Goal: Task Accomplishment & Management: Use online tool/utility

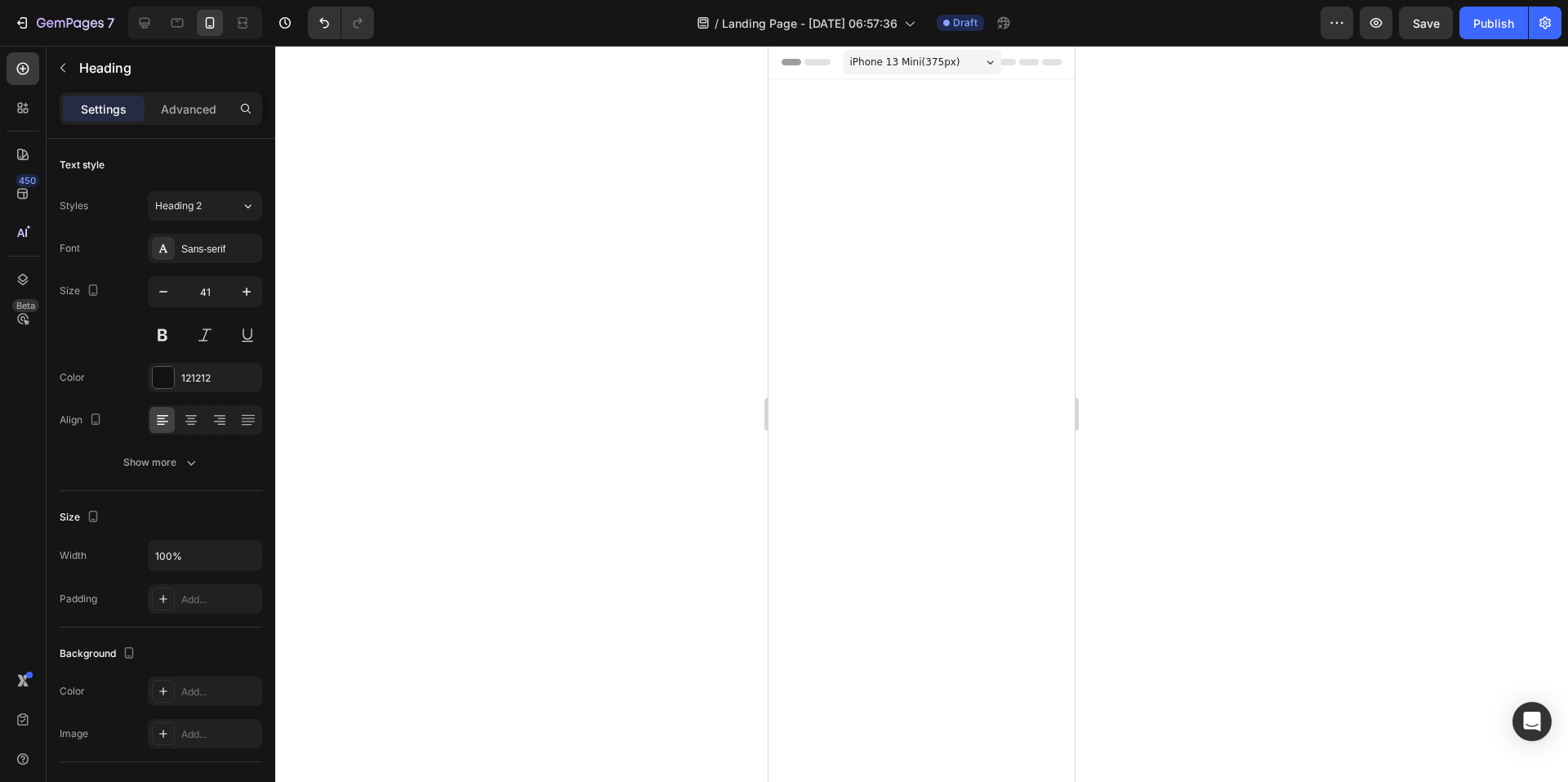
scroll to position [1672, 0]
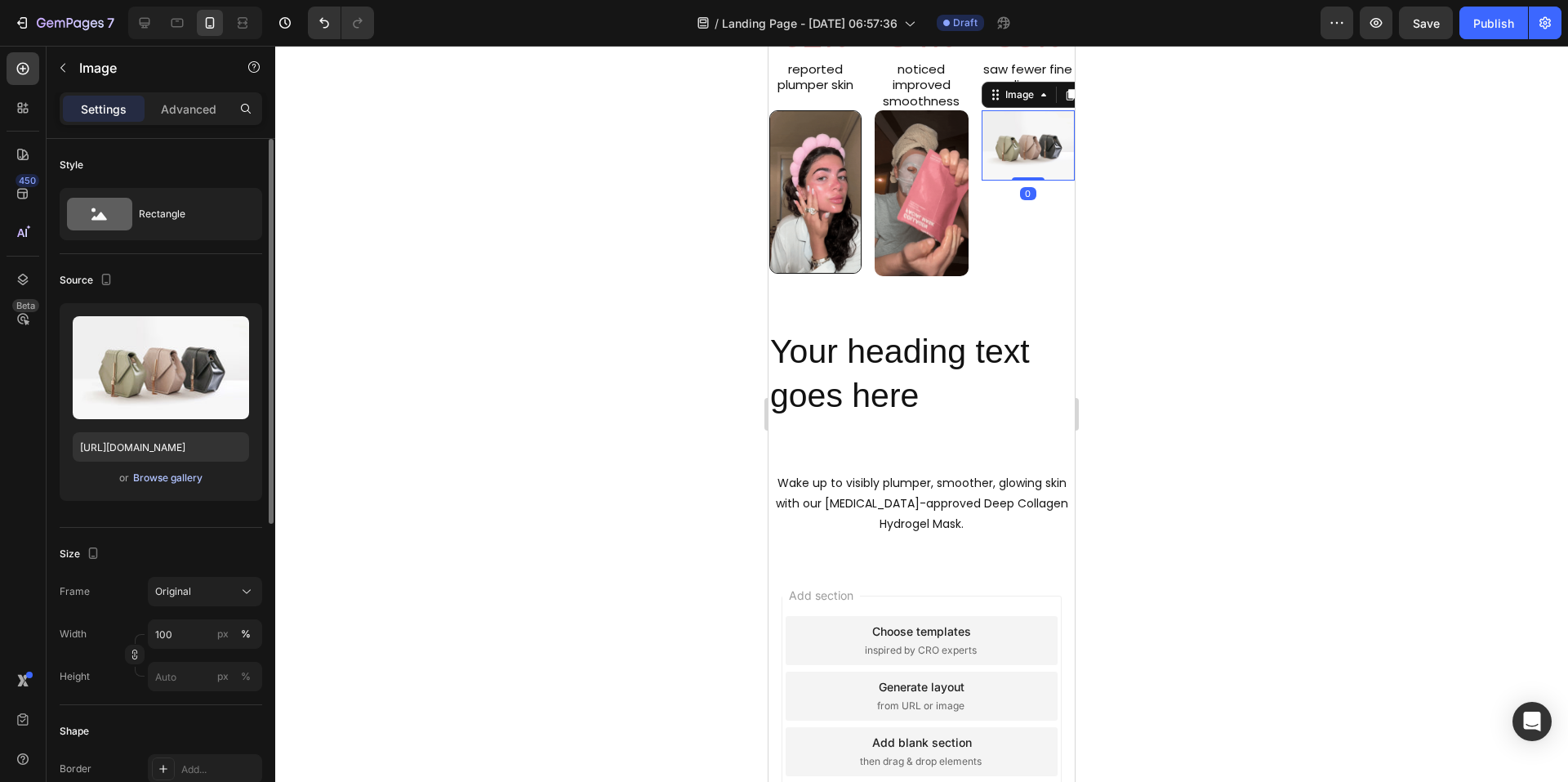
click at [180, 480] on div "Browse gallery" at bounding box center [167, 478] width 69 height 15
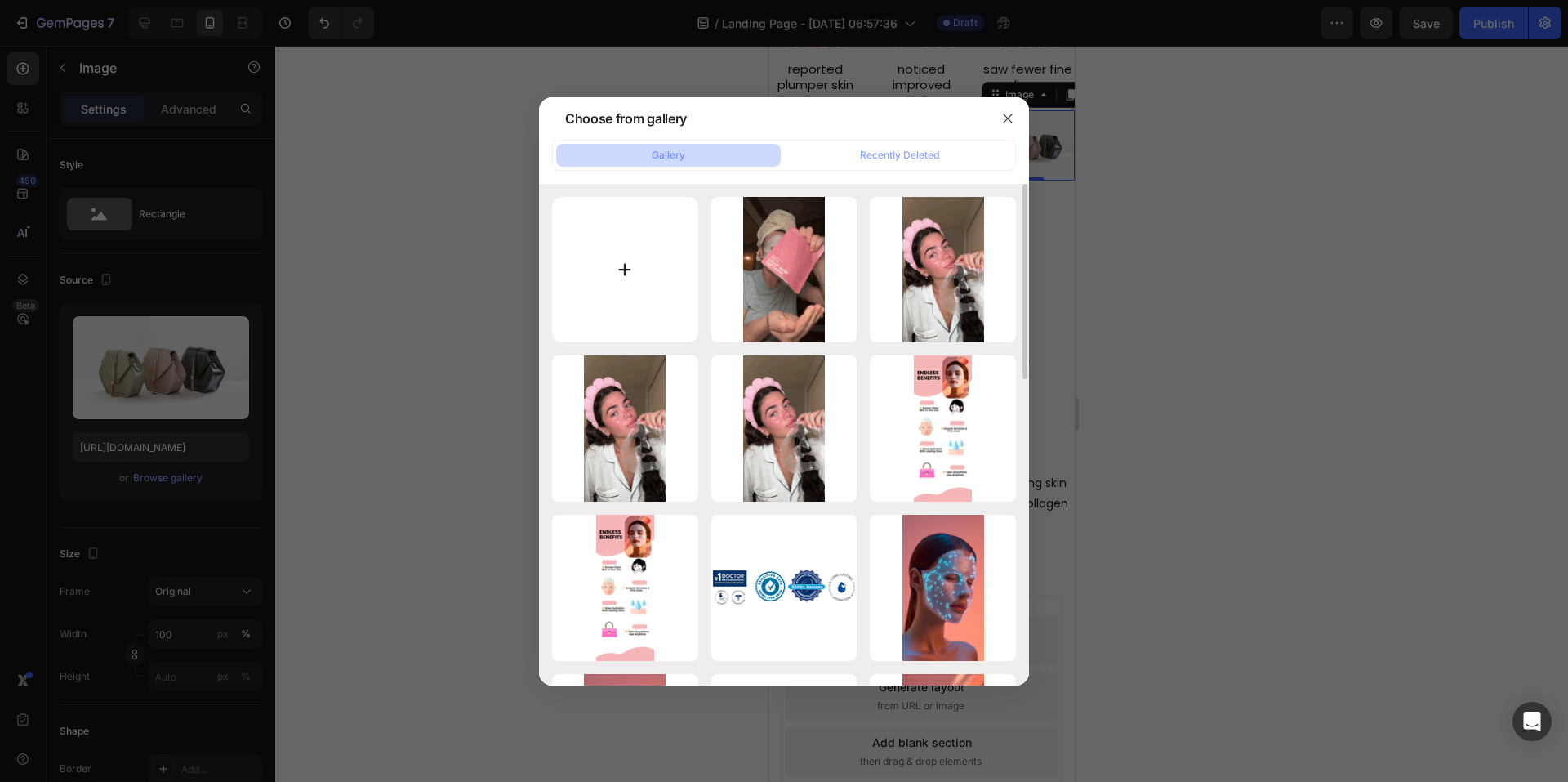
click at [638, 267] on input "file" at bounding box center [625, 269] width 146 height 146
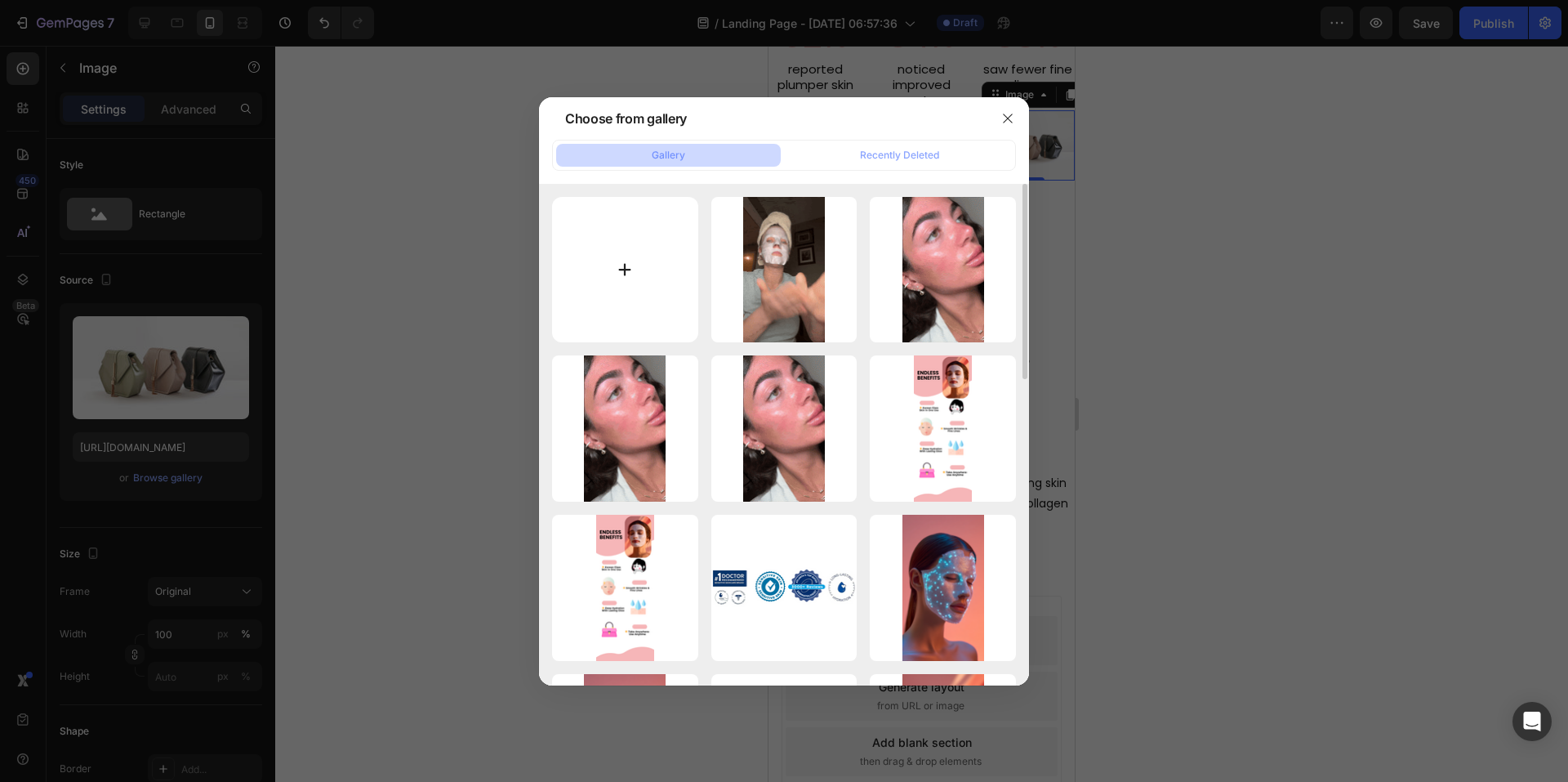
type input "C:\fakepath\lovelykayster_2025-08-26-06-09-37_1756159777340.mp4 (1).gif"
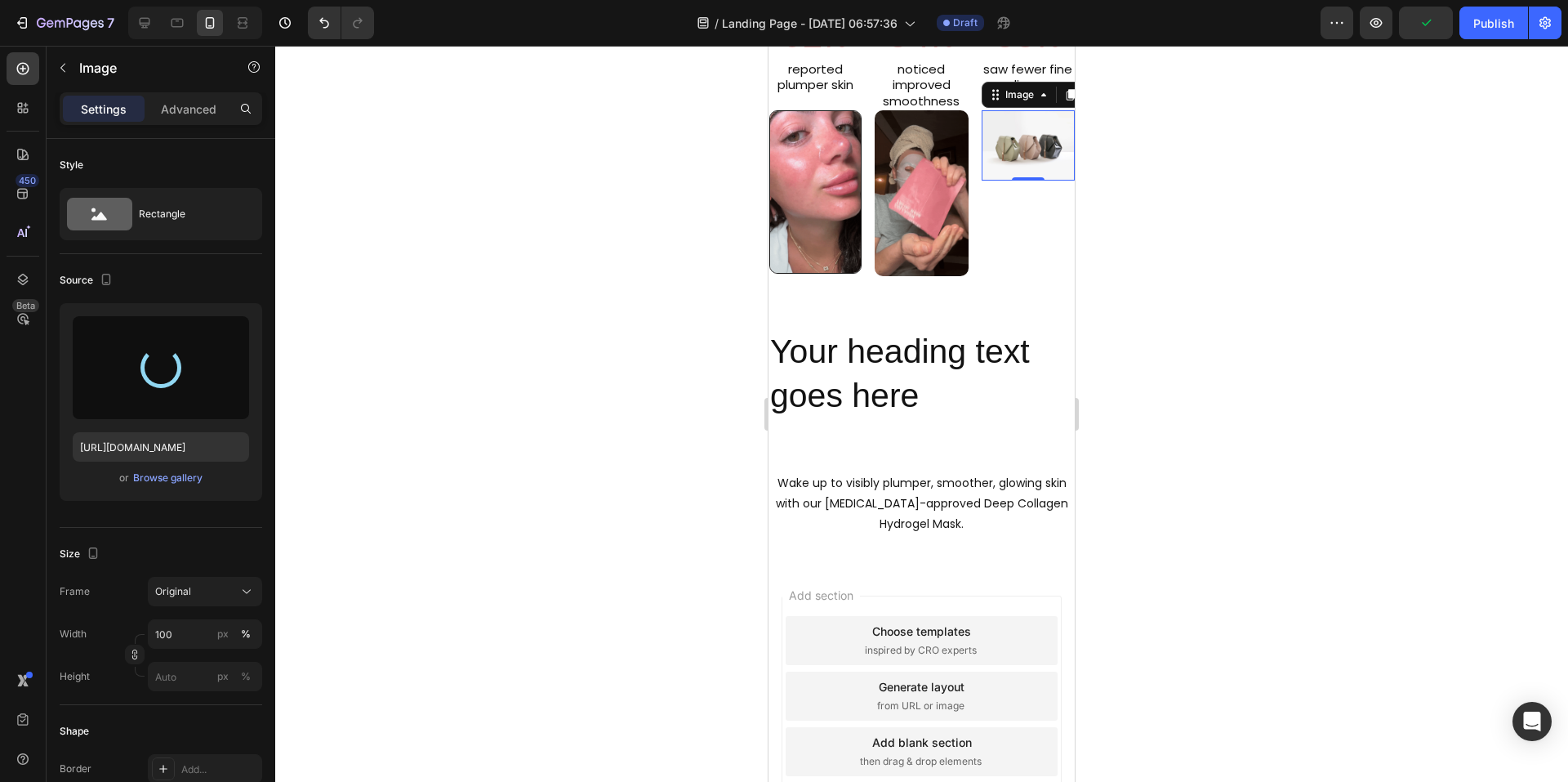
type input "[URL][DOMAIN_NAME]"
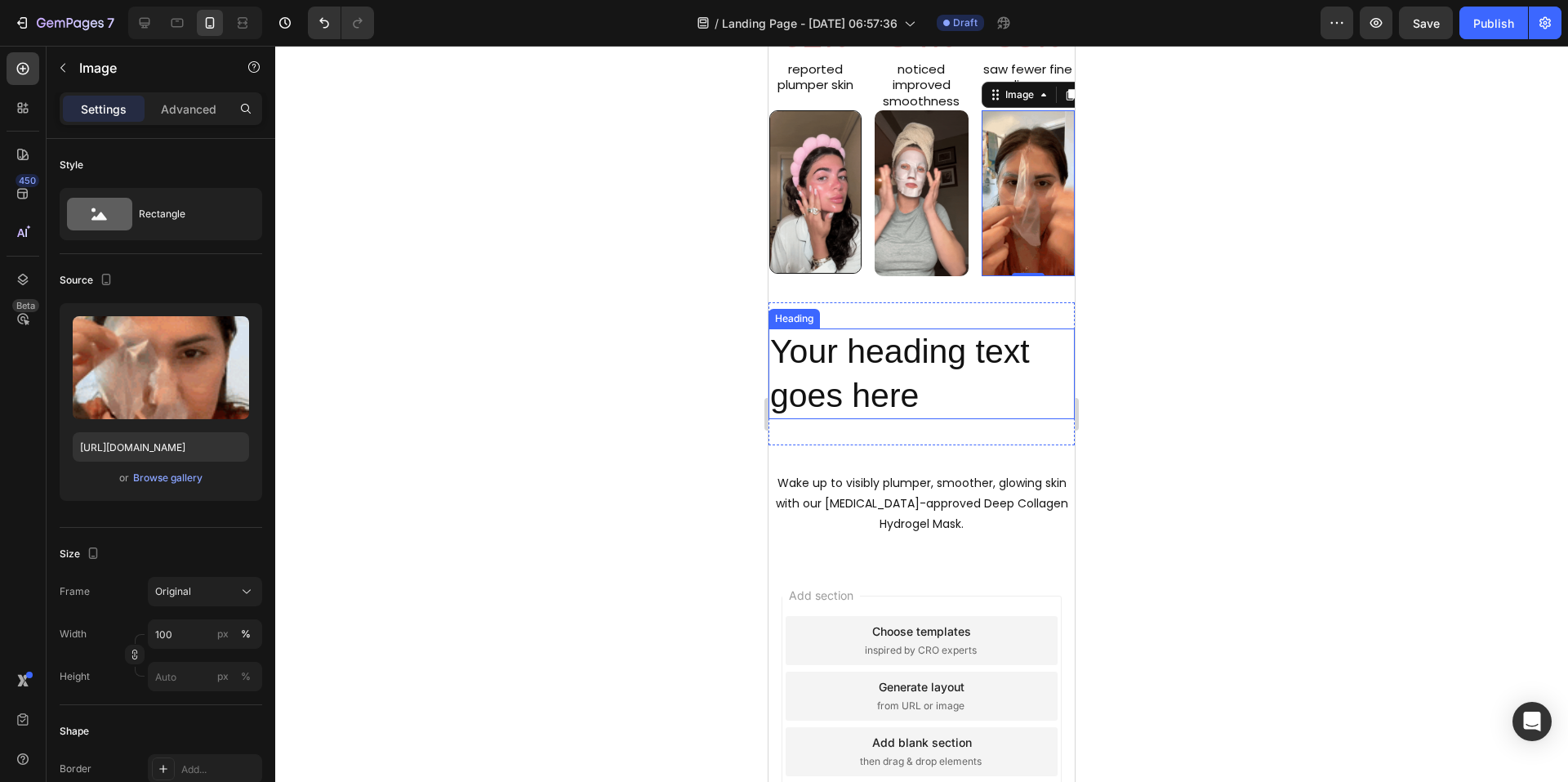
click at [836, 374] on h2 "Your heading text goes here" at bounding box center [921, 373] width 306 height 91
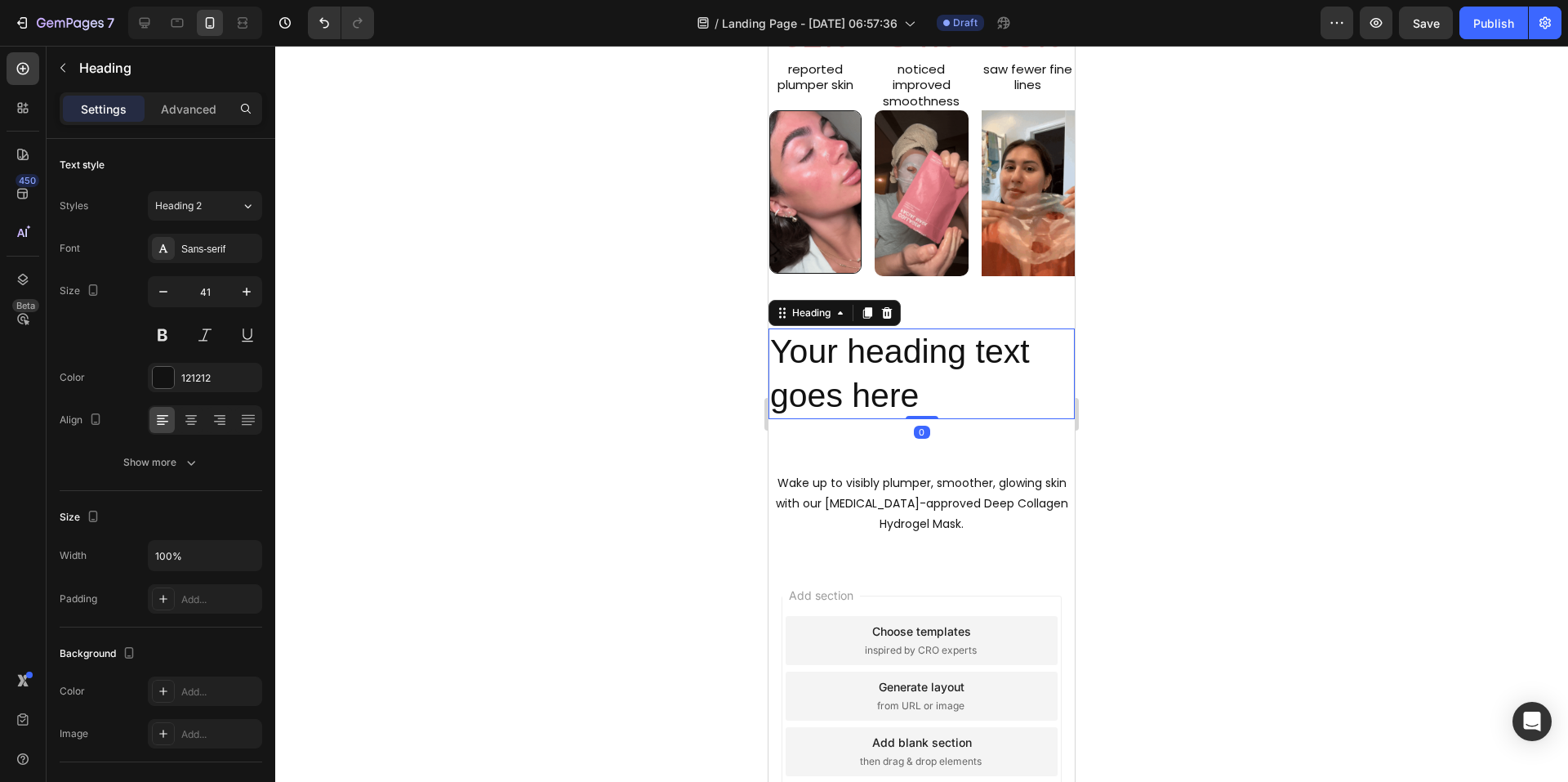
click at [836, 374] on h2 "Your heading text goes here" at bounding box center [921, 373] width 306 height 91
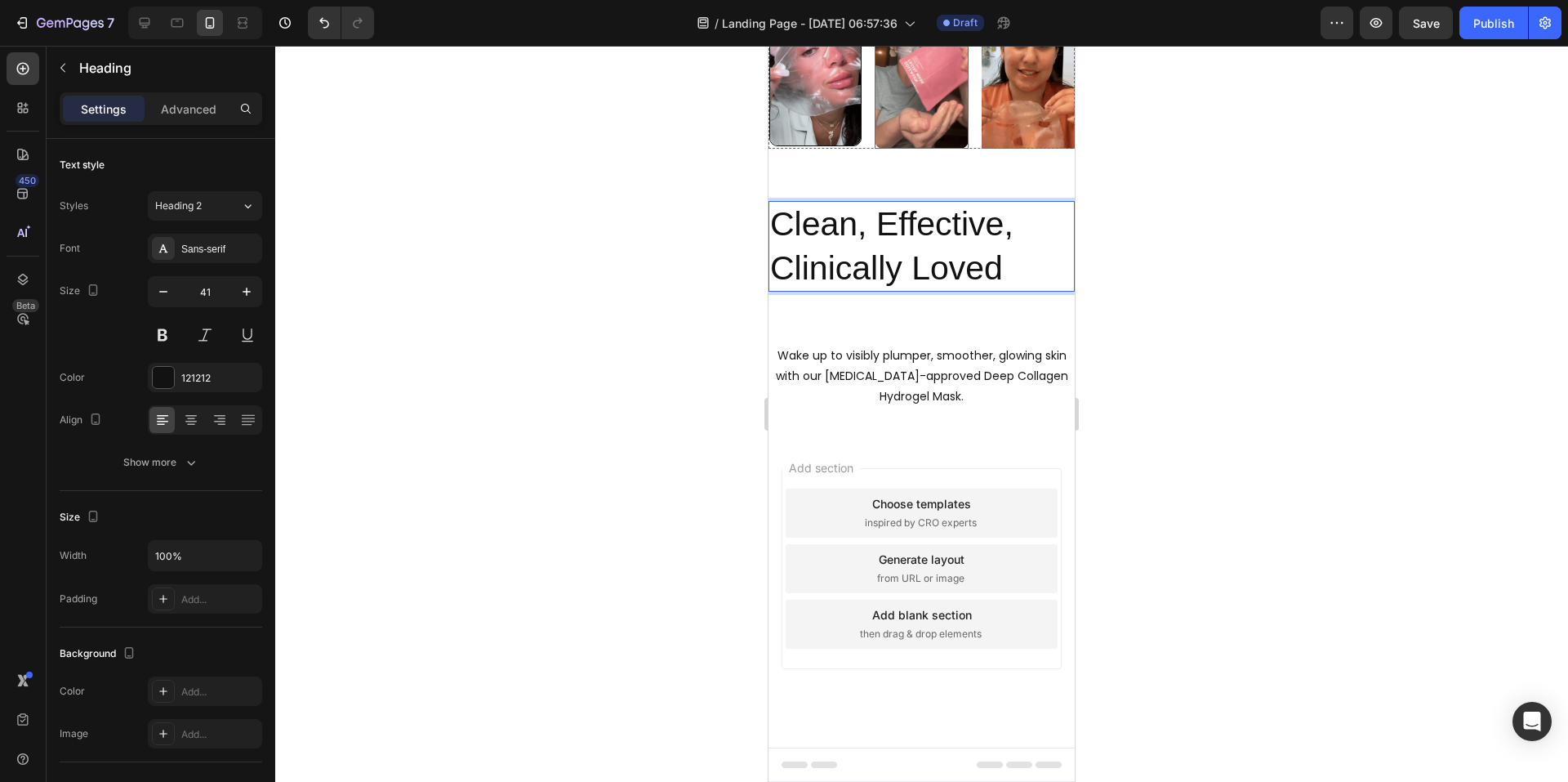
scroll to position [1426, 0]
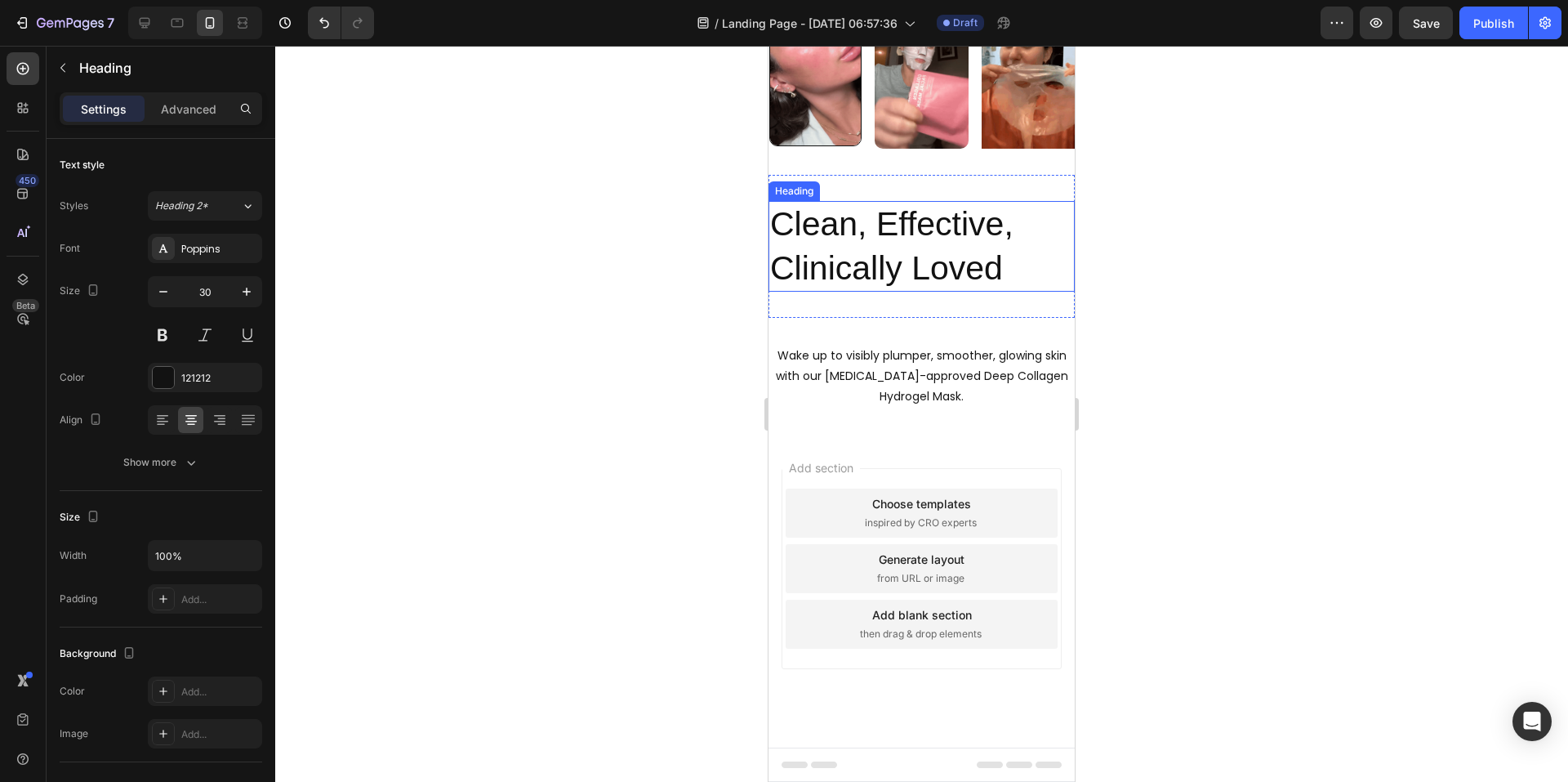
drag, startPoint x: 907, startPoint y: 635, endPoint x: 837, endPoint y: 612, distance: 73.7
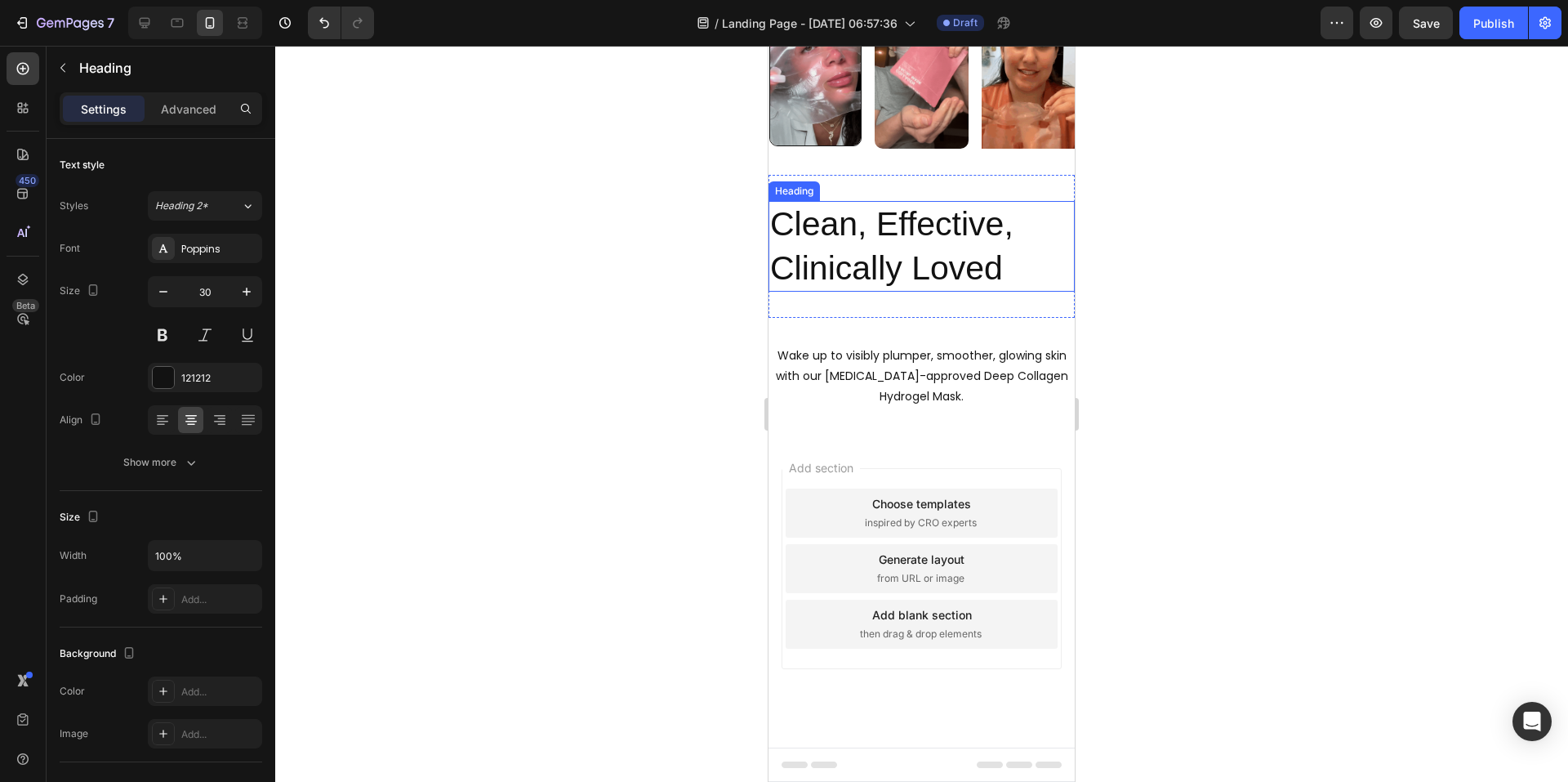
click at [907, 290] on p "Clean, Effective, Clinically Loved" at bounding box center [921, 246] width 303 height 87
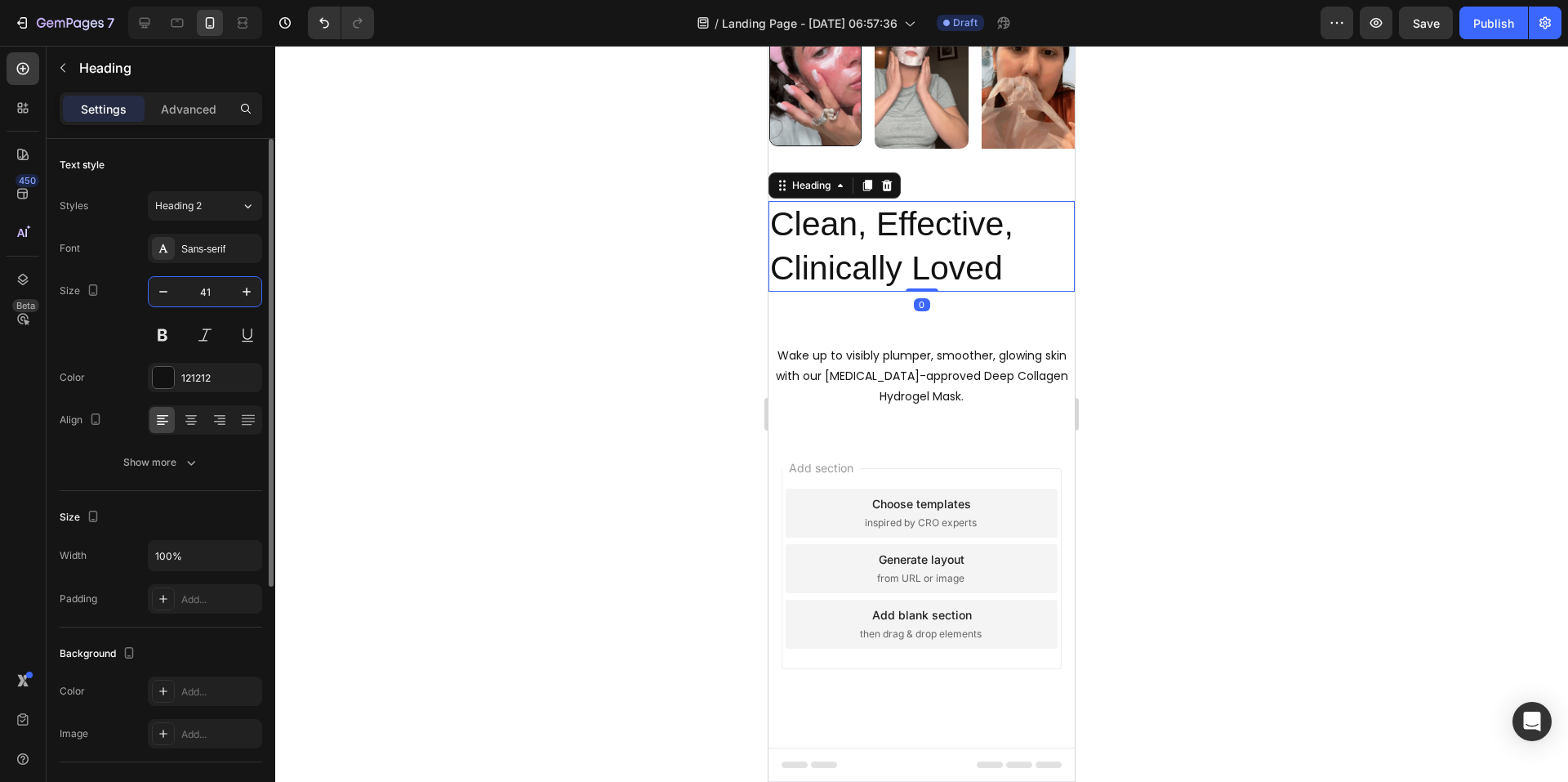
click at [206, 289] on input "41" at bounding box center [204, 291] width 54 height 29
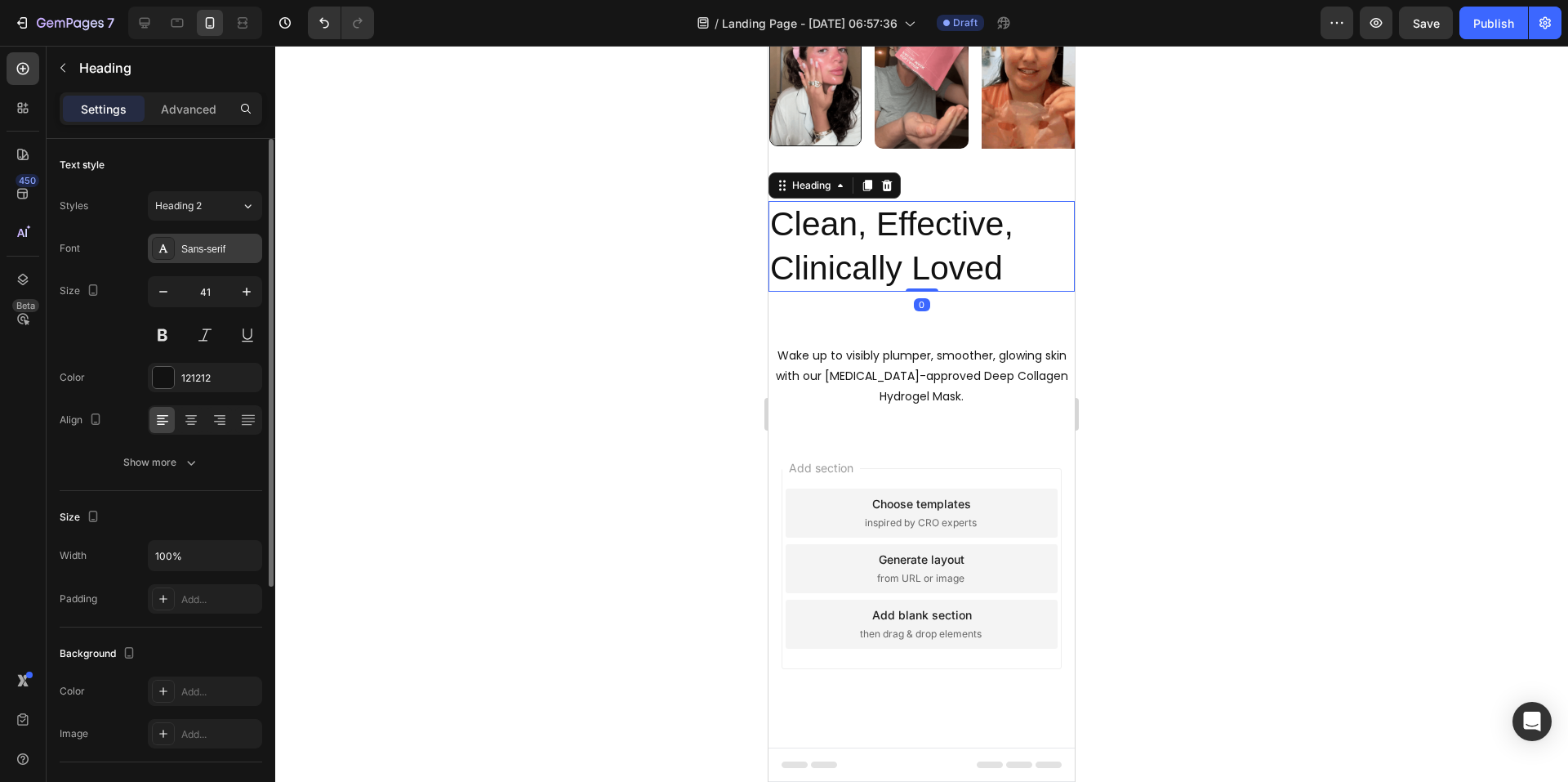
click at [209, 255] on div "Sans-serif" at bounding box center [220, 249] width 77 height 15
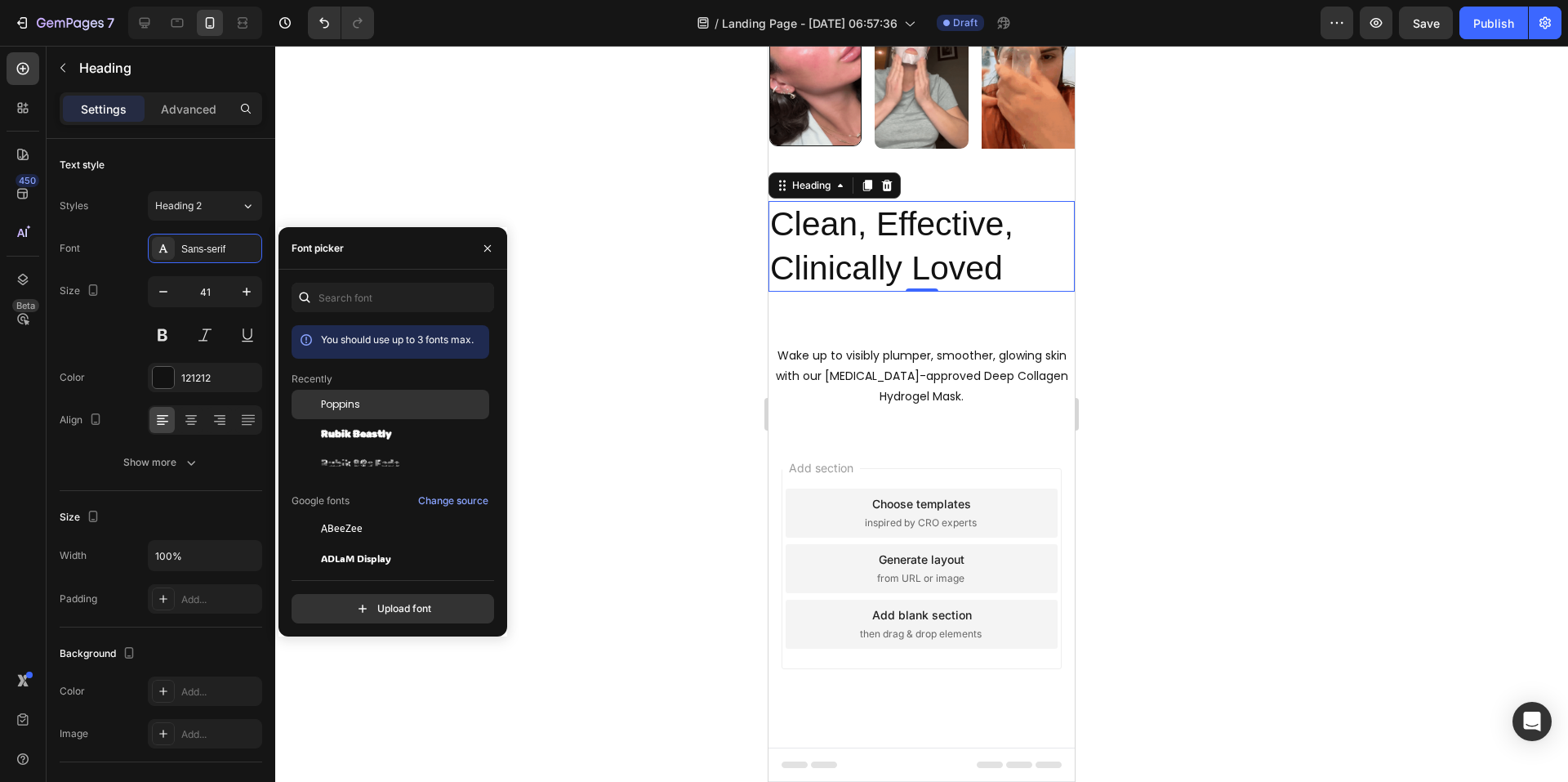
click at [344, 403] on span "Poppins" at bounding box center [341, 404] width 39 height 15
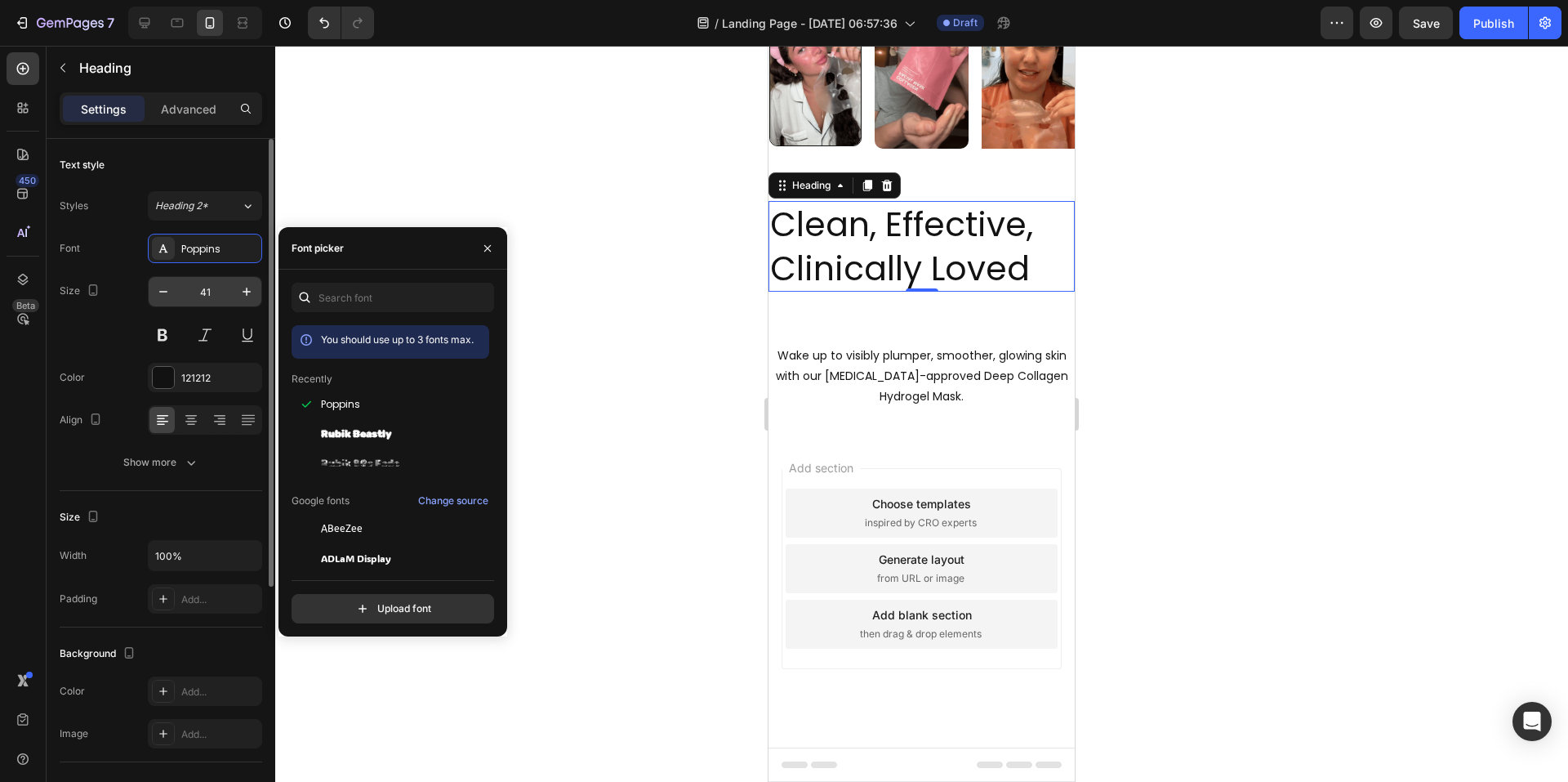
click at [197, 295] on input "41" at bounding box center [204, 291] width 54 height 29
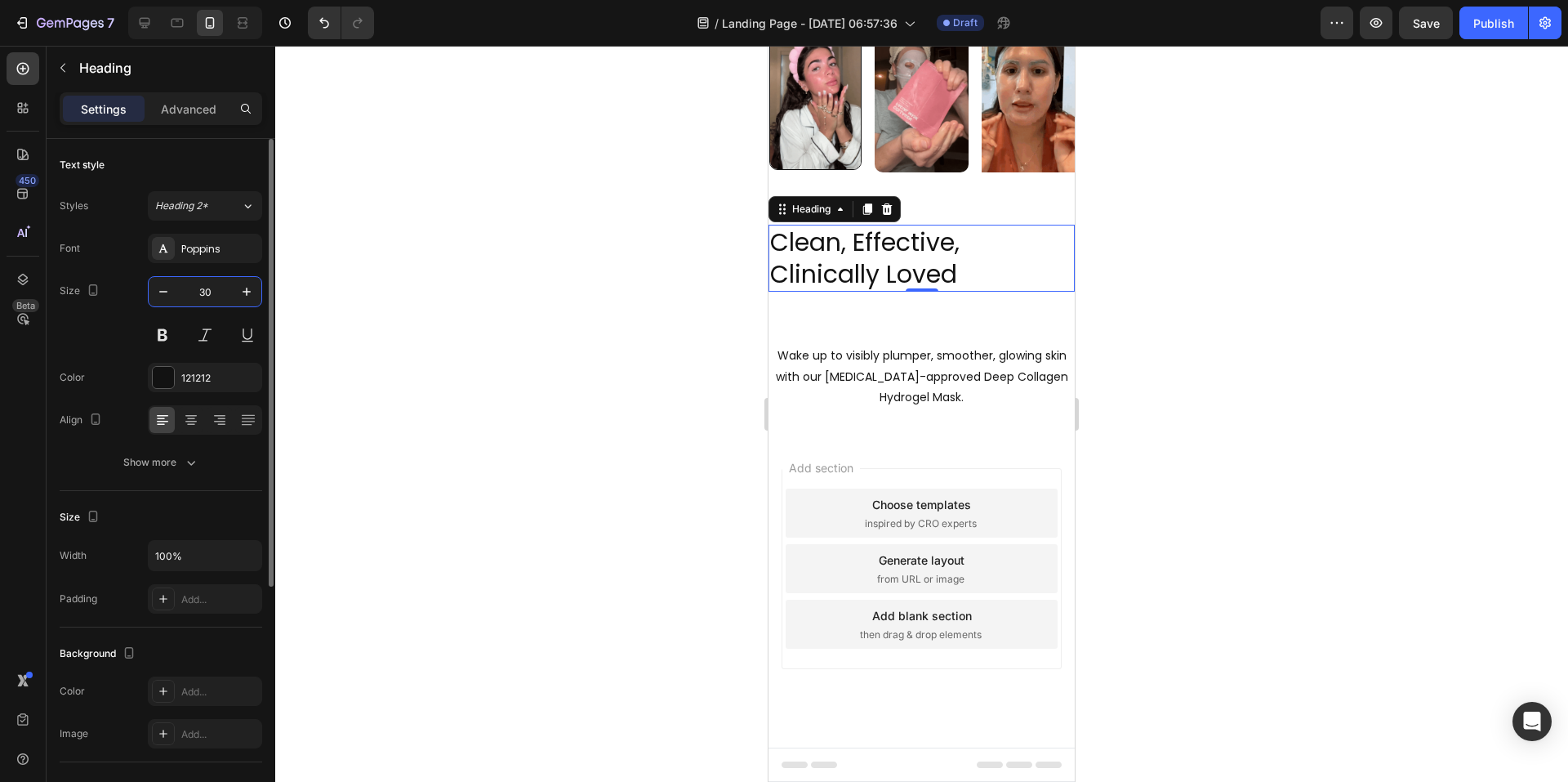
type input "30"
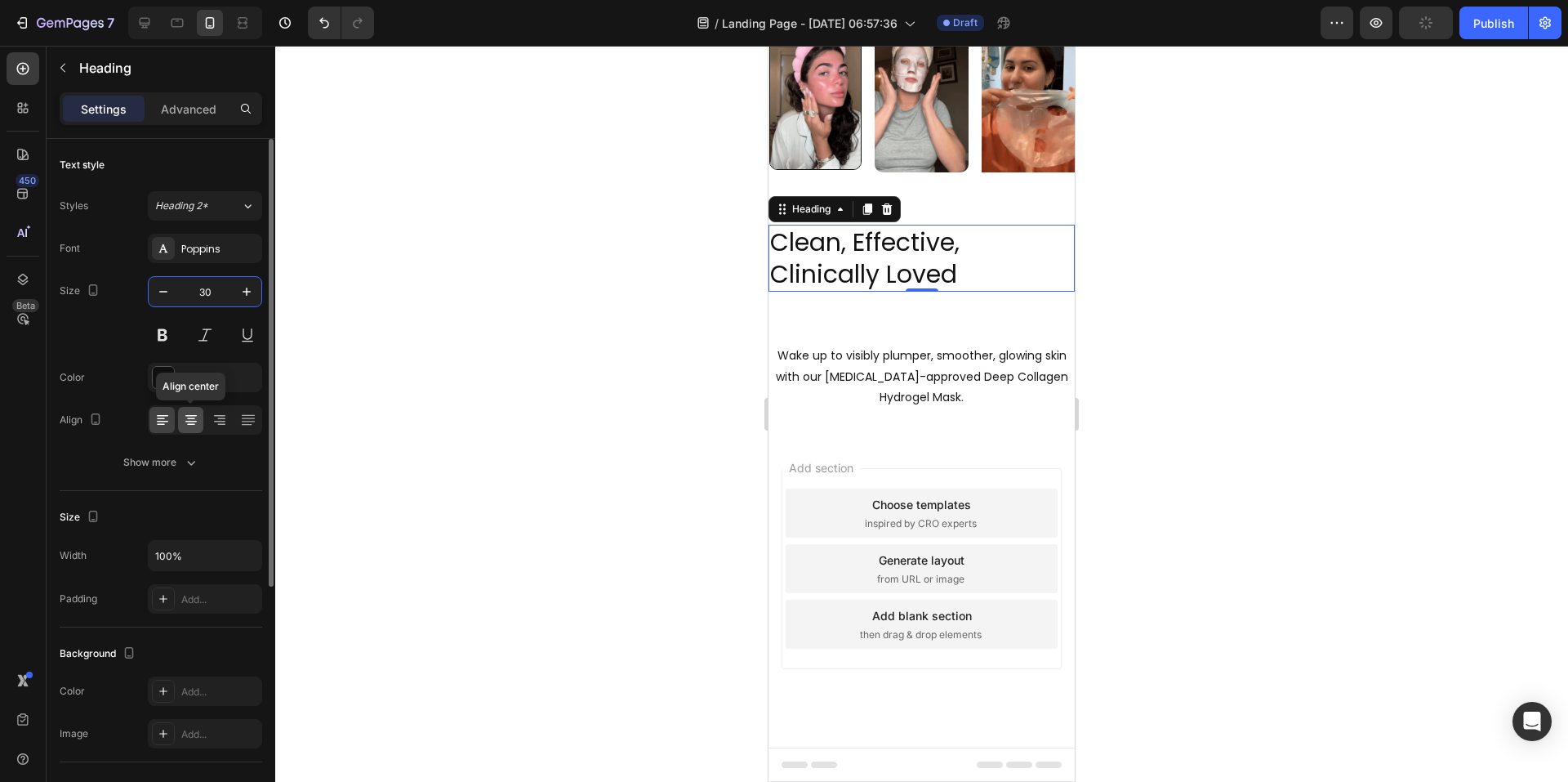
click at [190, 416] on icon at bounding box center [191, 416] width 11 height 2
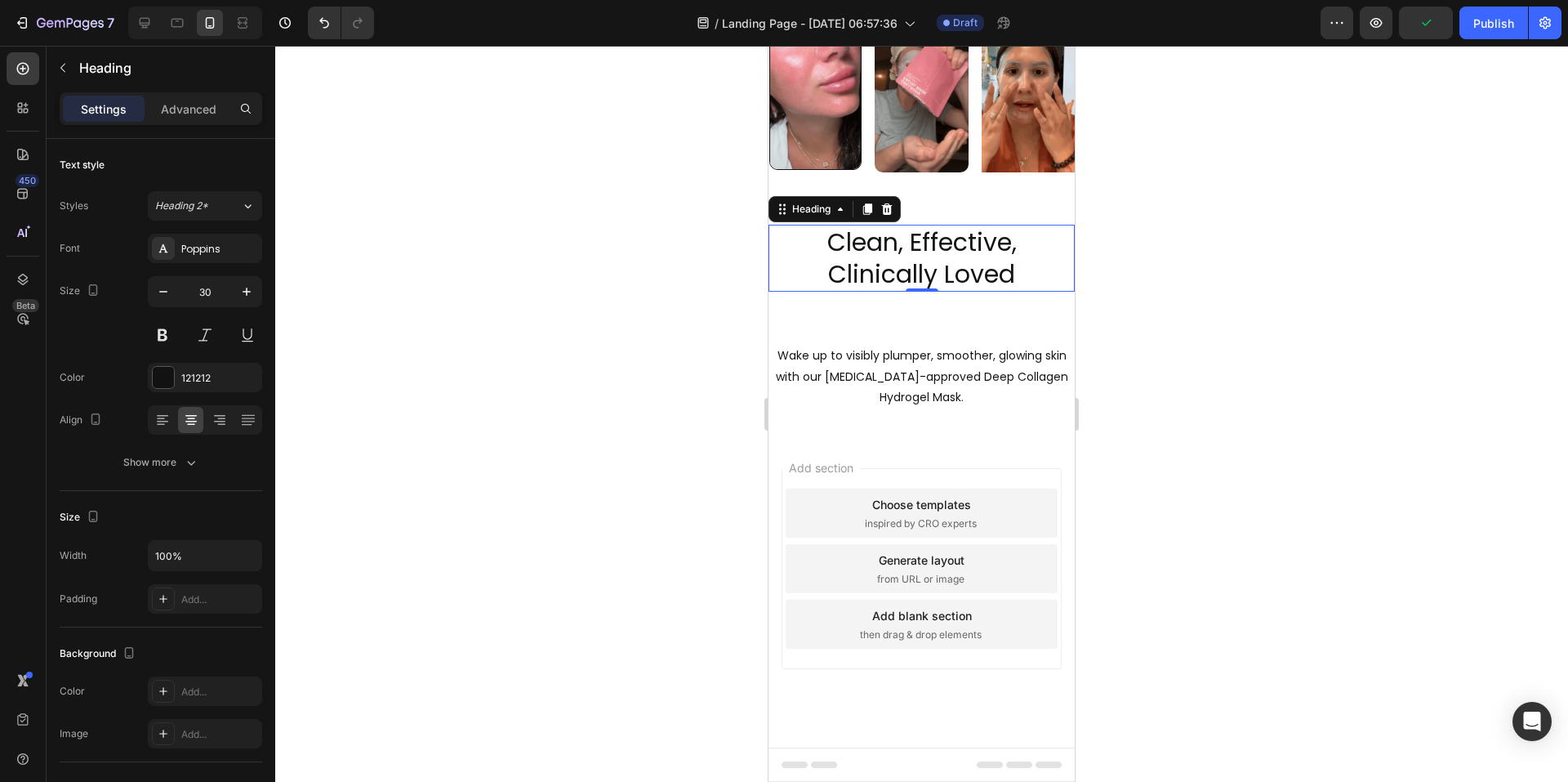
click at [1305, 539] on div at bounding box center [921, 414] width 1293 height 736
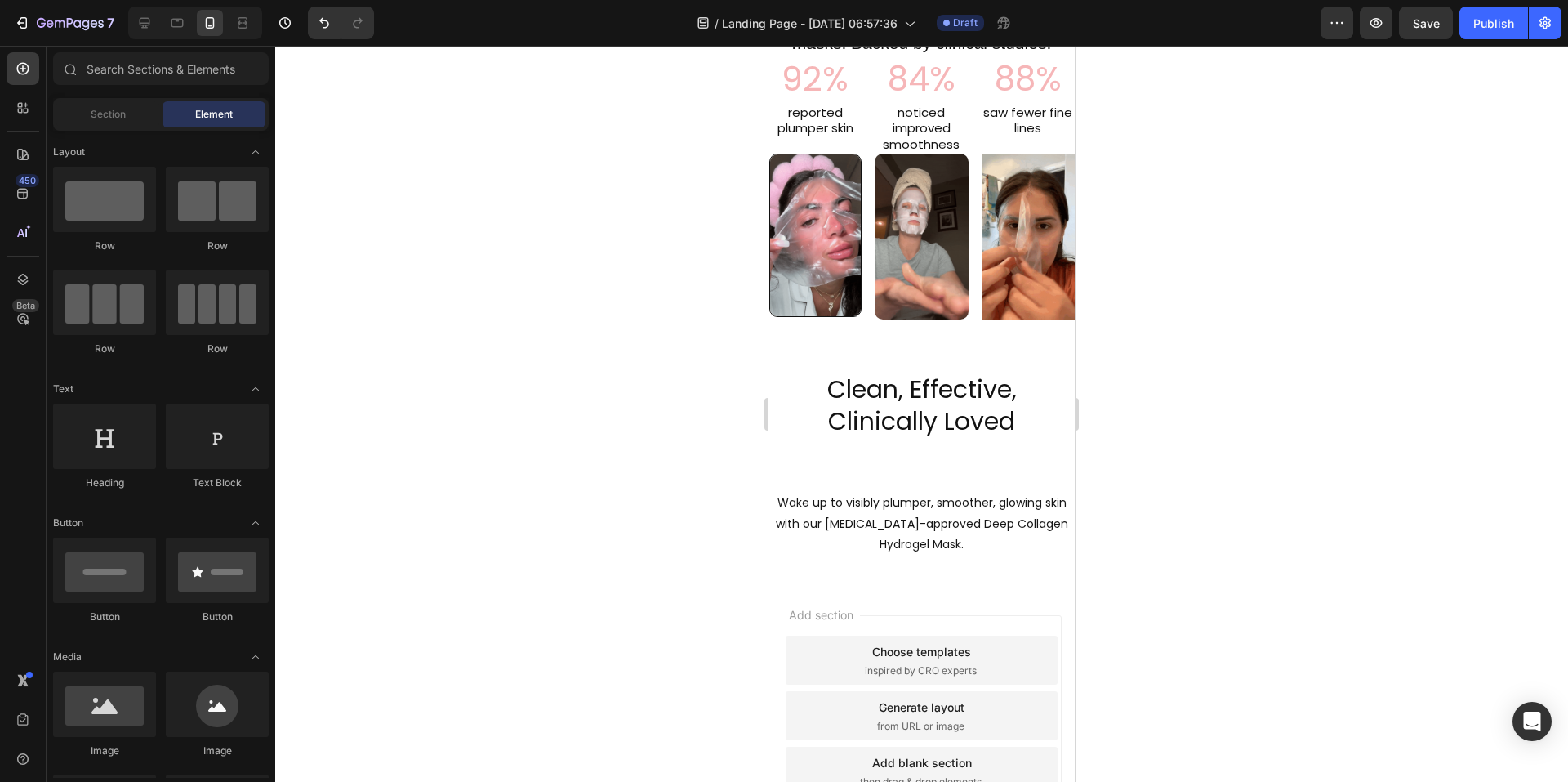
scroll to position [1790, 0]
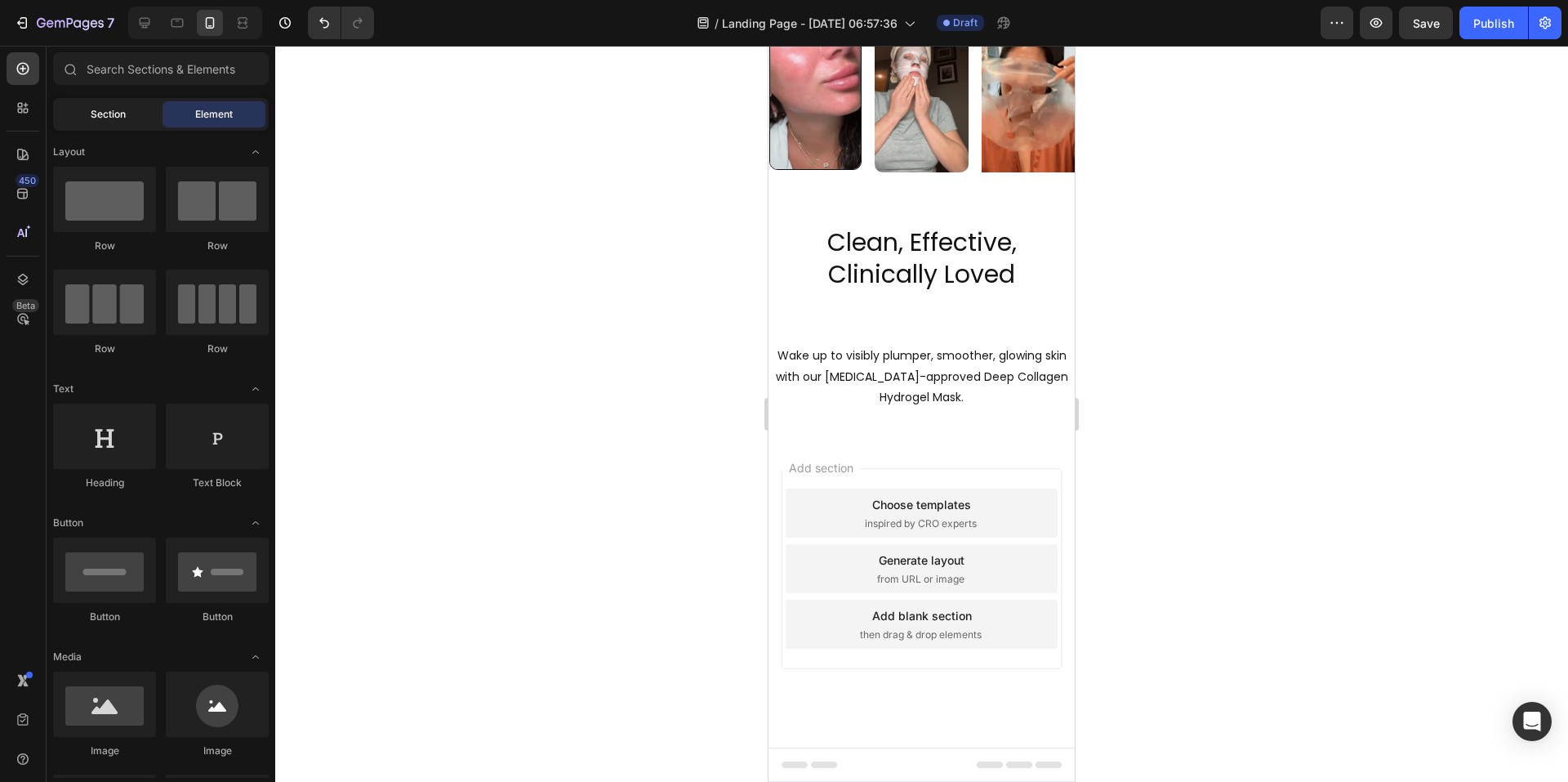
click at [105, 122] on div "Section" at bounding box center [108, 115] width 103 height 26
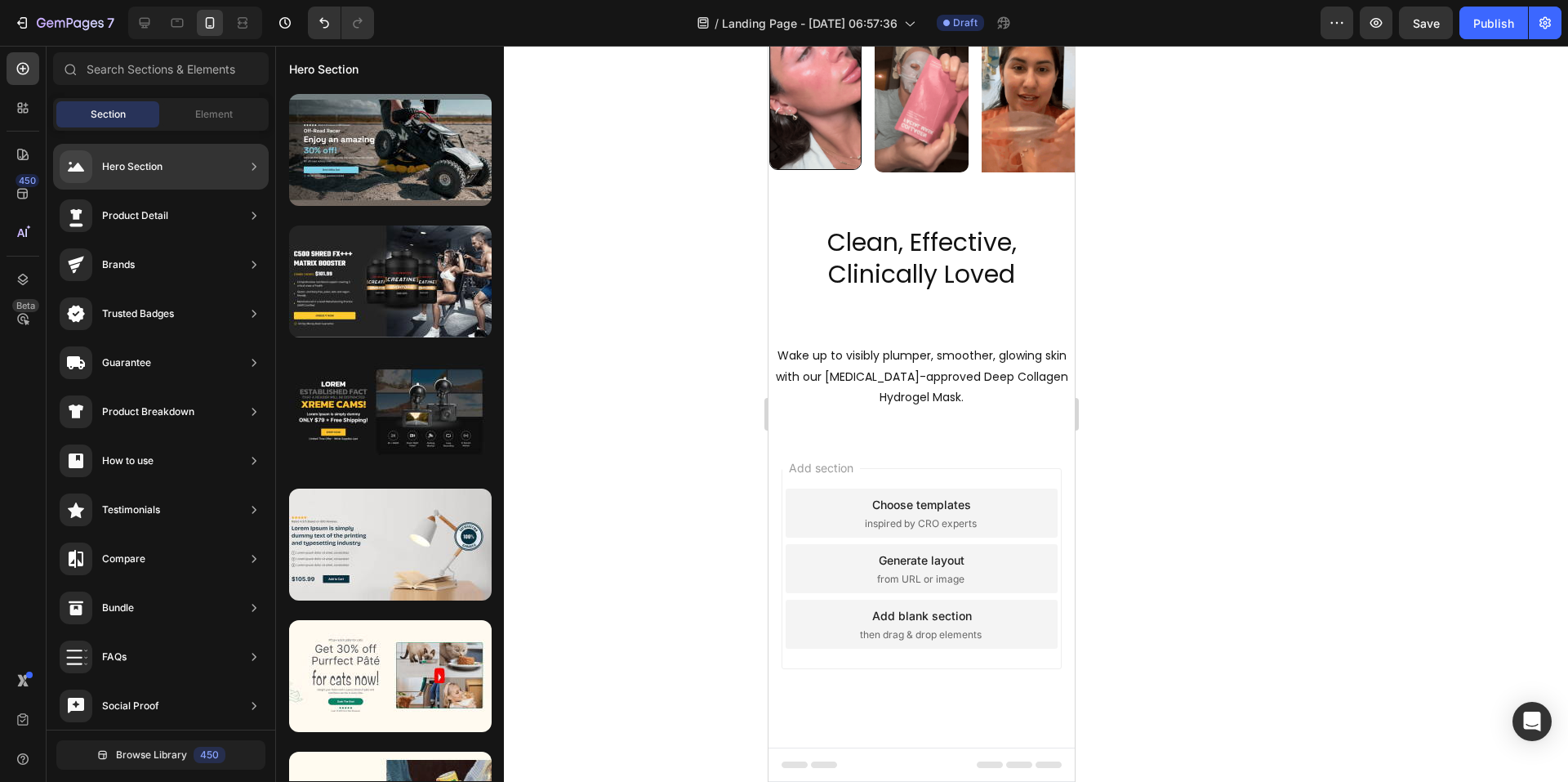
scroll to position [245, 0]
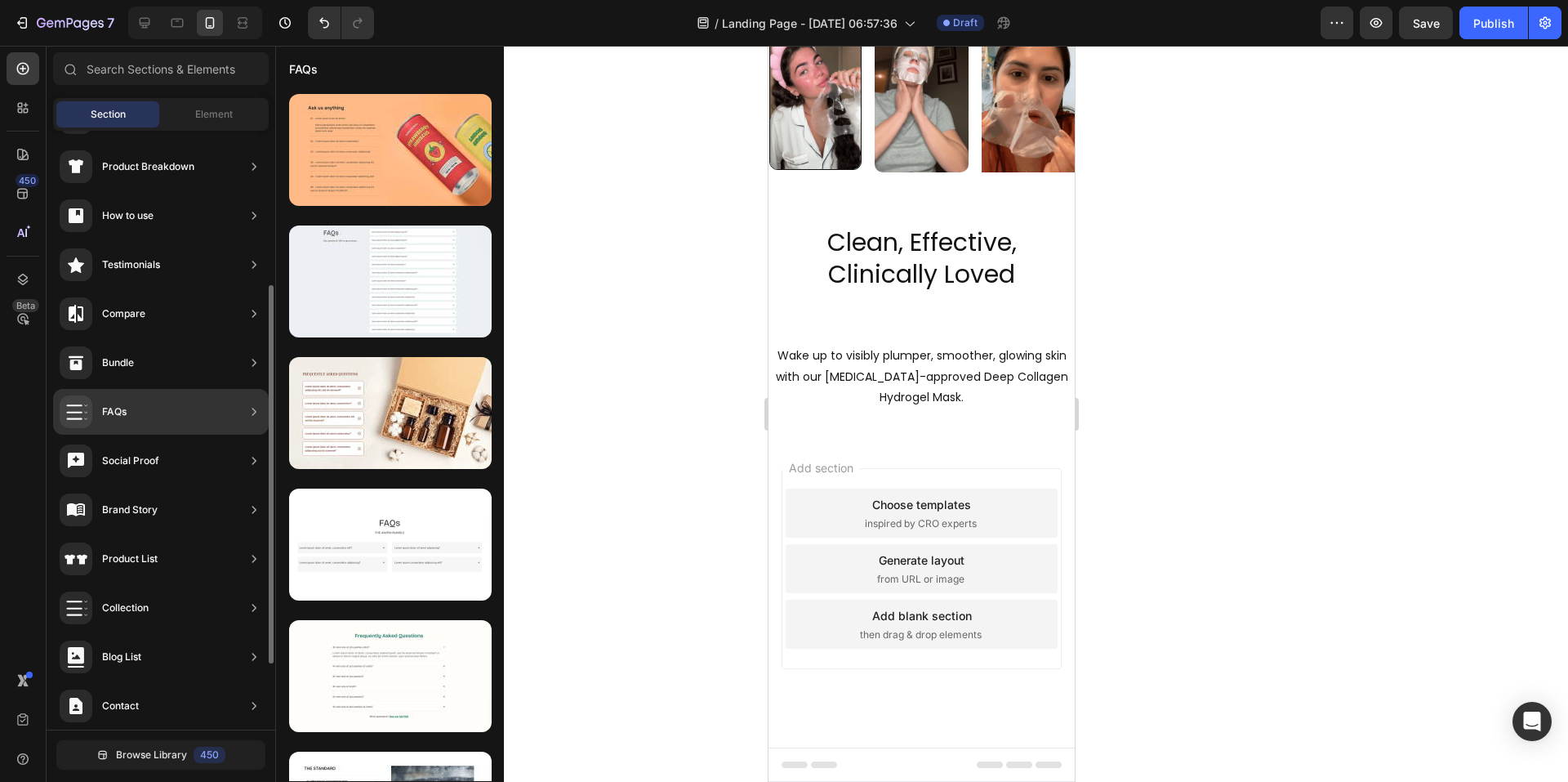
click at [222, 410] on div "FAQs" at bounding box center [161, 412] width 215 height 46
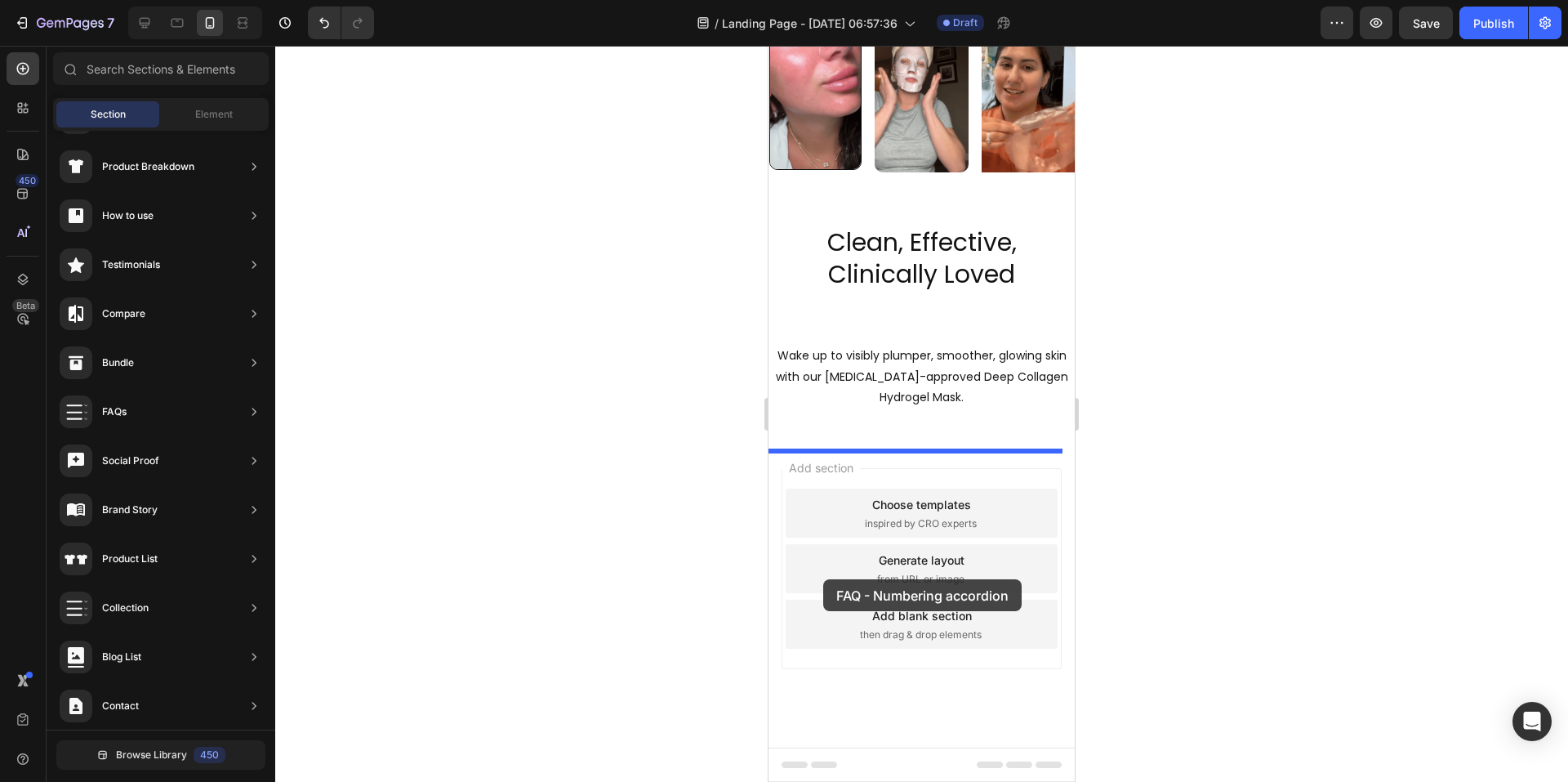
drag, startPoint x: 1169, startPoint y: 215, endPoint x: 824, endPoint y: 579, distance: 501.5
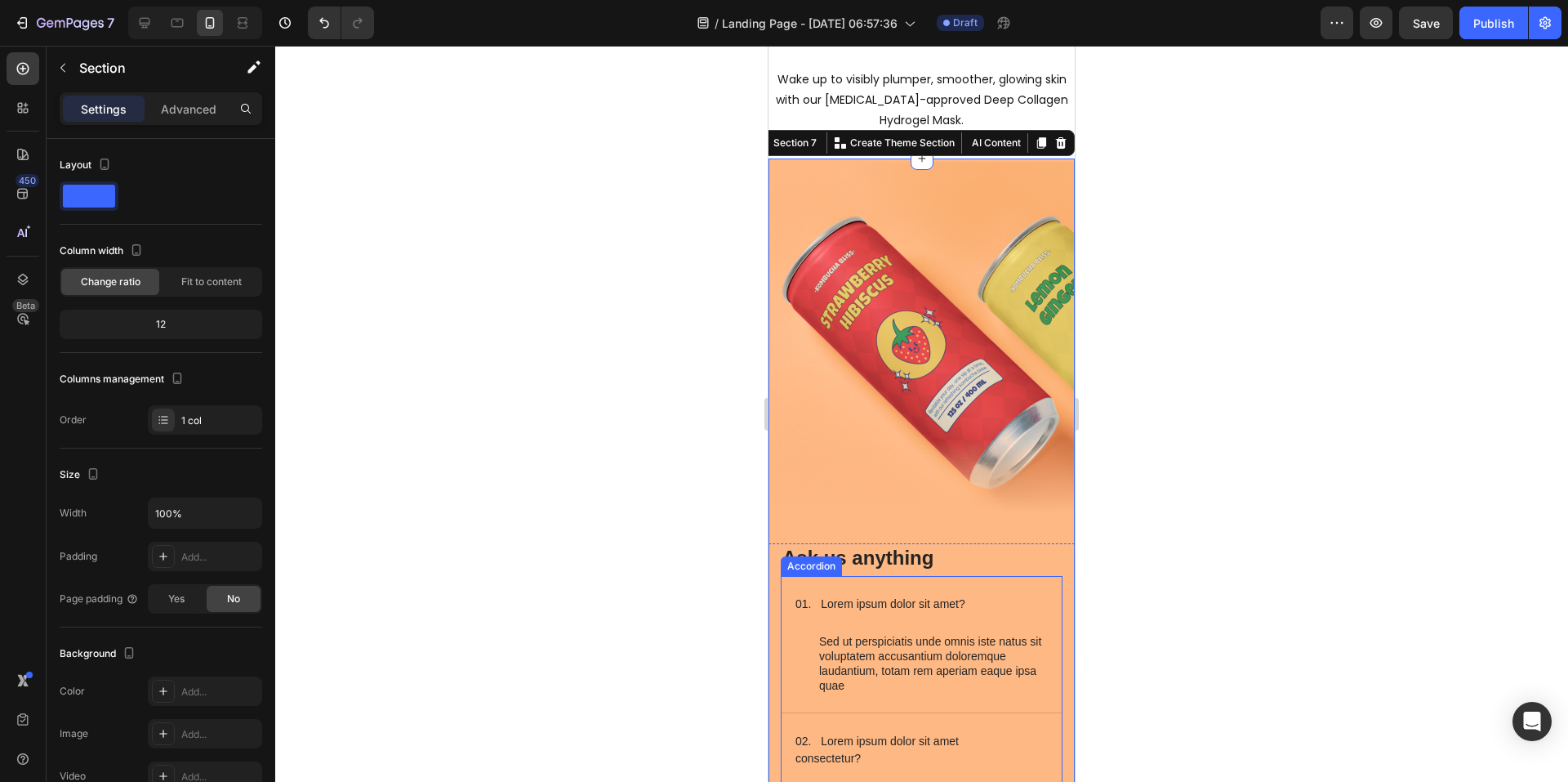
scroll to position [2123, 0]
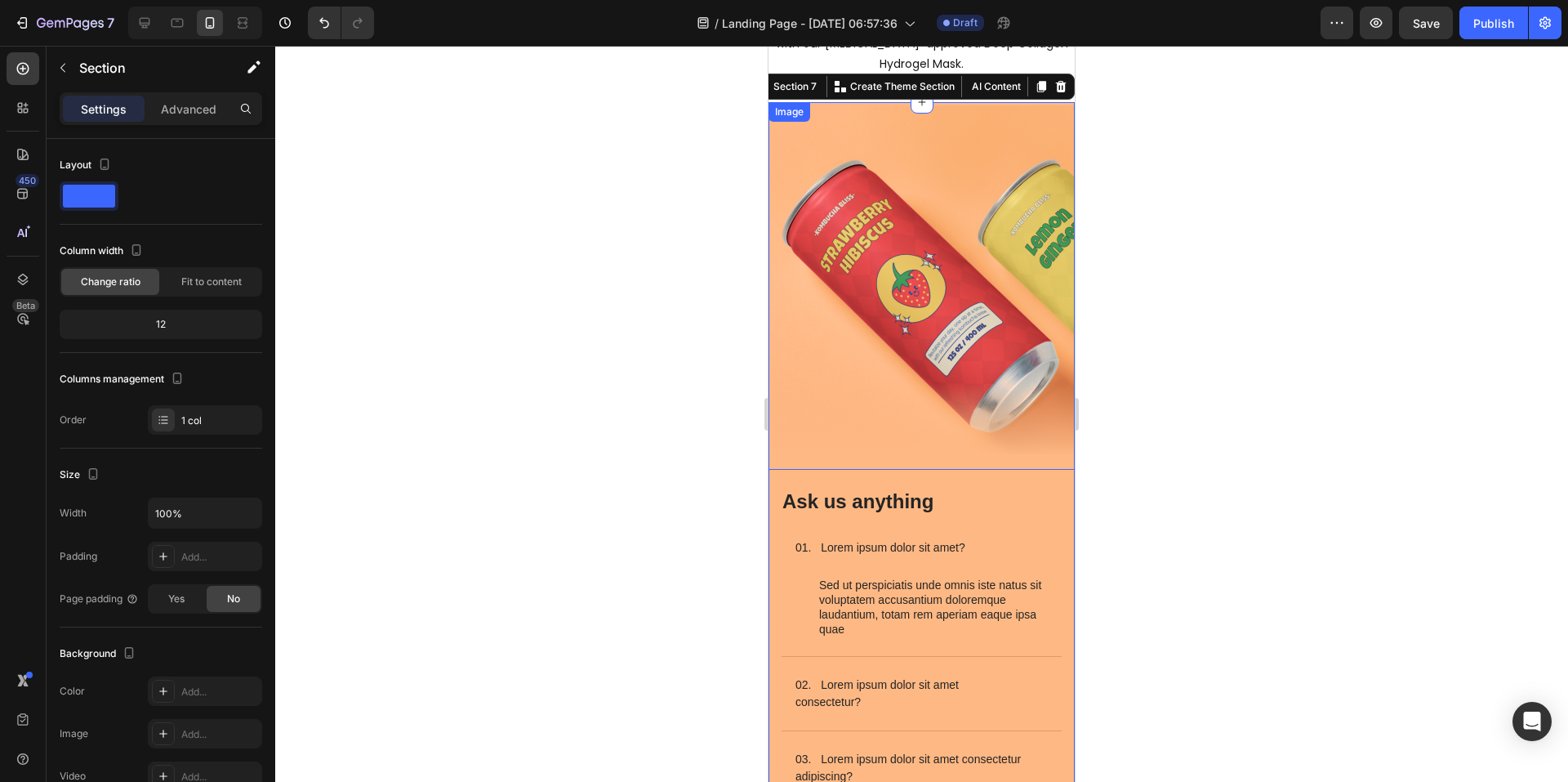
click at [922, 258] on img at bounding box center [921, 285] width 306 height 367
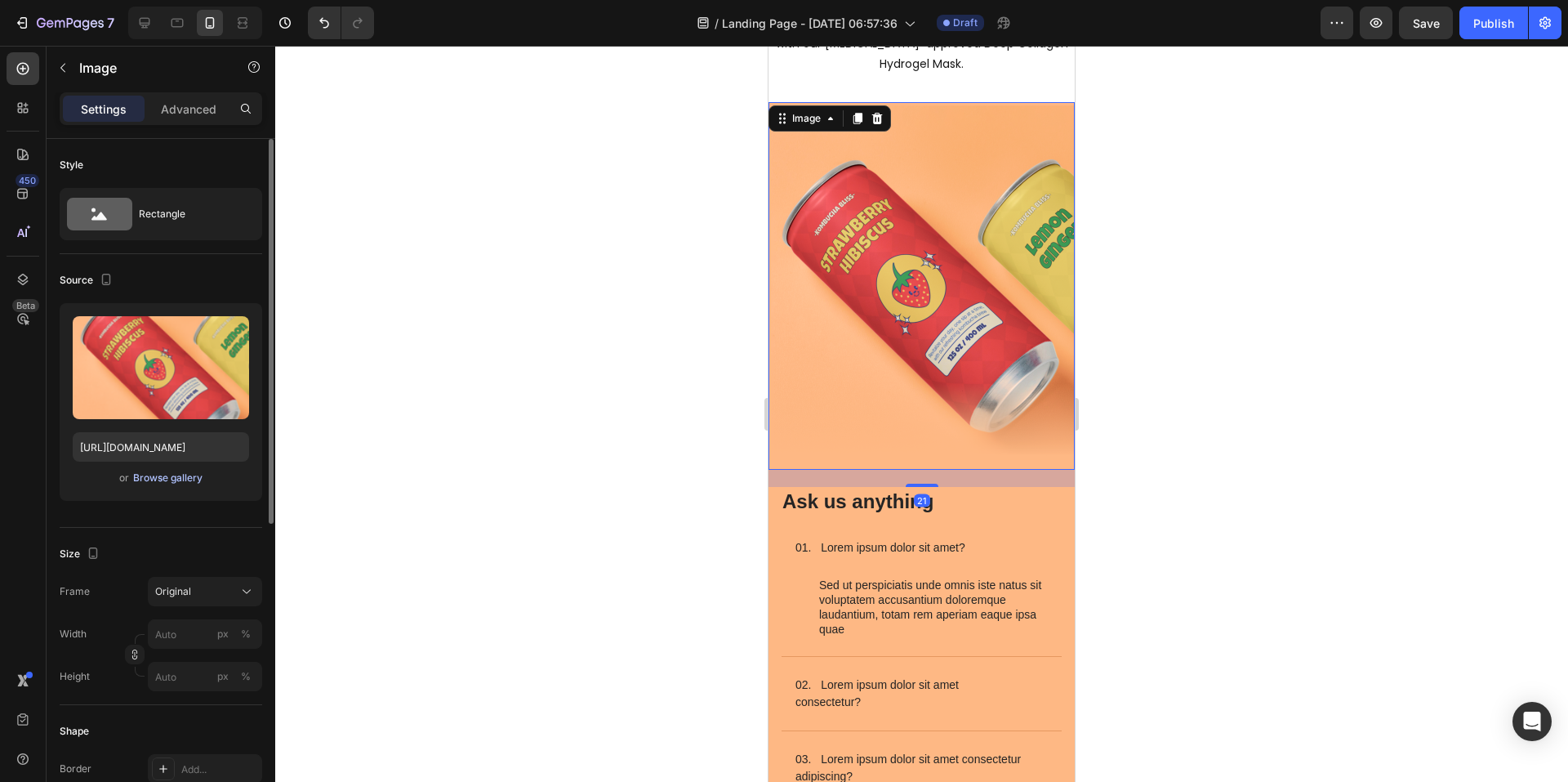
click at [167, 476] on div "Browse gallery" at bounding box center [167, 478] width 69 height 15
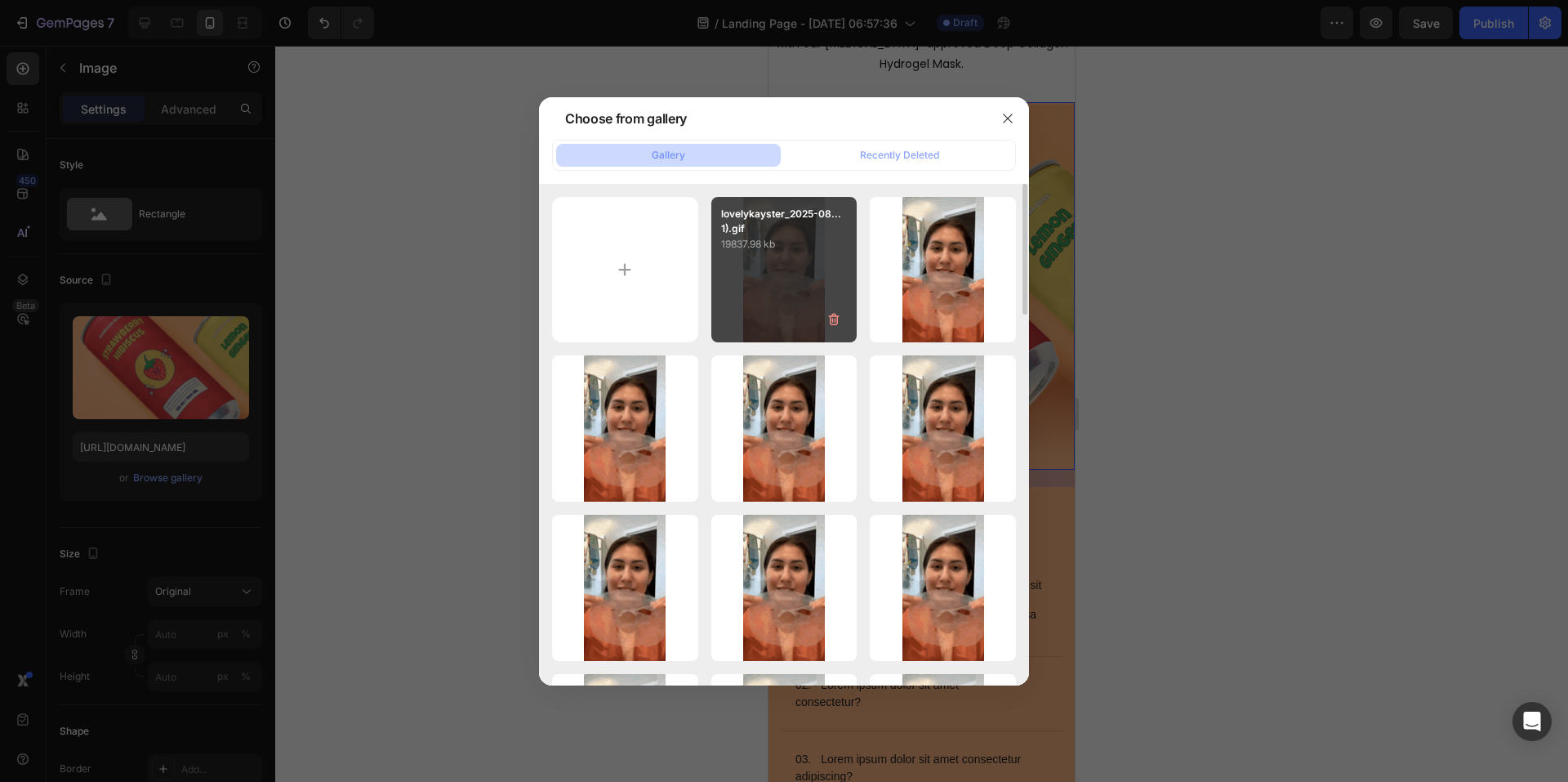
click at [795, 258] on div "lovelykayster_2025-08...1).gif 19837.98 kb" at bounding box center [784, 269] width 146 height 146
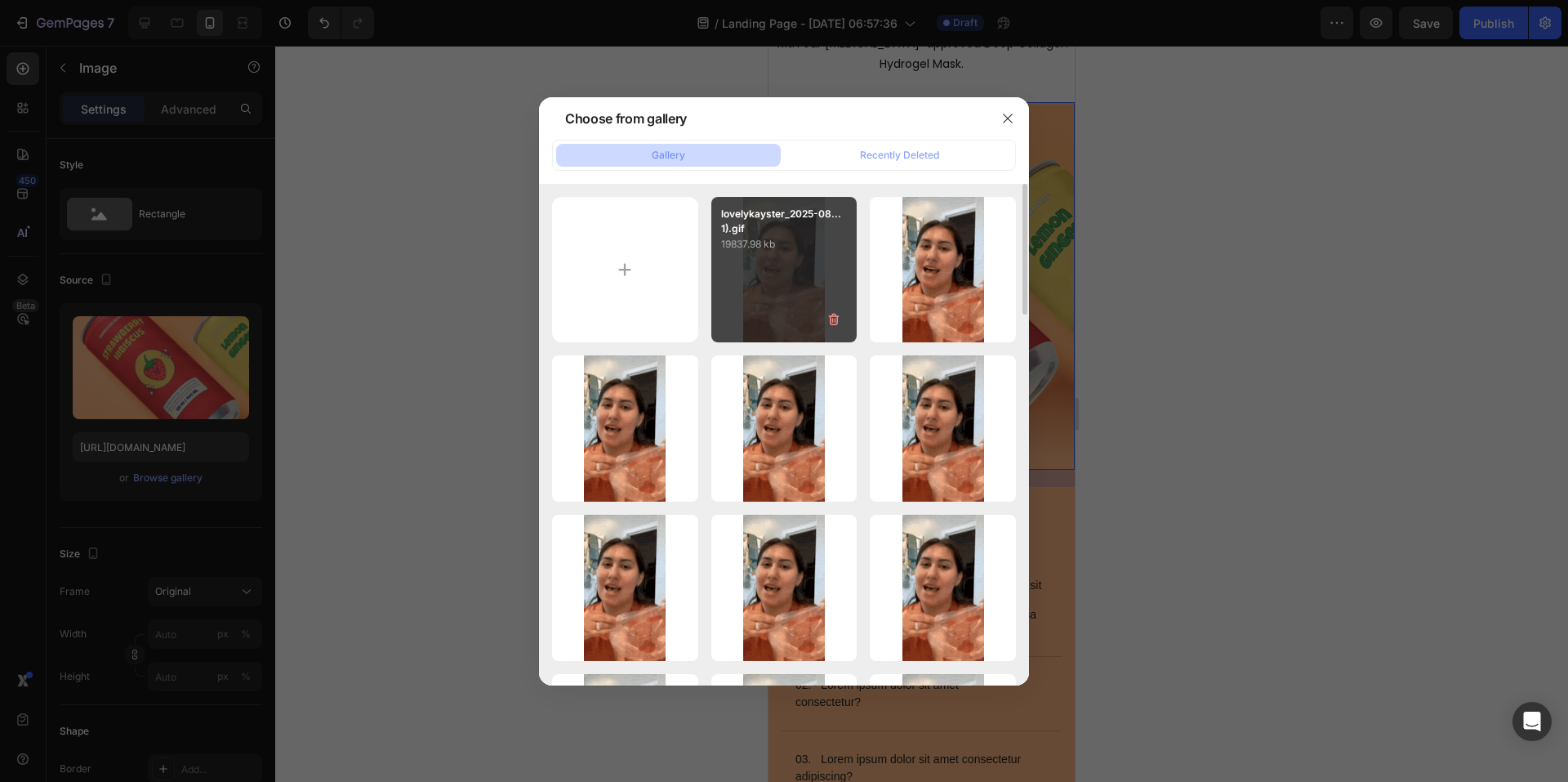
type input "[URL][DOMAIN_NAME]"
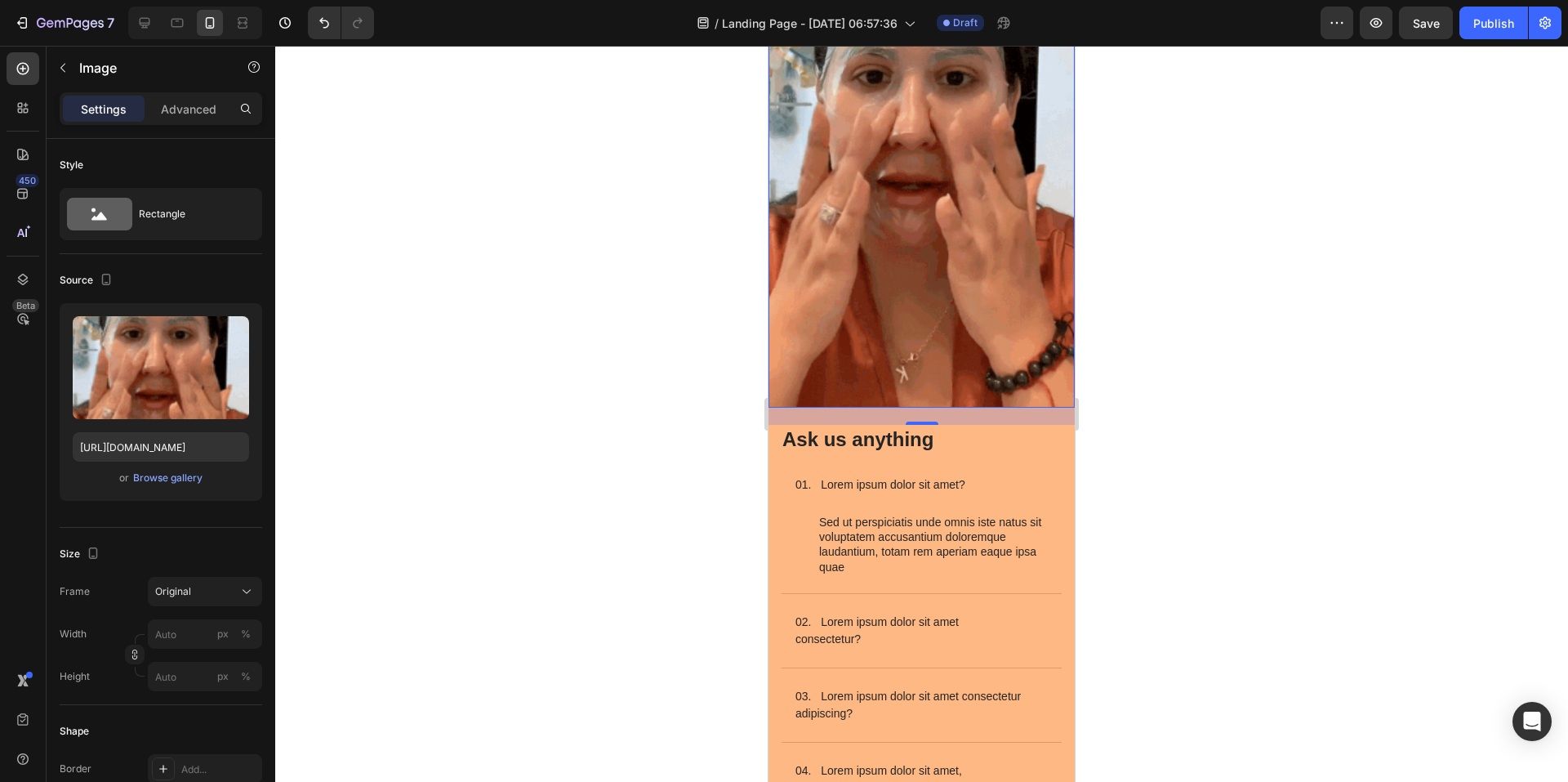
scroll to position [2368, 0]
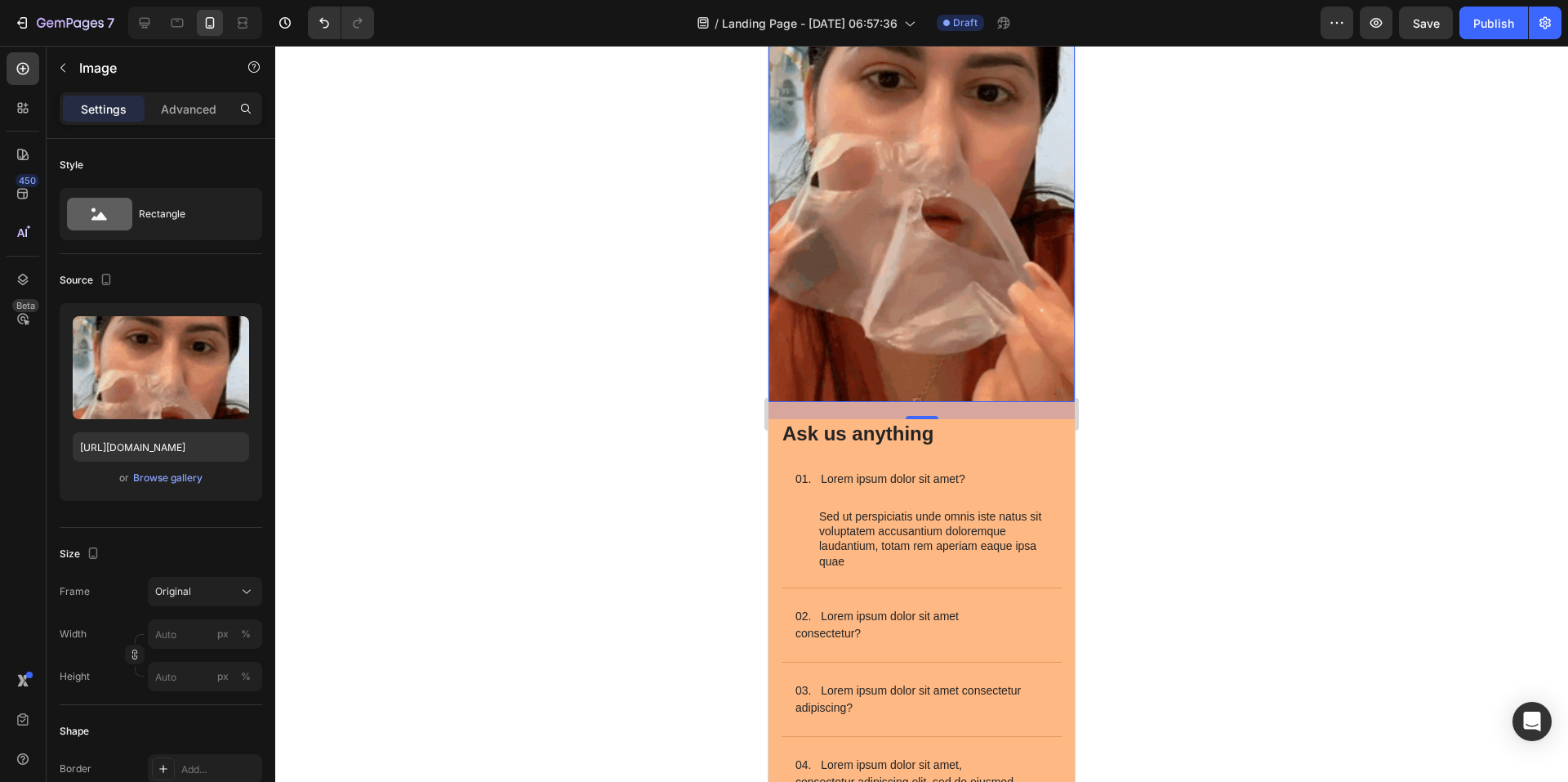
click at [954, 201] on img at bounding box center [921, 129] width 306 height 544
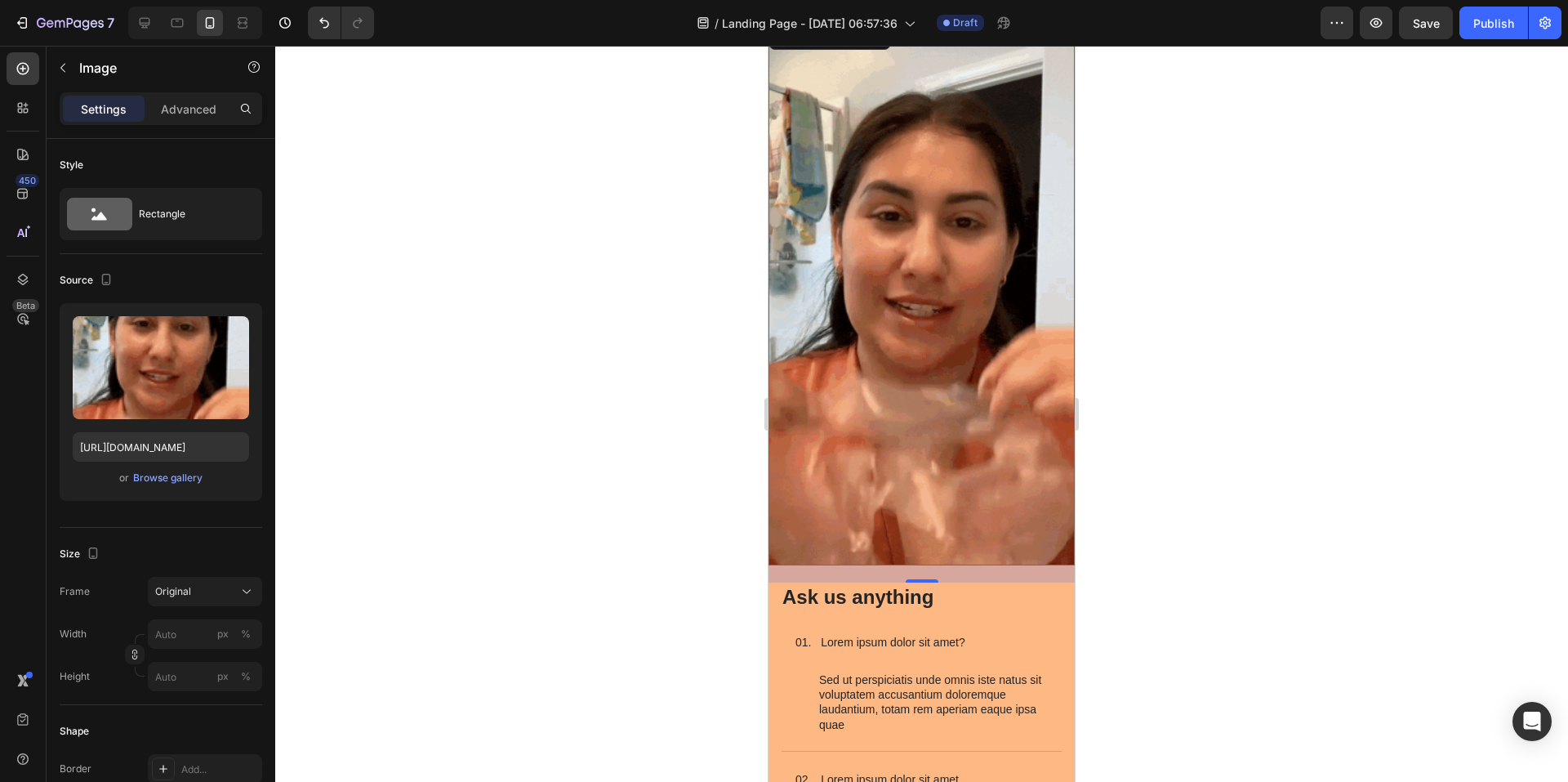
click at [968, 268] on img at bounding box center [921, 292] width 306 height 544
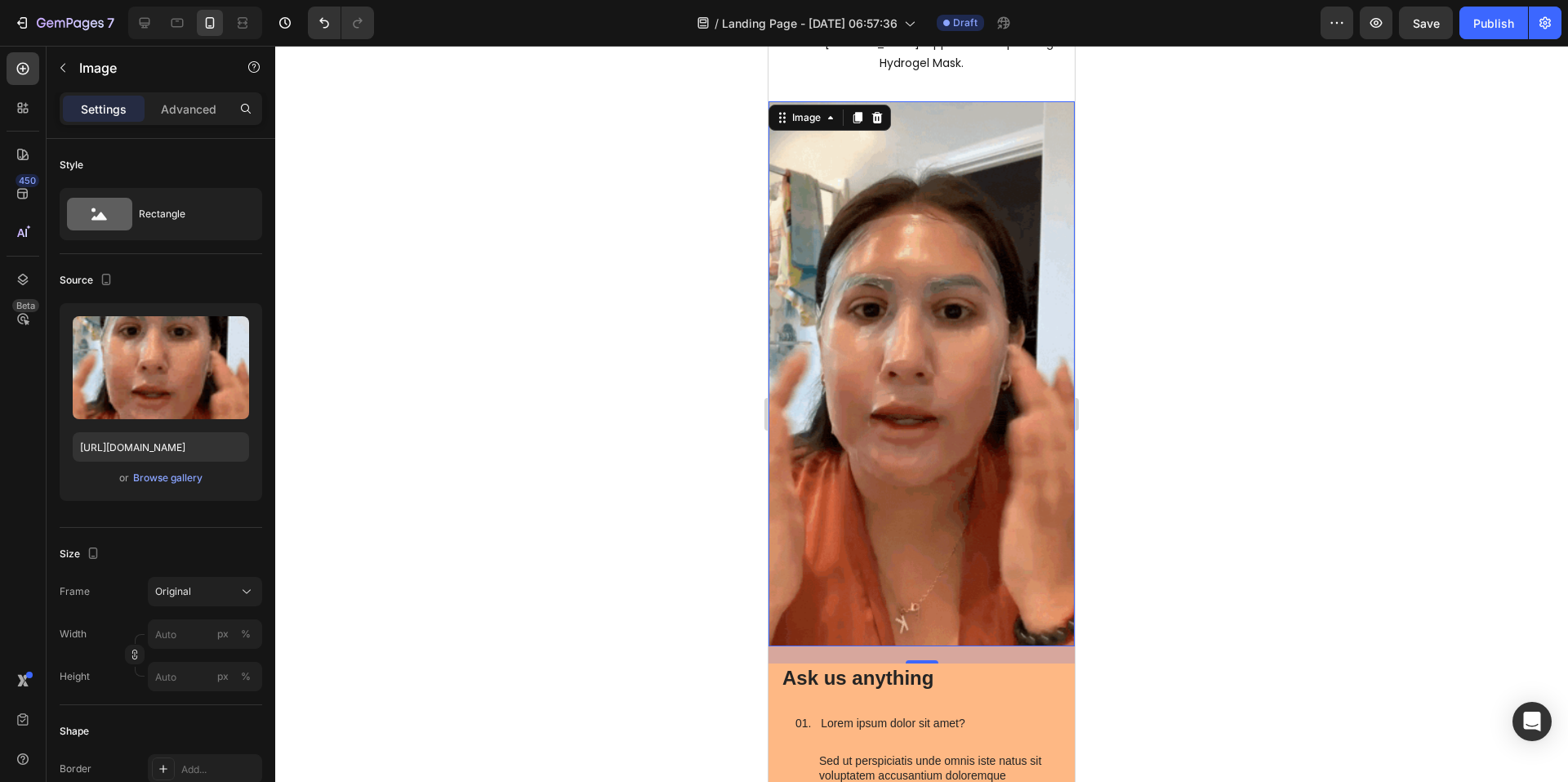
scroll to position [2042, 0]
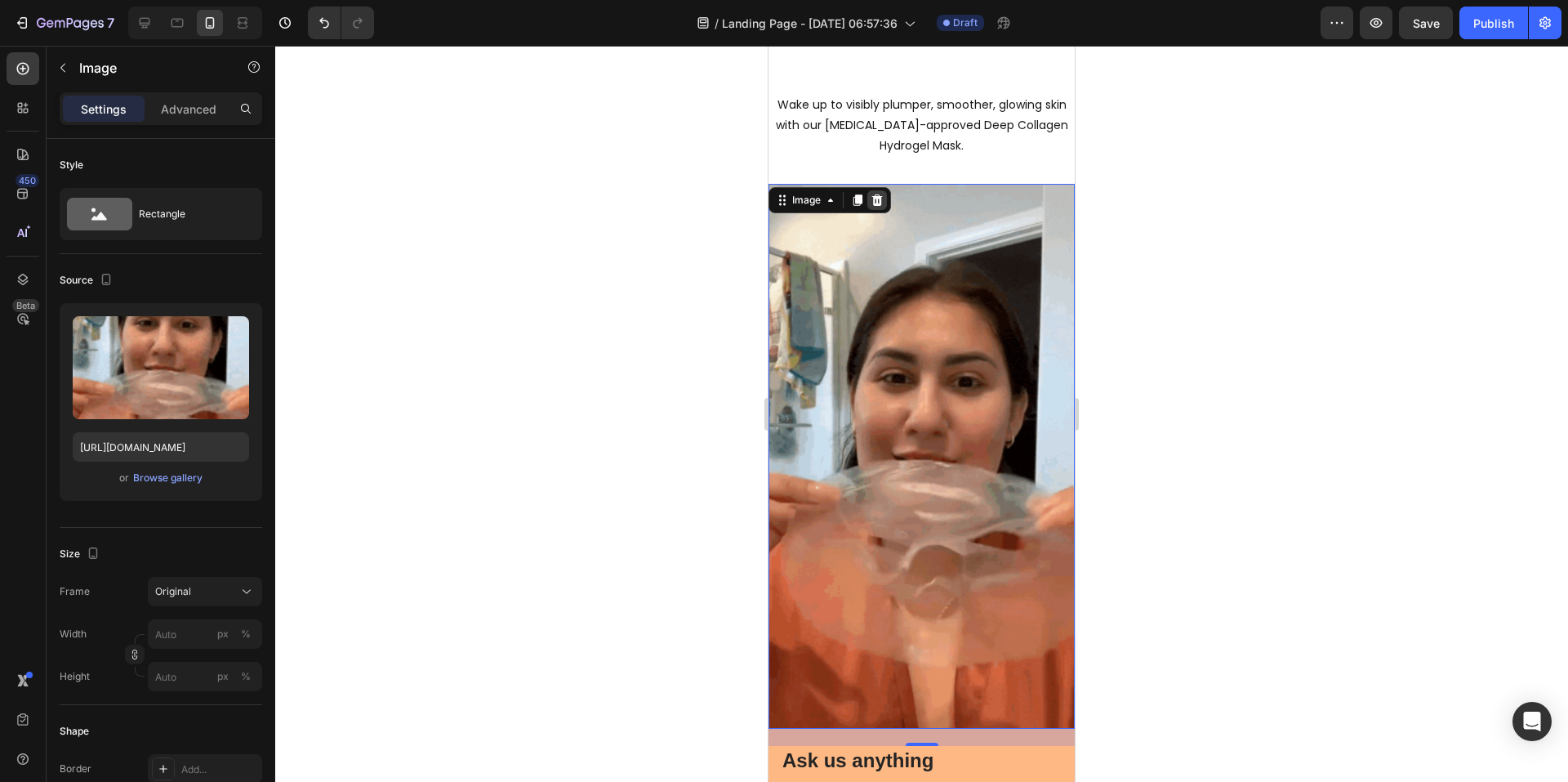
click at [881, 196] on icon at bounding box center [877, 200] width 13 height 13
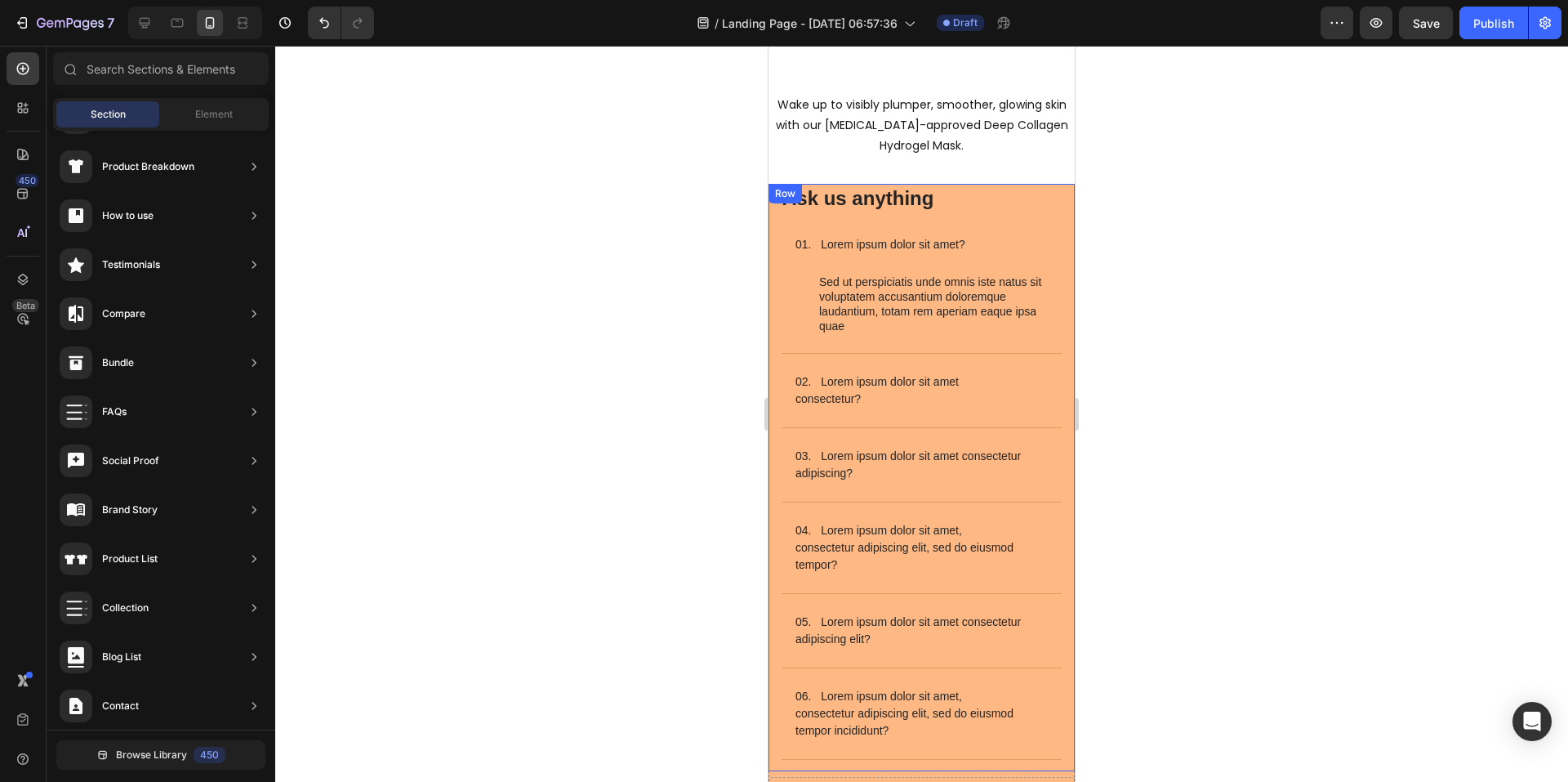
click at [1055, 244] on div "Ask us anything Heading 01. Lorem ipsum dolor sit amet? Sed ut perspiciatis und…" at bounding box center [921, 477] width 306 height 586
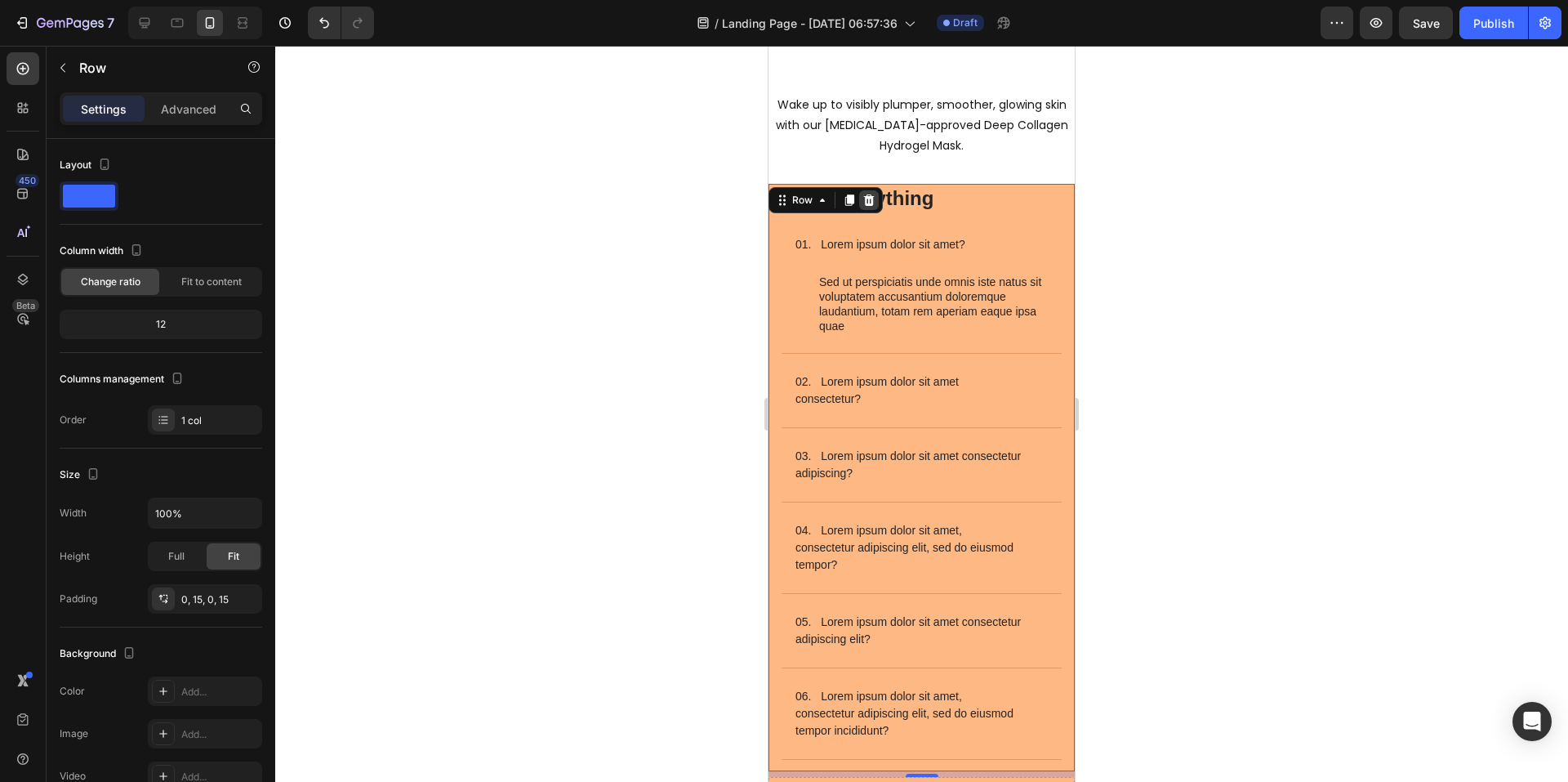
click at [869, 198] on icon at bounding box center [869, 199] width 10 height 11
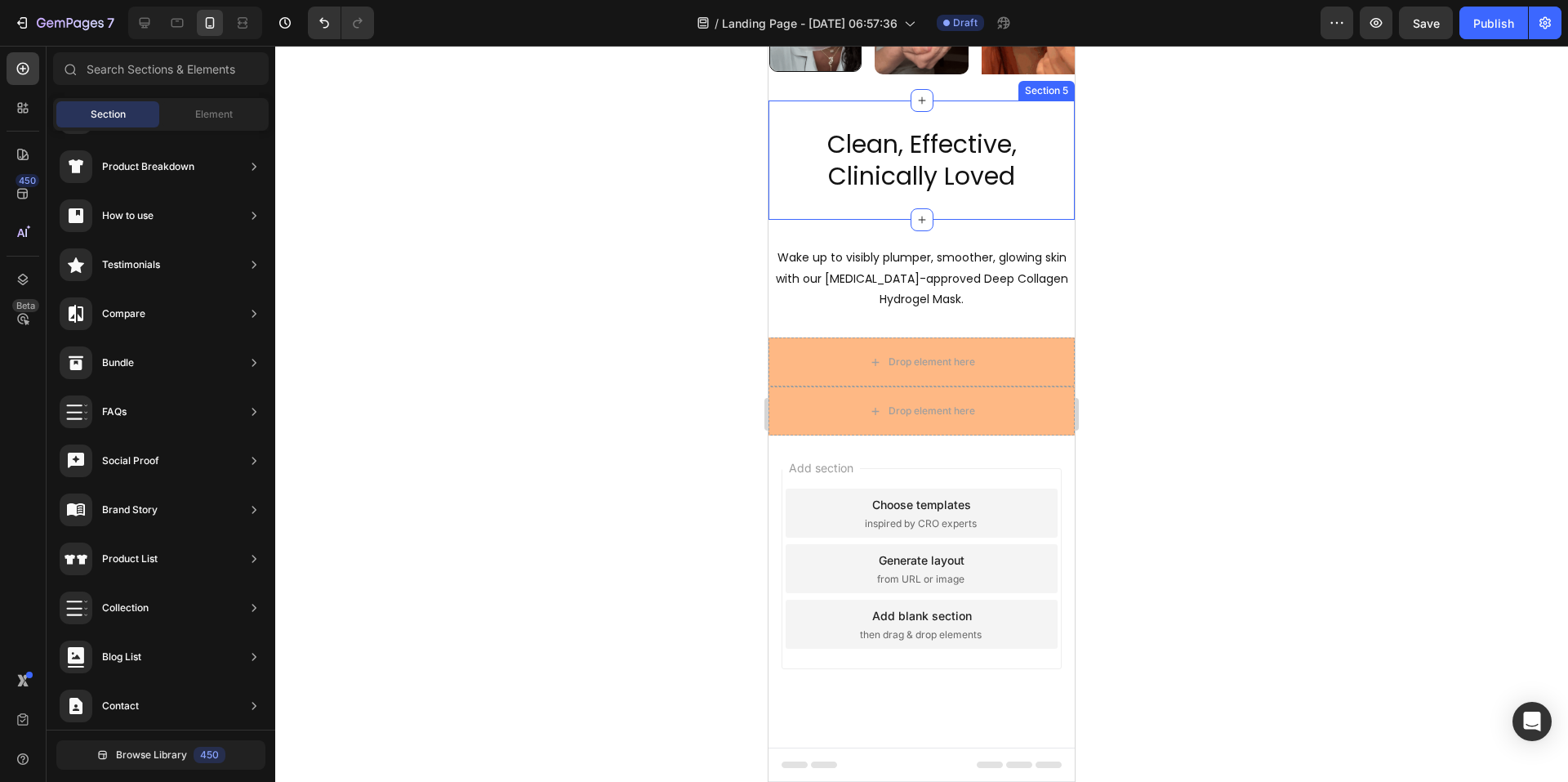
scroll to position [1889, 0]
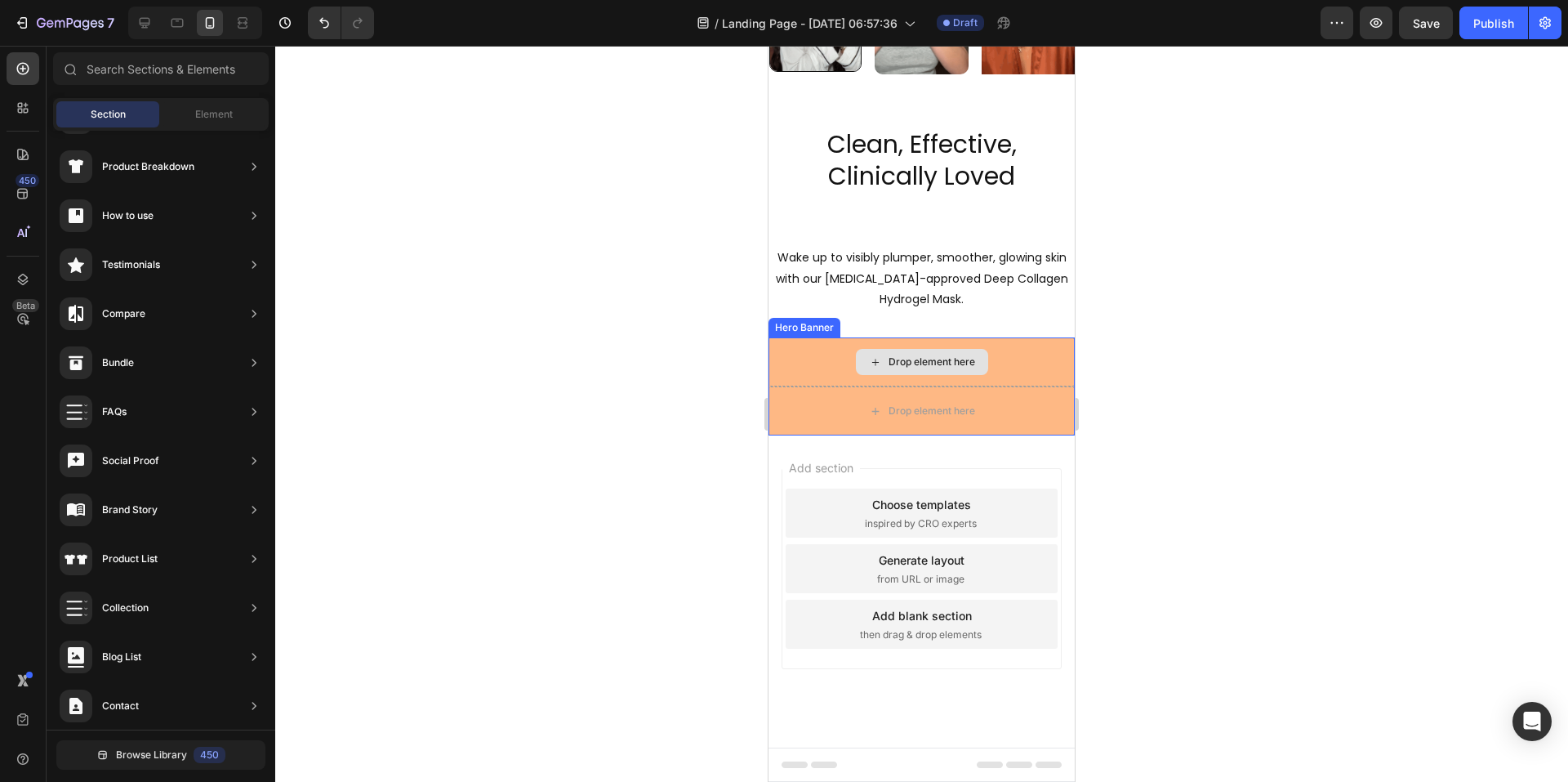
click at [1054, 383] on div "Drop element here" at bounding box center [921, 362] width 306 height 49
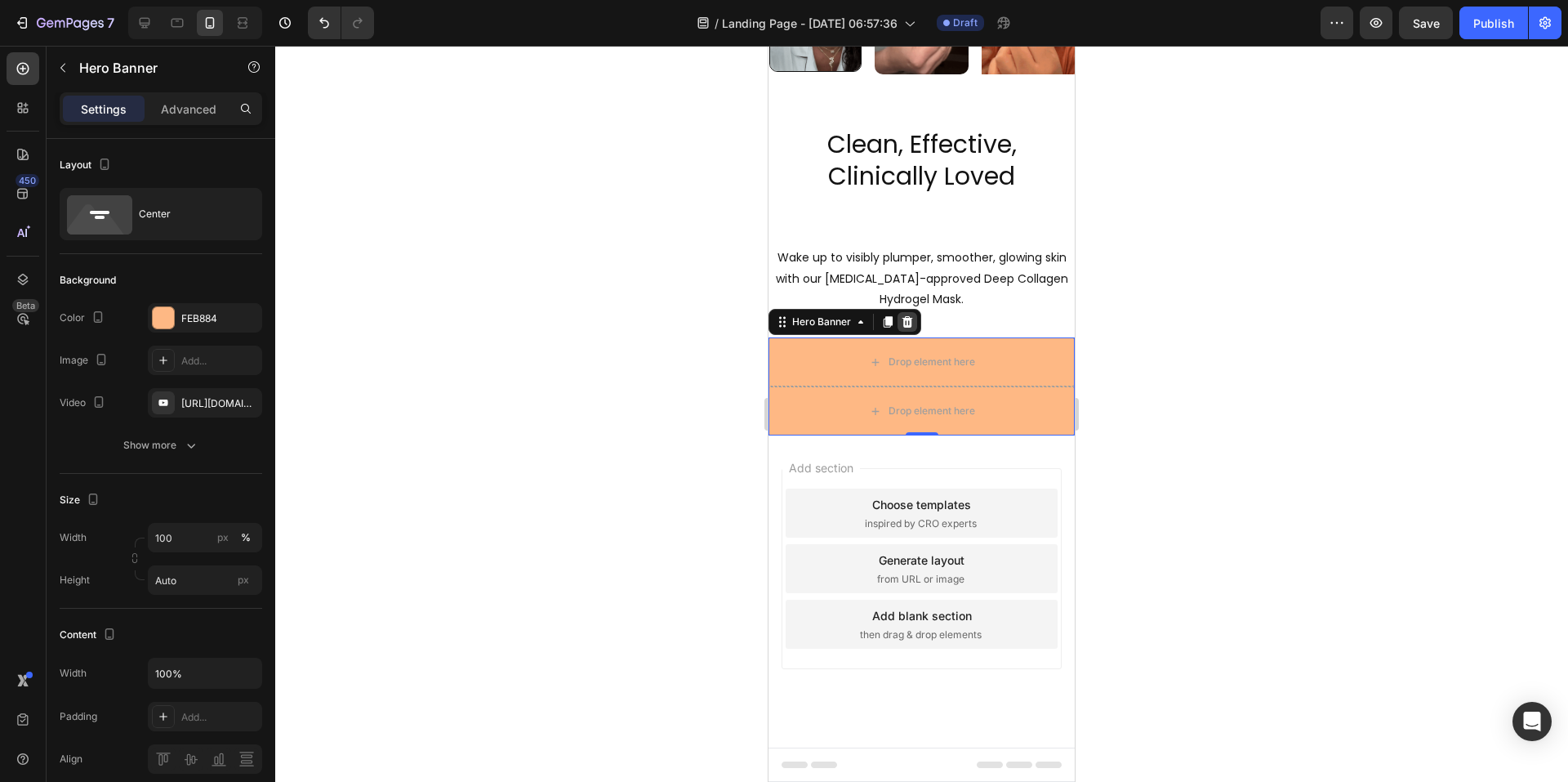
click at [899, 316] on div at bounding box center [907, 321] width 20 height 20
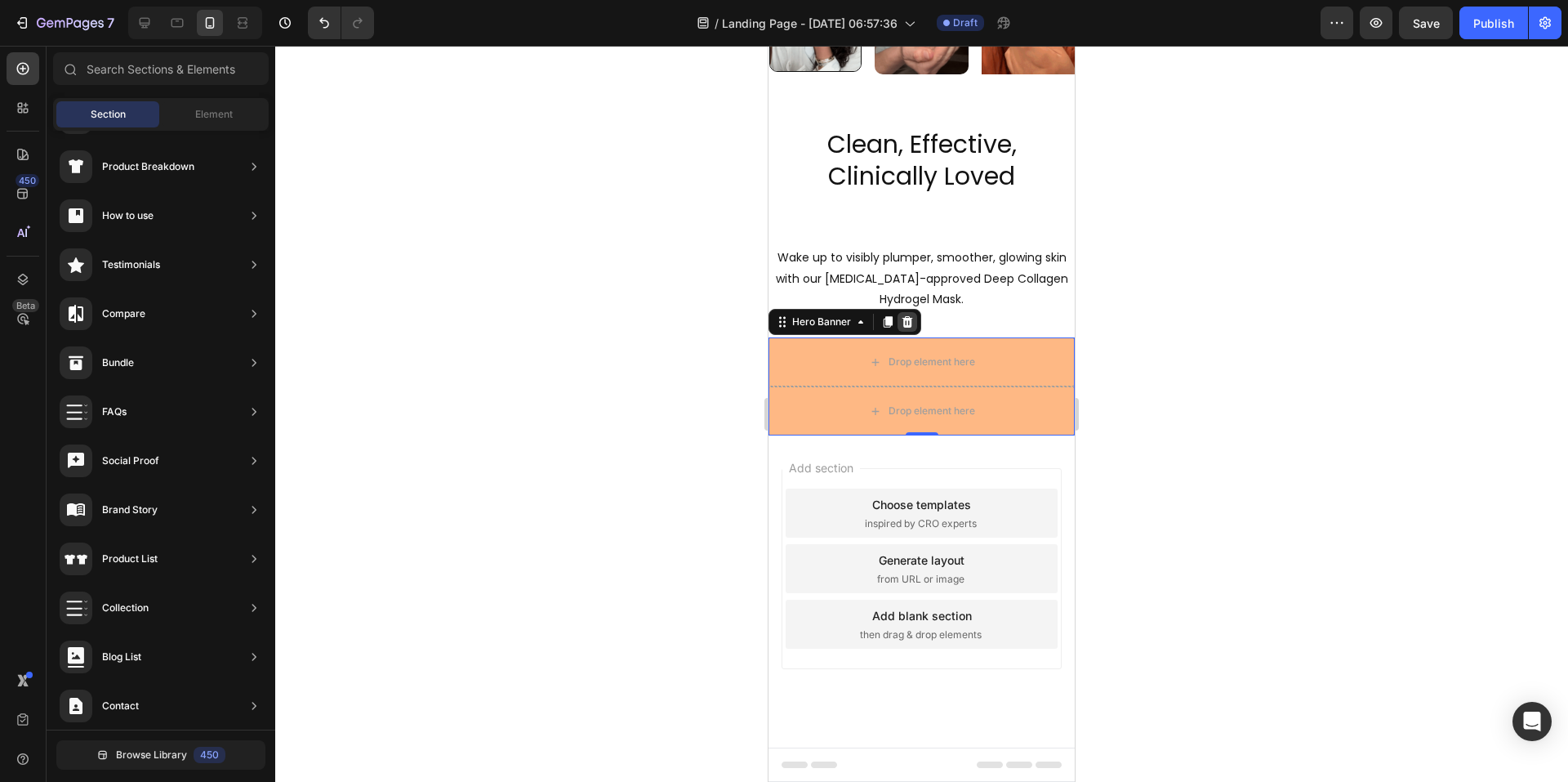
scroll to position [1840, 0]
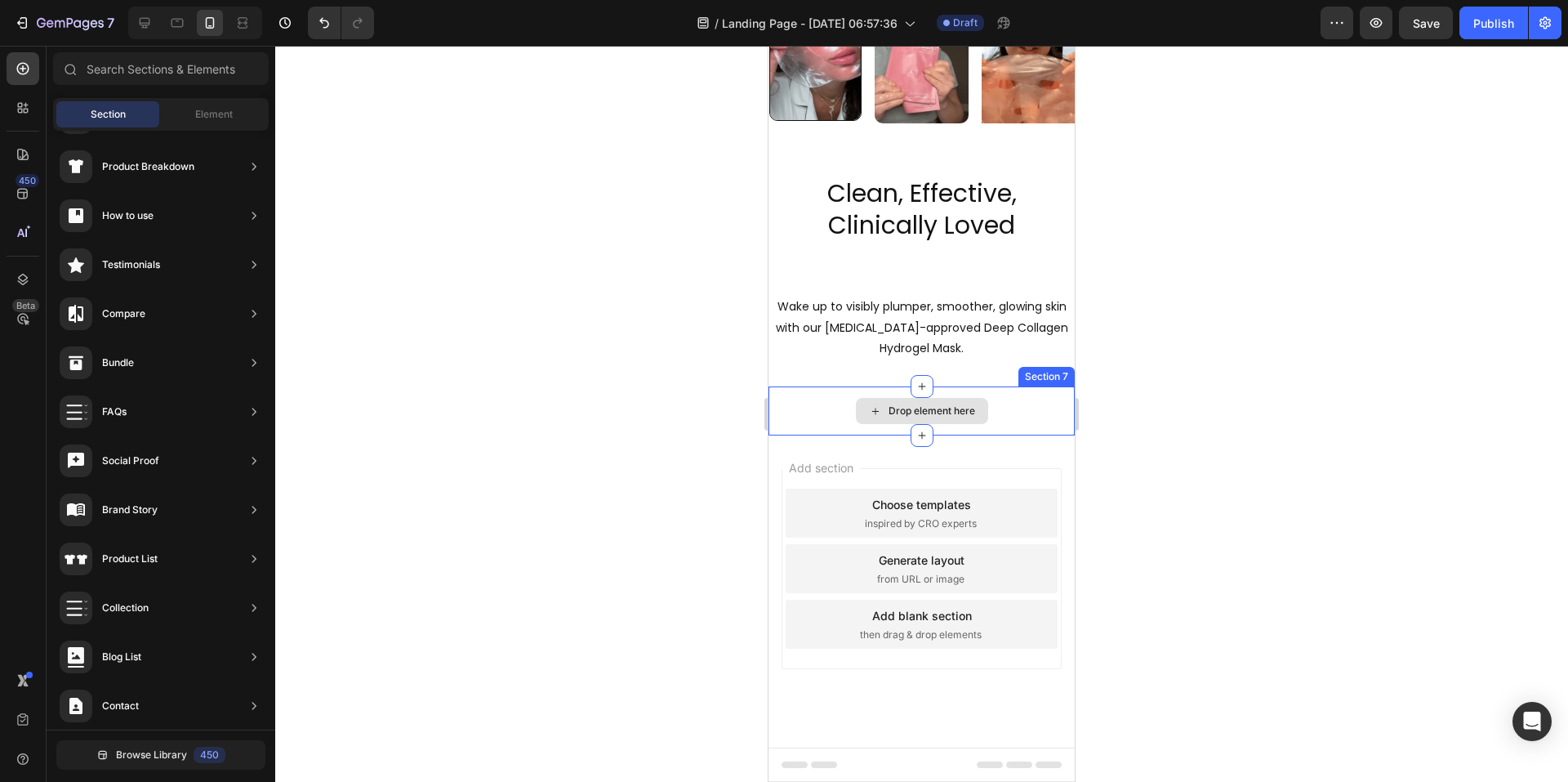
click at [804, 400] on div "Drop element here" at bounding box center [921, 410] width 306 height 49
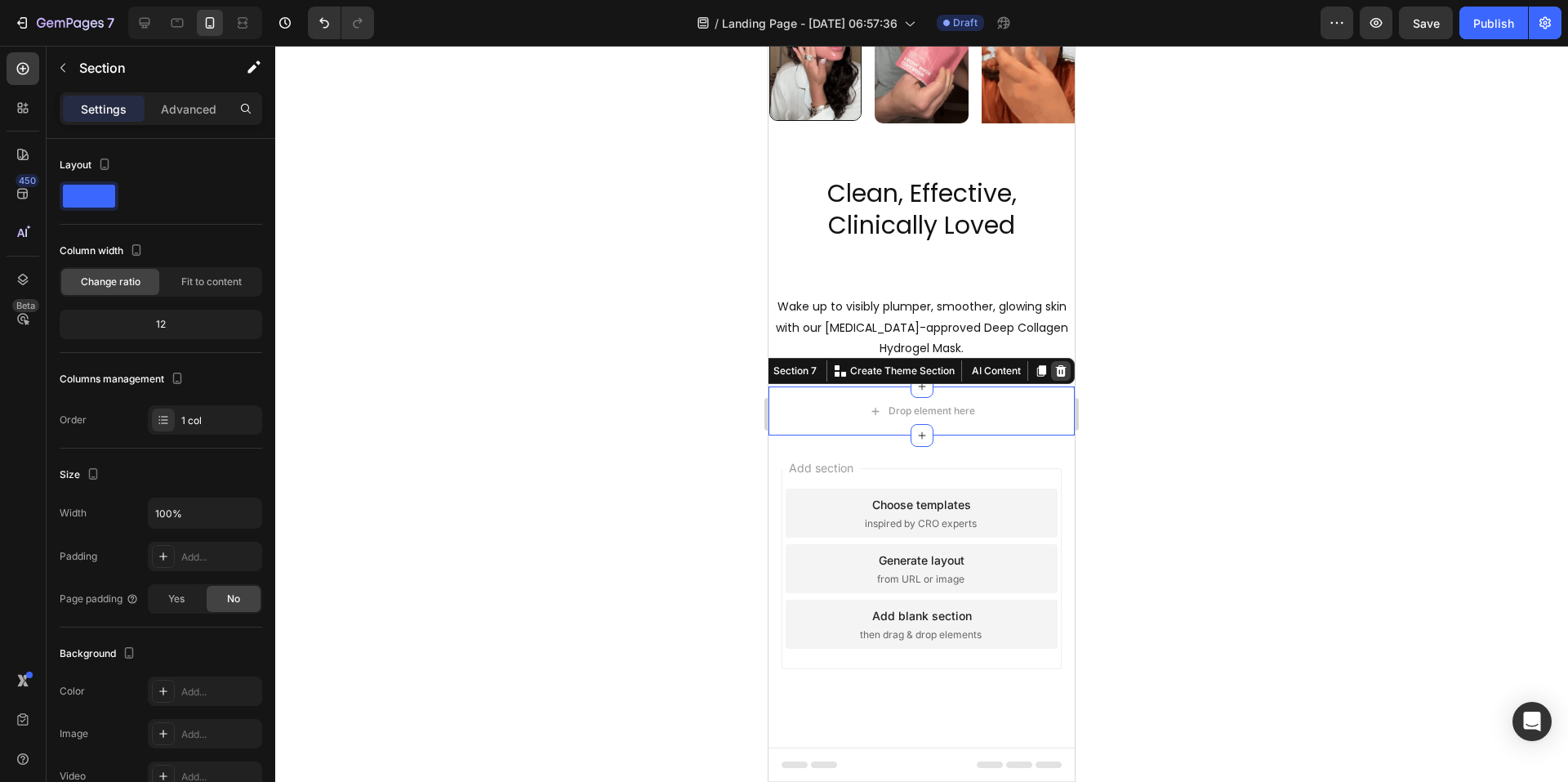
click at [1056, 375] on icon at bounding box center [1061, 370] width 10 height 11
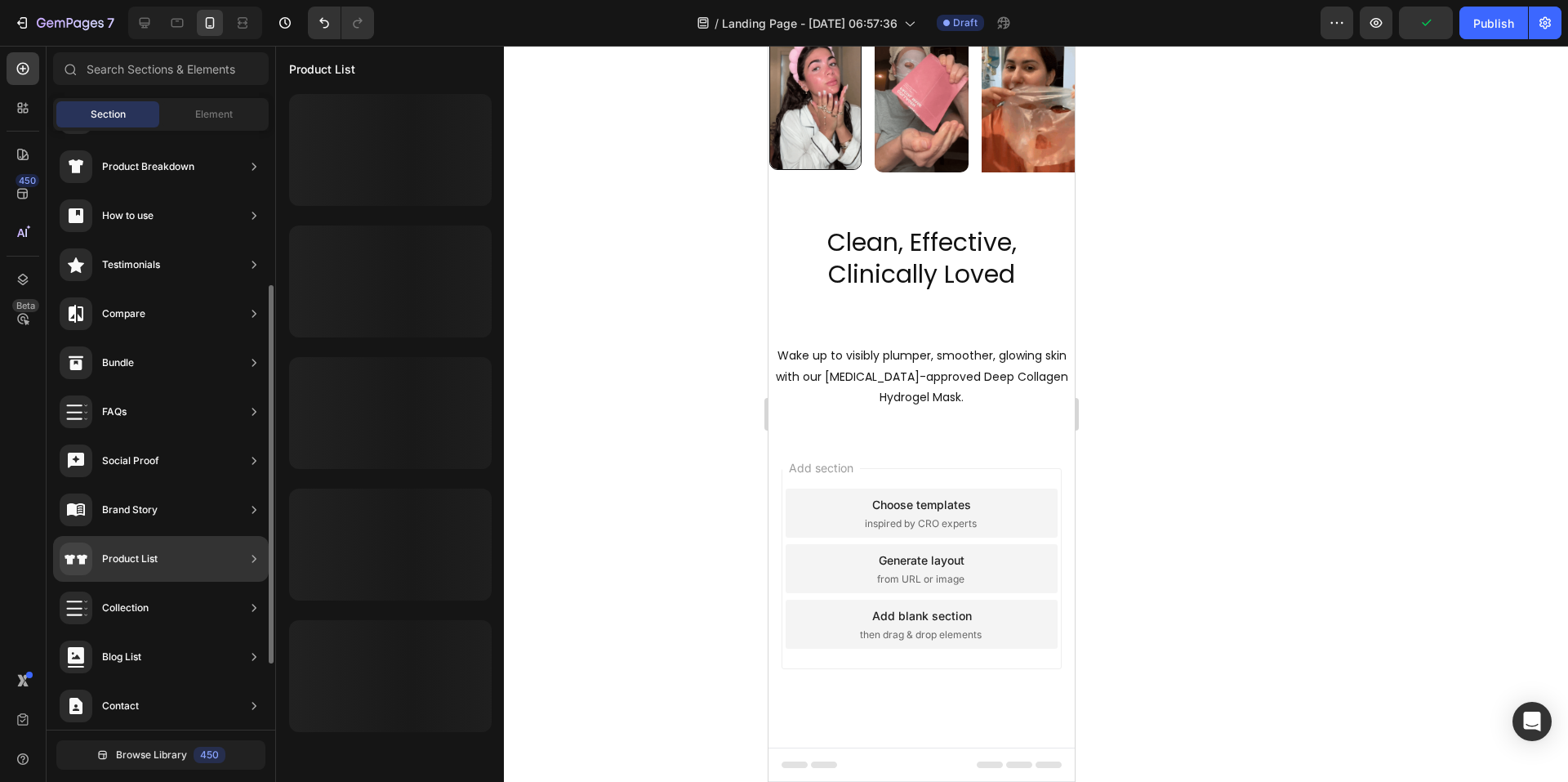
scroll to position [349, 0]
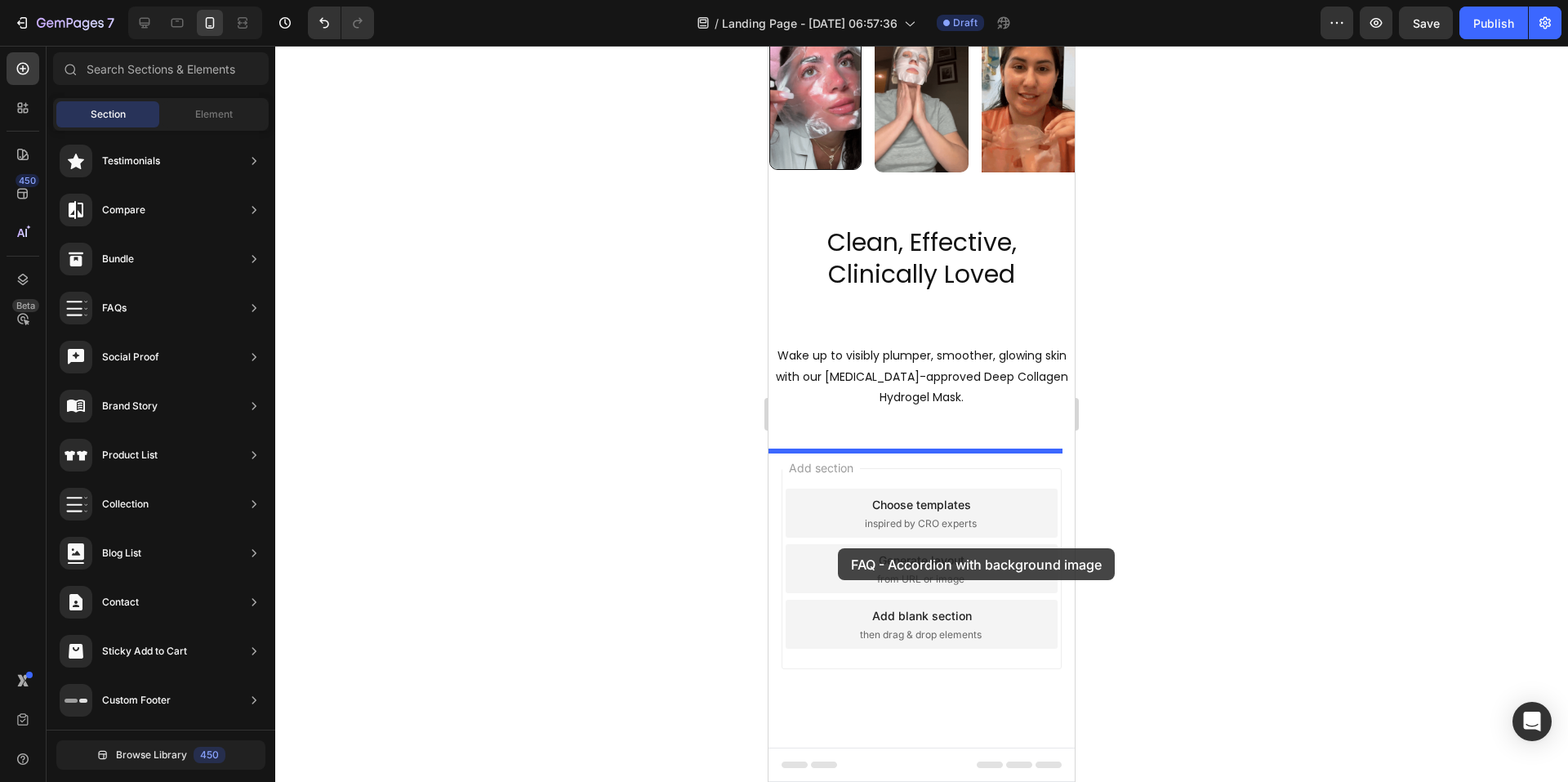
drag, startPoint x: 1134, startPoint y: 471, endPoint x: 838, endPoint y: 548, distance: 305.9
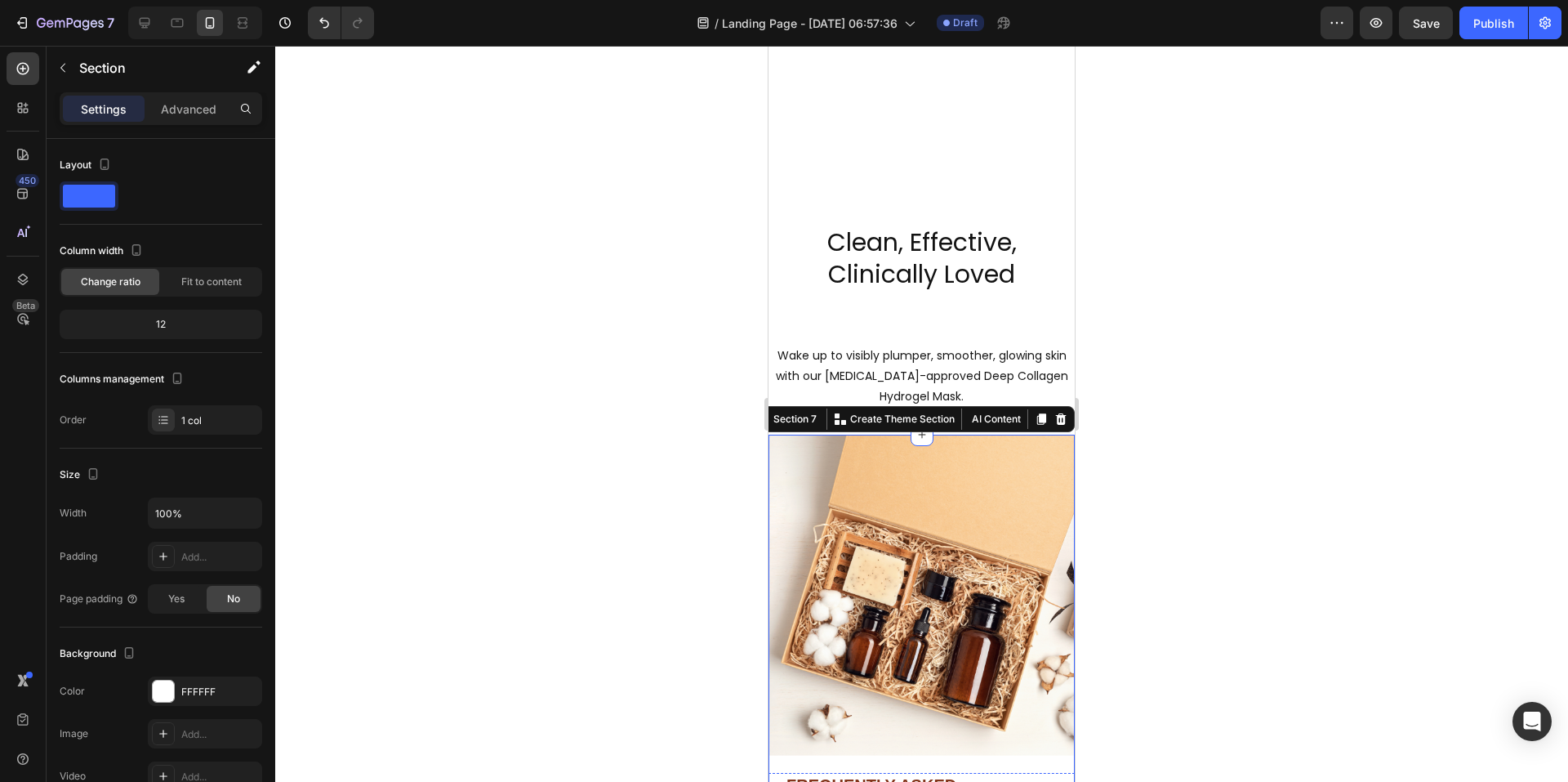
scroll to position [2042, 0]
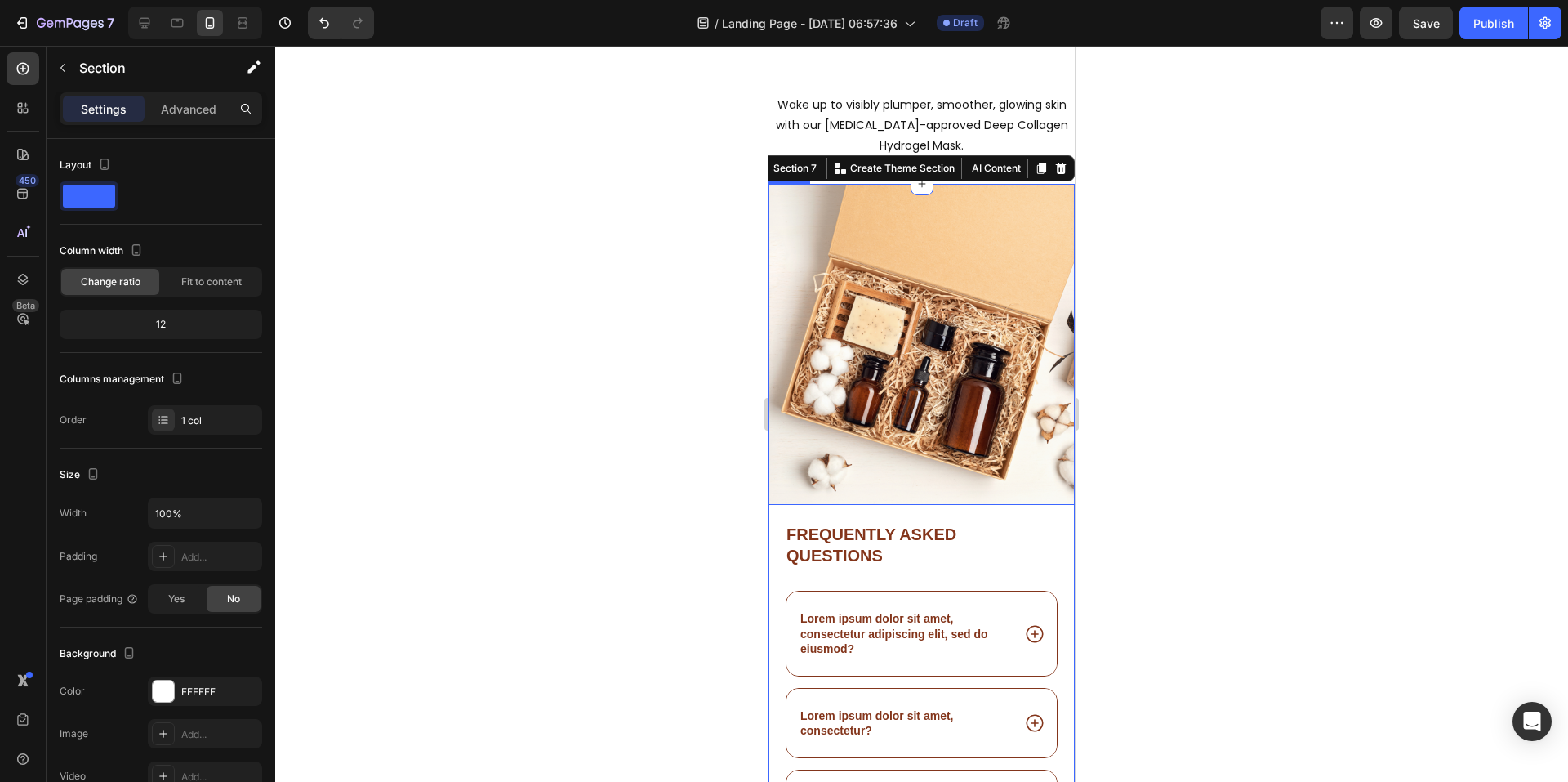
click at [915, 326] on img at bounding box center [921, 344] width 306 height 321
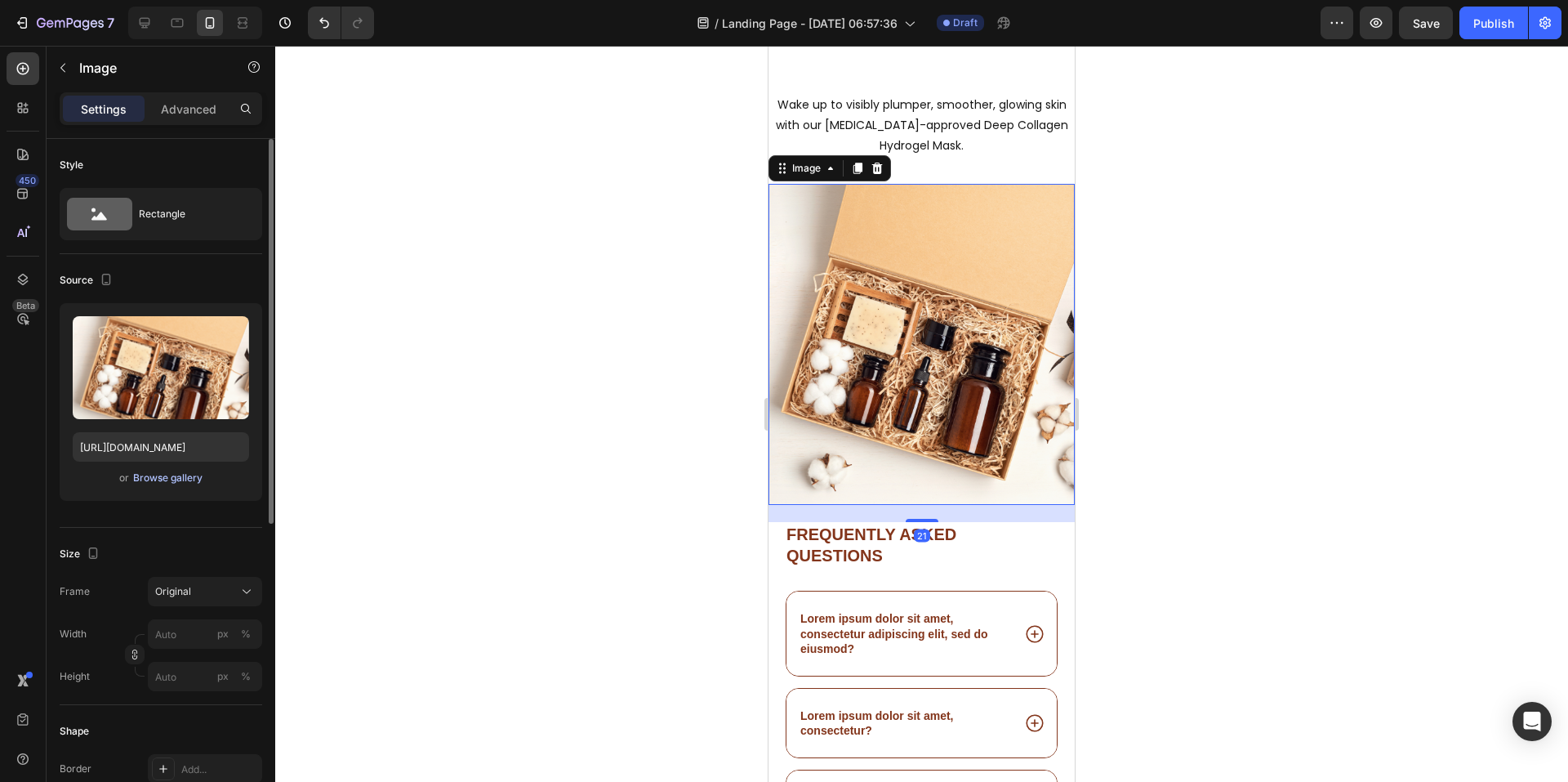
click at [182, 483] on div "Browse gallery" at bounding box center [167, 478] width 69 height 15
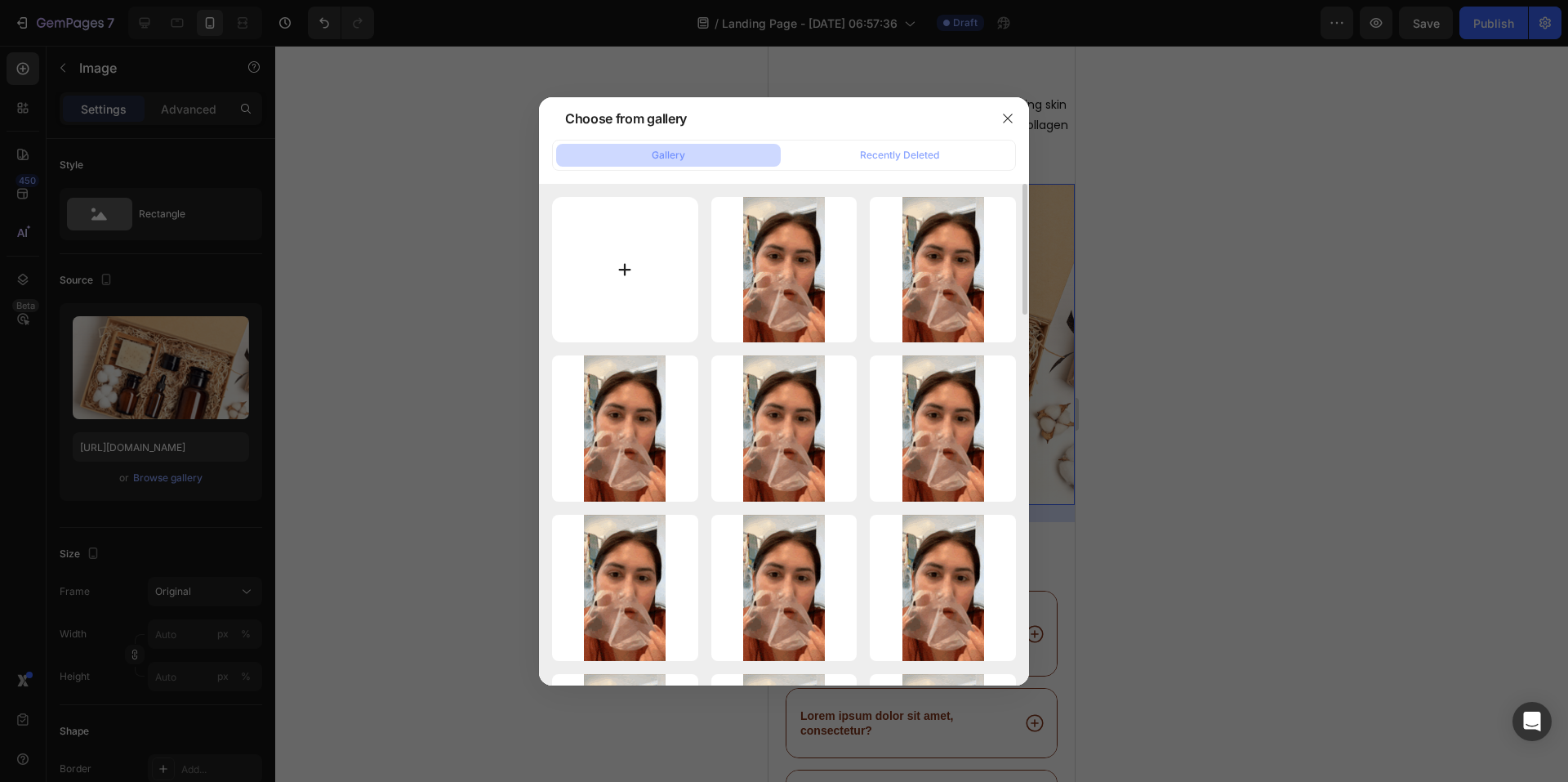
click at [596, 244] on input "file" at bounding box center [625, 269] width 146 height 146
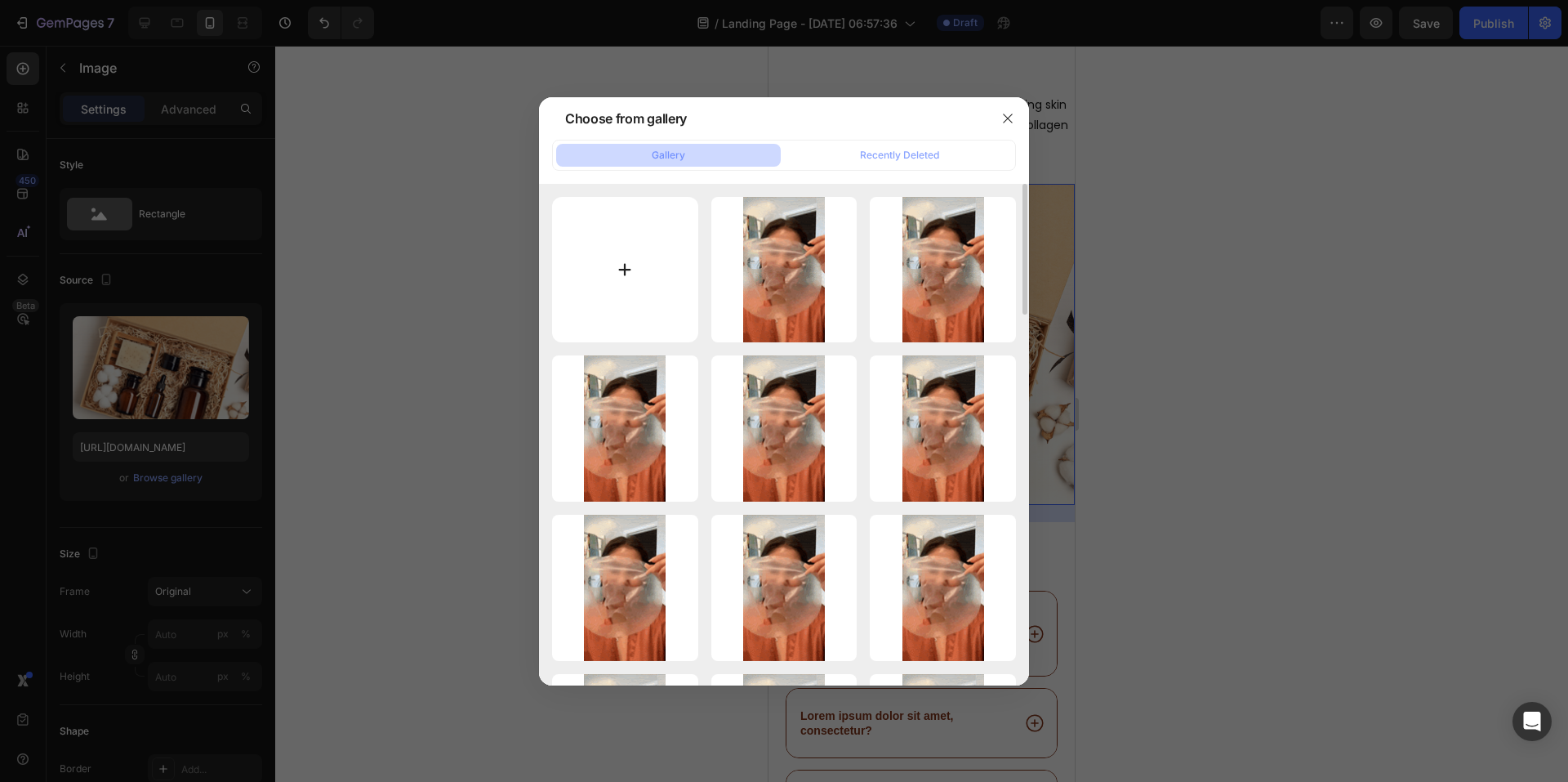
type input "C:\fakepath\1756174756899944_4.png"
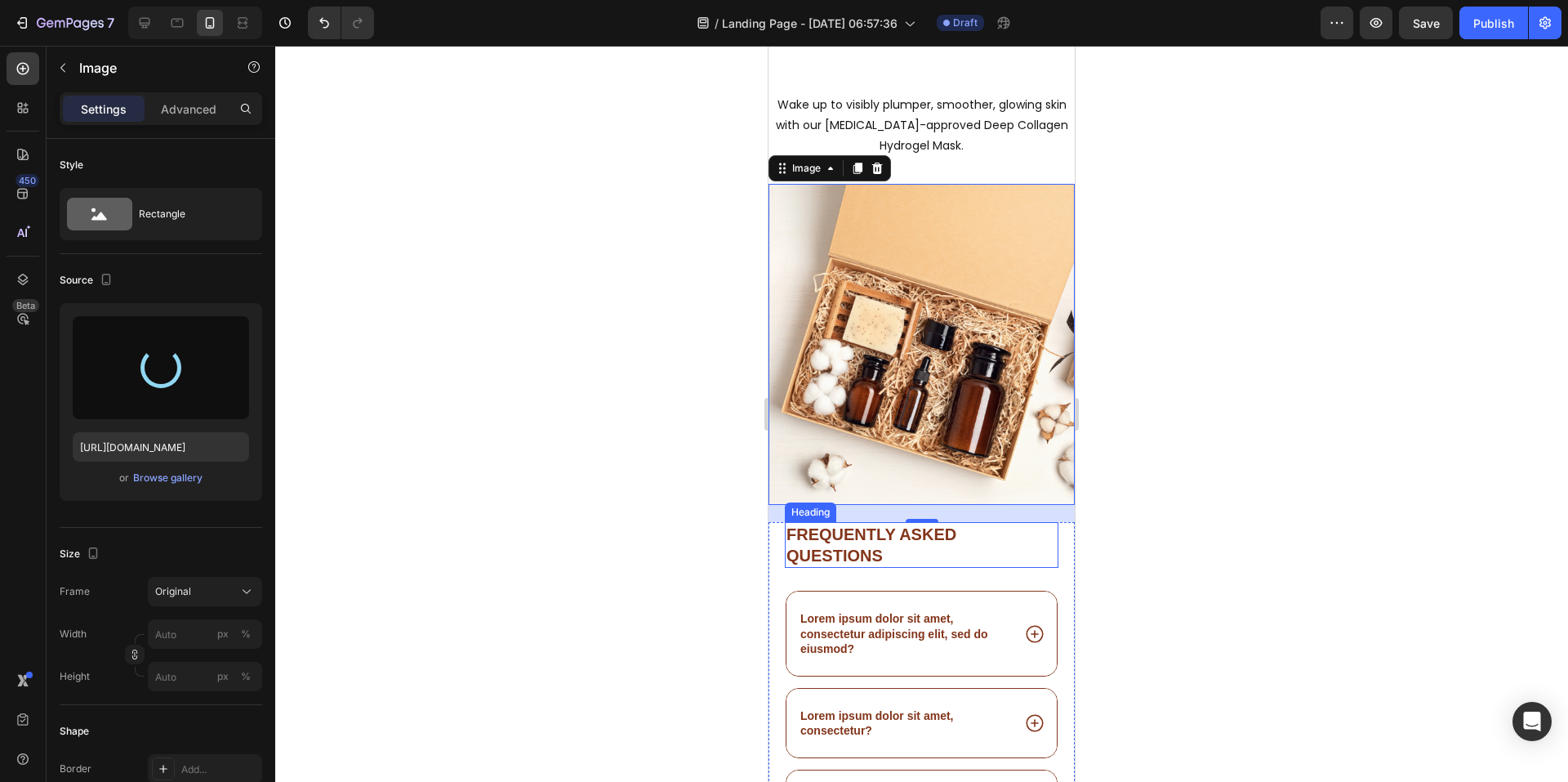
click at [884, 538] on h2 "Frequently asked questions" at bounding box center [922, 545] width 273 height 46
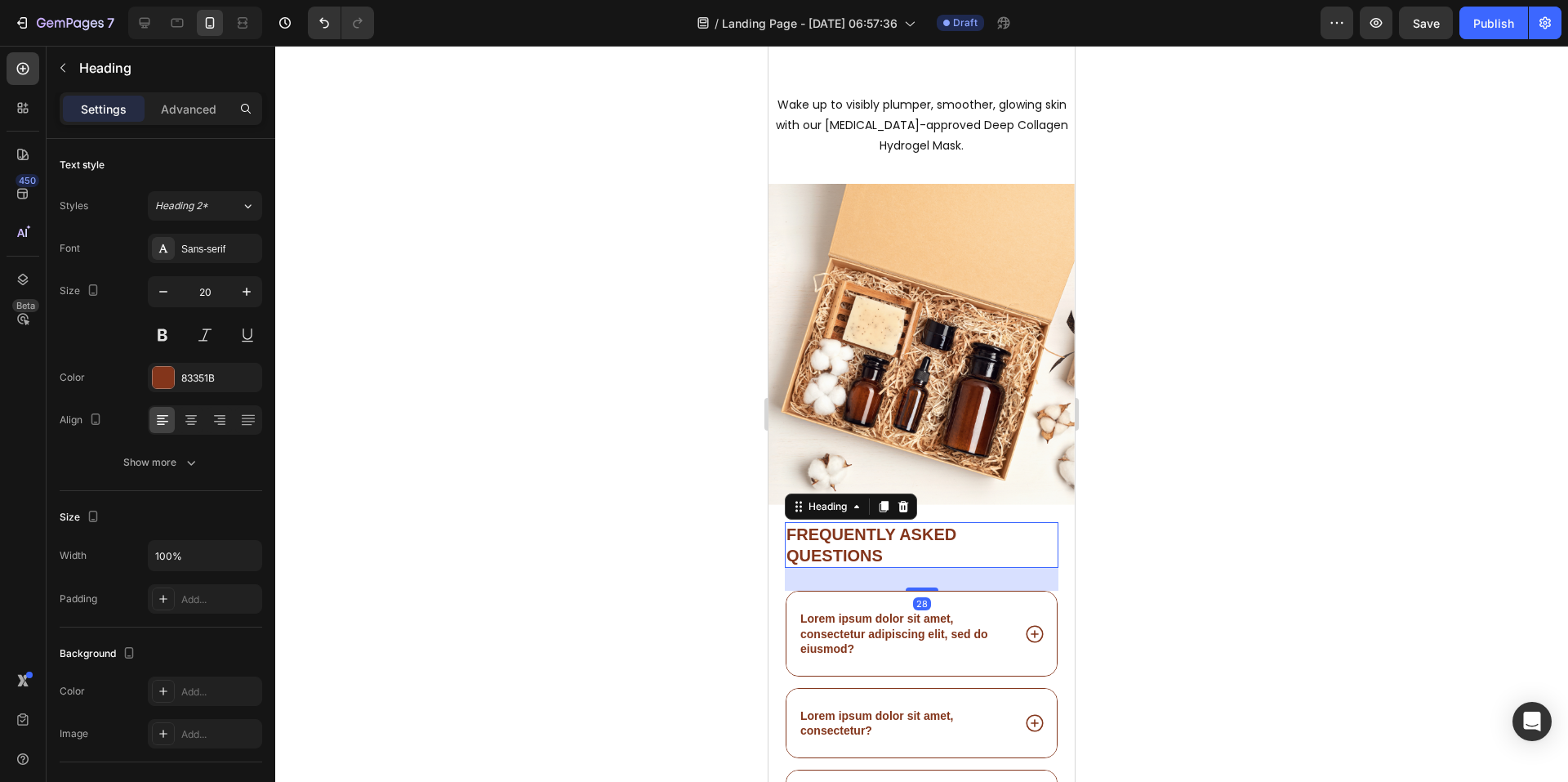
click at [884, 538] on h2 "Frequently asked questions" at bounding box center [922, 545] width 273 height 46
click at [869, 541] on p "Frequently asked questions" at bounding box center [922, 545] width 270 height 43
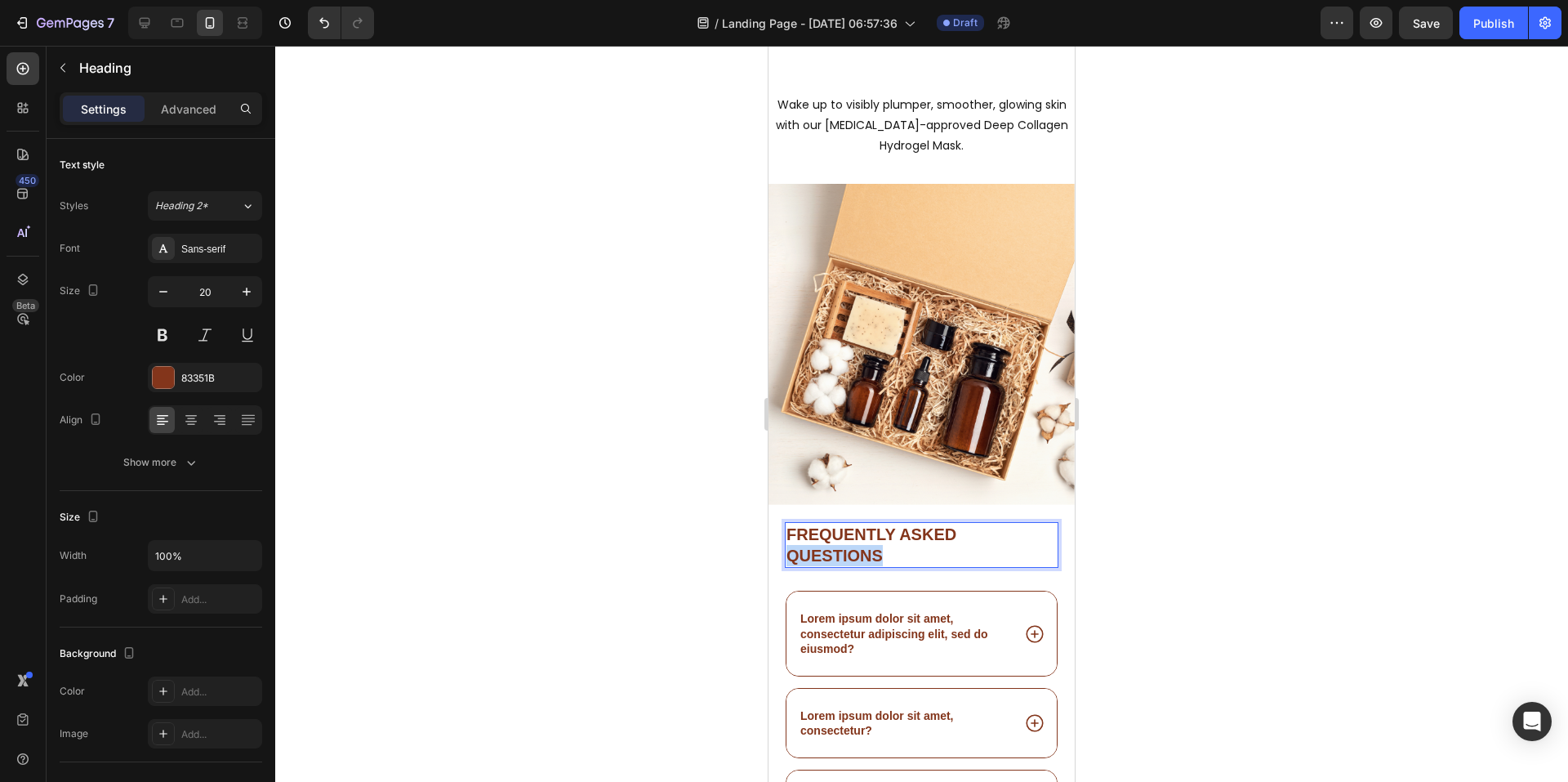
click at [869, 541] on p "Frequently asked questions" at bounding box center [922, 545] width 270 height 43
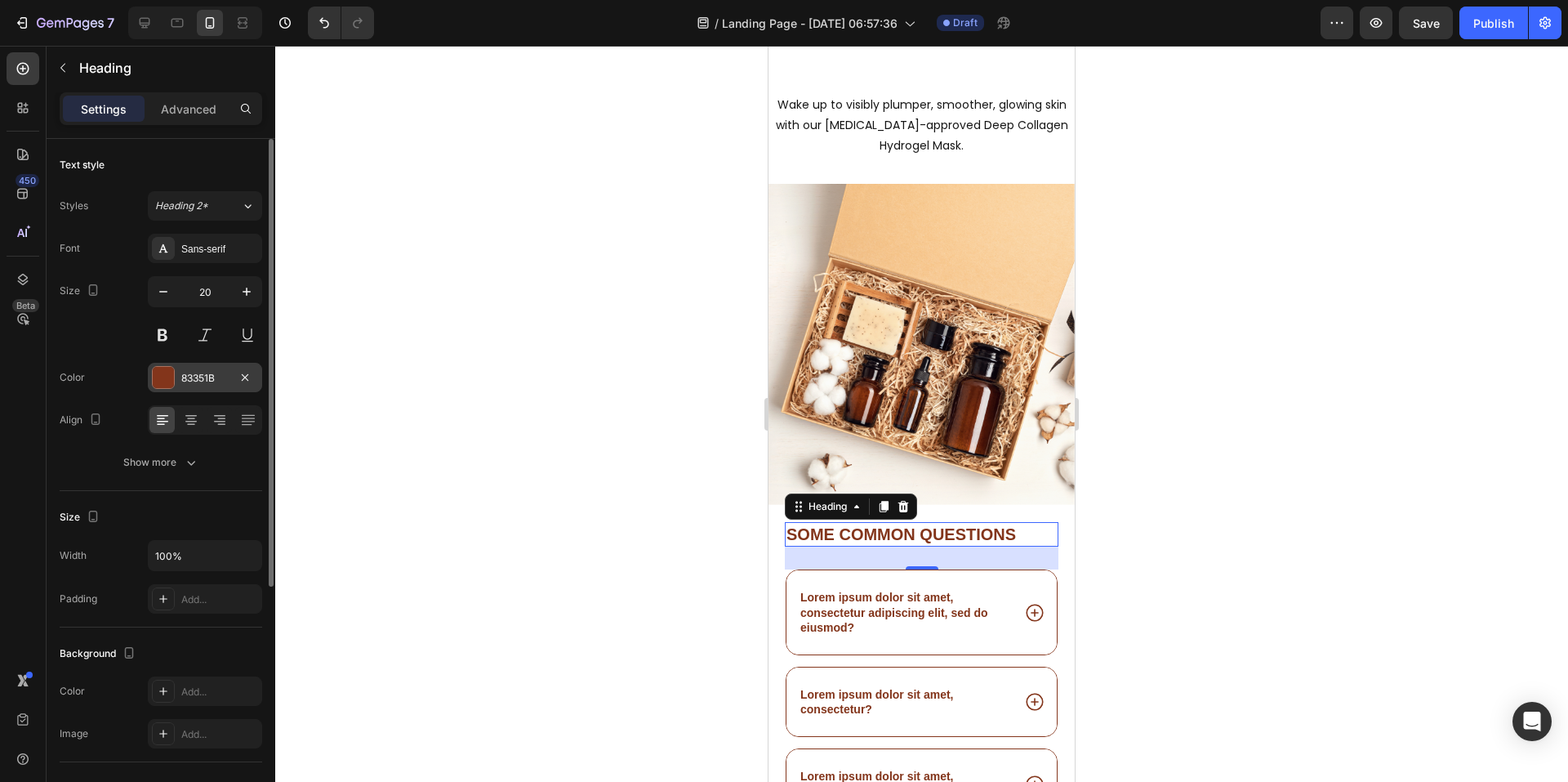
click at [200, 364] on div "83351B" at bounding box center [205, 377] width 115 height 29
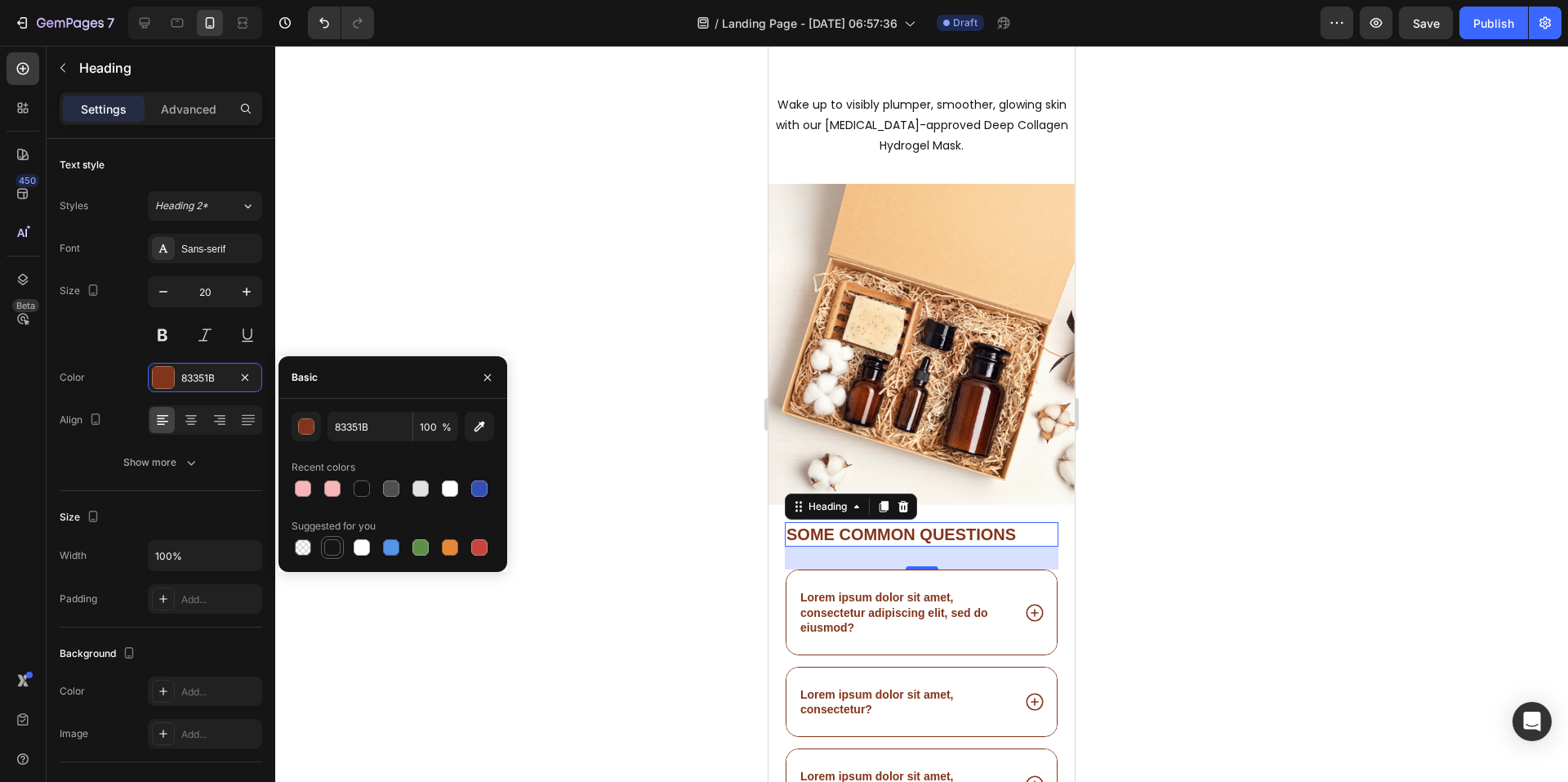
drag, startPoint x: 324, startPoint y: 547, endPoint x: 301, endPoint y: 549, distance: 23.1
click at [324, 547] on div at bounding box center [332, 547] width 16 height 16
type input "151515"
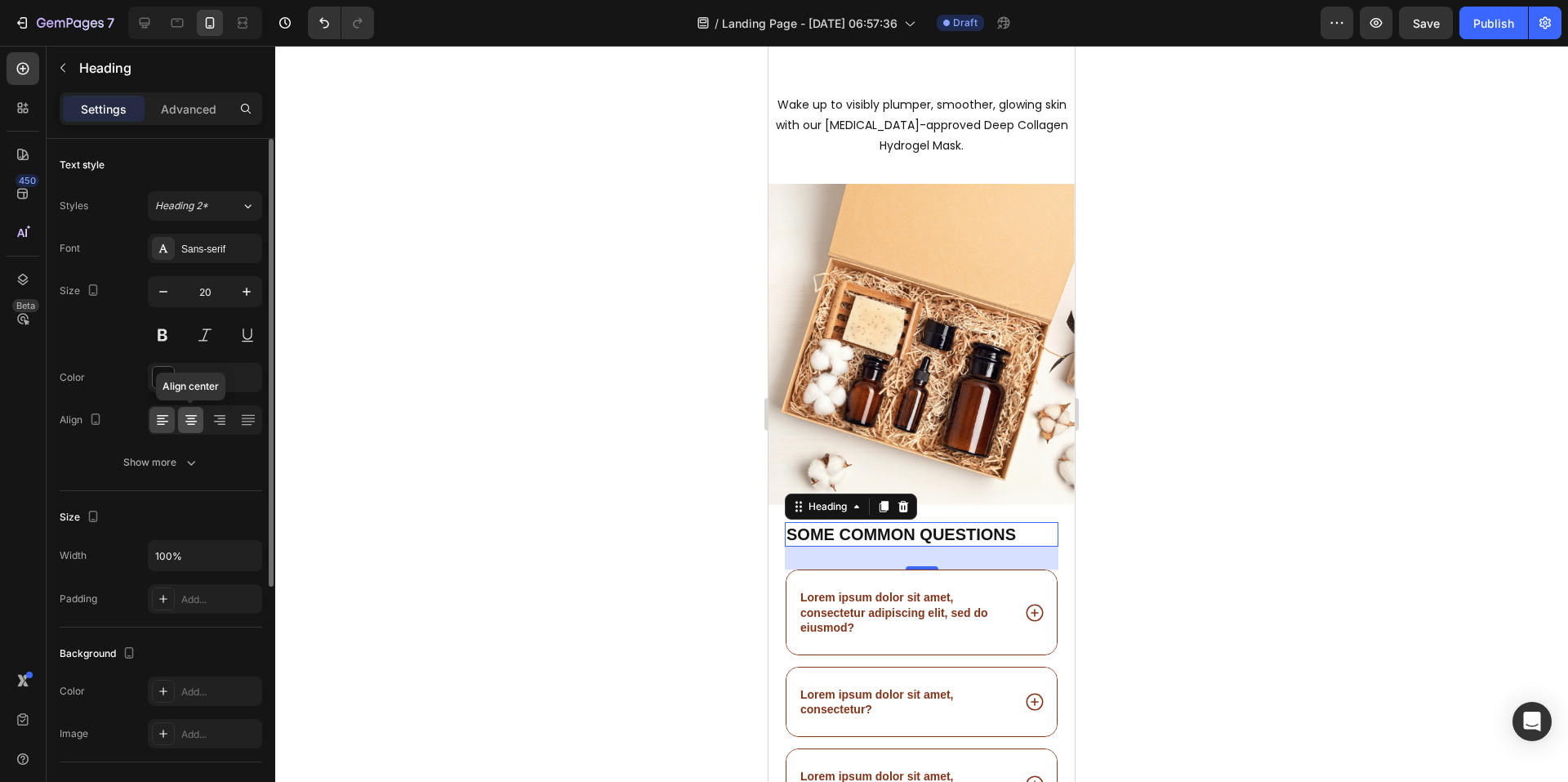
click at [192, 420] on icon at bounding box center [191, 421] width 11 height 2
click at [208, 242] on div "Sans-serif" at bounding box center [220, 249] width 77 height 15
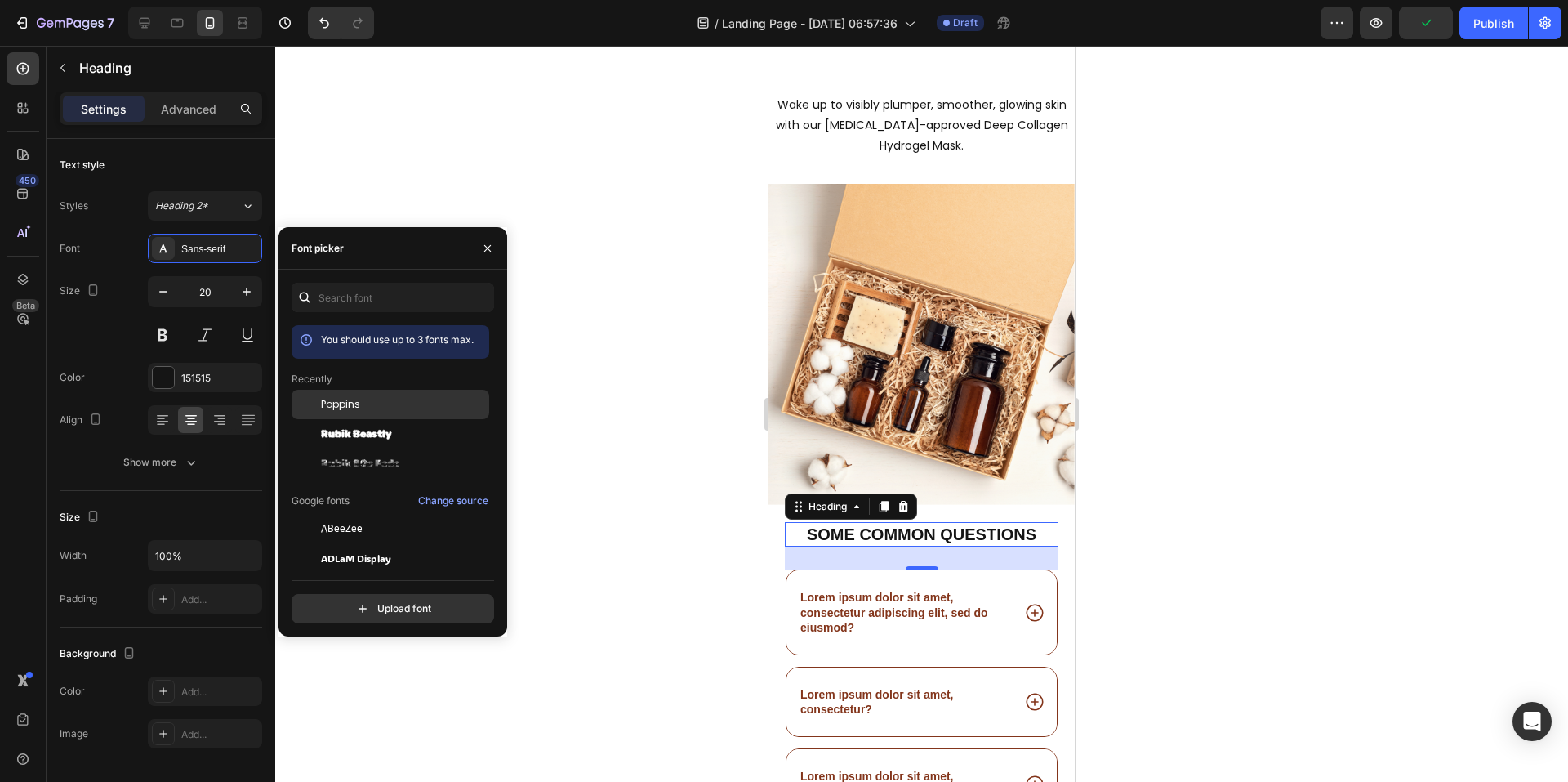
click at [337, 398] on span "Poppins" at bounding box center [341, 404] width 39 height 15
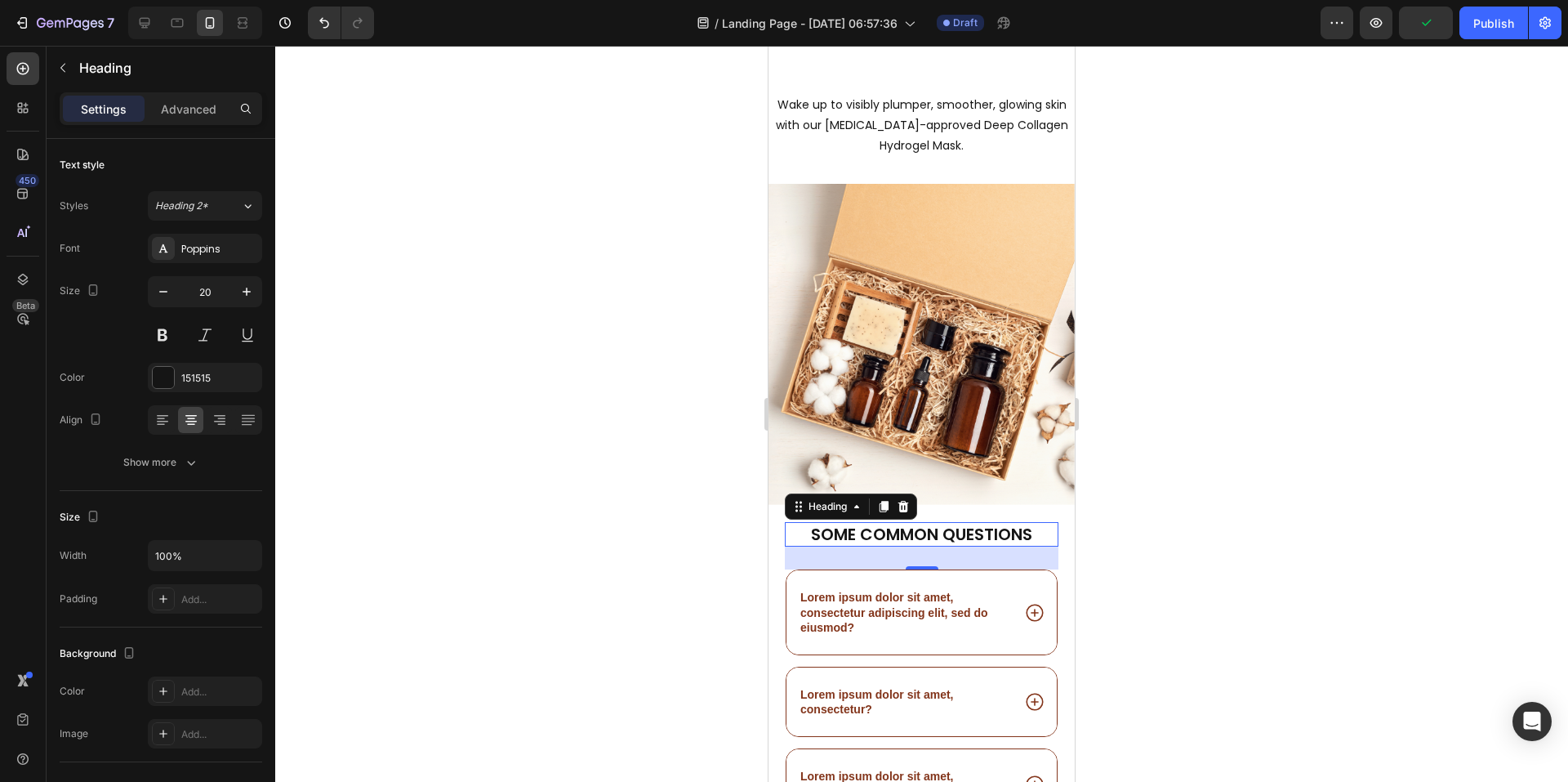
click at [1266, 576] on div at bounding box center [921, 414] width 1293 height 736
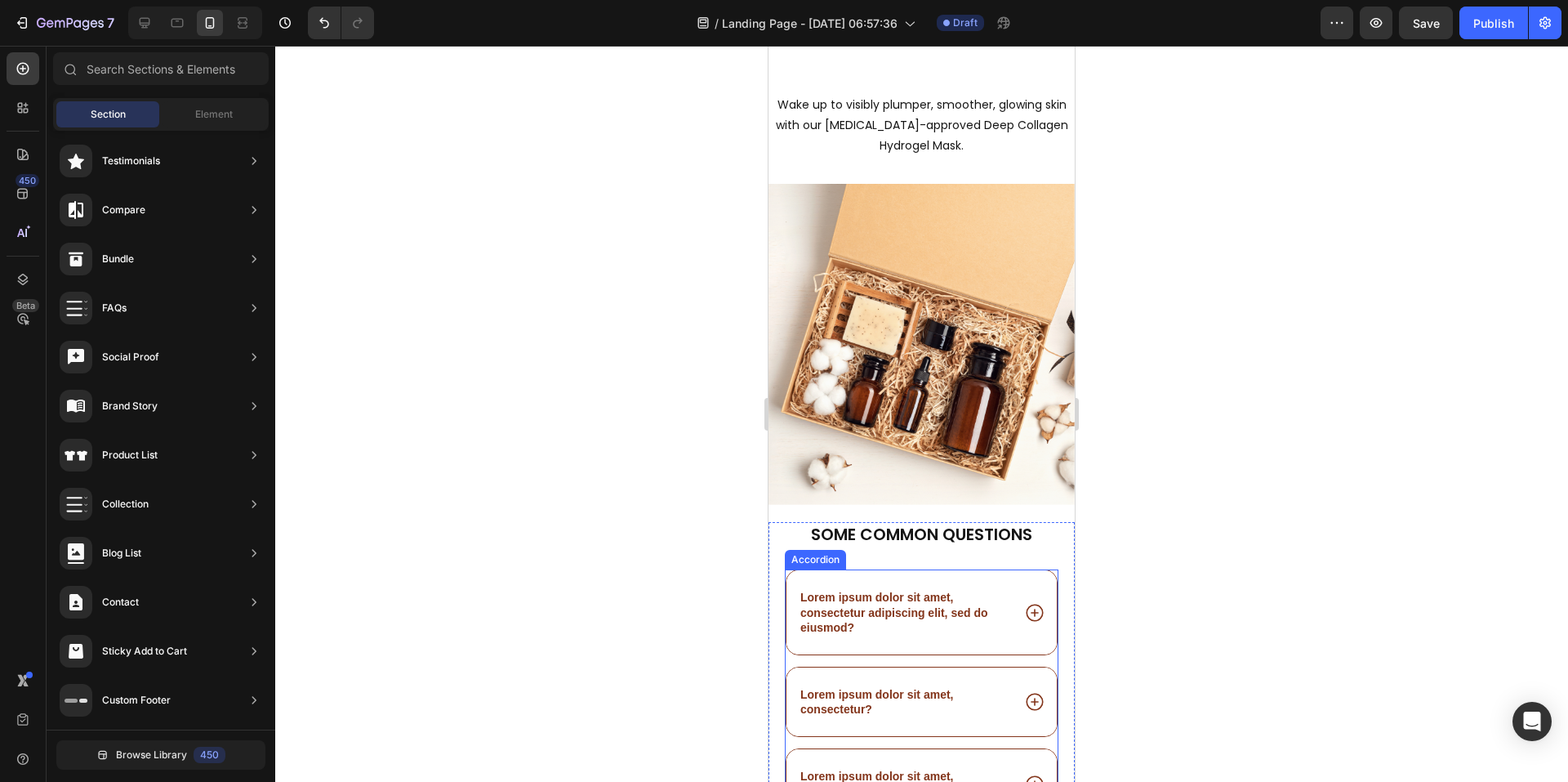
click at [901, 593] on p "Lorem ipsum dolor sit amet, consectetur adipiscing elit, sed do eiusmod?" at bounding box center [905, 612] width 208 height 45
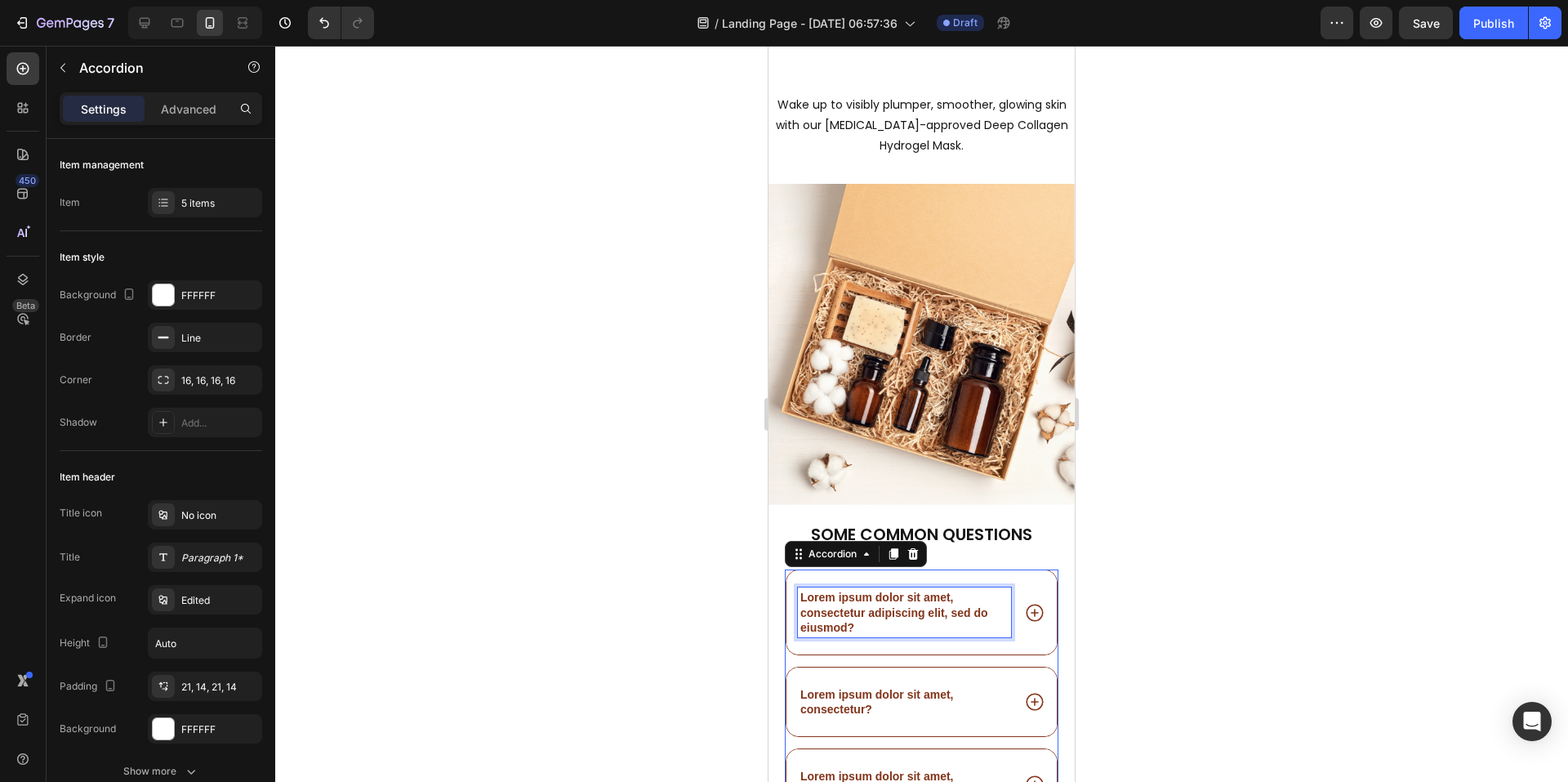
click at [901, 593] on p "Lorem ipsum dolor sit amet, consectetur adipiscing elit, sed do eiusmod?" at bounding box center [905, 612] width 208 height 45
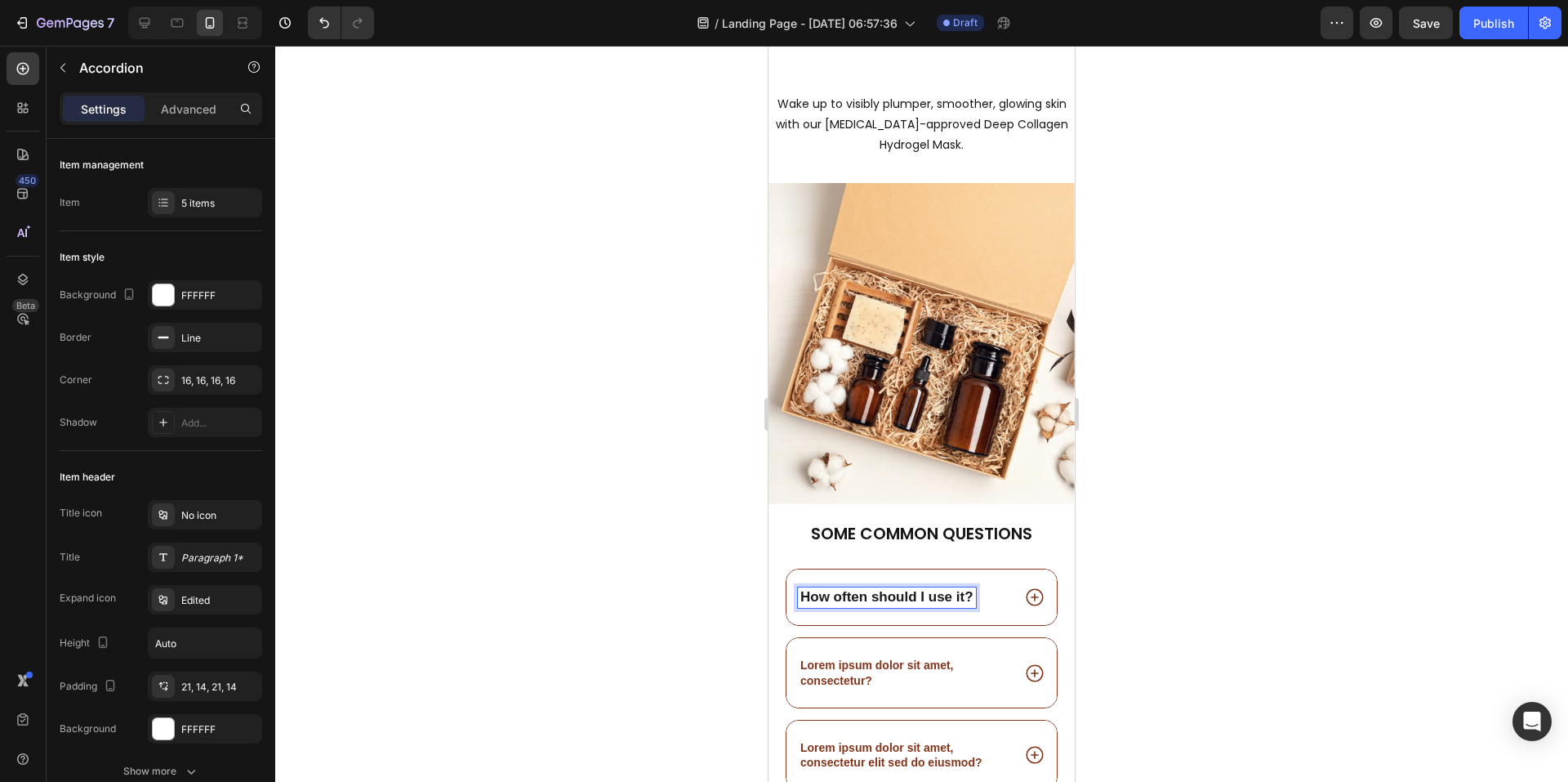
click at [866, 659] on p "Lorem ipsum dolor sit amet, consectetur?" at bounding box center [905, 672] width 208 height 29
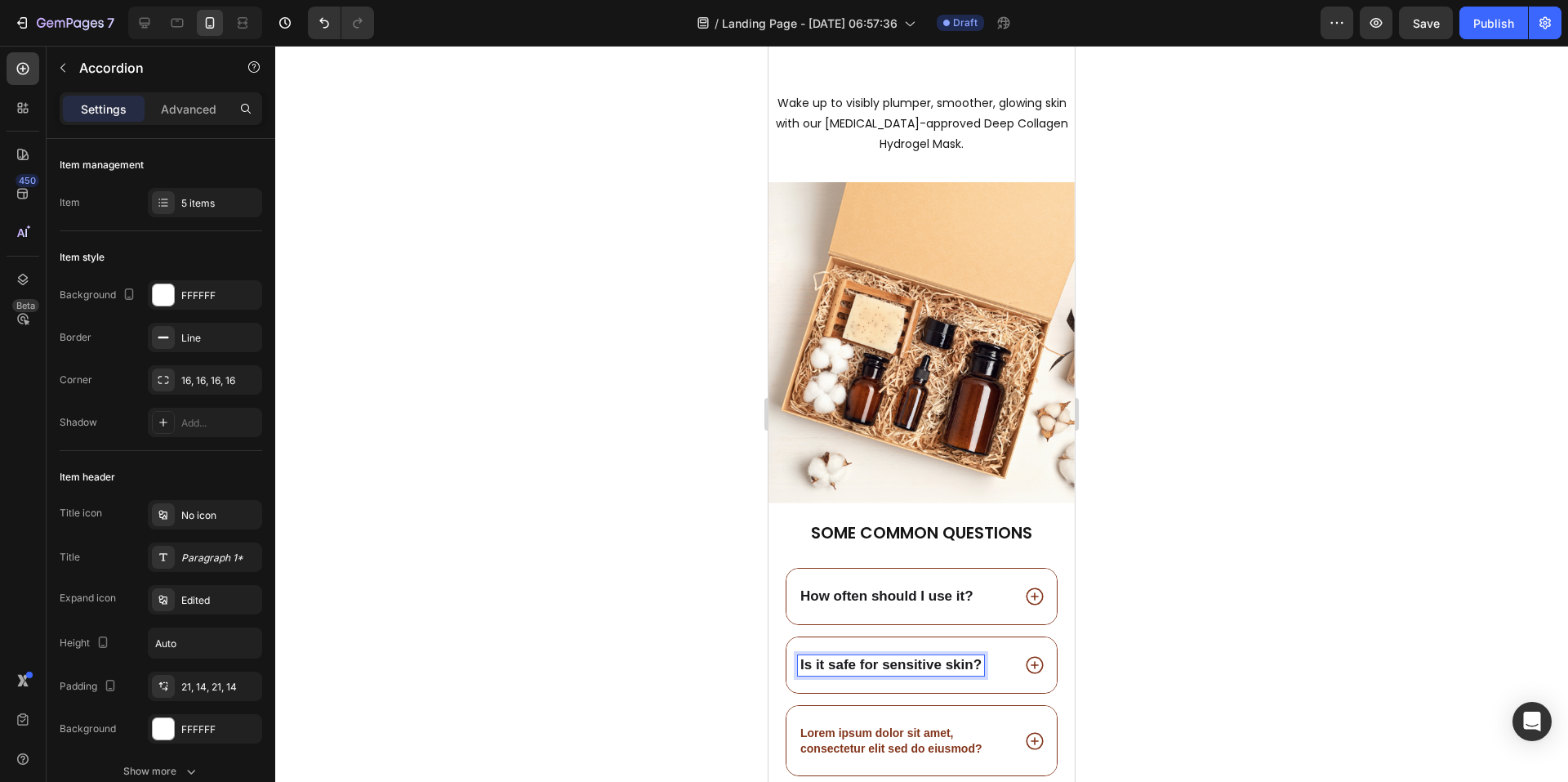
click at [910, 732] on p "Lorem ipsum dolor sit amet, consectetur elit sed do eiusmod?" at bounding box center [905, 740] width 208 height 29
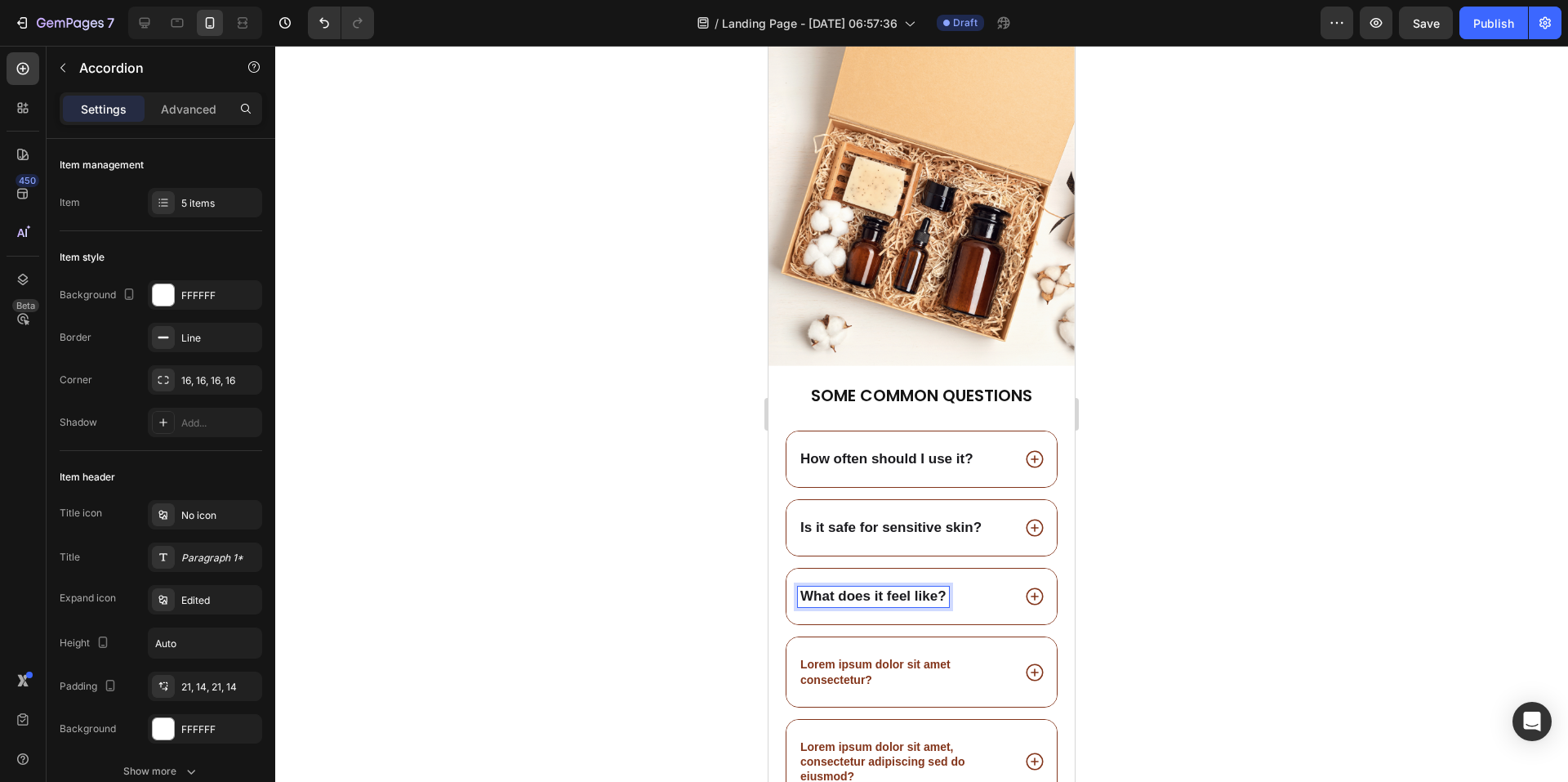
scroll to position [2208, 0]
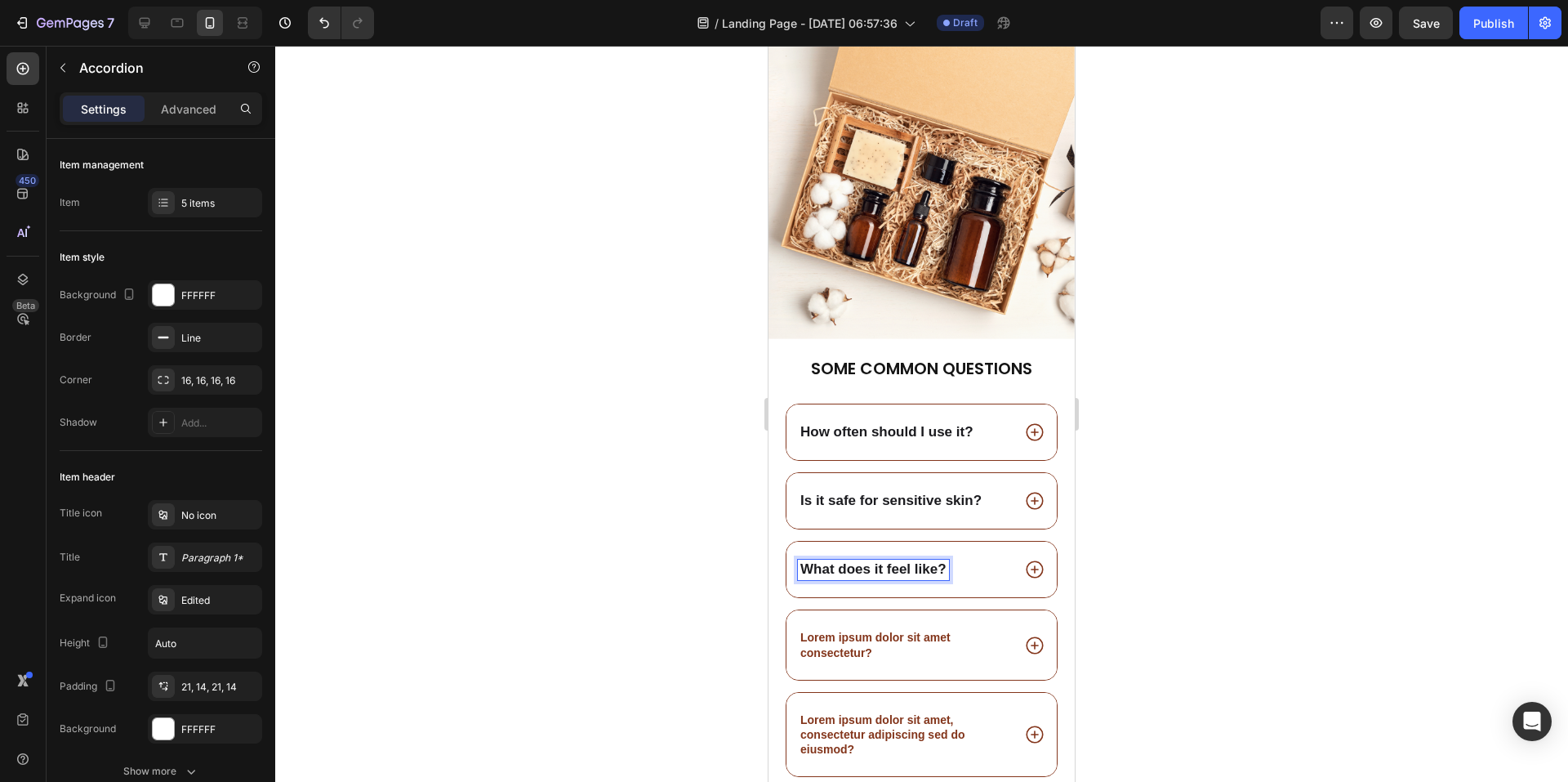
click at [881, 631] on p "Lorem ipsum dolor sit amet consectetur?" at bounding box center [905, 644] width 208 height 29
click at [827, 424] on strong "How often should I use it?" at bounding box center [887, 432] width 173 height 15
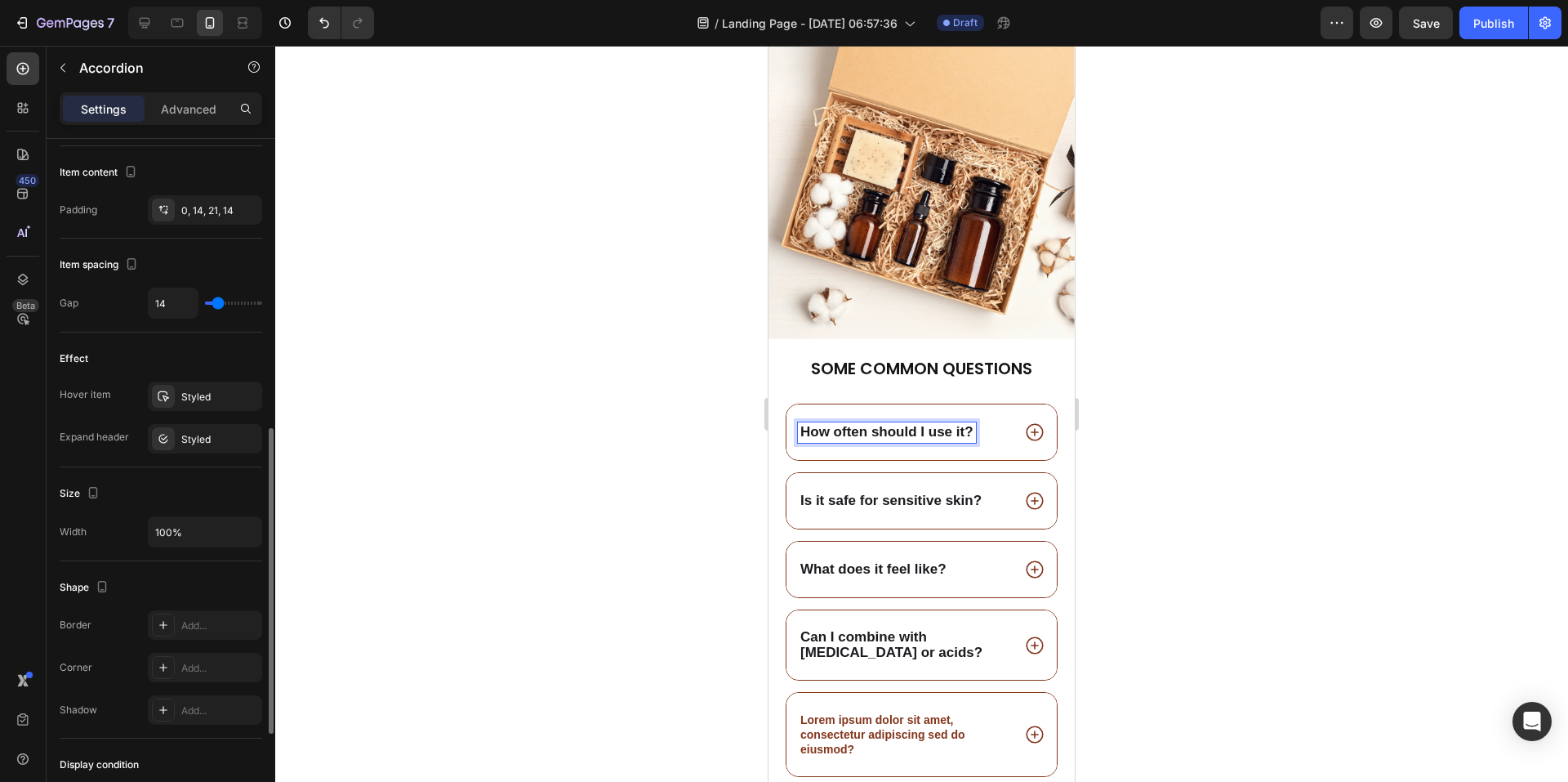
scroll to position [866, 0]
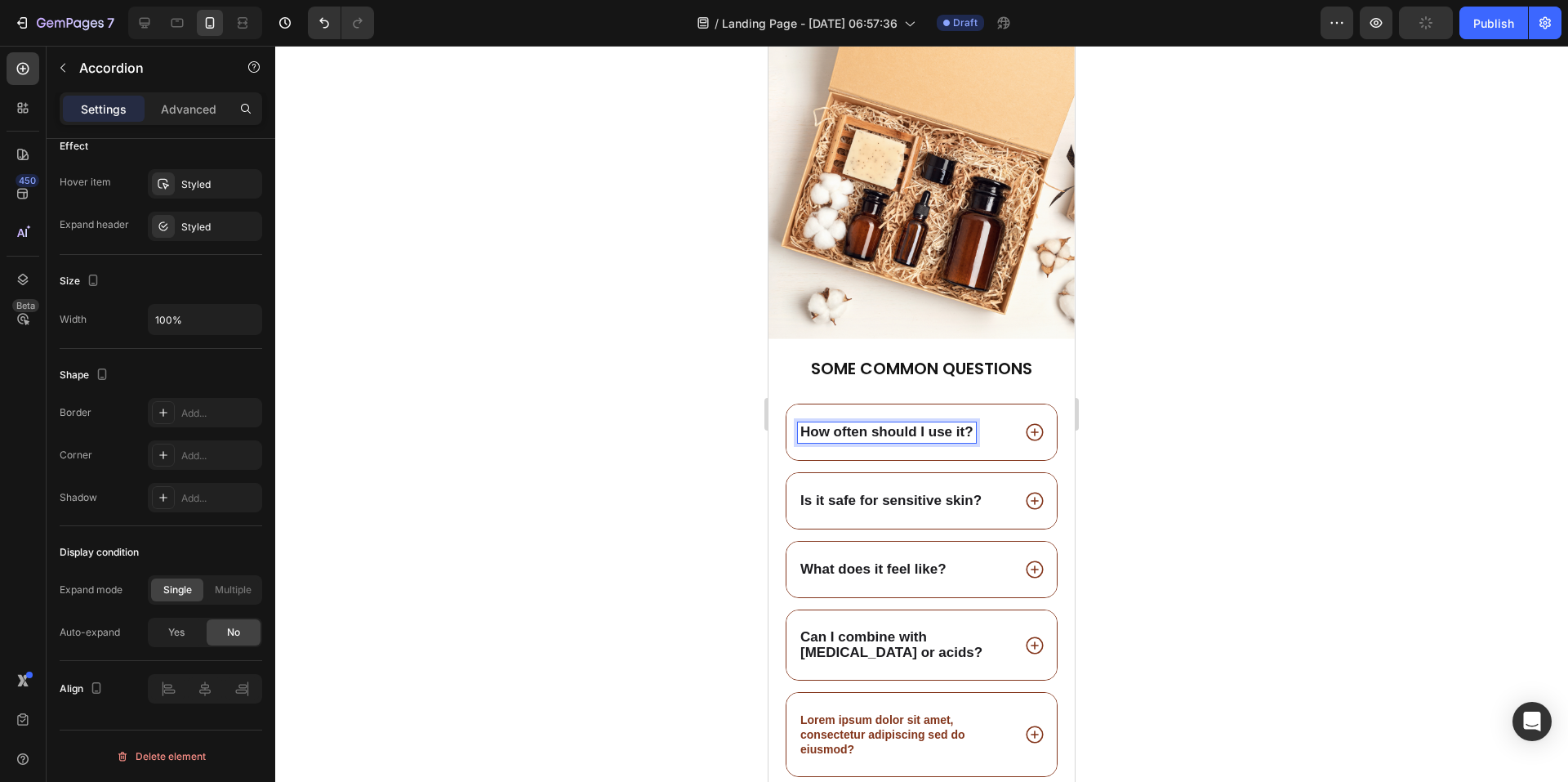
drag, startPoint x: 1231, startPoint y: 454, endPoint x: 1213, endPoint y: 454, distance: 18.0
click at [1231, 454] on div at bounding box center [921, 414] width 1293 height 736
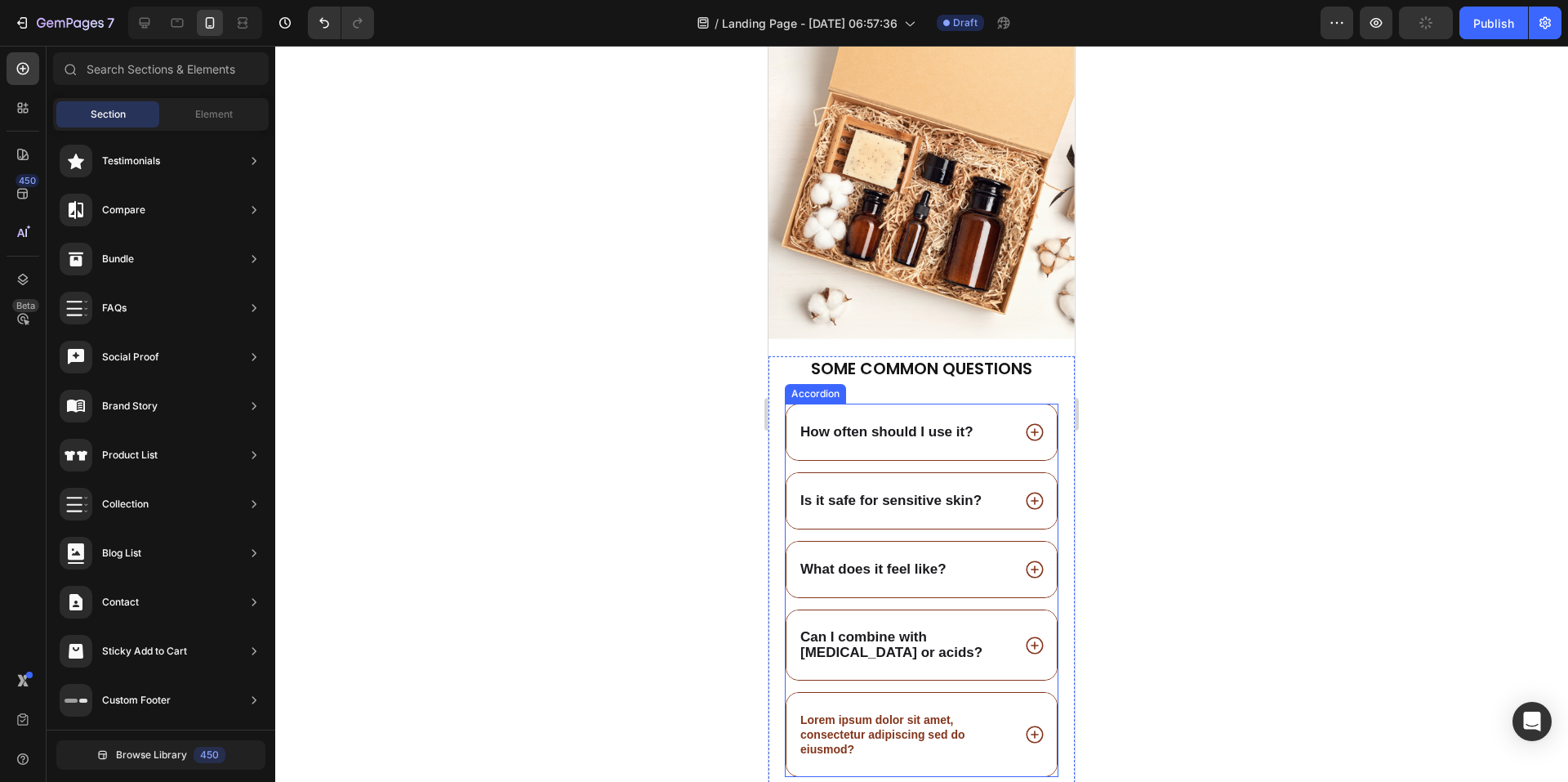
click at [956, 424] on strong "How often should I use it?" at bounding box center [887, 432] width 173 height 15
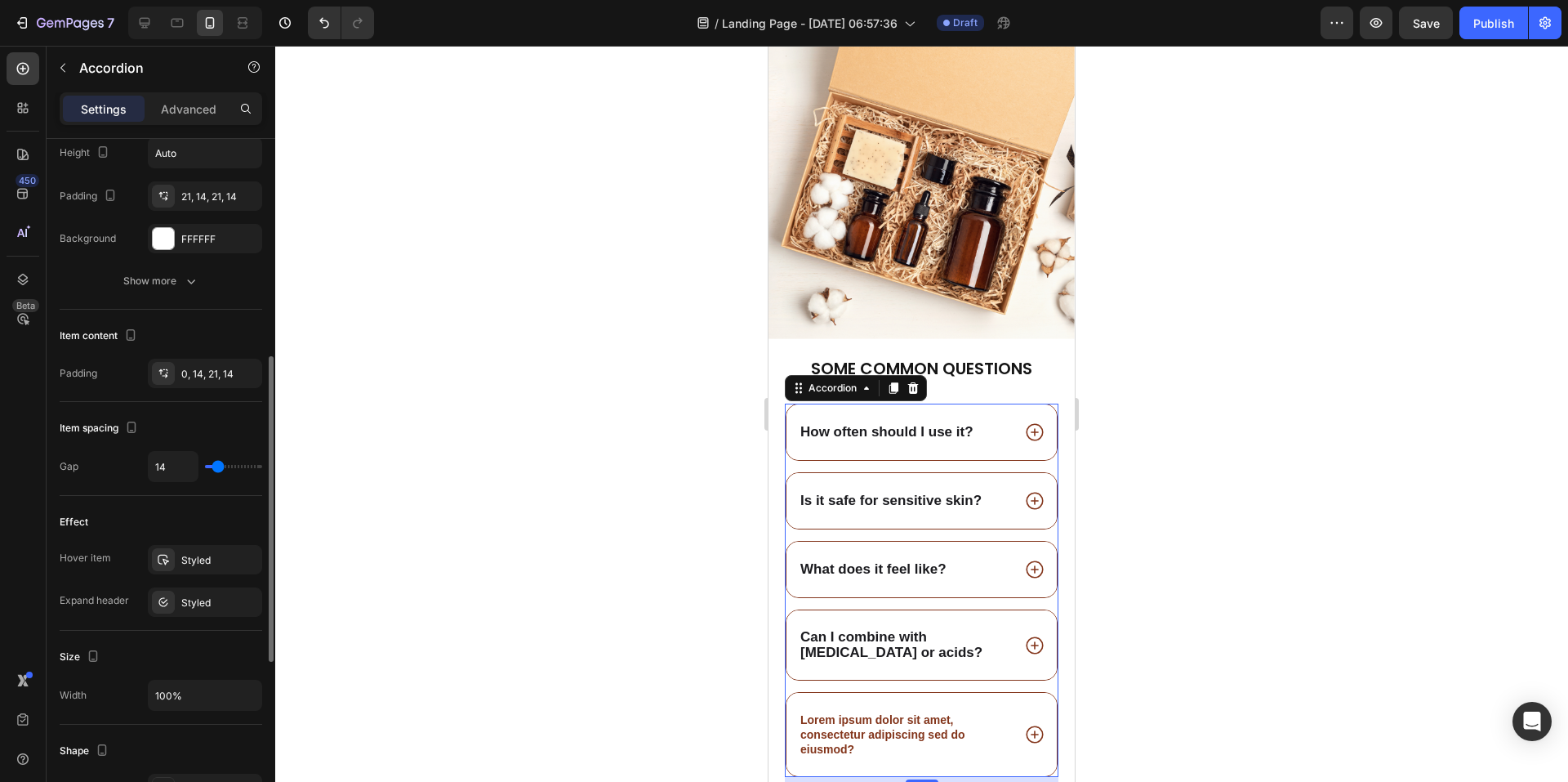
scroll to position [735, 0]
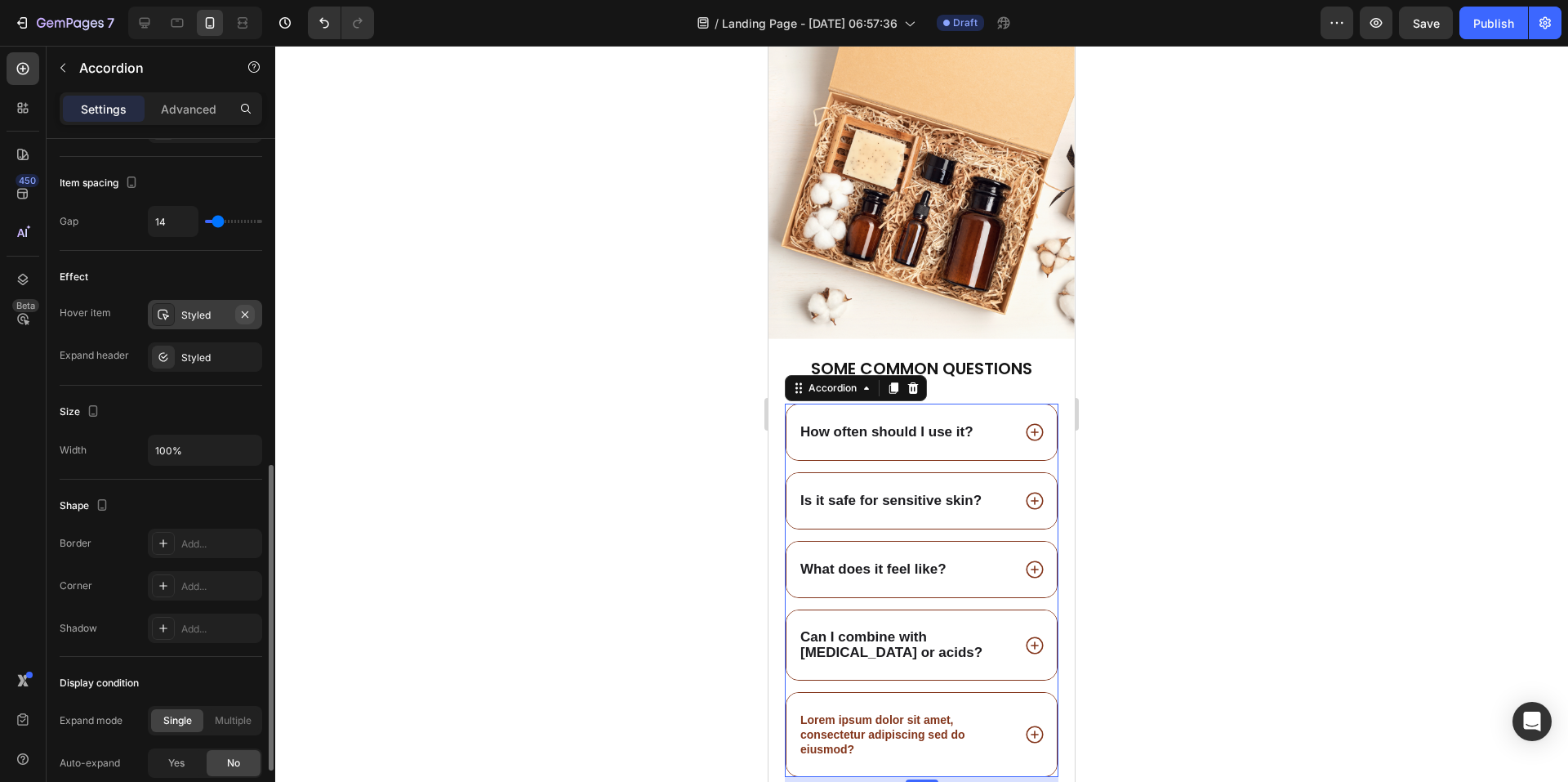
click at [242, 318] on icon "button" at bounding box center [244, 314] width 13 height 13
click at [243, 361] on icon "button" at bounding box center [244, 356] width 13 height 13
click at [959, 429] on div "How often should I use it?" at bounding box center [887, 432] width 178 height 20
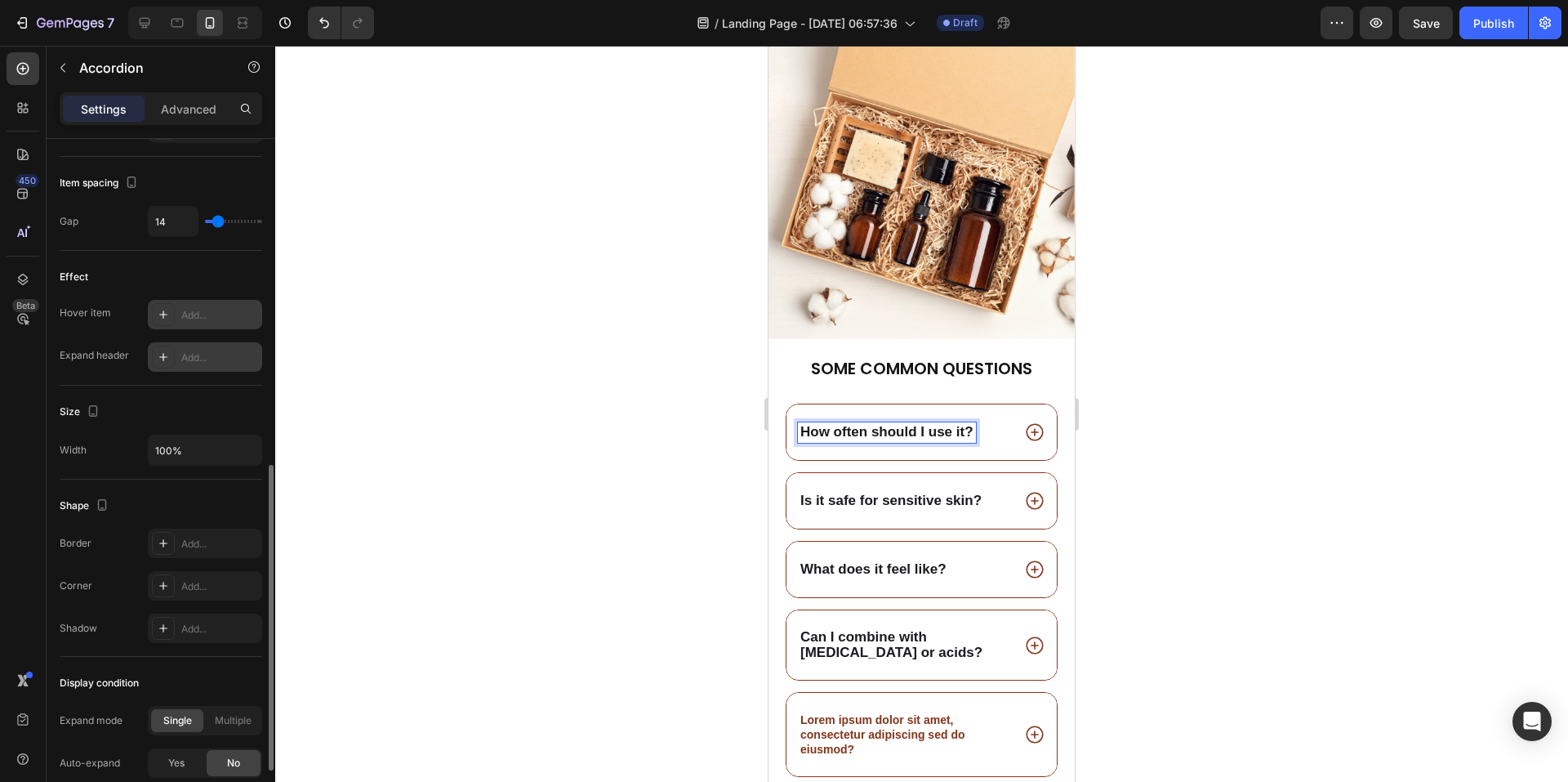
click at [1018, 431] on div "How often should I use it?" at bounding box center [922, 432] width 270 height 56
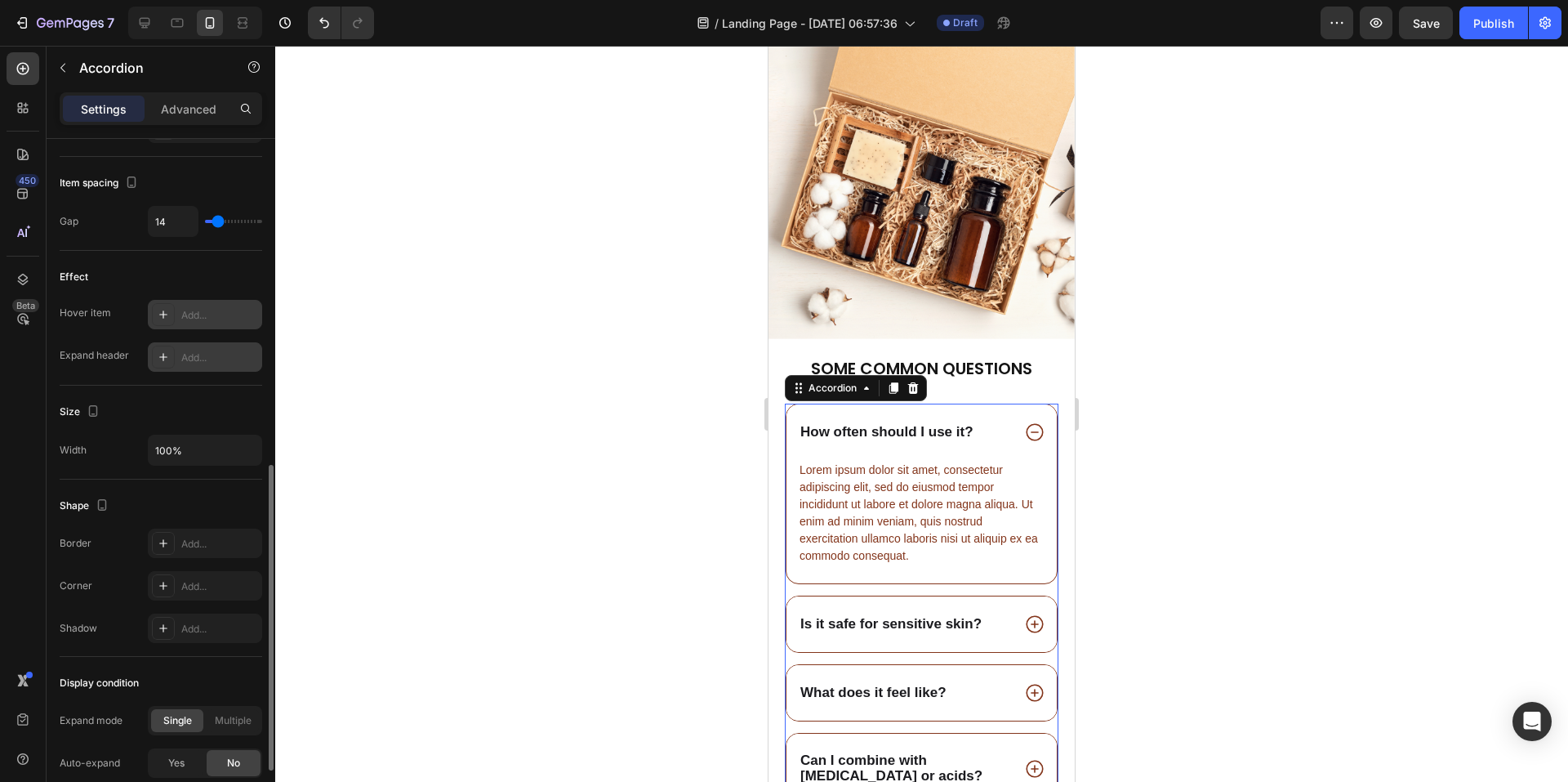
click at [1018, 431] on div "How often should I use it?" at bounding box center [922, 432] width 270 height 56
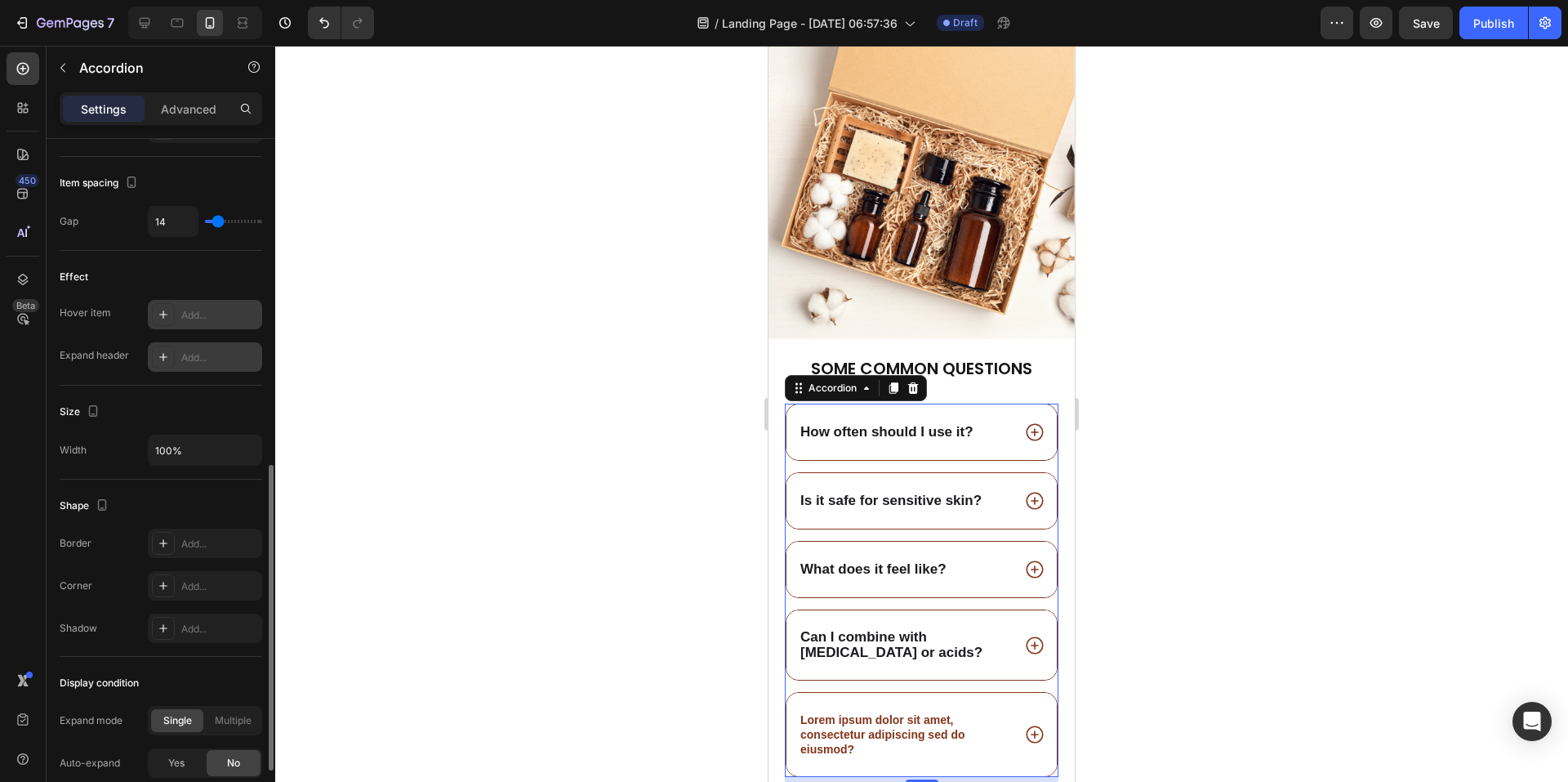
click at [878, 424] on strong "How often should I use it?" at bounding box center [887, 432] width 173 height 15
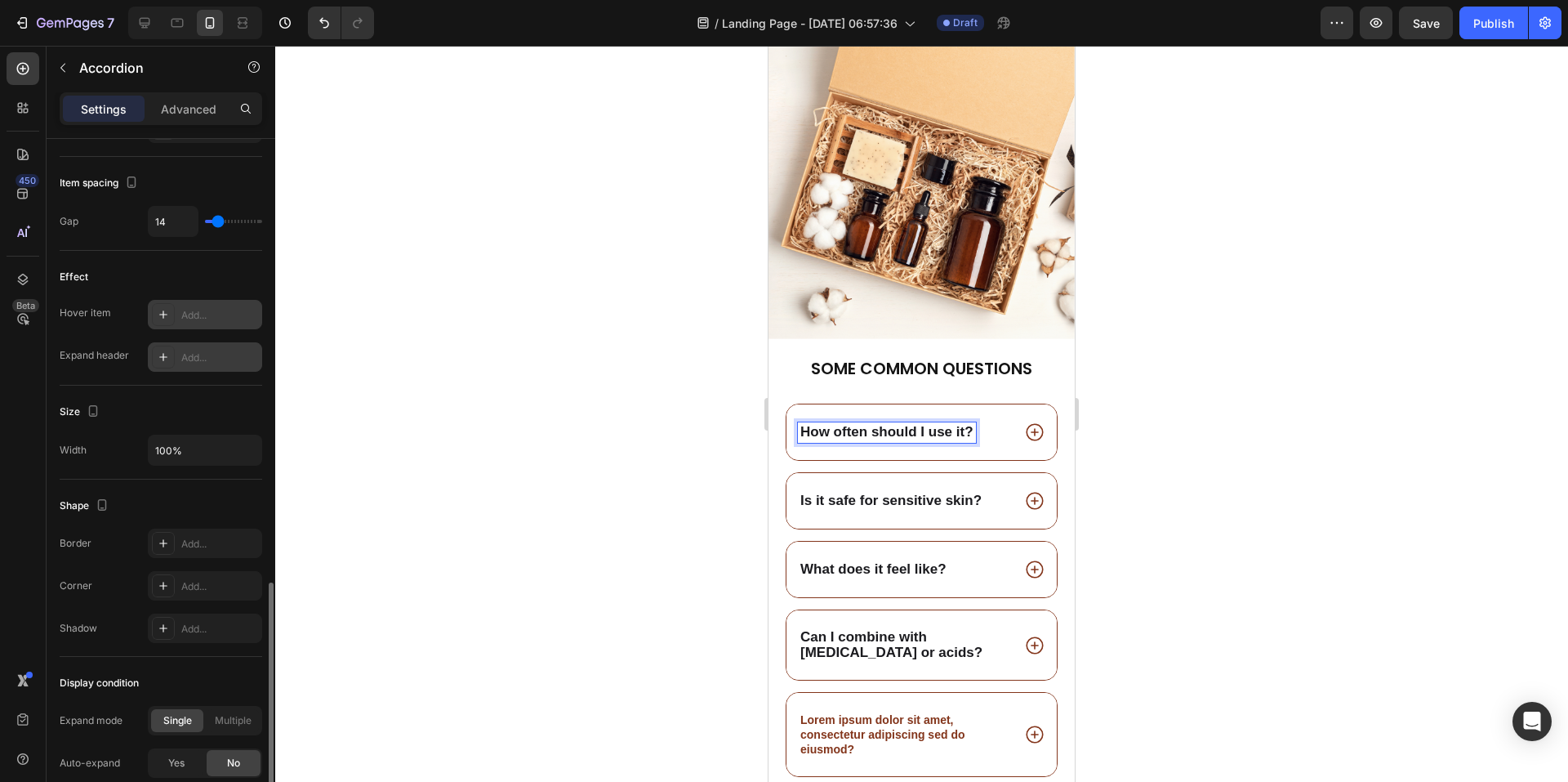
scroll to position [866, 0]
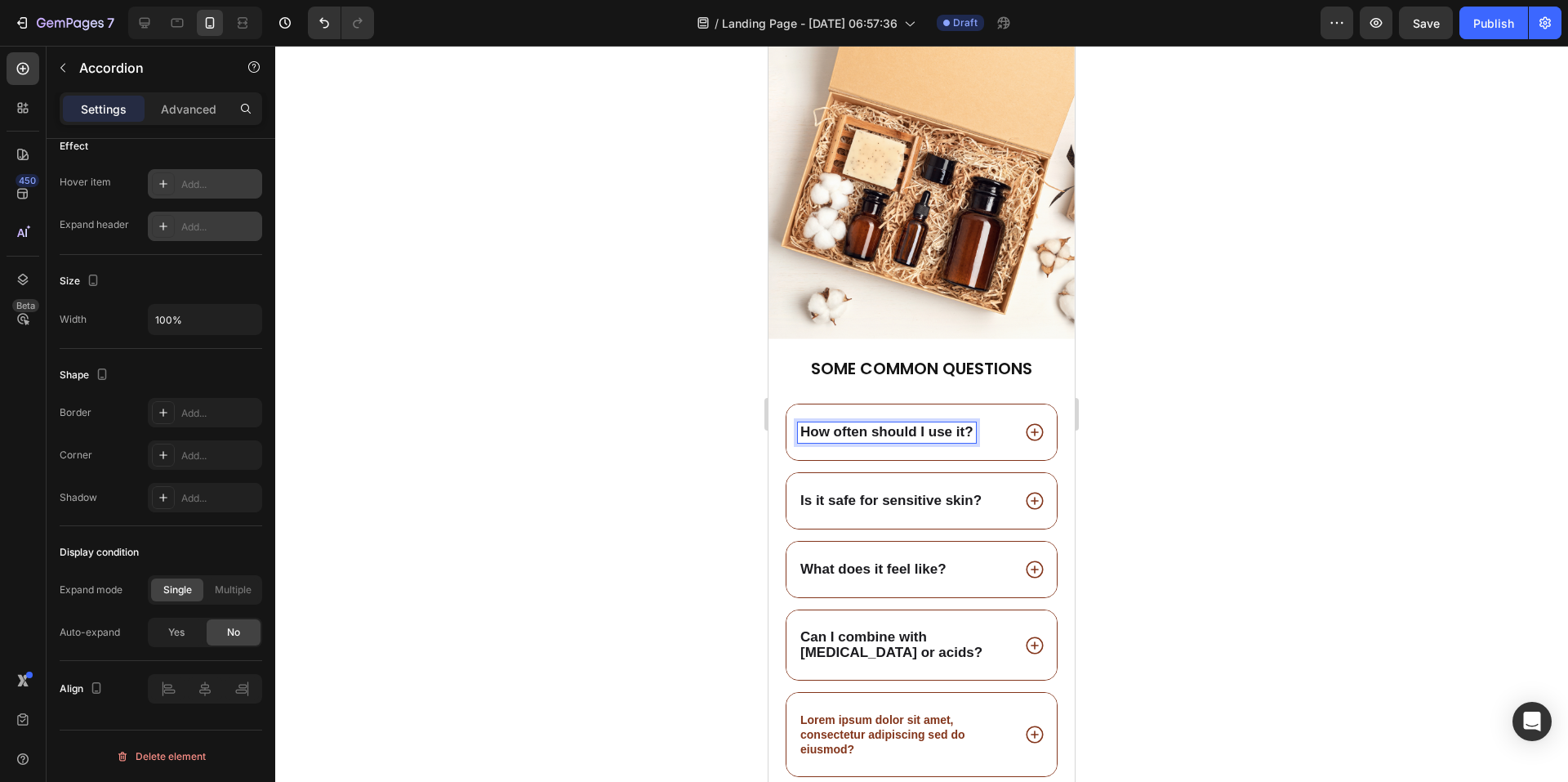
click at [1026, 424] on icon at bounding box center [1035, 432] width 17 height 17
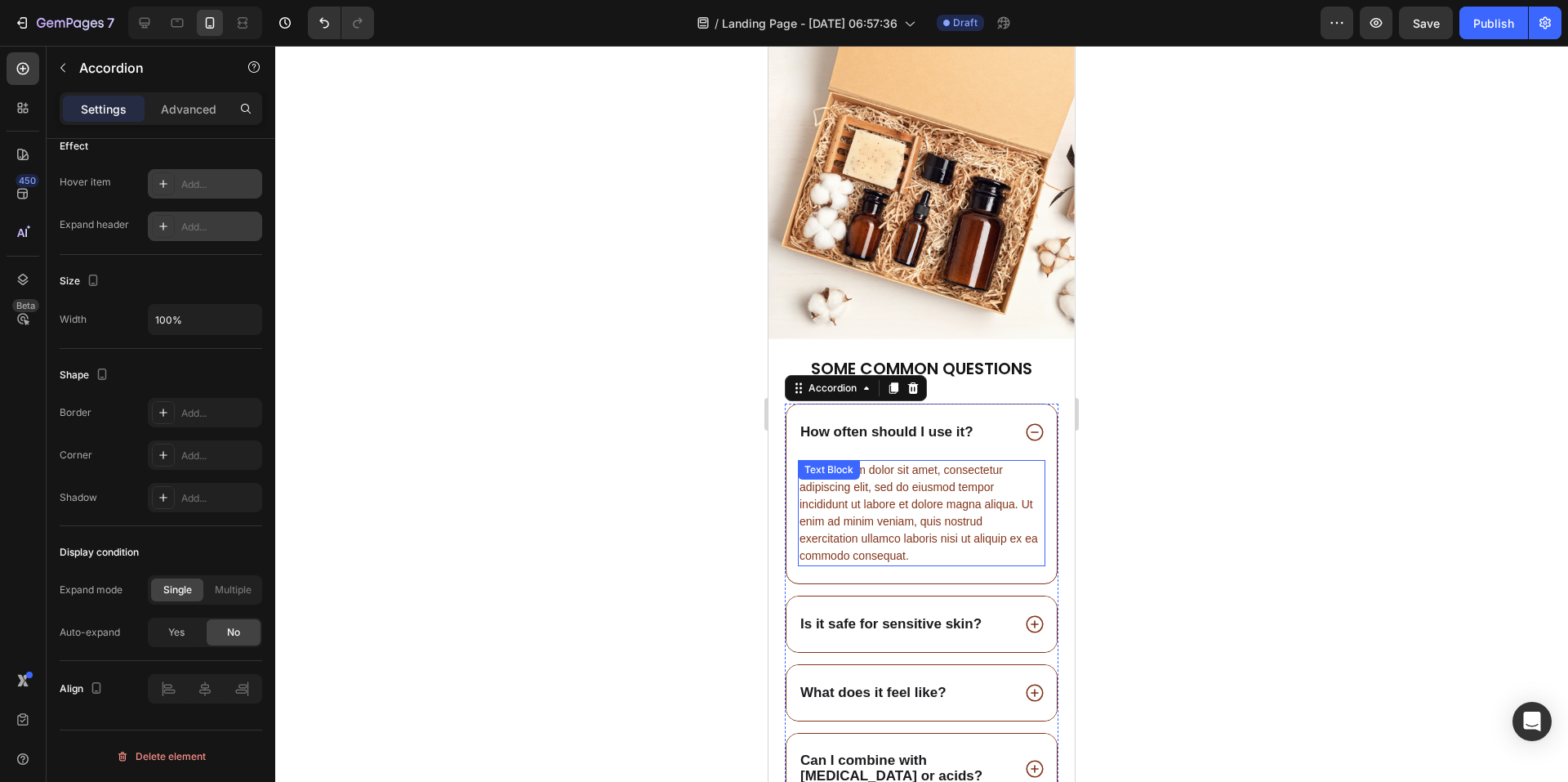
click at [853, 472] on div "Lorem ipsum dolor sit amet, consectetur adipiscing elit, sed do eiusmod tempor …" at bounding box center [922, 513] width 248 height 106
click at [853, 472] on div "Text Block" at bounding box center [829, 469] width 56 height 15
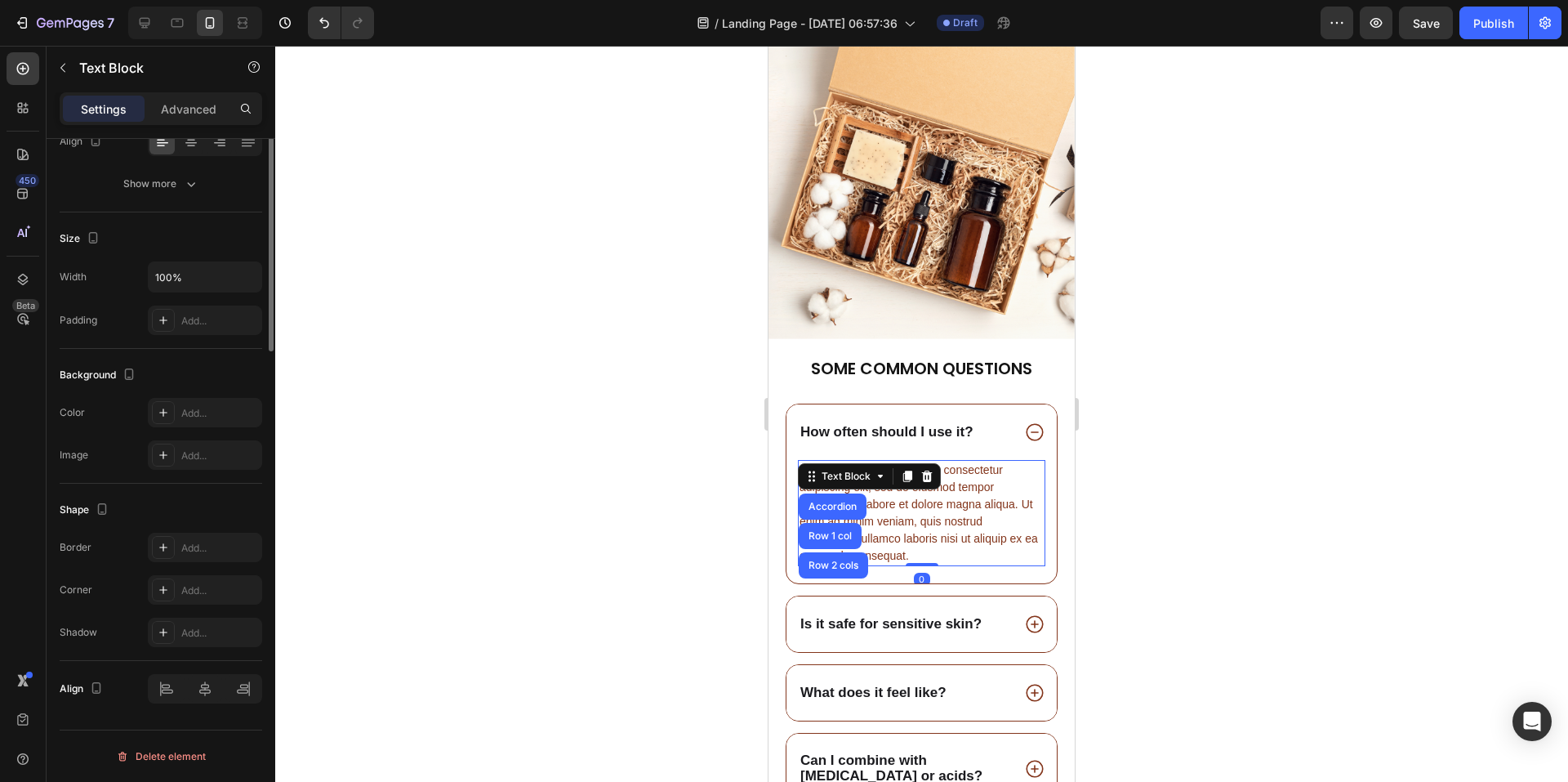
scroll to position [0, 0]
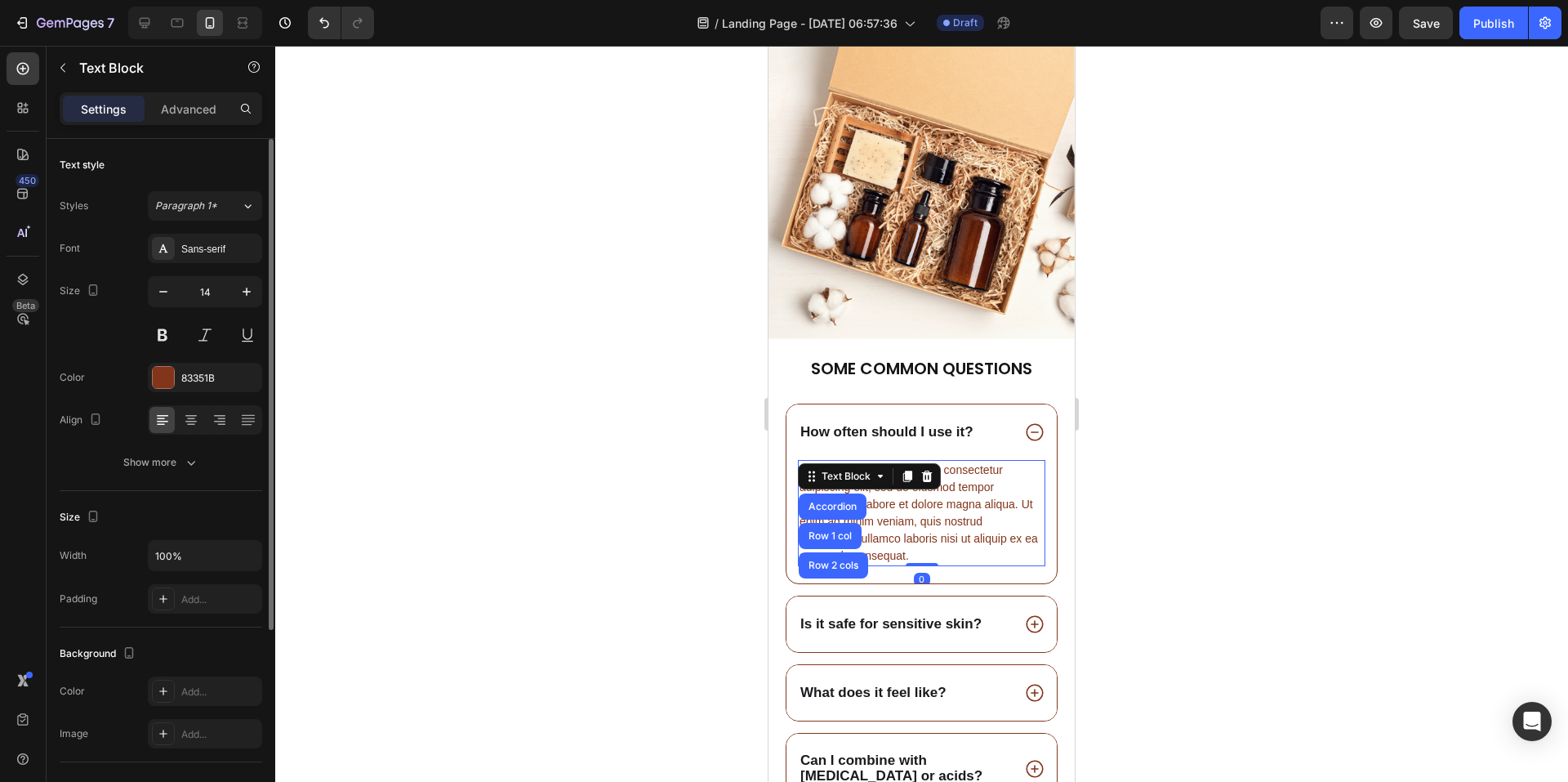
click at [944, 510] on div "Lorem ipsum dolor sit amet, consectetur adipiscing elit, sed do eiusmod tempor …" at bounding box center [922, 513] width 248 height 106
click at [944, 510] on p "Lorem ipsum dolor sit amet, consectetur adipiscing elit, sed do eiusmod tempor …" at bounding box center [922, 513] width 244 height 103
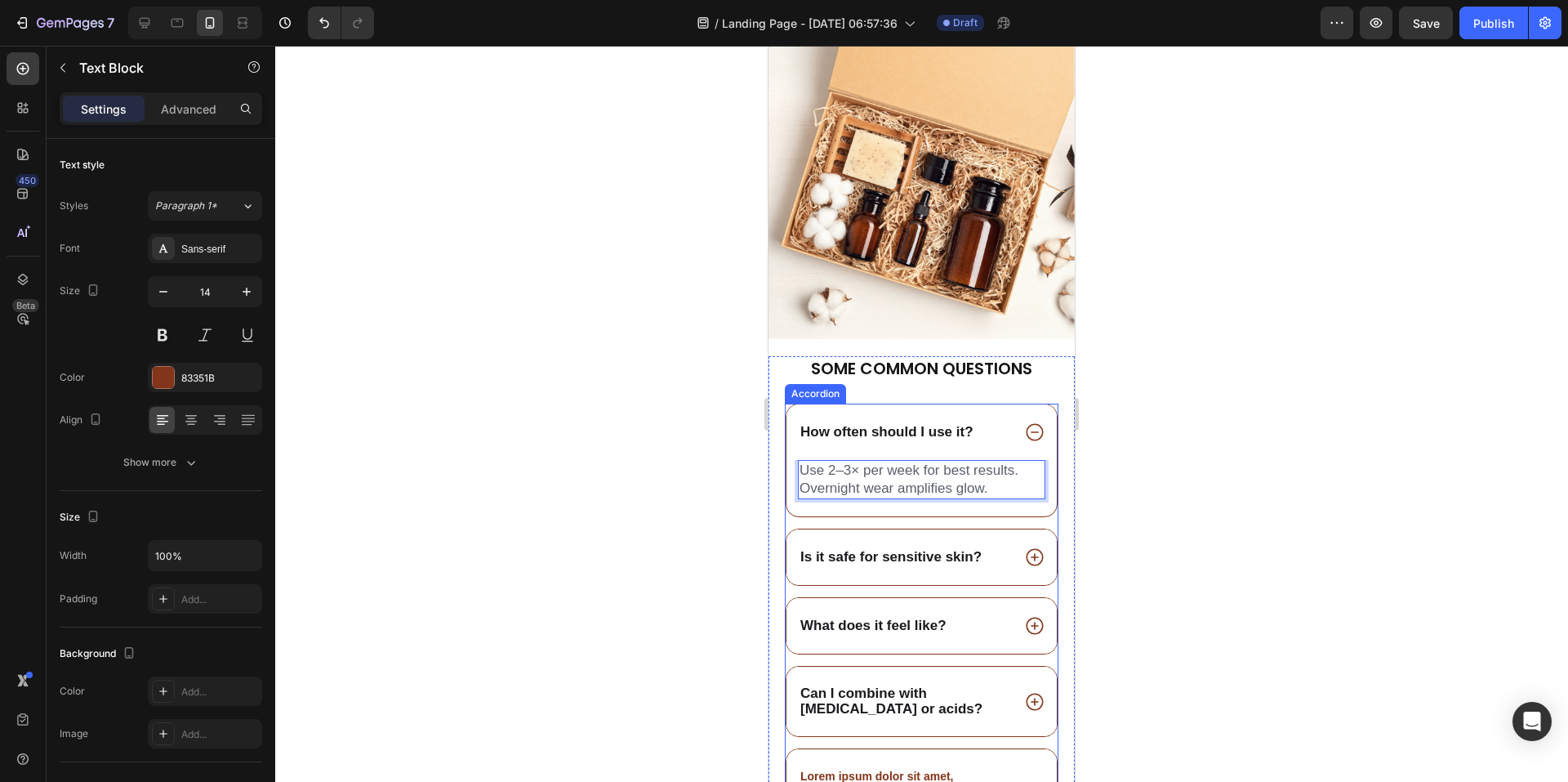
click at [1025, 552] on icon at bounding box center [1035, 556] width 21 height 21
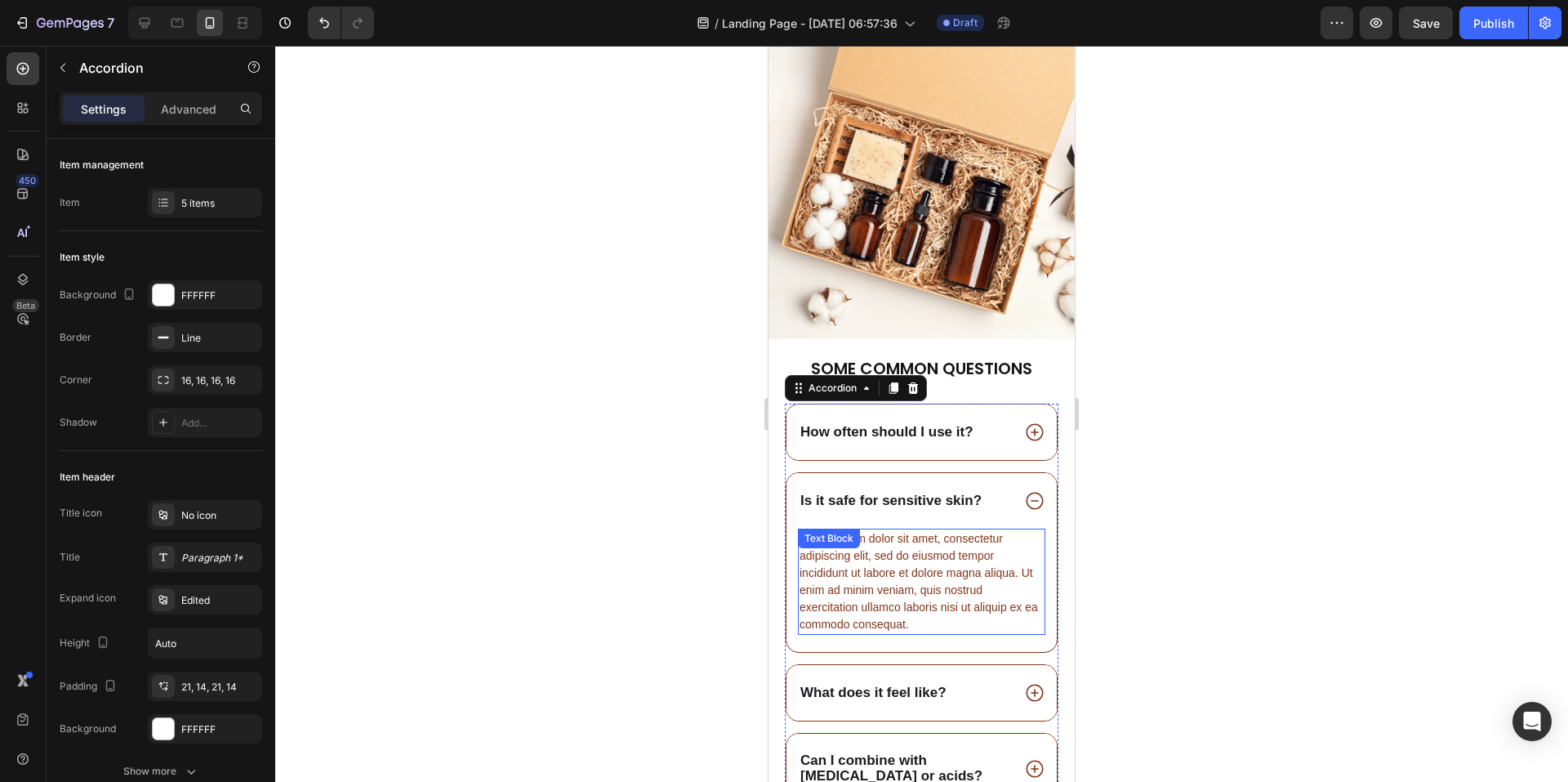
click at [876, 565] on div "Lorem ipsum dolor sit amet, consectetur adipiscing elit, sed do eiusmod tempor …" at bounding box center [922, 581] width 248 height 106
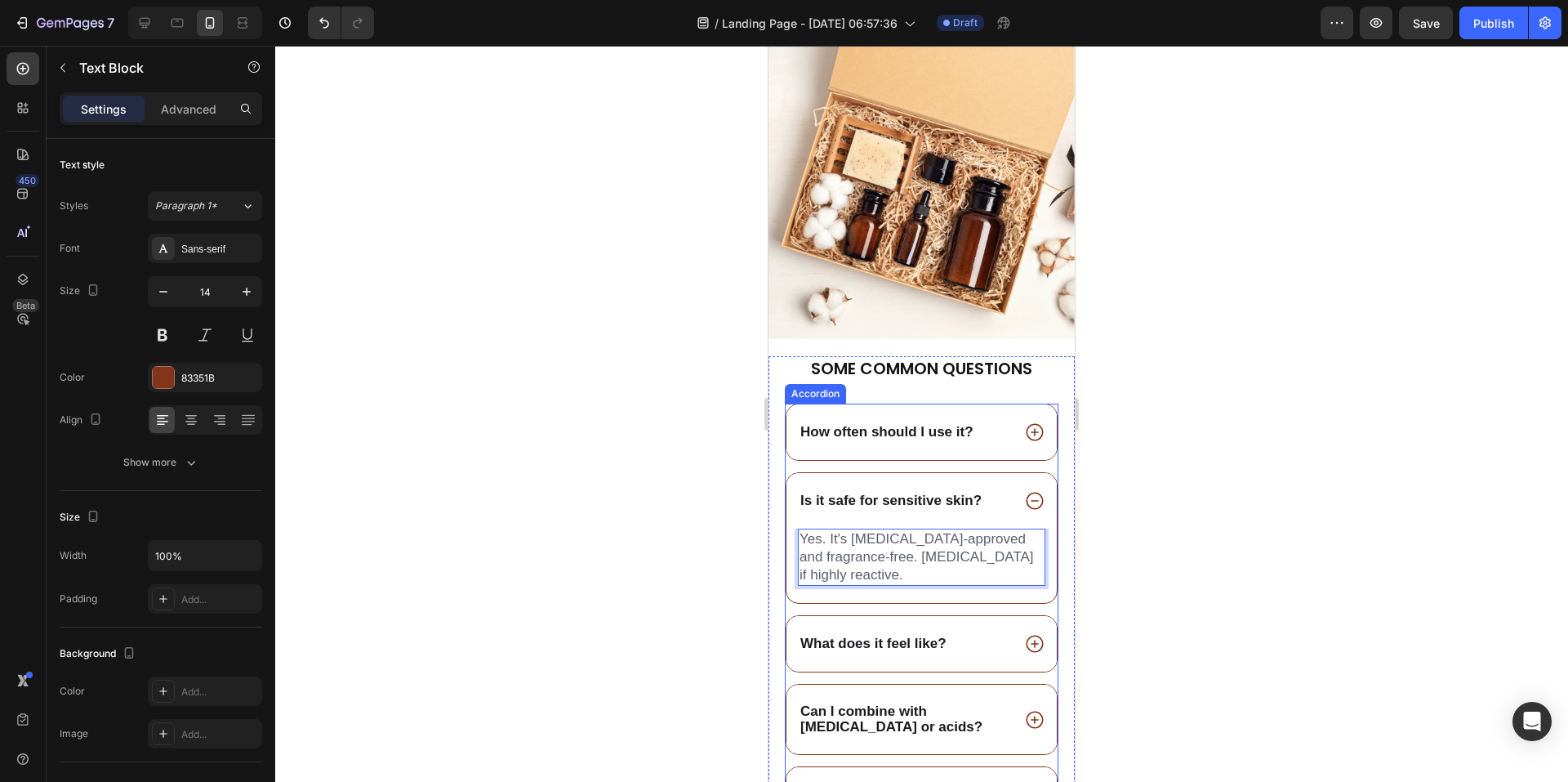
click at [1030, 636] on icon at bounding box center [1035, 644] width 17 height 17
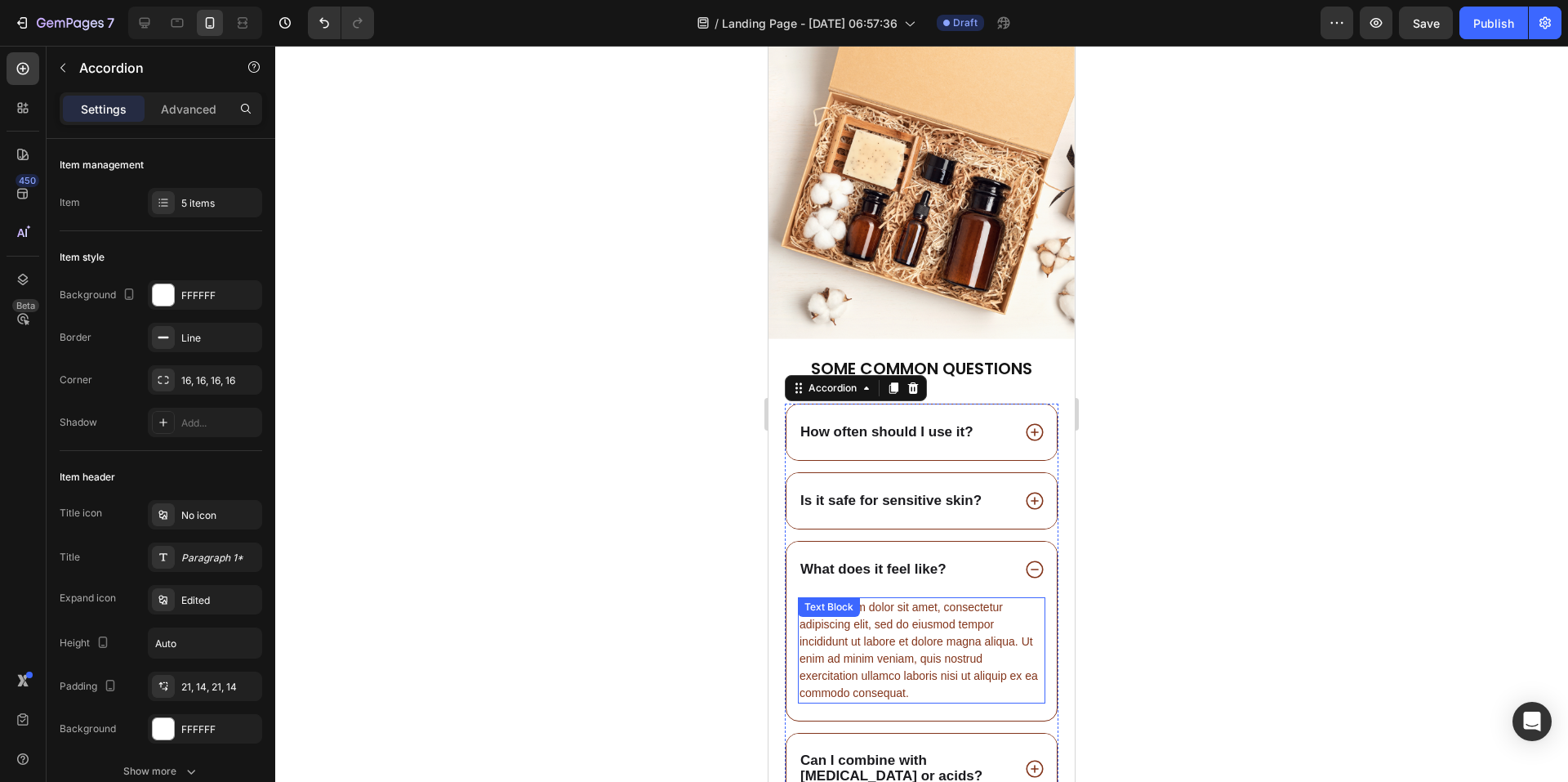
click at [903, 631] on div "Lorem ipsum dolor sit amet, consectetur adipiscing elit, sed do eiusmod tempor …" at bounding box center [922, 650] width 248 height 106
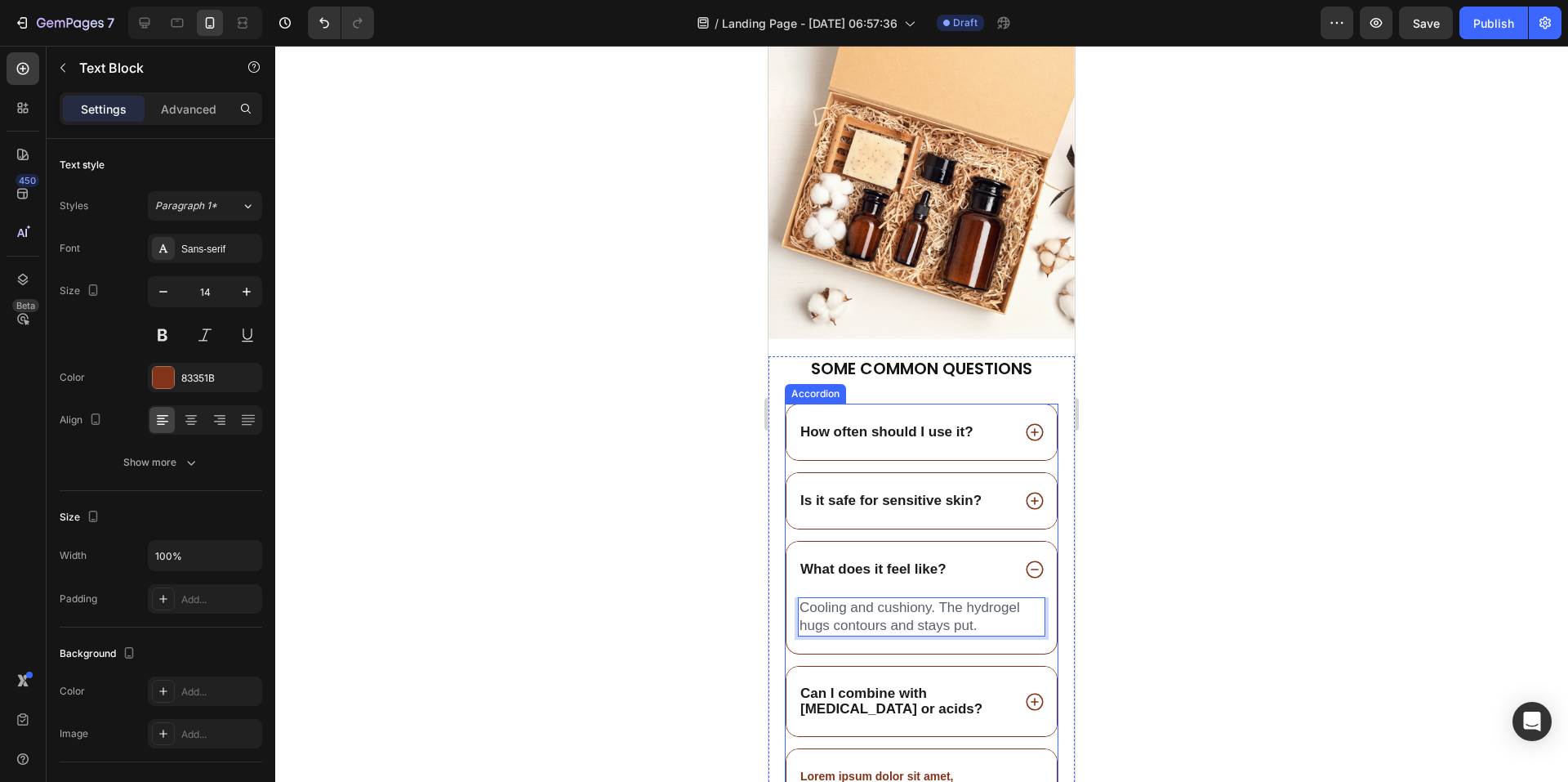
click at [1025, 691] on icon at bounding box center [1035, 702] width 21 height 21
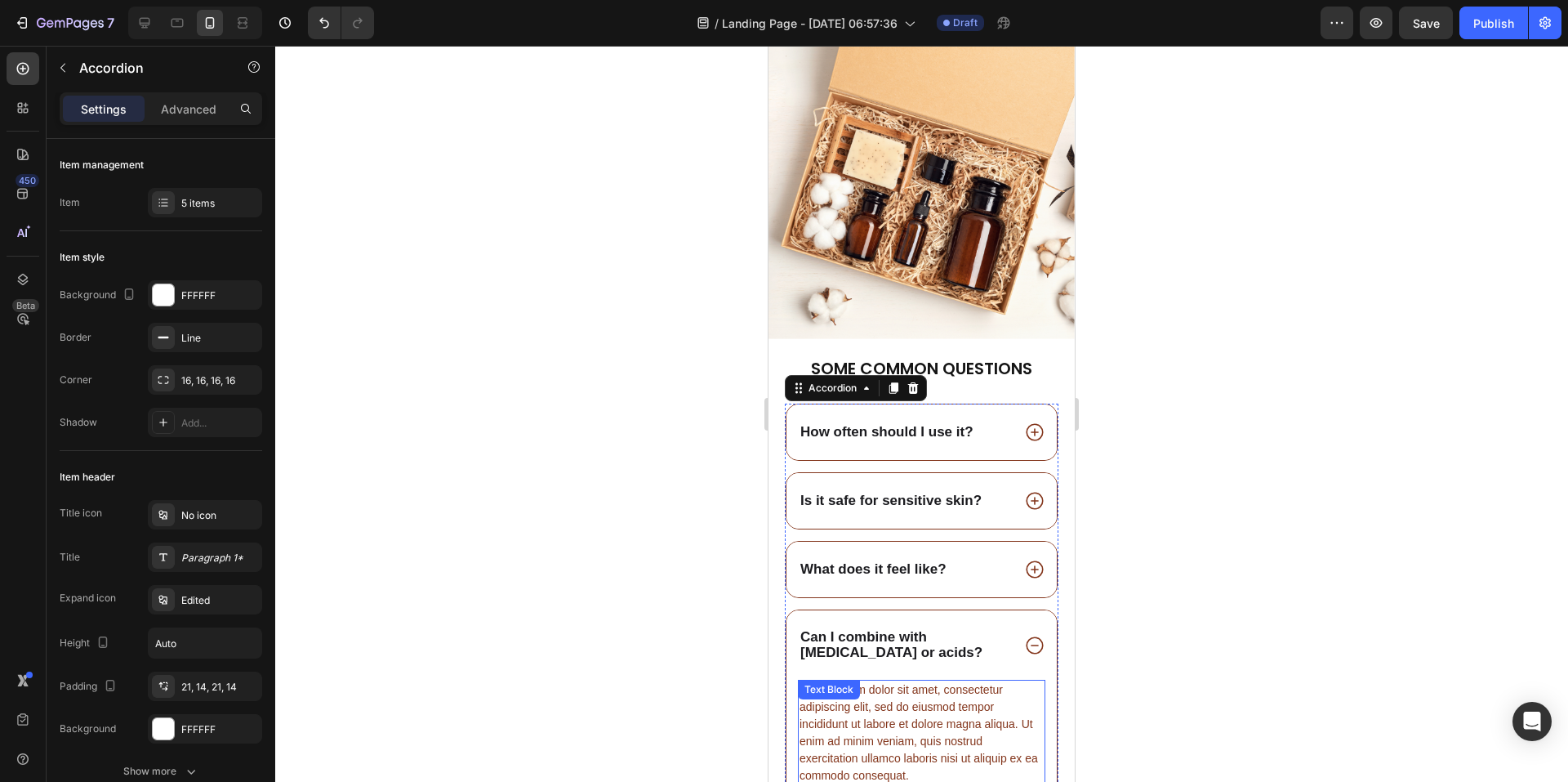
click at [899, 702] on div "Lorem ipsum dolor sit amet, consectetur adipiscing elit, sed do eiusmod tempor …" at bounding box center [922, 732] width 248 height 106
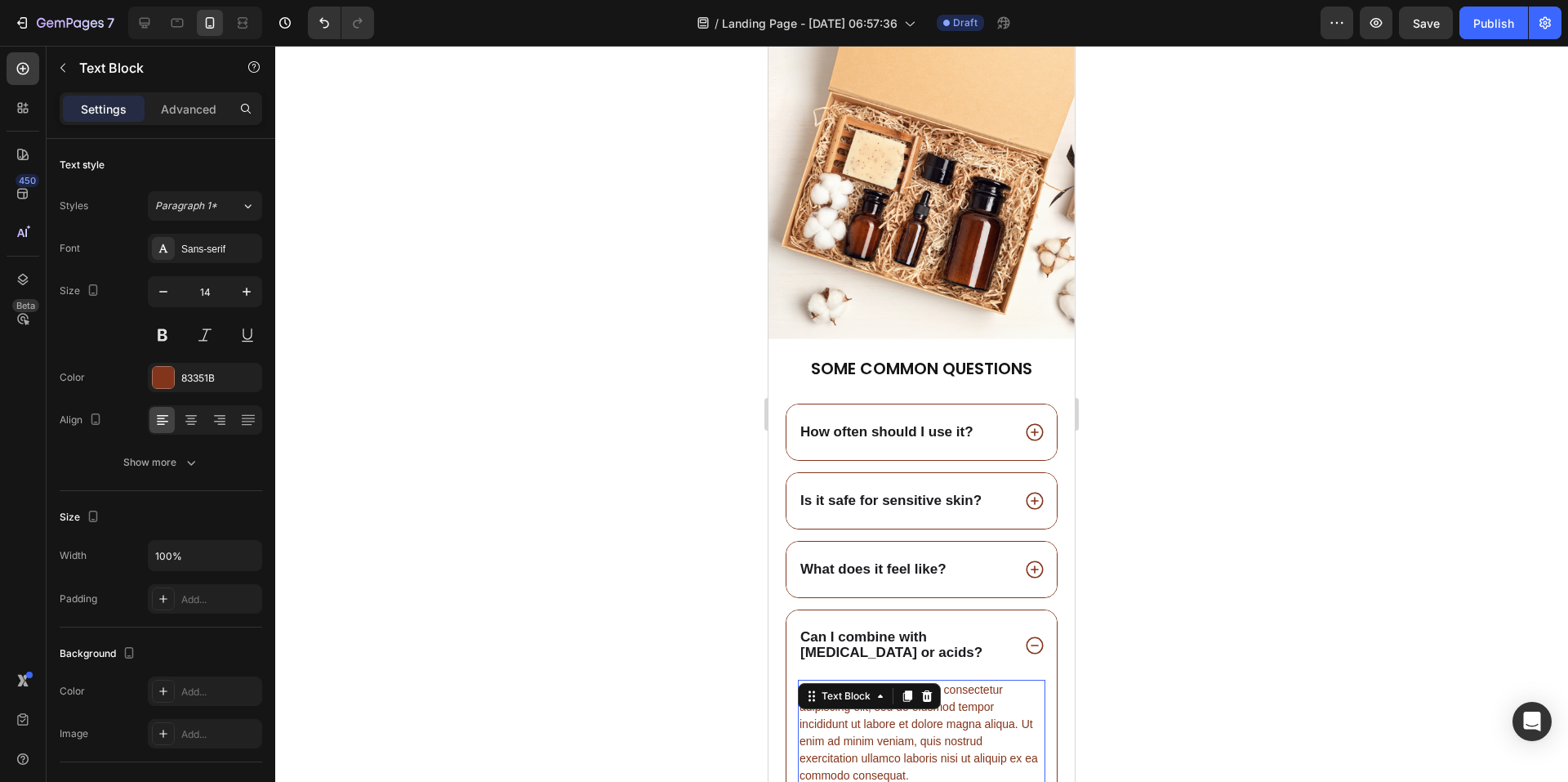
scroll to position [2289, 0]
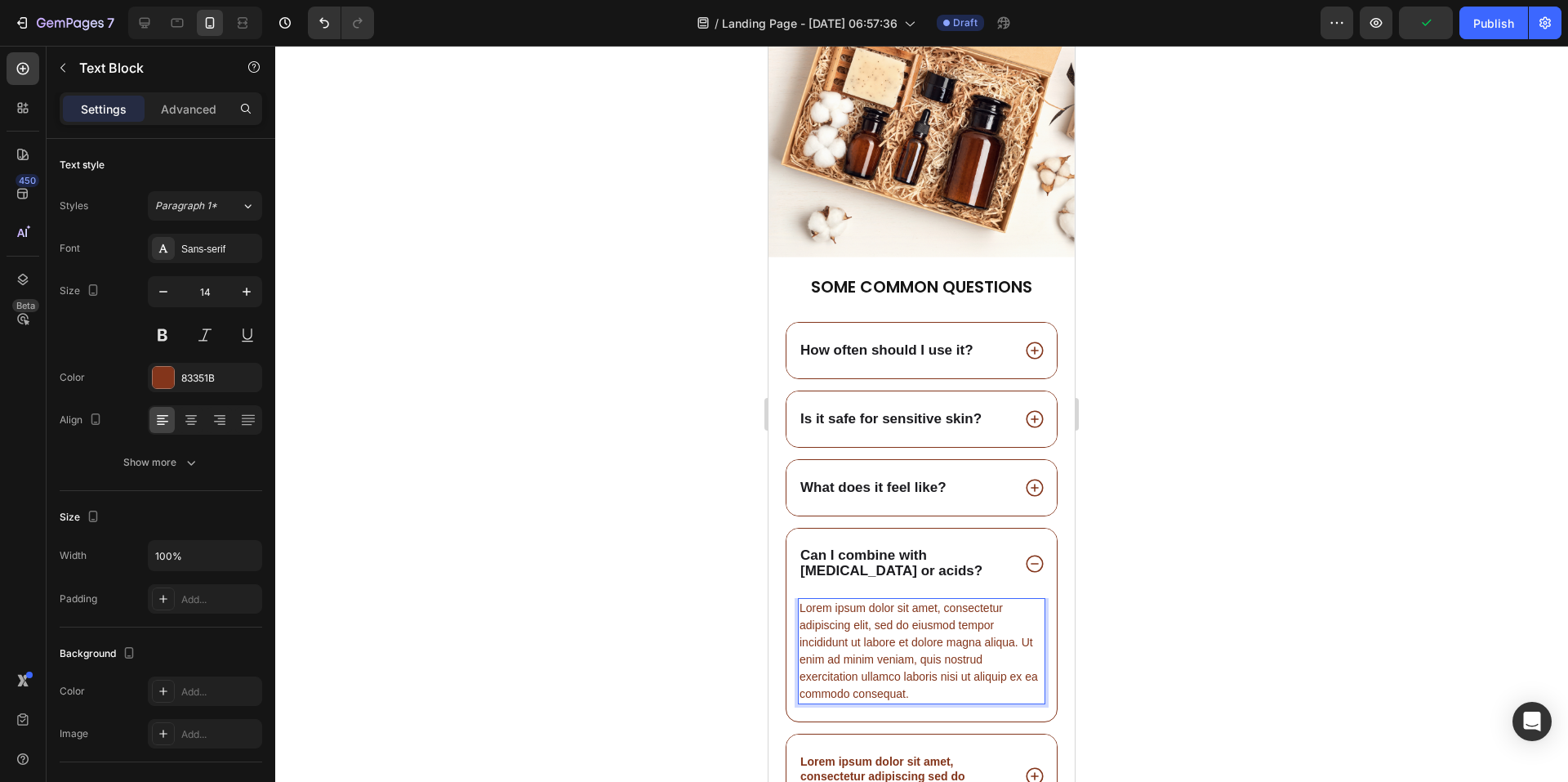
click at [881, 666] on p "Lorem ipsum dolor sit amet, consectetur adipiscing elit, sed do eiusmod tempor …" at bounding box center [922, 651] width 244 height 103
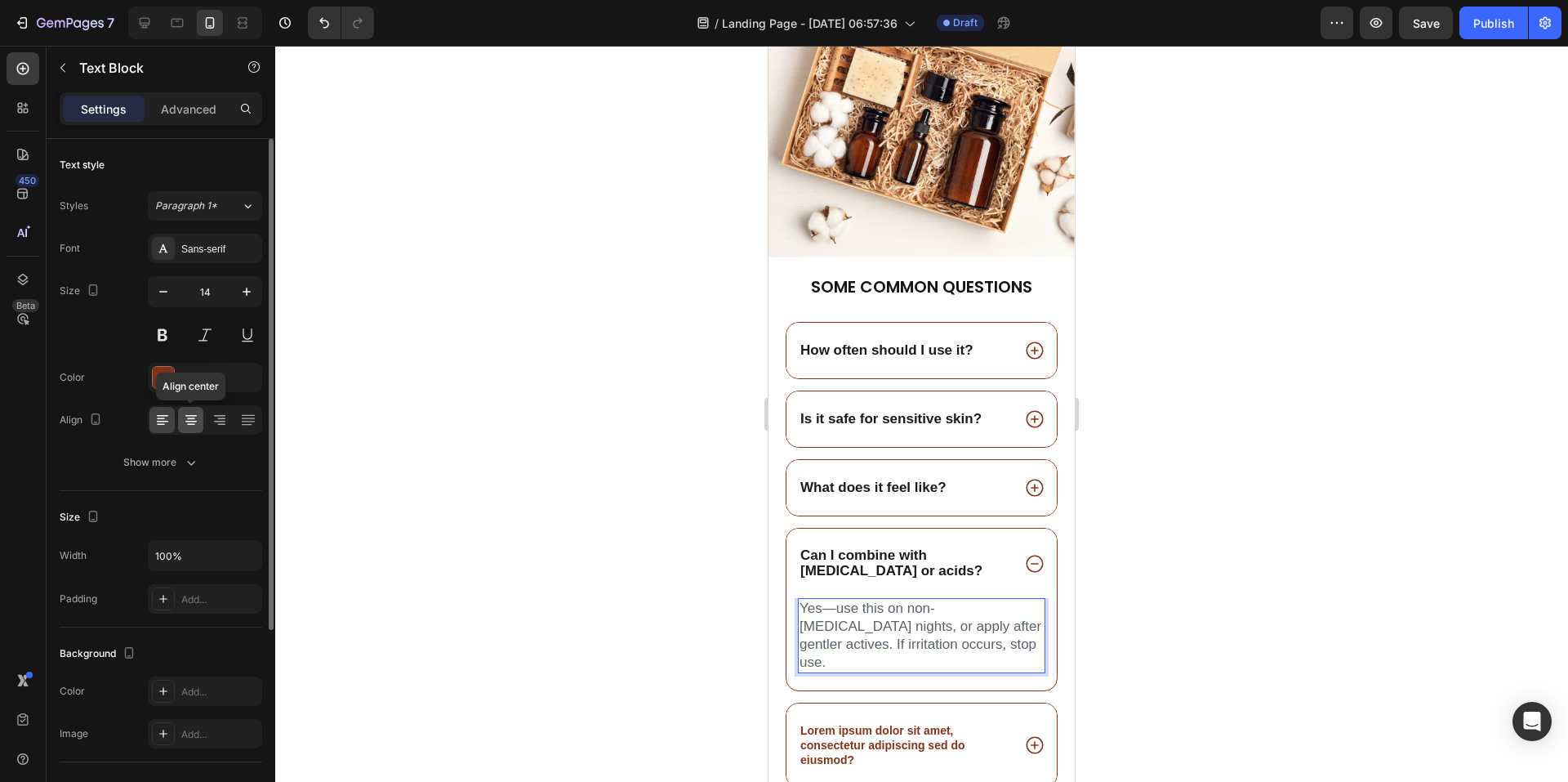
click at [188, 420] on icon at bounding box center [191, 421] width 11 height 2
click at [233, 242] on div "Sans-serif" at bounding box center [220, 249] width 77 height 15
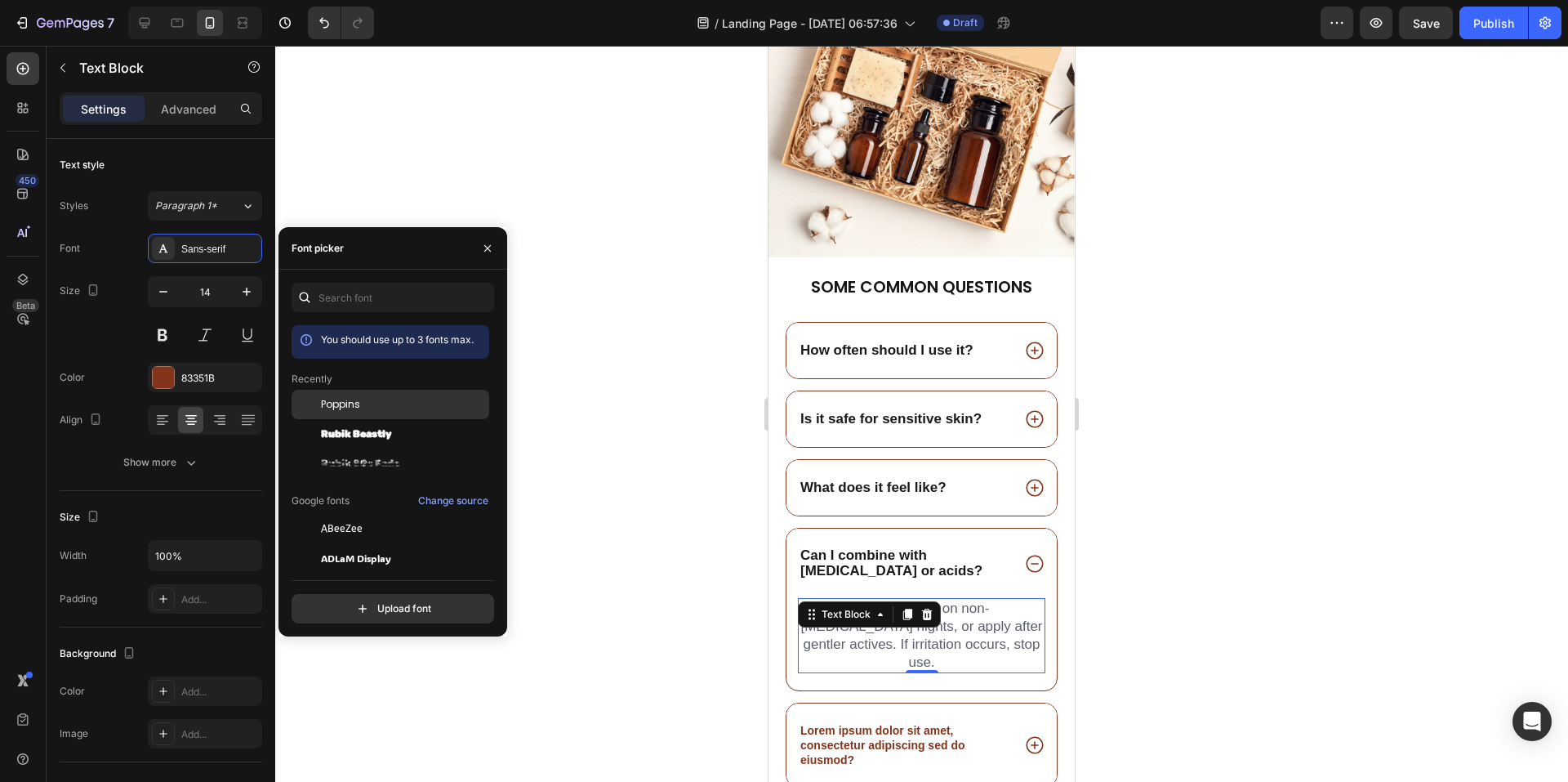
click at [354, 405] on span "Poppins" at bounding box center [341, 404] width 39 height 15
click at [892, 547] on strong "Can I combine with [MEDICAL_DATA] or acids?" at bounding box center [891, 562] width 182 height 30
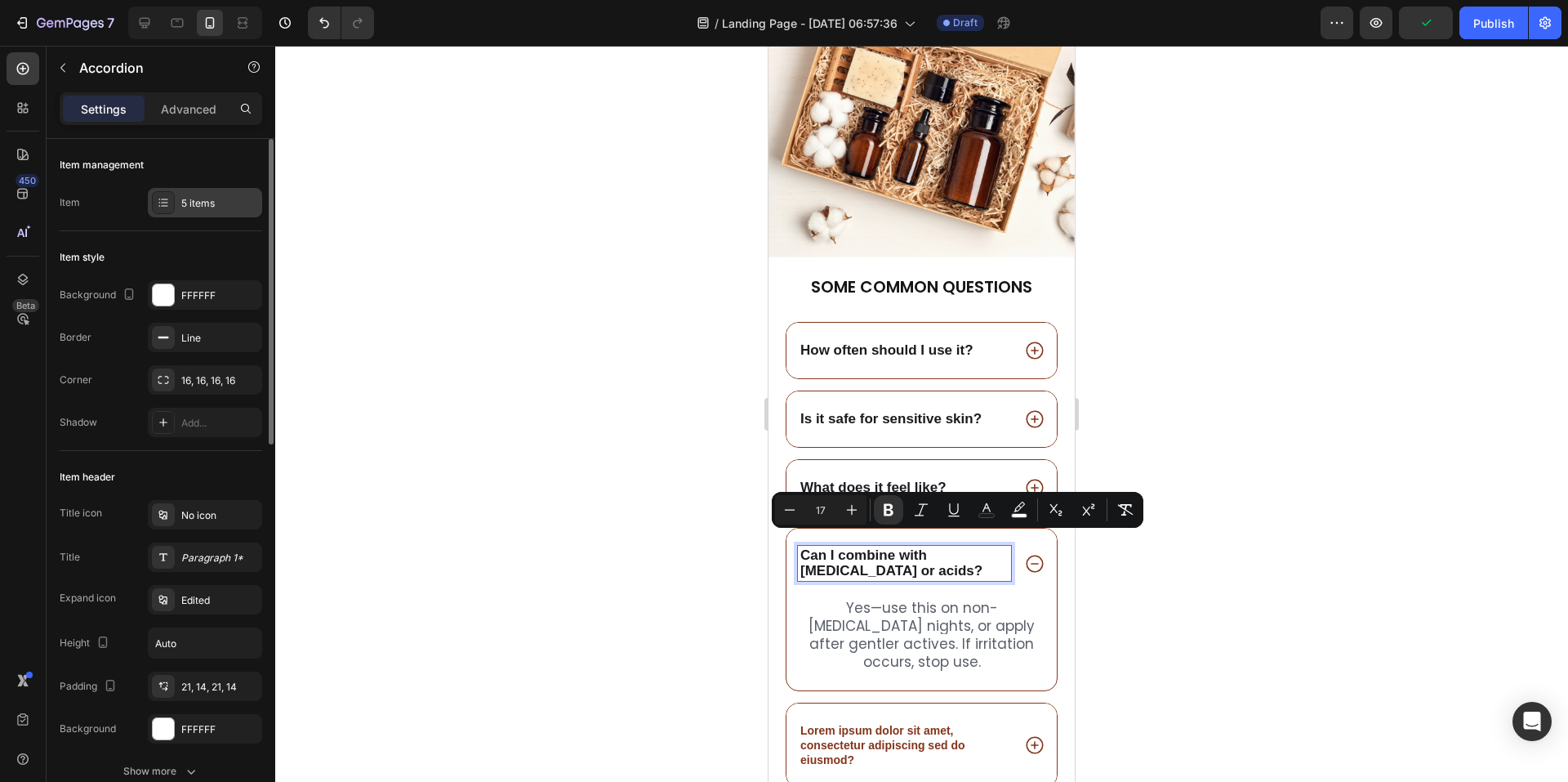
click at [198, 204] on div "5 items" at bounding box center [220, 203] width 77 height 15
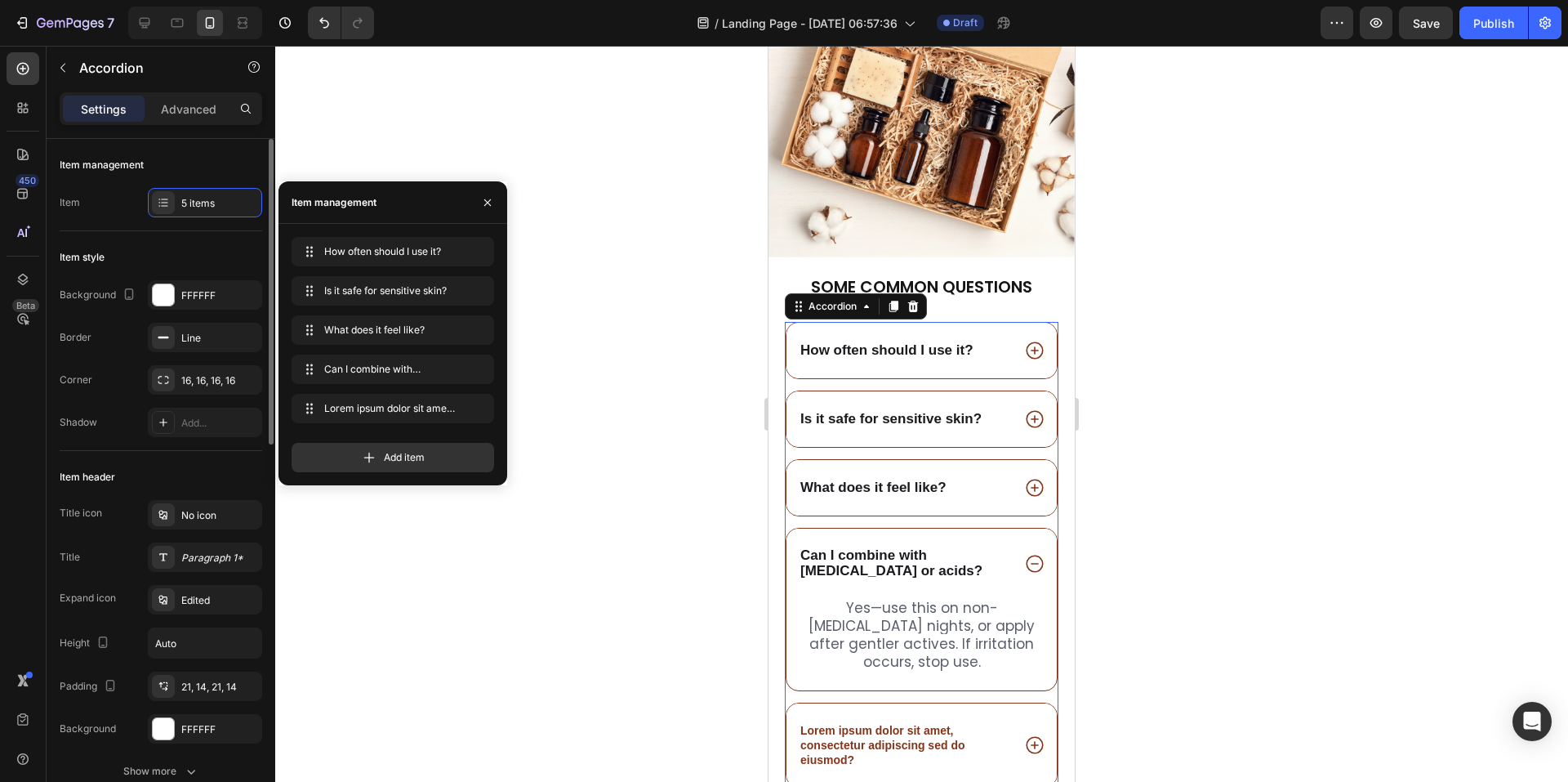
scroll to position [82, 0]
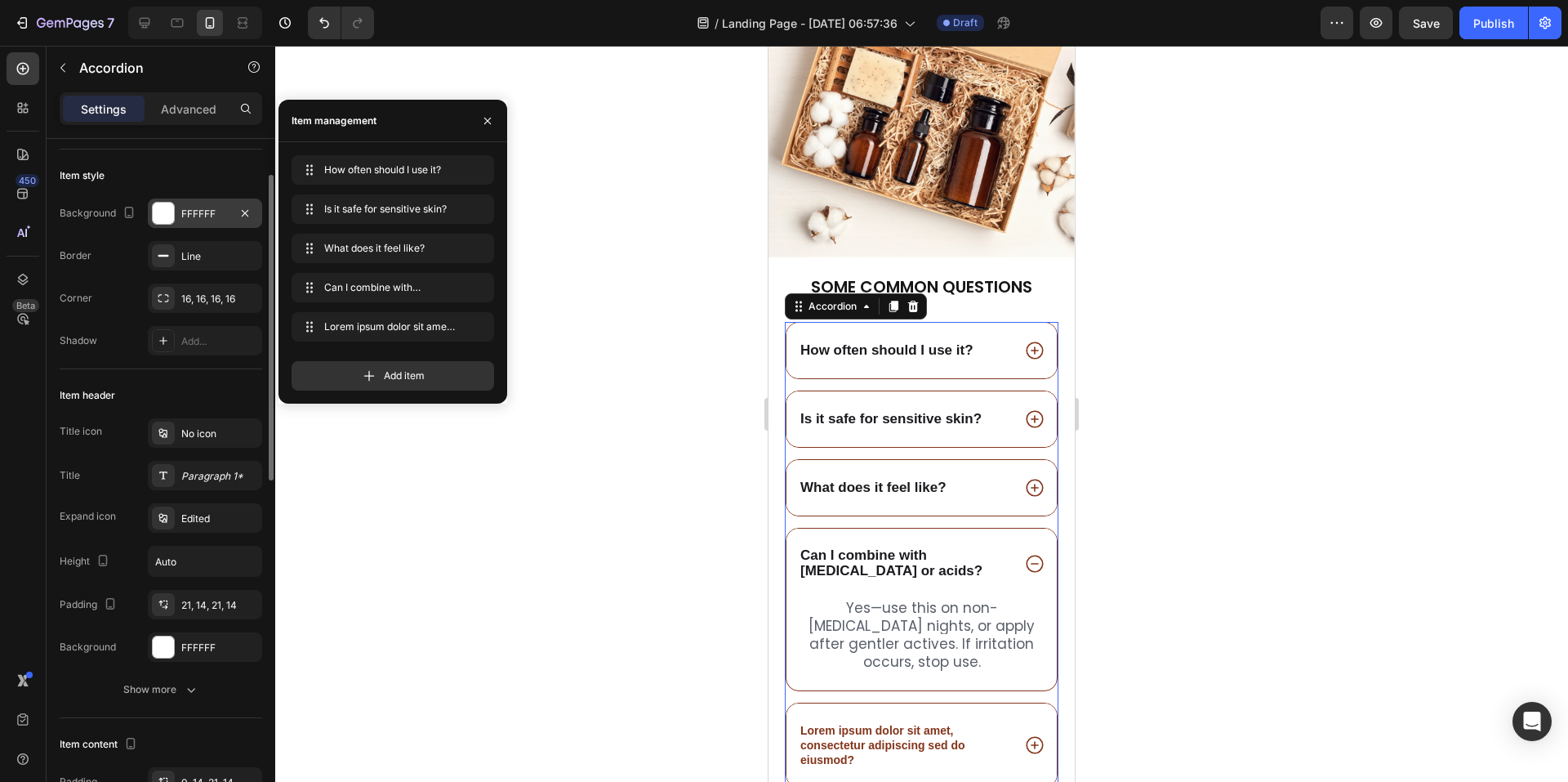
click at [191, 214] on div "FFFFFF" at bounding box center [204, 214] width 47 height 15
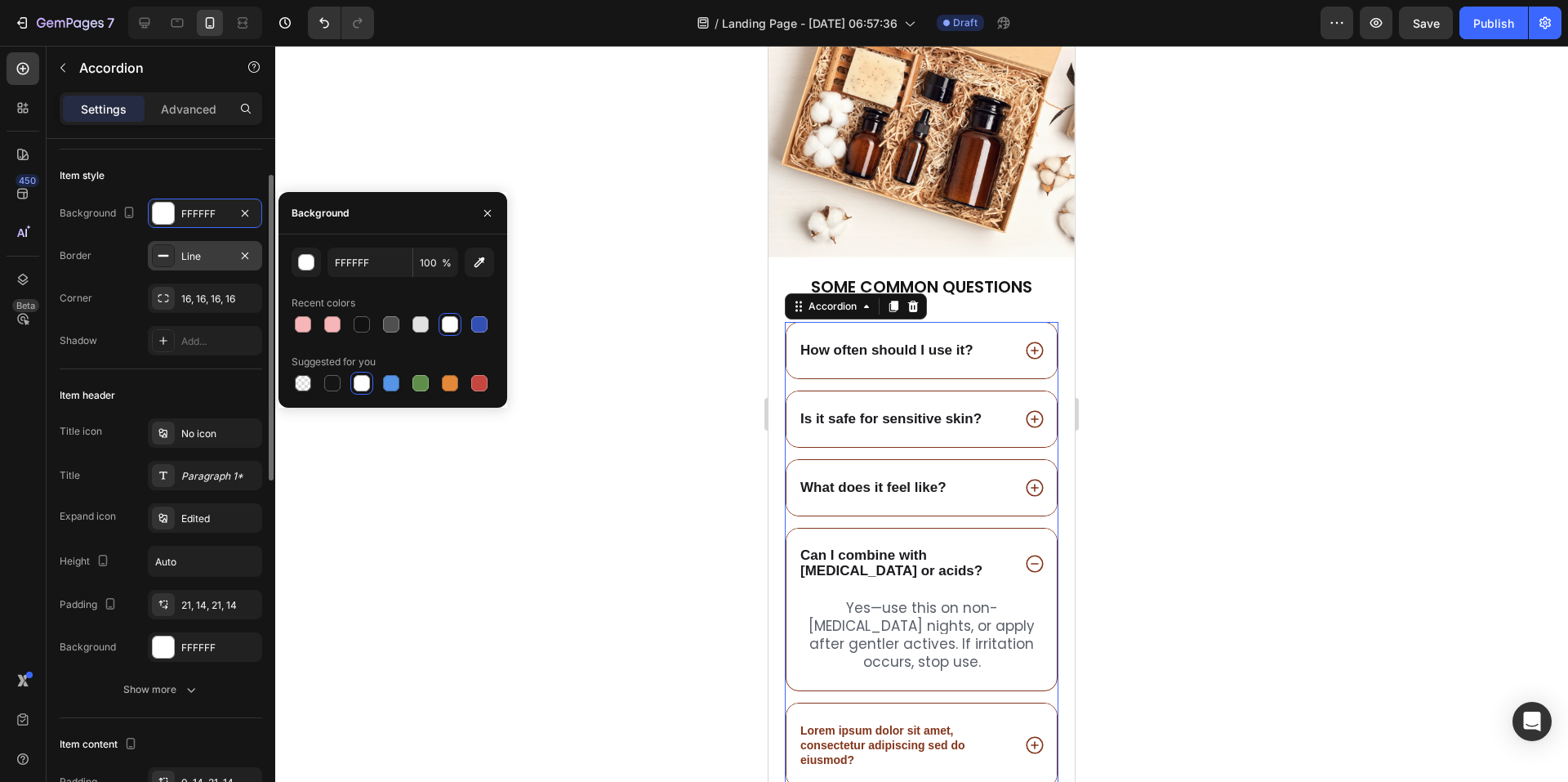
click at [198, 256] on div "Line" at bounding box center [204, 256] width 47 height 15
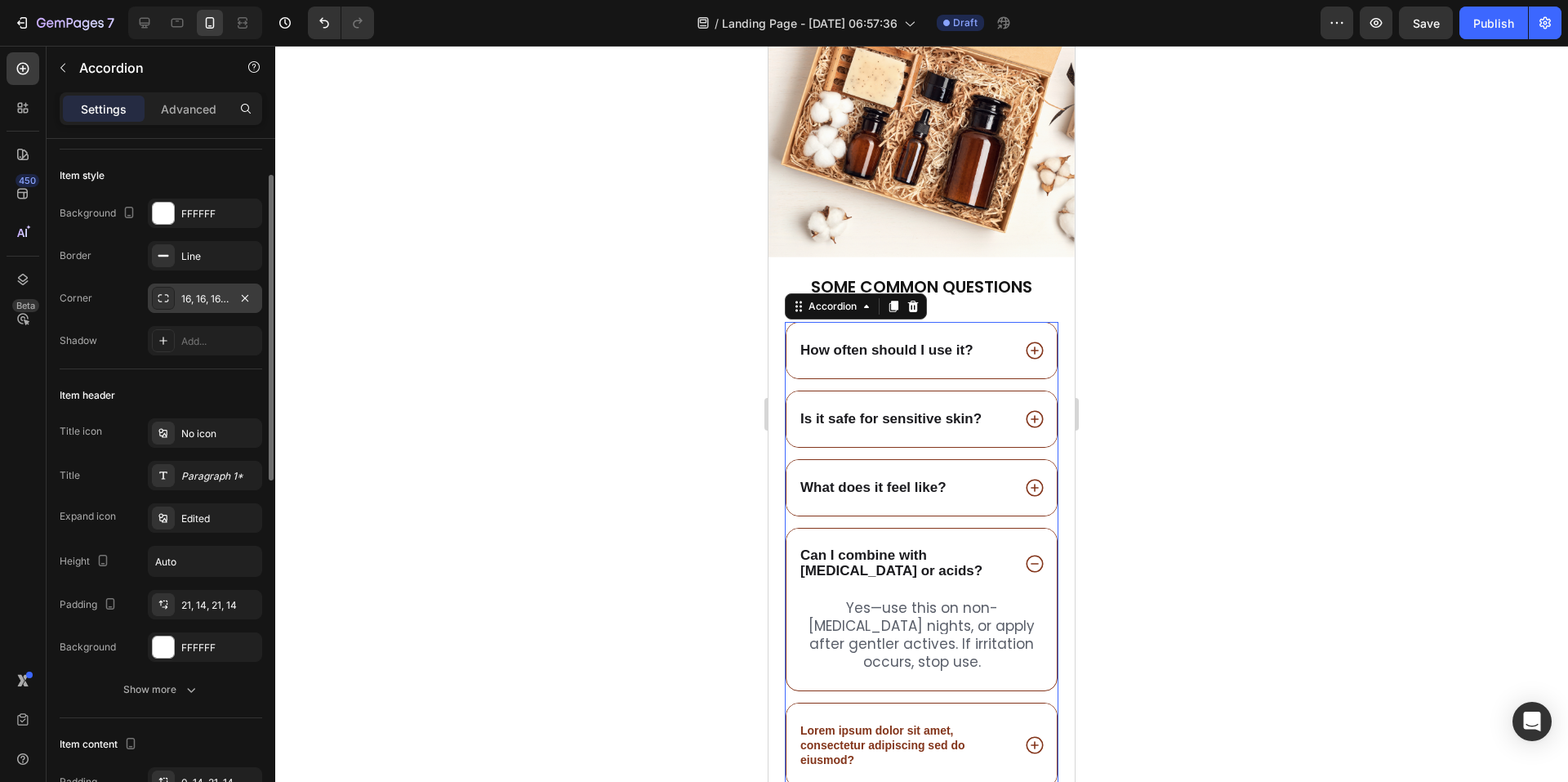
click at [193, 291] on div "16, 16, 16, 16" at bounding box center [204, 298] width 47 height 15
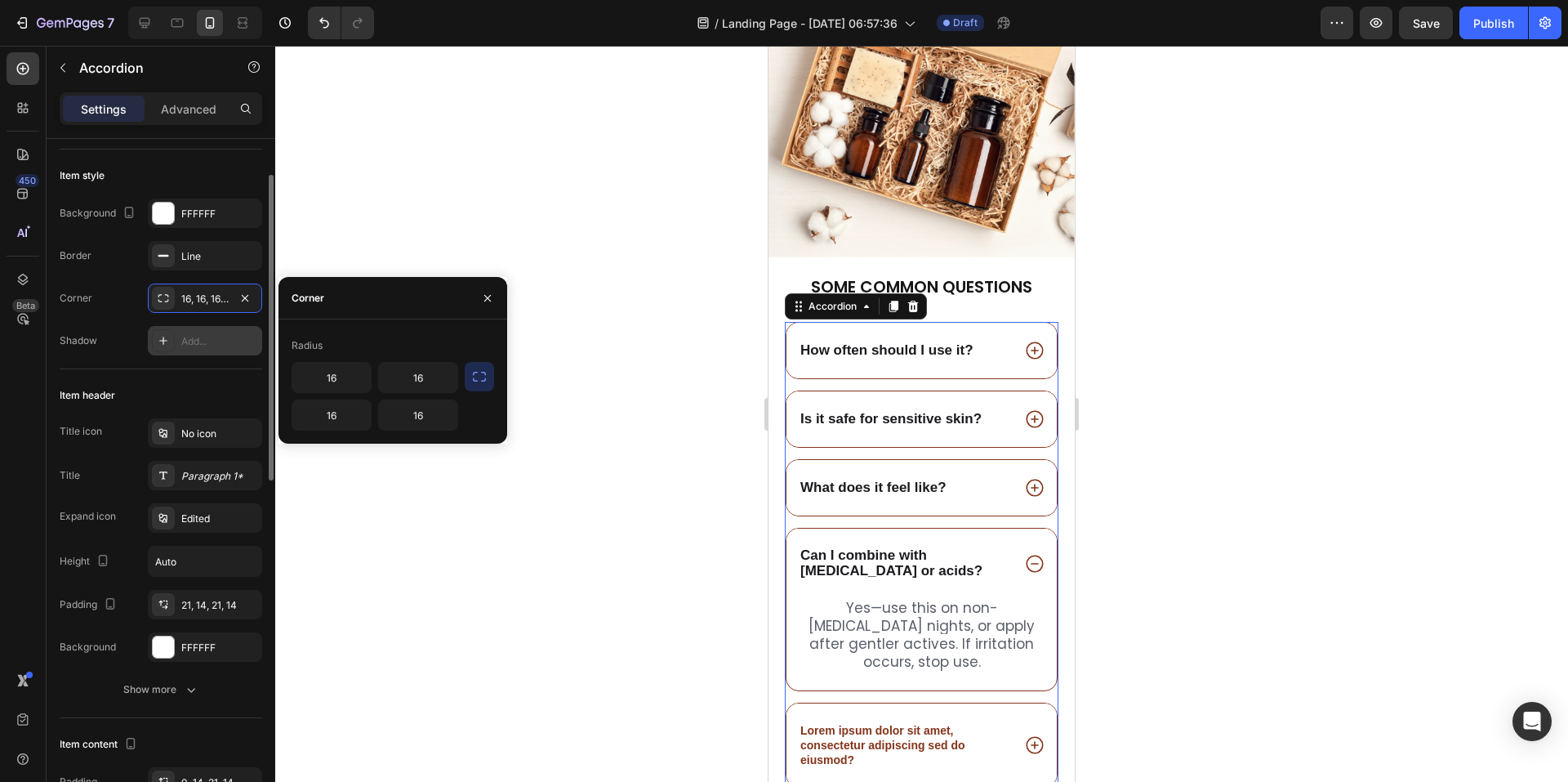
click at [192, 340] on div "Add..." at bounding box center [220, 341] width 77 height 15
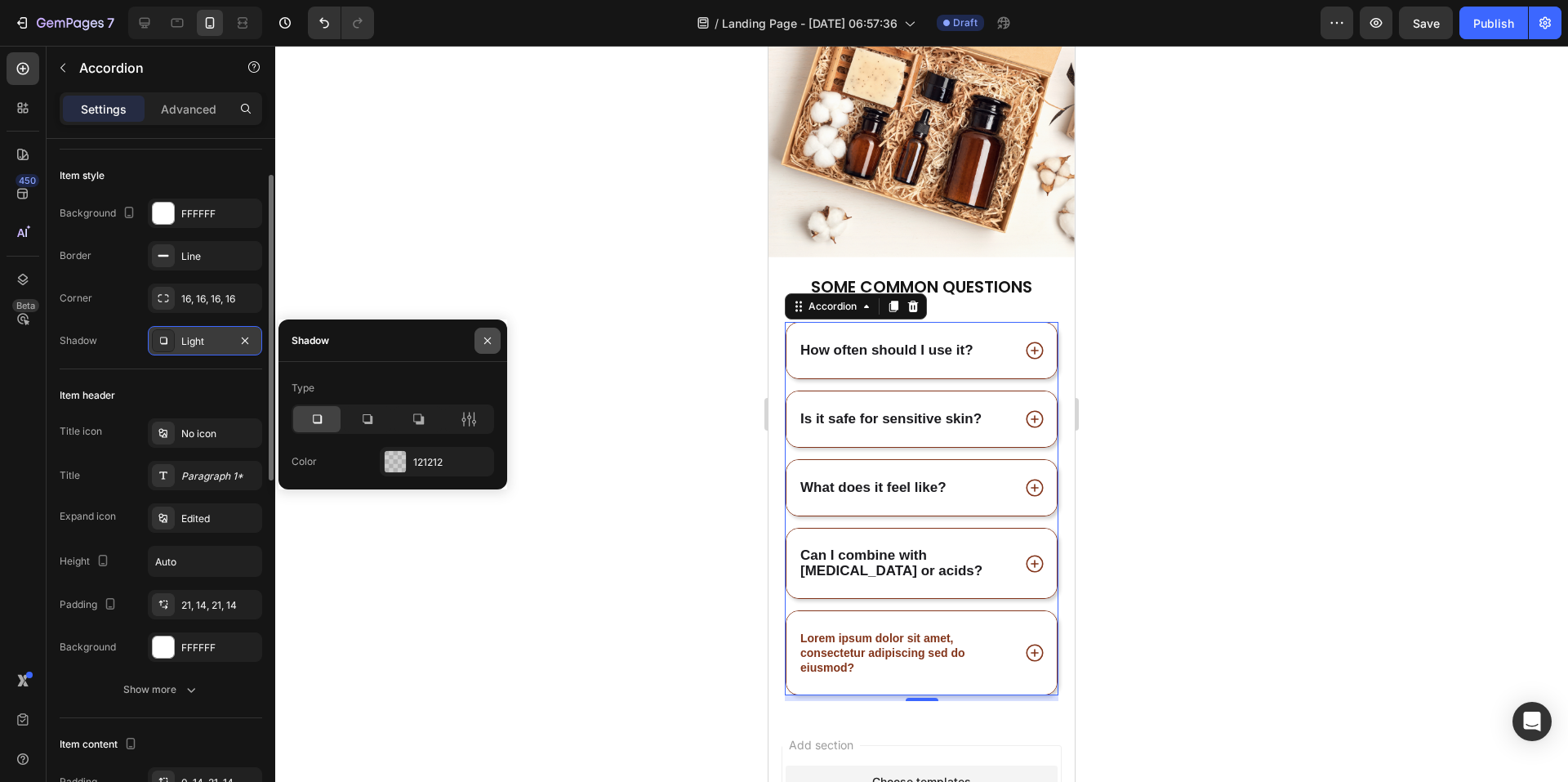
click at [489, 343] on icon "button" at bounding box center [487, 340] width 13 height 13
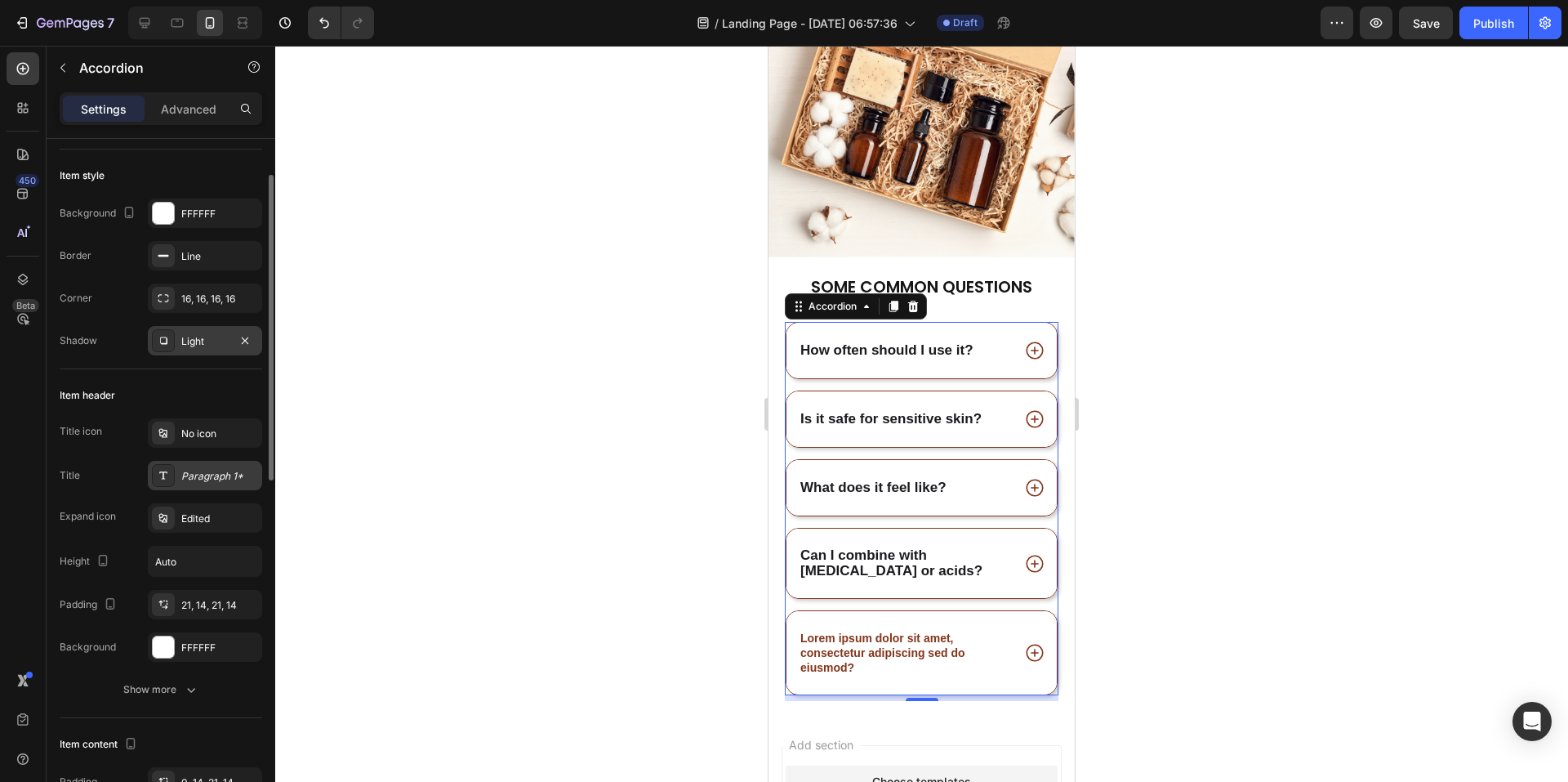
click at [212, 479] on div "Paragraph 1*" at bounding box center [220, 476] width 77 height 15
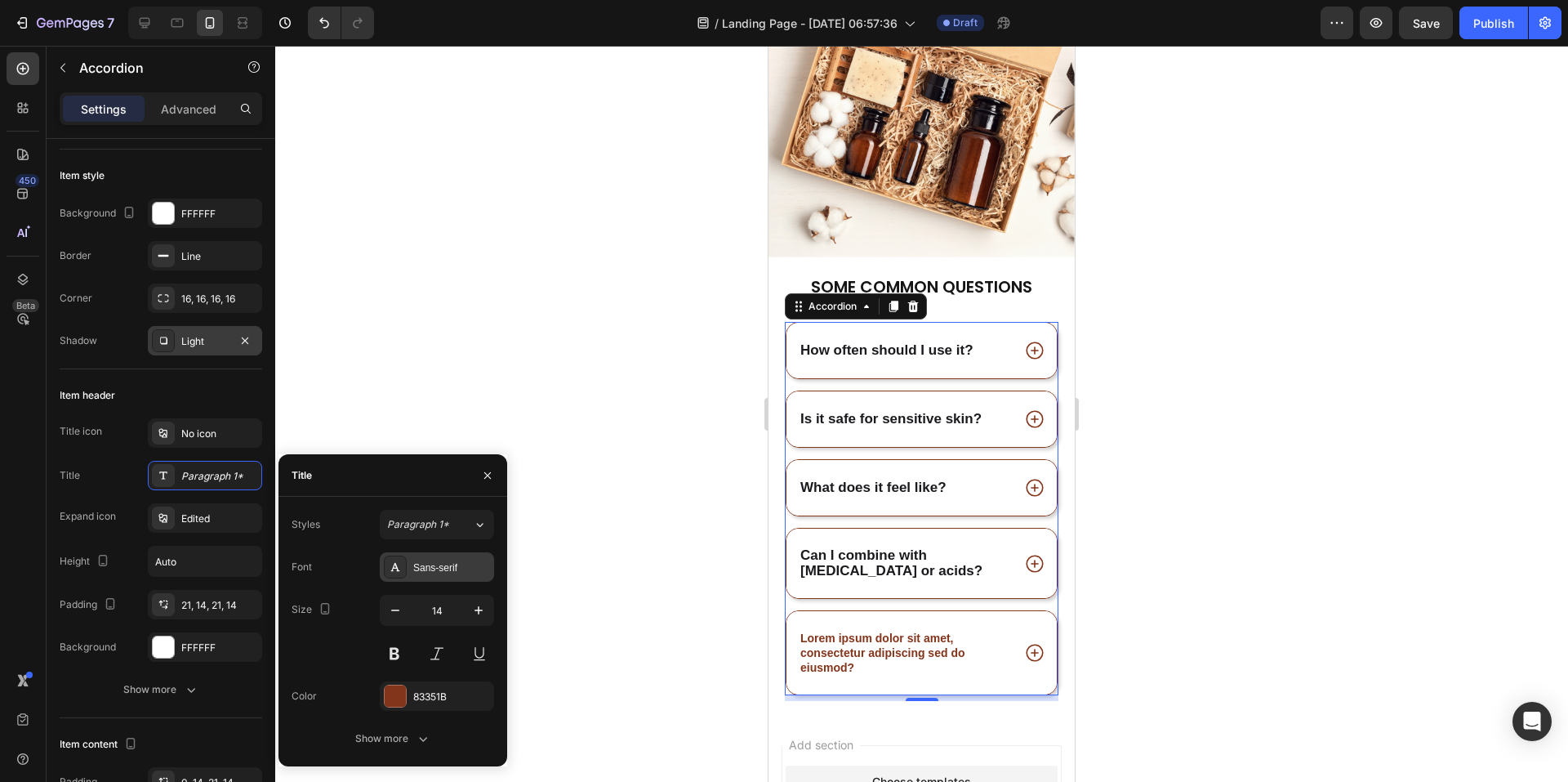
click at [456, 577] on div "Sans-serif" at bounding box center [437, 567] width 115 height 29
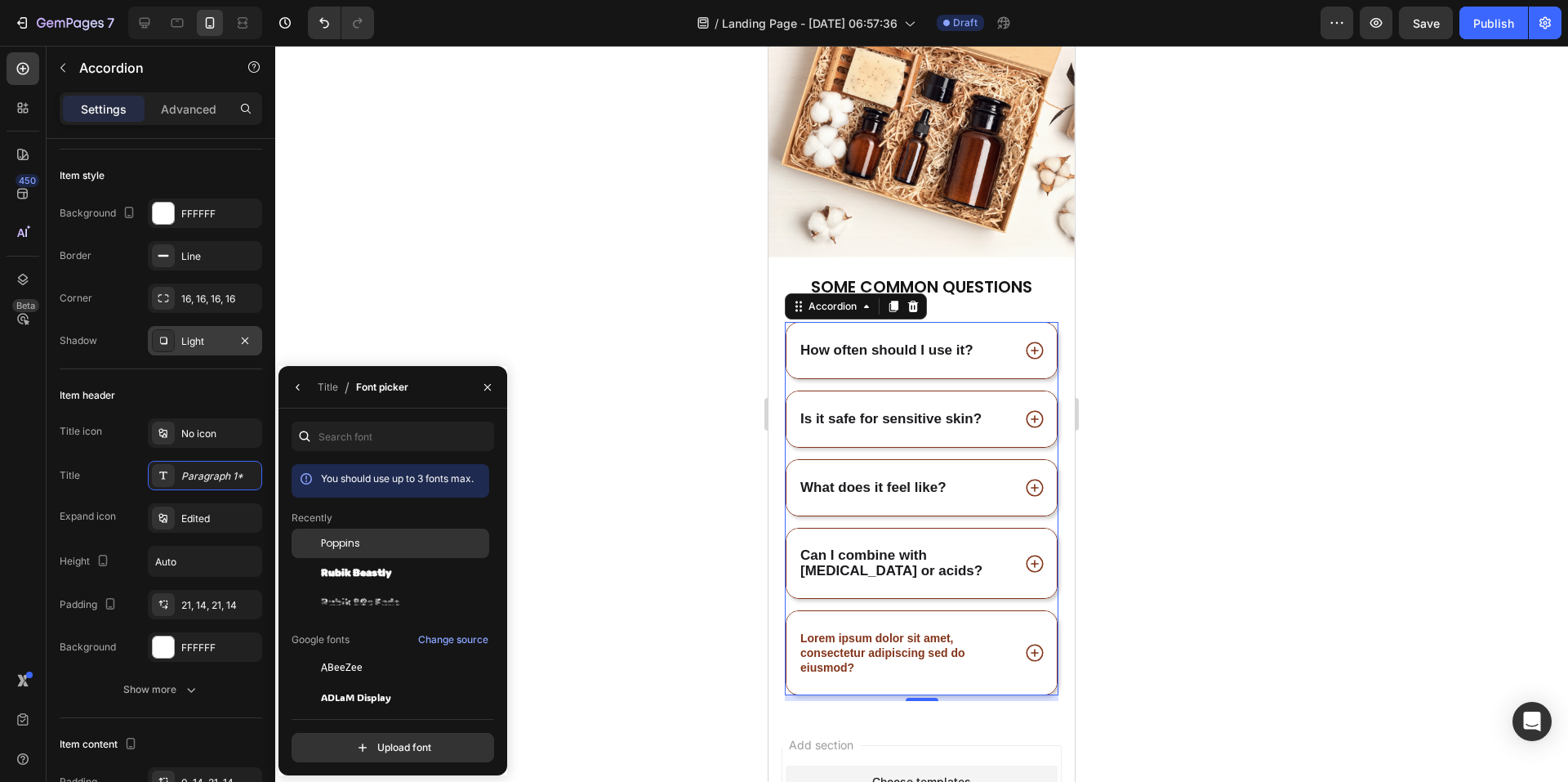
click at [352, 542] on span "Poppins" at bounding box center [341, 543] width 39 height 15
click at [1027, 340] on icon at bounding box center [1035, 350] width 21 height 21
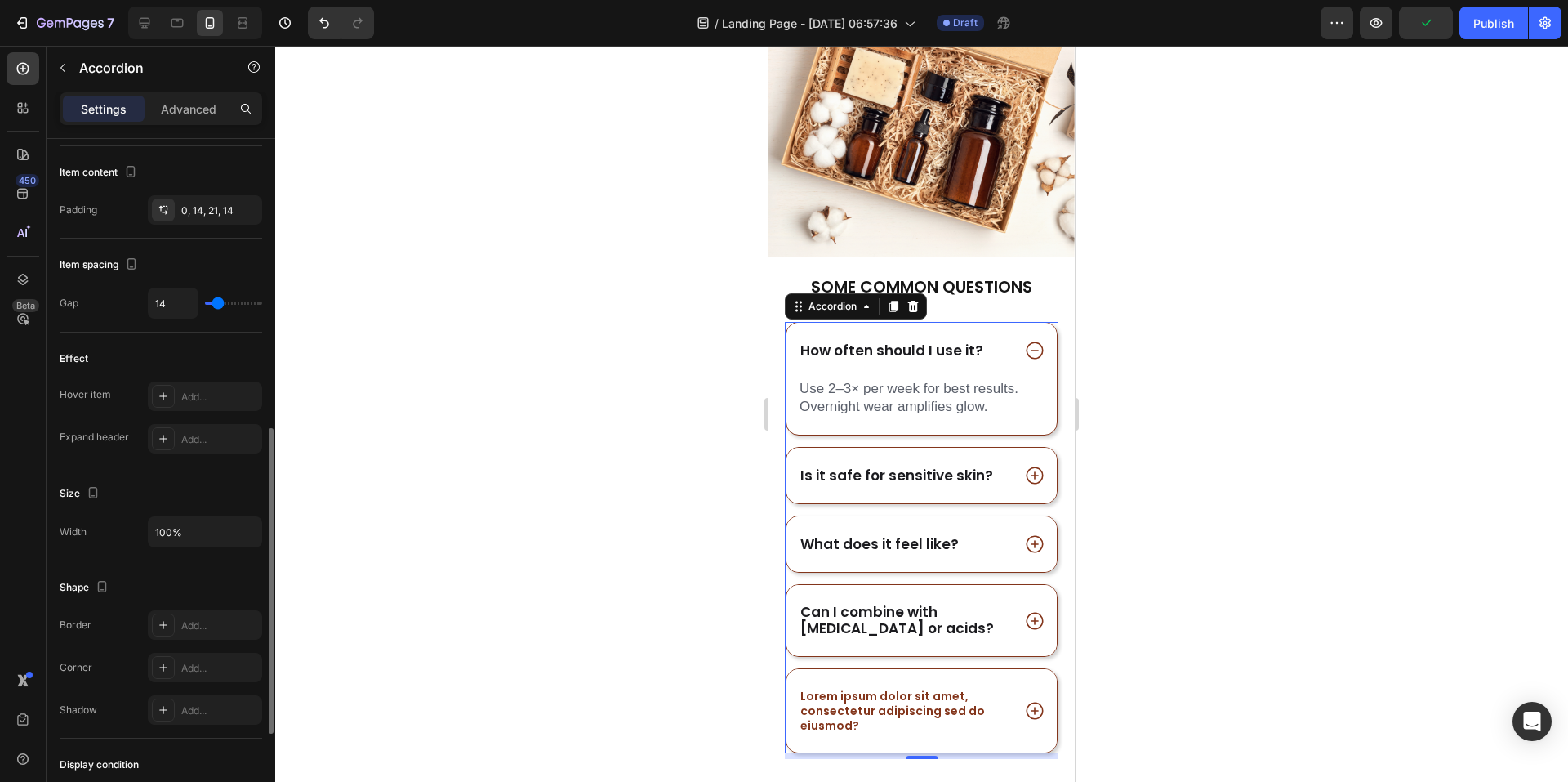
scroll to position [491, 0]
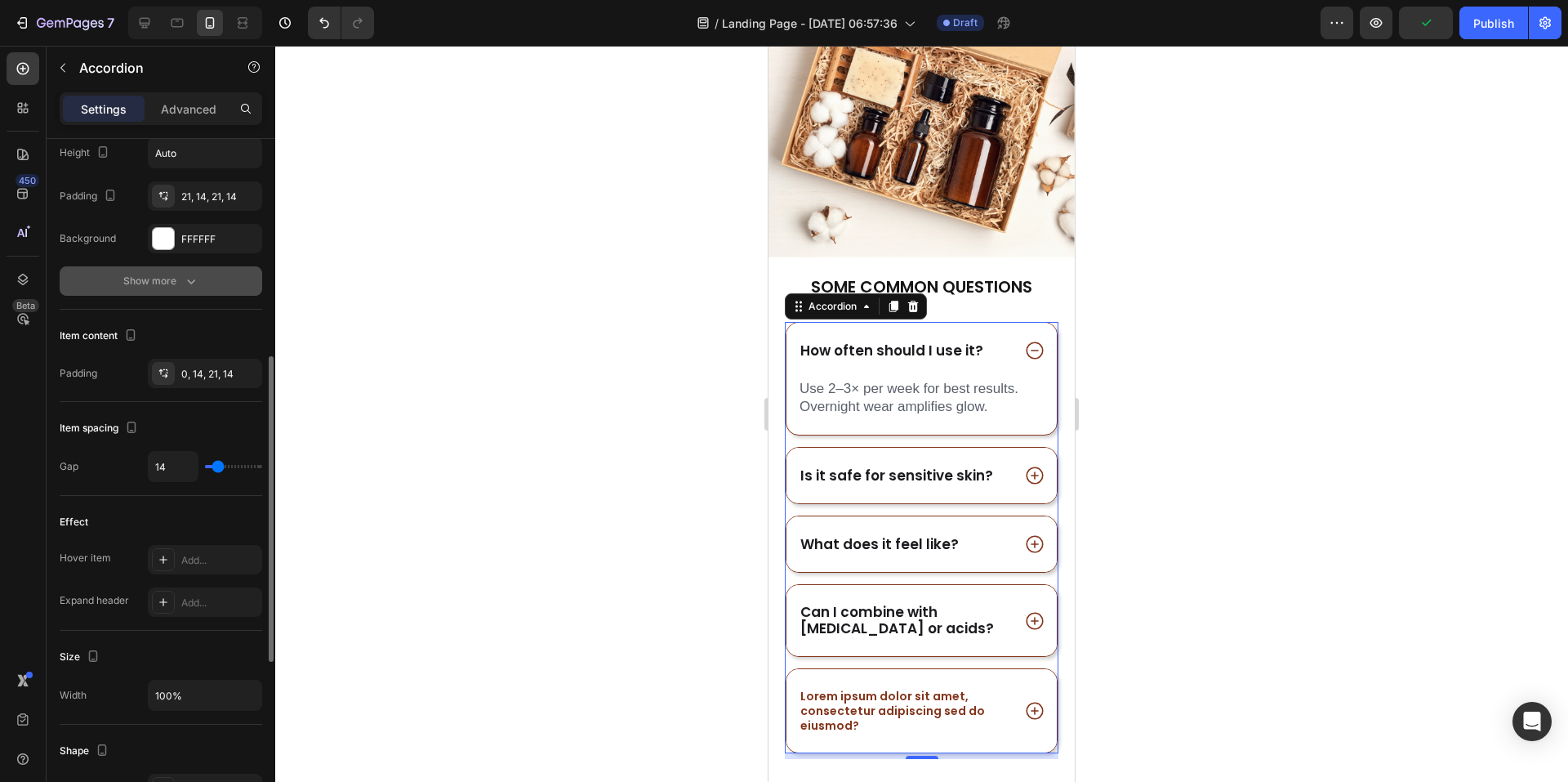
click at [190, 282] on icon "button" at bounding box center [191, 282] width 9 height 5
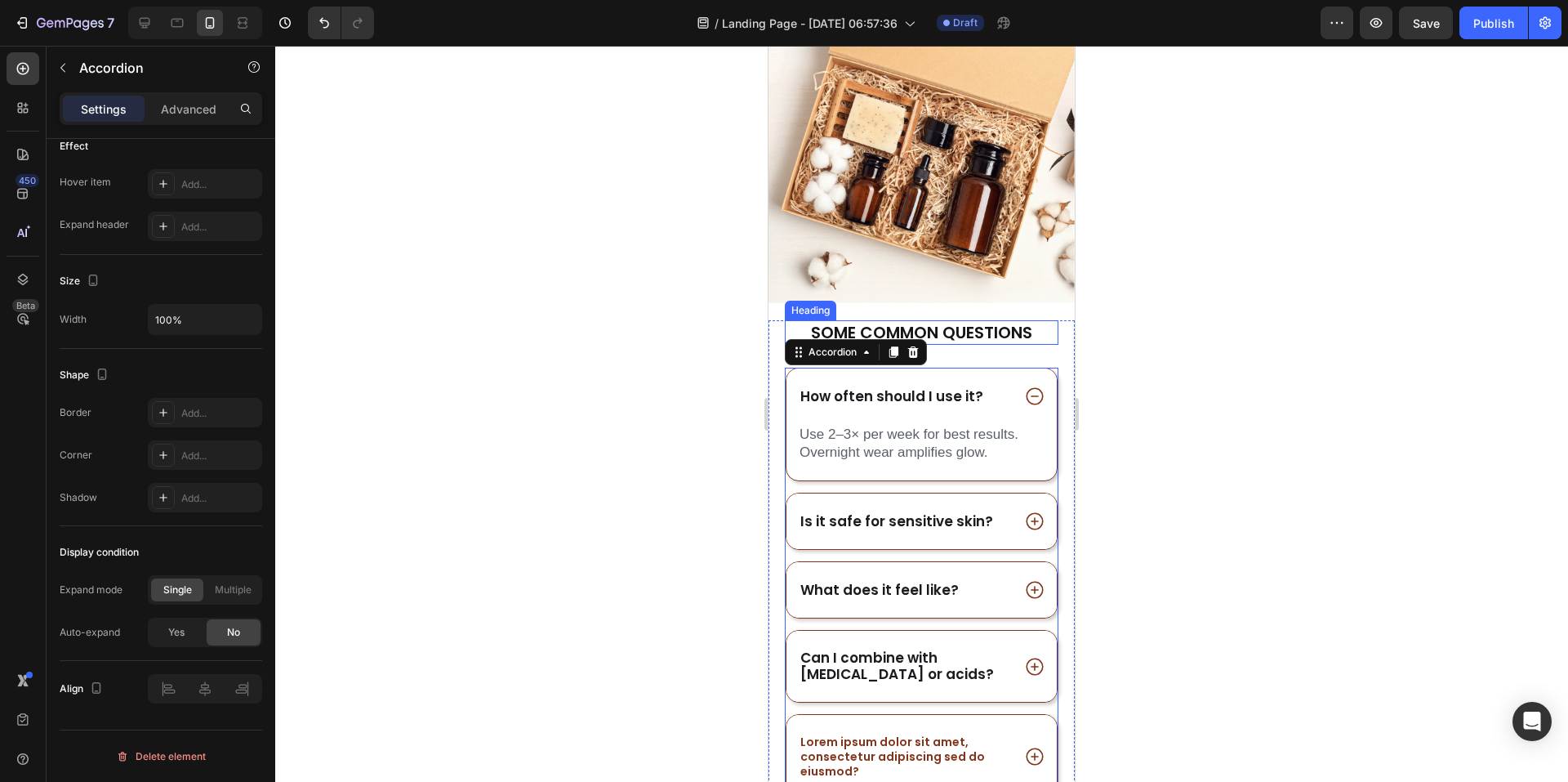
scroll to position [2208, 0]
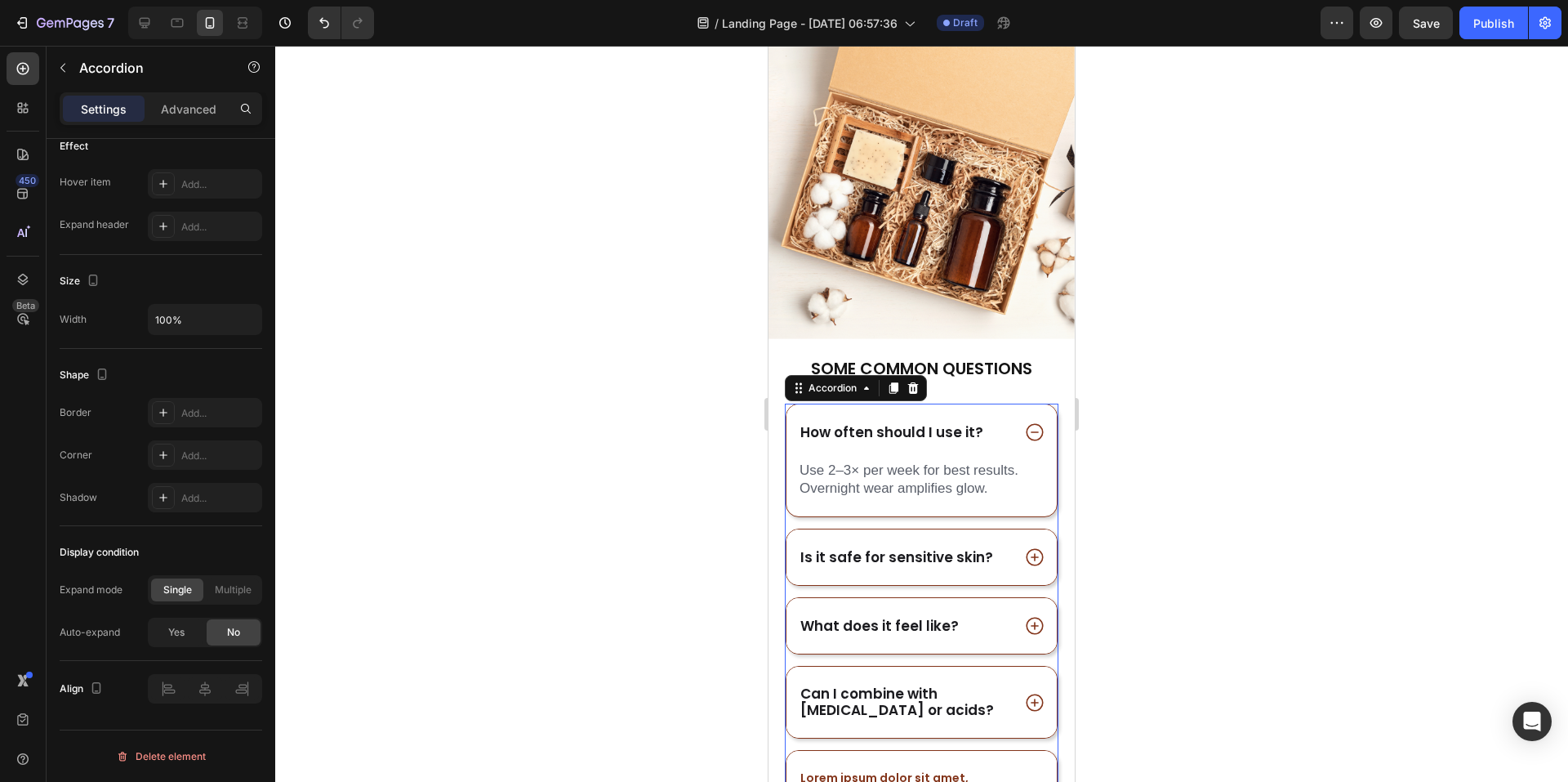
click at [1027, 421] on icon at bounding box center [1035, 432] width 21 height 21
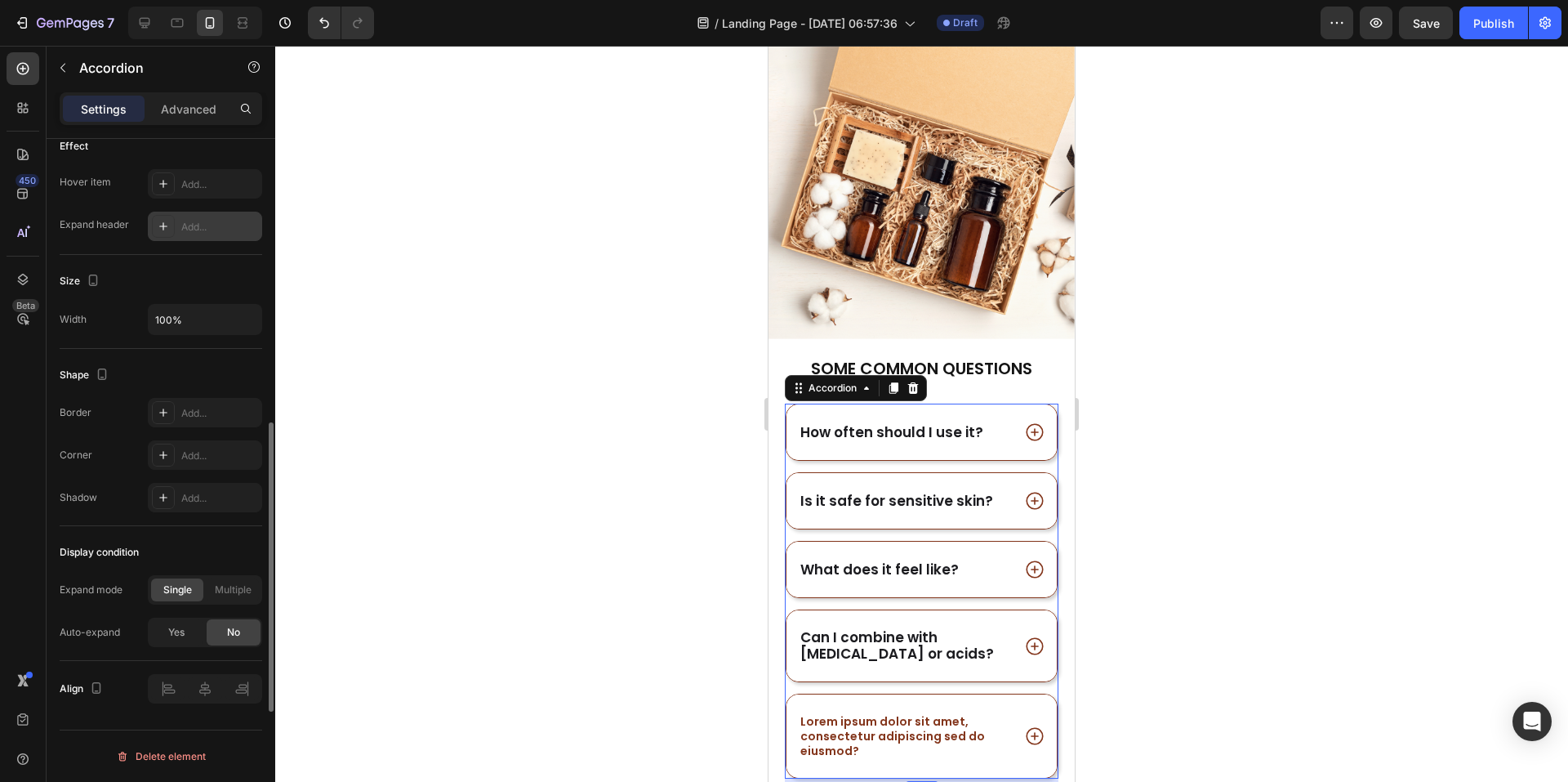
scroll to position [869, 0]
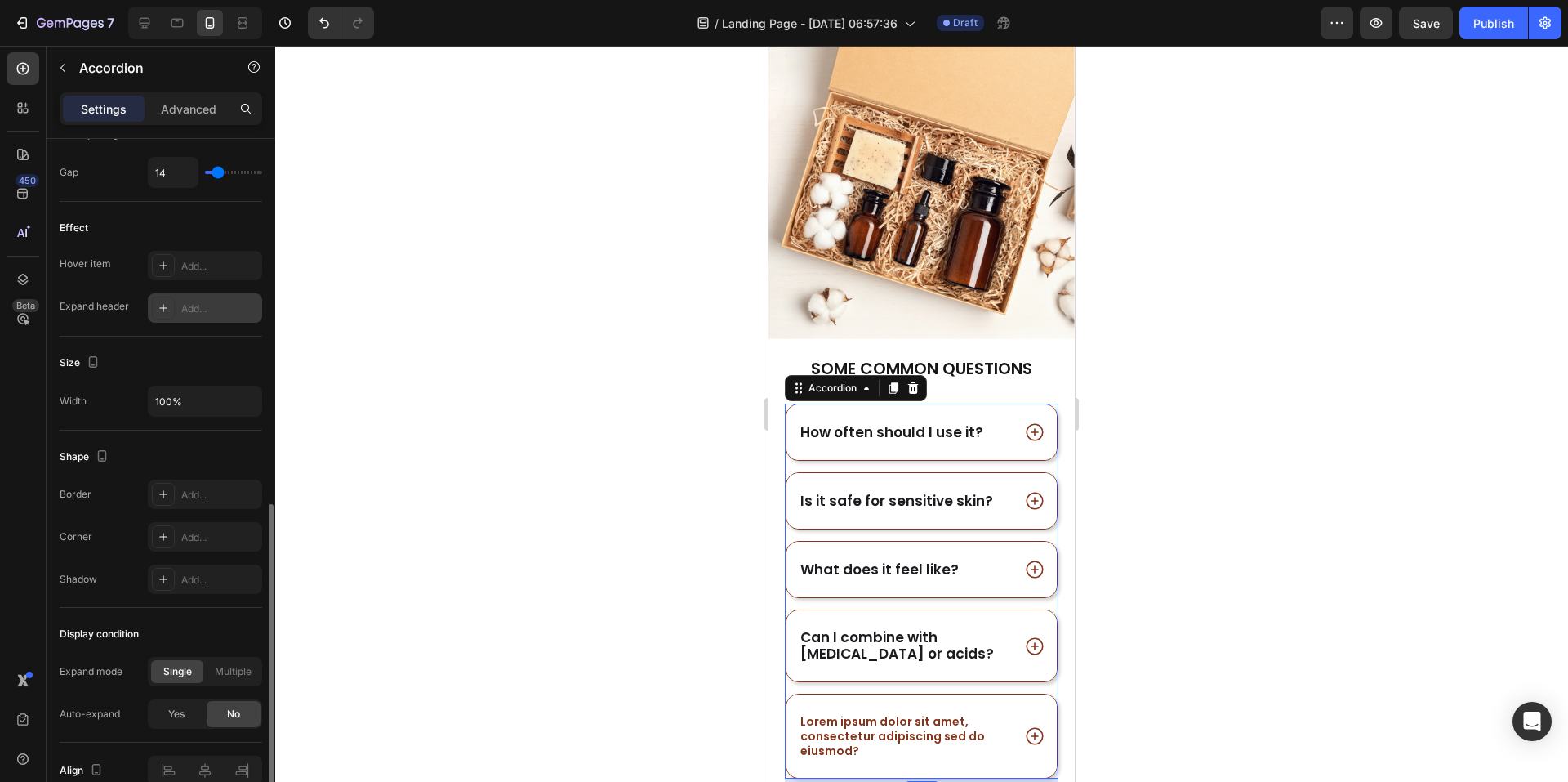
click at [206, 309] on div "Add..." at bounding box center [220, 309] width 77 height 15
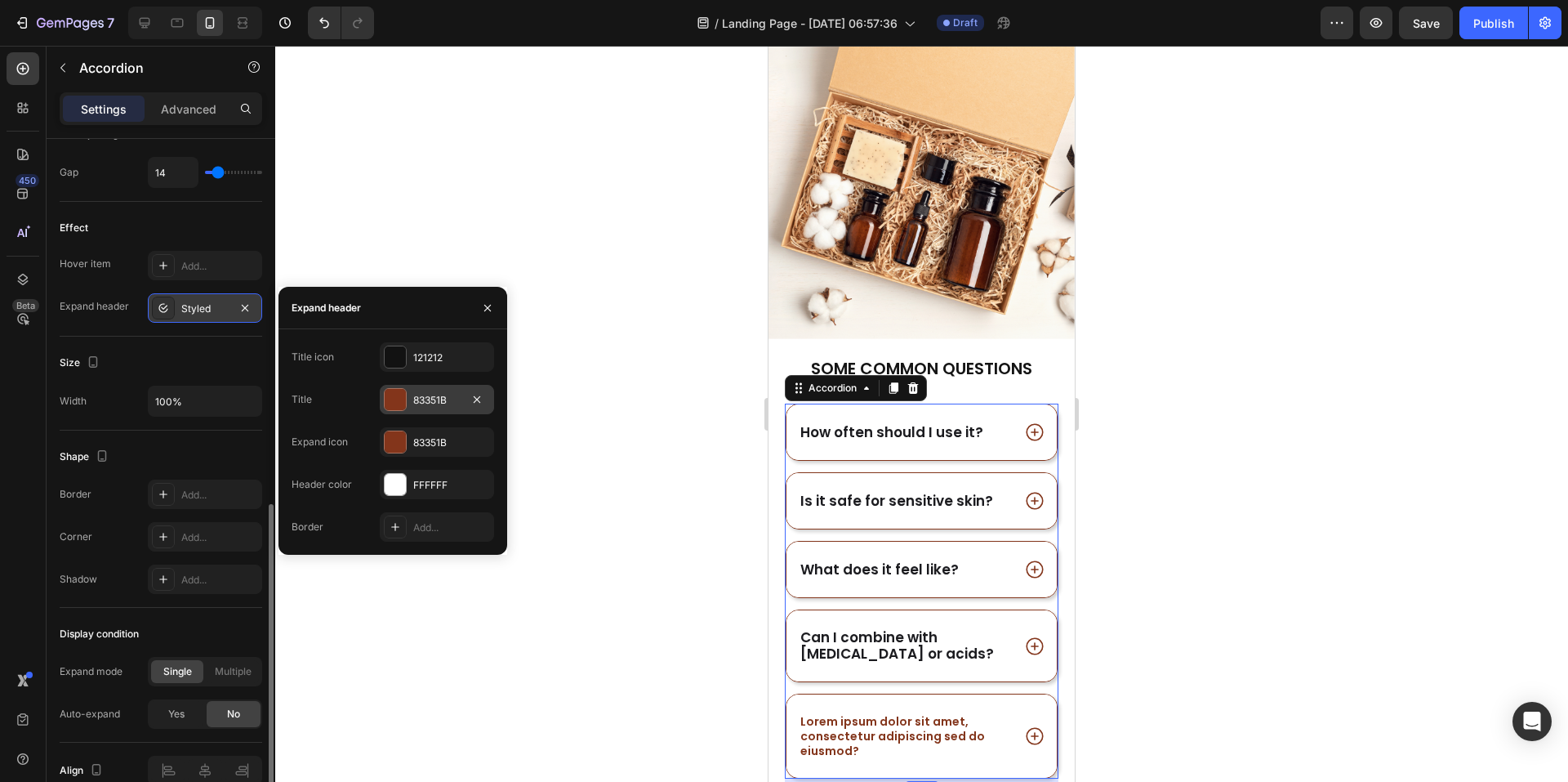
click at [401, 397] on div at bounding box center [395, 399] width 21 height 21
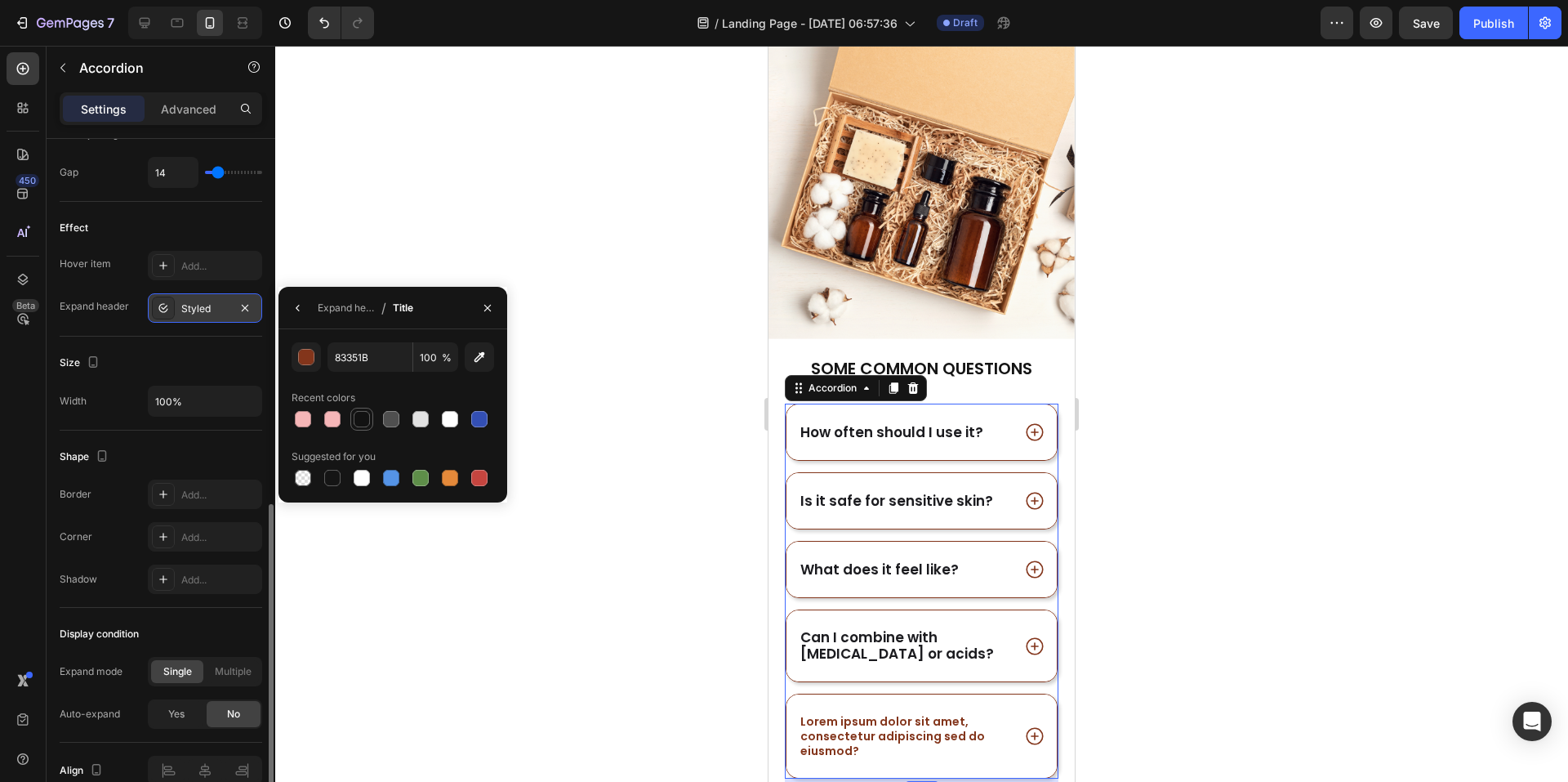
click at [359, 422] on div at bounding box center [361, 419] width 16 height 16
type input "121212"
drag, startPoint x: 228, startPoint y: 351, endPoint x: 224, endPoint y: 344, distance: 8.1
click at [228, 351] on div "Size" at bounding box center [161, 362] width 203 height 26
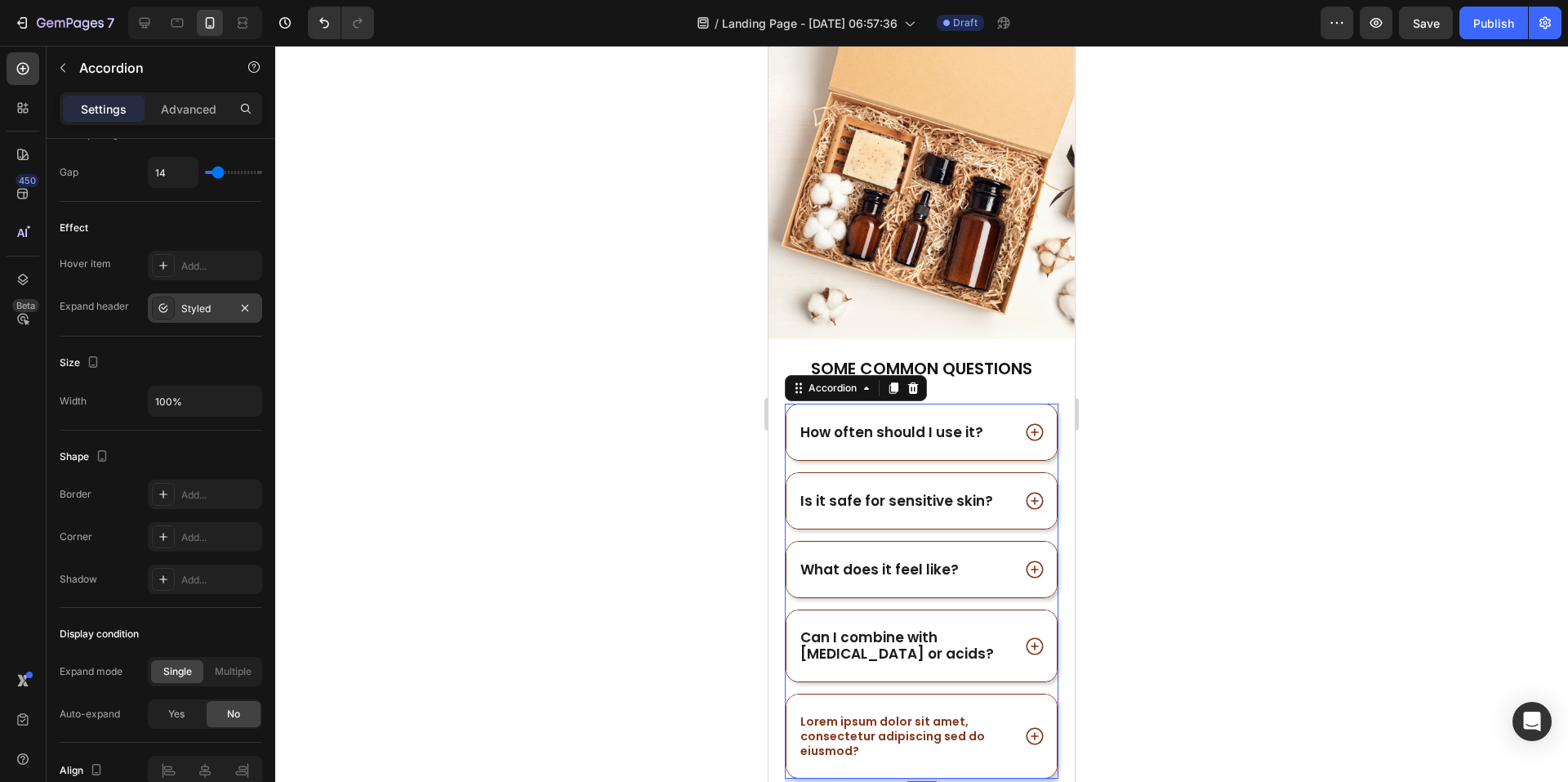
click at [203, 307] on div "Styled" at bounding box center [204, 309] width 47 height 15
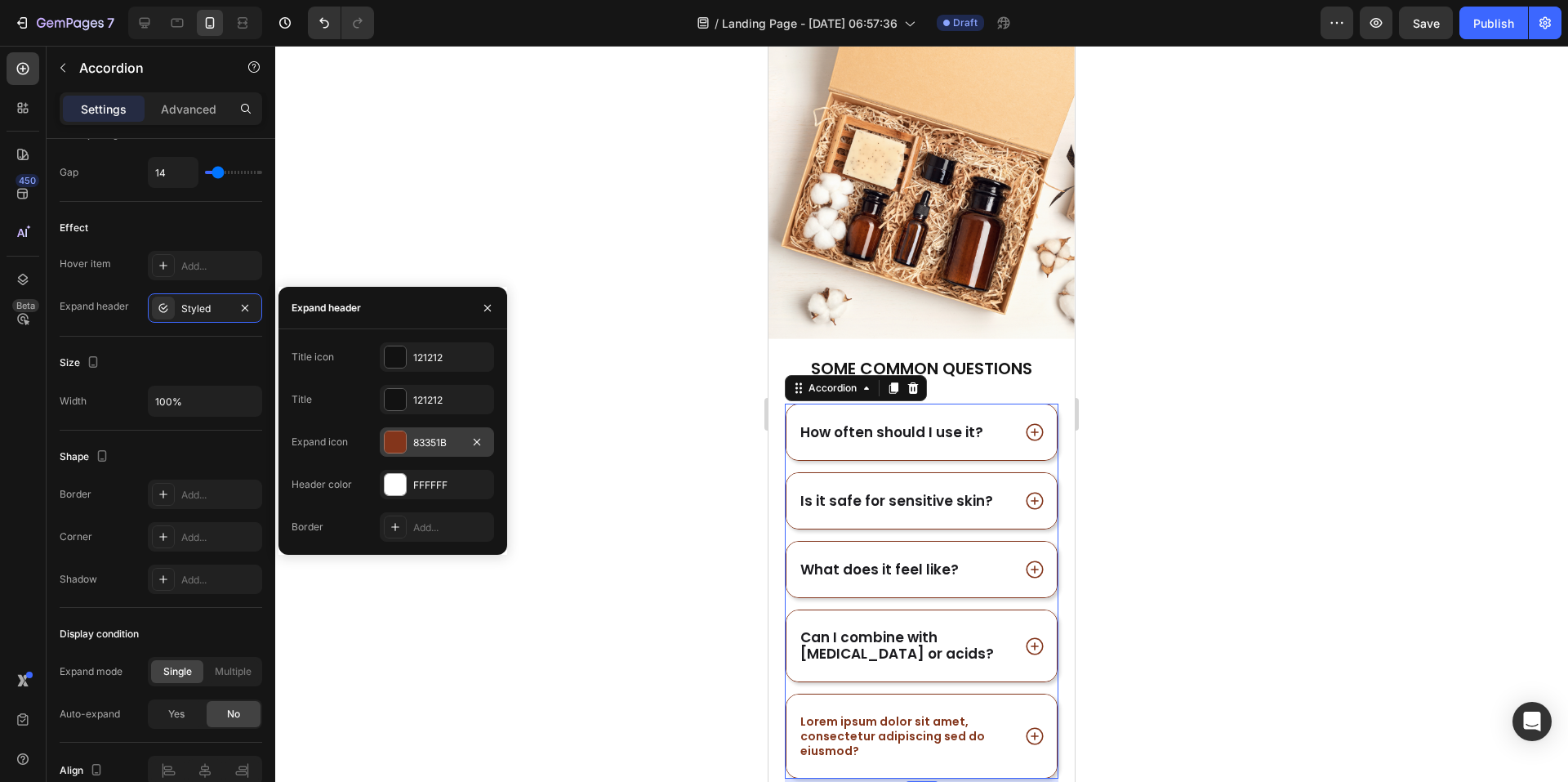
click at [403, 438] on div at bounding box center [395, 442] width 21 height 21
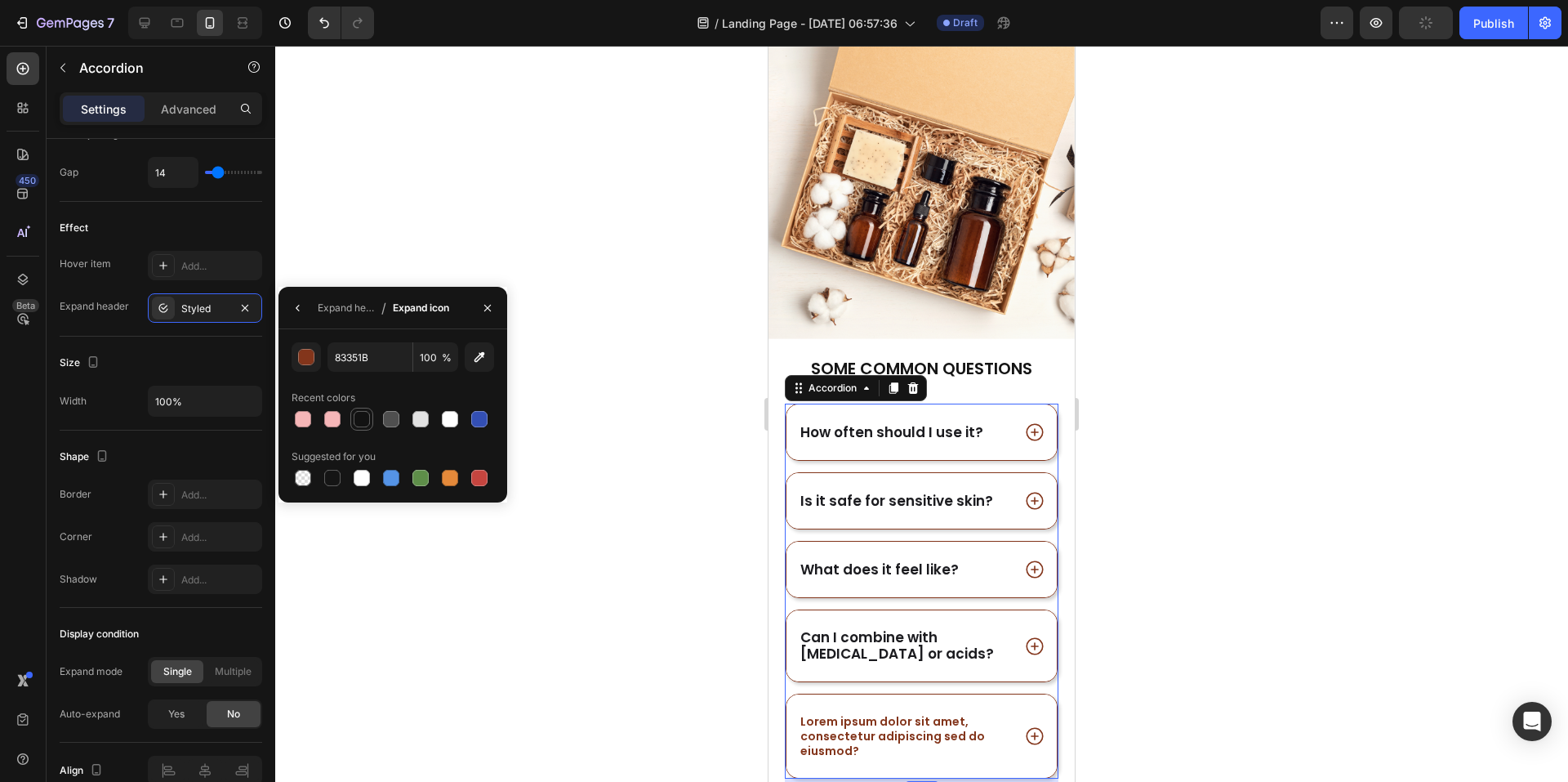
click at [364, 422] on div at bounding box center [361, 419] width 16 height 16
type input "121212"
click at [211, 324] on div "Effect Hover item Add... Expand header Styled" at bounding box center [161, 269] width 203 height 135
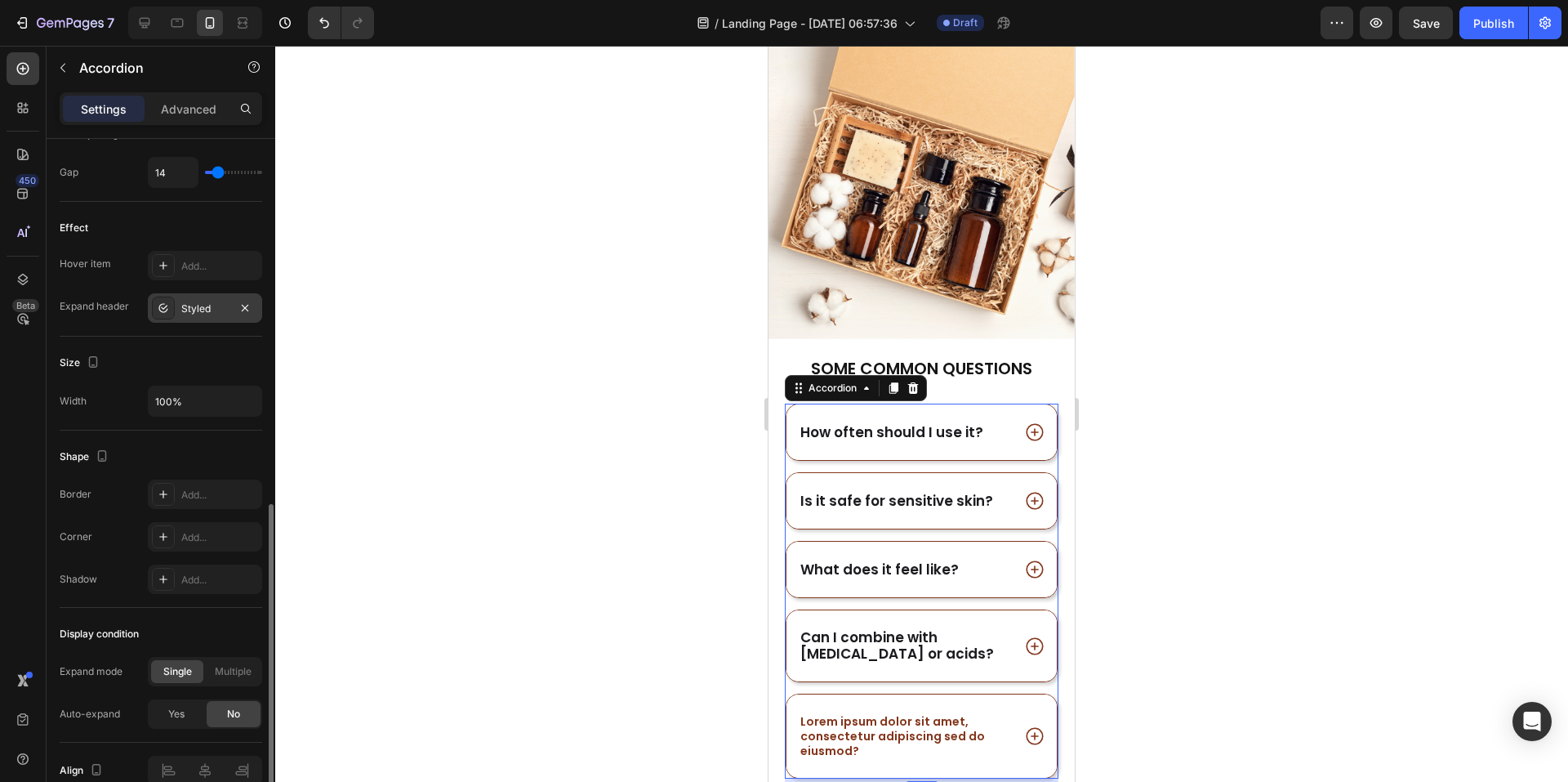
click at [208, 312] on div "Styled" at bounding box center [204, 309] width 47 height 15
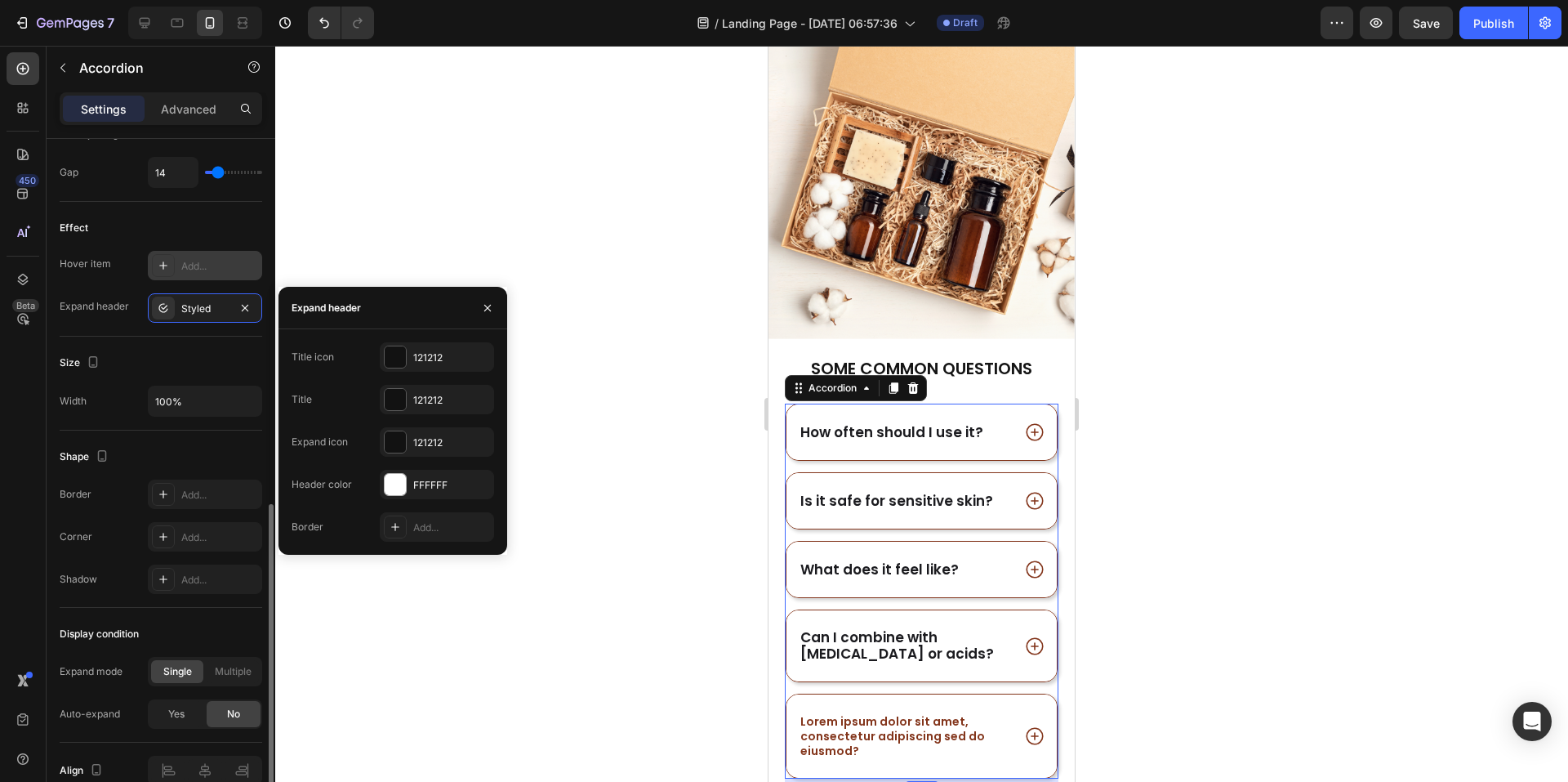
click at [210, 263] on div "Add..." at bounding box center [220, 266] width 77 height 15
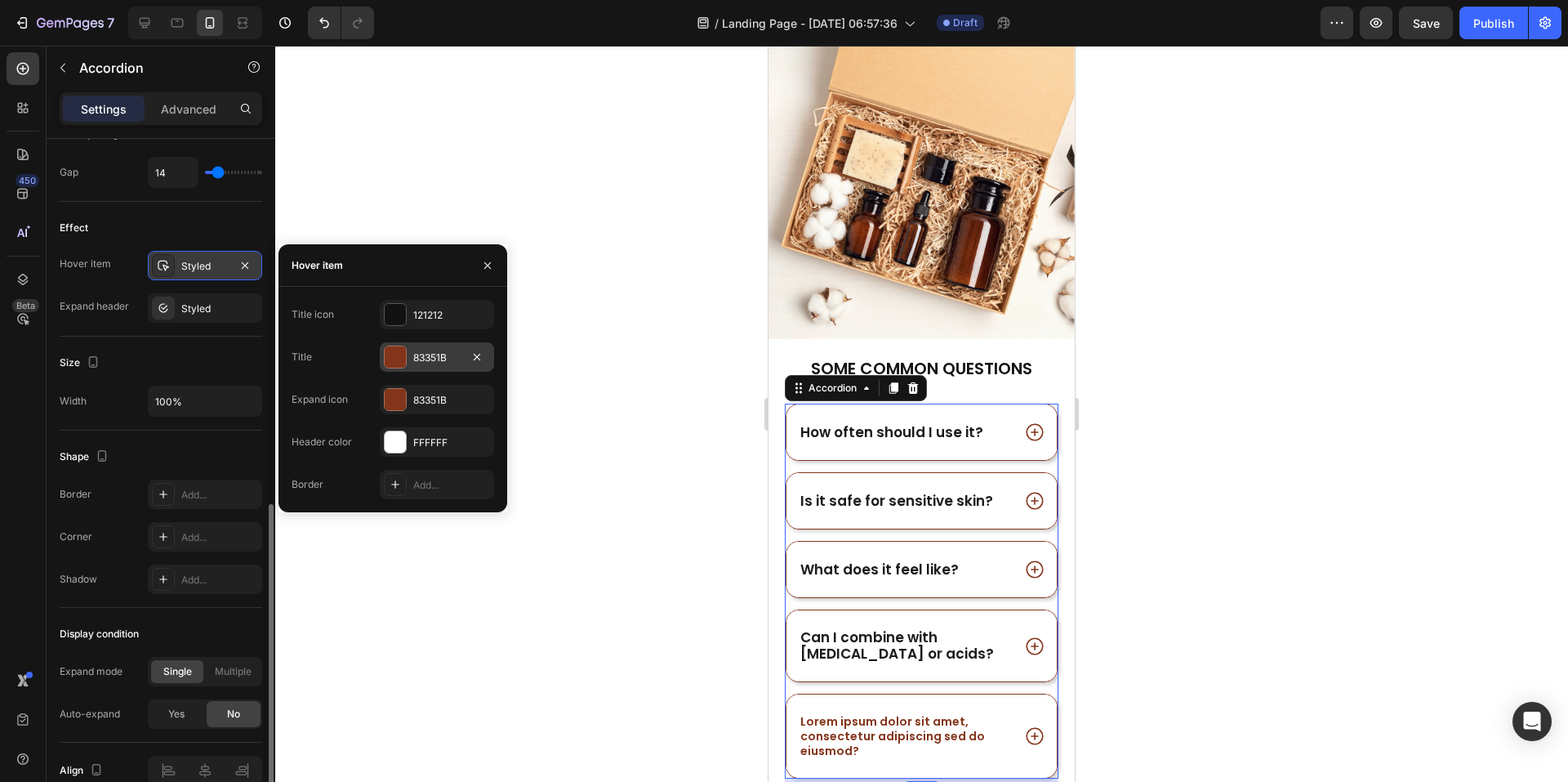
click at [401, 359] on div at bounding box center [395, 356] width 21 height 21
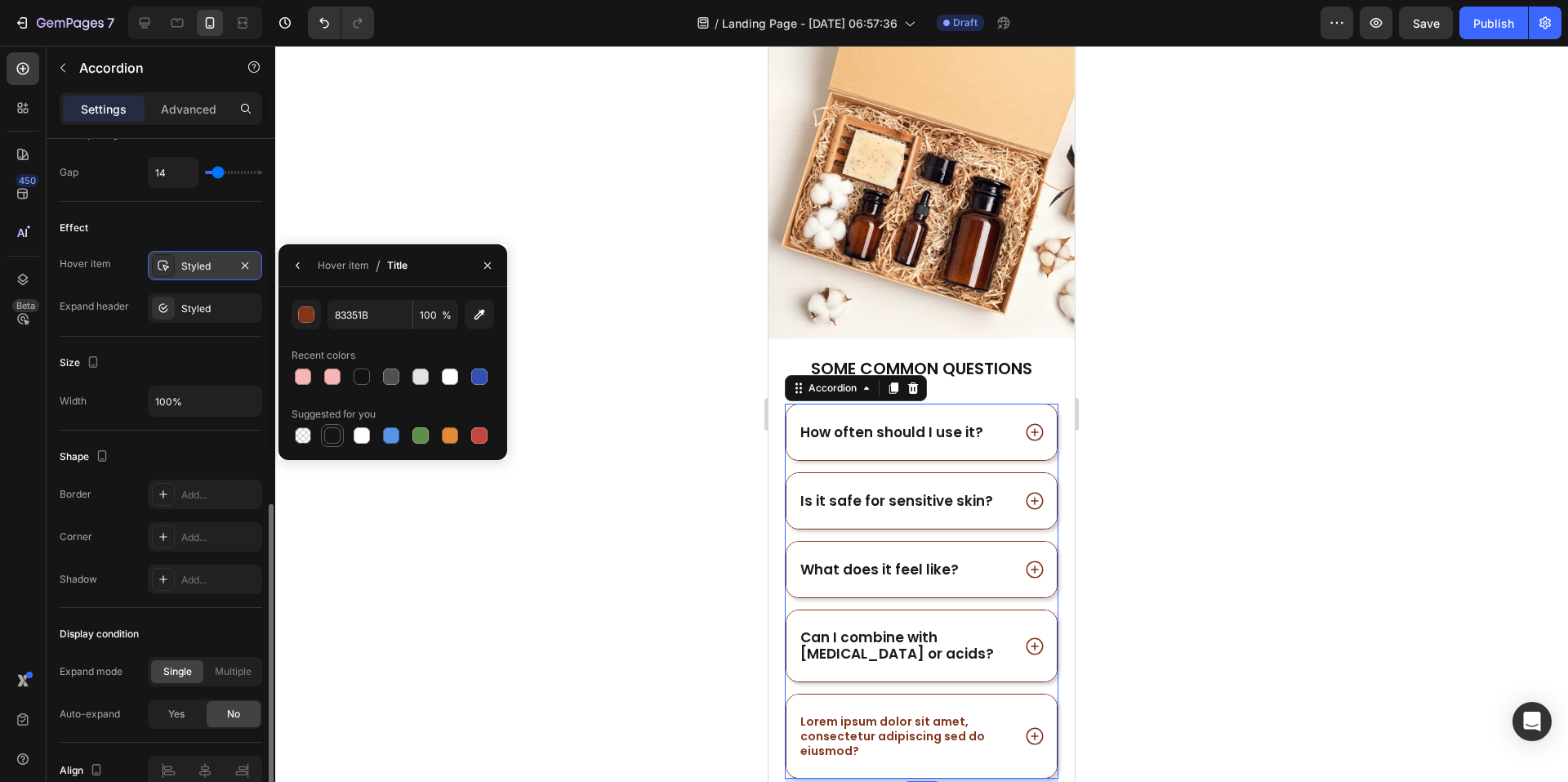
click at [331, 437] on div at bounding box center [332, 435] width 16 height 16
type input "151515"
click at [198, 268] on div "Styled" at bounding box center [204, 266] width 47 height 15
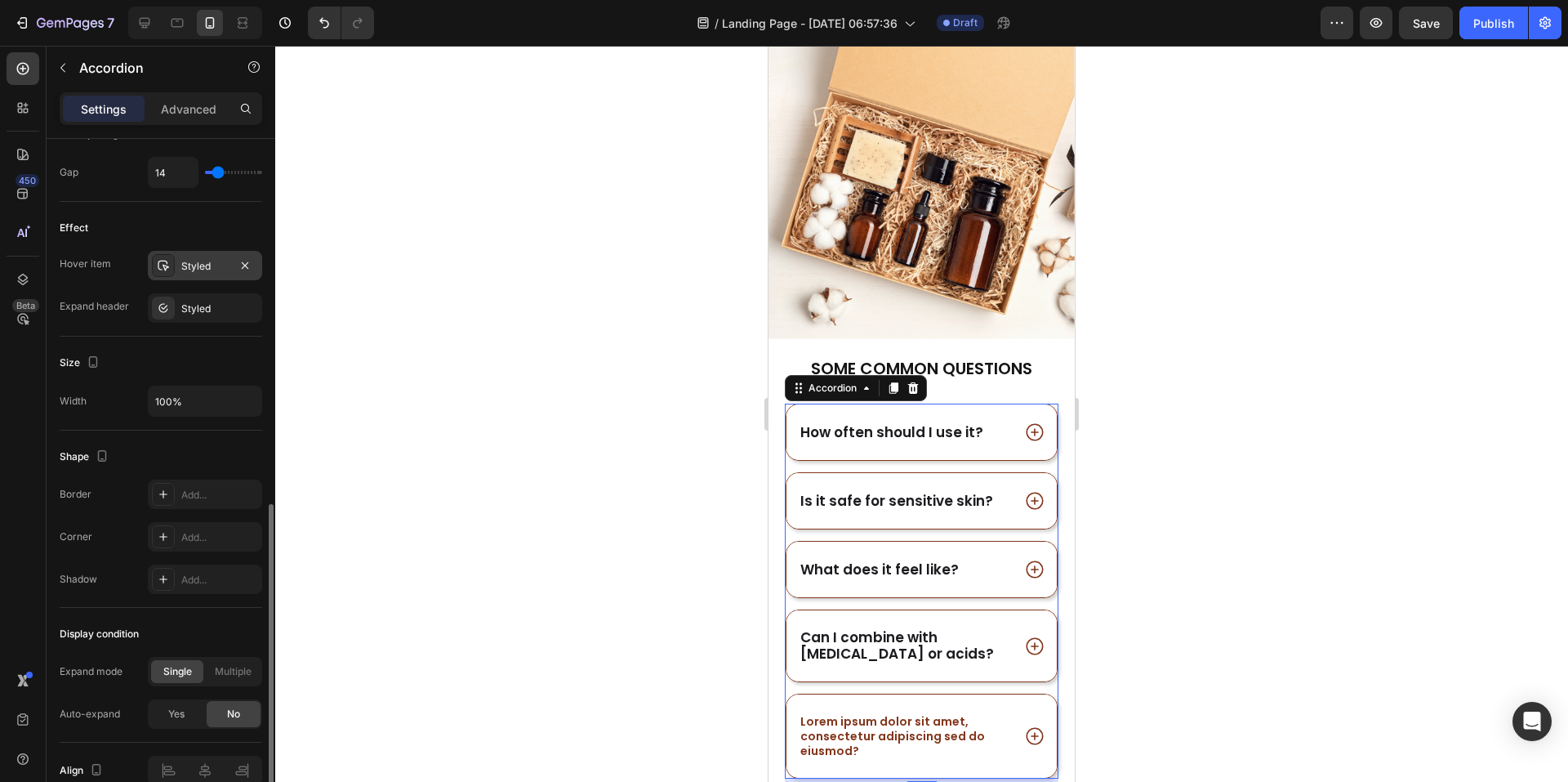
click at [198, 268] on div "Styled" at bounding box center [204, 266] width 47 height 15
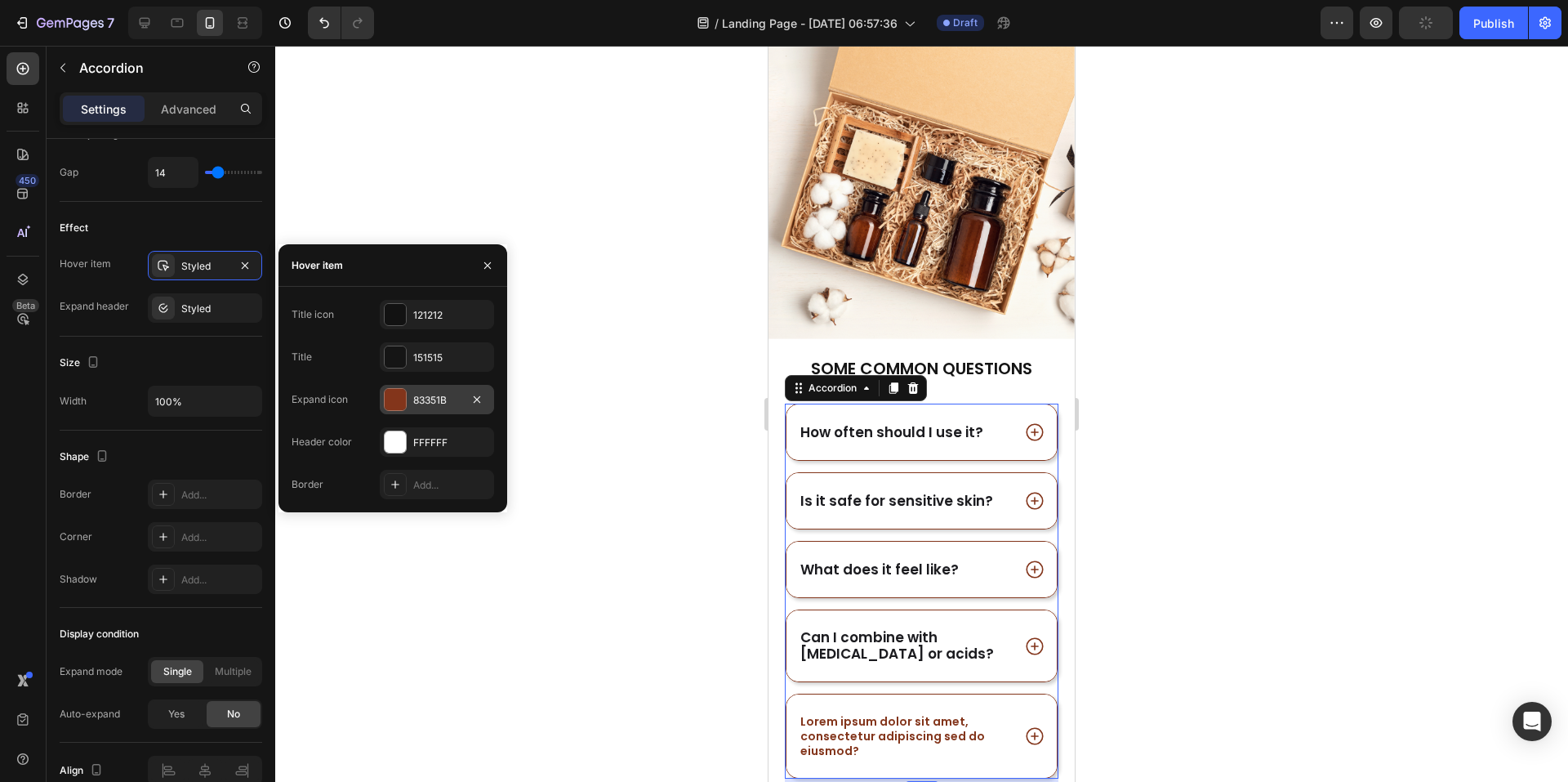
click at [392, 400] on div at bounding box center [395, 399] width 21 height 21
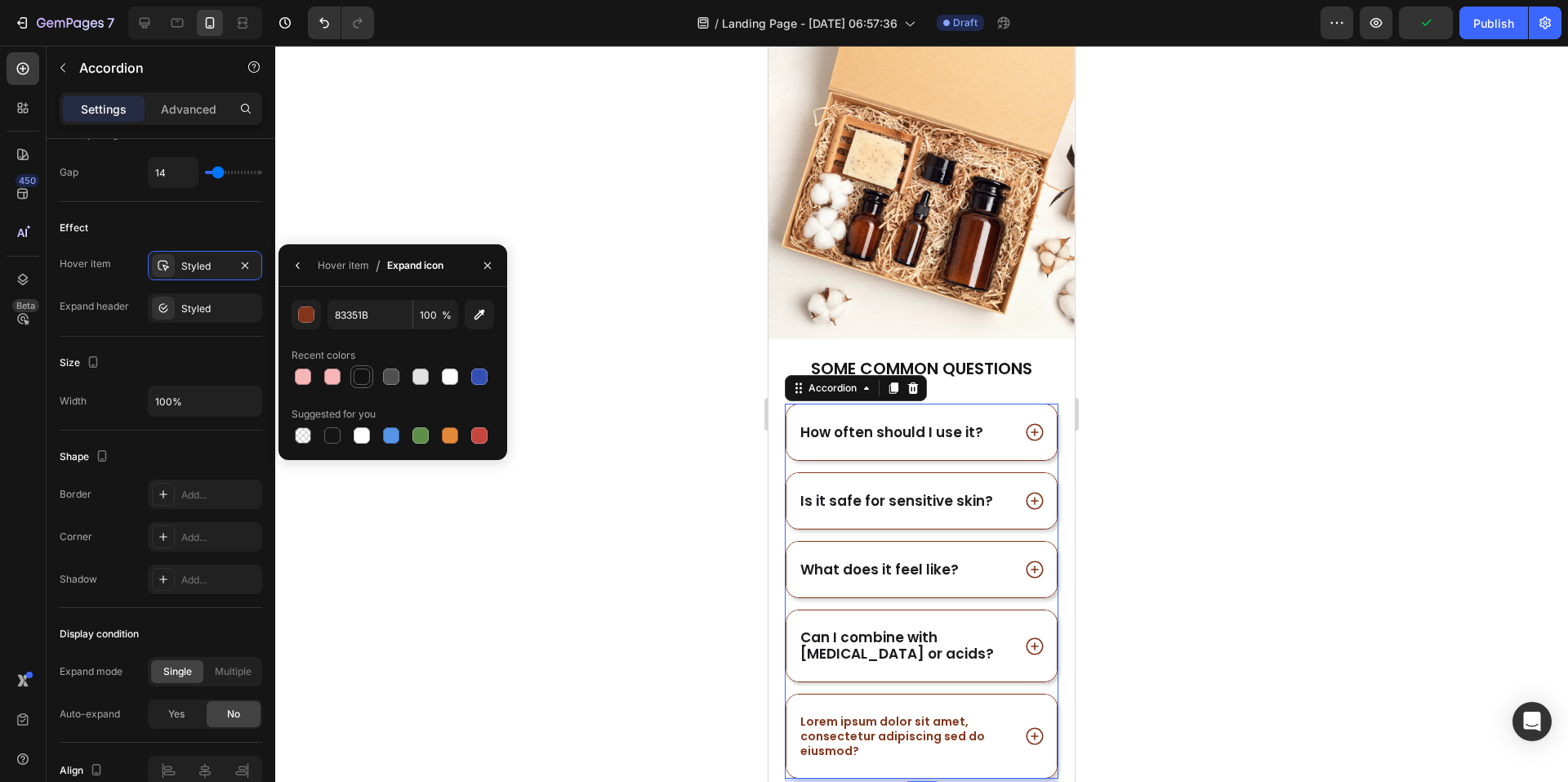
click at [361, 375] on div at bounding box center [361, 376] width 16 height 16
type input "121212"
click at [1195, 422] on div at bounding box center [921, 414] width 1293 height 736
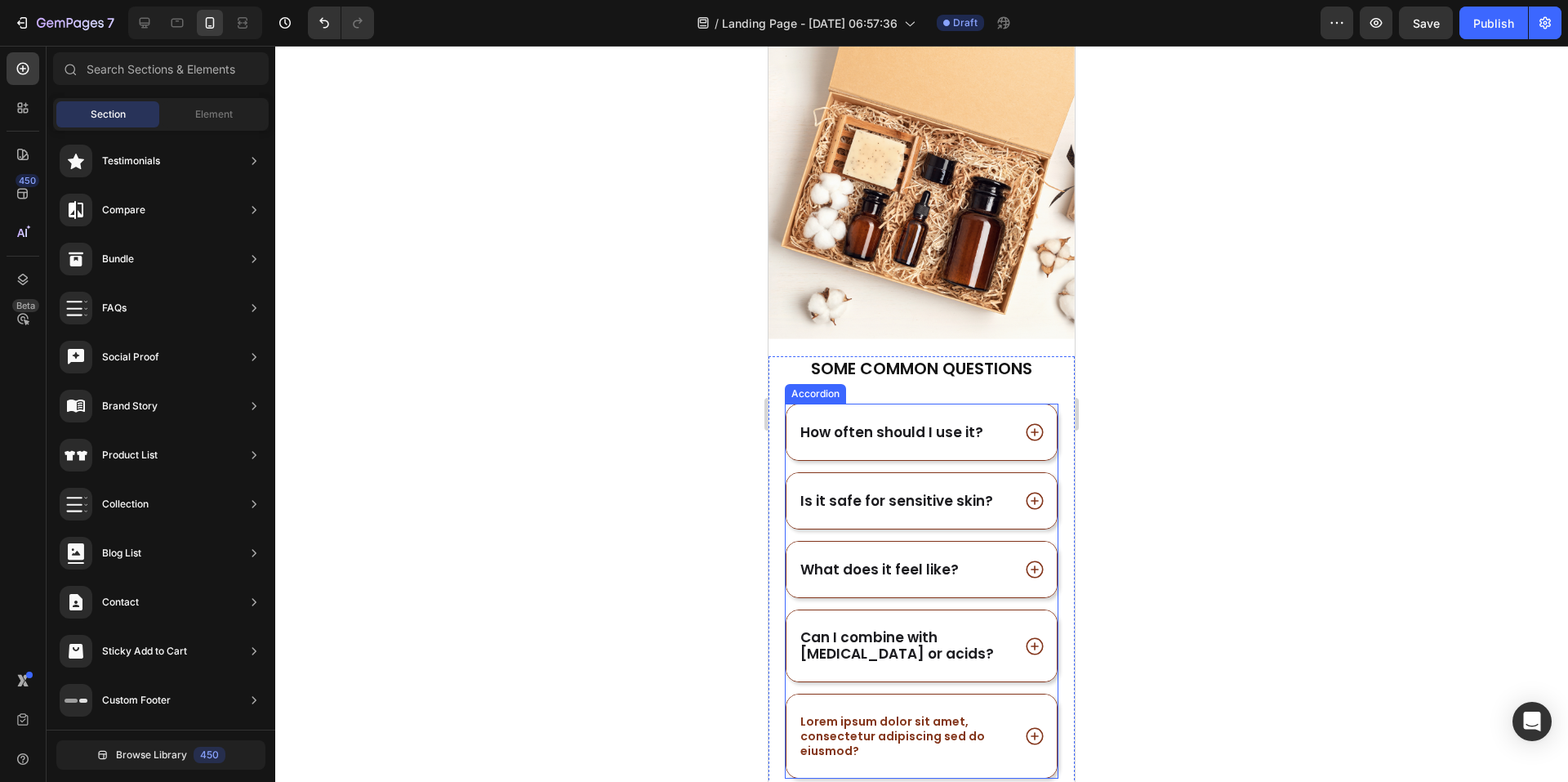
click at [1029, 421] on icon at bounding box center [1035, 432] width 21 height 21
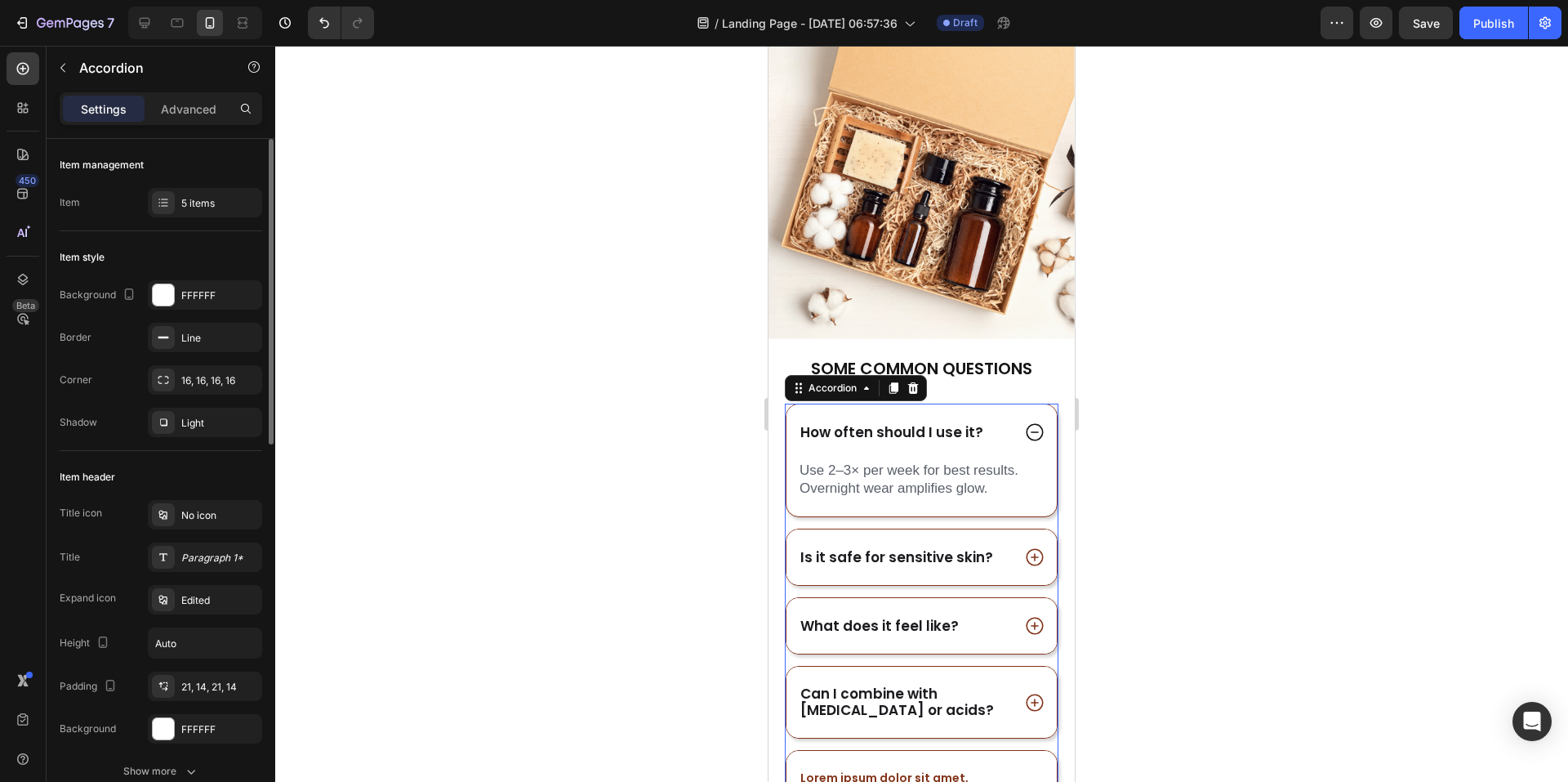
scroll to position [82, 0]
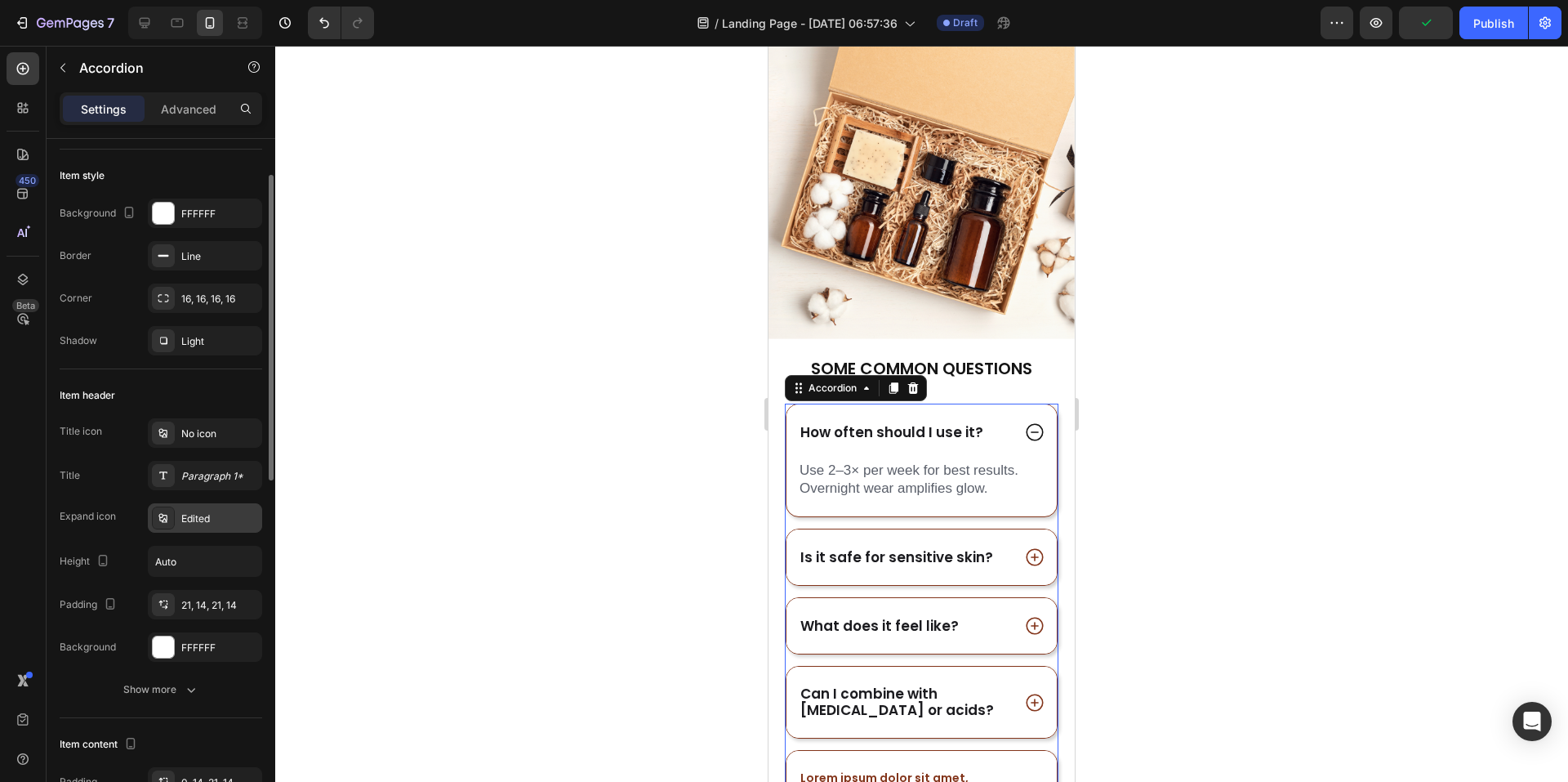
click at [204, 522] on div "Edited" at bounding box center [220, 518] width 77 height 15
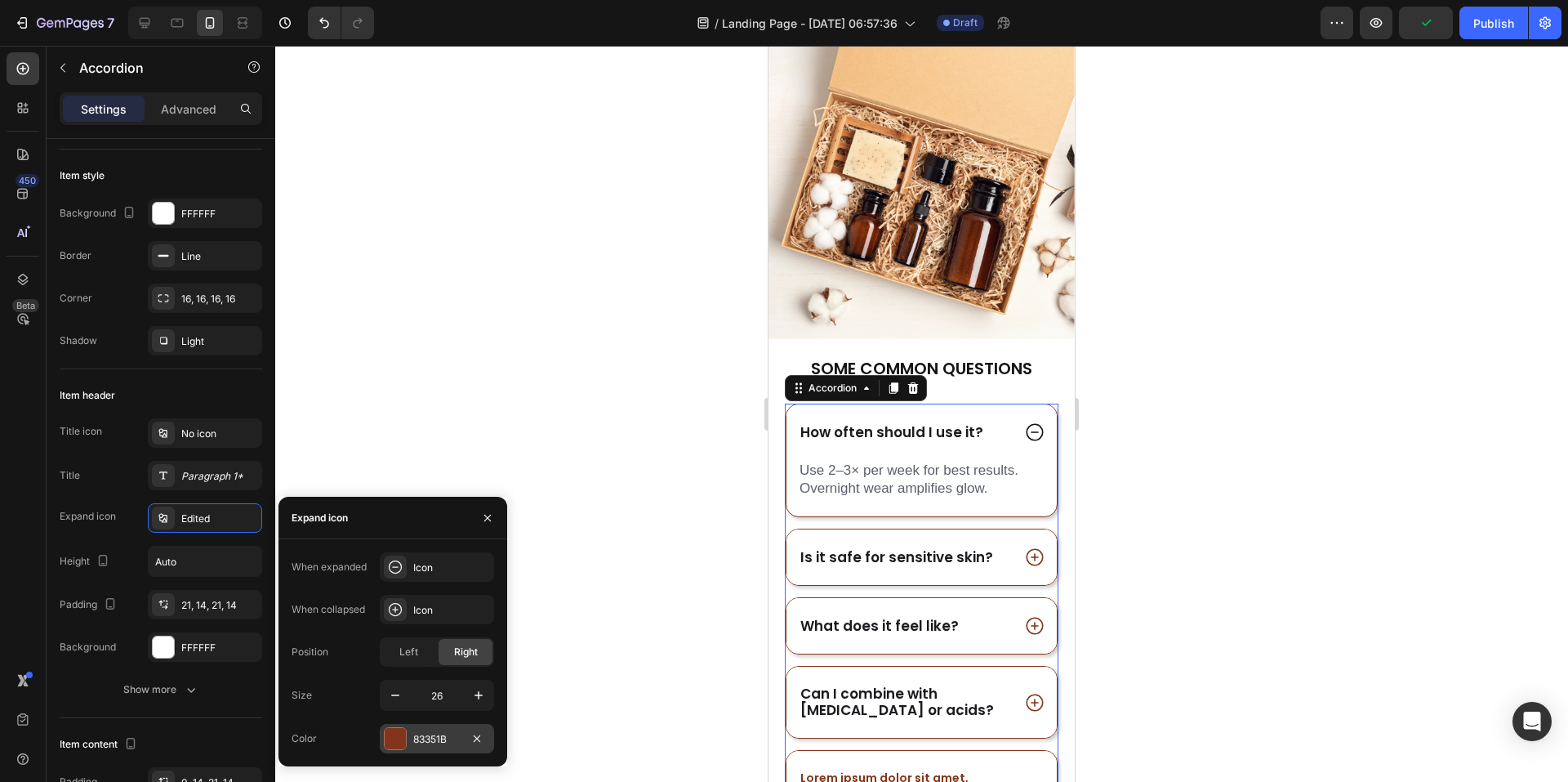
click at [399, 739] on div at bounding box center [395, 738] width 21 height 21
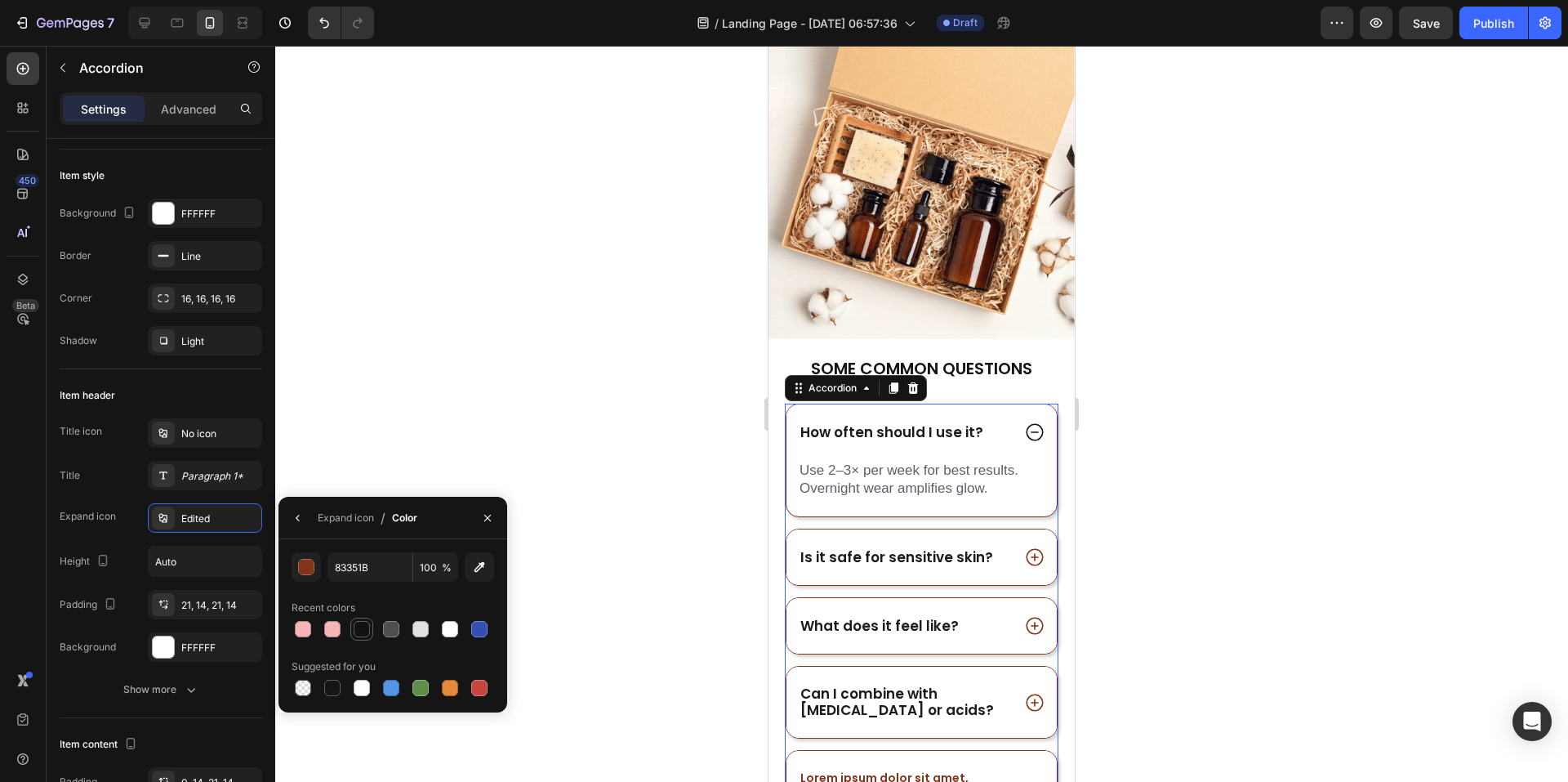
click at [361, 638] on div at bounding box center [361, 629] width 23 height 23
type input "121212"
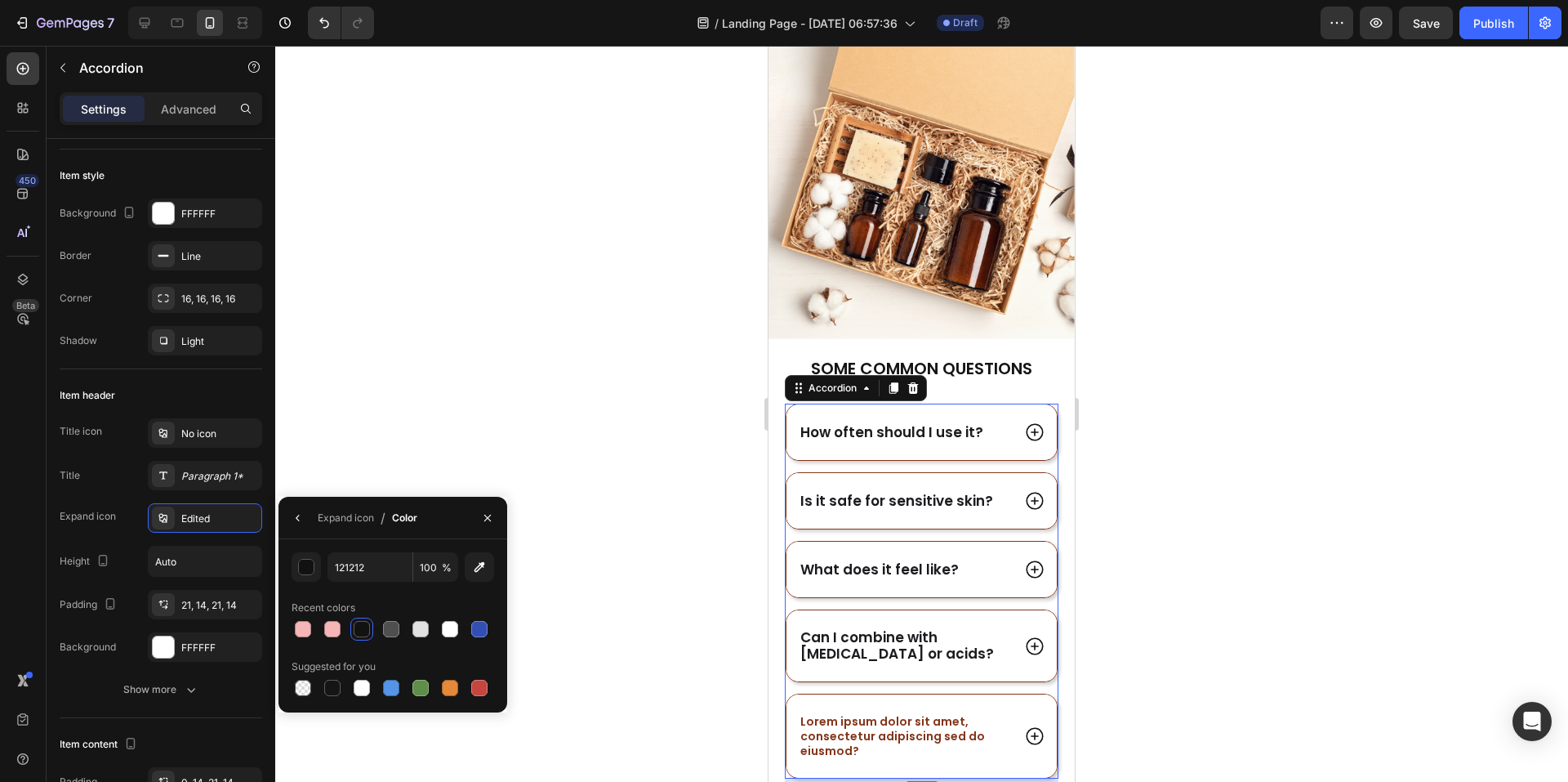
click at [1215, 439] on div at bounding box center [921, 414] width 1293 height 736
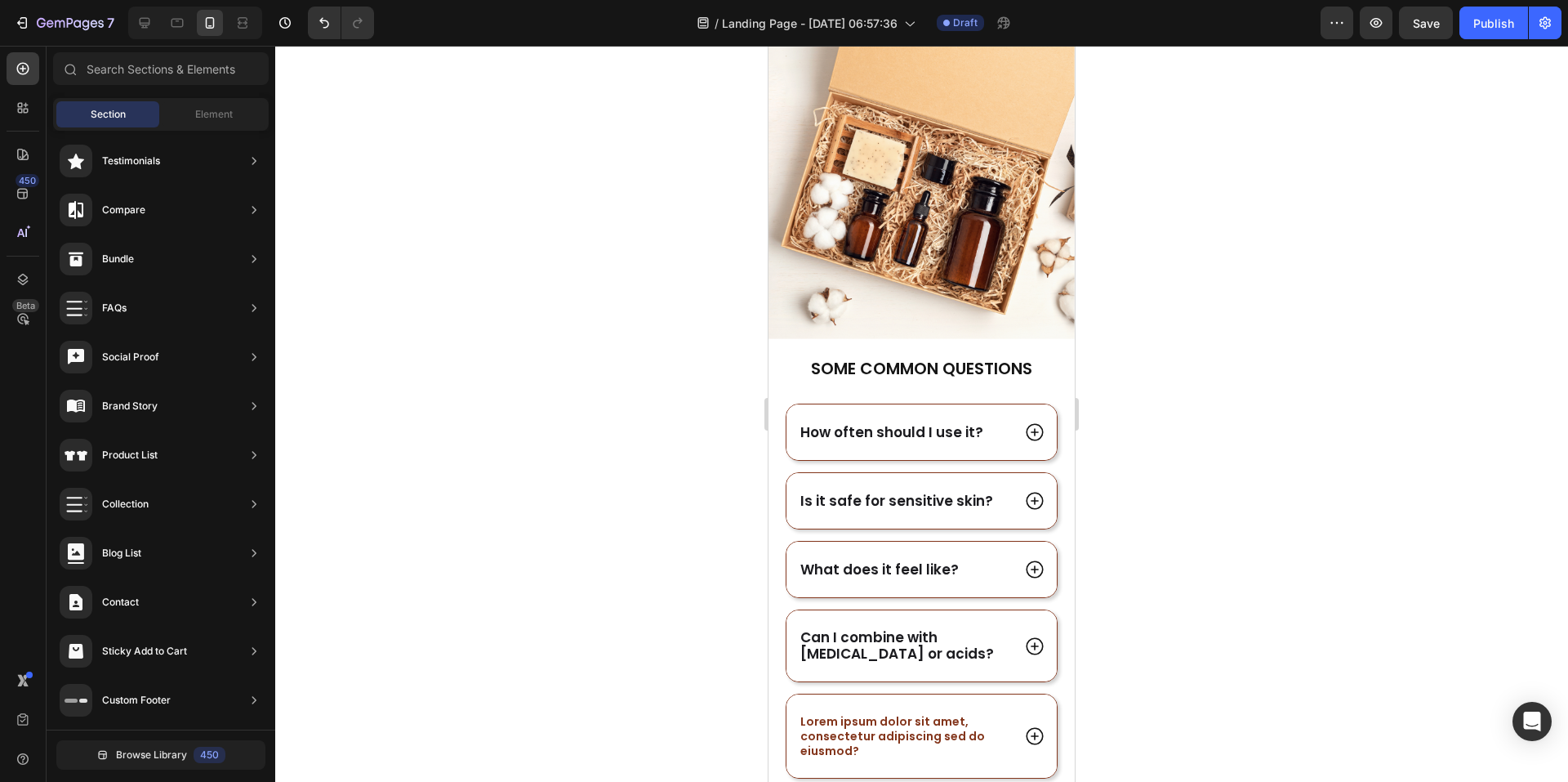
click at [1224, 567] on div at bounding box center [921, 414] width 1293 height 736
click at [878, 445] on div "How often should I use it?" at bounding box center [922, 432] width 270 height 56
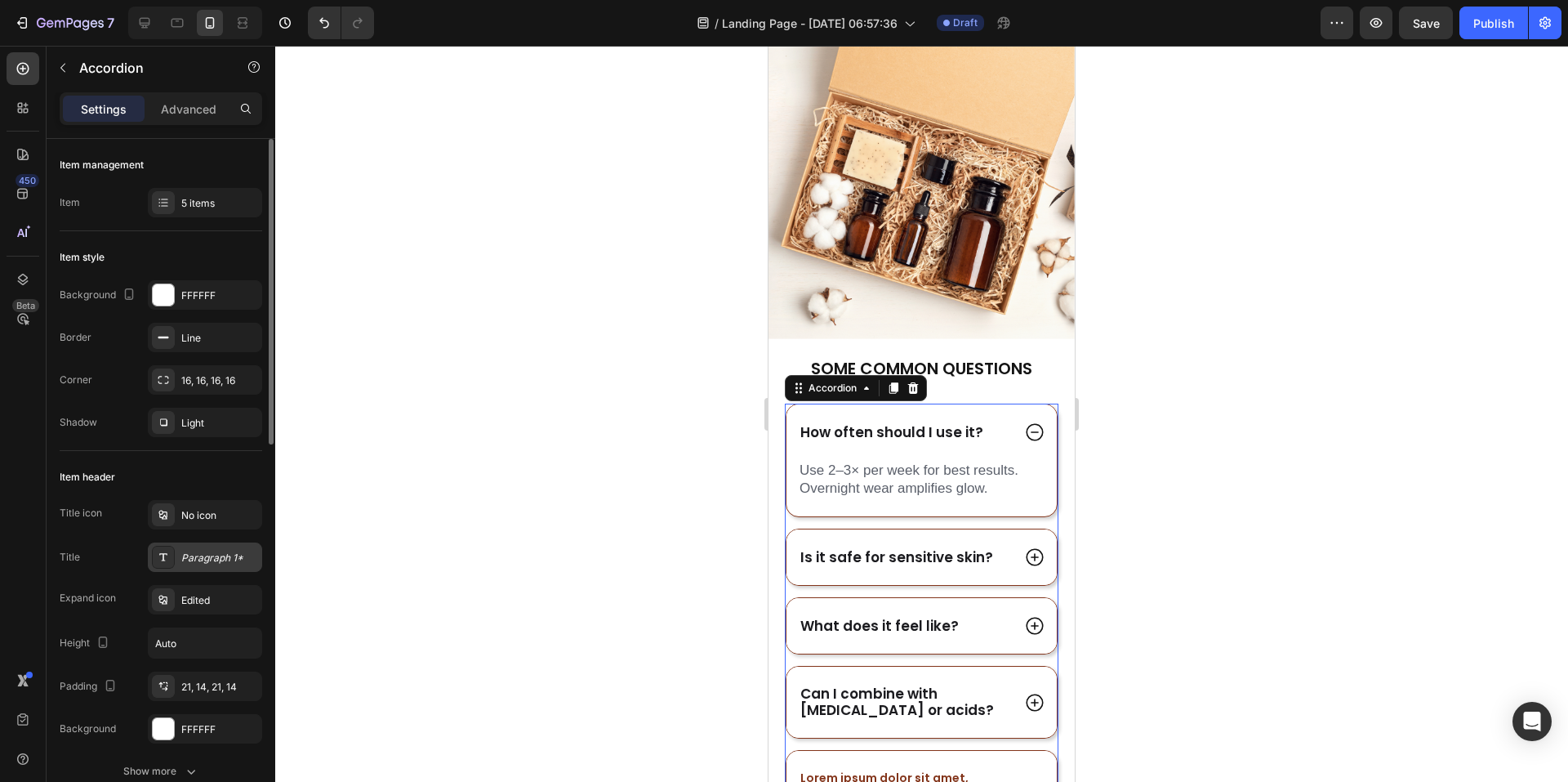
click at [207, 558] on div "Paragraph 1*" at bounding box center [220, 557] width 77 height 15
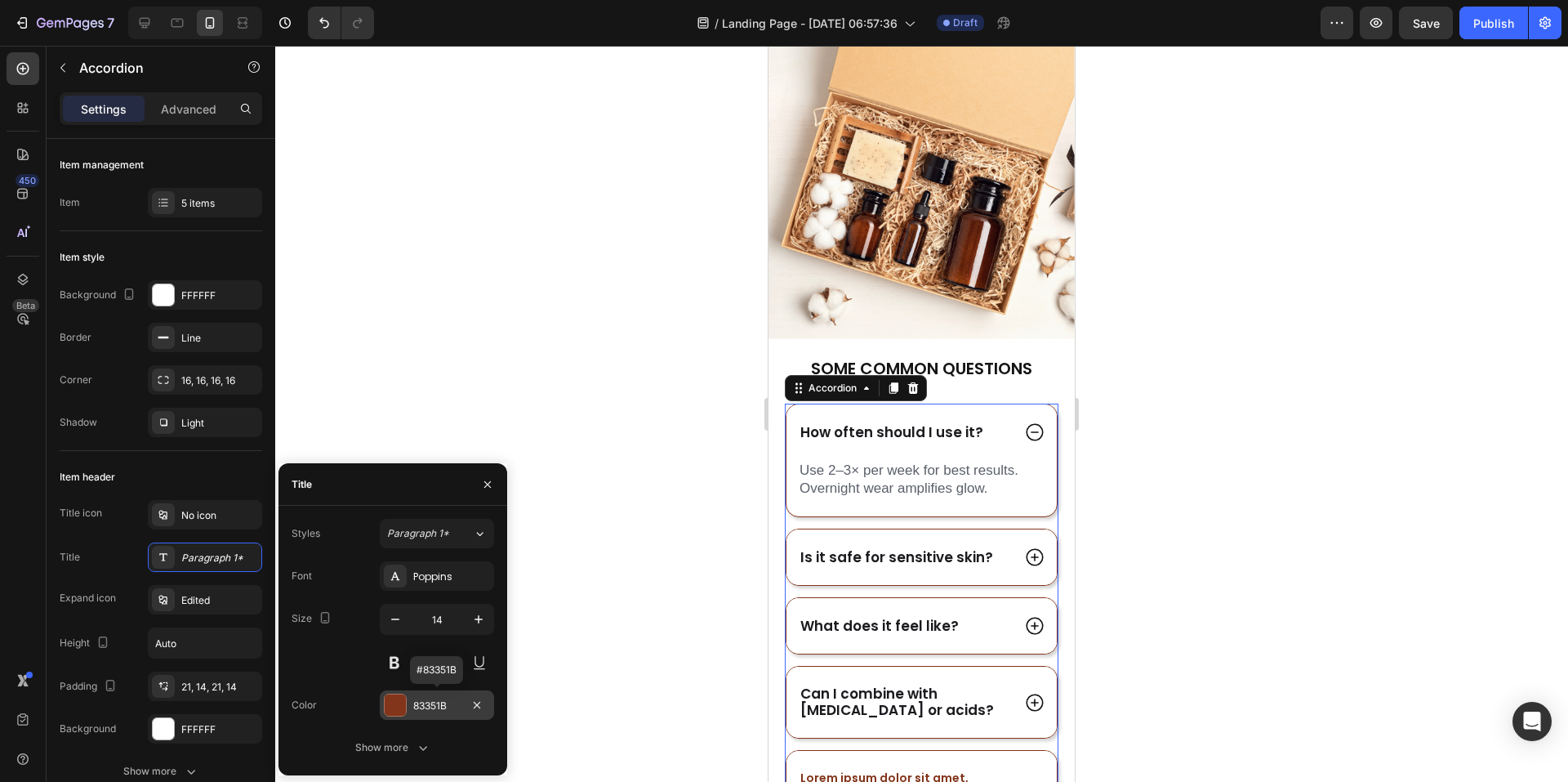
click at [393, 704] on div at bounding box center [395, 704] width 21 height 21
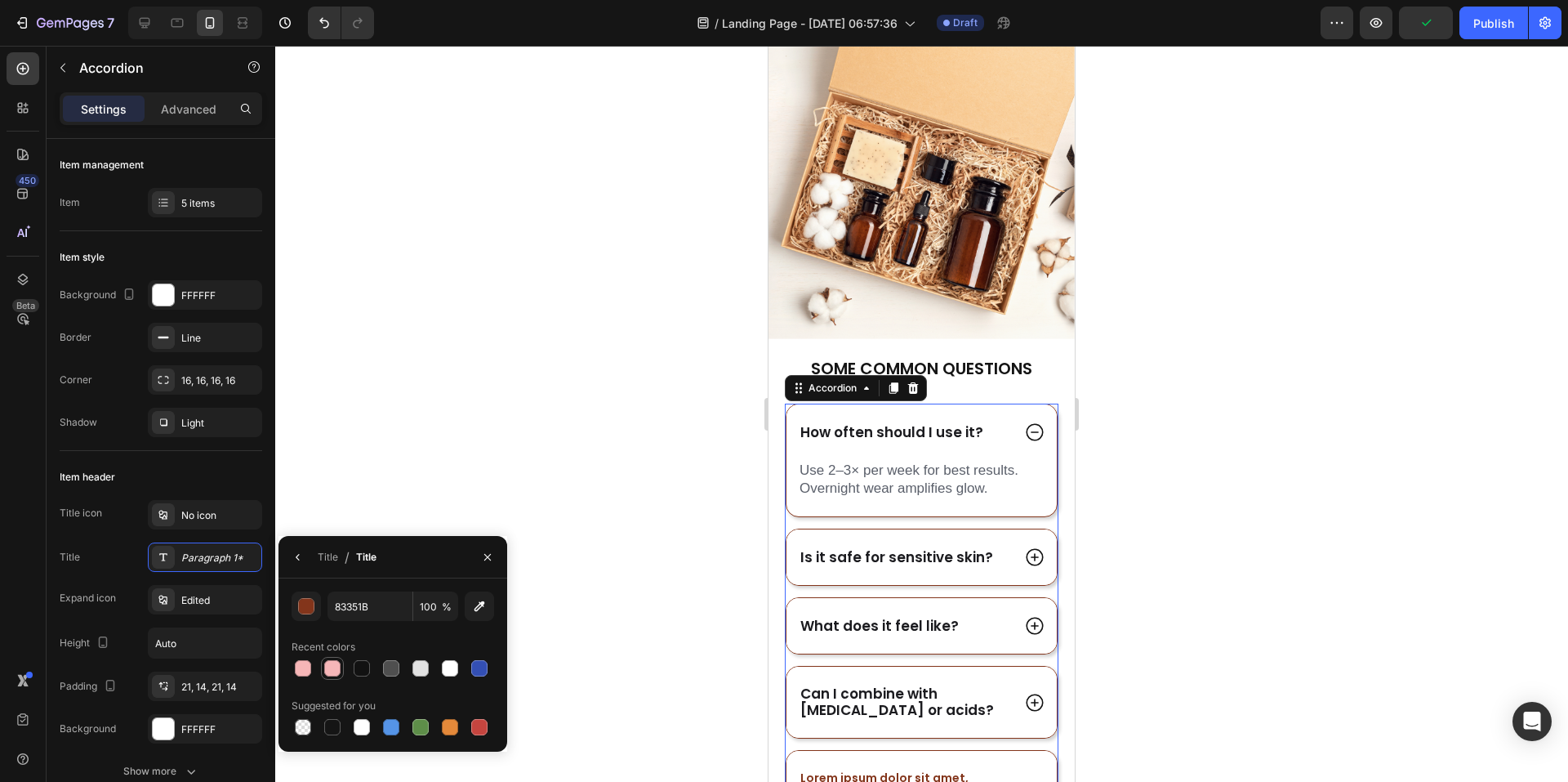
click at [331, 667] on div at bounding box center [332, 667] width 16 height 16
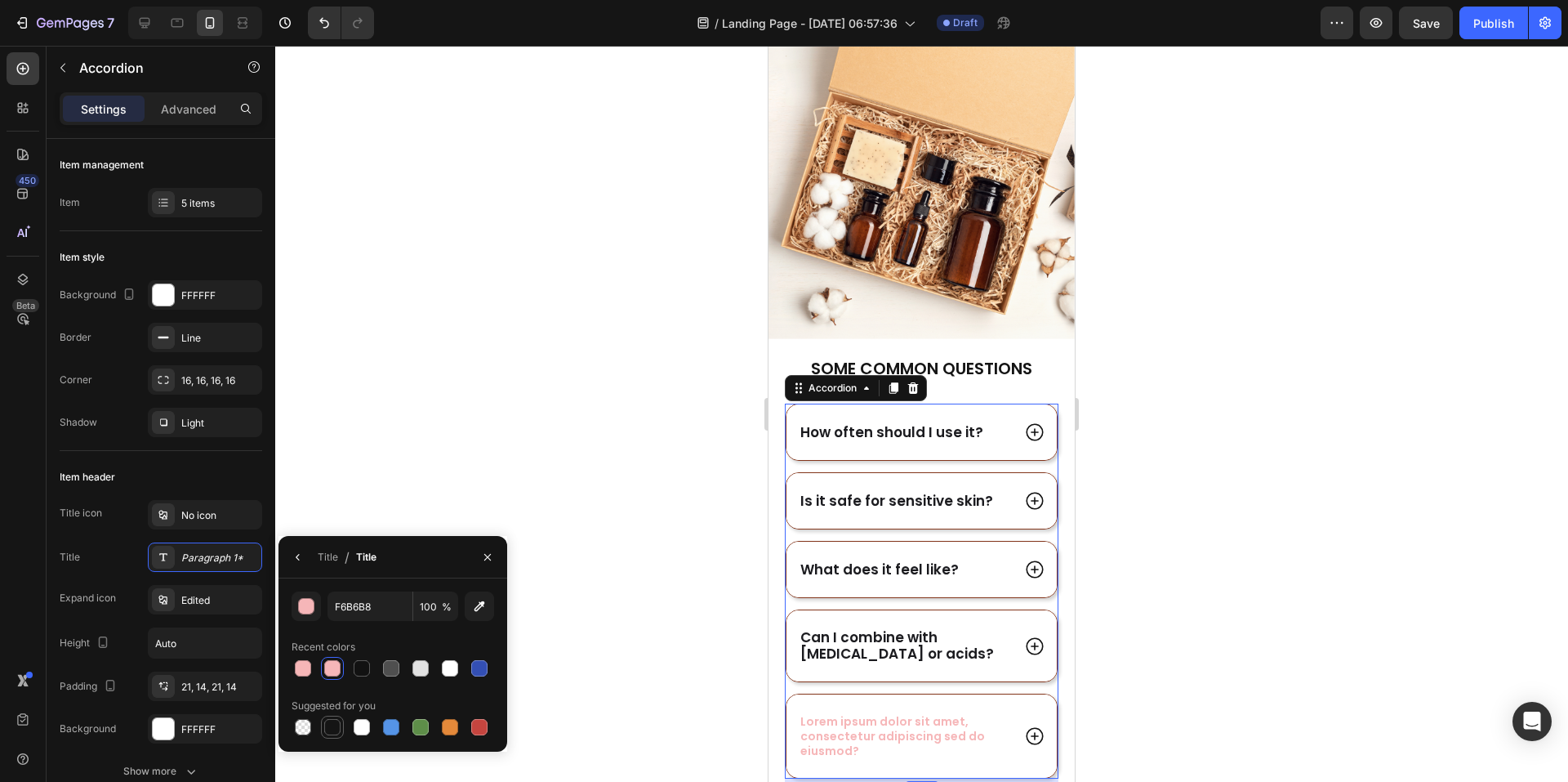
click at [331, 726] on div at bounding box center [332, 726] width 16 height 16
type input "151515"
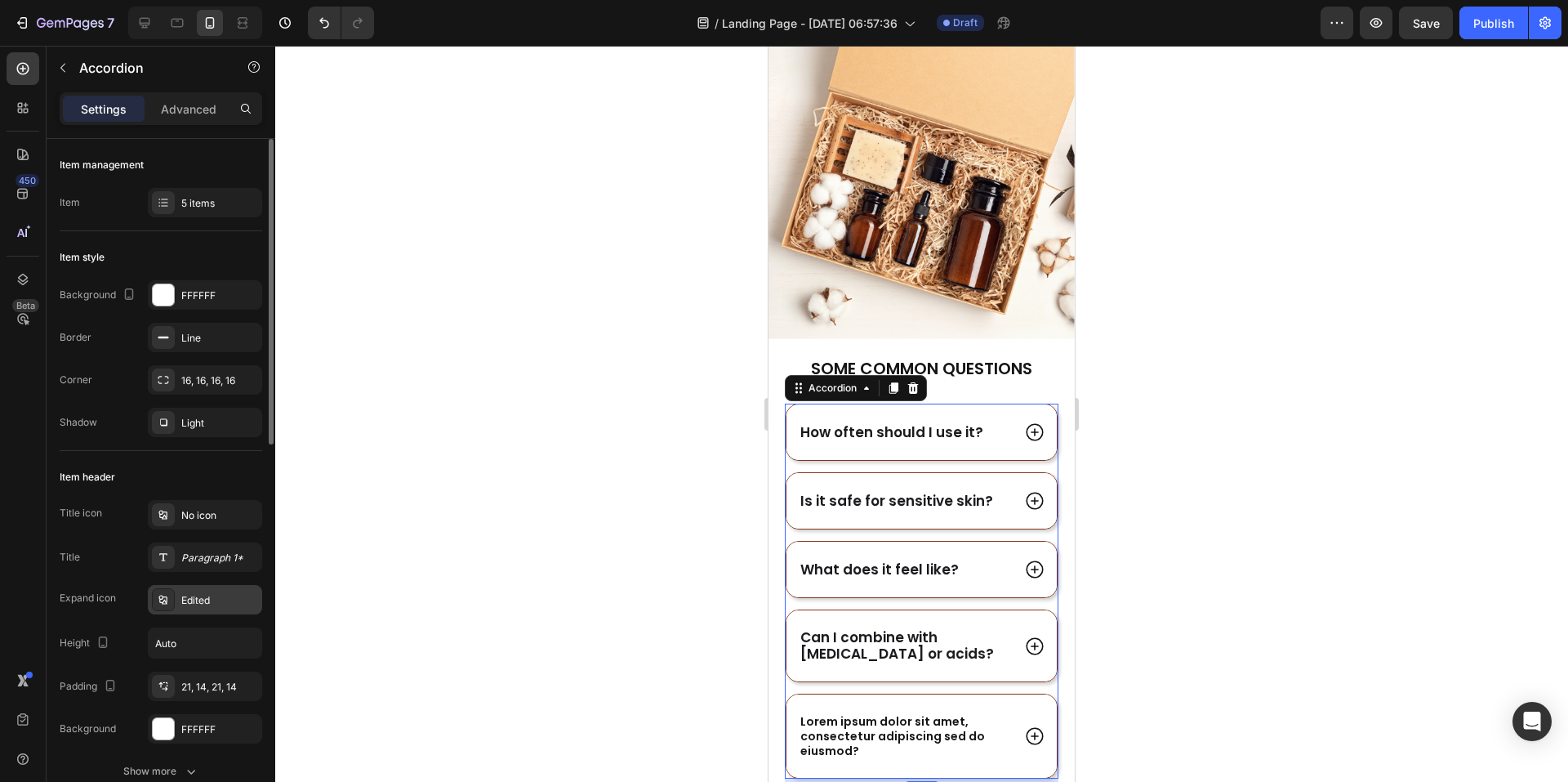
click at [206, 605] on div "Edited" at bounding box center [220, 600] width 77 height 15
click at [201, 562] on div "Paragraph 1*" at bounding box center [220, 557] width 77 height 15
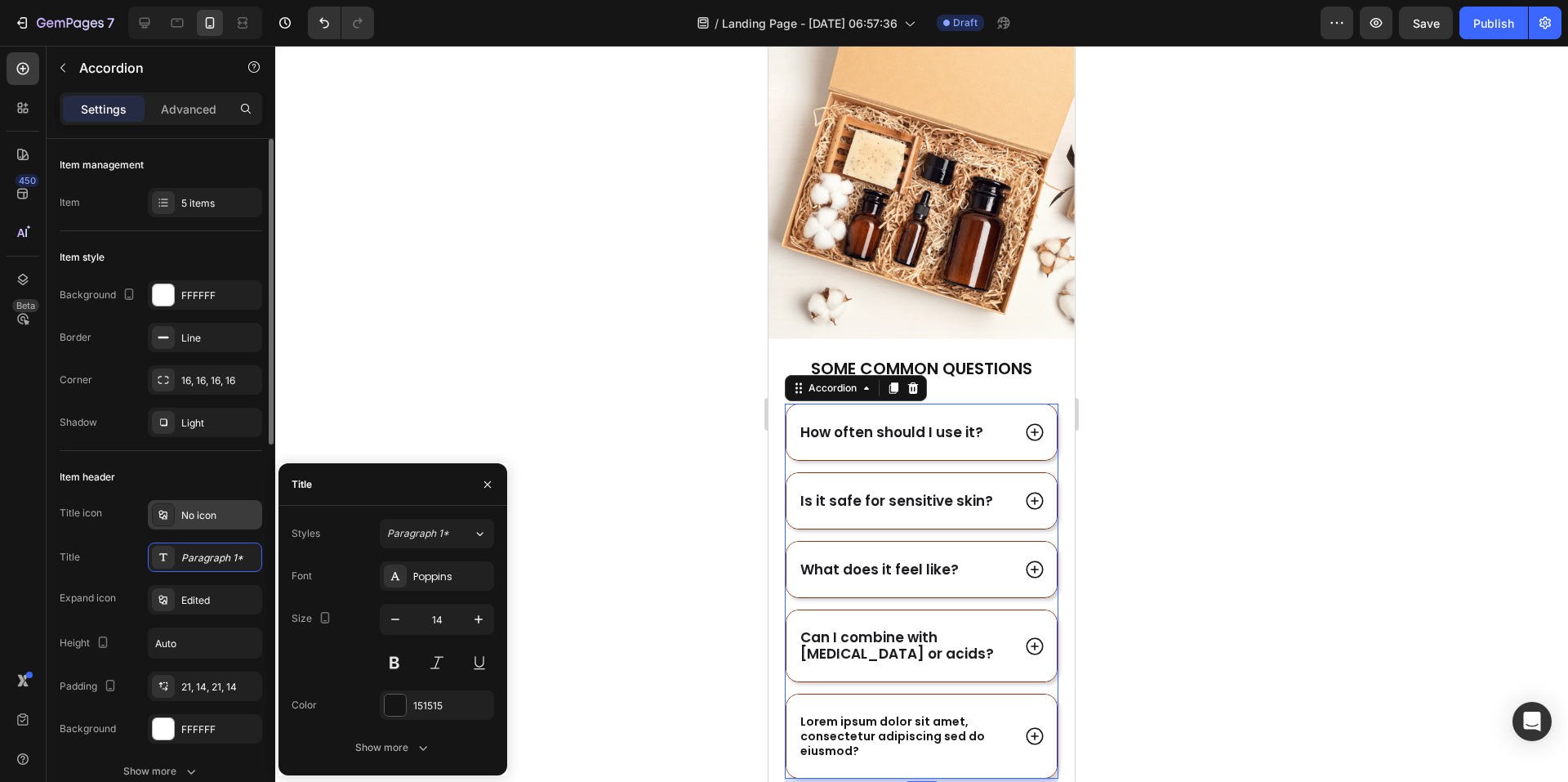
click at [204, 522] on div "No icon" at bounding box center [220, 515] width 77 height 15
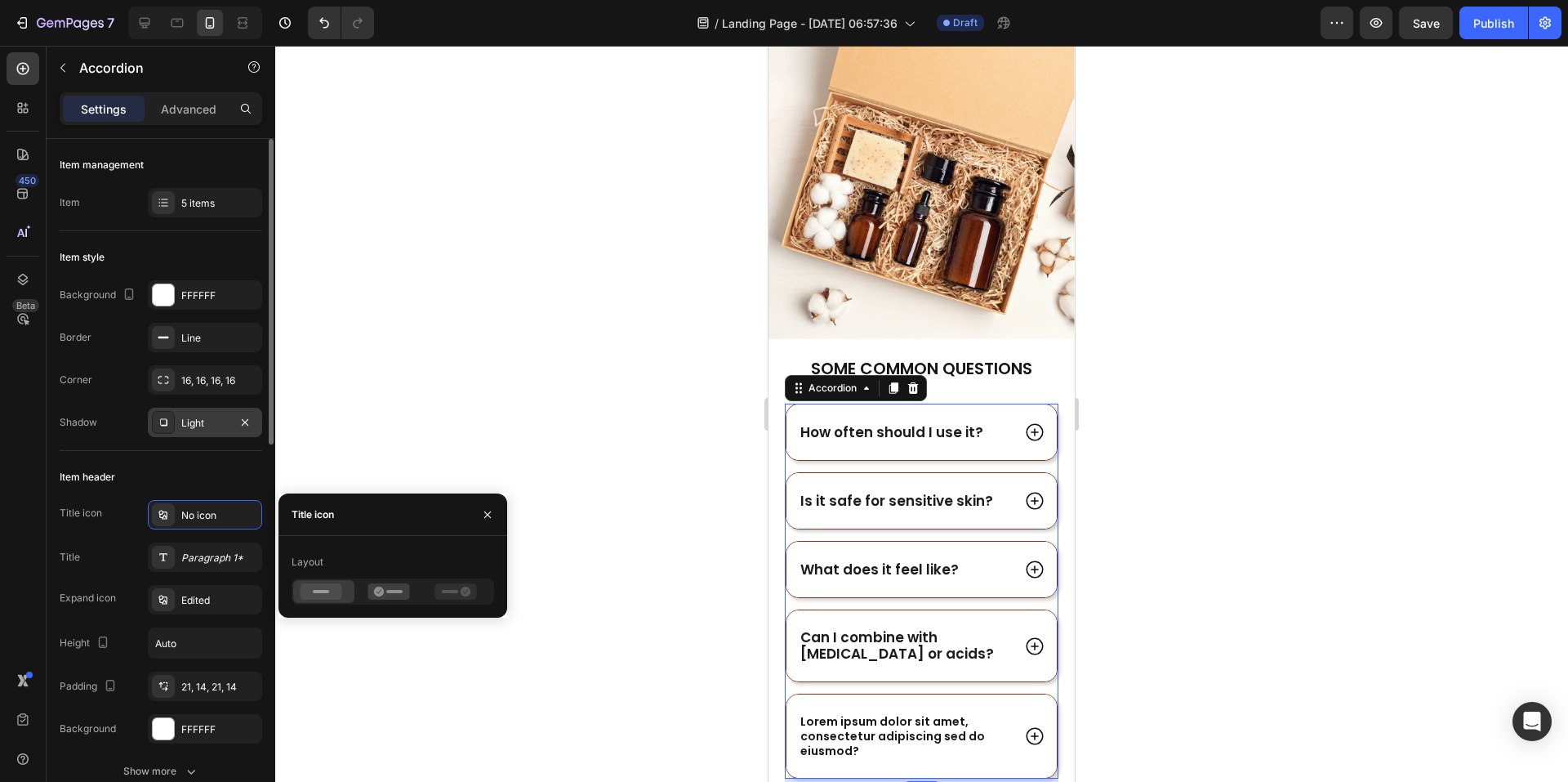
click at [208, 416] on div "Light" at bounding box center [204, 423] width 47 height 15
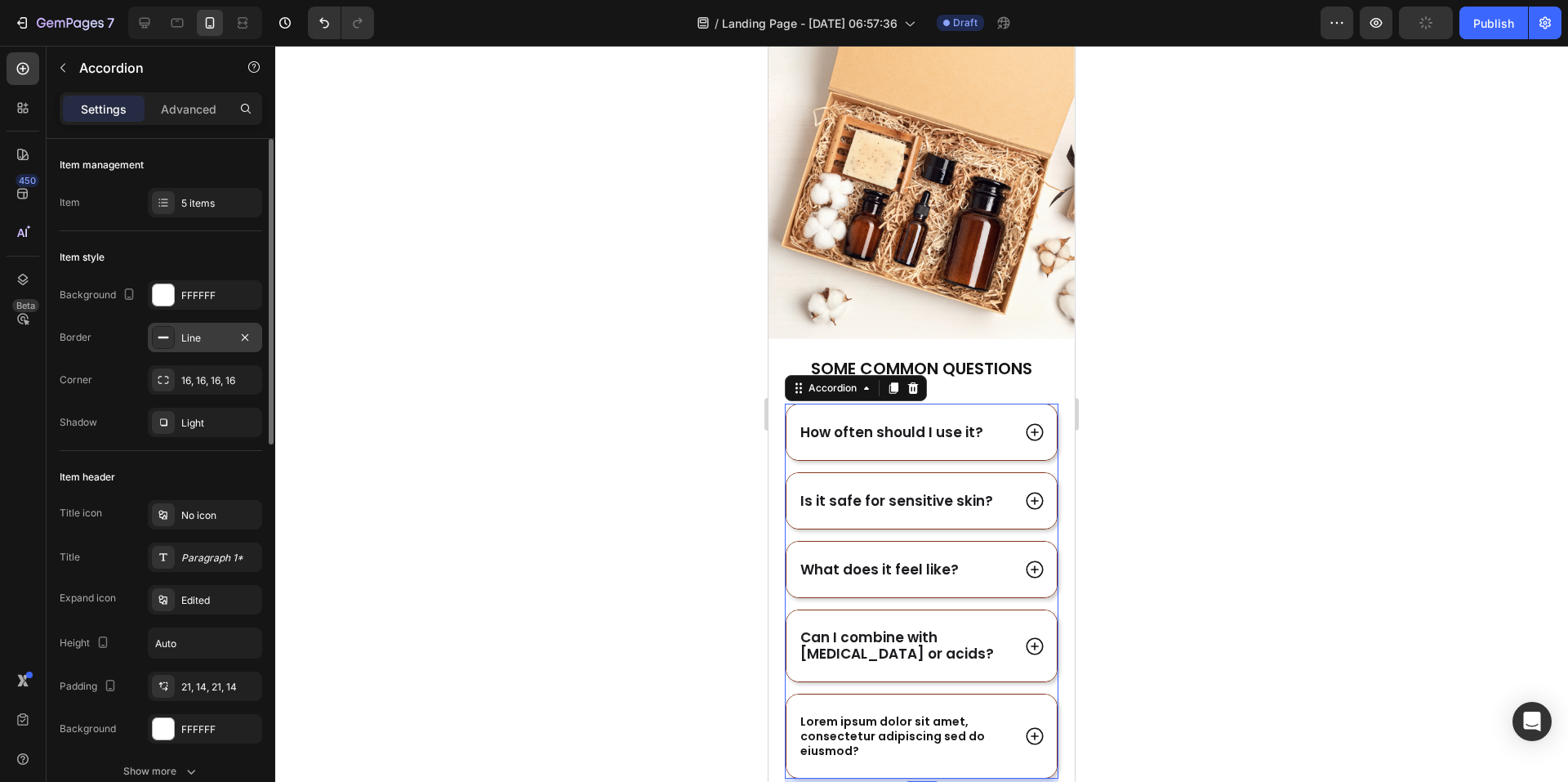
click at [204, 340] on div "Line" at bounding box center [204, 338] width 47 height 15
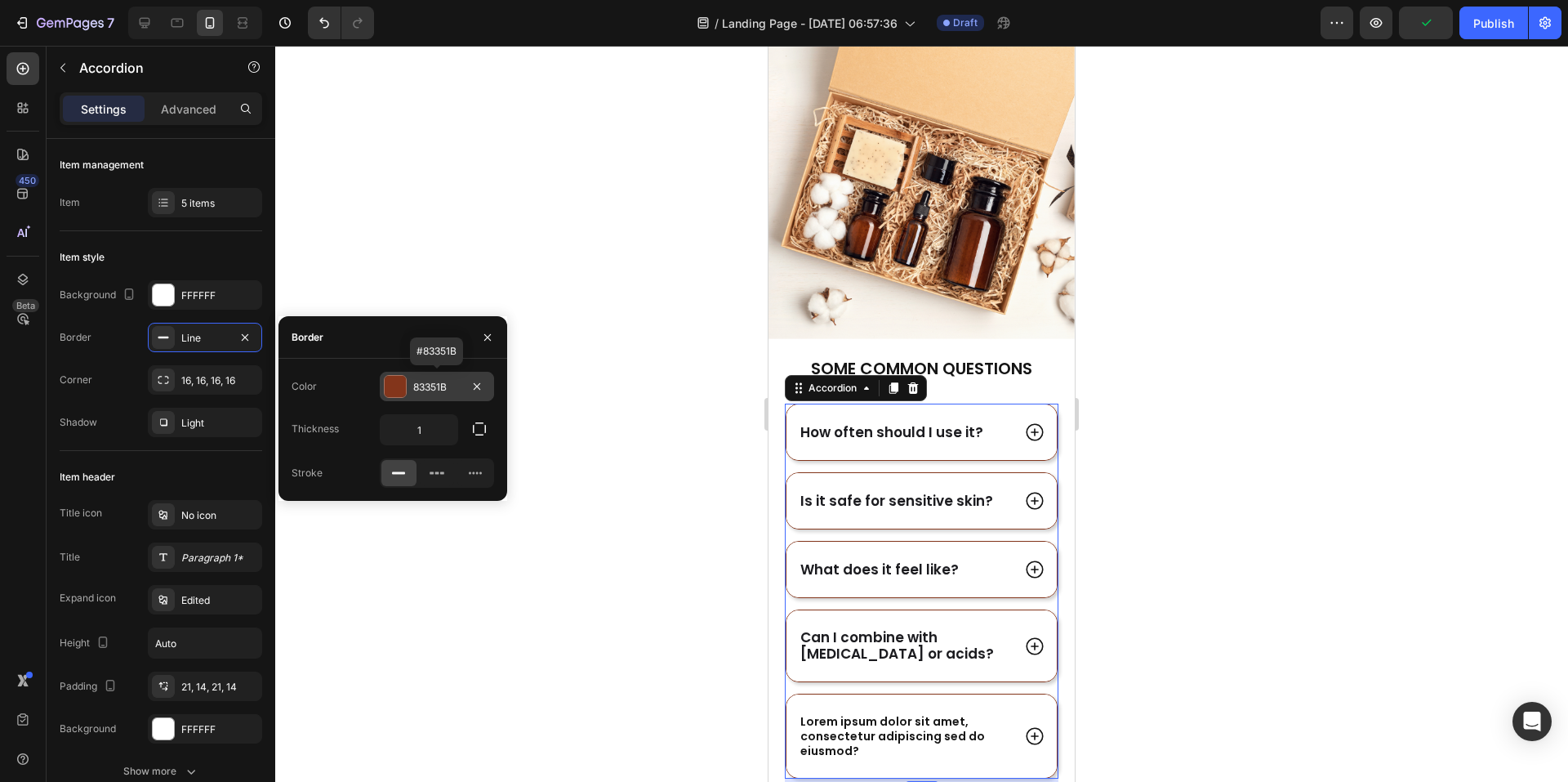
click at [400, 385] on div at bounding box center [395, 386] width 21 height 21
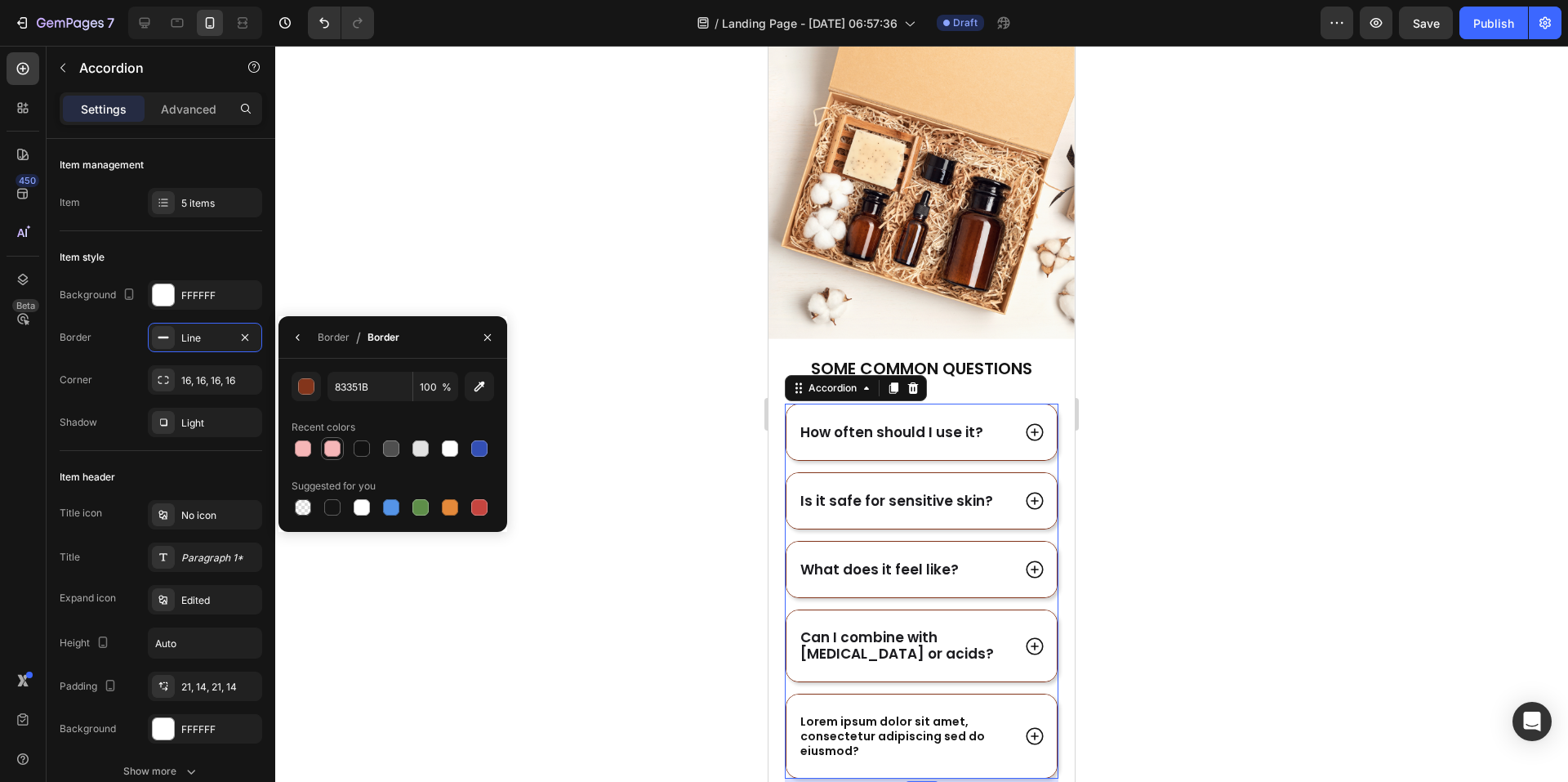
click at [337, 450] on div at bounding box center [332, 448] width 16 height 16
type input "F6B6B8"
click at [1309, 458] on div at bounding box center [921, 414] width 1293 height 736
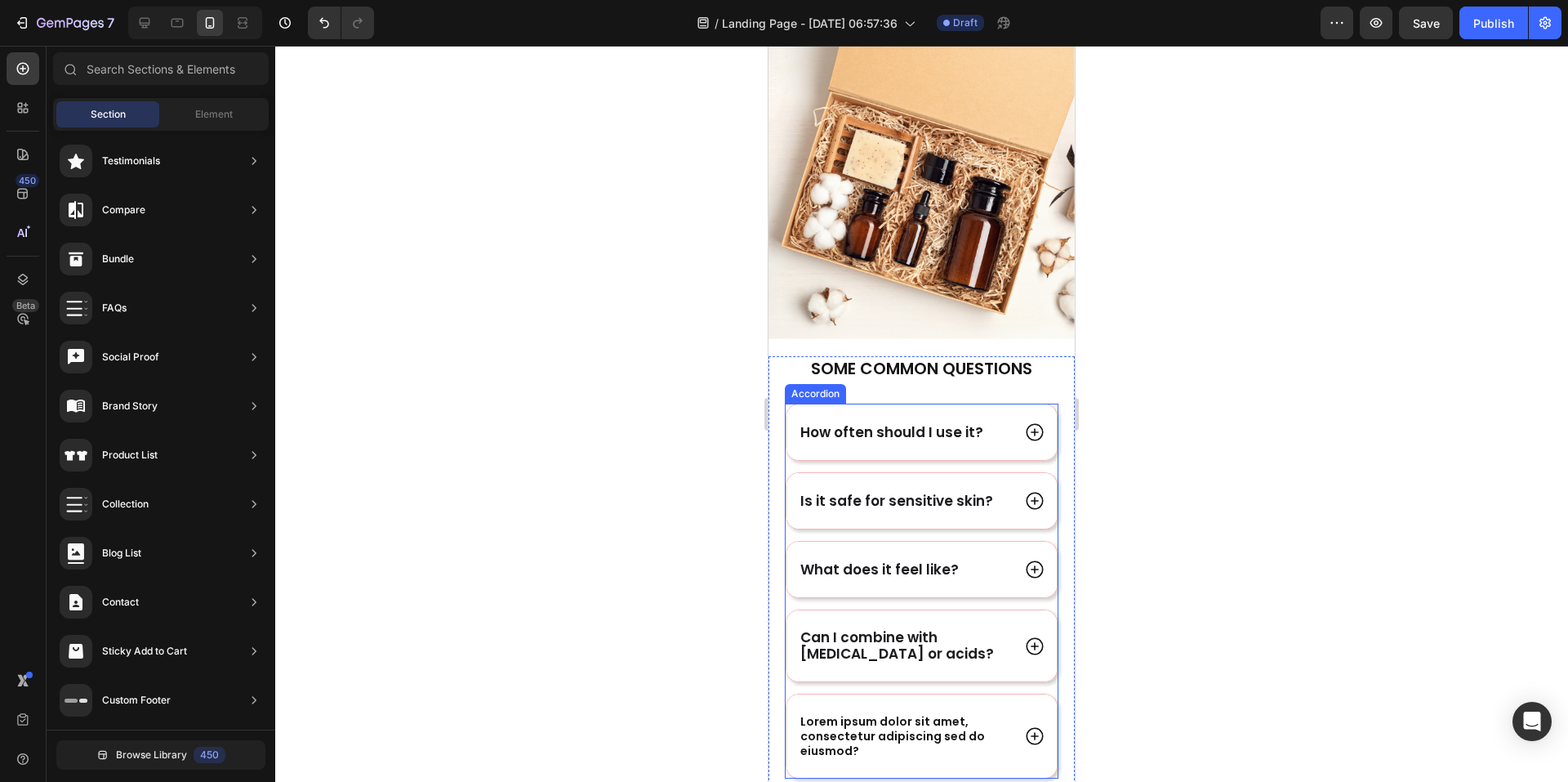
click at [1025, 423] on icon at bounding box center [1035, 432] width 21 height 21
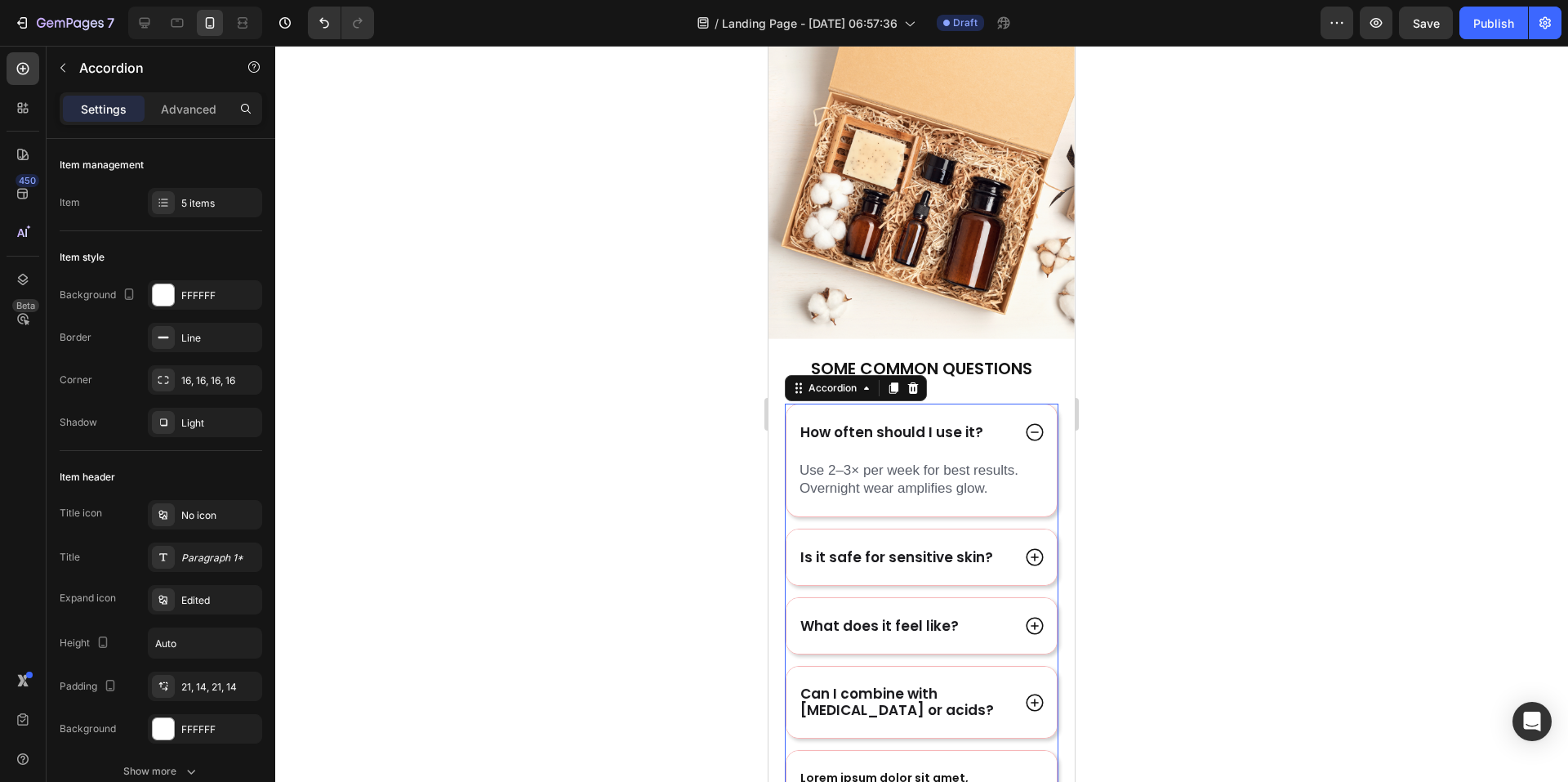
click at [1025, 429] on icon at bounding box center [1035, 432] width 21 height 21
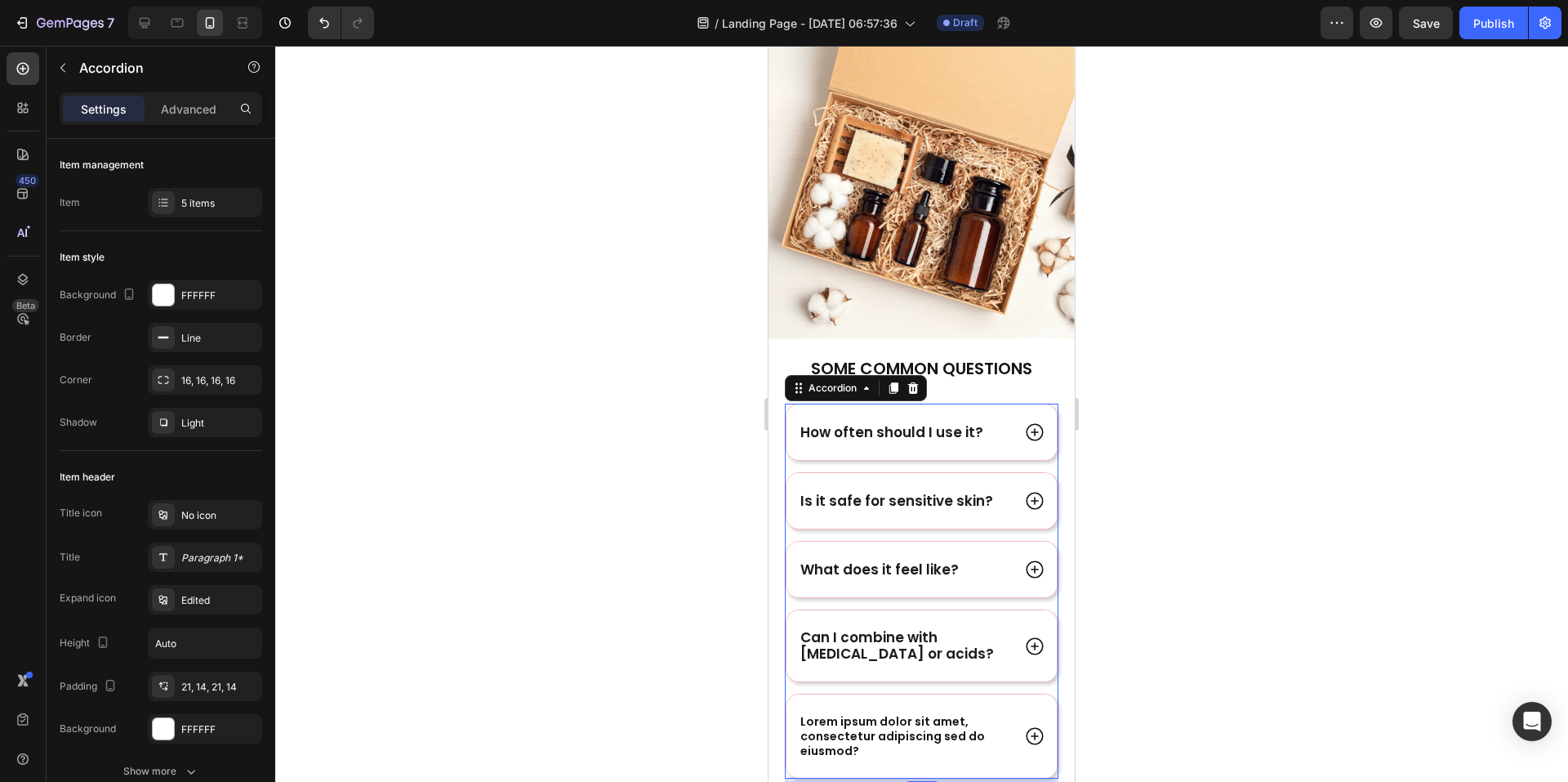
click at [1023, 473] on div "Is it safe for sensitive skin?" at bounding box center [922, 500] width 270 height 56
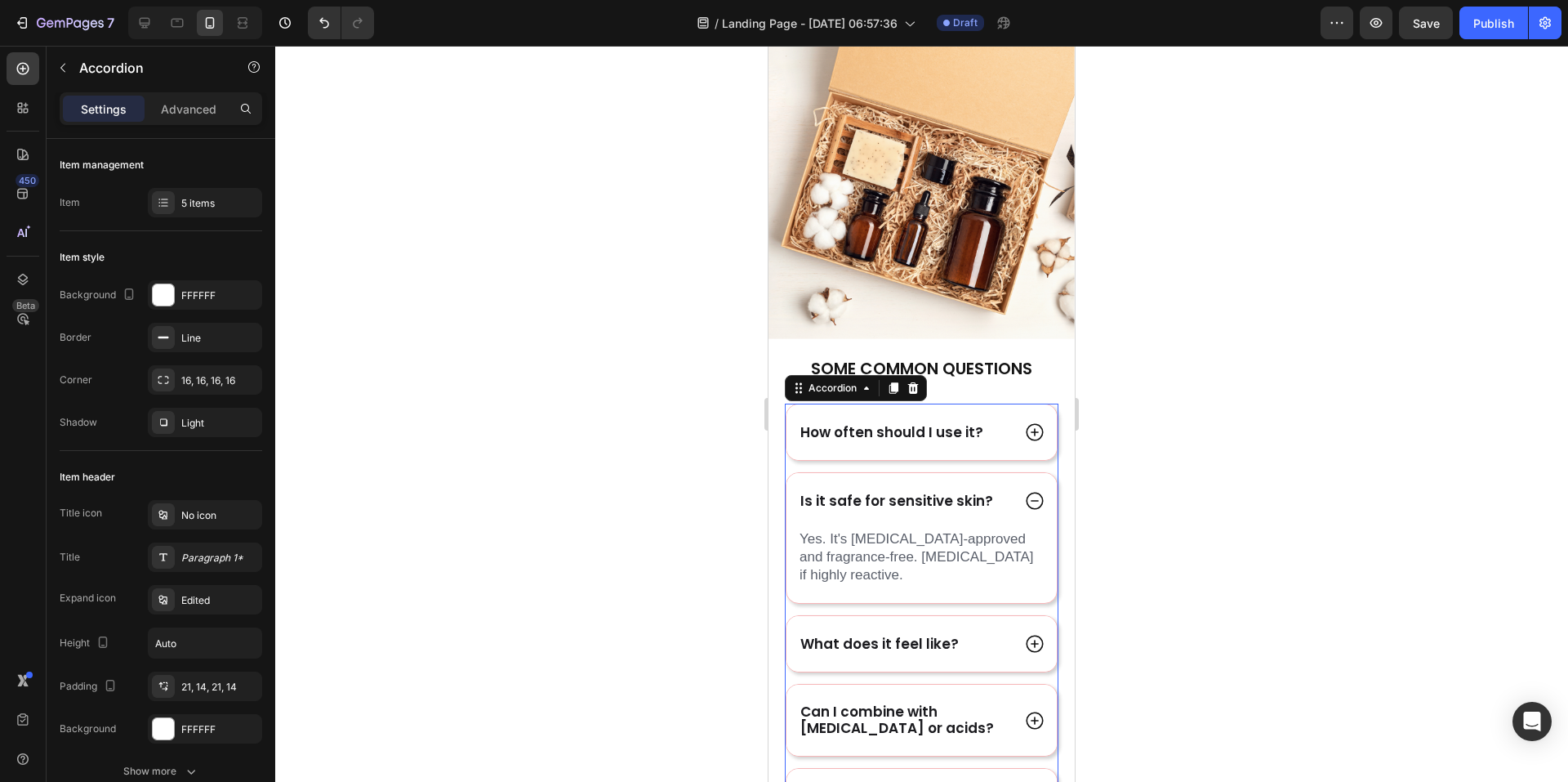
click at [1025, 492] on icon at bounding box center [1035, 501] width 21 height 21
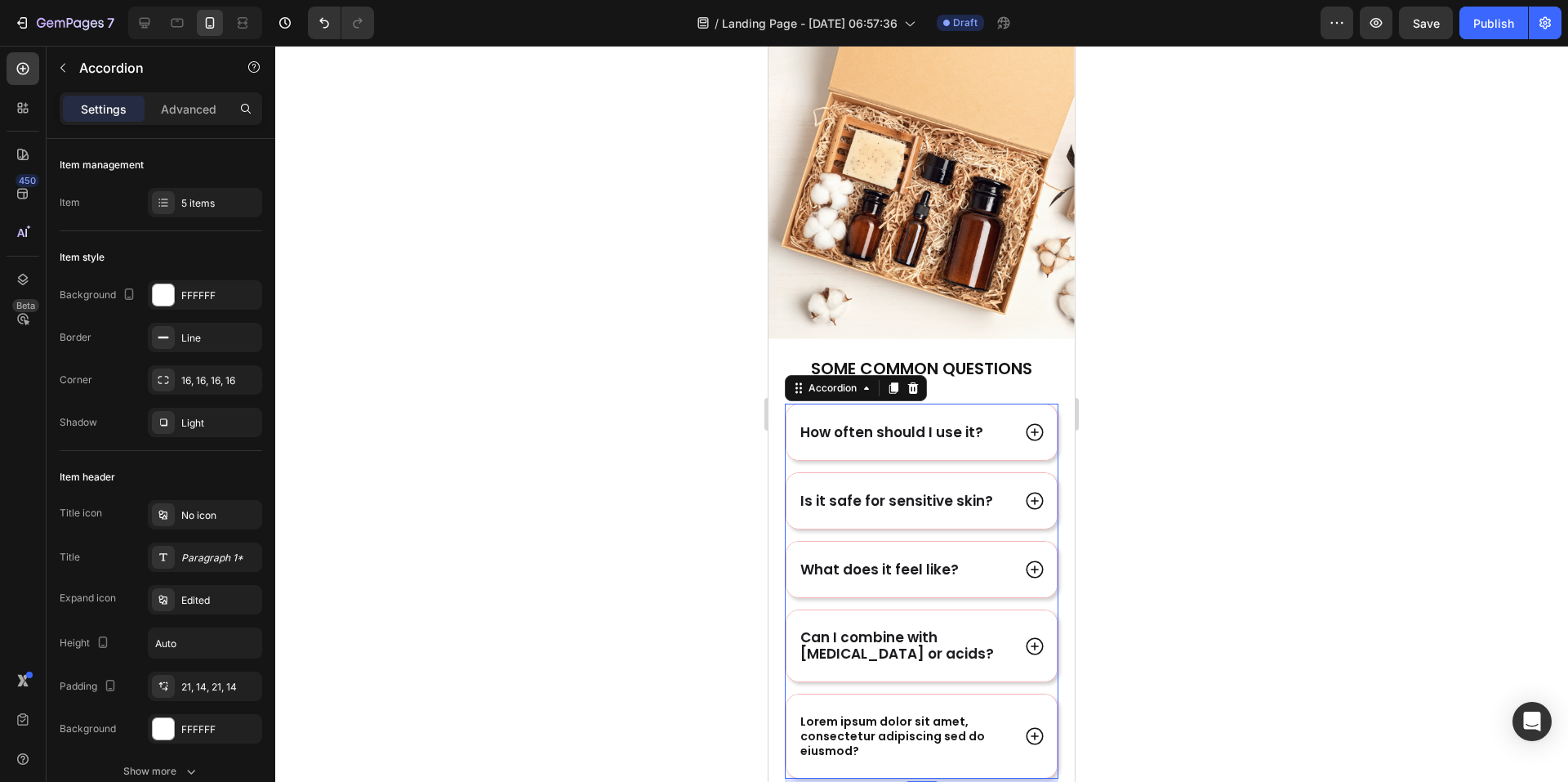
click at [1029, 424] on icon at bounding box center [1035, 432] width 17 height 17
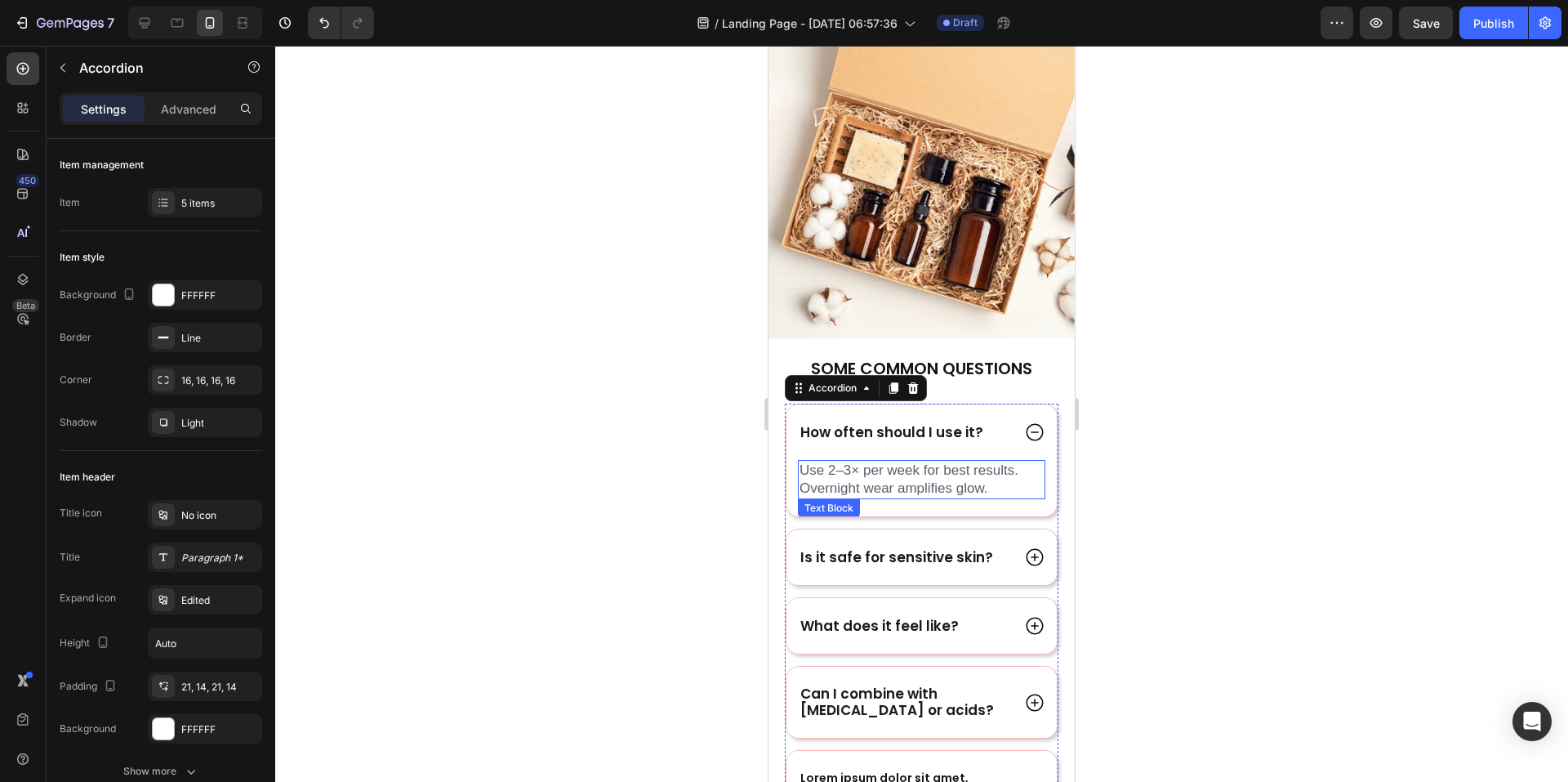
click at [883, 462] on span "Use 2–3× per week for best results. Overnight wear amplifies glow." at bounding box center [909, 479] width 219 height 33
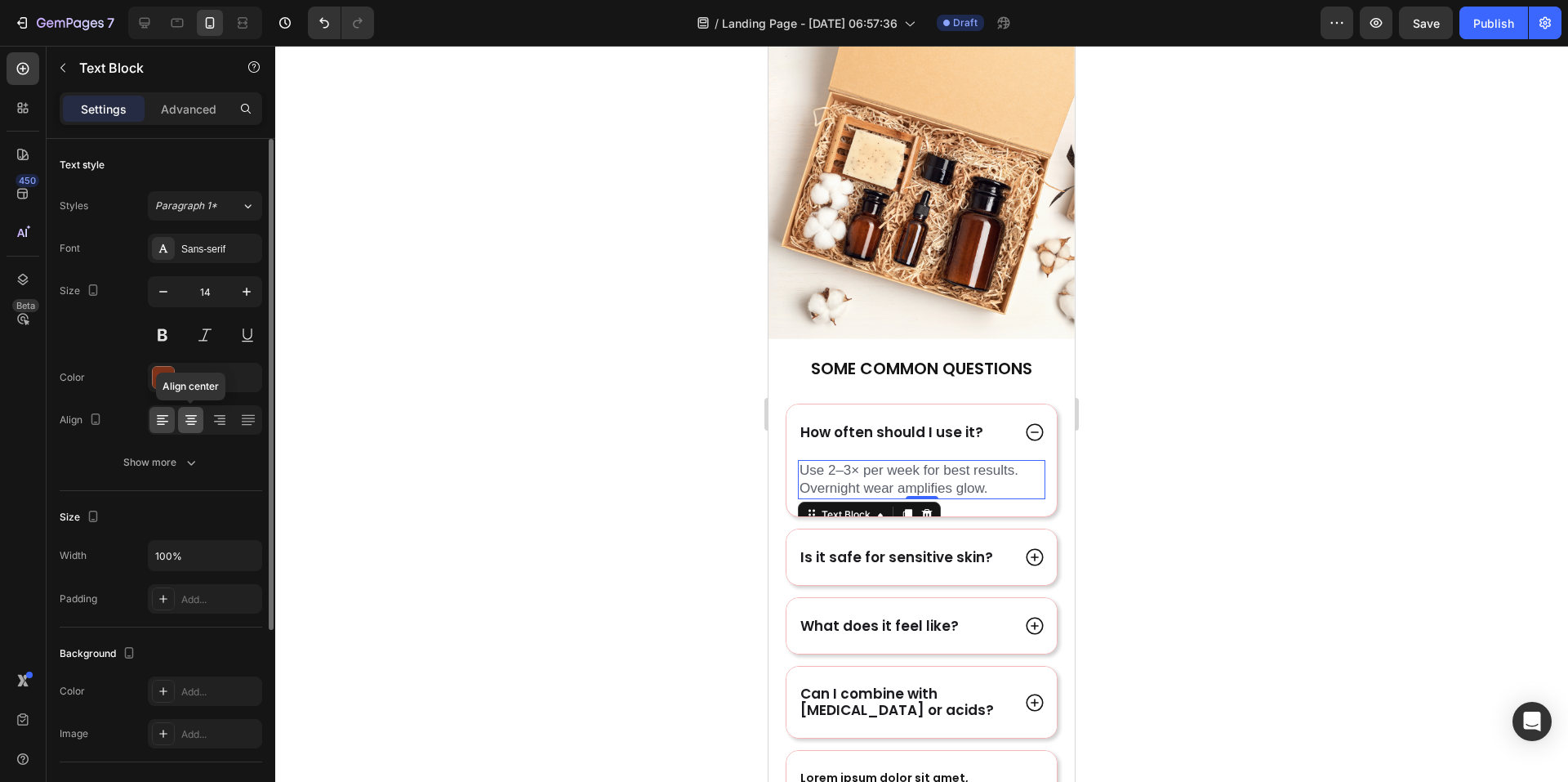
click at [197, 425] on icon at bounding box center [191, 420] width 16 height 16
click at [155, 417] on icon at bounding box center [162, 420] width 16 height 16
click at [1025, 424] on icon at bounding box center [1035, 432] width 21 height 21
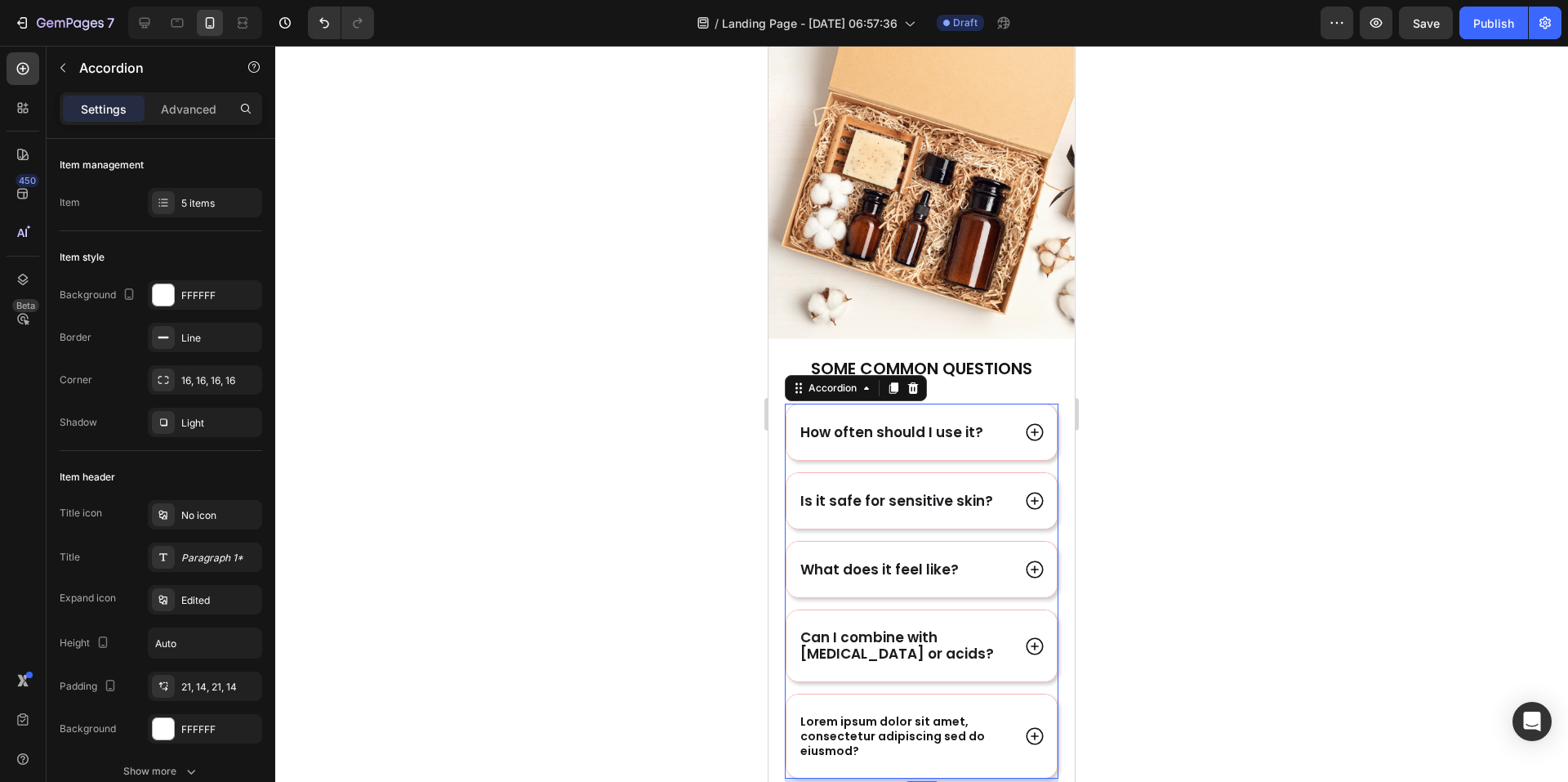
click at [1025, 497] on icon at bounding box center [1035, 501] width 21 height 21
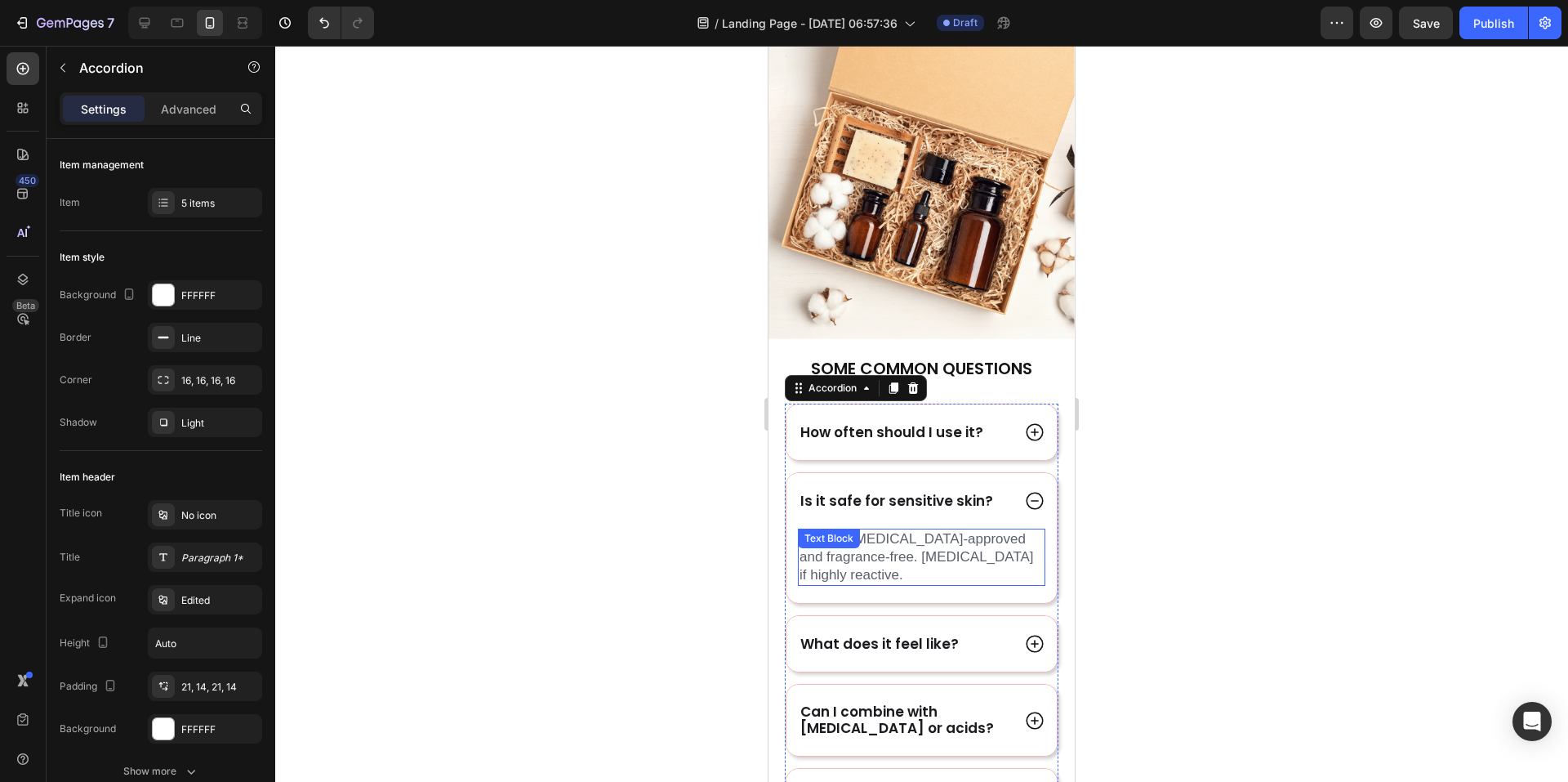
click at [960, 565] on p "Yes. It's [MEDICAL_DATA]-approved and fragrance-free. [MEDICAL_DATA] if highly …" at bounding box center [922, 556] width 244 height 54
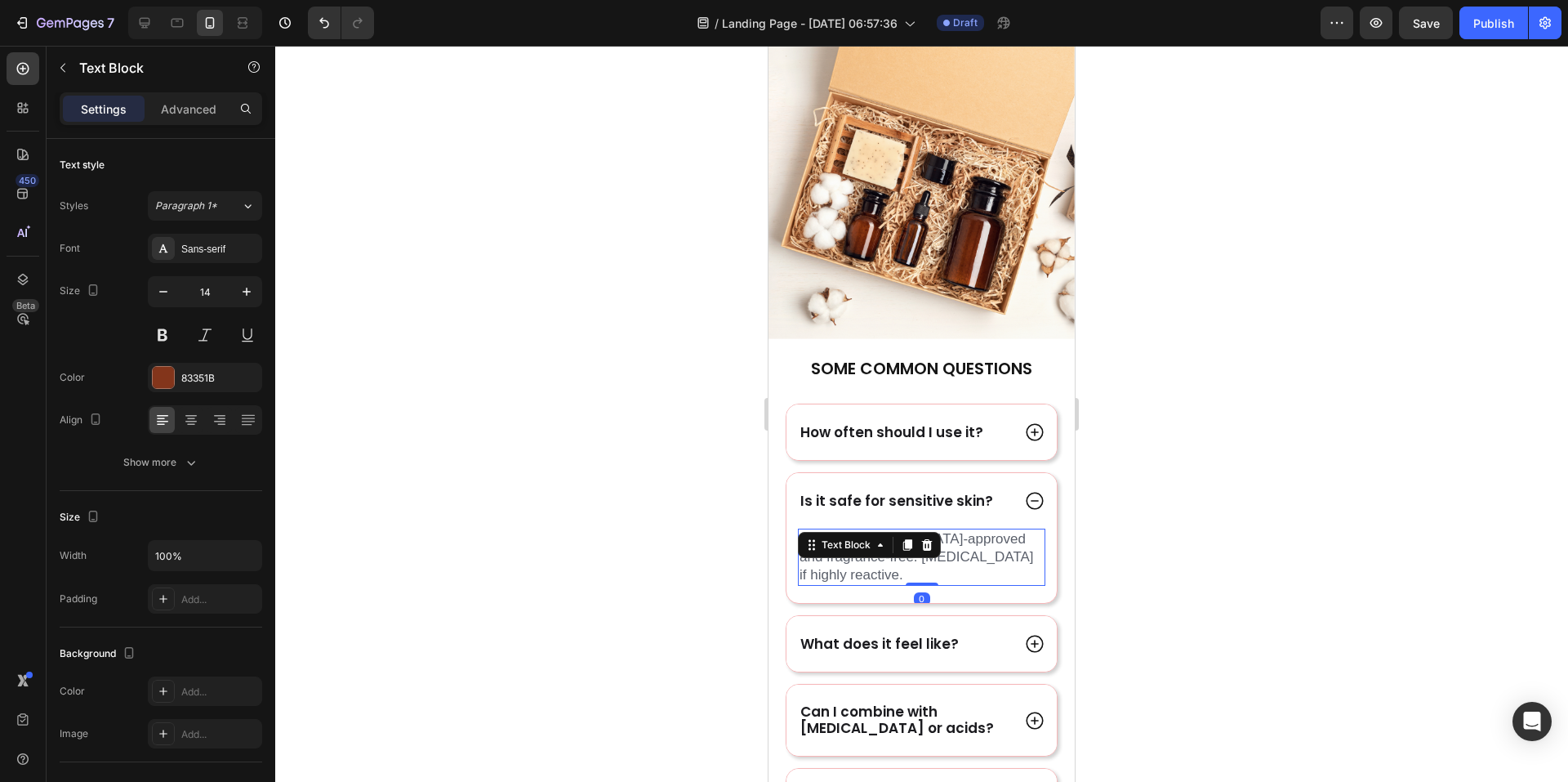
click at [955, 545] on span "Yes. It's [MEDICAL_DATA]-approved and fragrance-free. [MEDICAL_DATA] if highly …" at bounding box center [917, 556] width 234 height 51
click at [210, 250] on div "Sans-serif" at bounding box center [220, 249] width 77 height 15
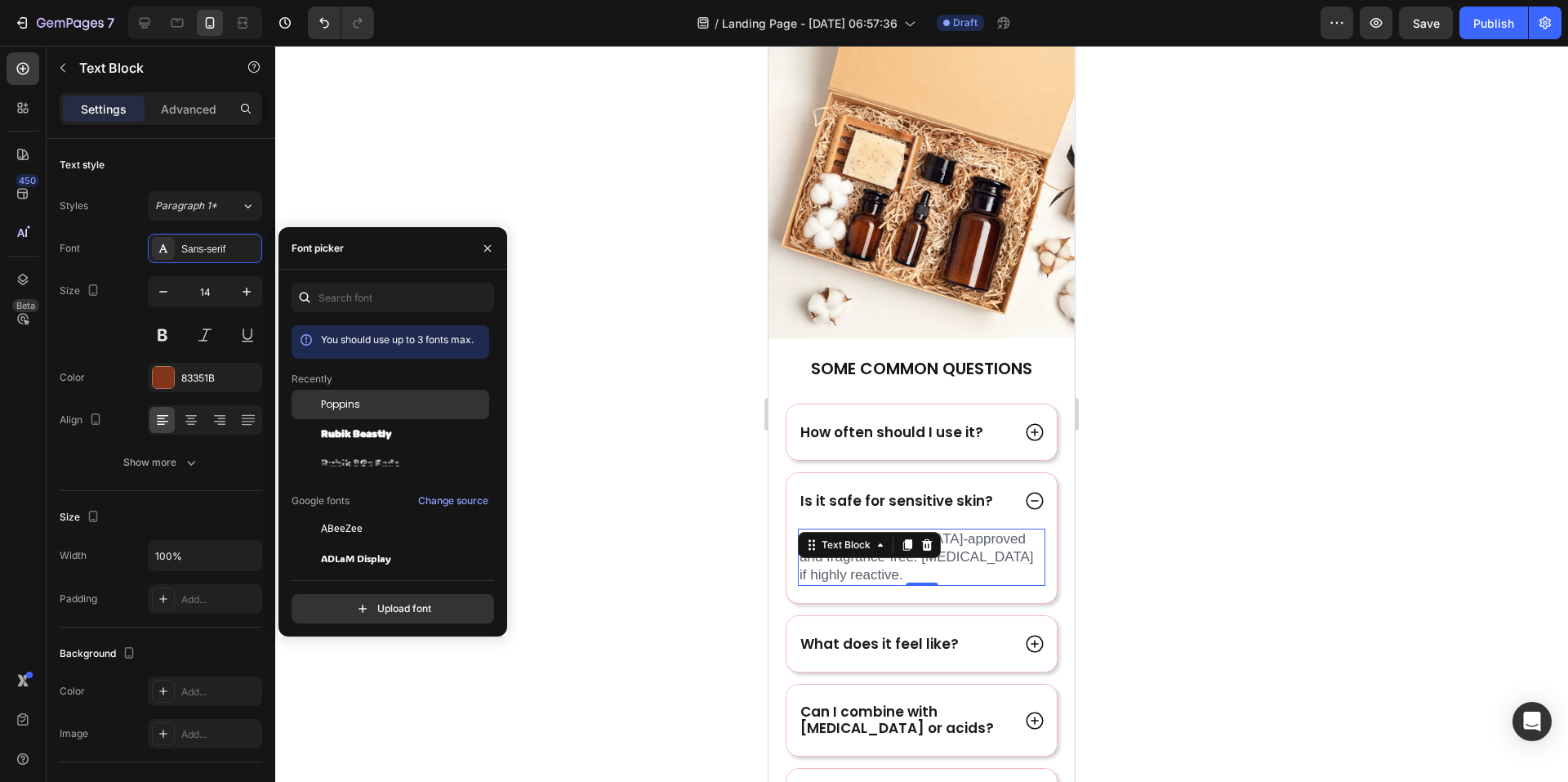
click at [351, 404] on span "Poppins" at bounding box center [341, 404] width 39 height 15
click at [1026, 424] on icon at bounding box center [1035, 432] width 17 height 17
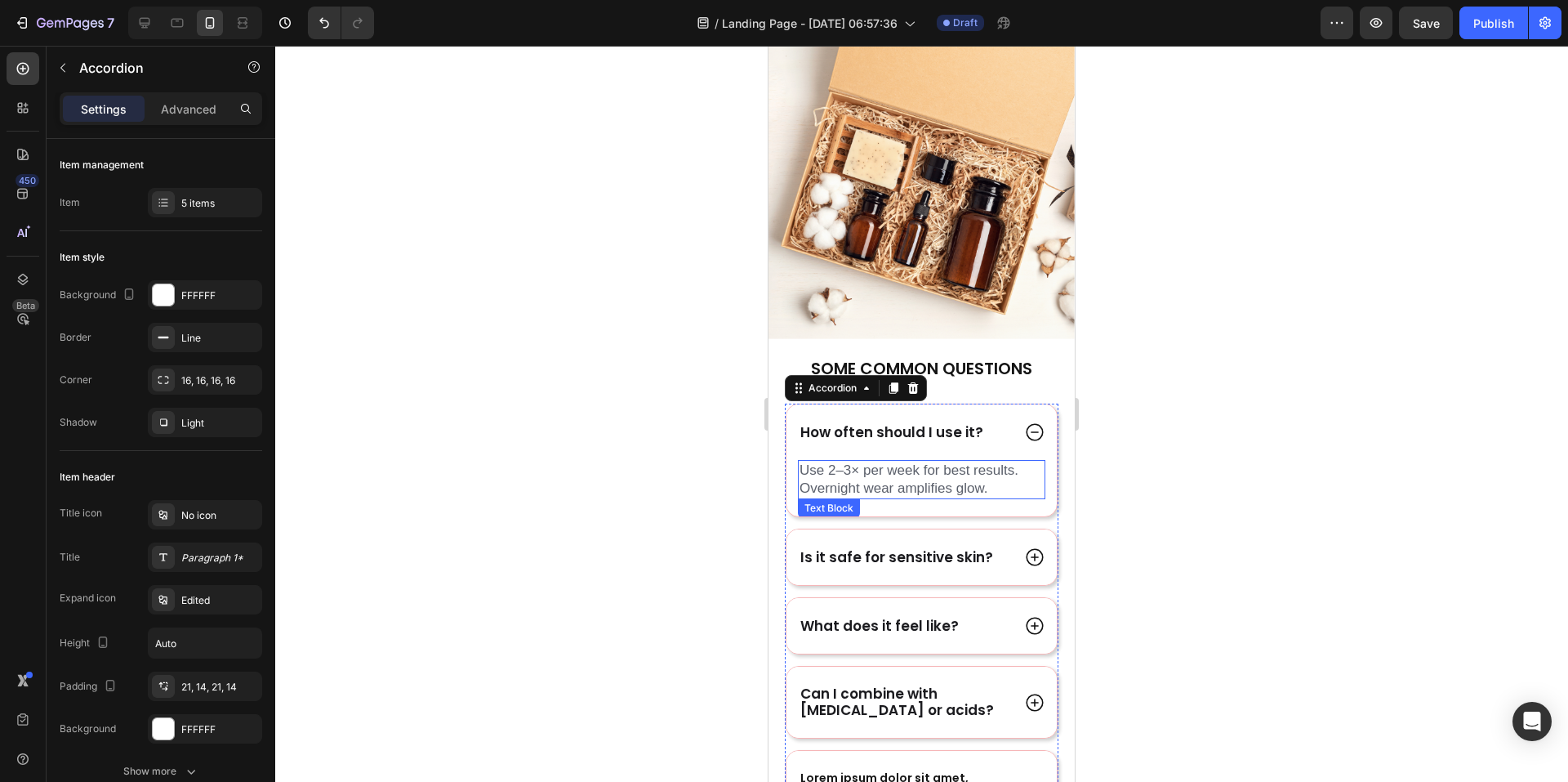
click at [884, 462] on span "Use 2–3× per week for best results. Overnight wear amplifies glow." at bounding box center [909, 479] width 219 height 33
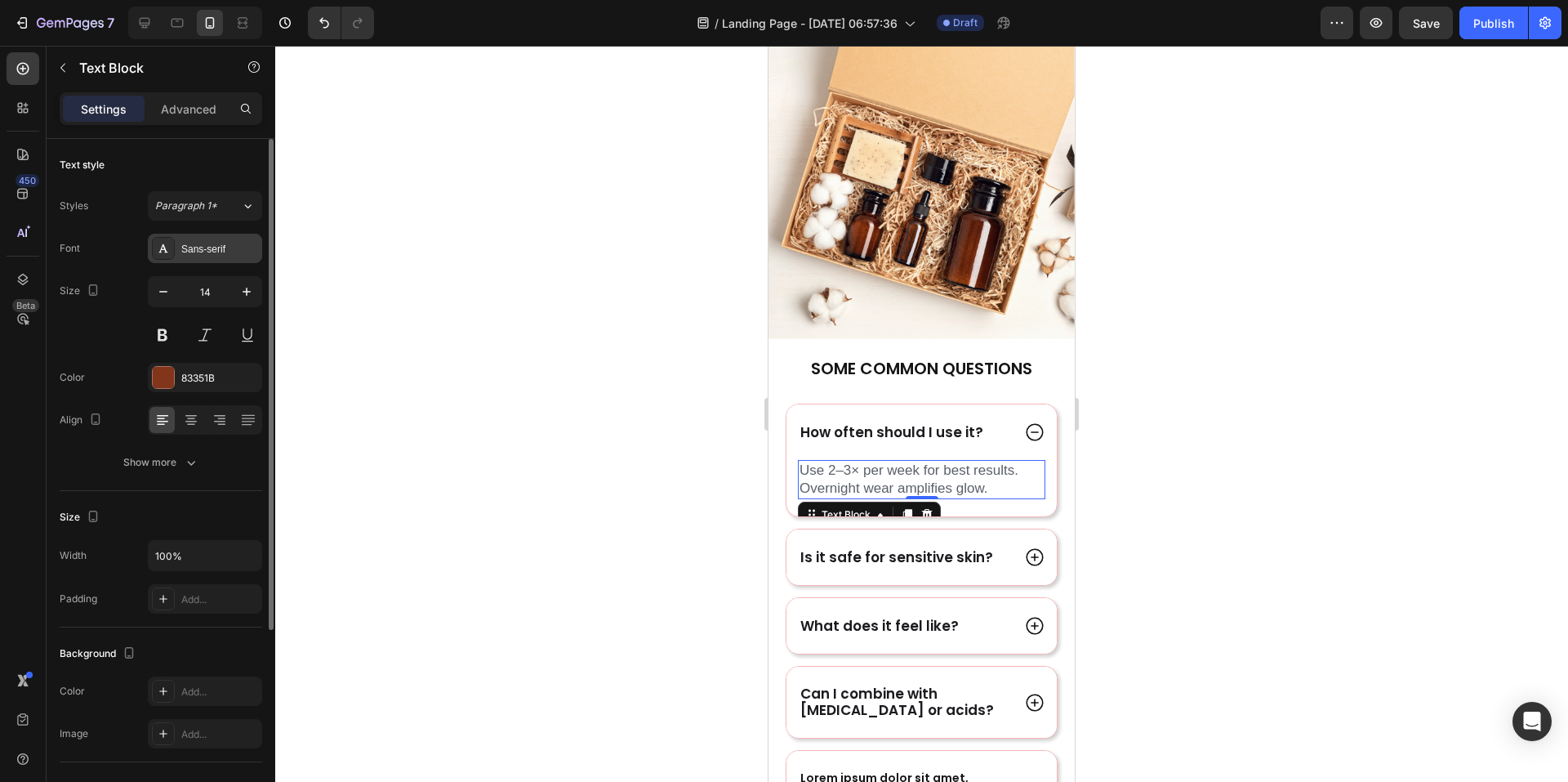
click at [194, 249] on div "Sans-serif" at bounding box center [220, 249] width 77 height 15
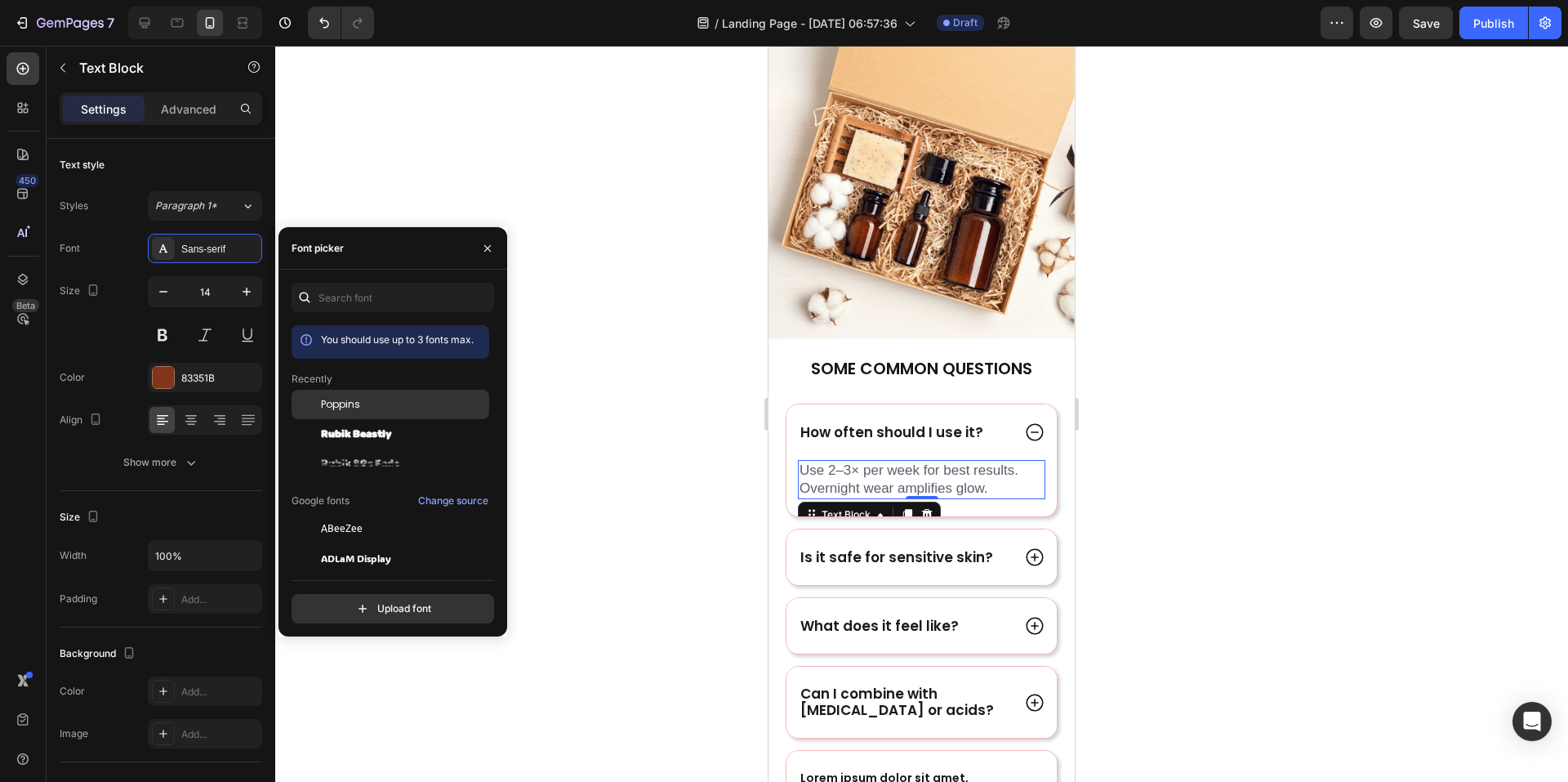
click at [342, 402] on span "Poppins" at bounding box center [341, 404] width 39 height 15
click at [1029, 633] on icon at bounding box center [1035, 626] width 21 height 21
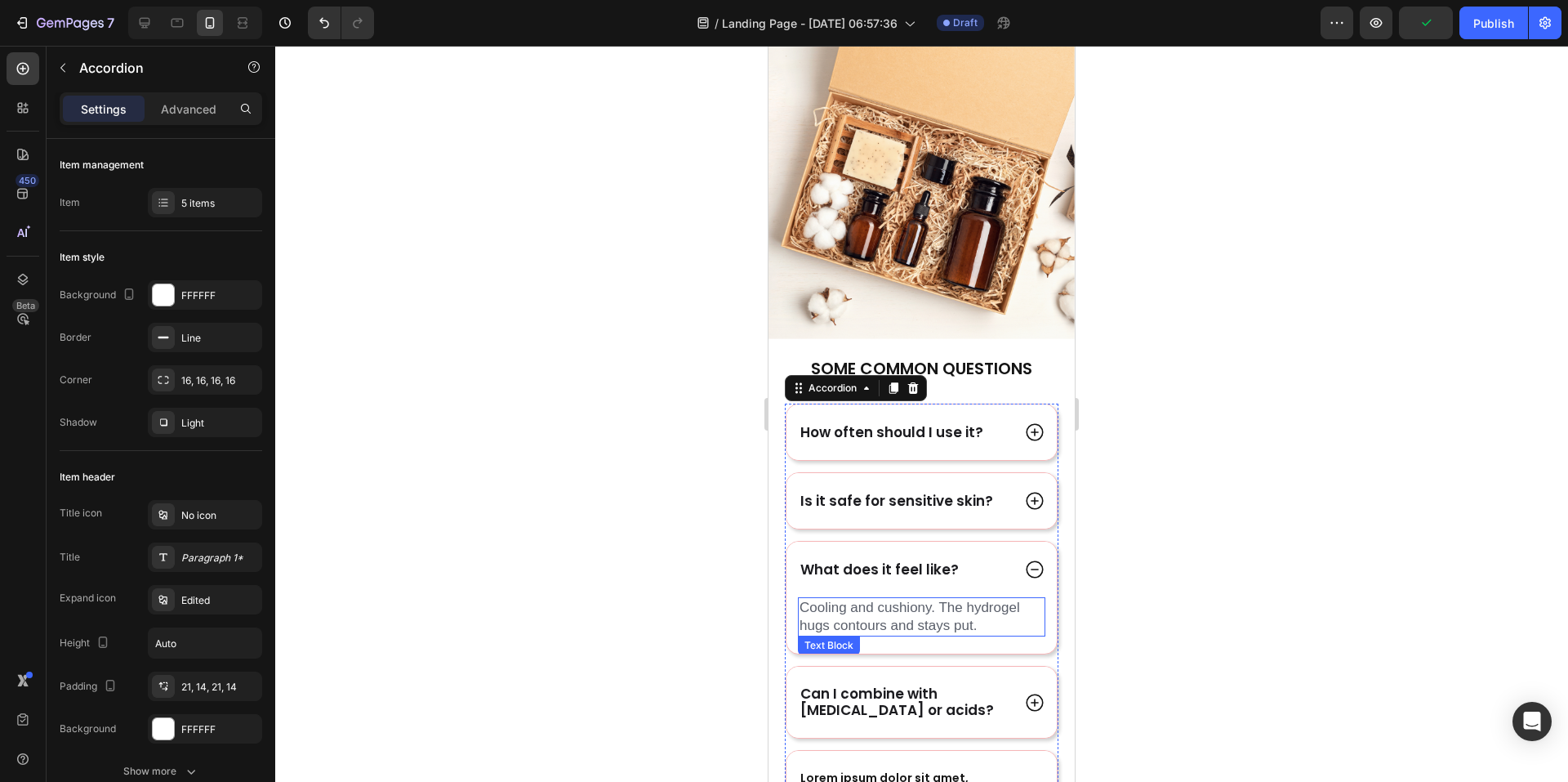
click at [883, 600] on span "Cooling and cushiony. The hydrogel hugs contours and stays put." at bounding box center [910, 616] width 220 height 33
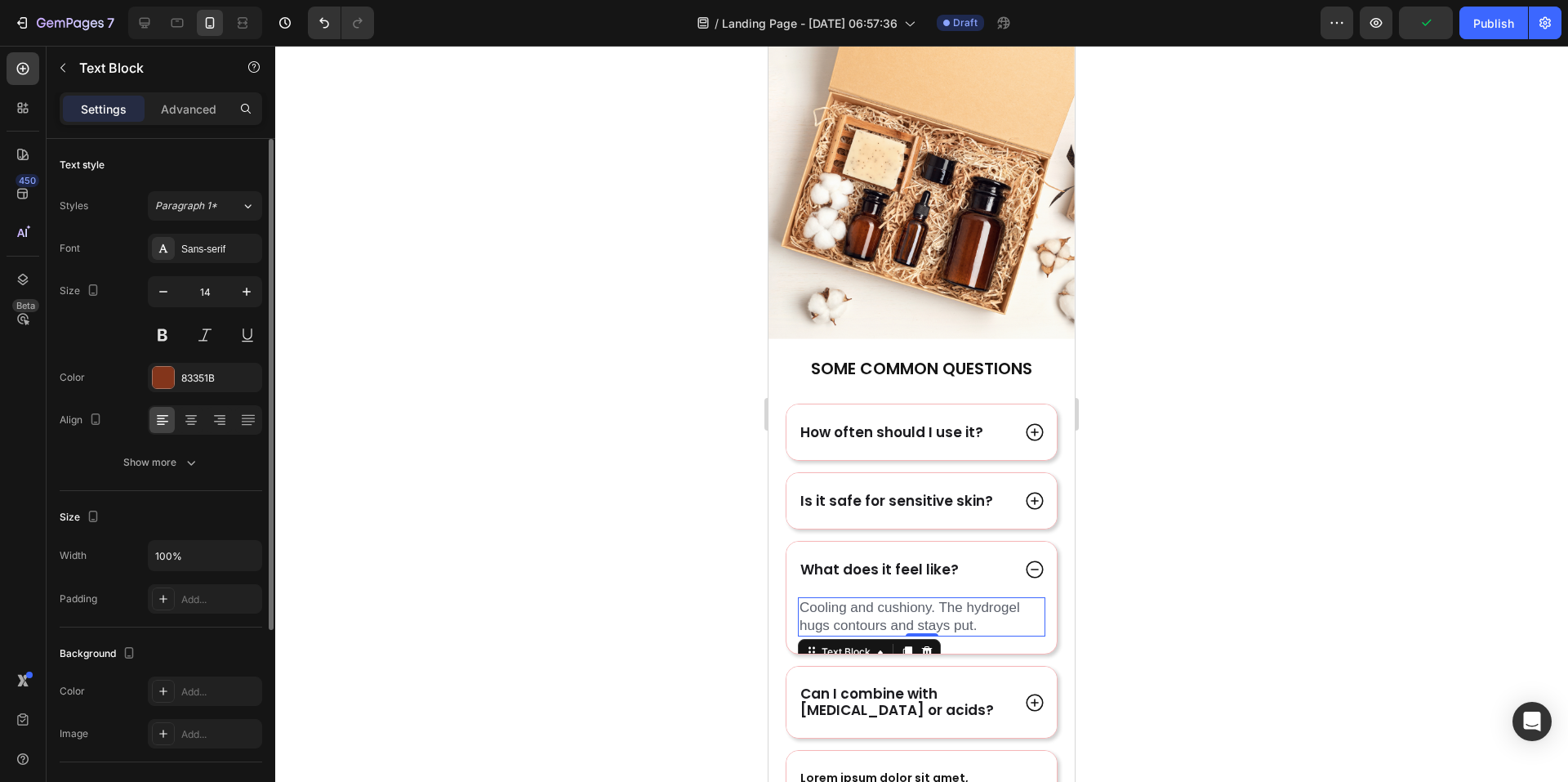
click at [210, 263] on div "Font Sans-serif Size 14 Color 83351B Align Show more" at bounding box center [161, 355] width 203 height 244
click at [210, 254] on div "Sans-serif" at bounding box center [220, 249] width 77 height 15
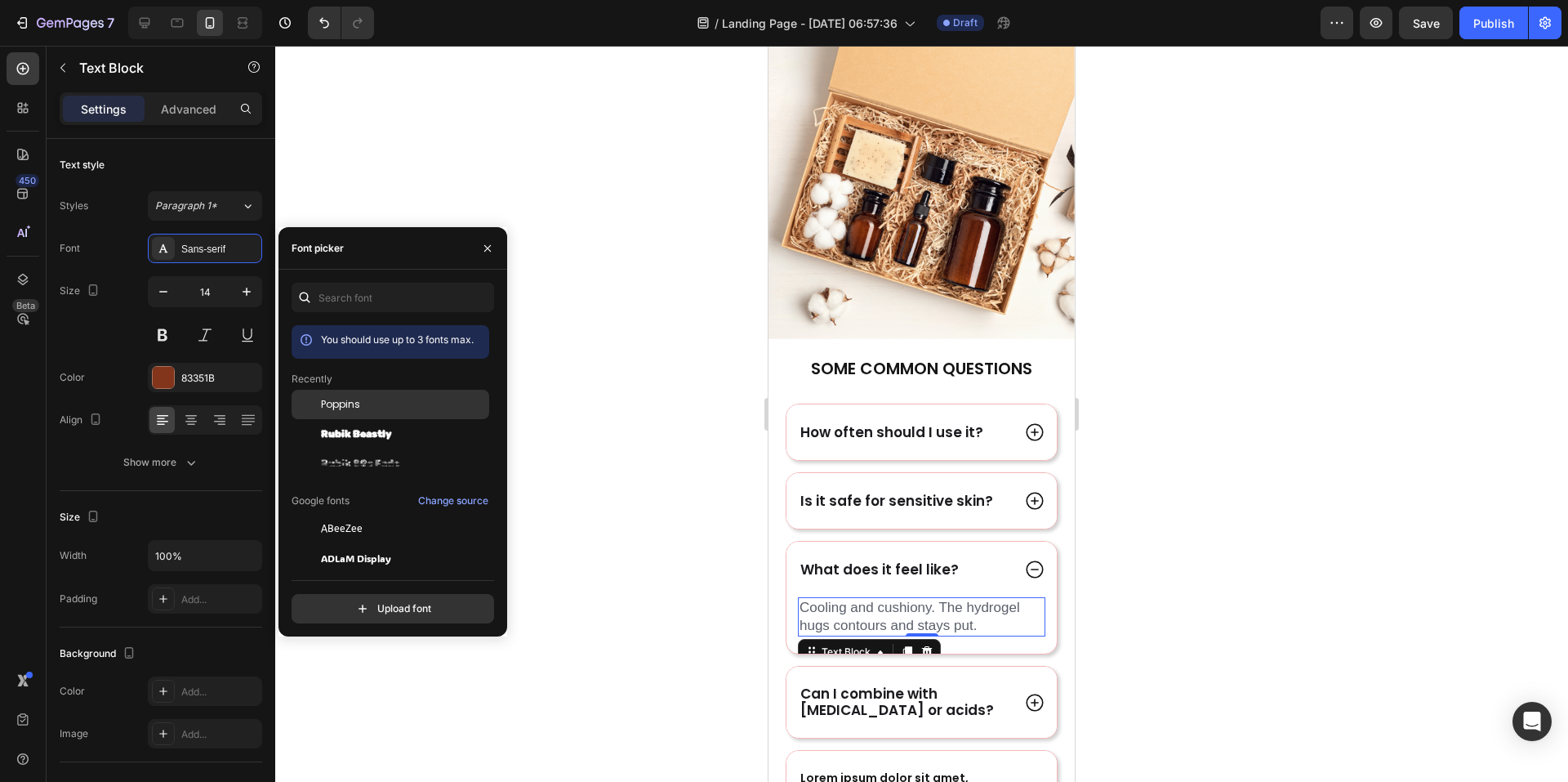
click at [355, 514] on div "Poppins" at bounding box center [390, 528] width 197 height 29
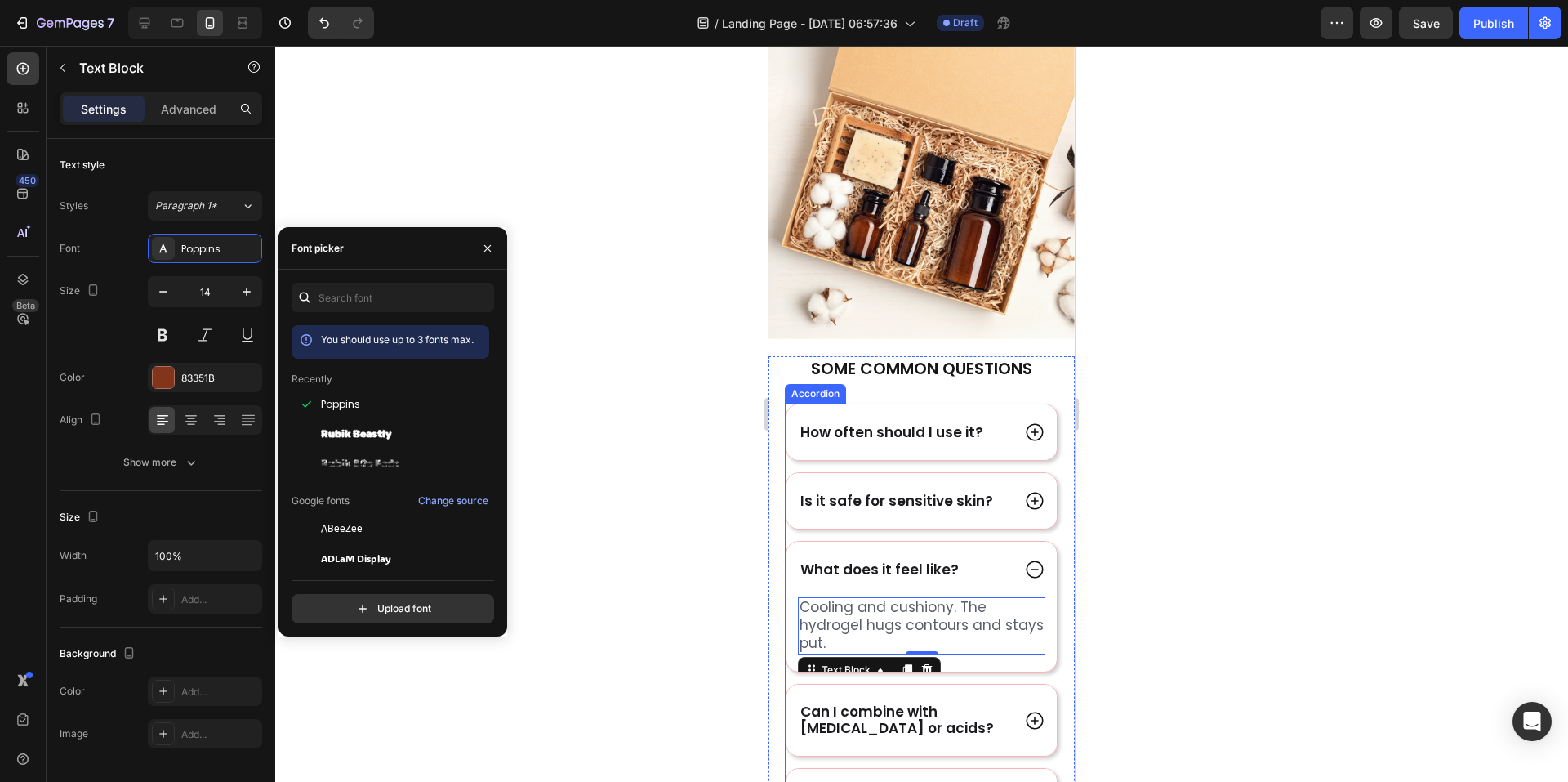
click at [1025, 710] on icon at bounding box center [1035, 720] width 21 height 21
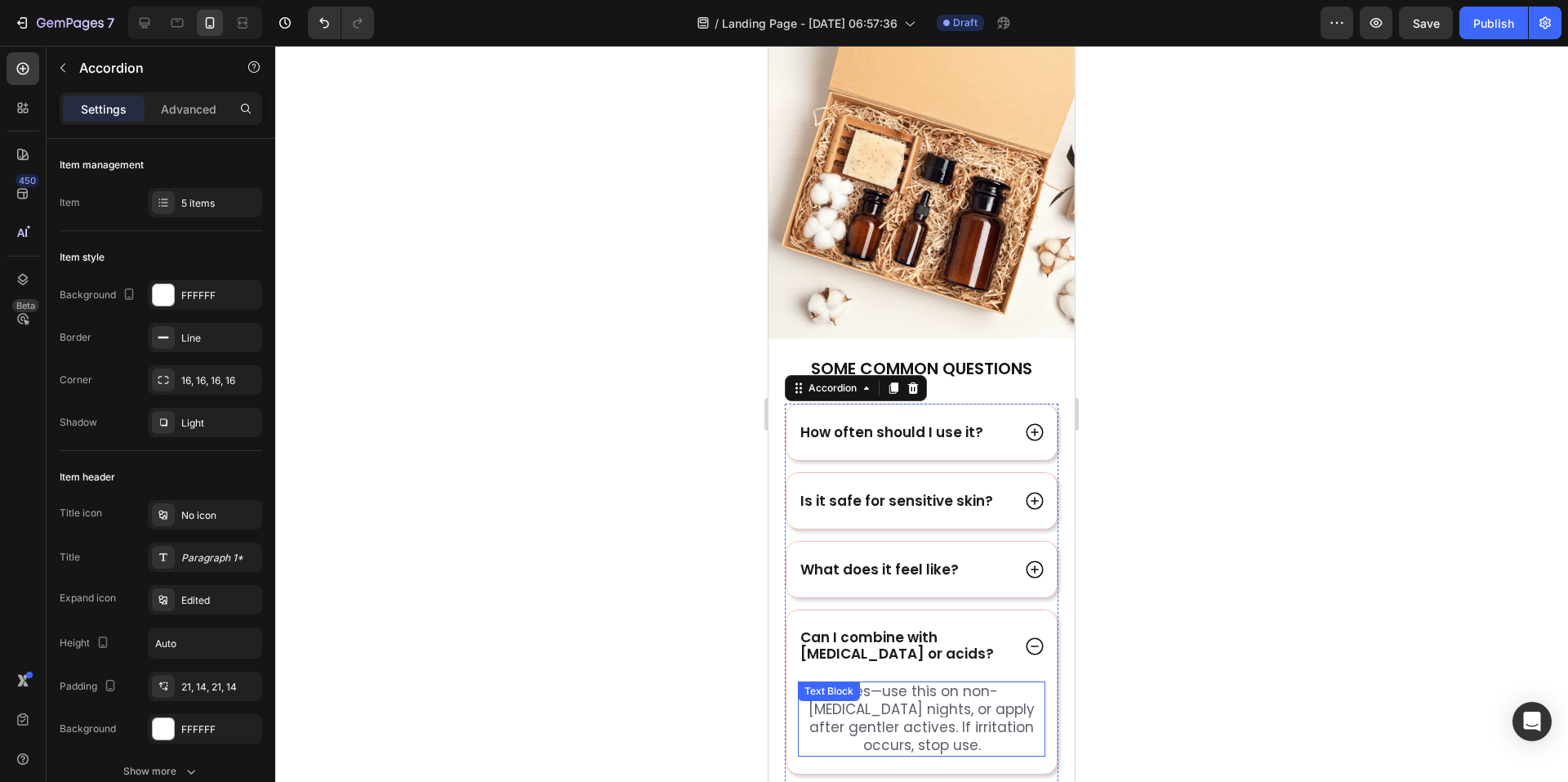
drag, startPoint x: 887, startPoint y: 699, endPoint x: 866, endPoint y: 690, distance: 22.8
click at [887, 699] on span "Yes—use this on non-[MEDICAL_DATA] nights, or apply after gentler actives. If i…" at bounding box center [921, 718] width 226 height 73
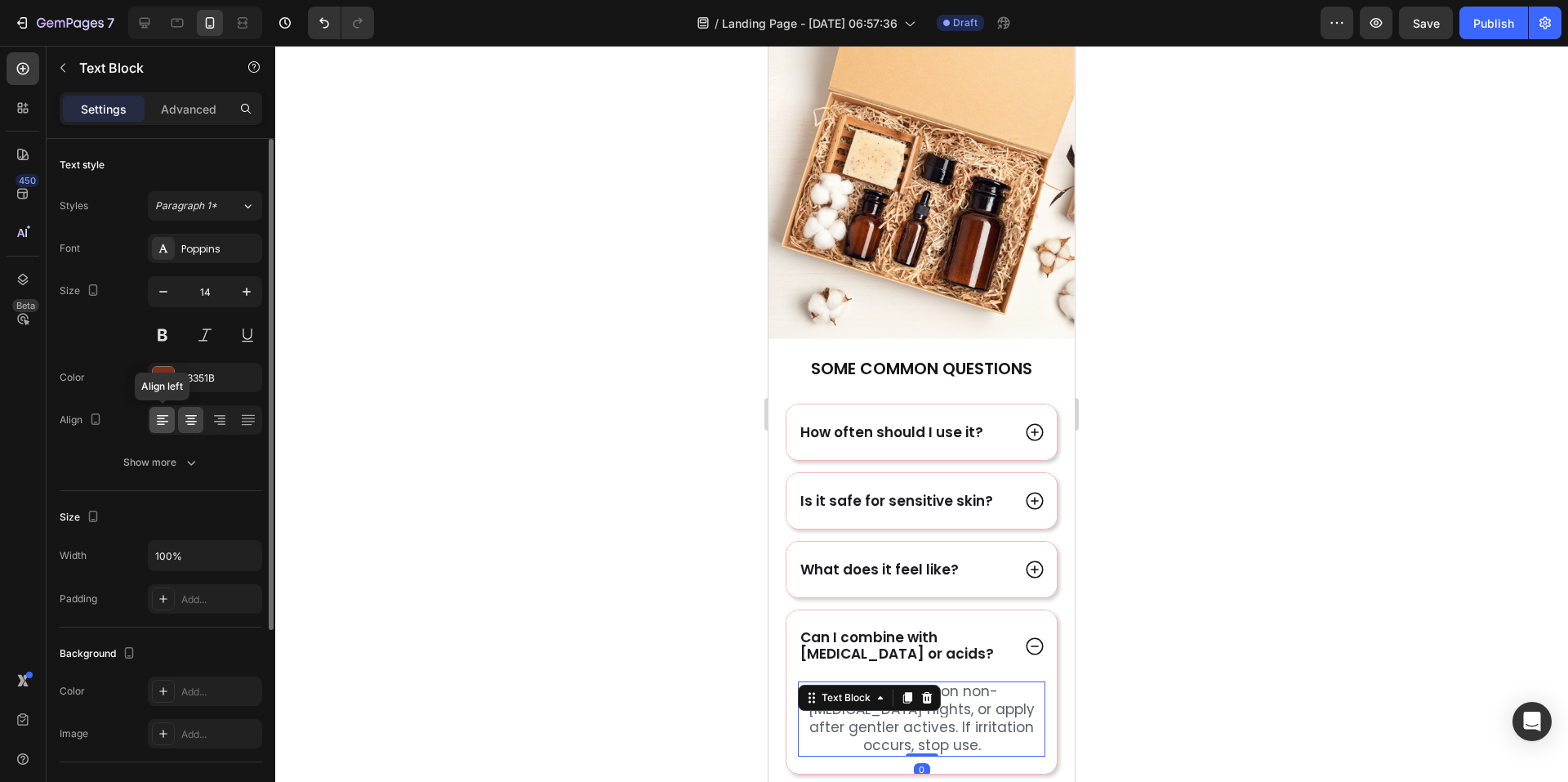
click at [161, 416] on icon at bounding box center [162, 416] width 11 height 2
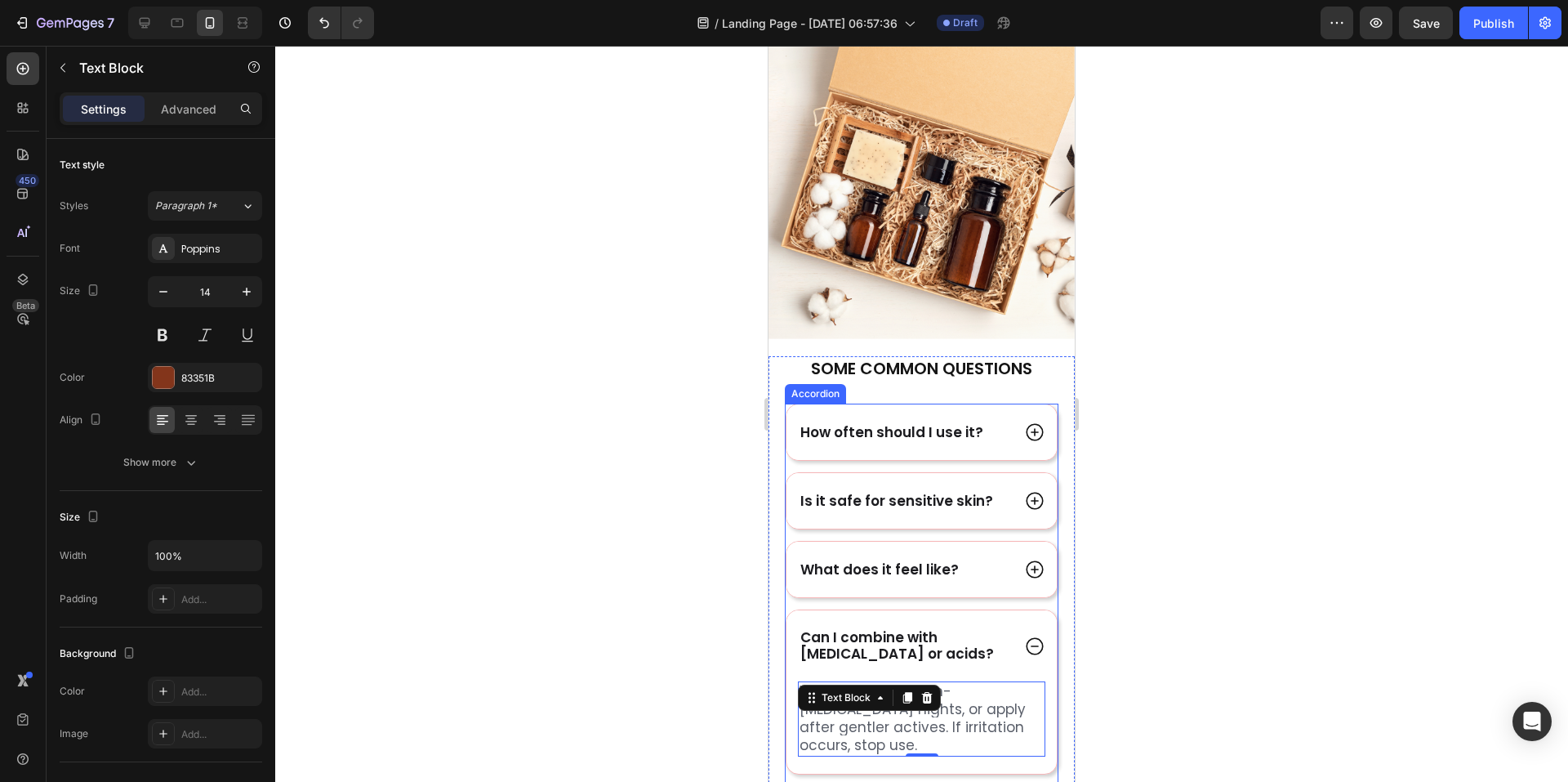
click at [1029, 636] on icon at bounding box center [1035, 646] width 21 height 21
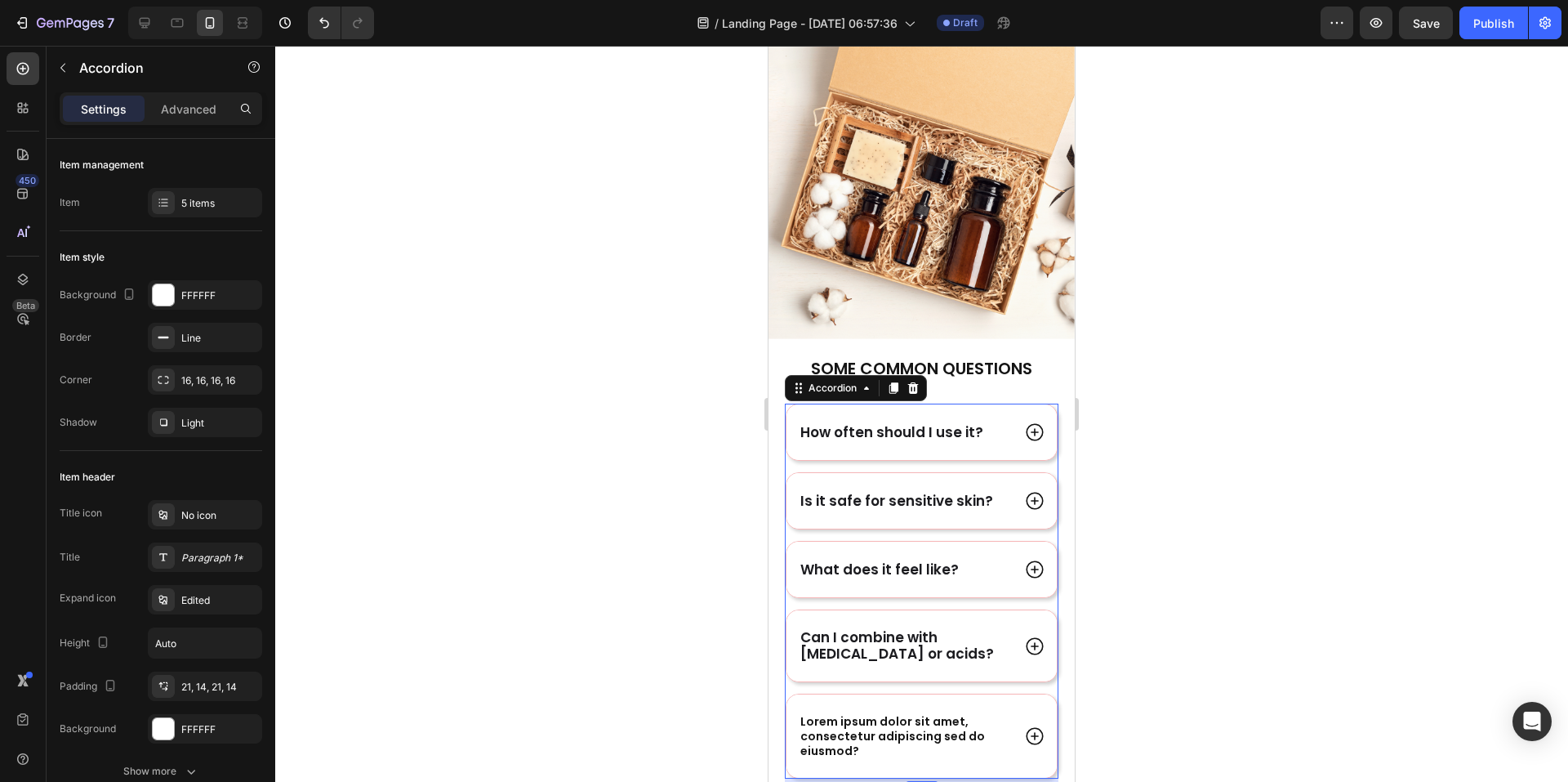
scroll to position [2289, 0]
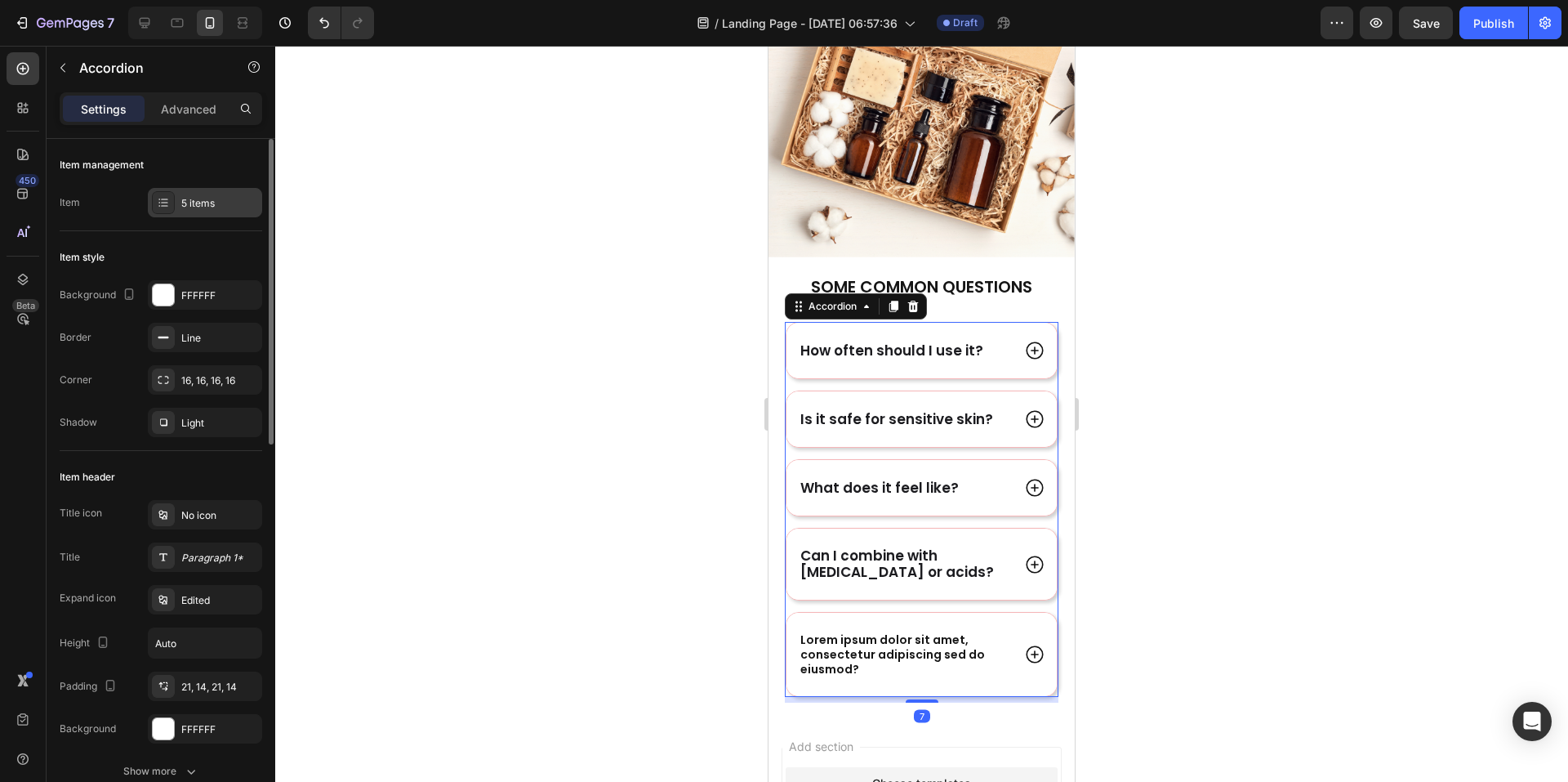
click at [211, 203] on div "5 items" at bounding box center [220, 203] width 77 height 15
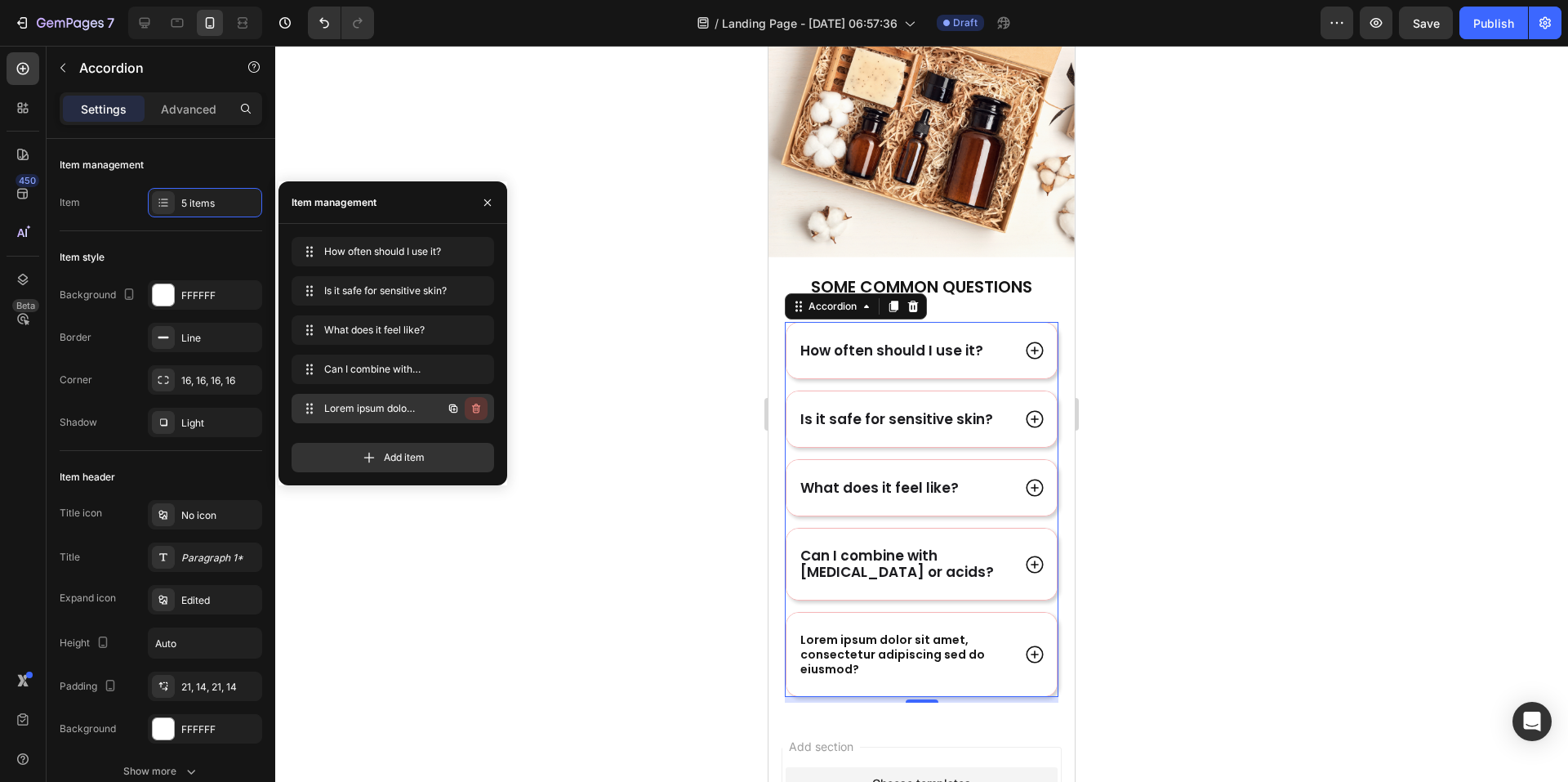
click at [484, 409] on button "button" at bounding box center [476, 409] width 23 height 23
click at [457, 409] on div "Delete" at bounding box center [465, 408] width 30 height 15
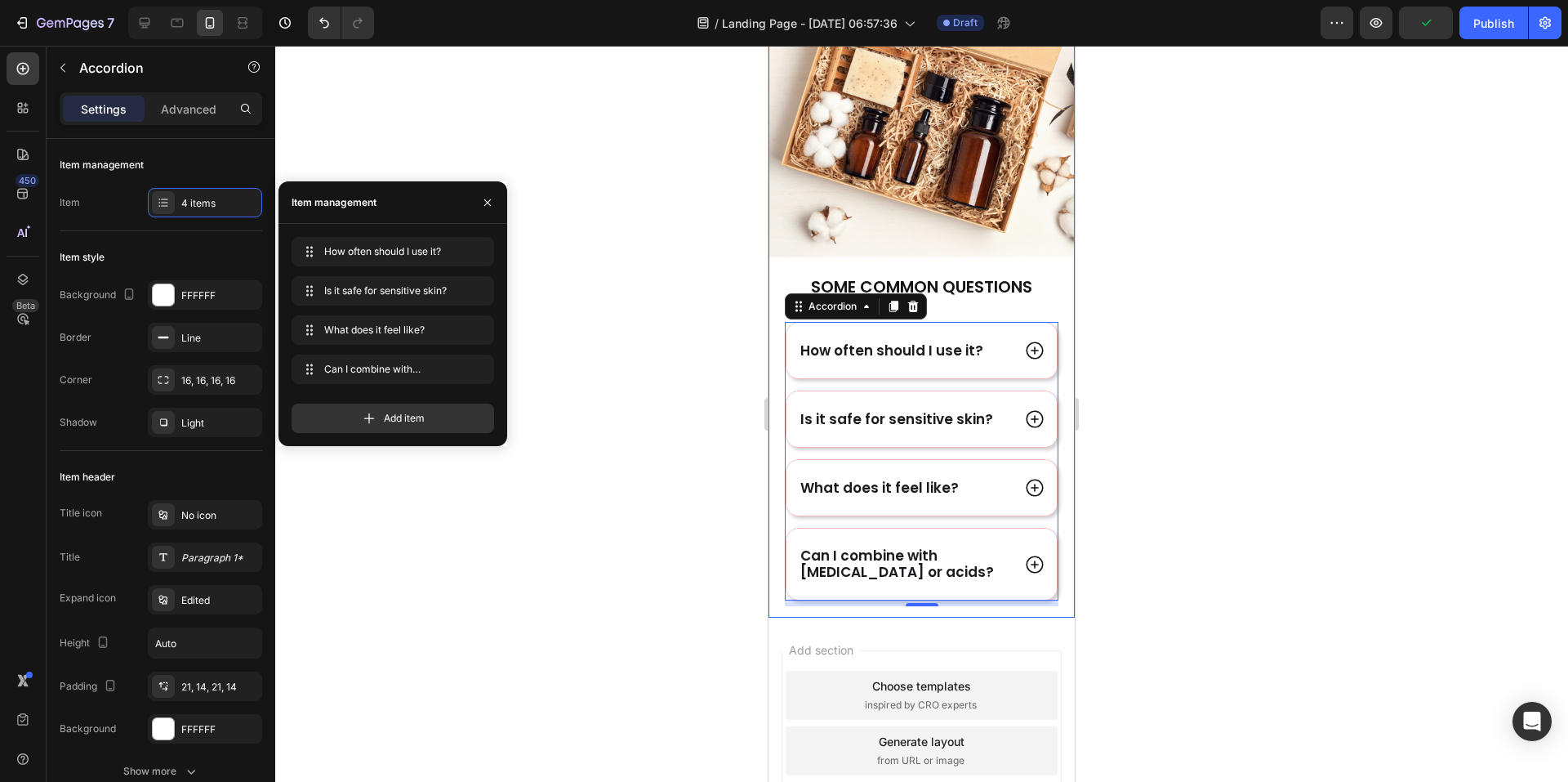
scroll to position [2371, 0]
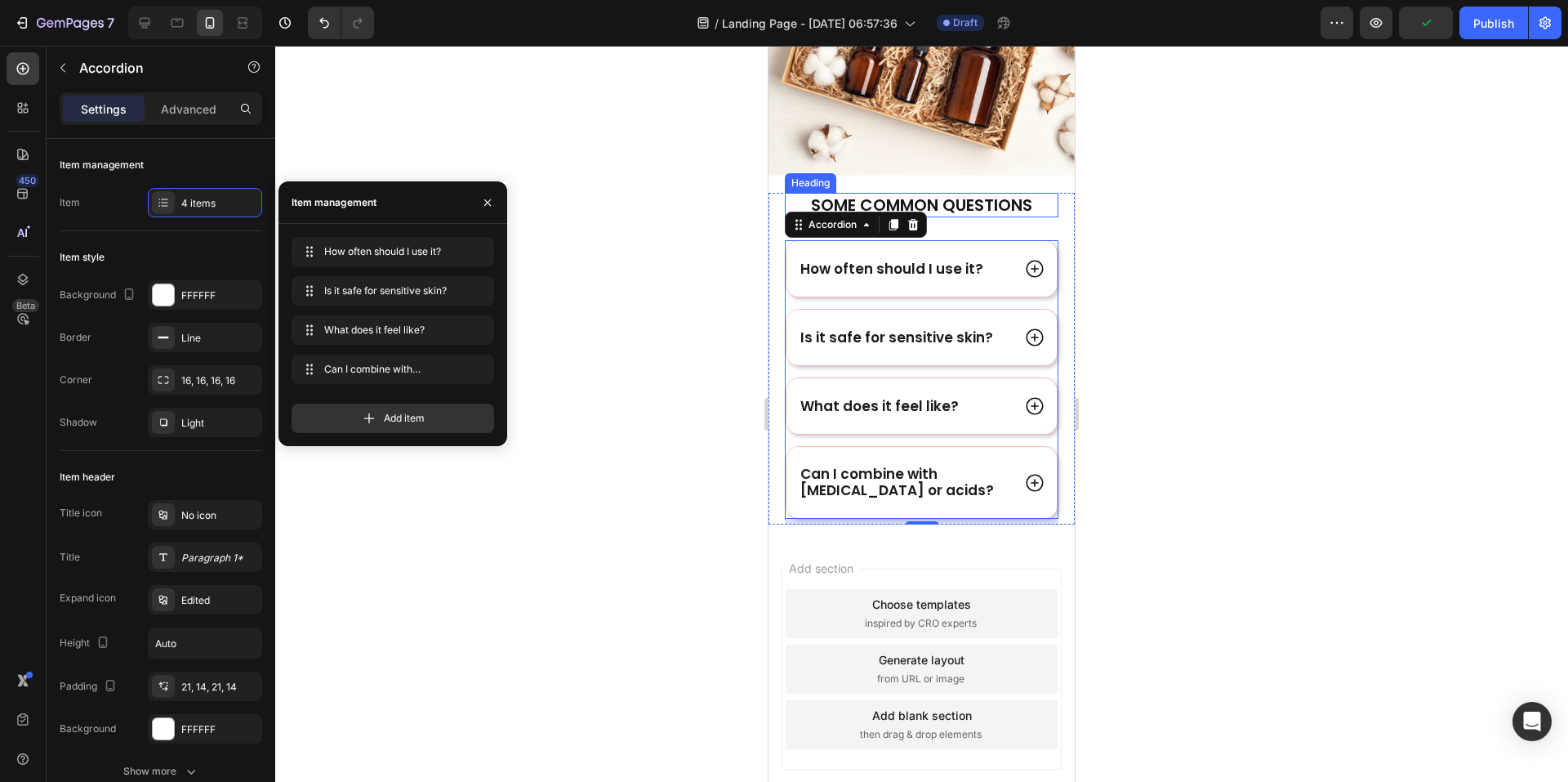
click at [983, 194] on p "Some COmmon Questions" at bounding box center [922, 204] width 270 height 21
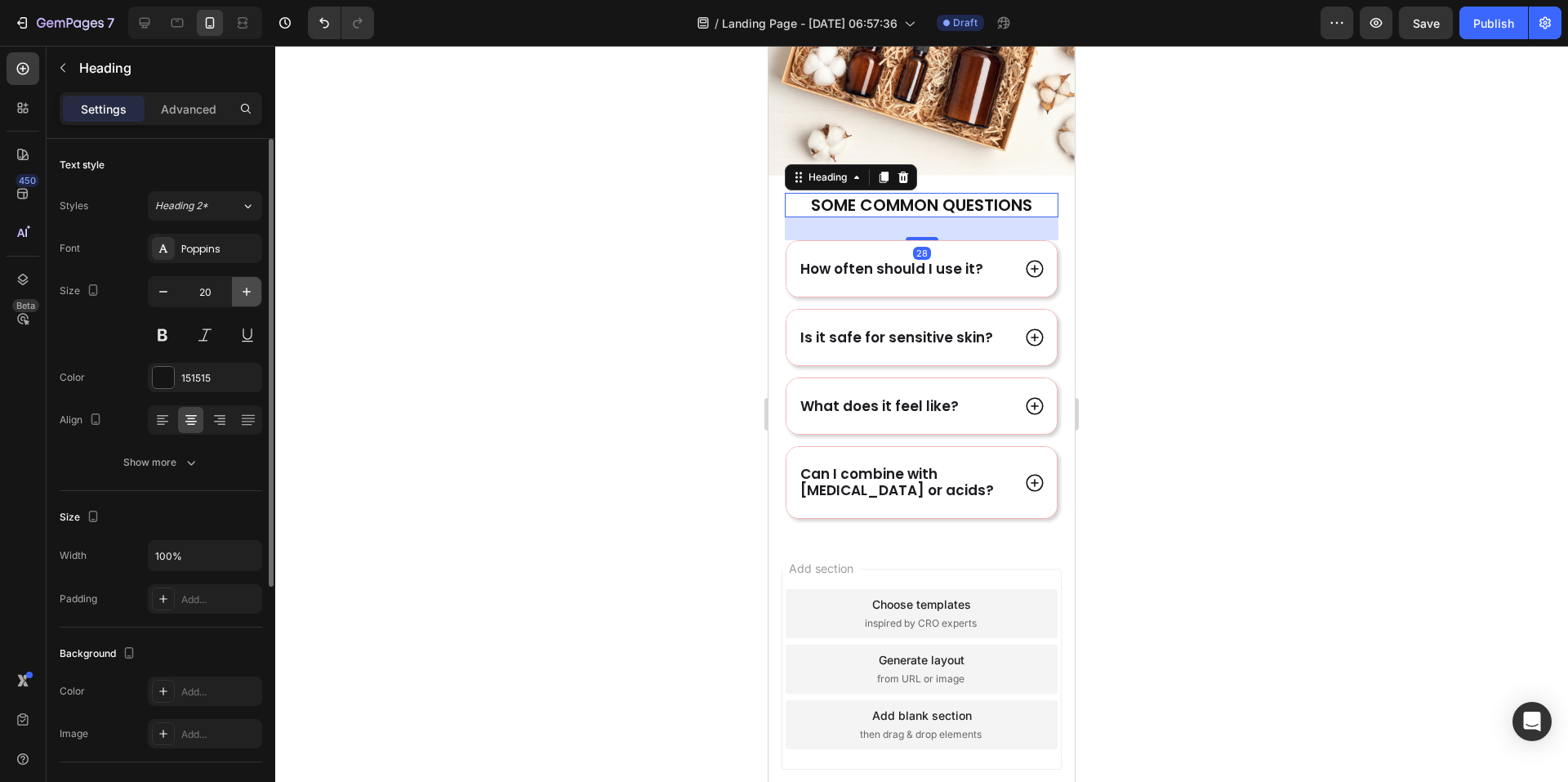
click at [247, 290] on icon "button" at bounding box center [247, 291] width 9 height 9
type input "22"
click at [1247, 337] on div at bounding box center [921, 414] width 1293 height 736
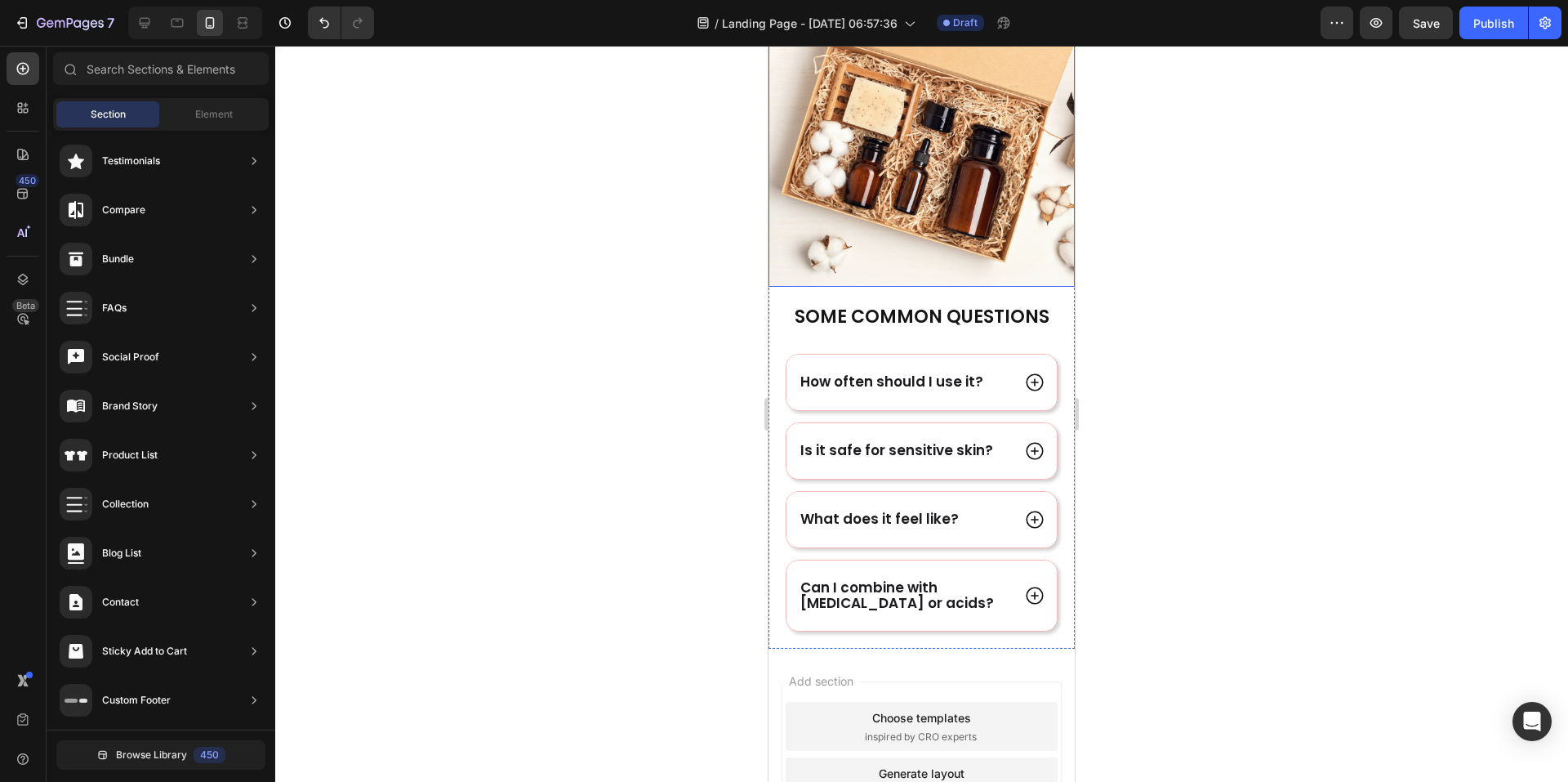
scroll to position [2126, 0]
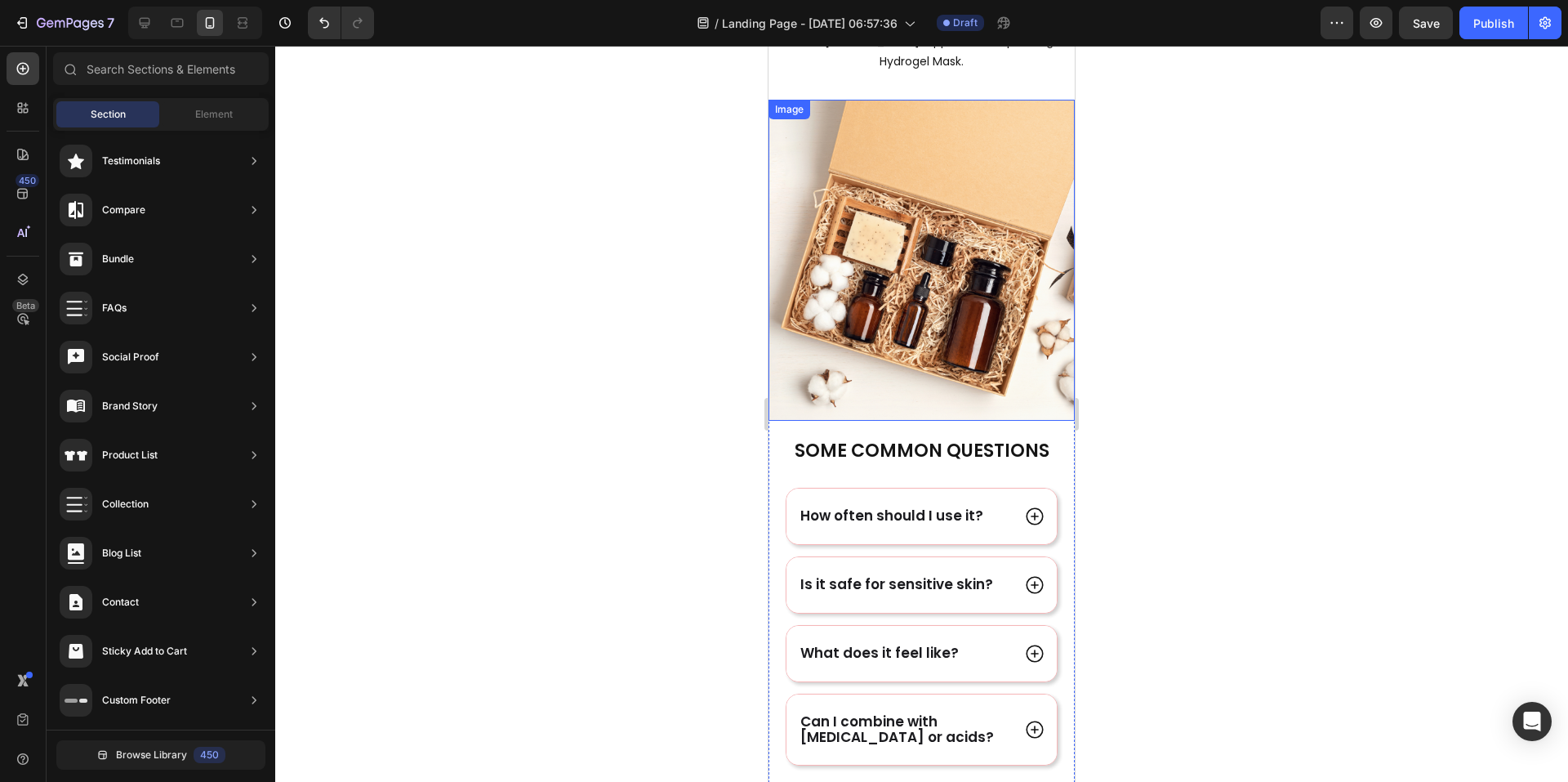
click at [972, 238] on img at bounding box center [921, 261] width 306 height 321
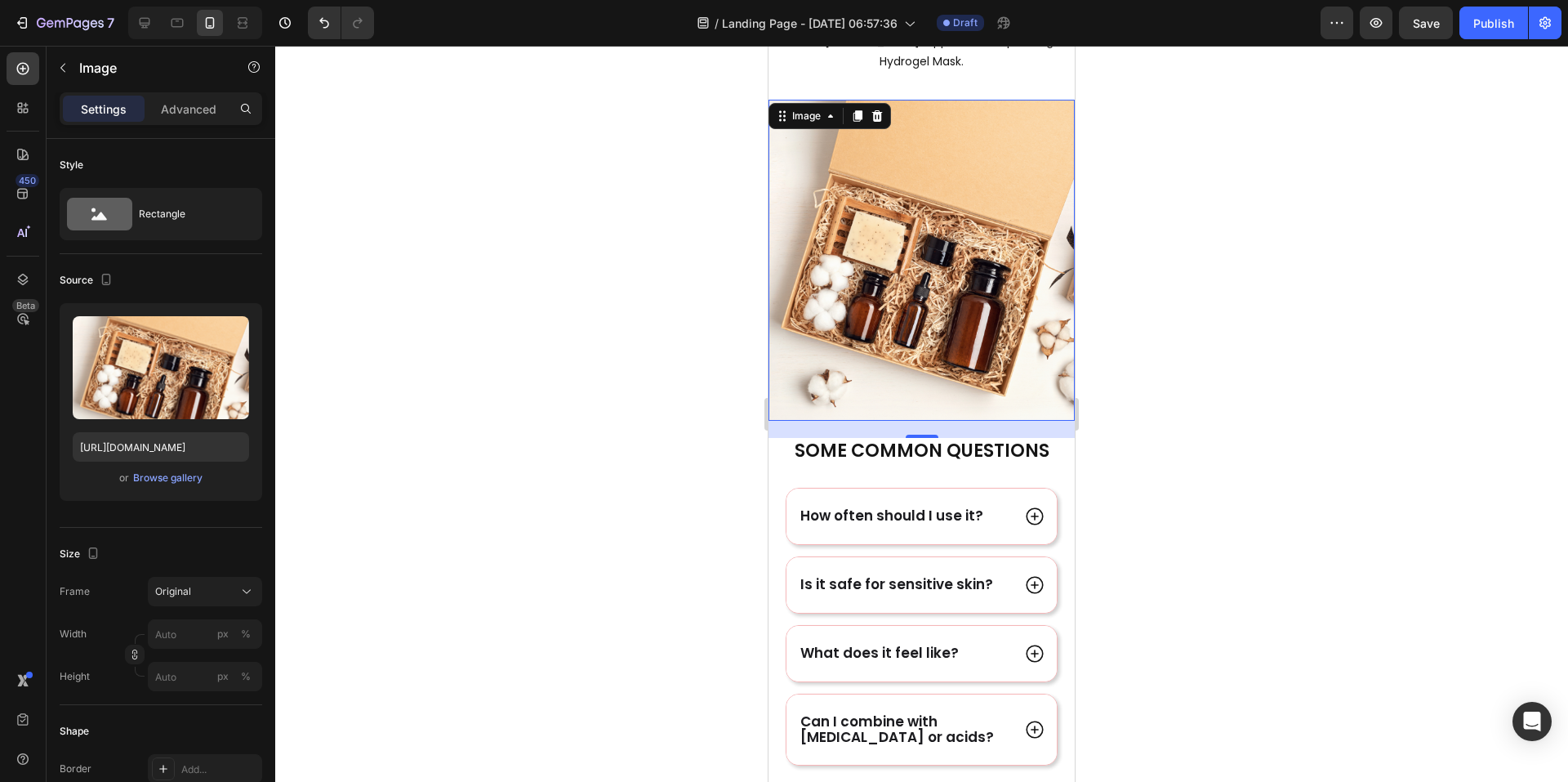
click at [911, 273] on img at bounding box center [921, 261] width 306 height 321
click at [185, 478] on div "Browse gallery" at bounding box center [167, 478] width 69 height 15
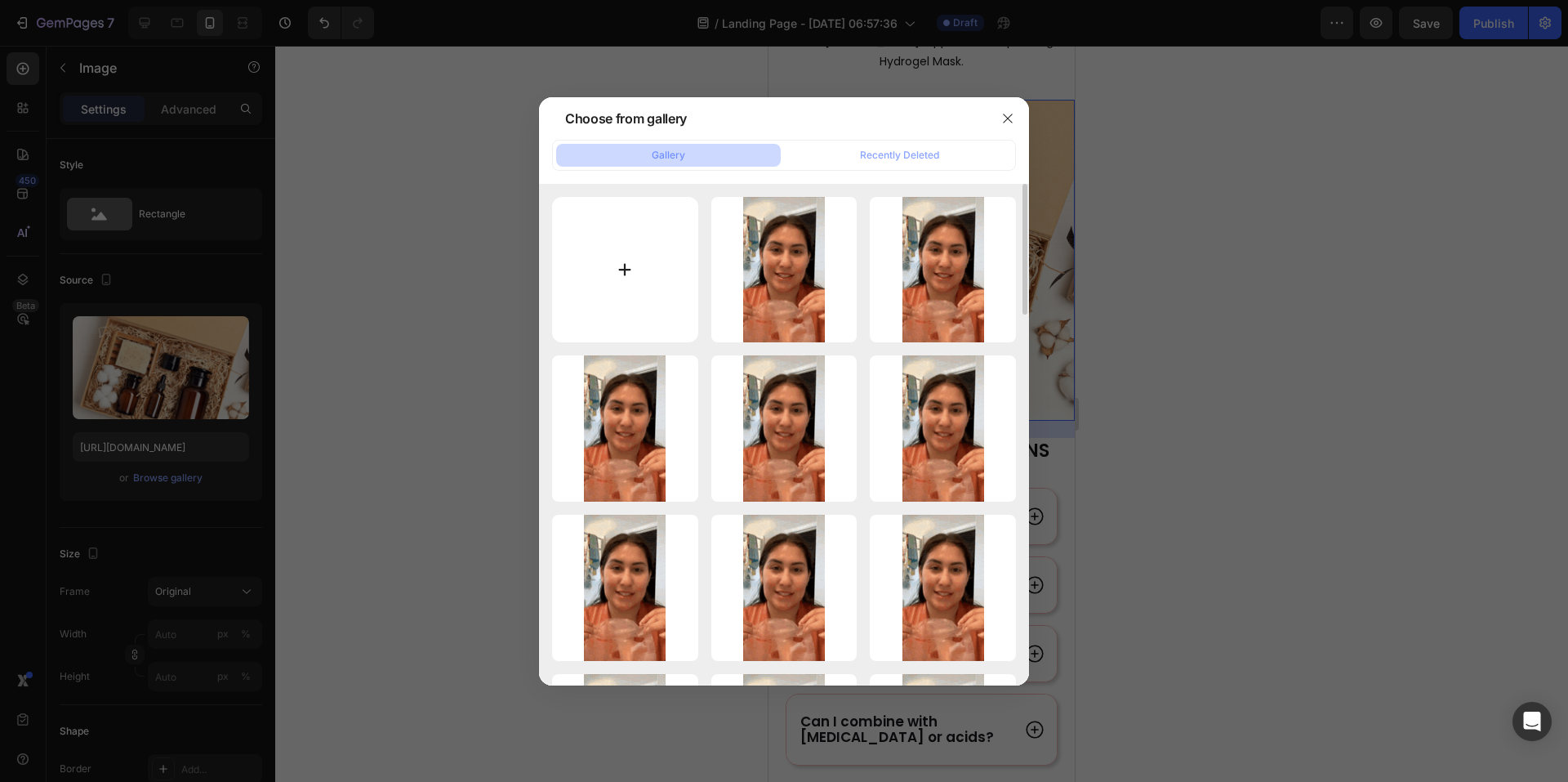
click at [627, 275] on input "file" at bounding box center [625, 269] width 146 height 146
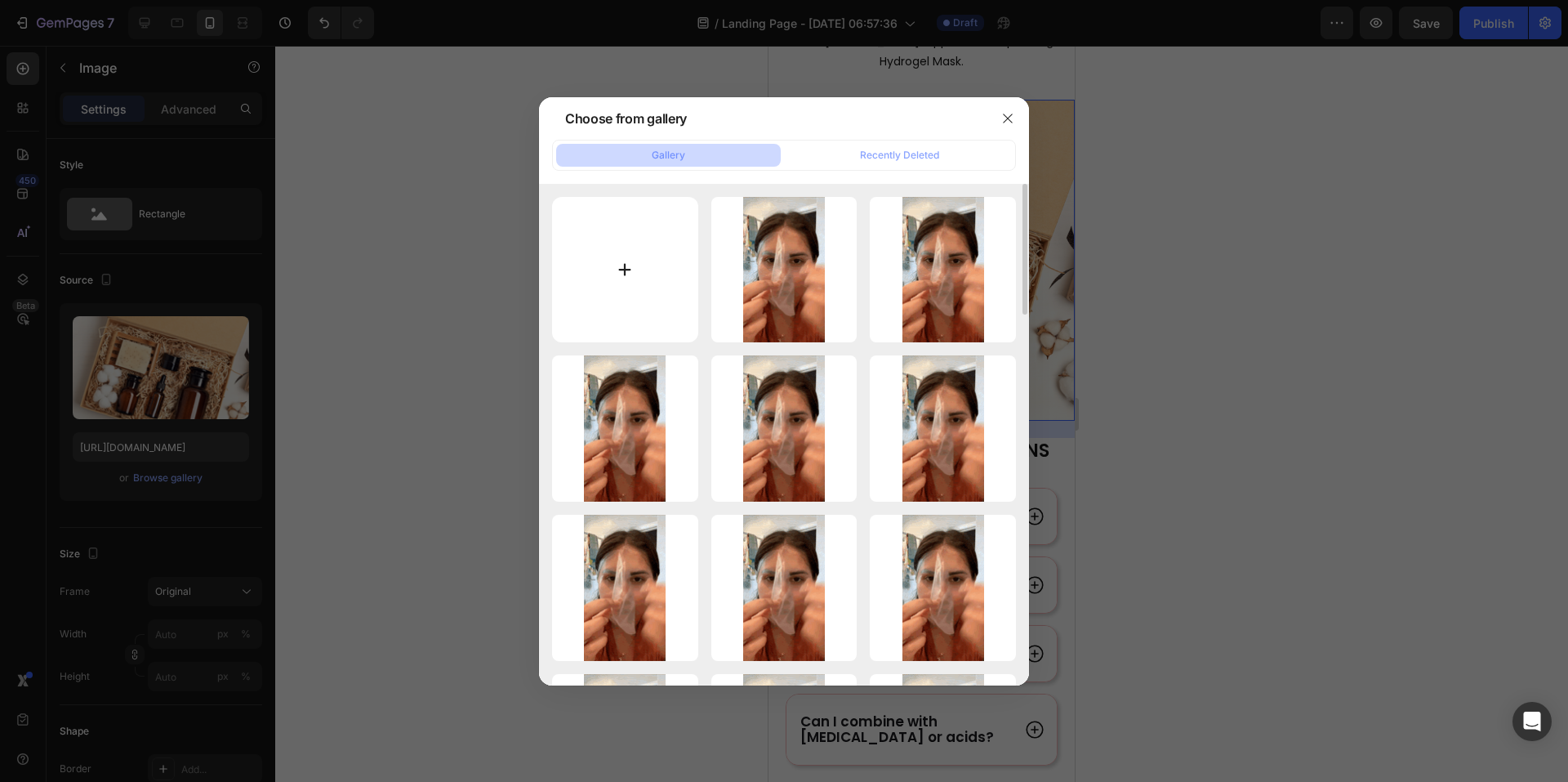
type input "C:\fakepath\1756174756899944_4.png"
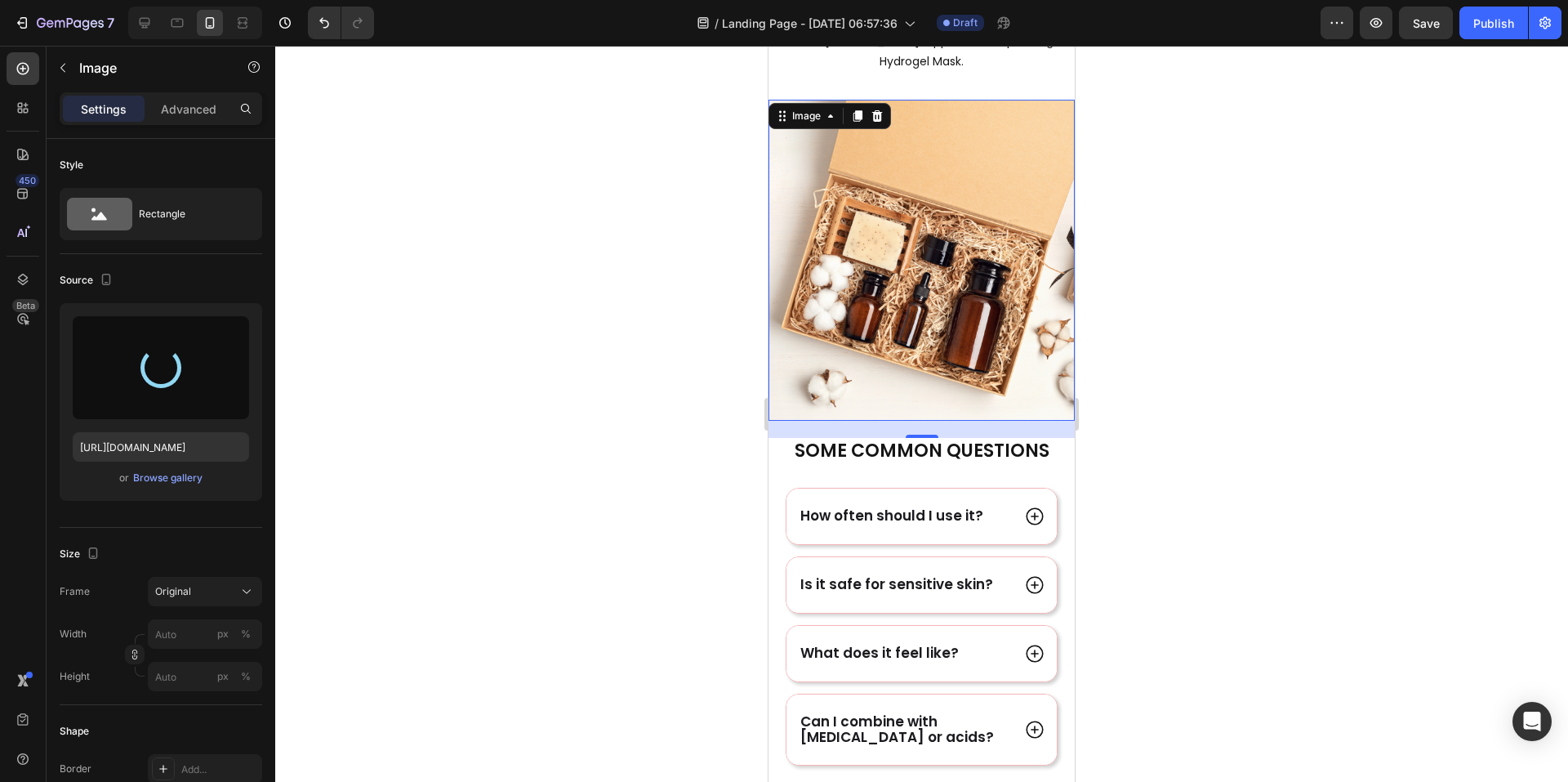
type input "[URL][DOMAIN_NAME]"
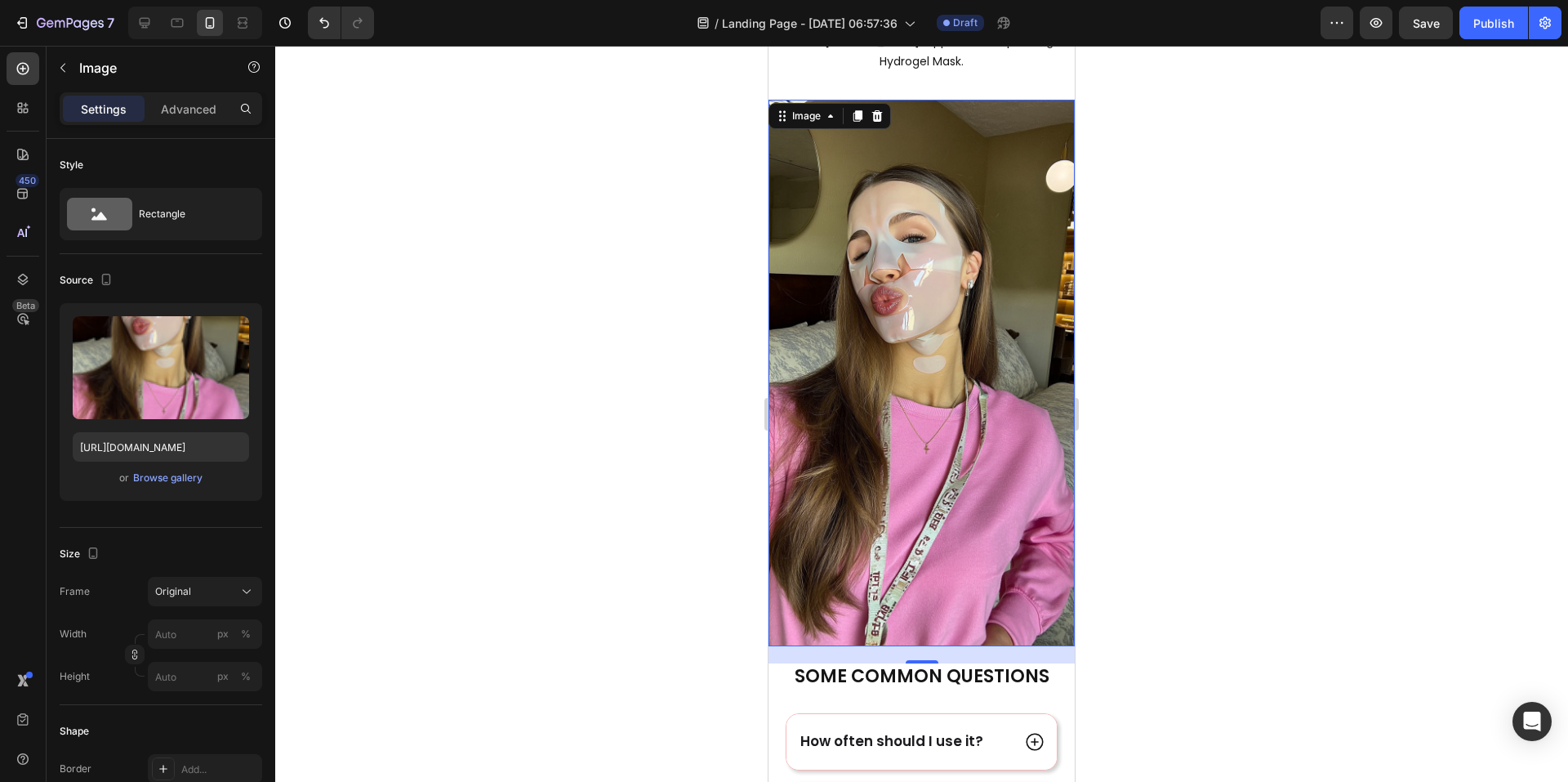
click at [1287, 449] on div at bounding box center [921, 414] width 1293 height 736
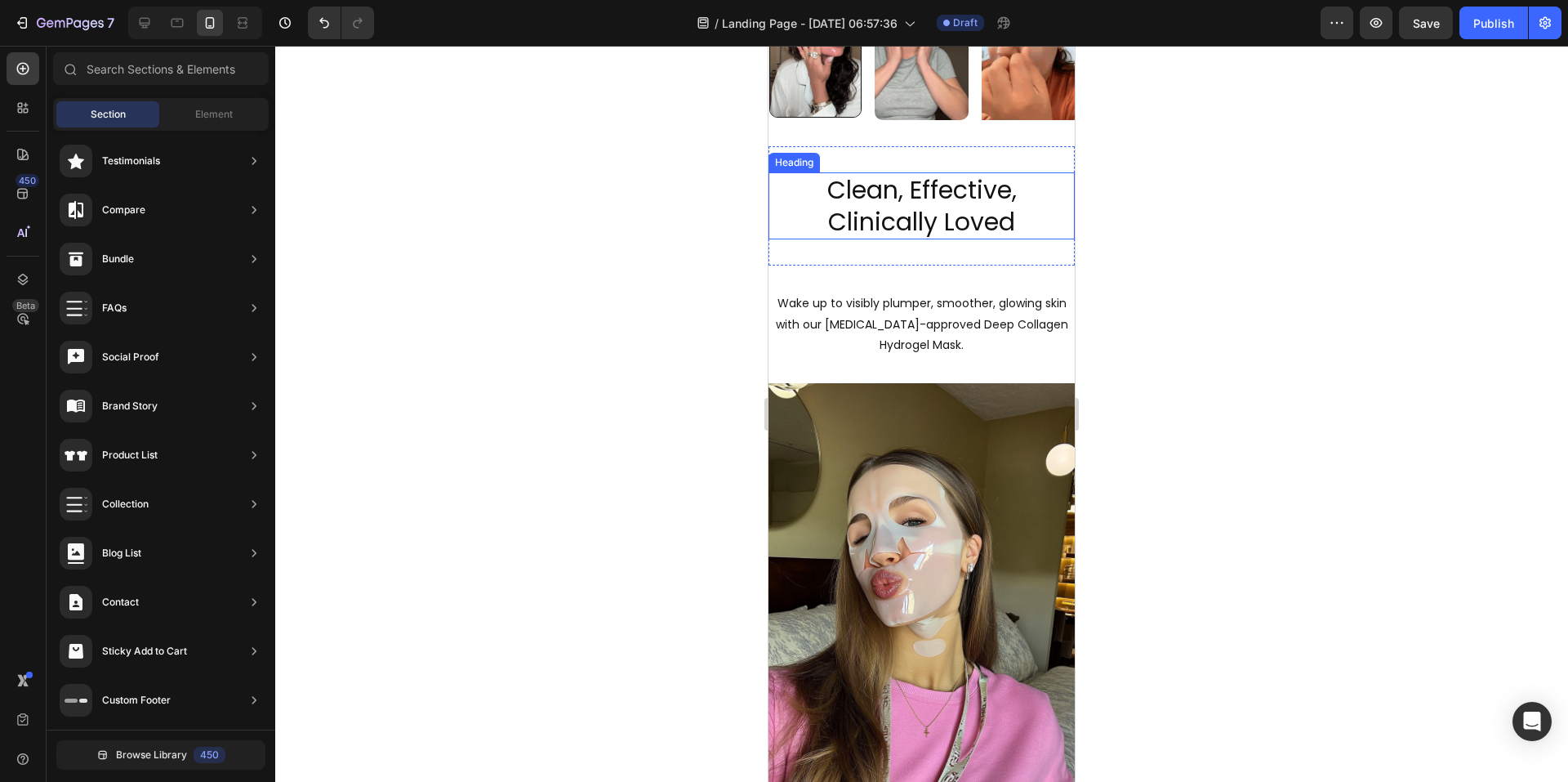
scroll to position [1700, 0]
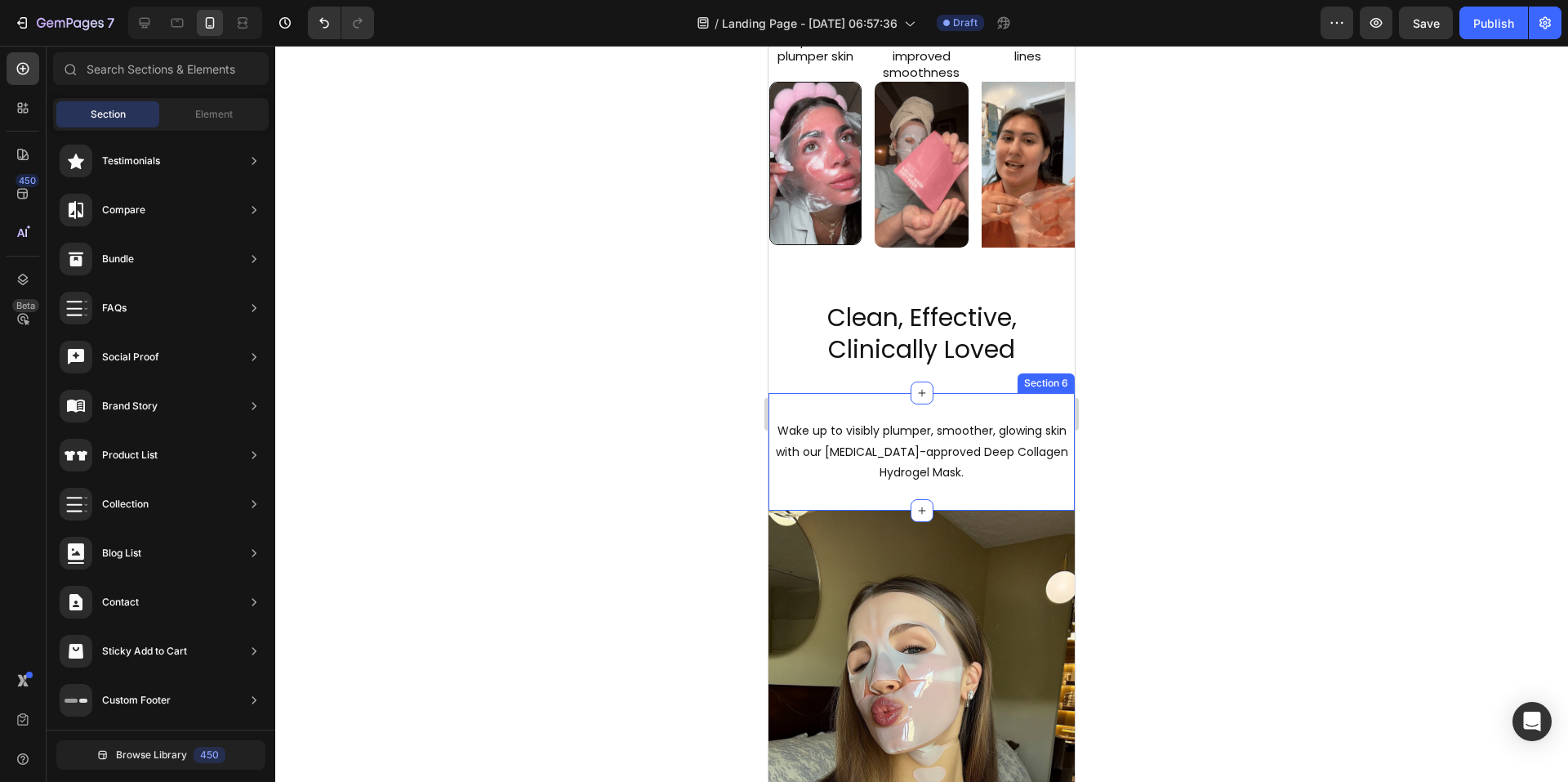
click at [831, 509] on div "Wake up to visibly plumper, smoother, glowing skin with our [MEDICAL_DATA]-appr…" at bounding box center [921, 452] width 306 height 118
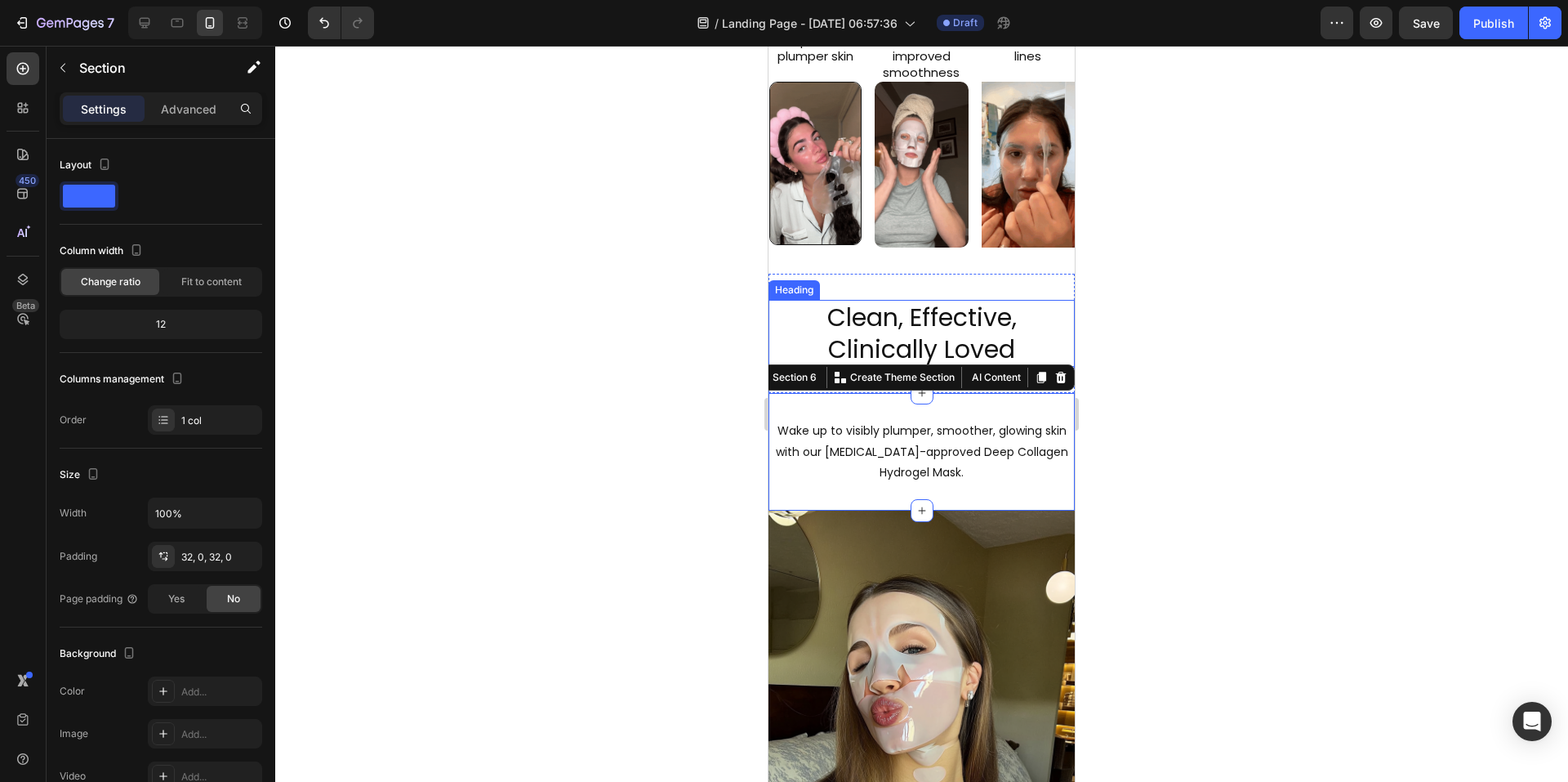
click at [889, 325] on h2 "Clean, Effective, Clinically Loved" at bounding box center [921, 333] width 306 height 67
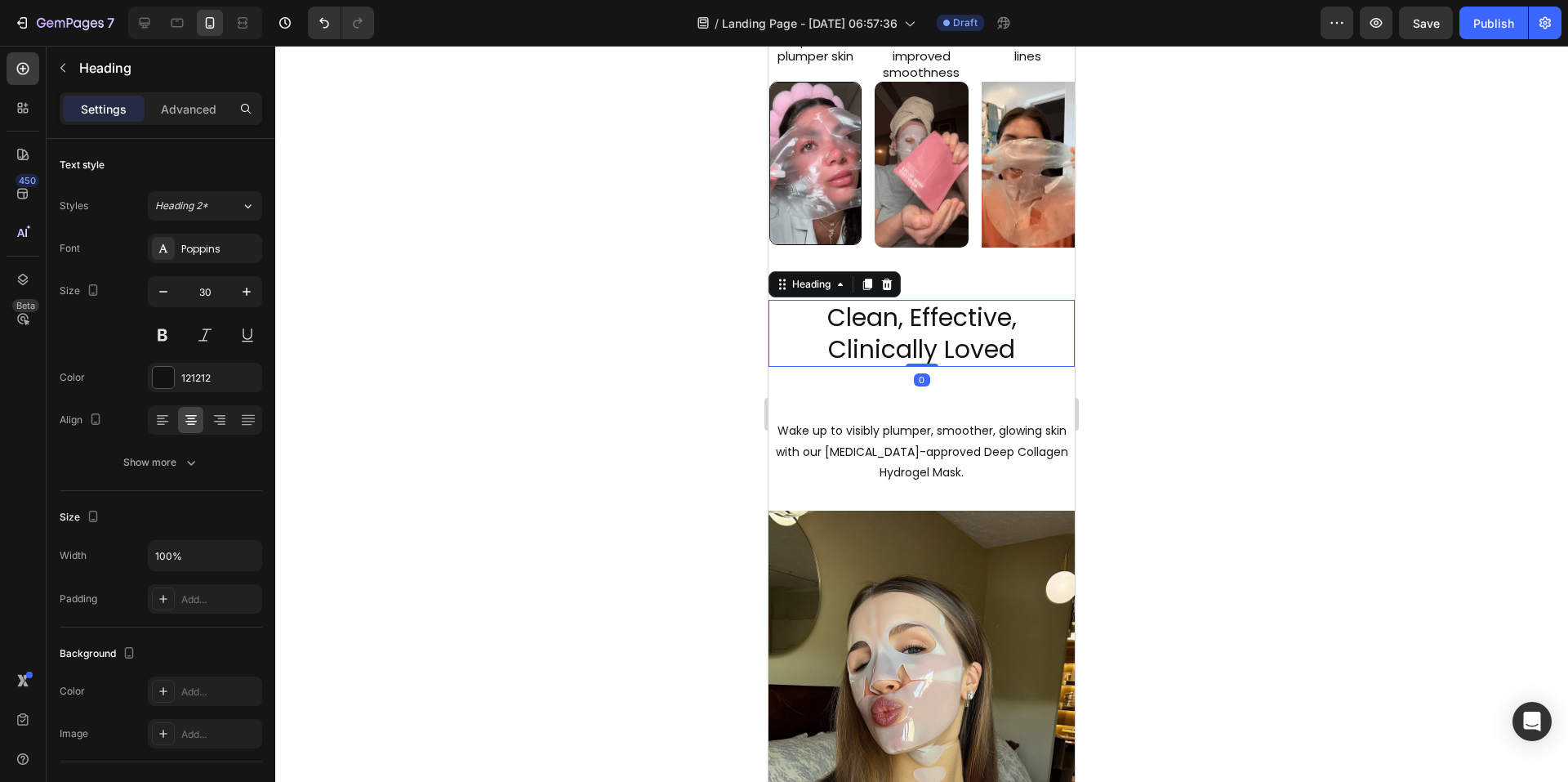
click at [889, 325] on h2 "Clean, Effective, Clinically Loved" at bounding box center [921, 333] width 306 height 67
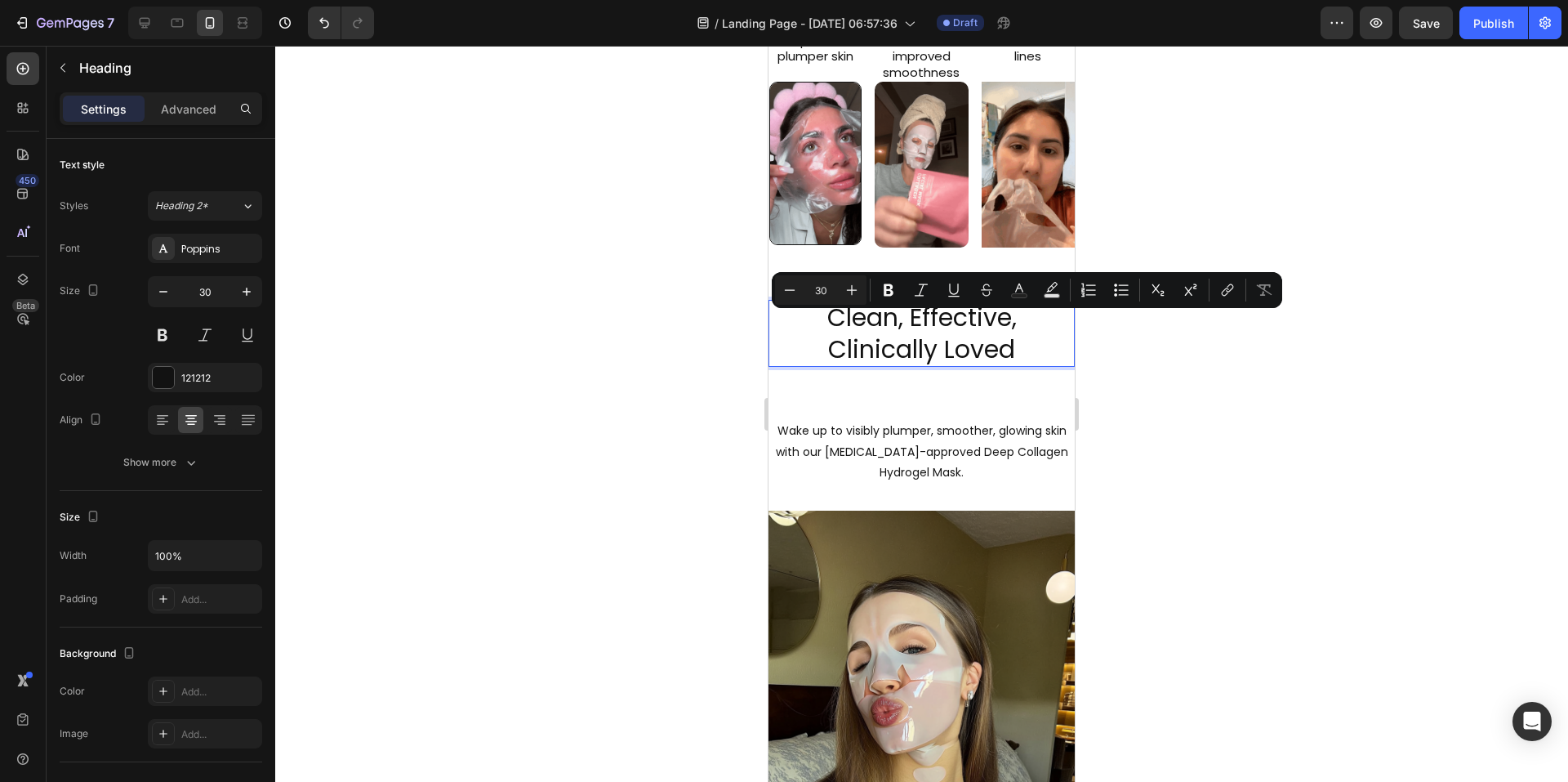
drag, startPoint x: 1192, startPoint y: 446, endPoint x: 1078, endPoint y: 390, distance: 127.0
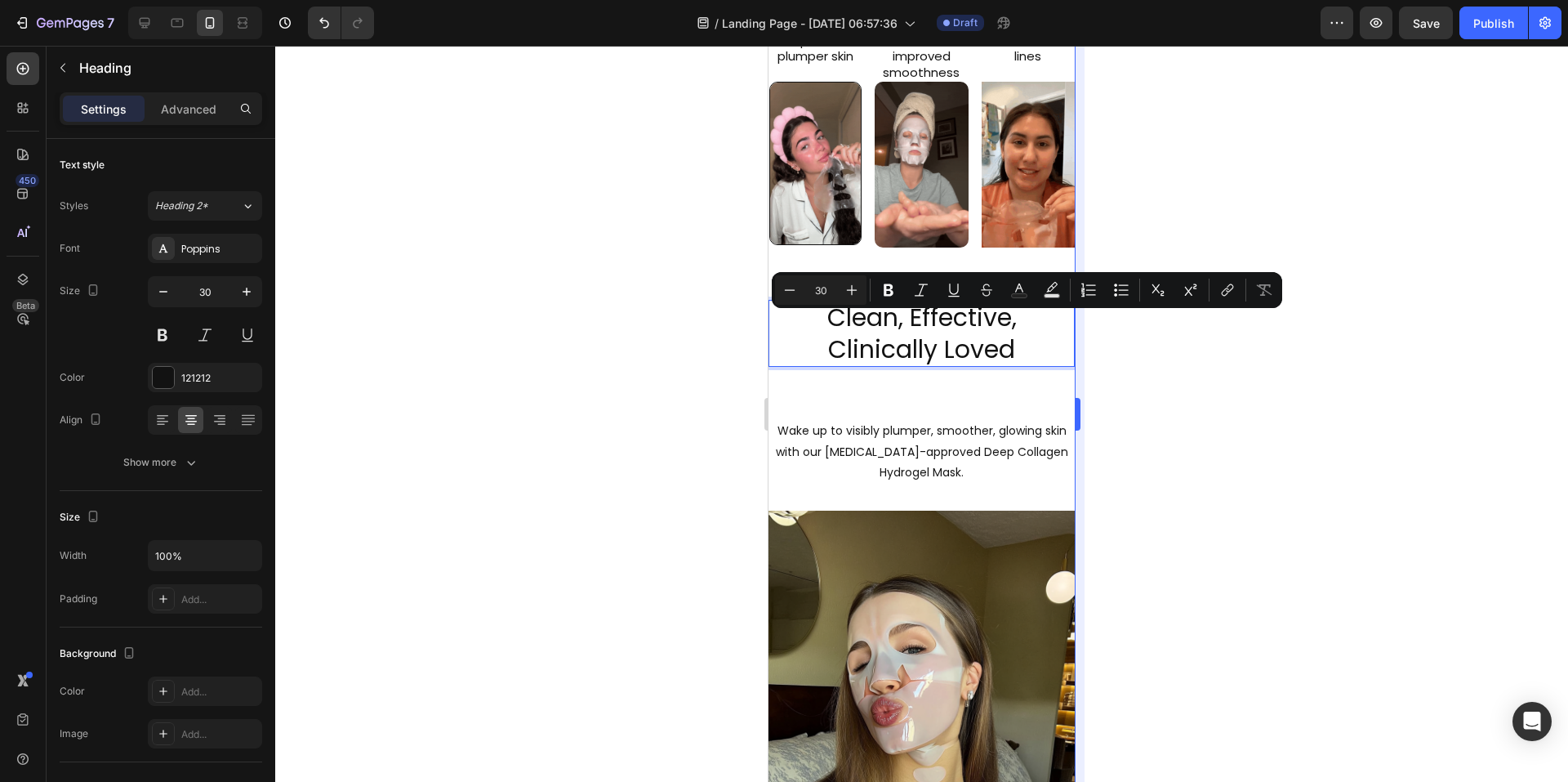
click at [1192, 445] on div at bounding box center [921, 414] width 1293 height 736
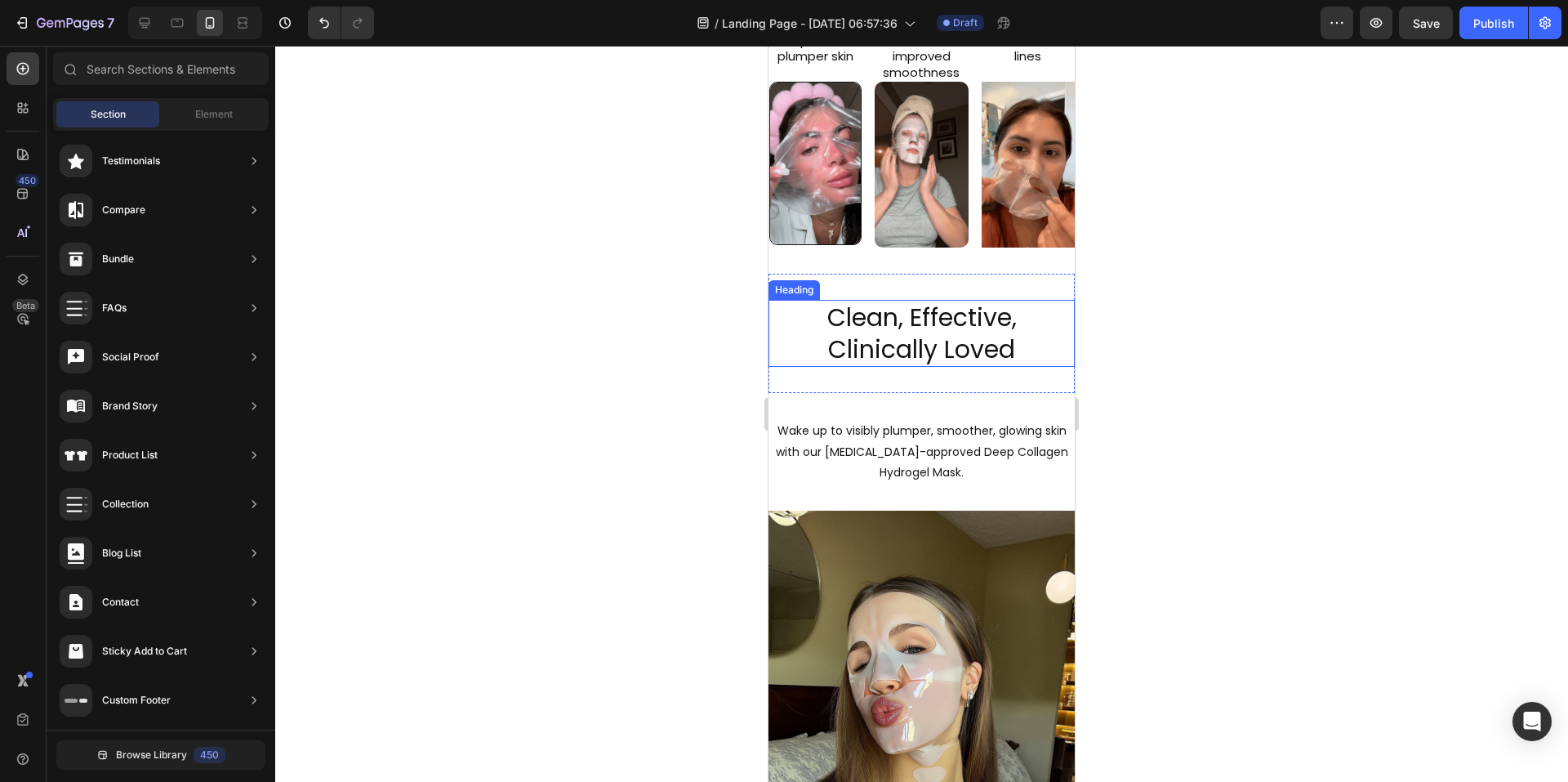
click at [865, 339] on p "Clean, Effective, Clinically Loved" at bounding box center [921, 333] width 303 height 64
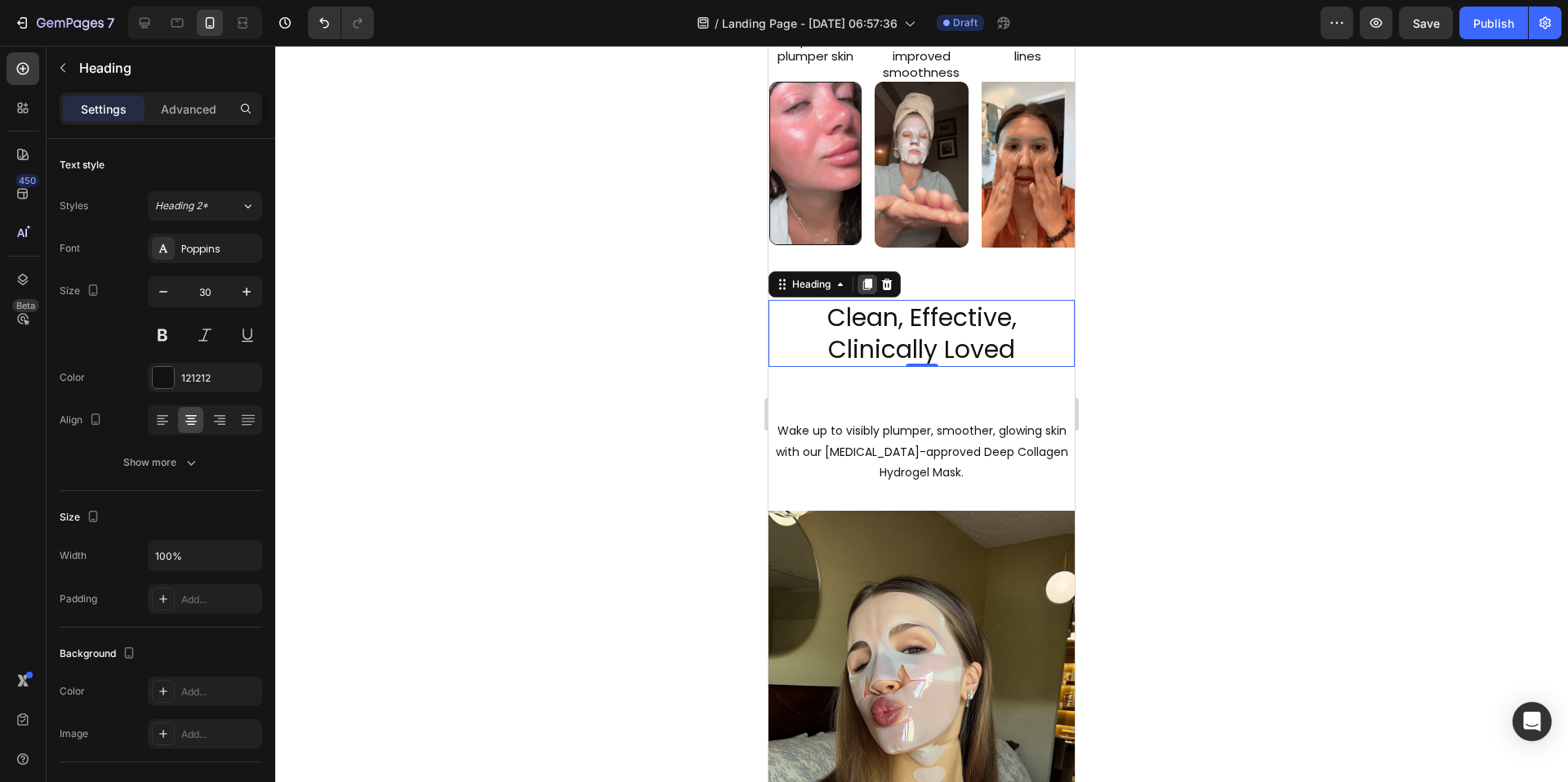
click at [871, 291] on icon at bounding box center [867, 285] width 9 height 11
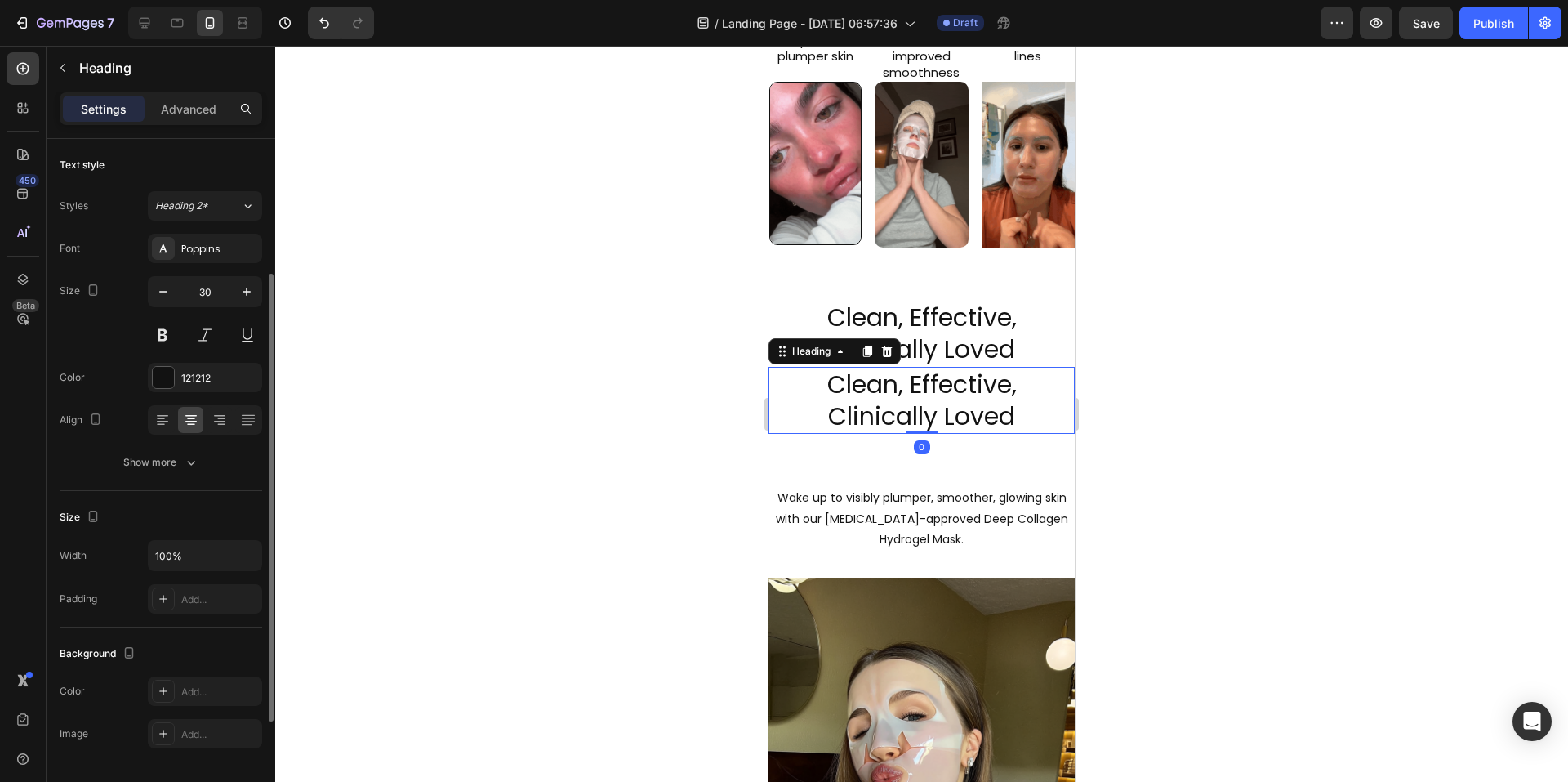
scroll to position [82, 0]
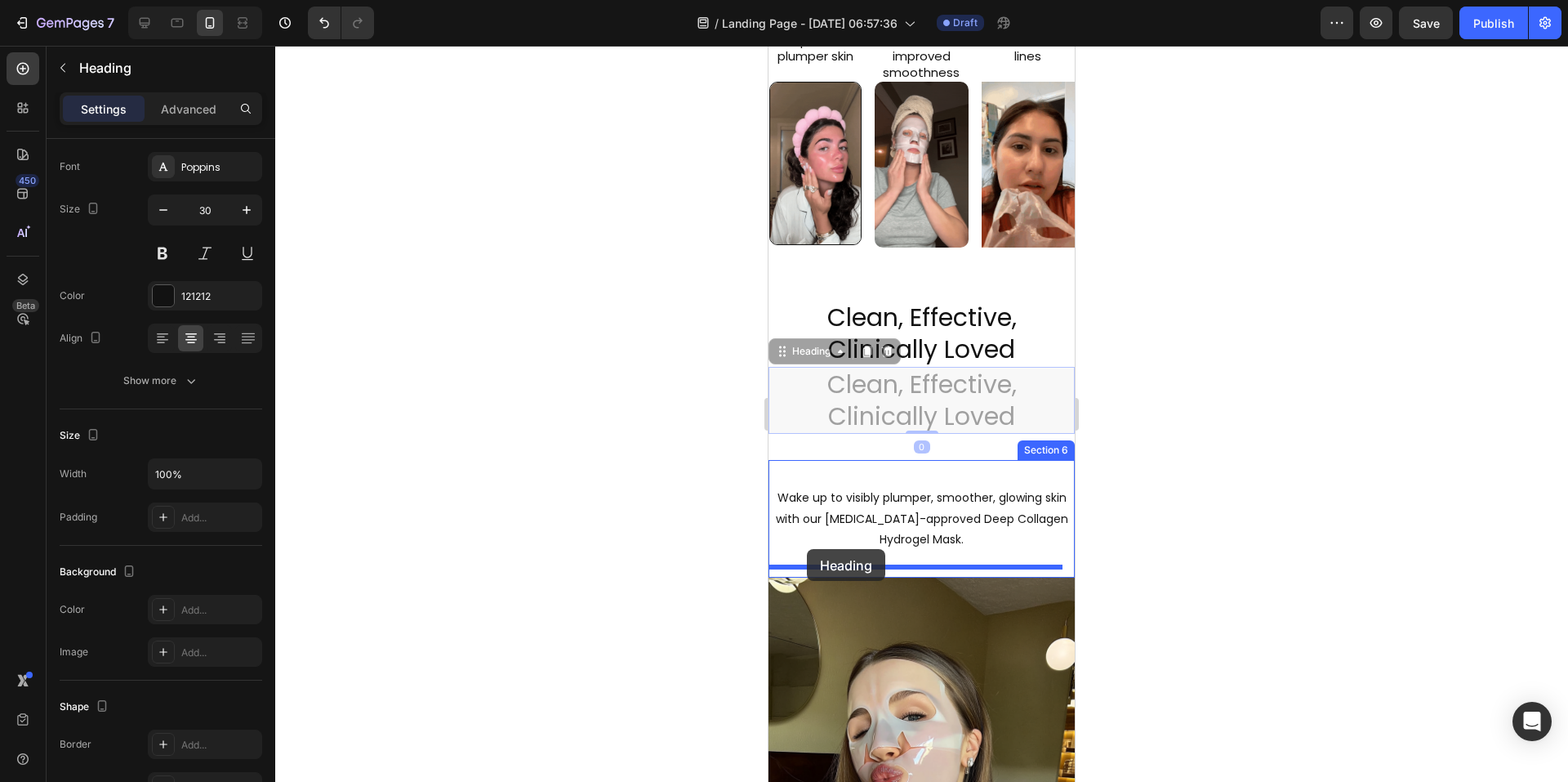
drag, startPoint x: 782, startPoint y: 370, endPoint x: 807, endPoint y: 549, distance: 180.7
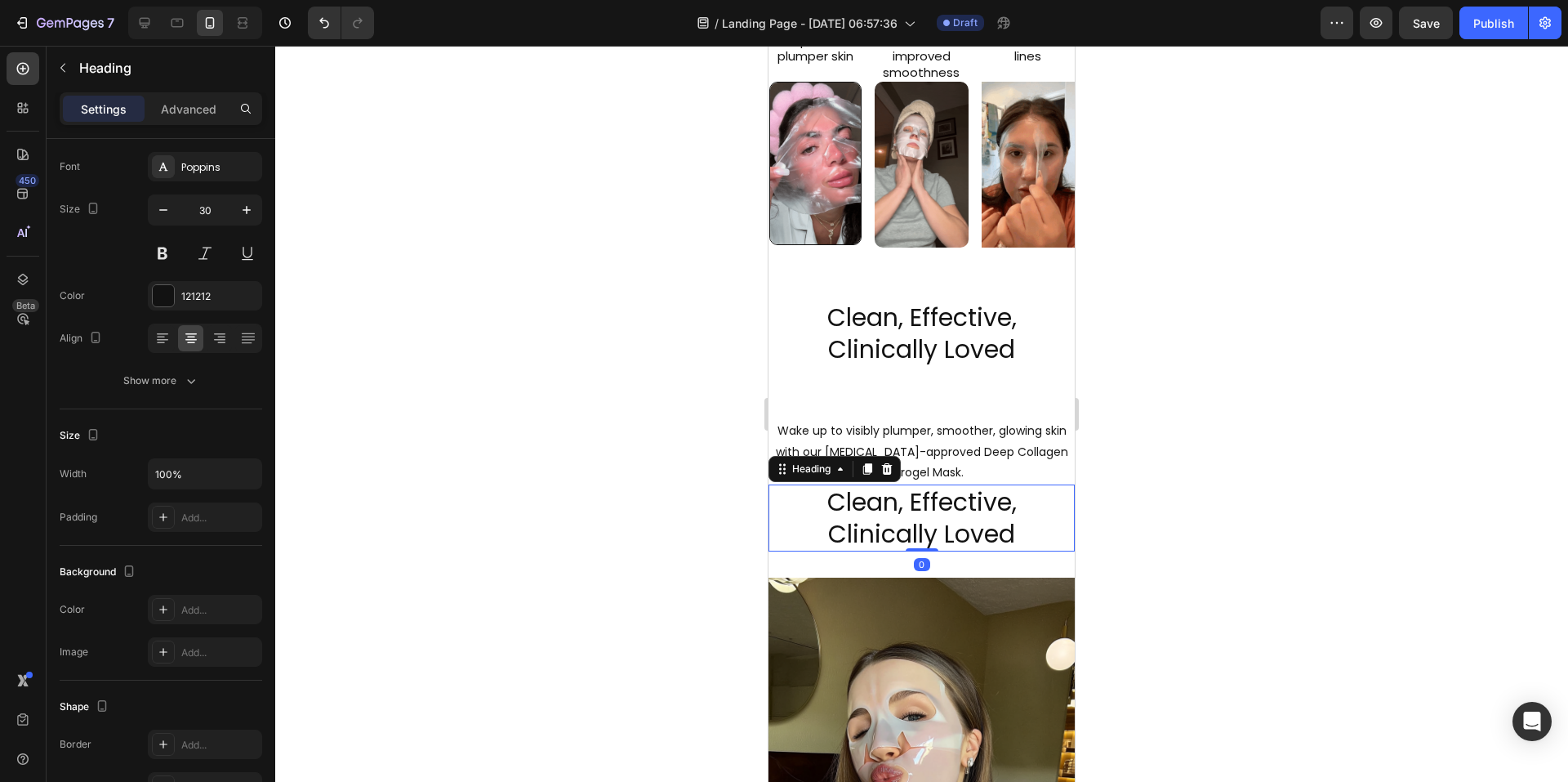
click at [869, 527] on h2 "Clean, Effective, Clinically Loved" at bounding box center [921, 518] width 306 height 67
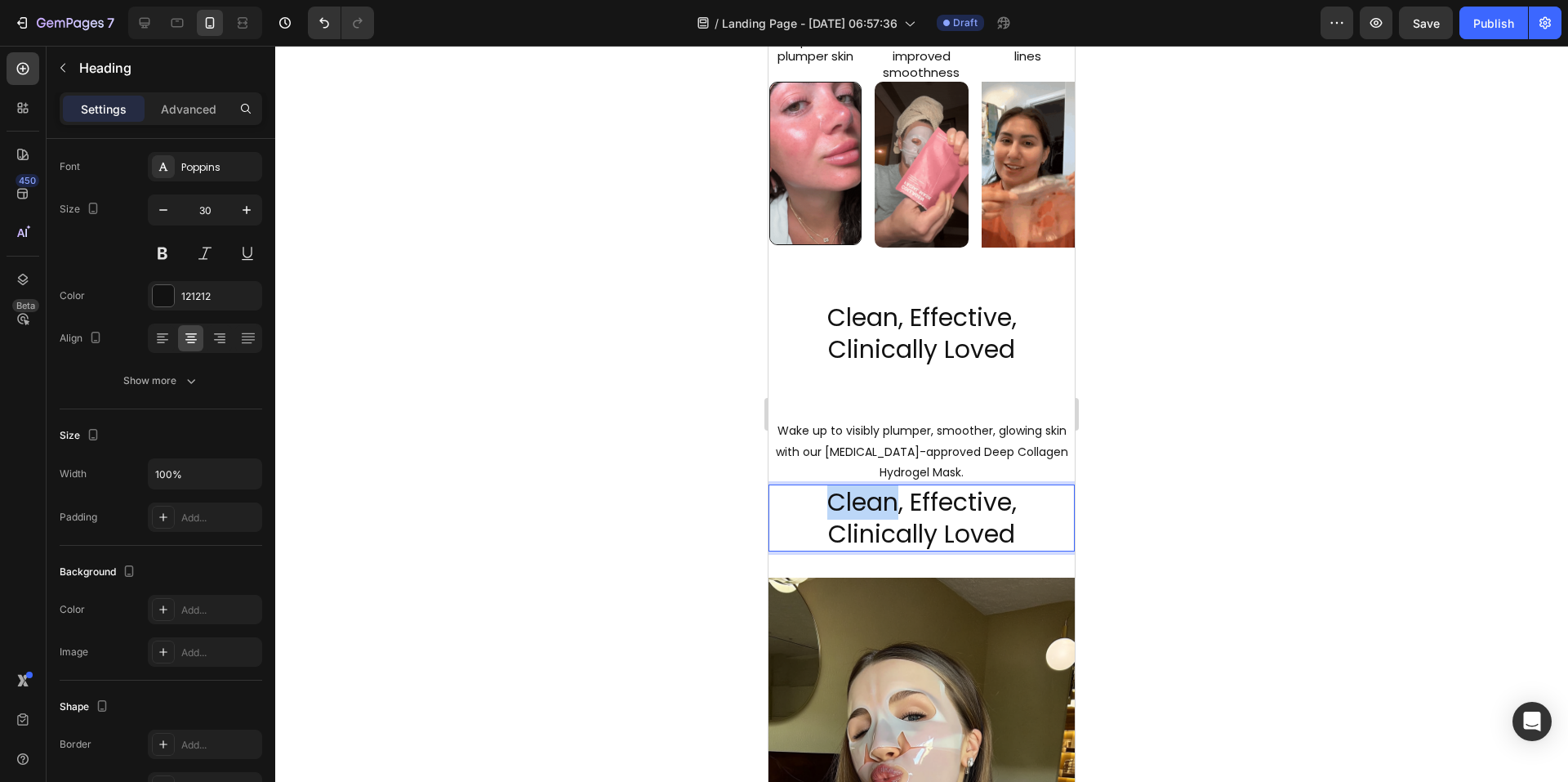
click at [869, 527] on p "Clean, Effective, Clinically Loved" at bounding box center [921, 518] width 303 height 64
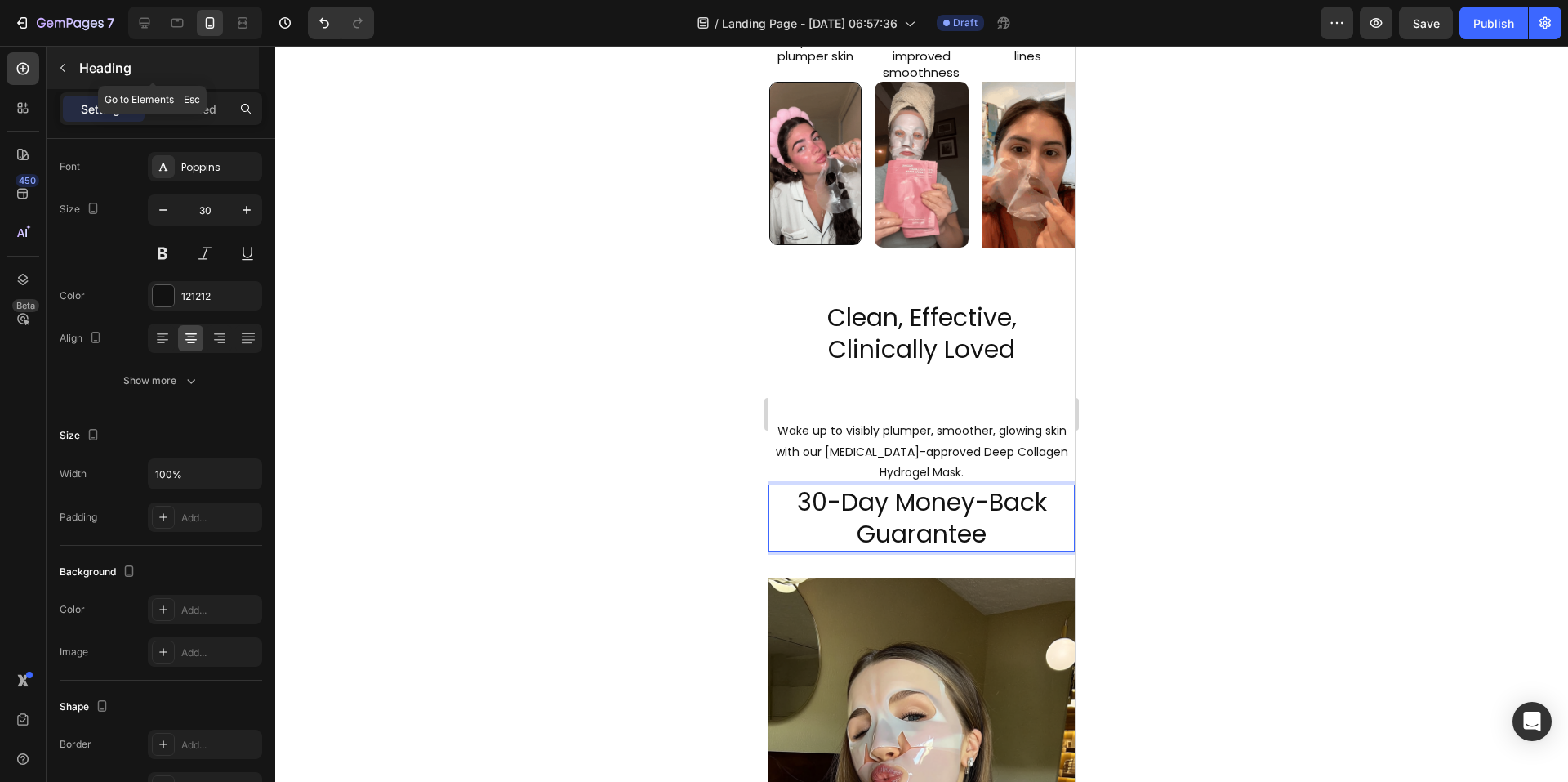
click at [68, 75] on button "button" at bounding box center [62, 68] width 26 height 26
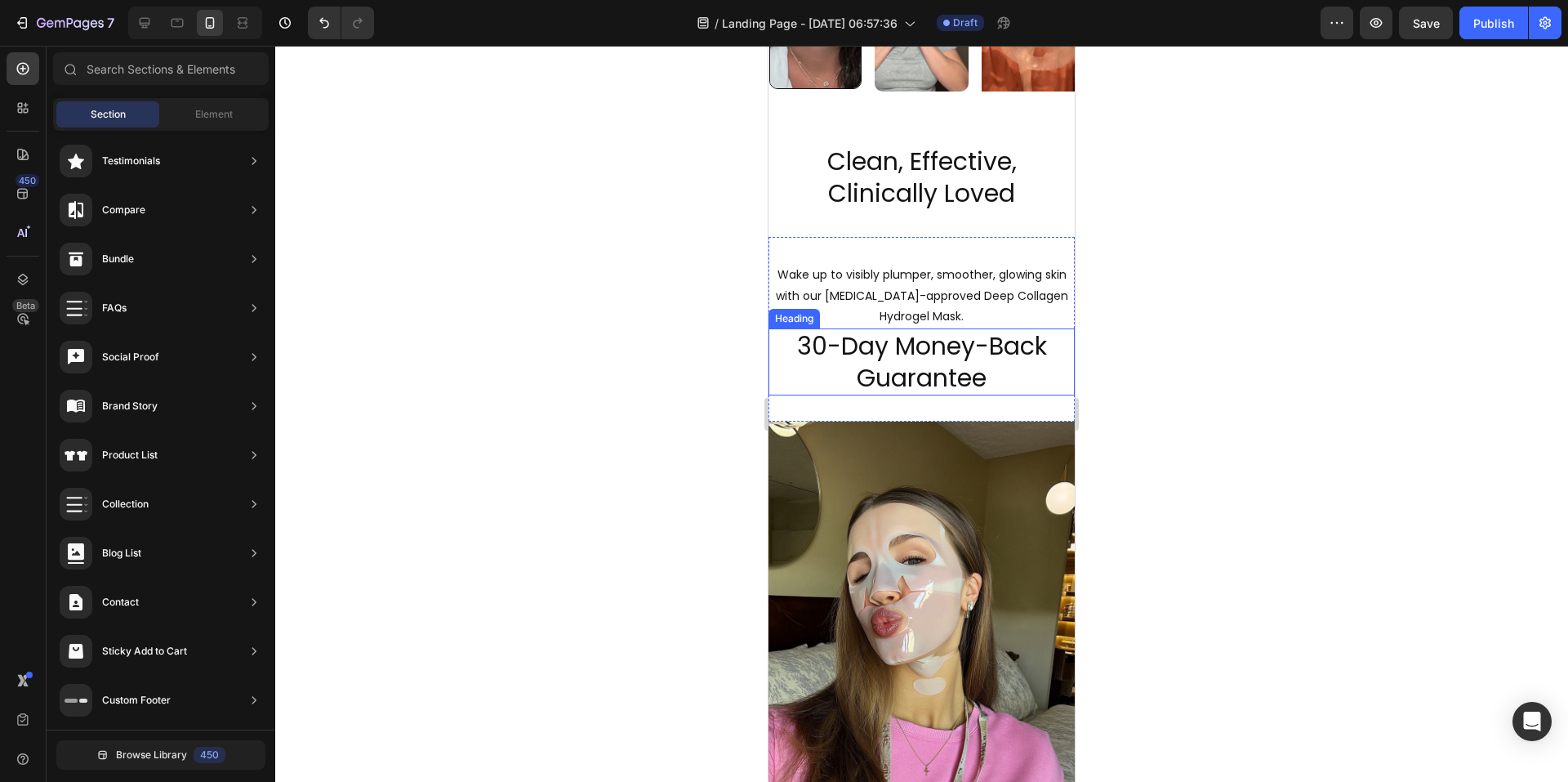
scroll to position [1863, 0]
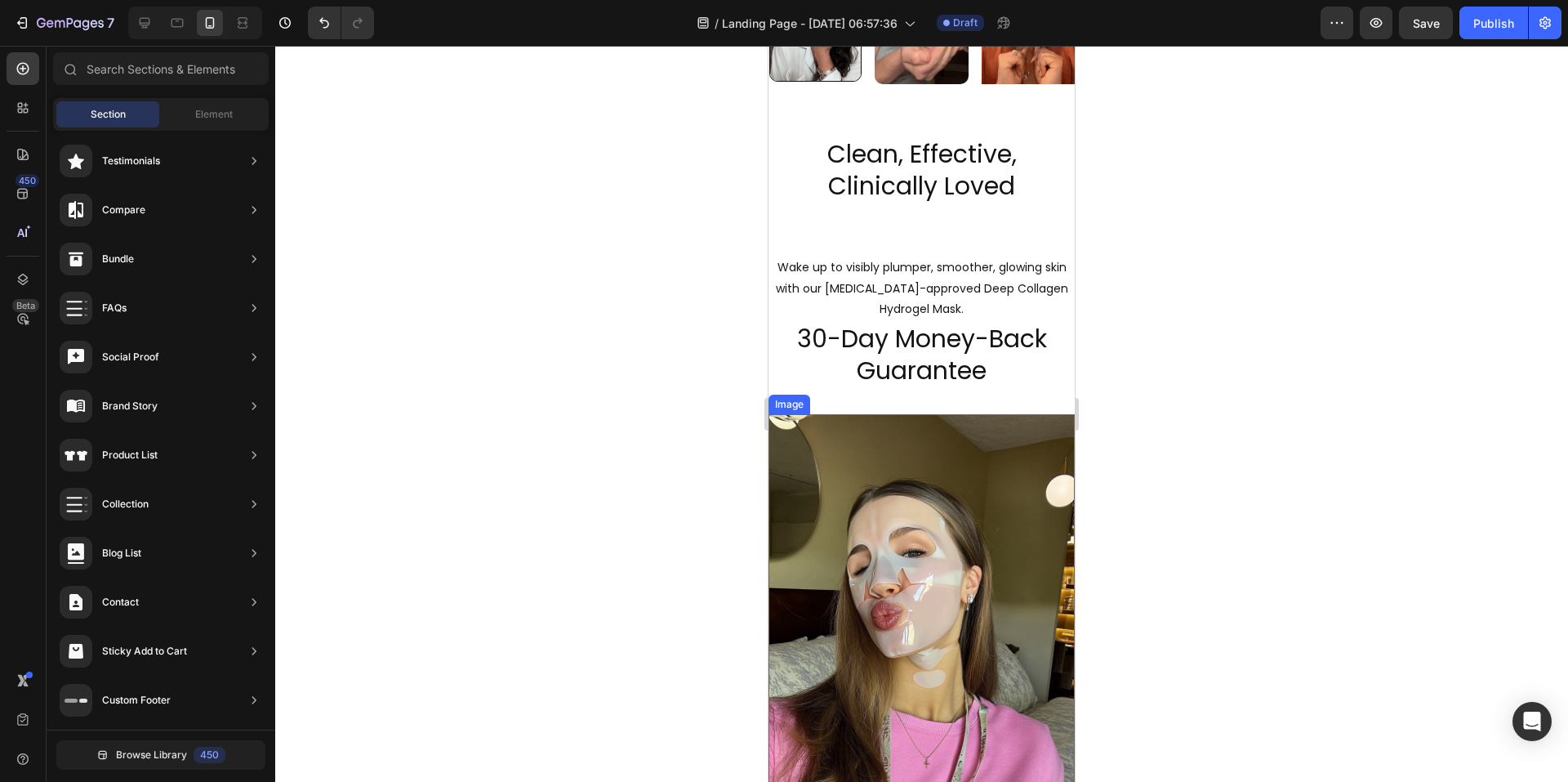
click at [871, 483] on img at bounding box center [921, 687] width 306 height 546
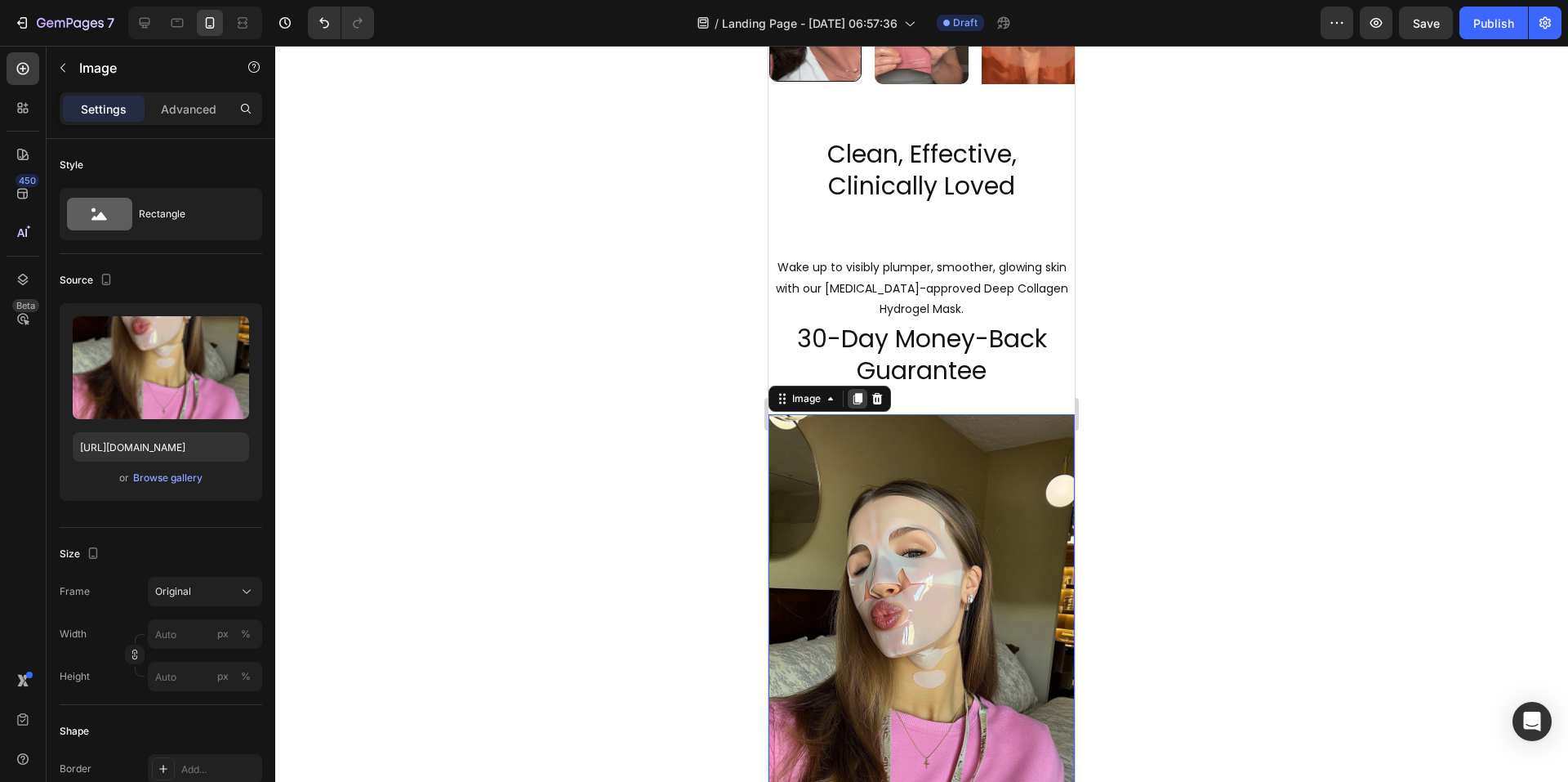
click at [860, 404] on icon at bounding box center [858, 398] width 9 height 11
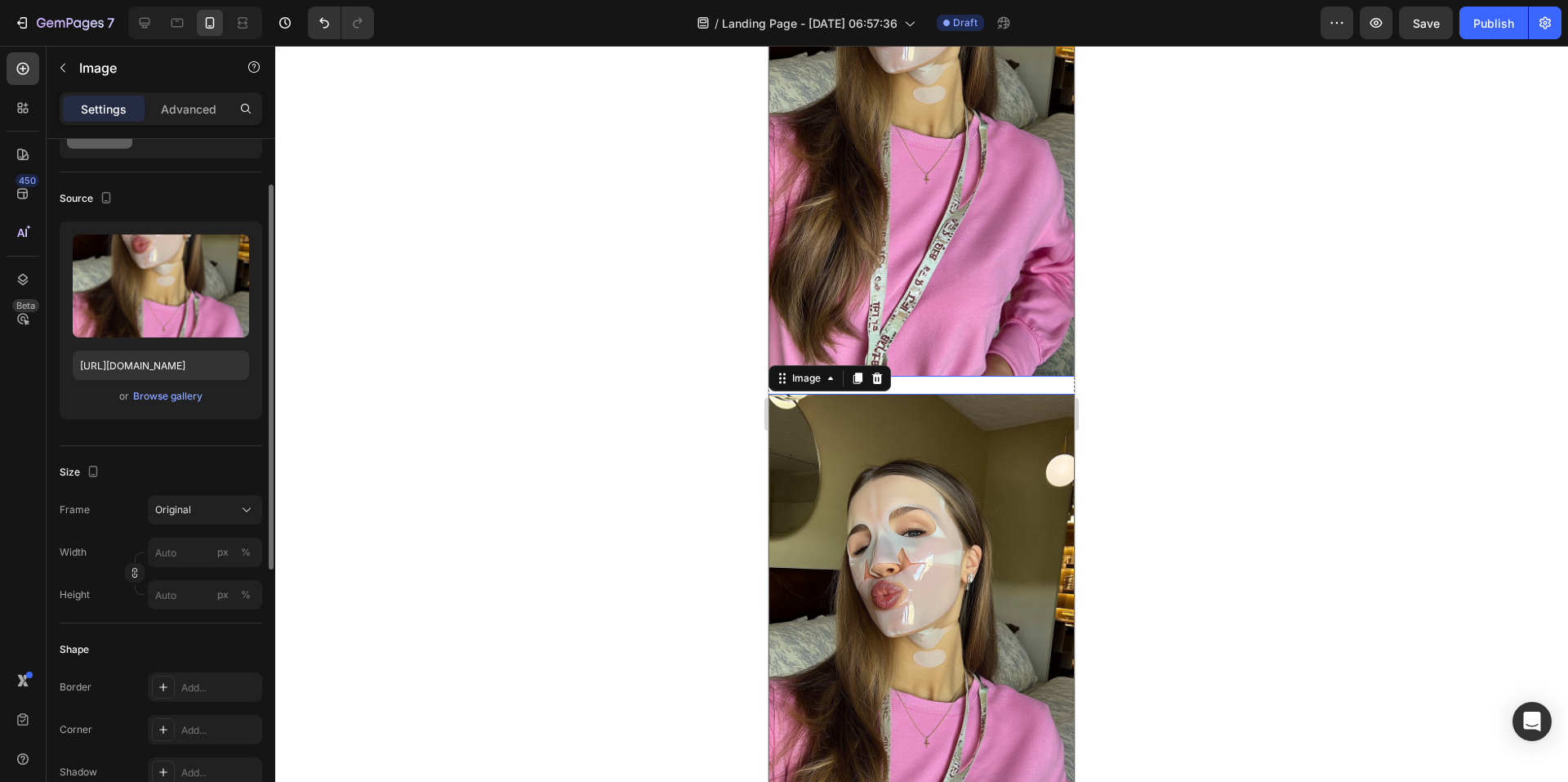
scroll to position [2731, 0]
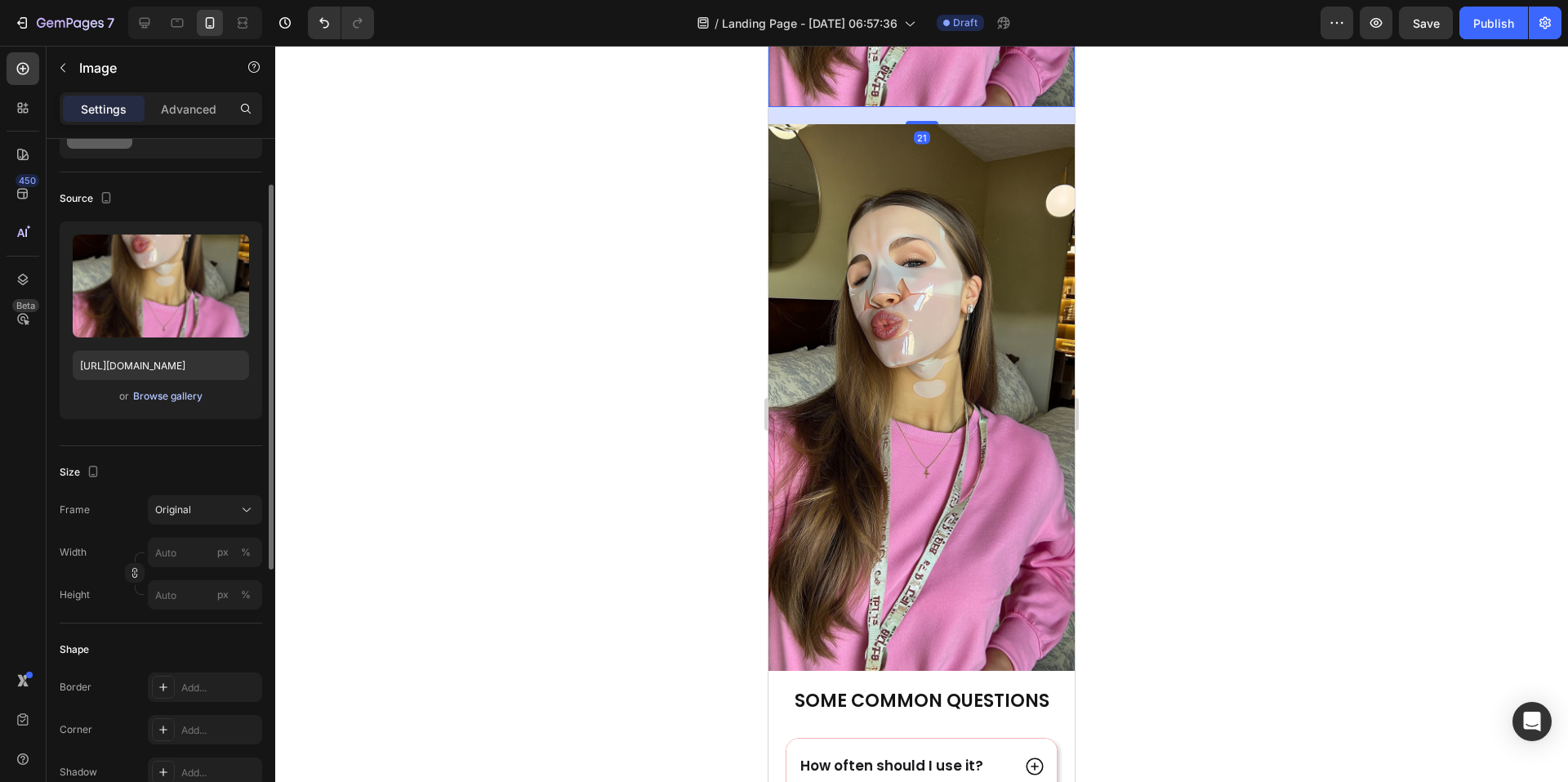
click at [167, 398] on div "Browse gallery" at bounding box center [167, 396] width 69 height 15
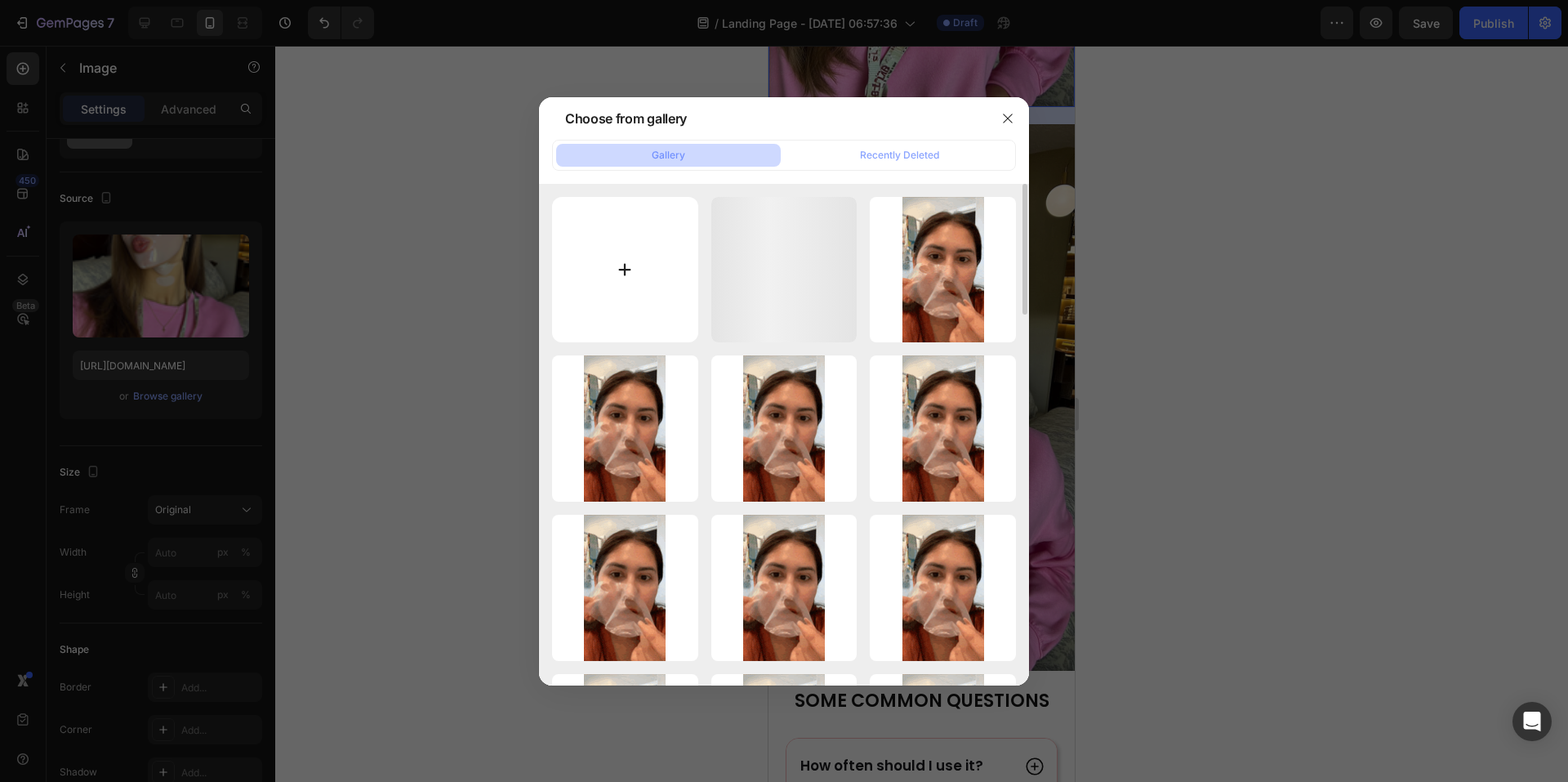
click at [596, 257] on input "file" at bounding box center [625, 269] width 146 height 146
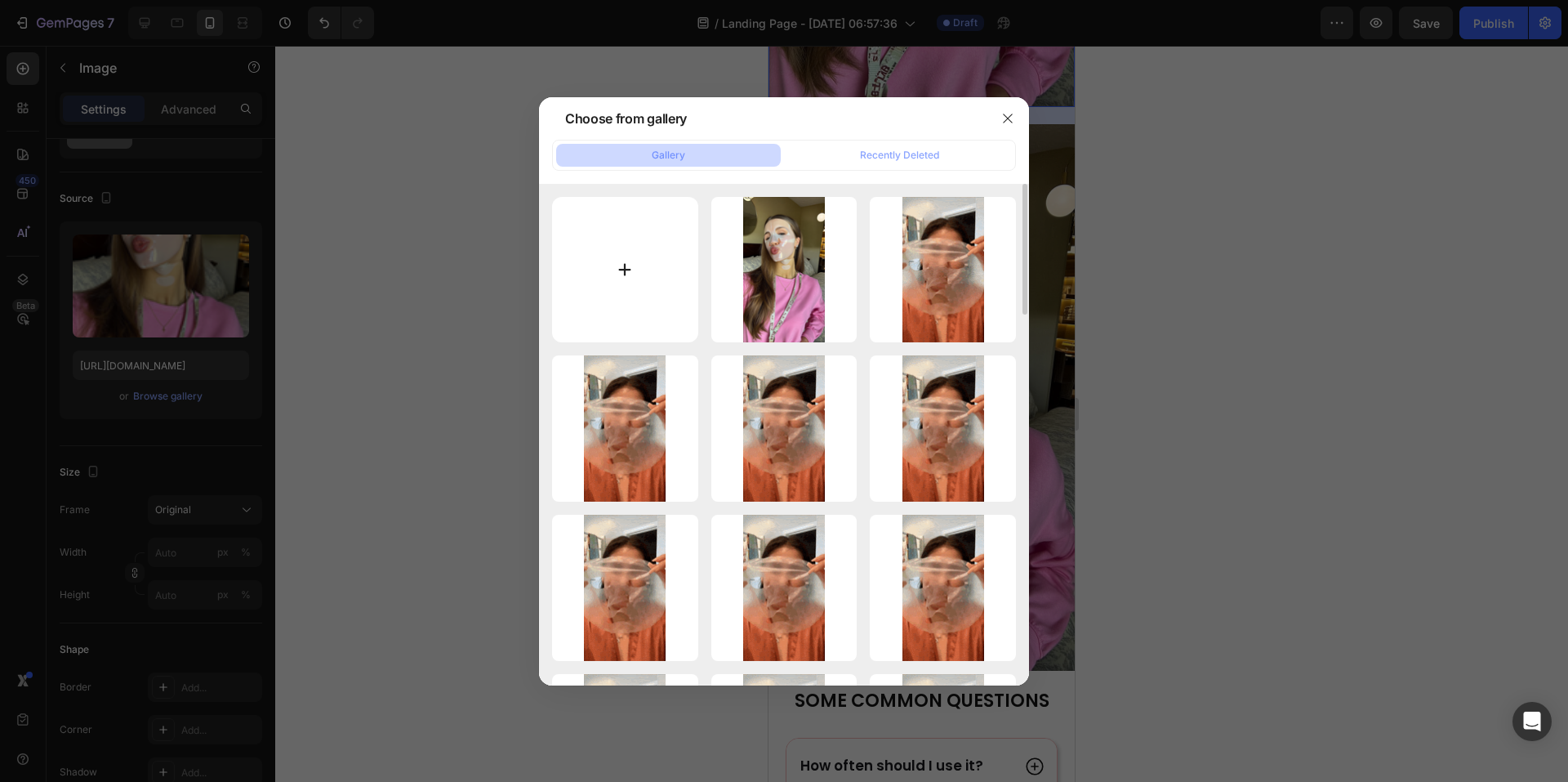
type input "C:\fakepath\Screenshot [DATE] 104015.png"
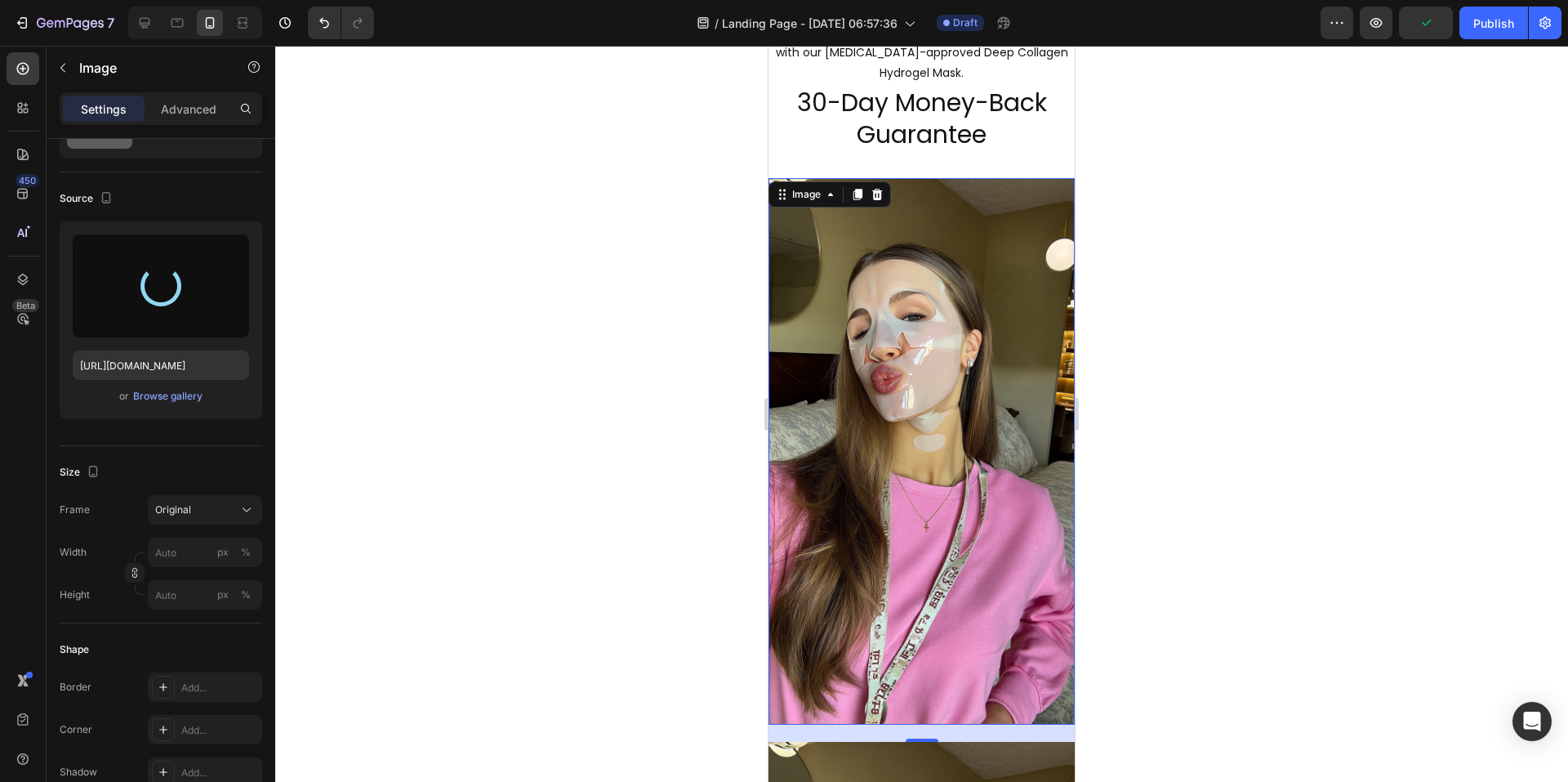
scroll to position [2078, 0]
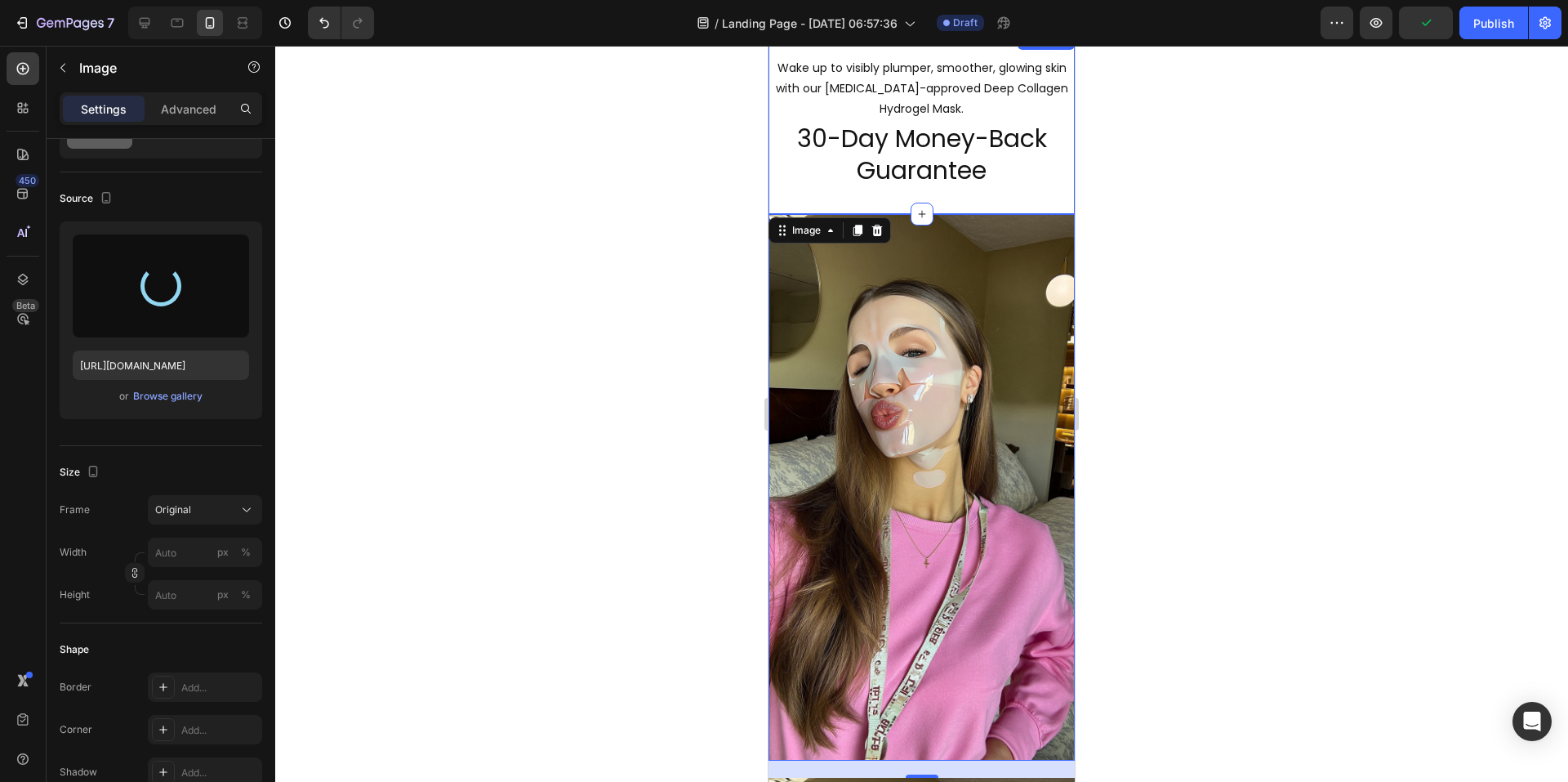
type input "[URL][DOMAIN_NAME]"
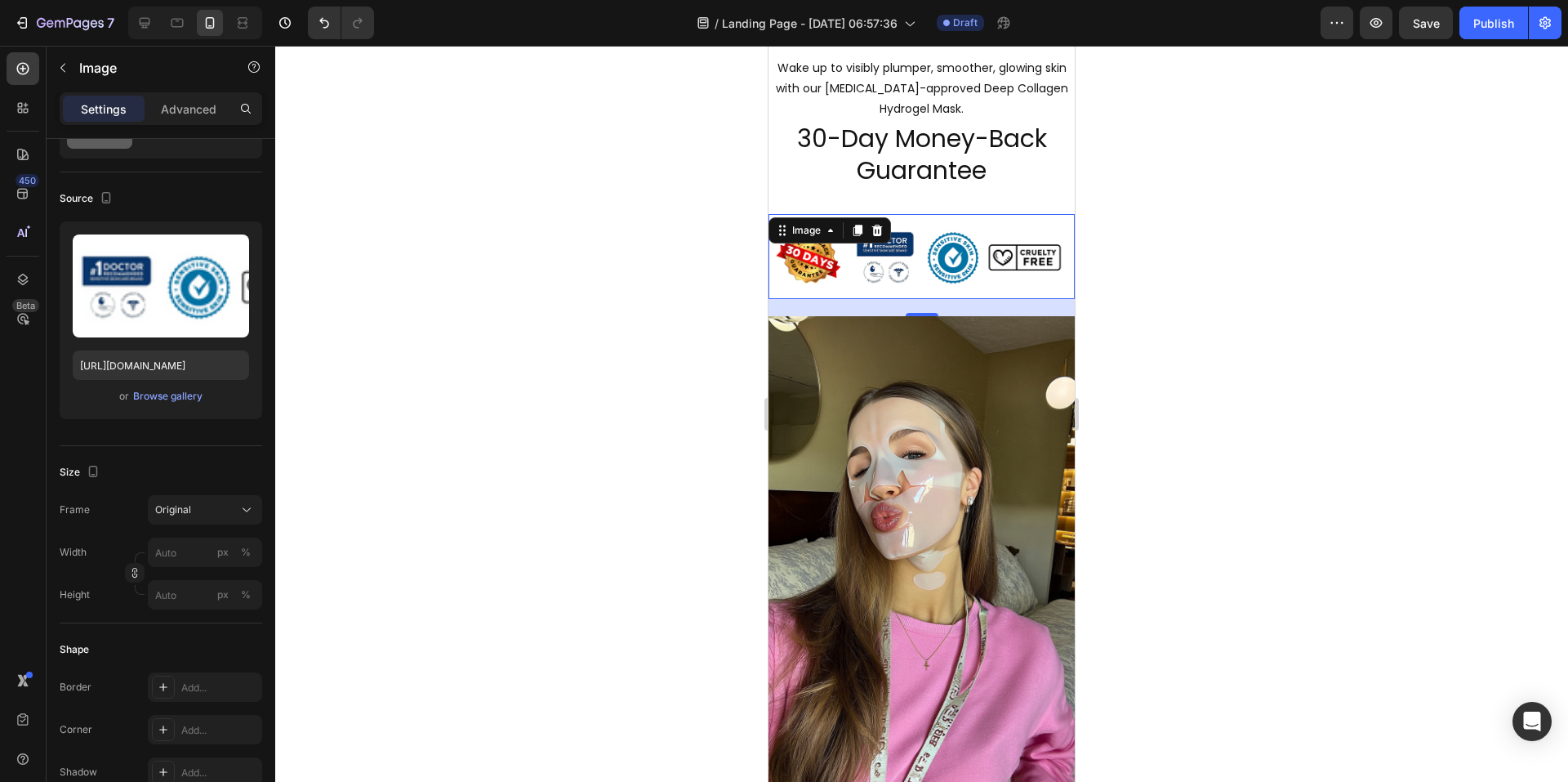
click at [1209, 268] on div at bounding box center [921, 414] width 1293 height 736
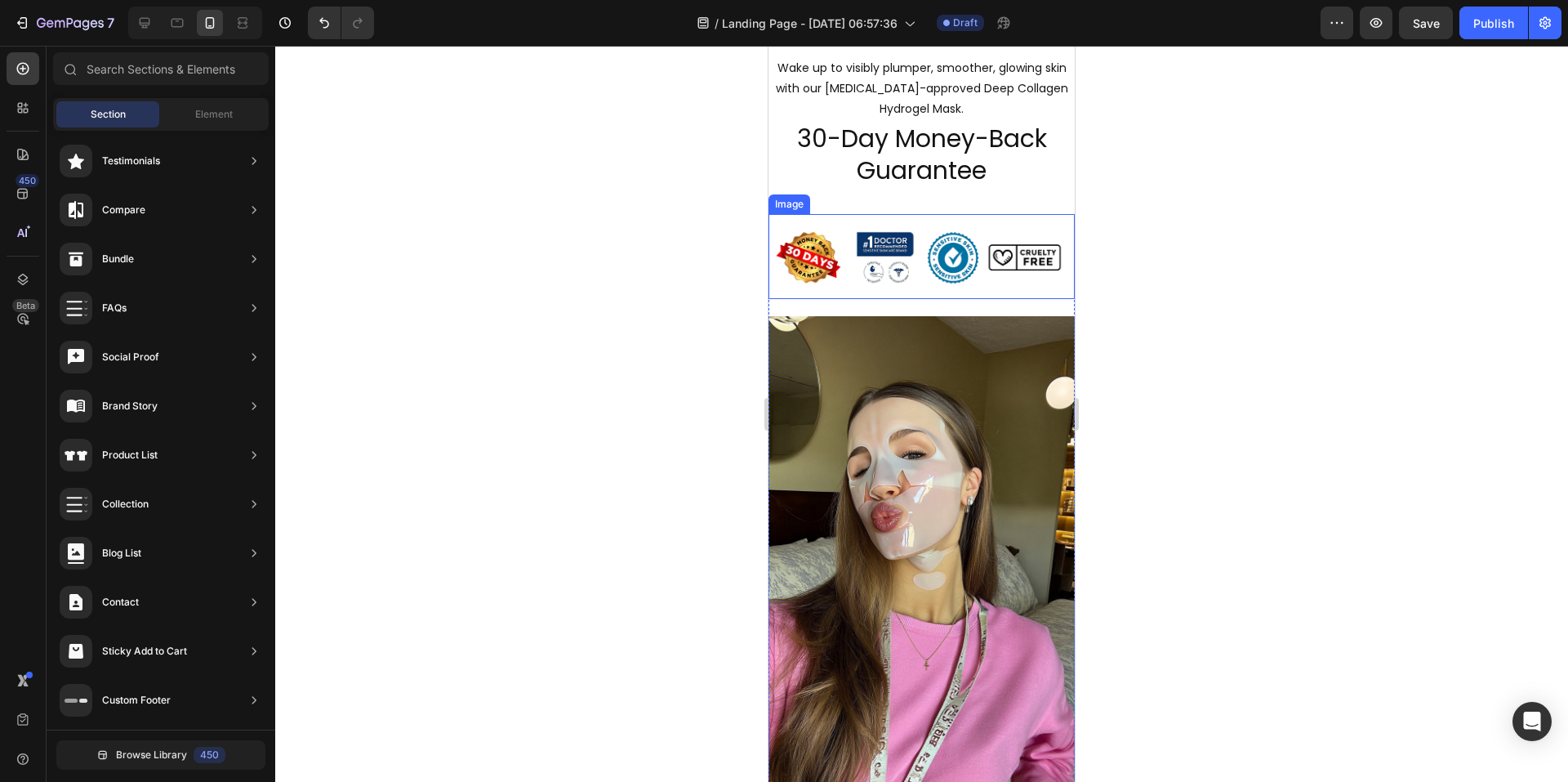
click at [884, 286] on img at bounding box center [921, 256] width 306 height 85
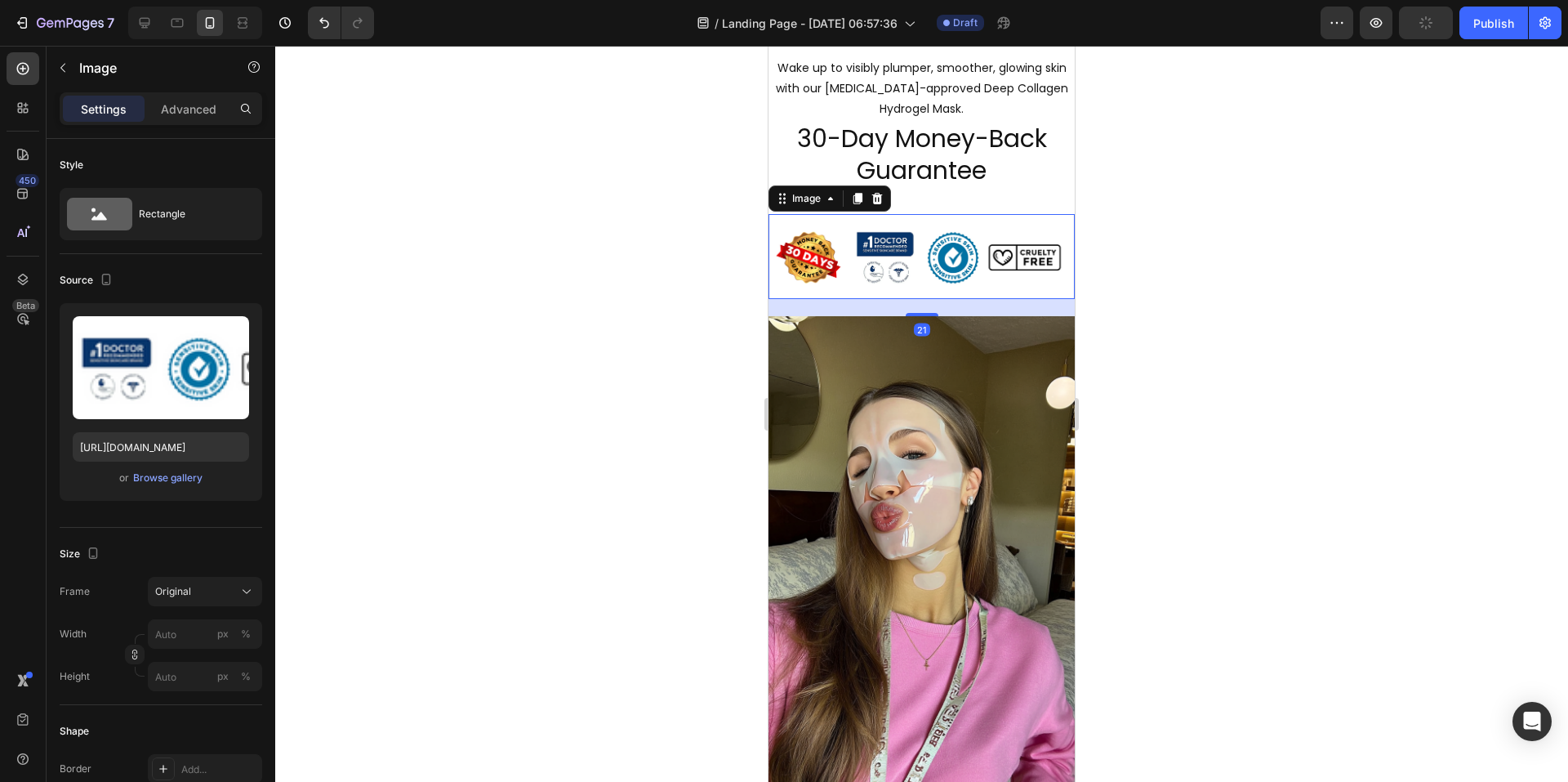
drag, startPoint x: 854, startPoint y: 201, endPoint x: 861, endPoint y: 207, distance: 9.2
click at [854, 201] on icon at bounding box center [858, 199] width 9 height 11
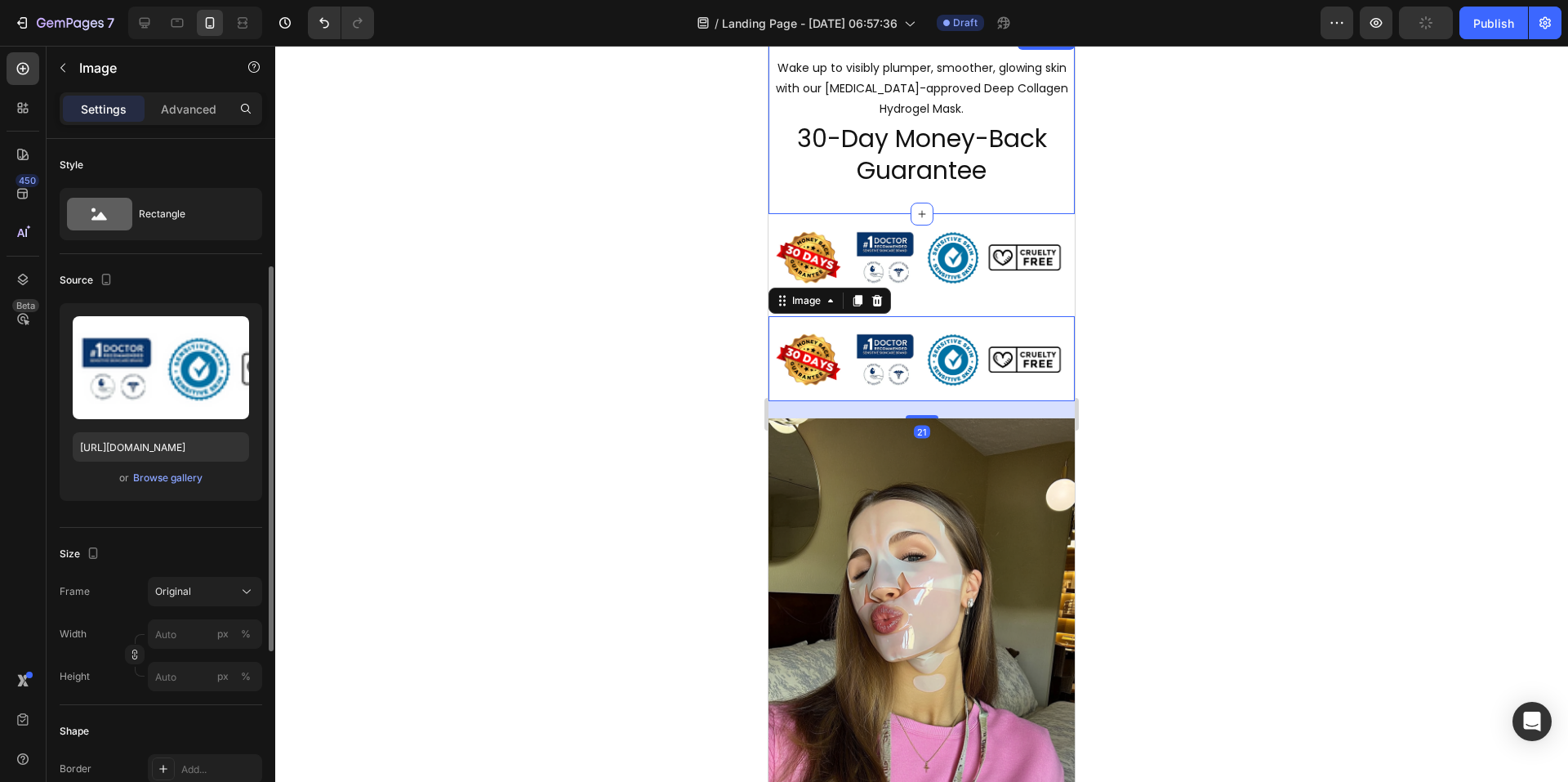
scroll to position [82, 0]
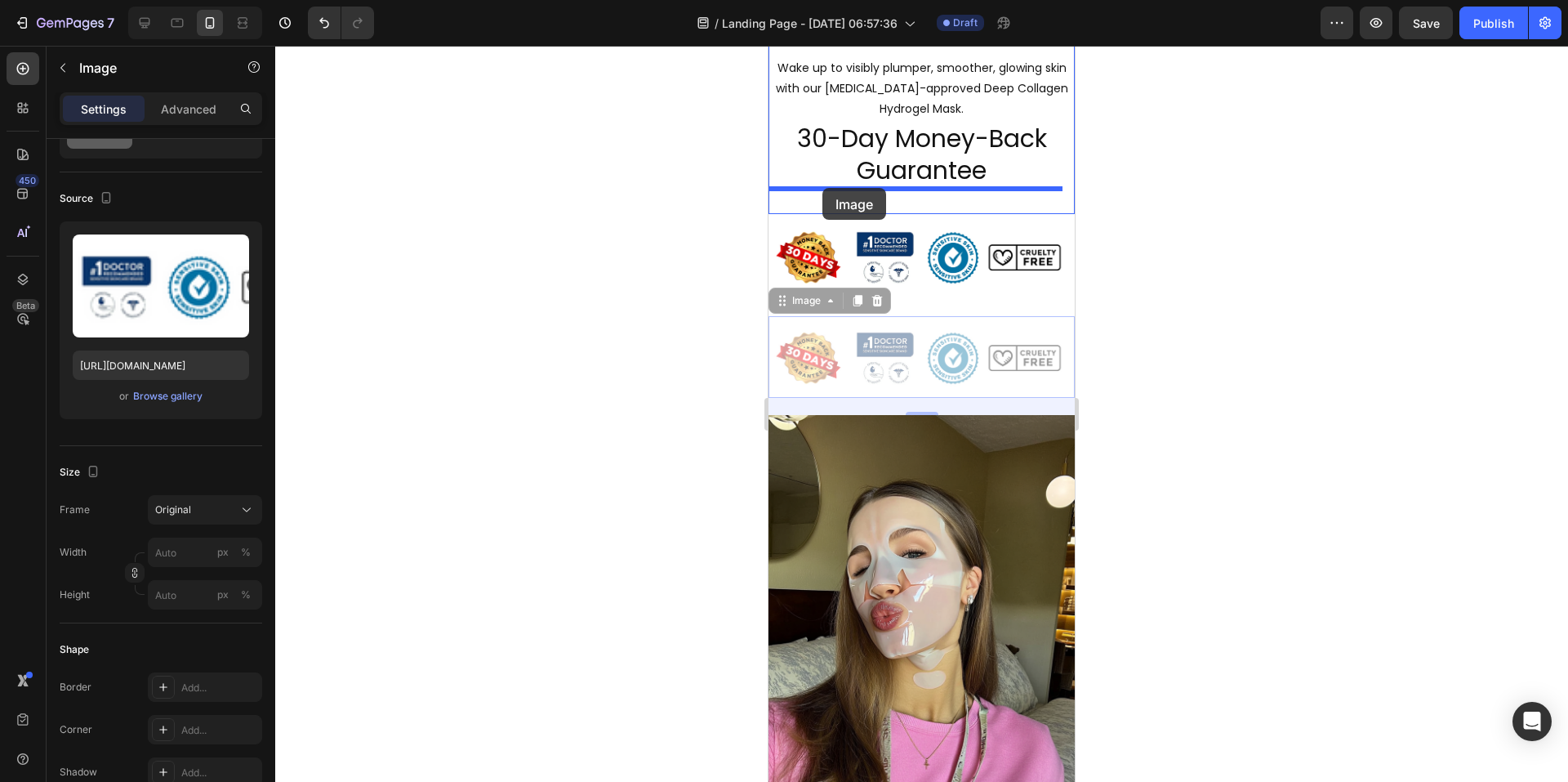
drag, startPoint x: 779, startPoint y: 303, endPoint x: 823, endPoint y: 188, distance: 123.1
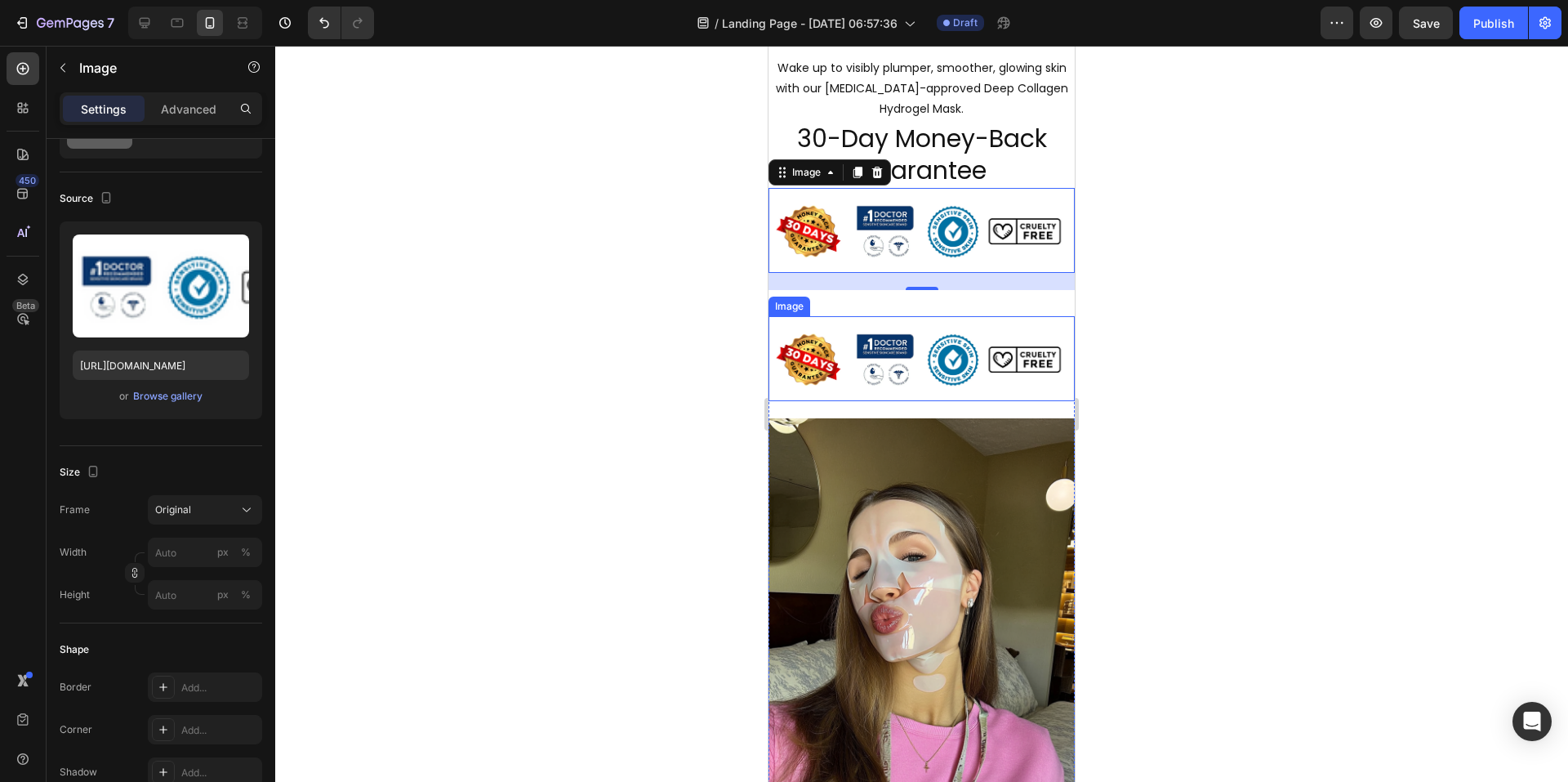
click at [1042, 356] on img at bounding box center [921, 358] width 306 height 85
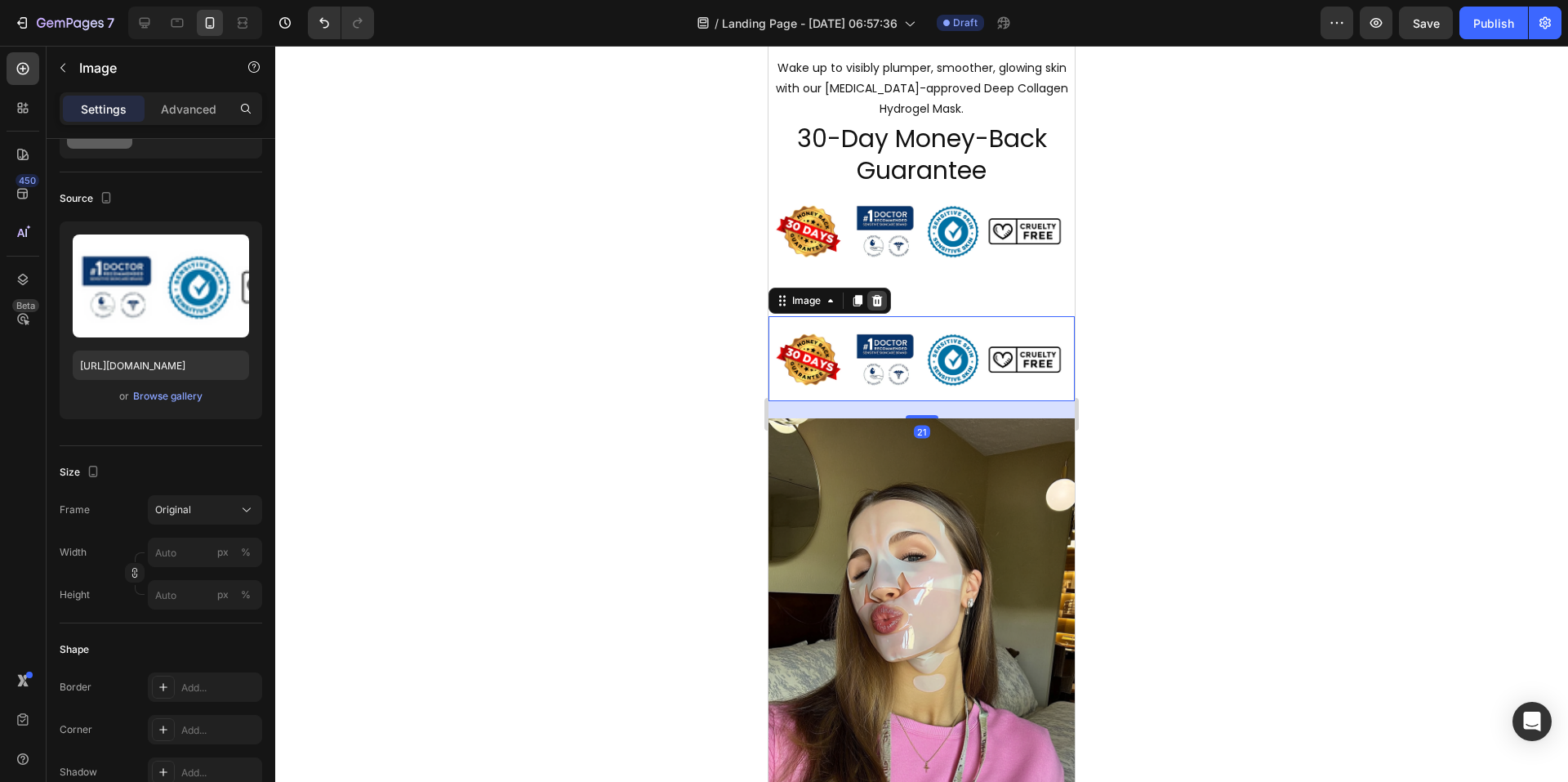
click at [878, 297] on icon at bounding box center [878, 300] width 10 height 11
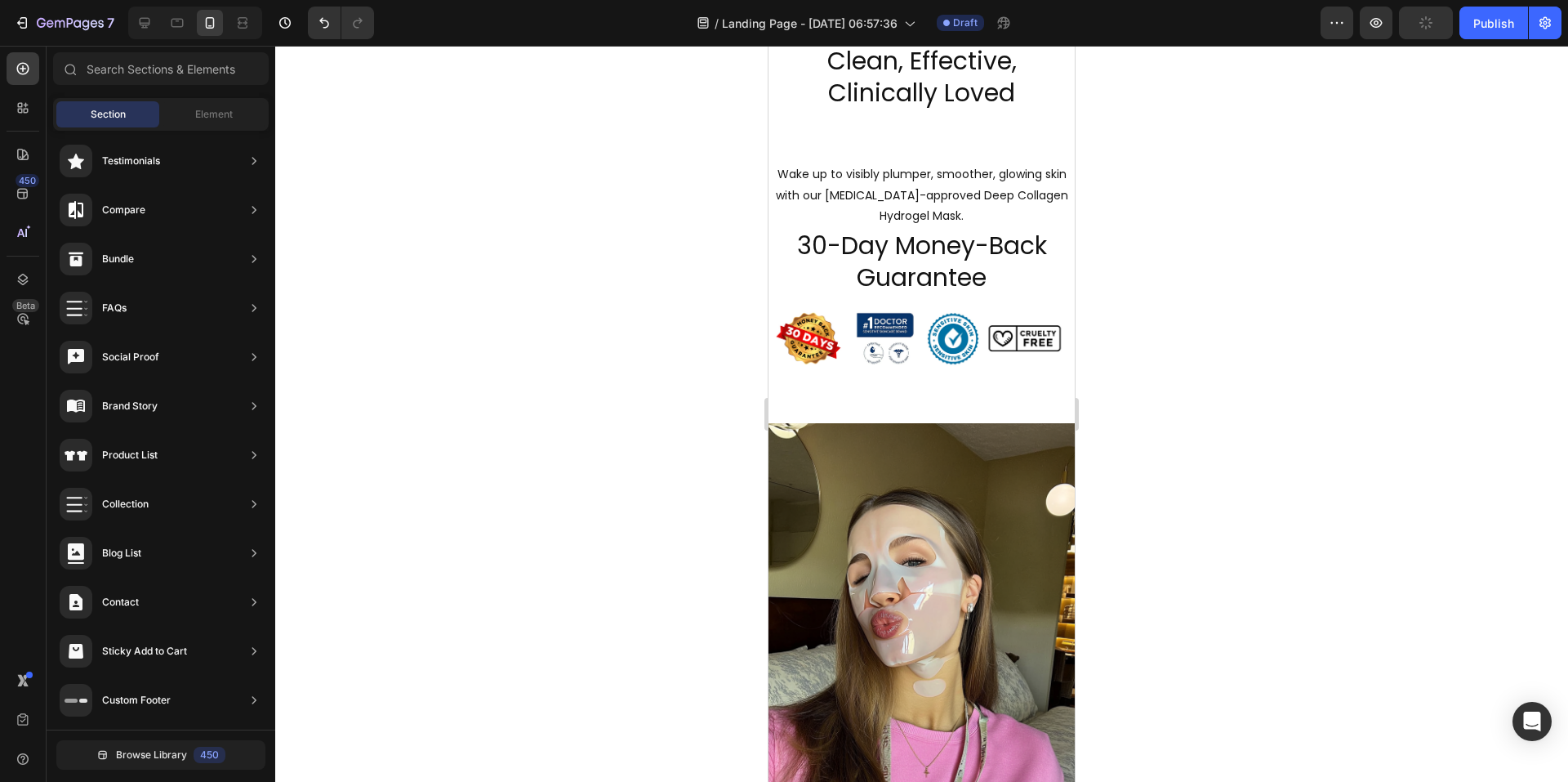
scroll to position [1915, 0]
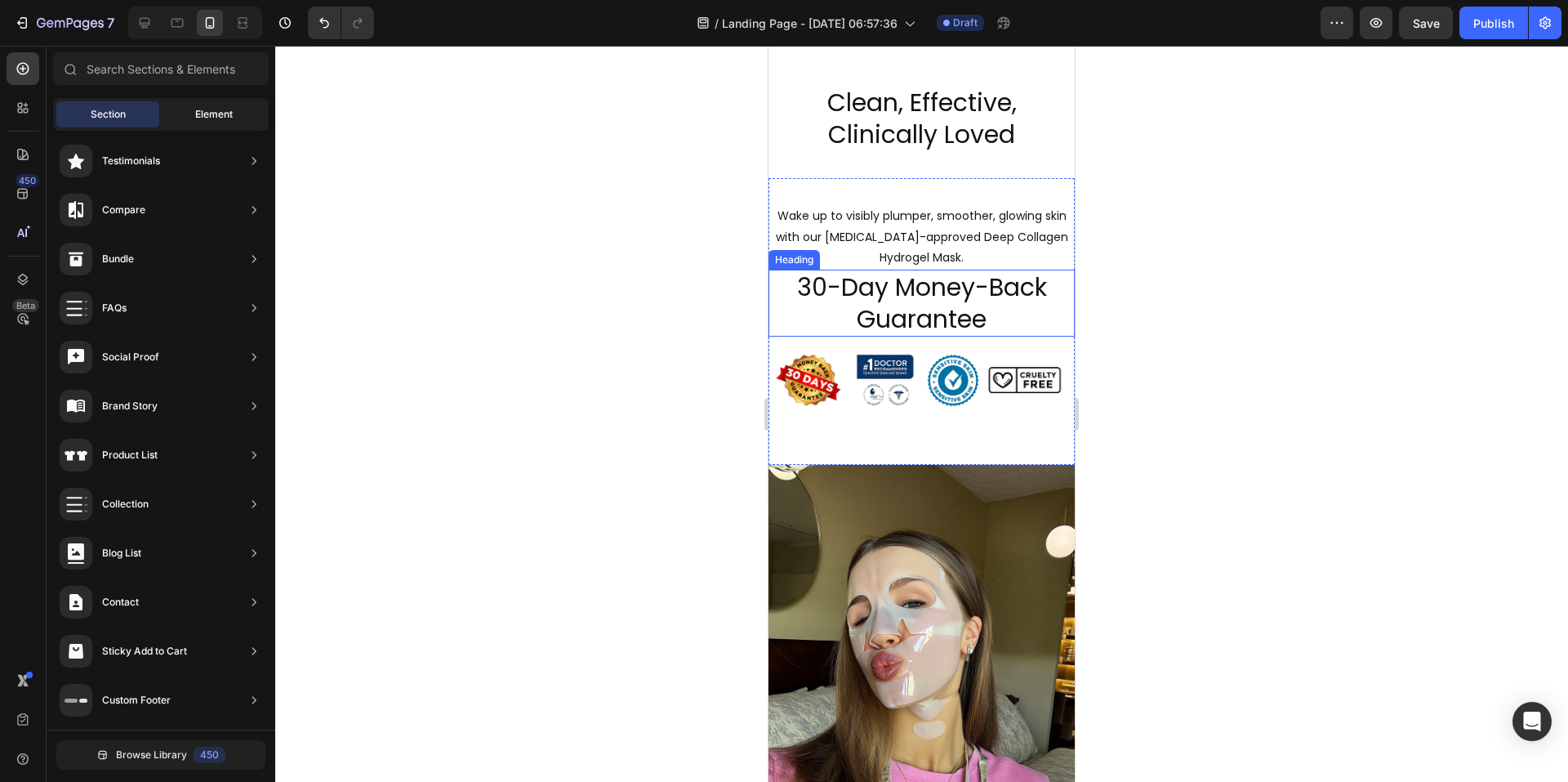
click at [220, 119] on span "Element" at bounding box center [214, 114] width 38 height 15
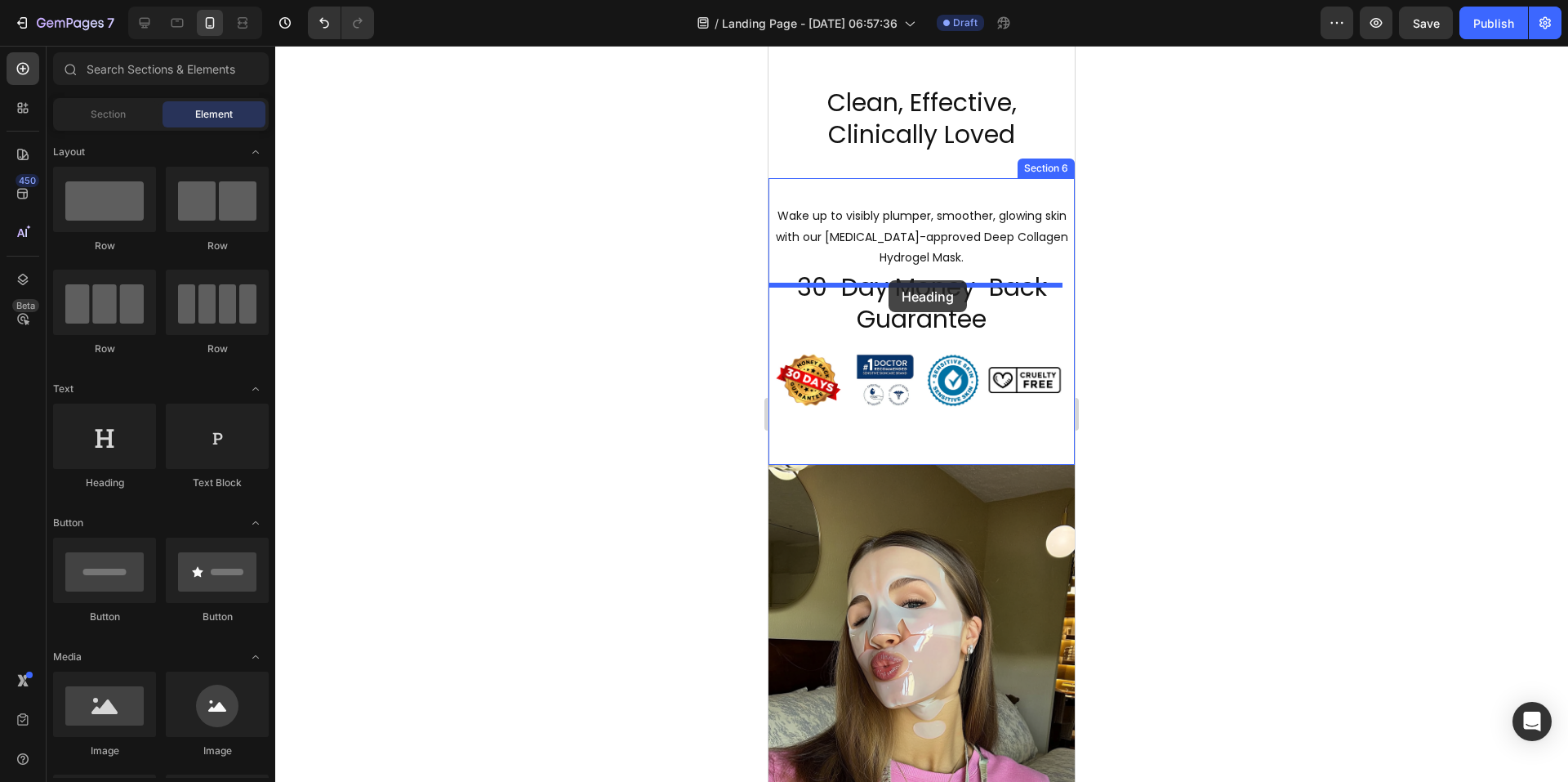
drag, startPoint x: 859, startPoint y: 499, endPoint x: 900, endPoint y: 282, distance: 220.8
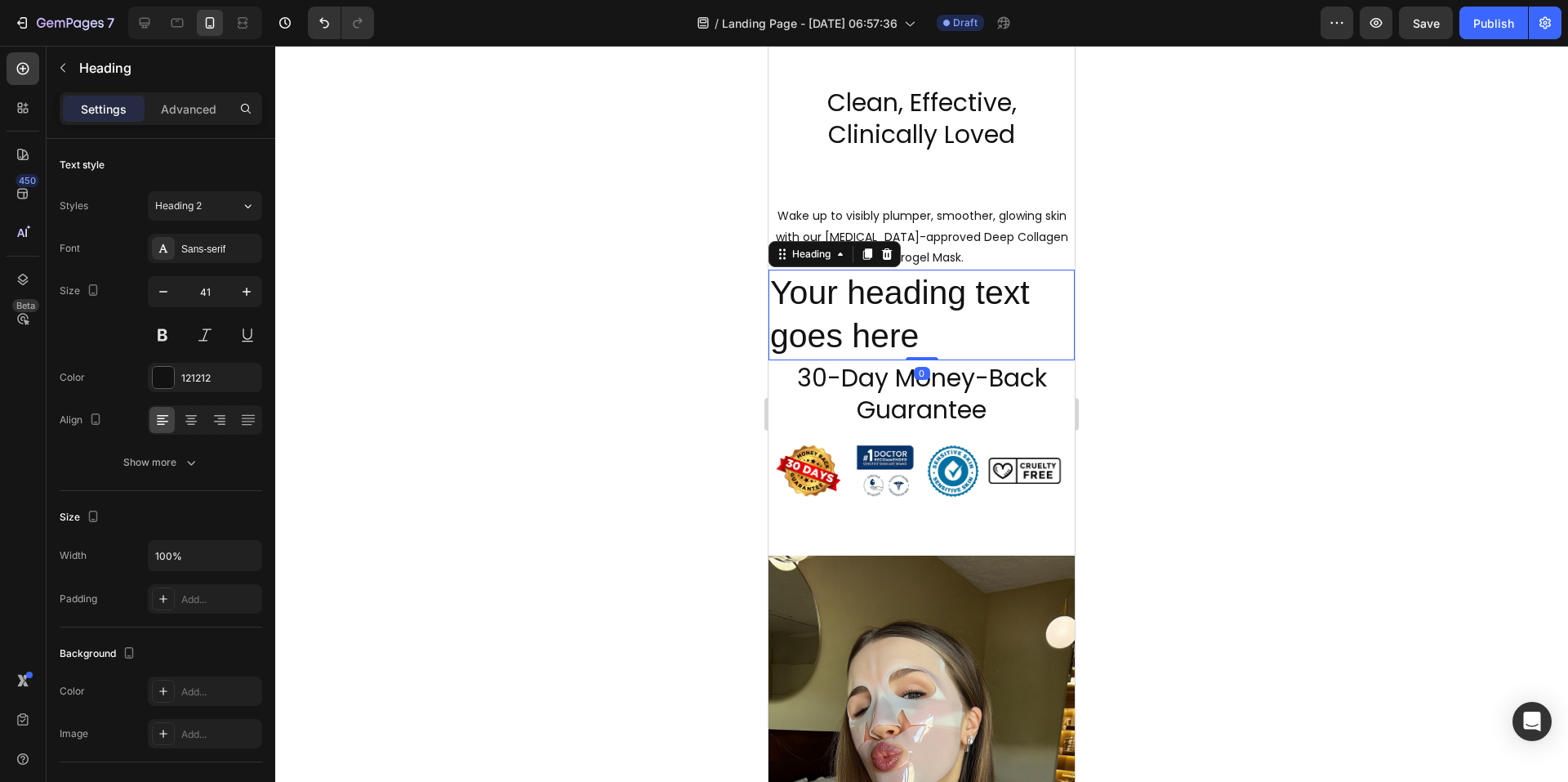
click at [919, 332] on h2 "Your heading text goes here" at bounding box center [921, 315] width 306 height 91
click at [919, 332] on p "Your heading text goes here" at bounding box center [921, 315] width 303 height 87
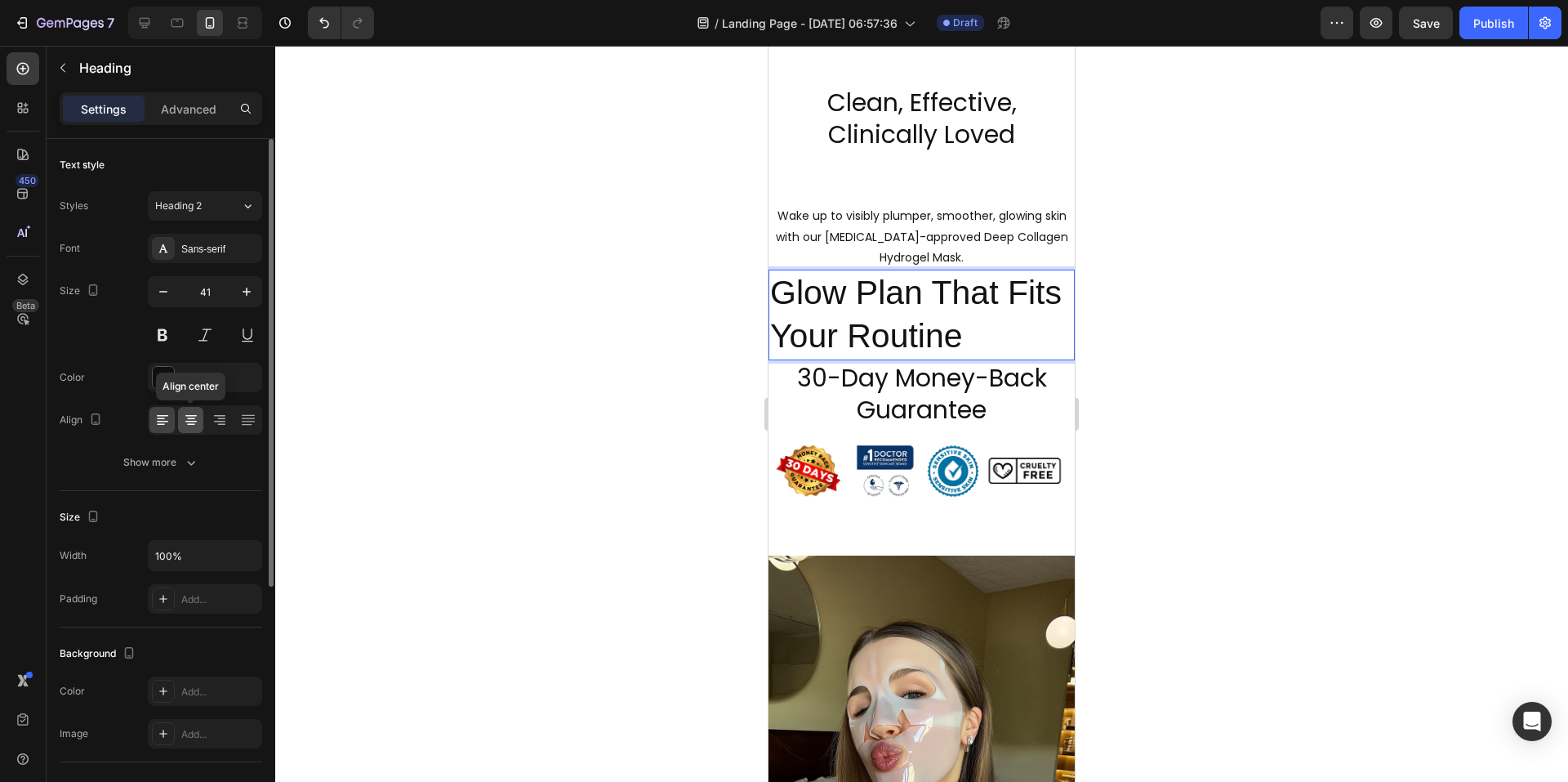
drag, startPoint x: 194, startPoint y: 428, endPoint x: 197, endPoint y: 413, distance: 15.3
click at [194, 428] on div at bounding box center [191, 420] width 26 height 26
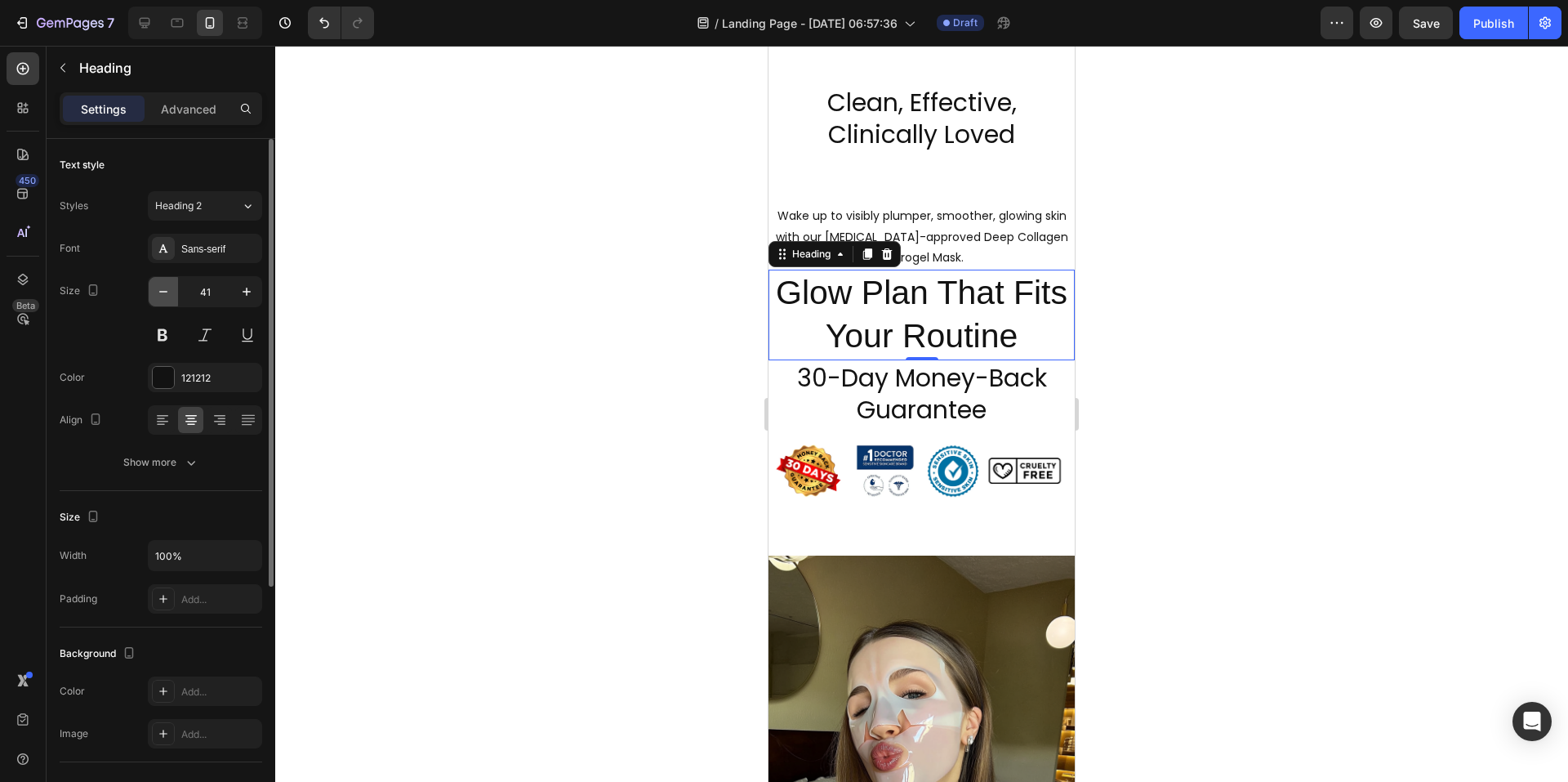
click at [164, 296] on icon "button" at bounding box center [163, 291] width 16 height 16
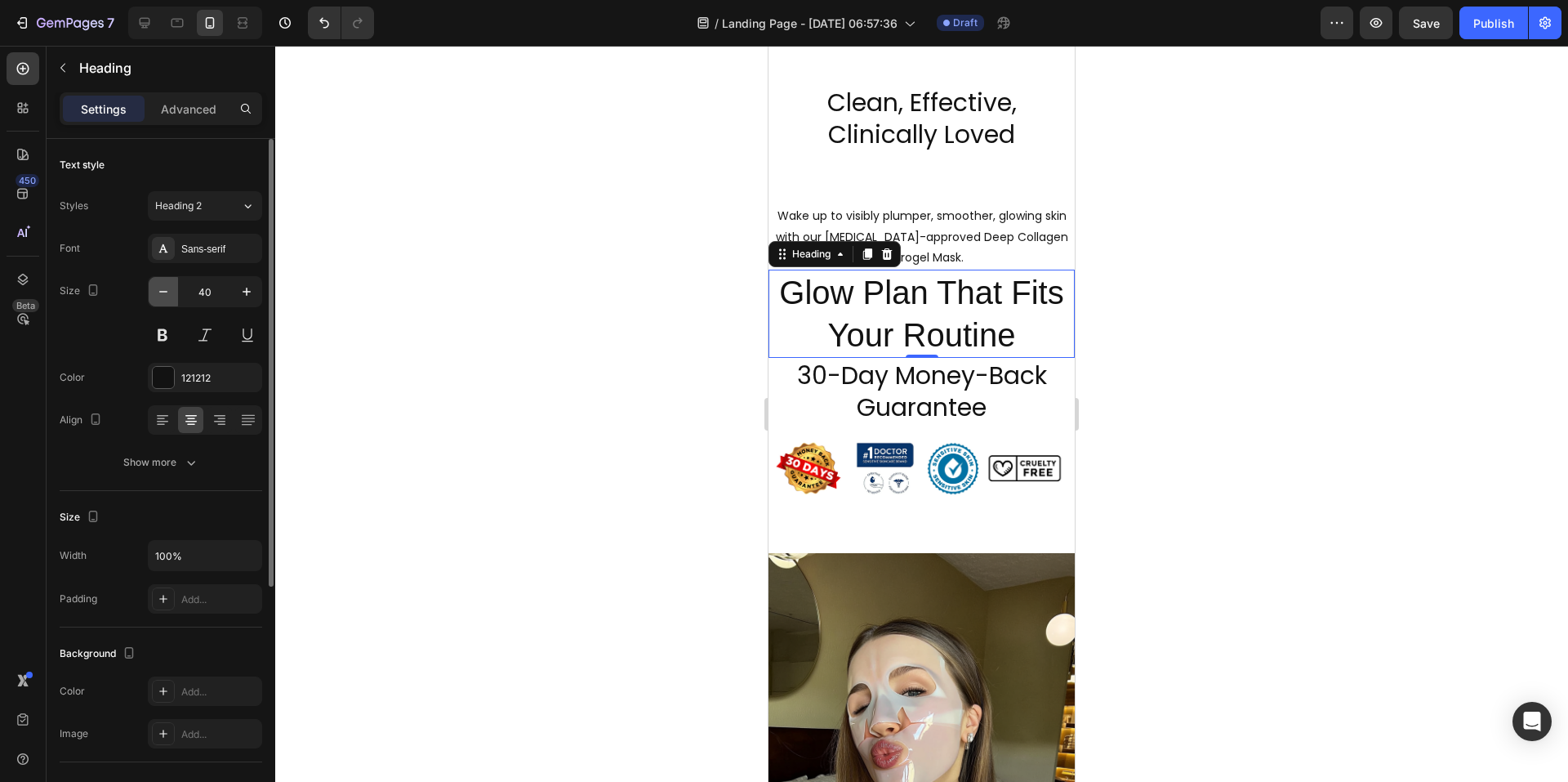
click at [164, 296] on icon "button" at bounding box center [163, 291] width 16 height 16
type input "39"
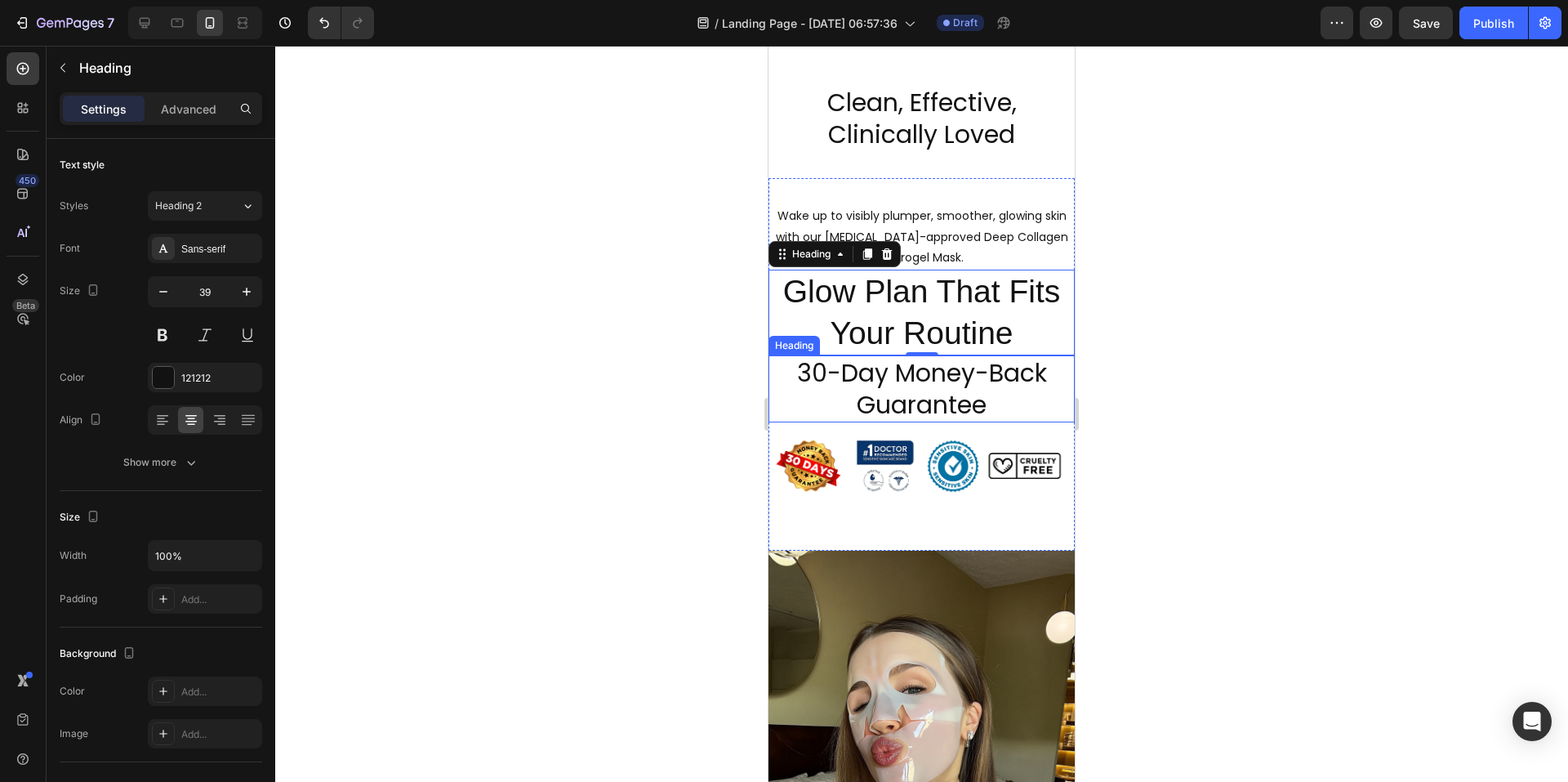
click at [969, 404] on h2 "30-Day Money-Back Guarantee" at bounding box center [921, 389] width 306 height 67
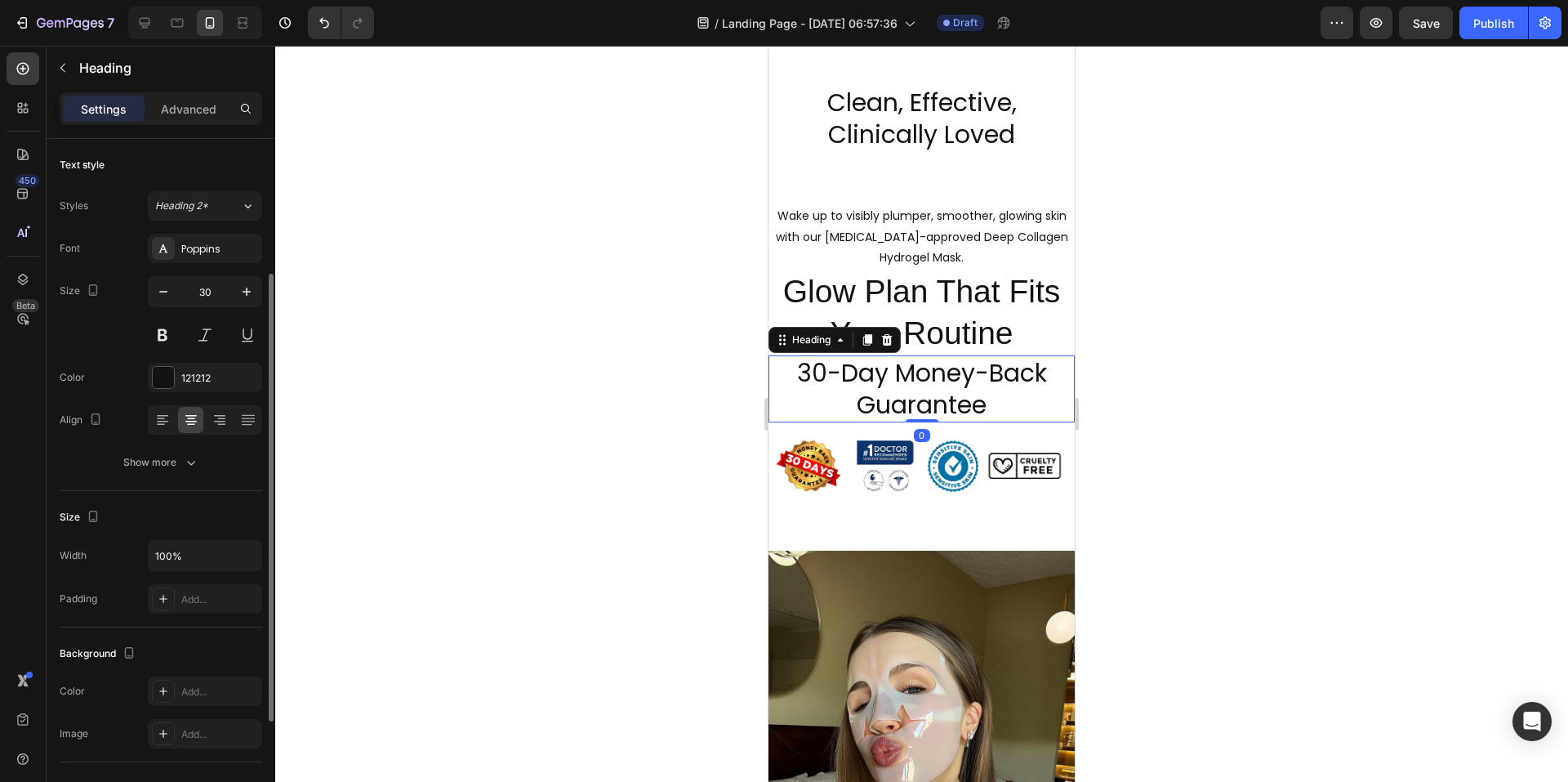
scroll to position [82, 0]
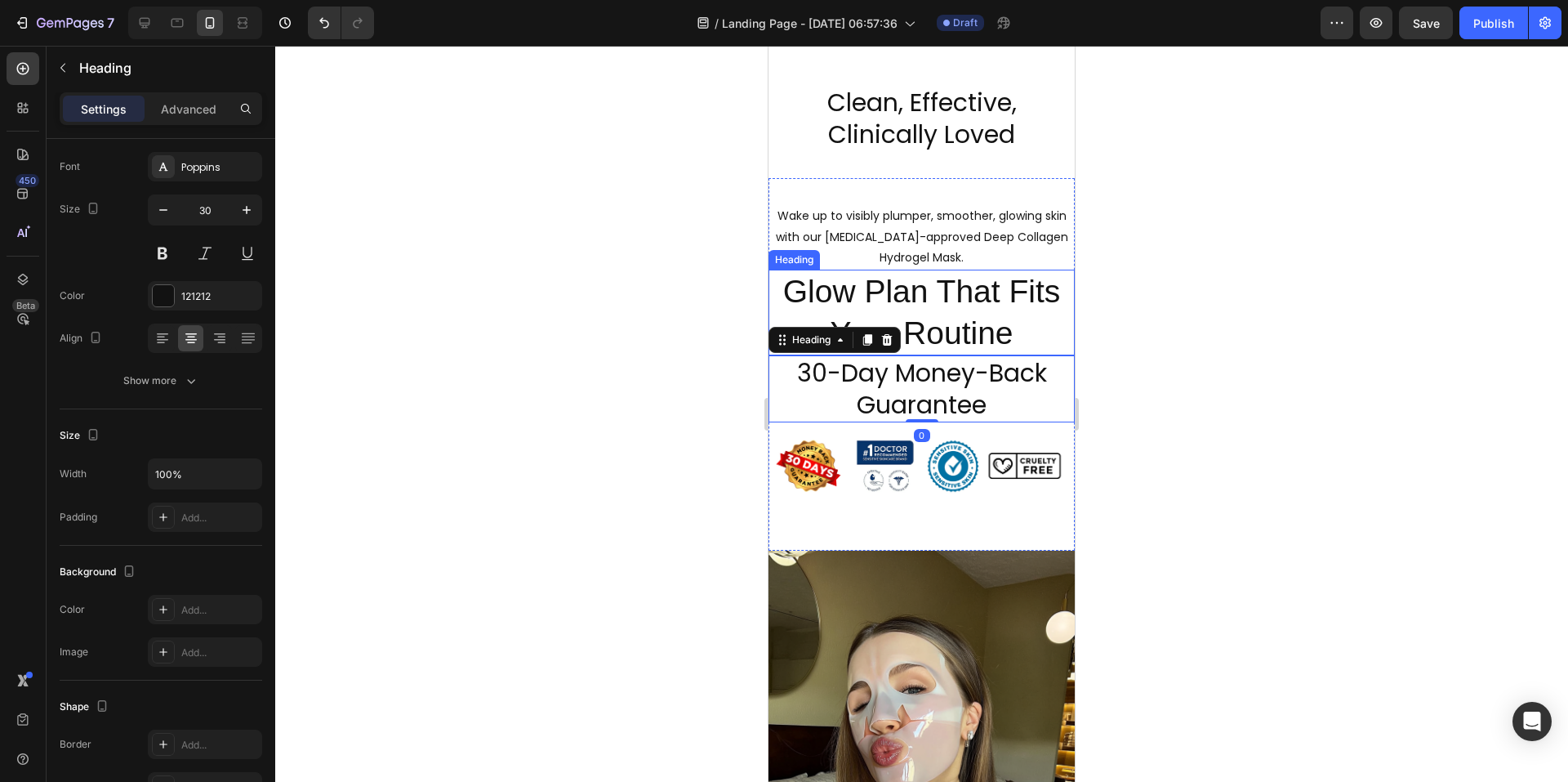
click at [946, 303] on p "Glow Plan That Fits Your Routine" at bounding box center [921, 312] width 303 height 83
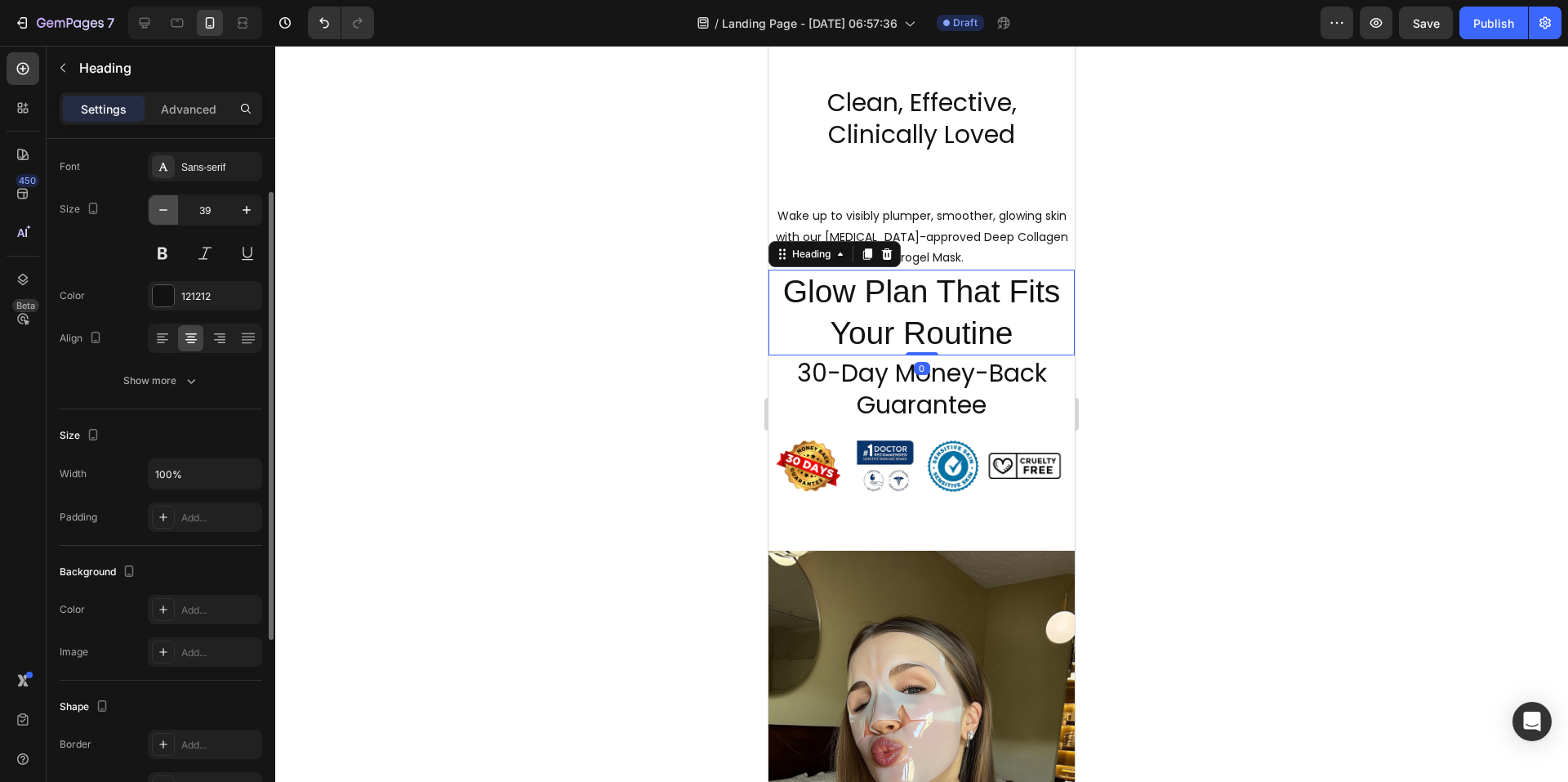
click at [173, 205] on button "button" at bounding box center [163, 209] width 29 height 29
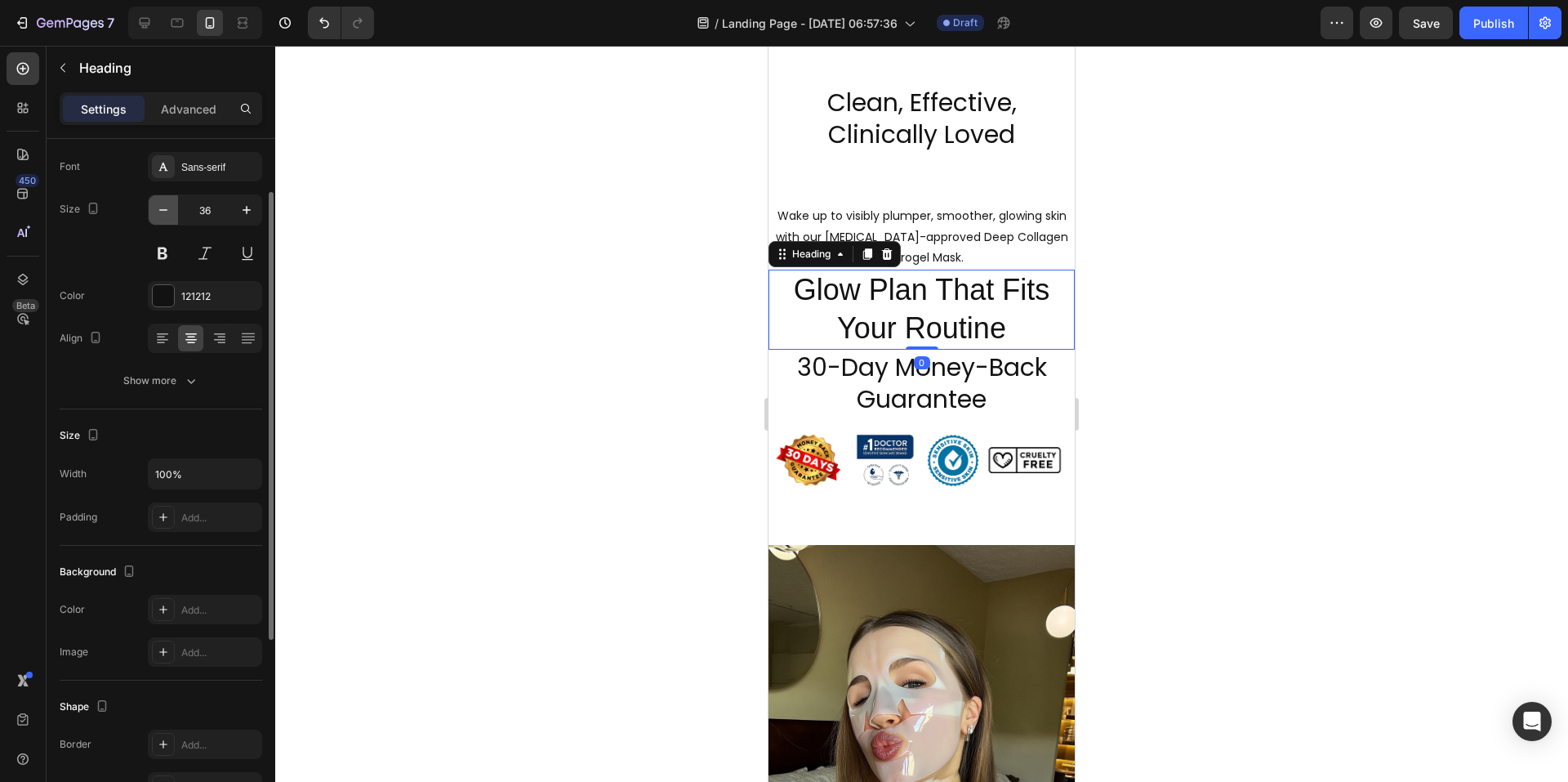
click at [173, 205] on button "button" at bounding box center [163, 209] width 29 height 29
type input "35"
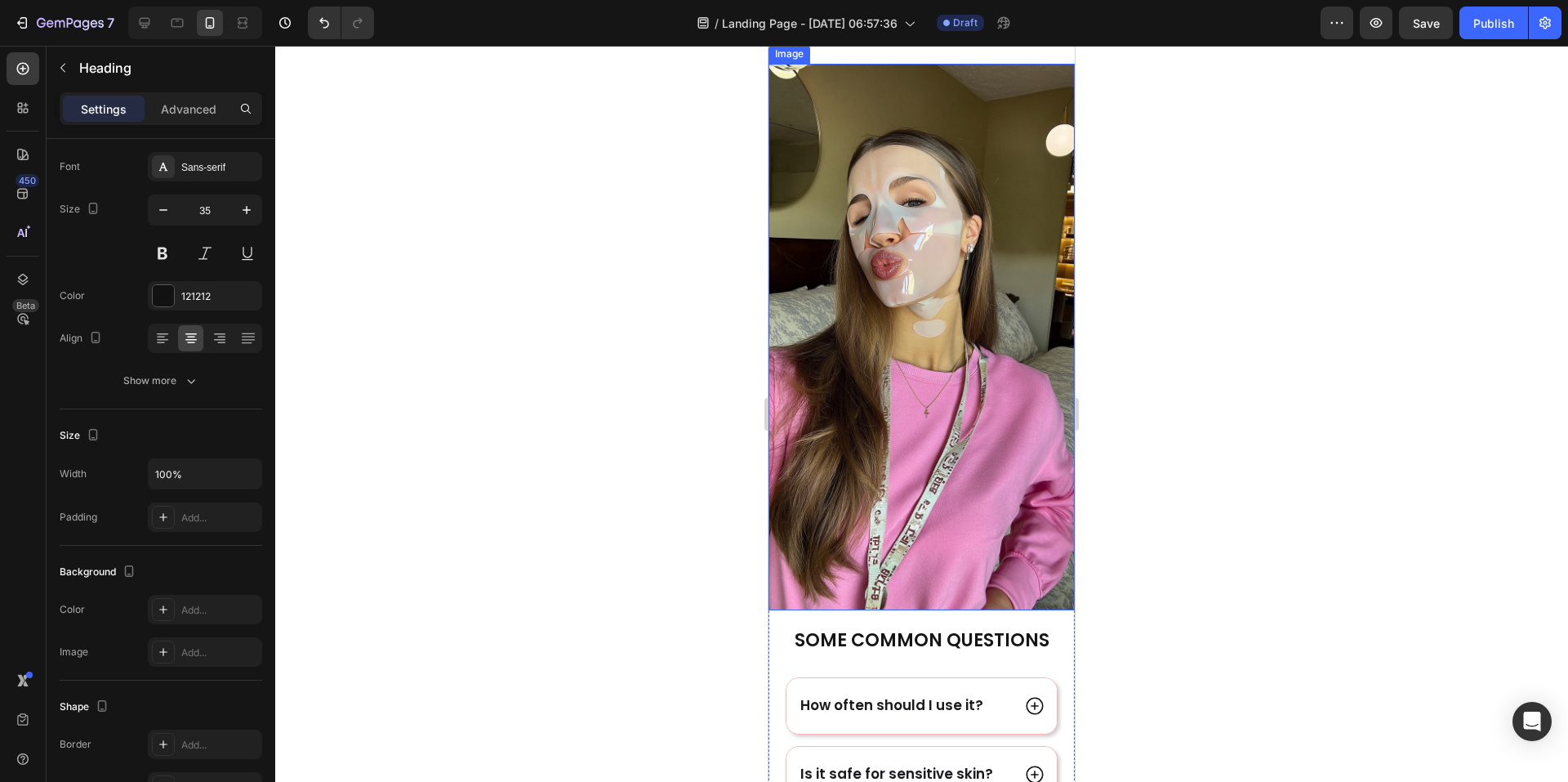
scroll to position [2813, 0]
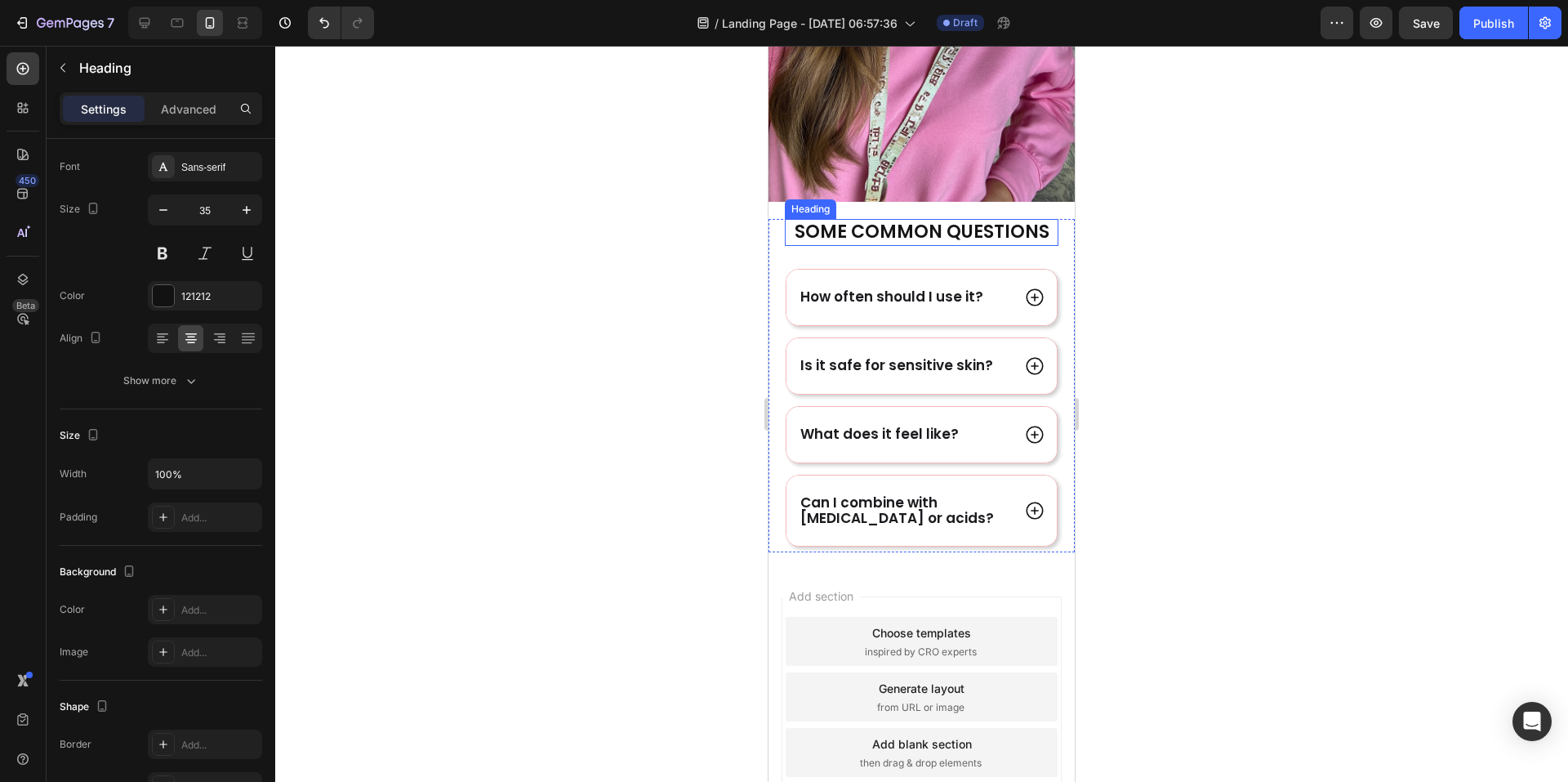
click at [901, 220] on p "Some COmmon Questions" at bounding box center [922, 232] width 270 height 24
click at [62, 62] on icon "button" at bounding box center [62, 68] width 13 height 13
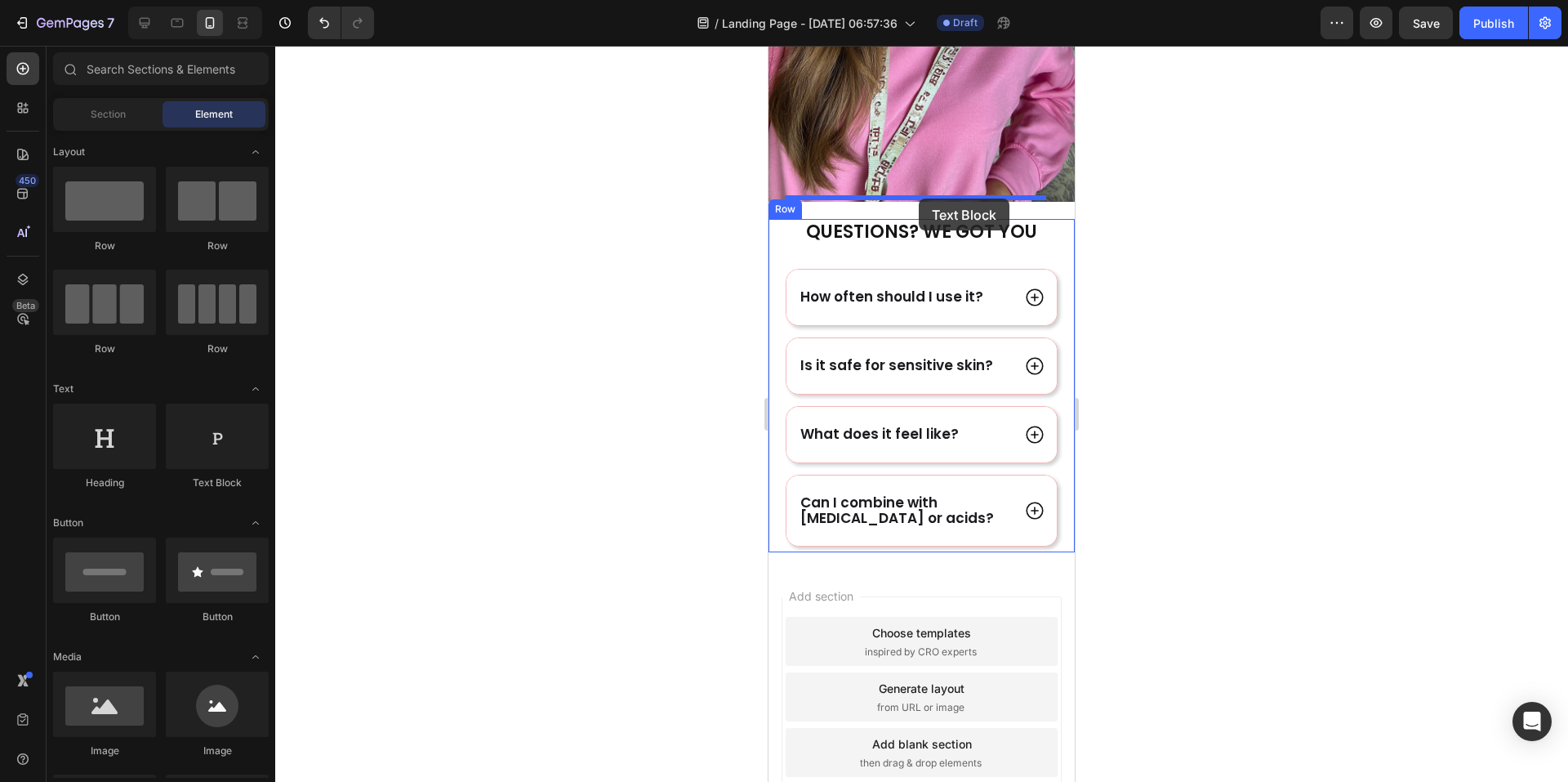
drag, startPoint x: 978, startPoint y: 494, endPoint x: 919, endPoint y: 198, distance: 301.8
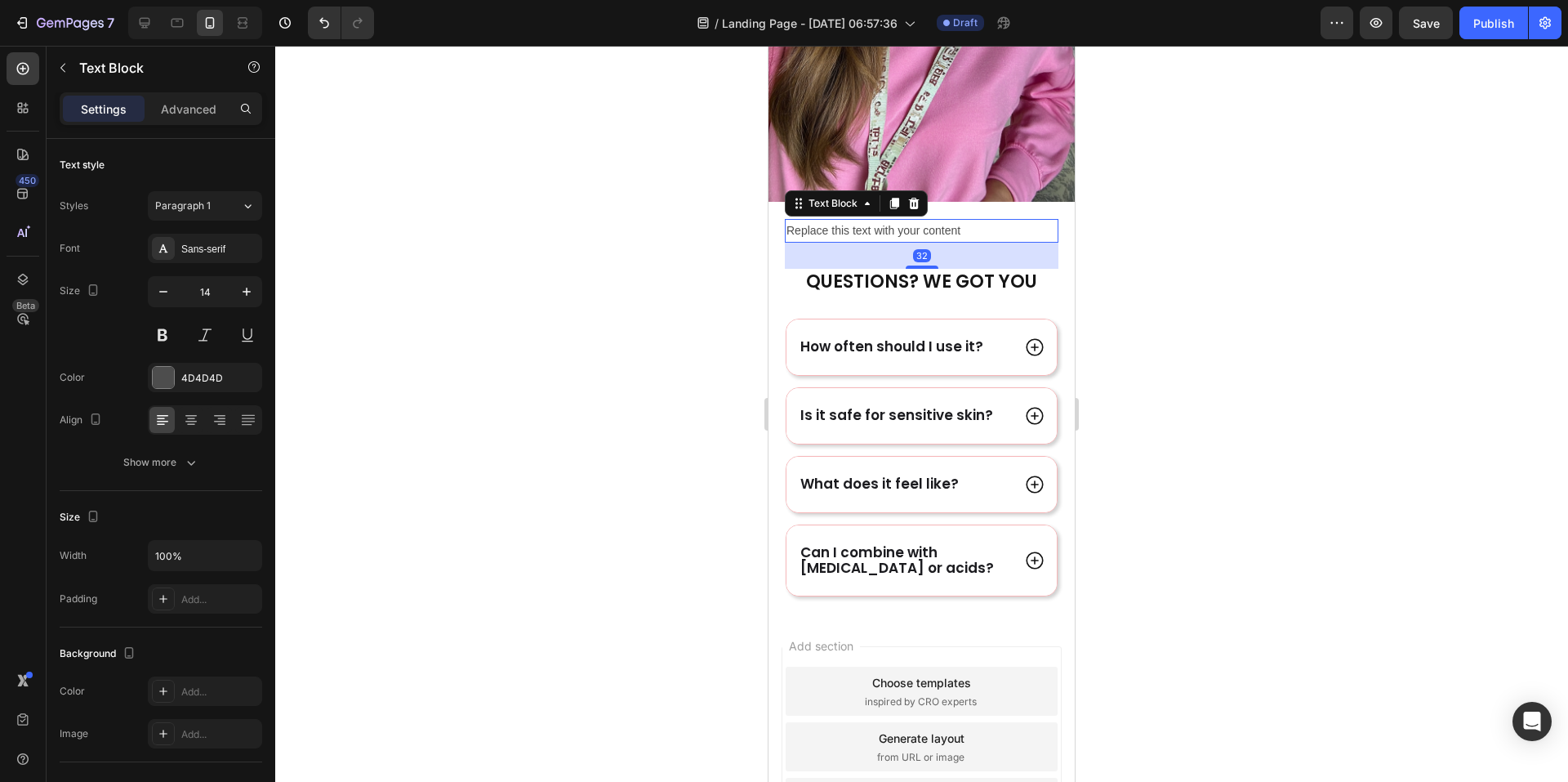
click at [898, 219] on div "Replace this text with your content" at bounding box center [922, 231] width 273 height 24
click at [898, 220] on p "Replace this text with your content" at bounding box center [922, 231] width 270 height 21
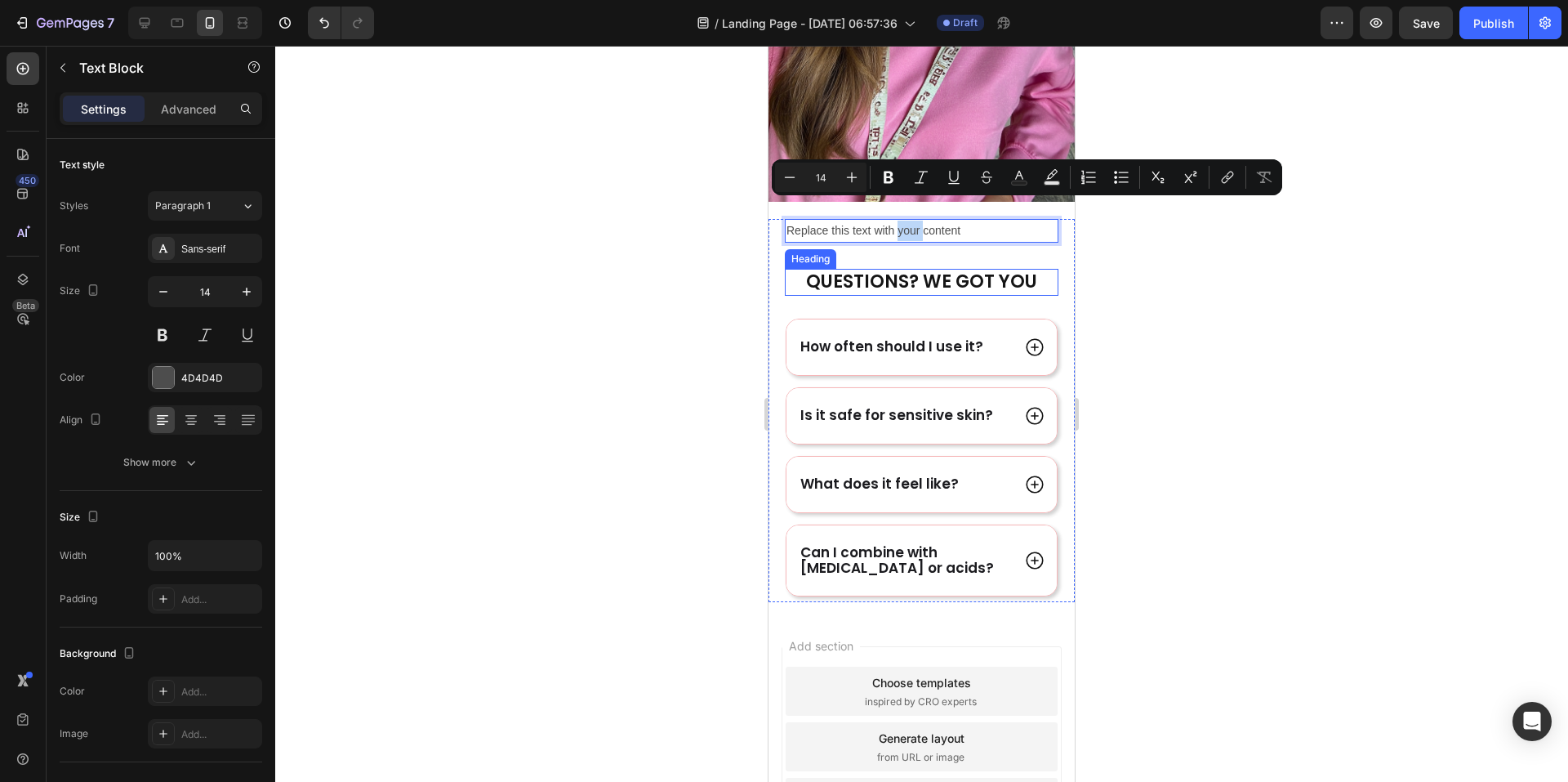
click at [939, 242] on div "Replace this text with your content Text Block 32 Questions? We got you Heading…" at bounding box center [922, 410] width 273 height 383
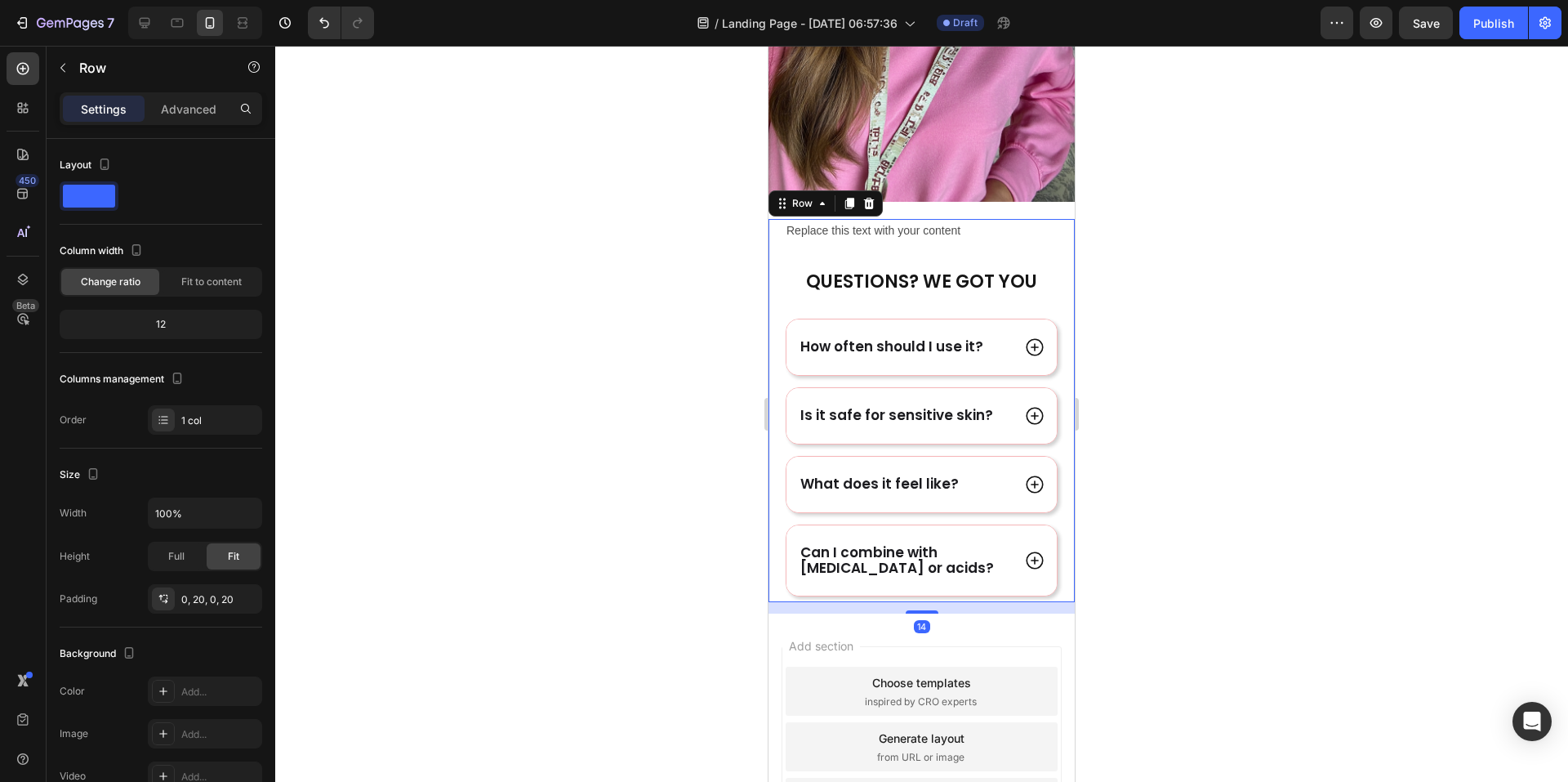
drag, startPoint x: 1206, startPoint y: 255, endPoint x: 1188, endPoint y: 253, distance: 18.1
click at [1203, 255] on div at bounding box center [921, 414] width 1293 height 736
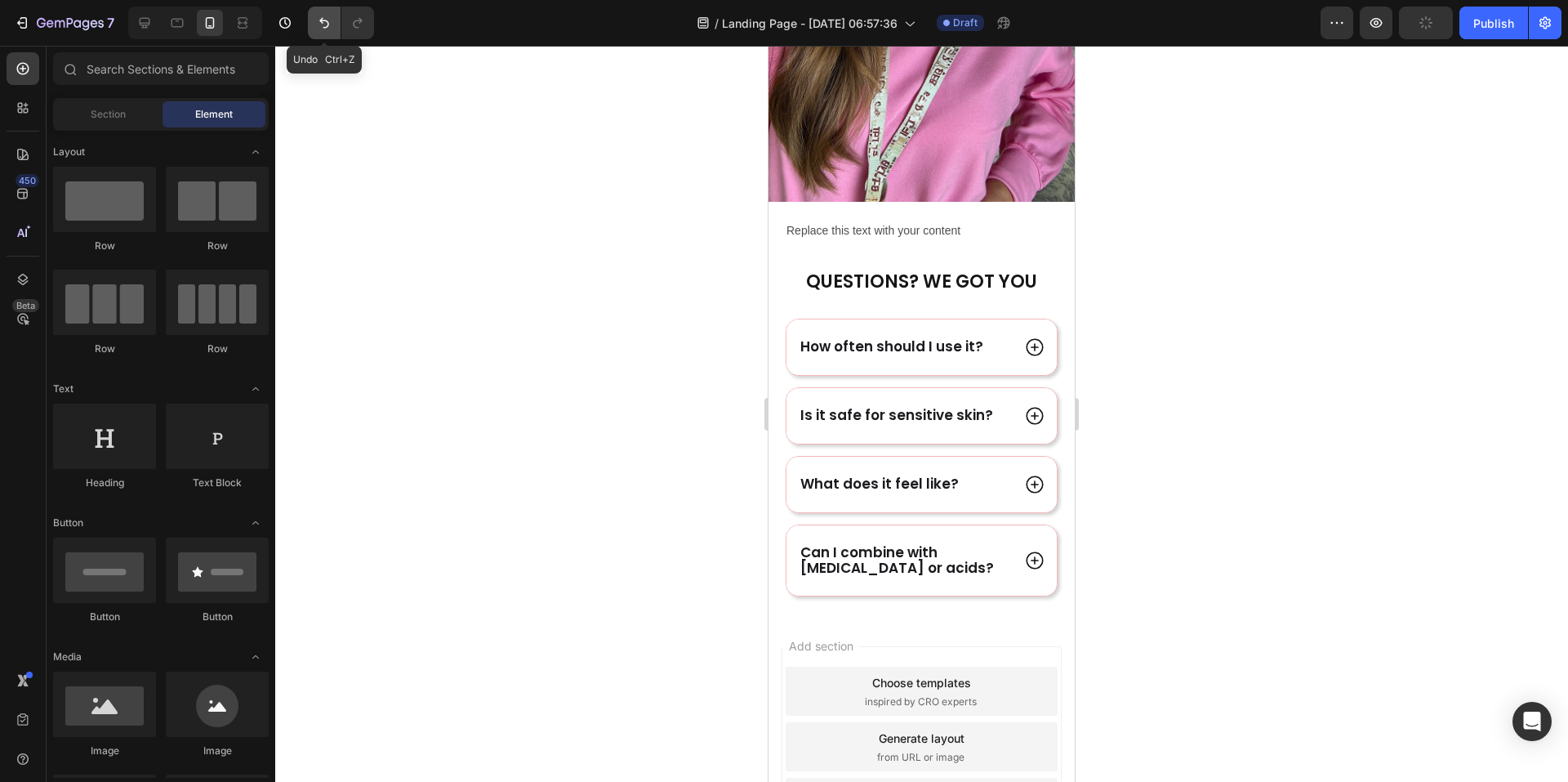
click at [314, 28] on button "Undo/Redo" at bounding box center [324, 23] width 32 height 32
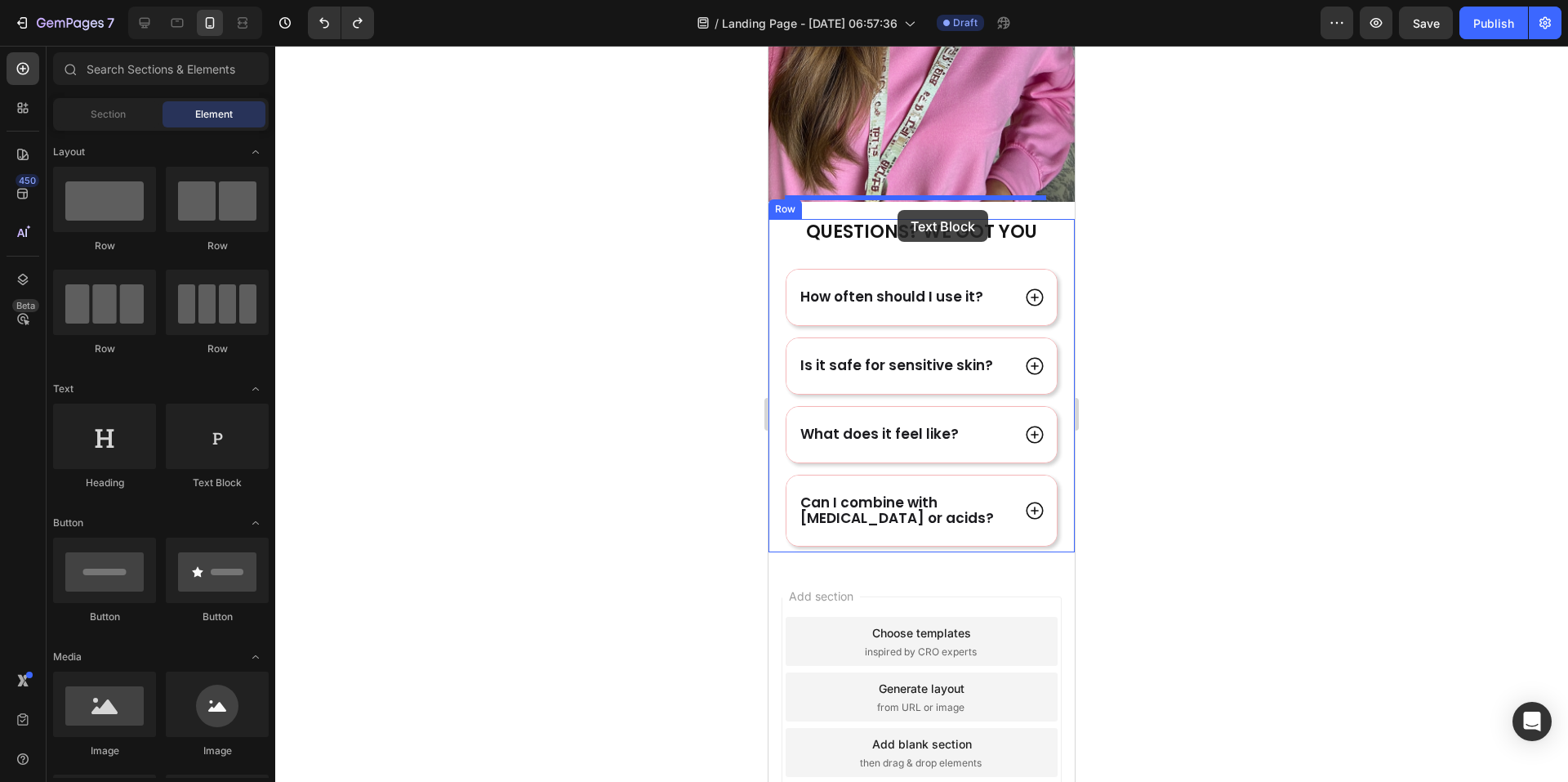
drag, startPoint x: 994, startPoint y: 491, endPoint x: 898, endPoint y: 210, distance: 296.9
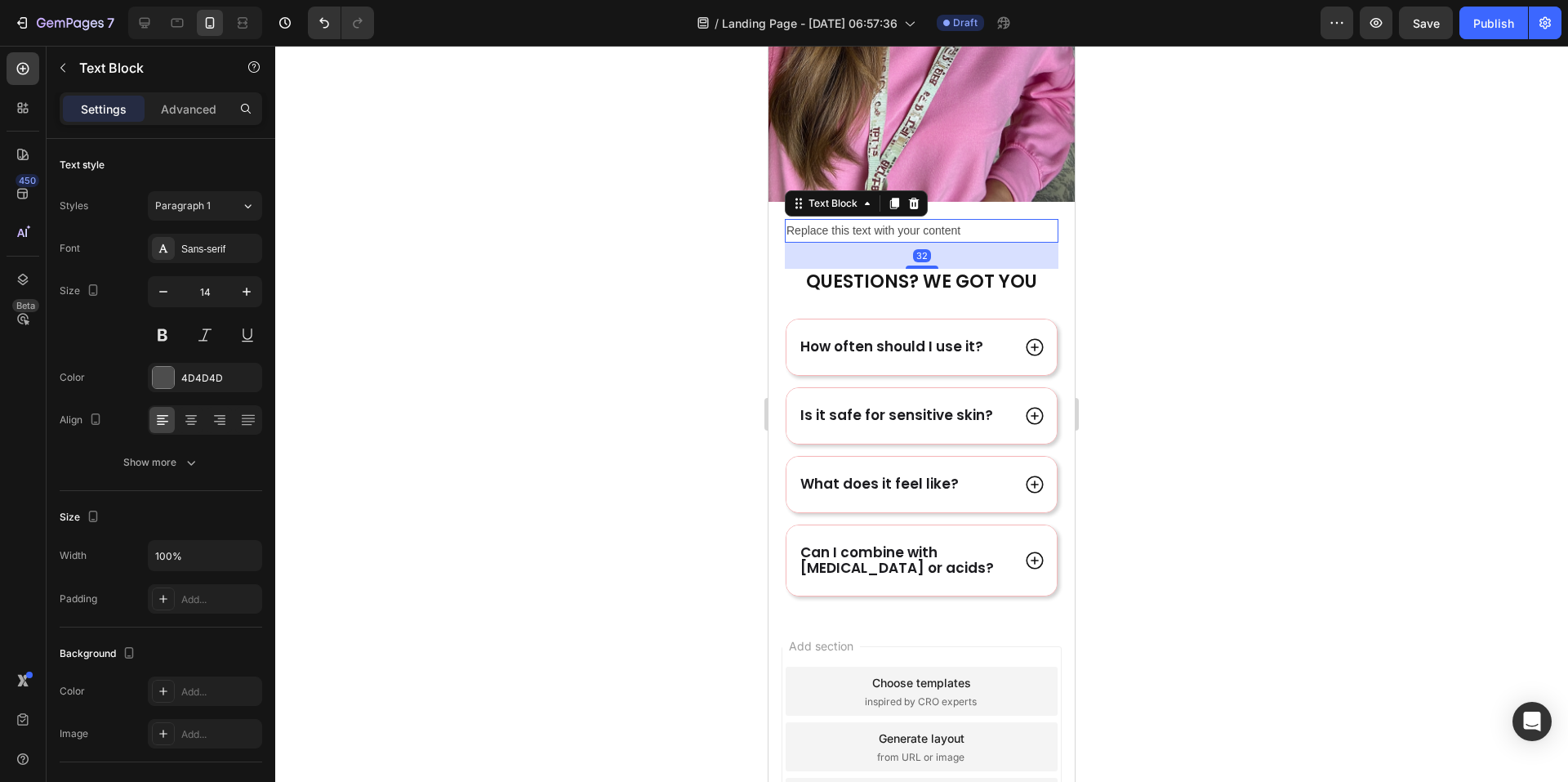
click at [929, 219] on div "Replace this text with your content" at bounding box center [922, 231] width 273 height 24
click at [929, 220] on p "Replace this text with your content" at bounding box center [922, 231] width 270 height 21
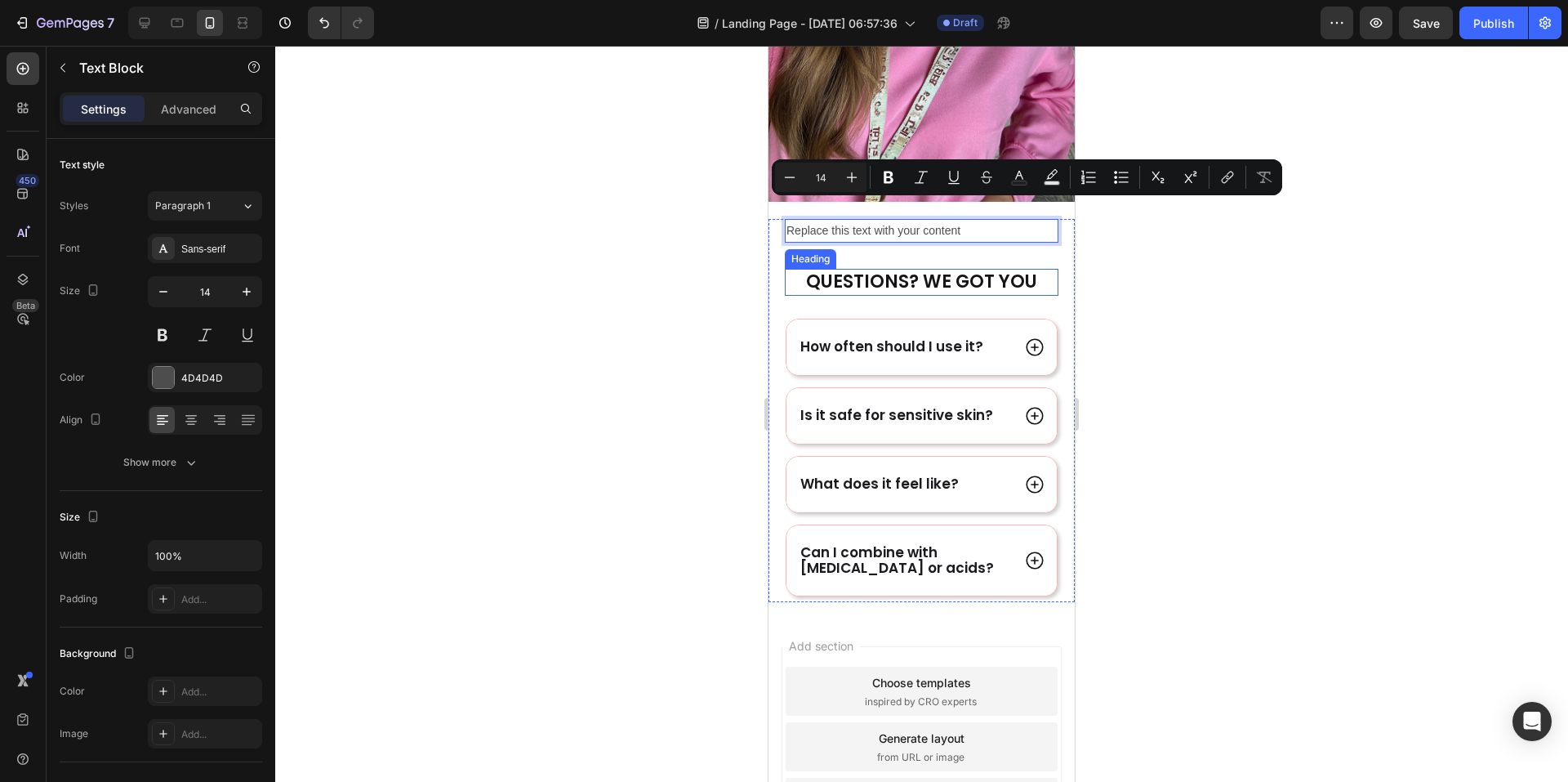
click at [1200, 305] on div at bounding box center [921, 414] width 1293 height 736
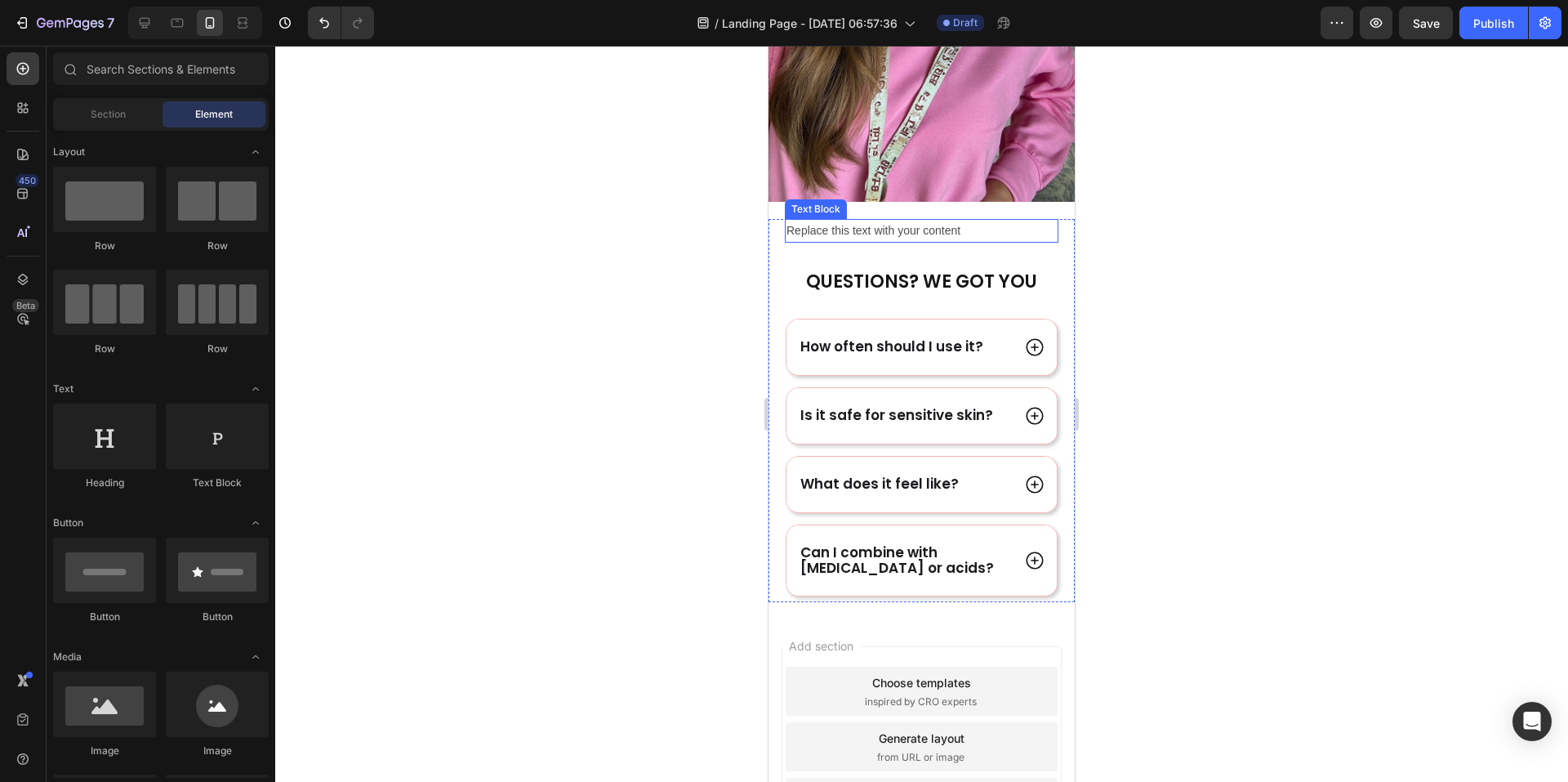
click at [860, 220] on p "Replace this text with your content" at bounding box center [922, 231] width 270 height 21
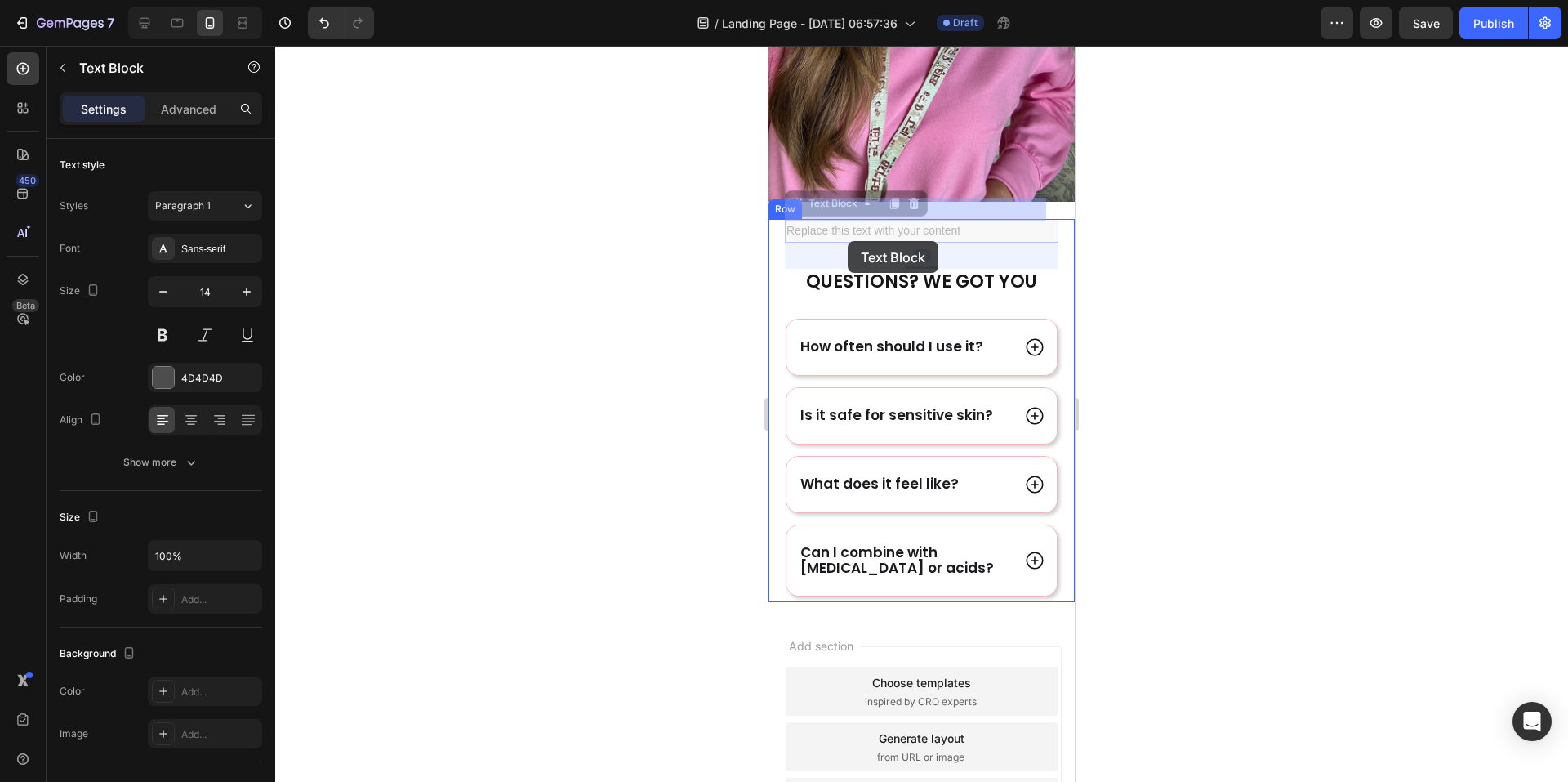
drag, startPoint x: 801, startPoint y: 186, endPoint x: 848, endPoint y: 241, distance: 72.3
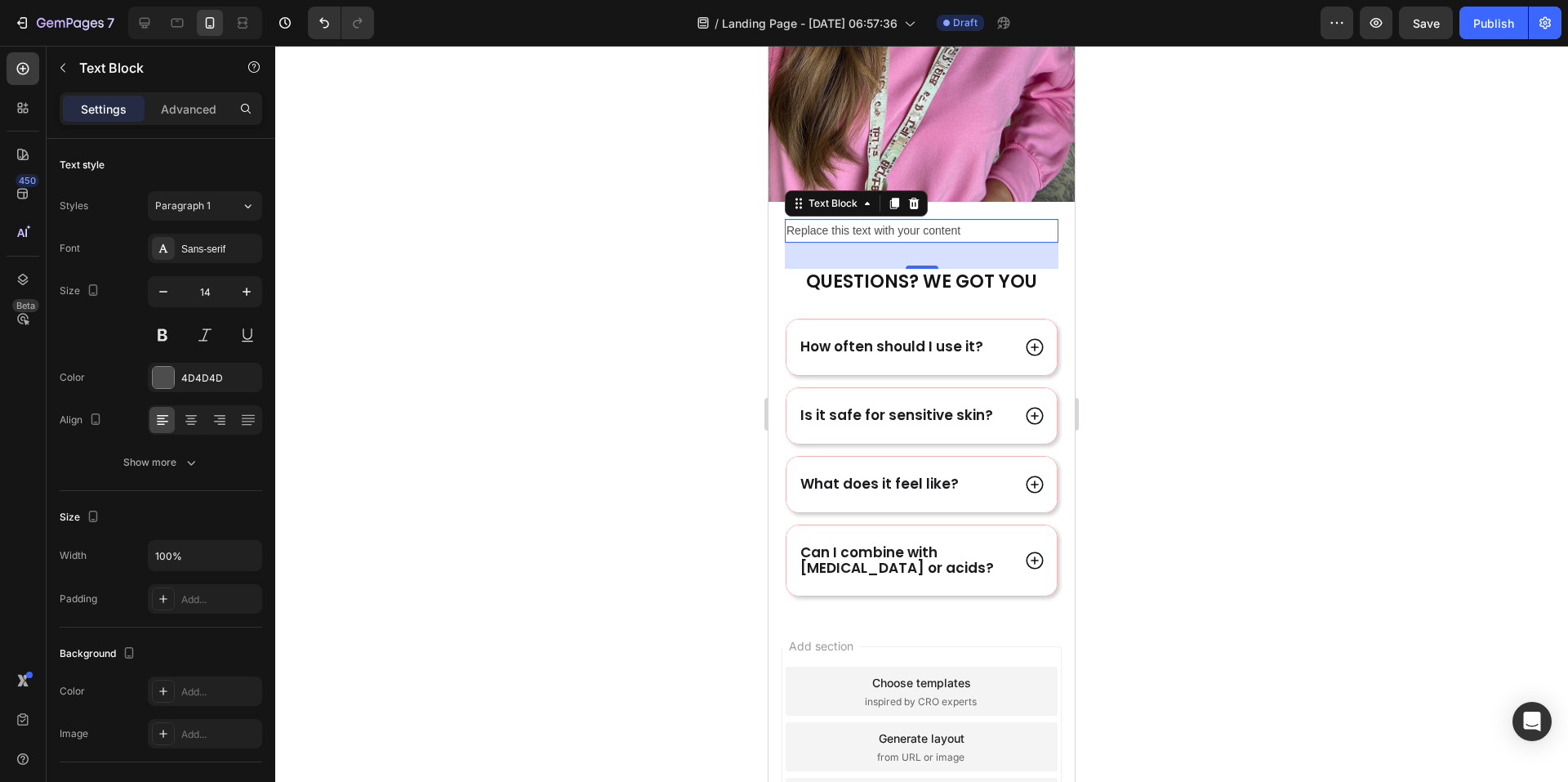
click at [1293, 325] on div at bounding box center [921, 414] width 1293 height 736
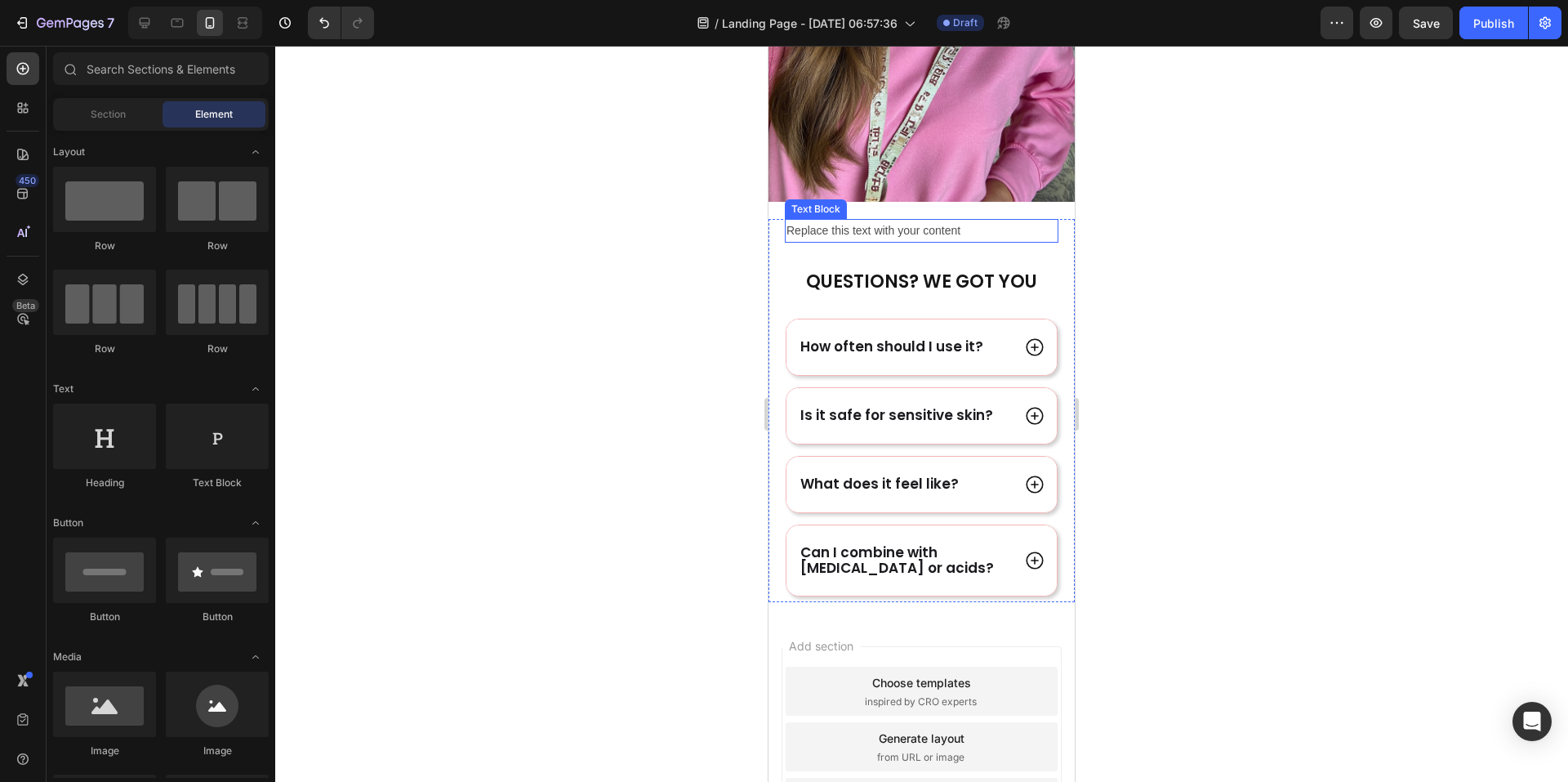
click at [854, 220] on p "Replace this text with your content" at bounding box center [922, 231] width 270 height 21
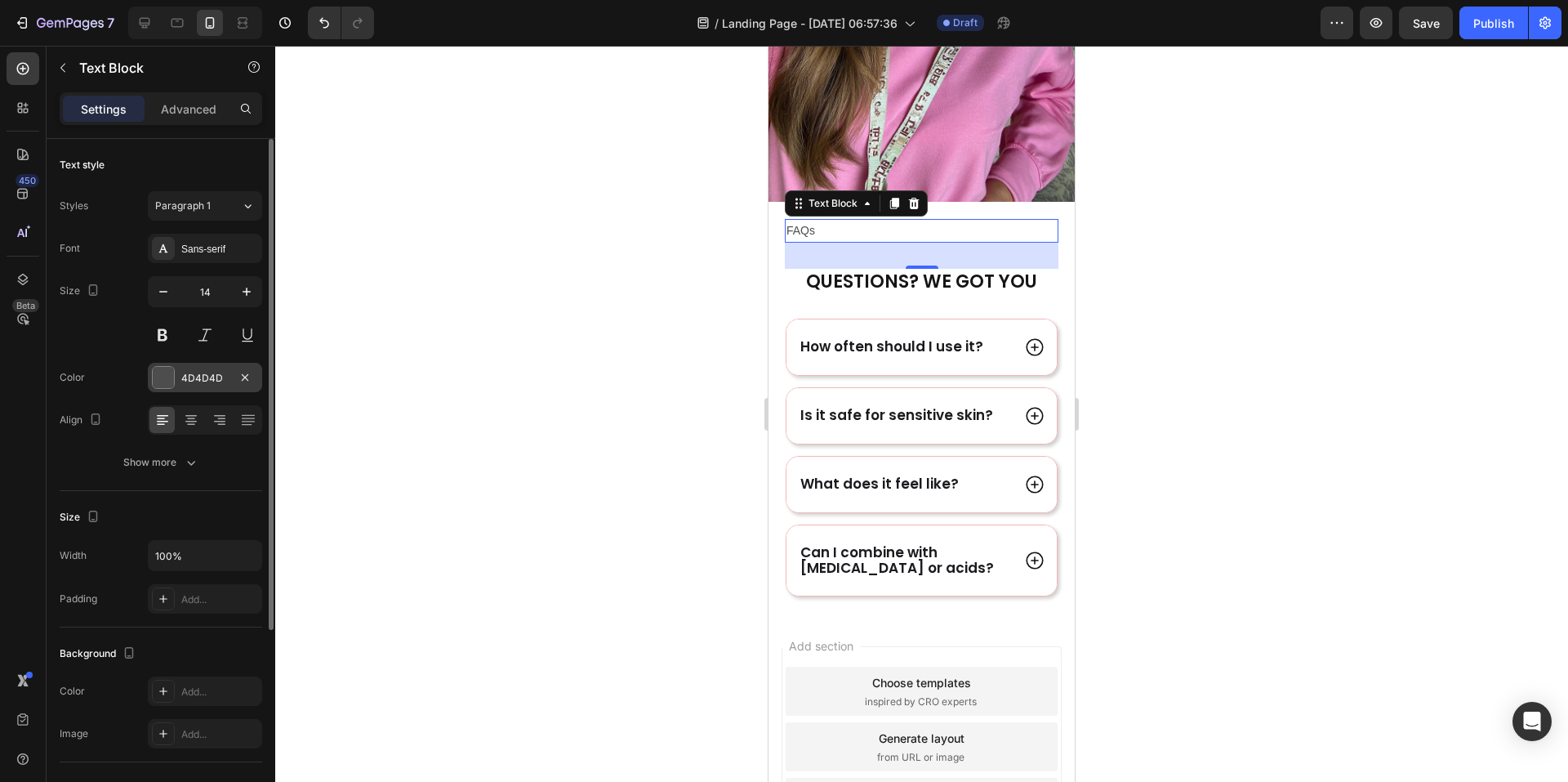
click at [160, 375] on div at bounding box center [163, 377] width 21 height 21
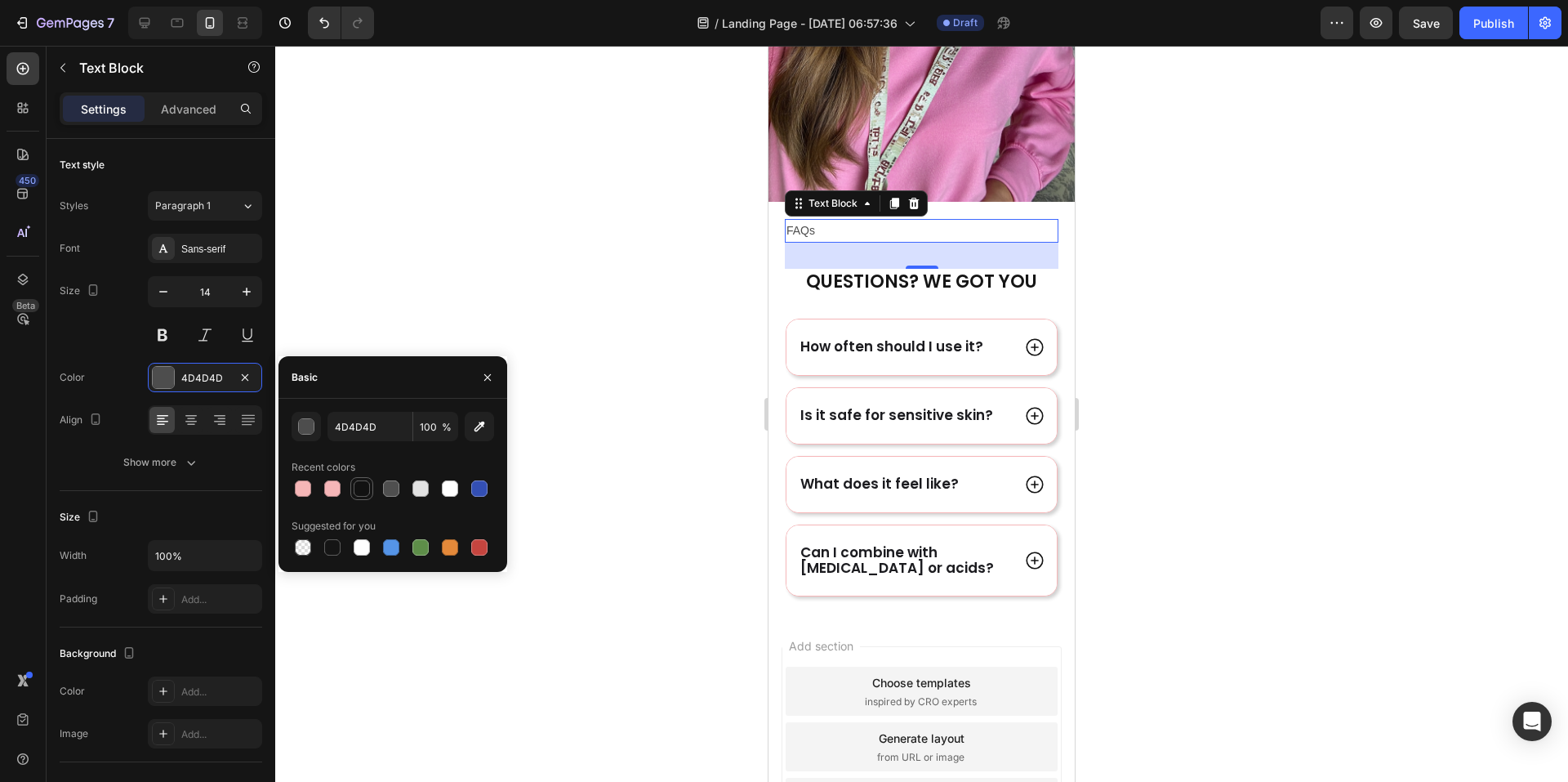
click at [361, 491] on div at bounding box center [361, 488] width 16 height 16
type input "121212"
click at [1282, 328] on div at bounding box center [921, 414] width 1293 height 736
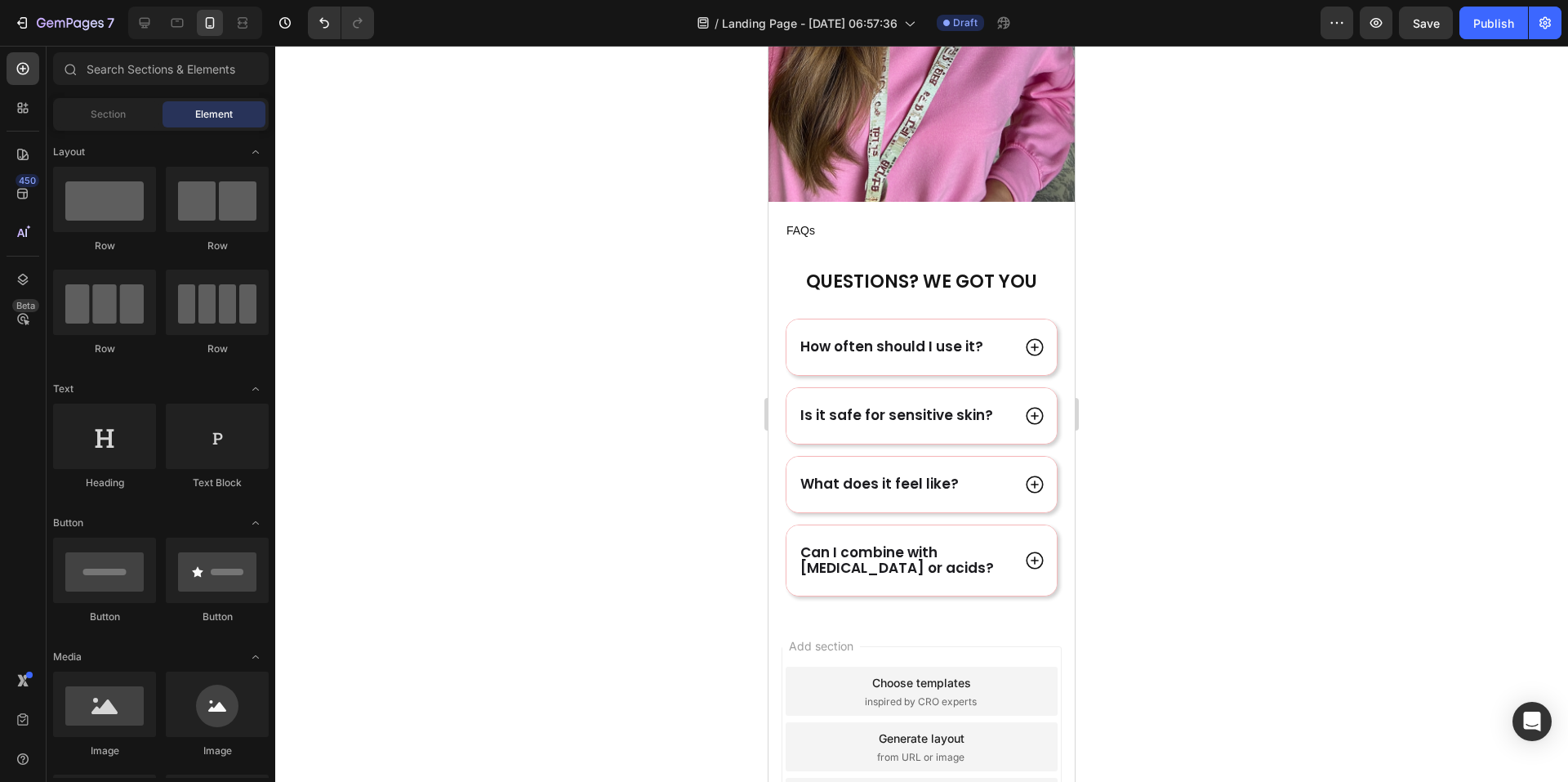
click at [1298, 330] on div at bounding box center [921, 414] width 1293 height 736
click at [880, 220] on p "FAQs" at bounding box center [922, 231] width 270 height 21
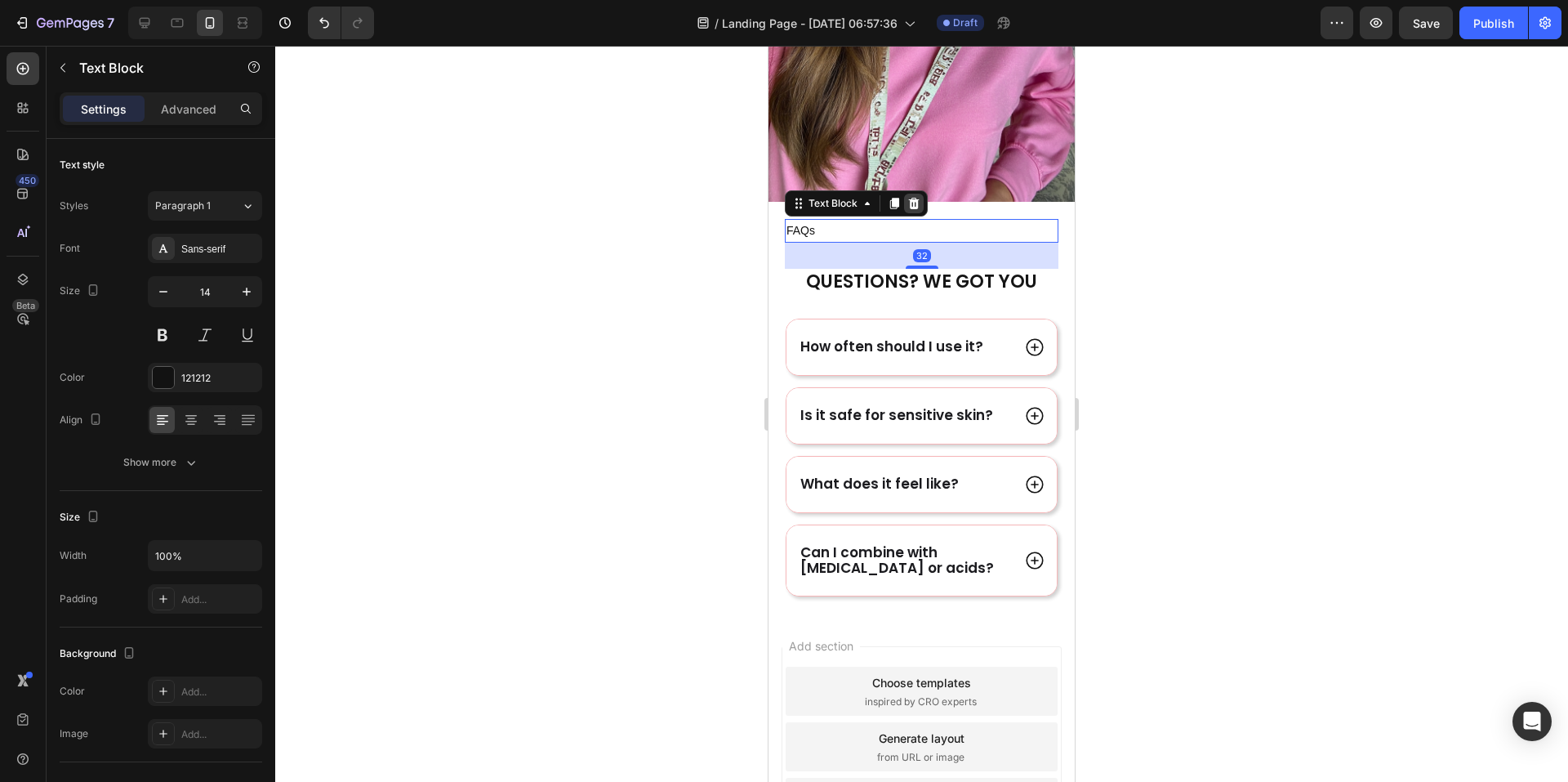
click at [909, 197] on icon at bounding box center [913, 203] width 13 height 13
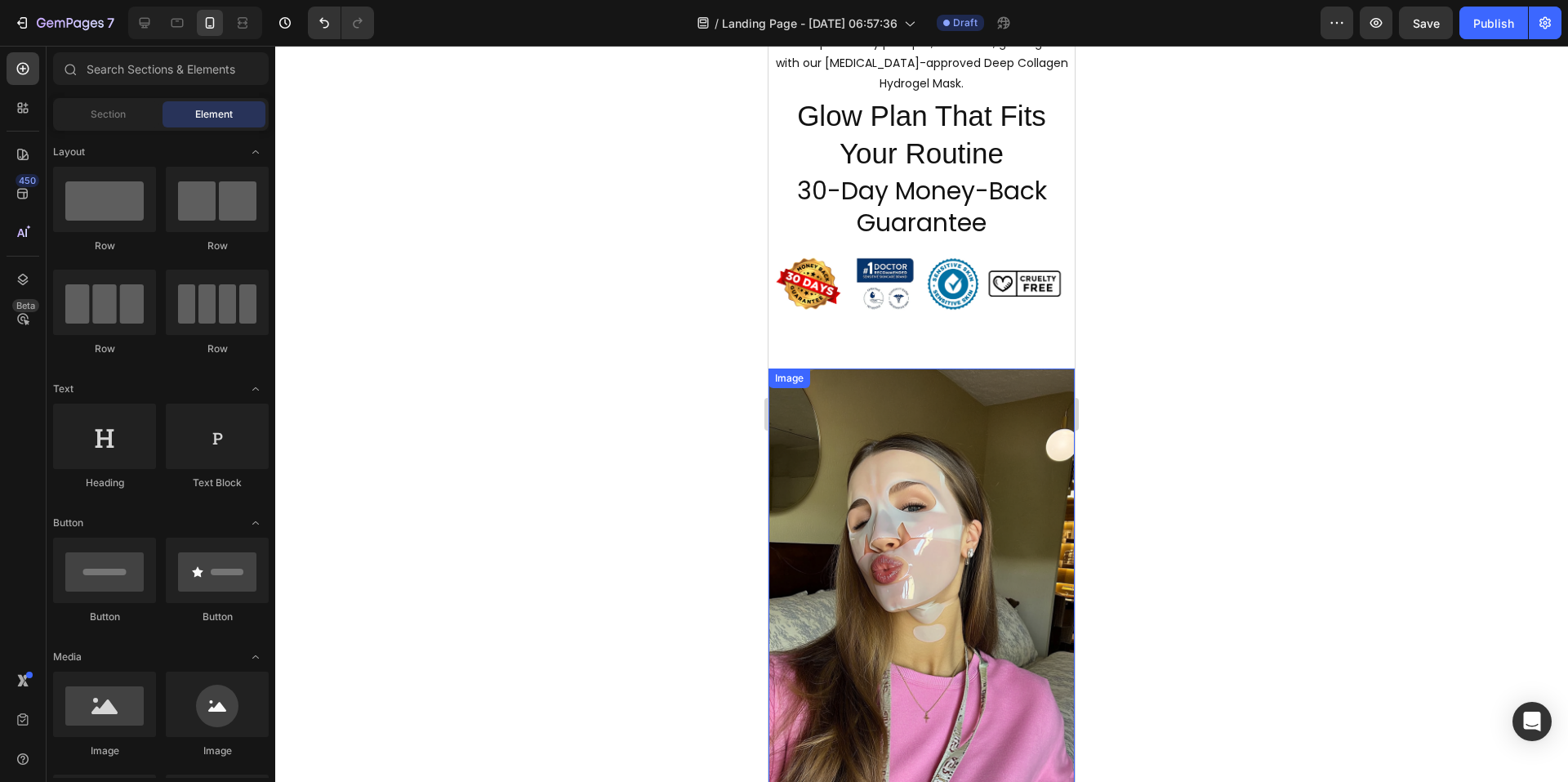
scroll to position [1996, 0]
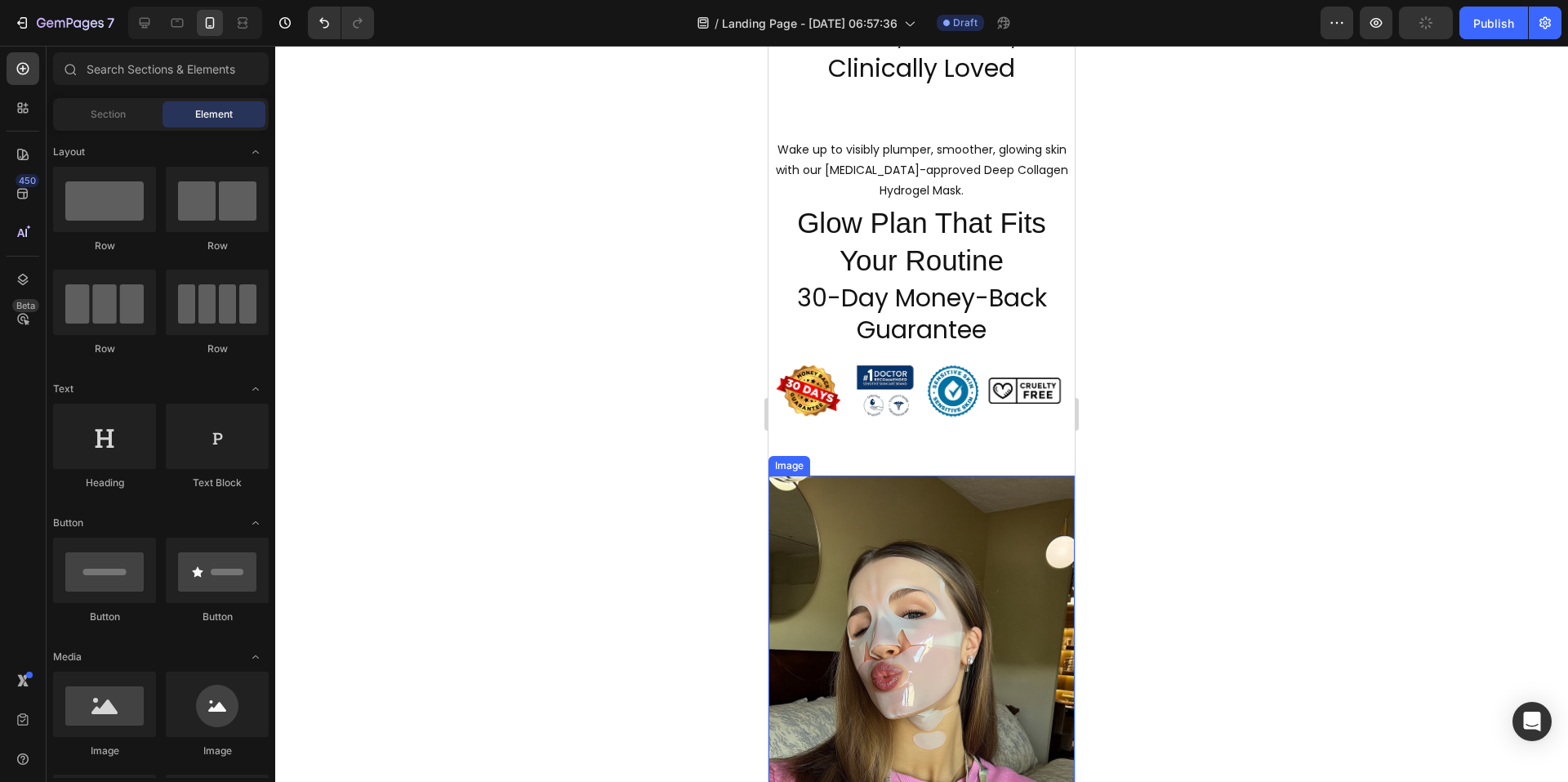
click at [906, 596] on img at bounding box center [921, 748] width 306 height 546
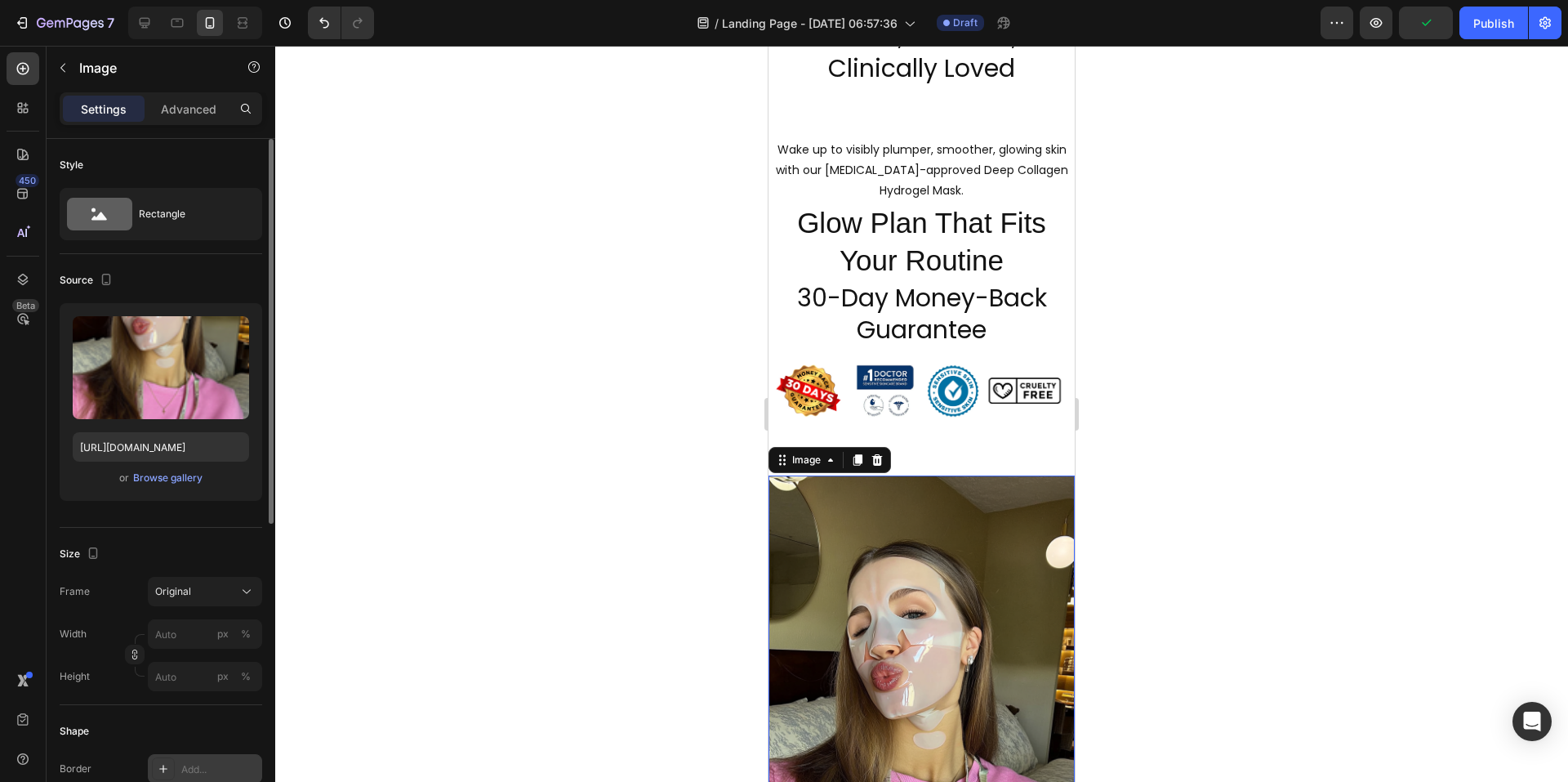
scroll to position [163, 0]
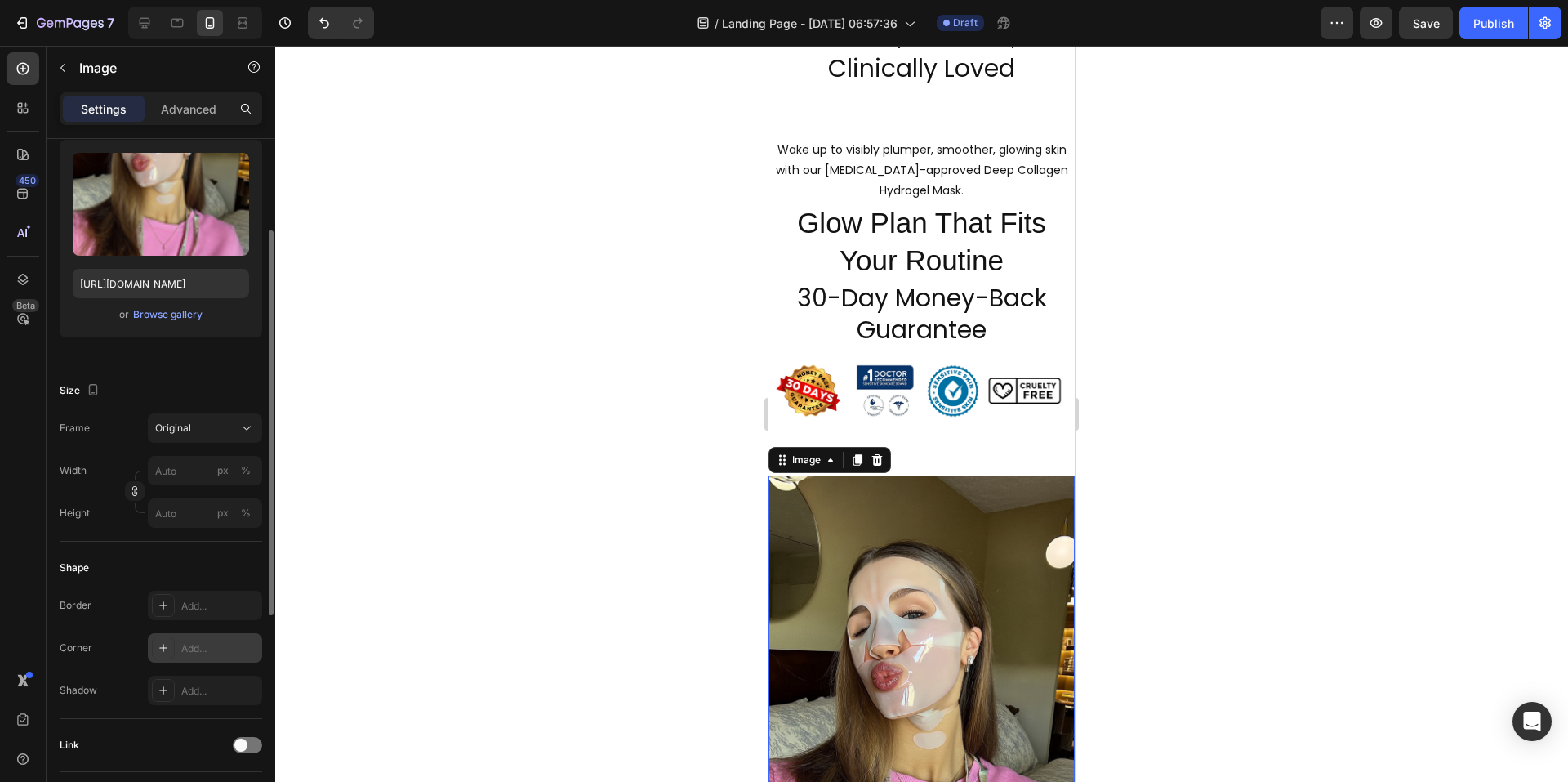
click at [191, 650] on div "Add..." at bounding box center [220, 648] width 77 height 15
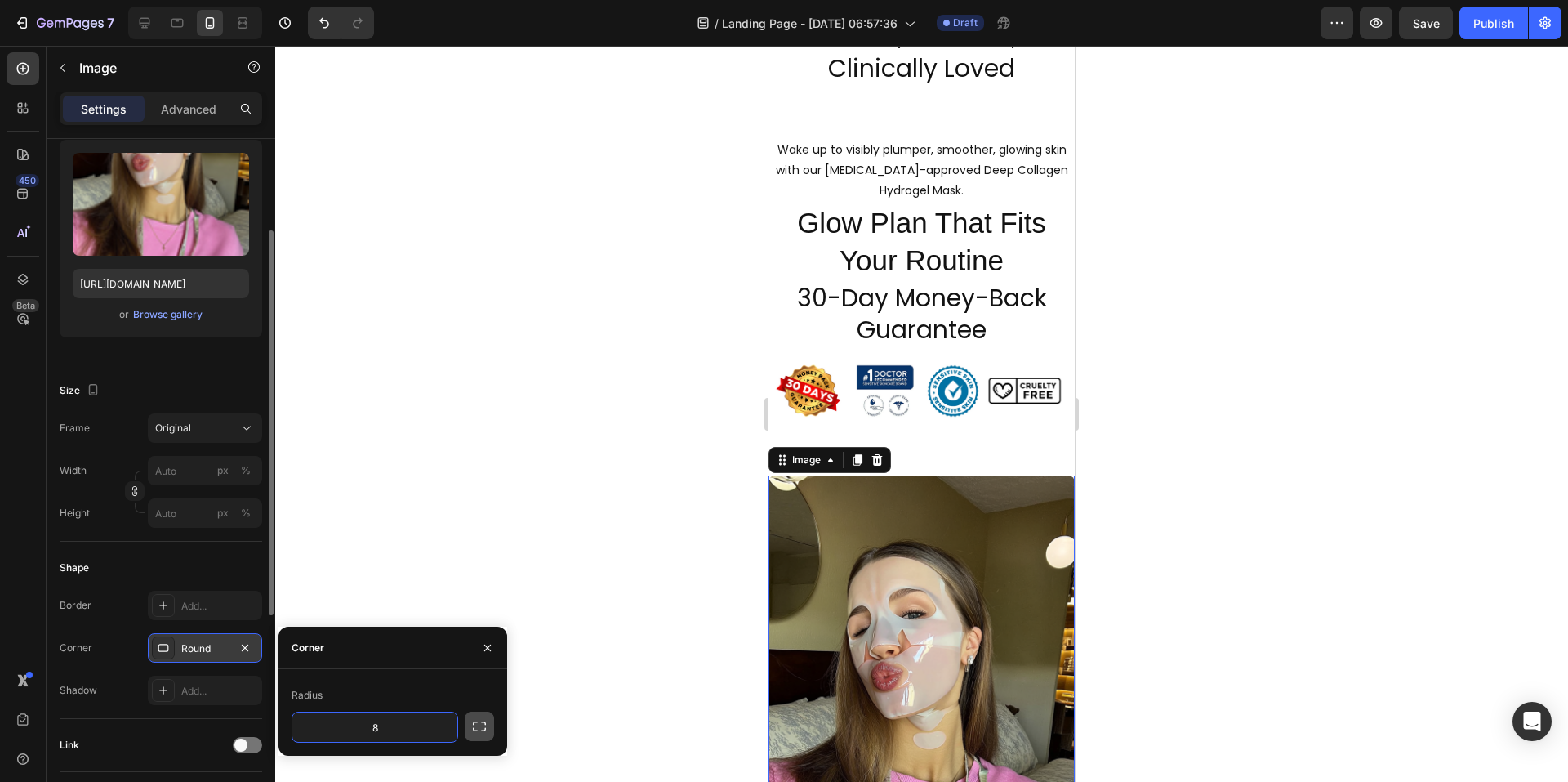
click at [488, 730] on button "button" at bounding box center [479, 726] width 29 height 29
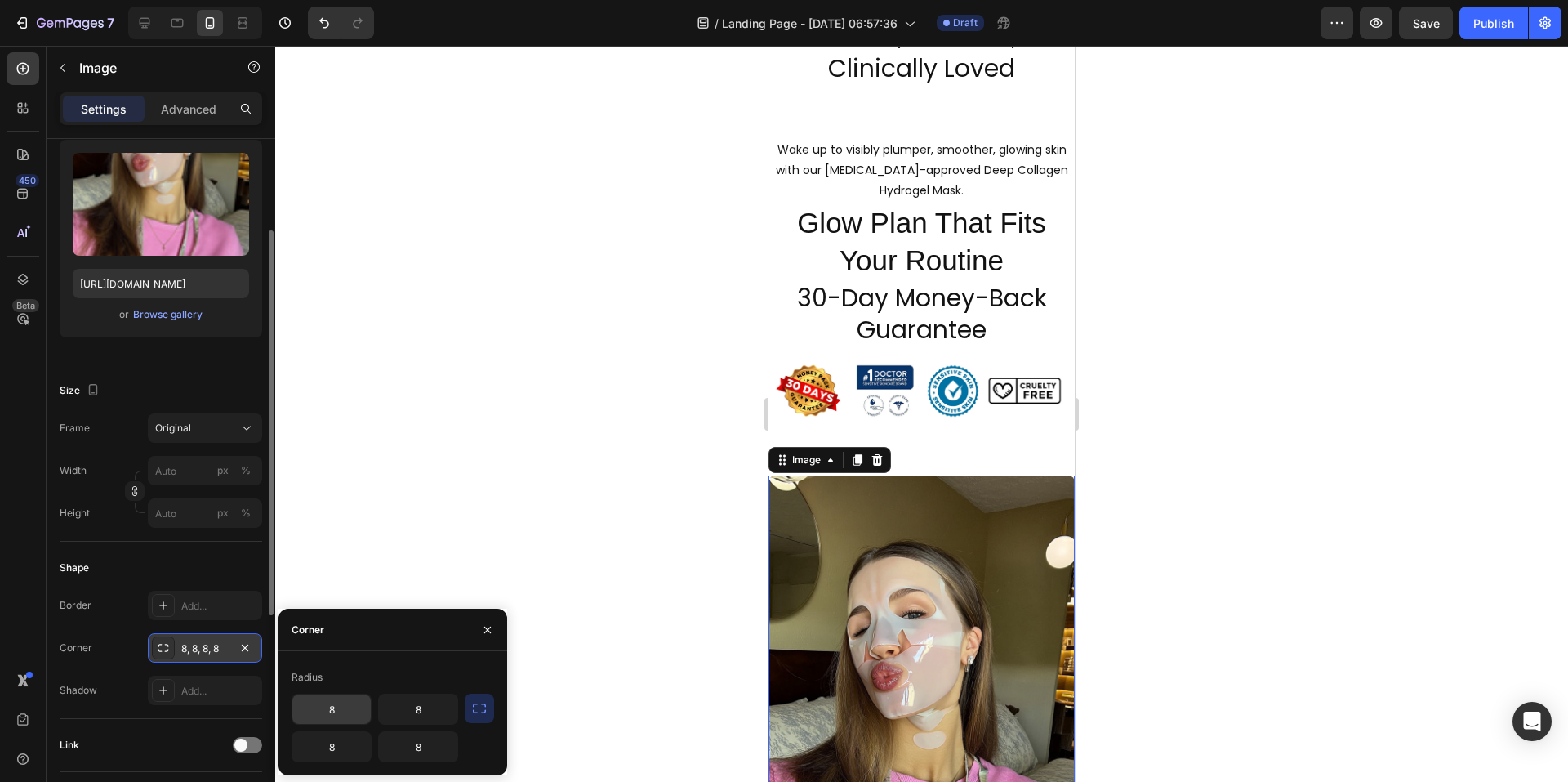
click at [344, 708] on input "8" at bounding box center [332, 709] width 79 height 29
type input "10"
click at [418, 715] on input "8" at bounding box center [419, 709] width 79 height 29
type input "10"
click at [343, 756] on input "8" at bounding box center [332, 746] width 79 height 29
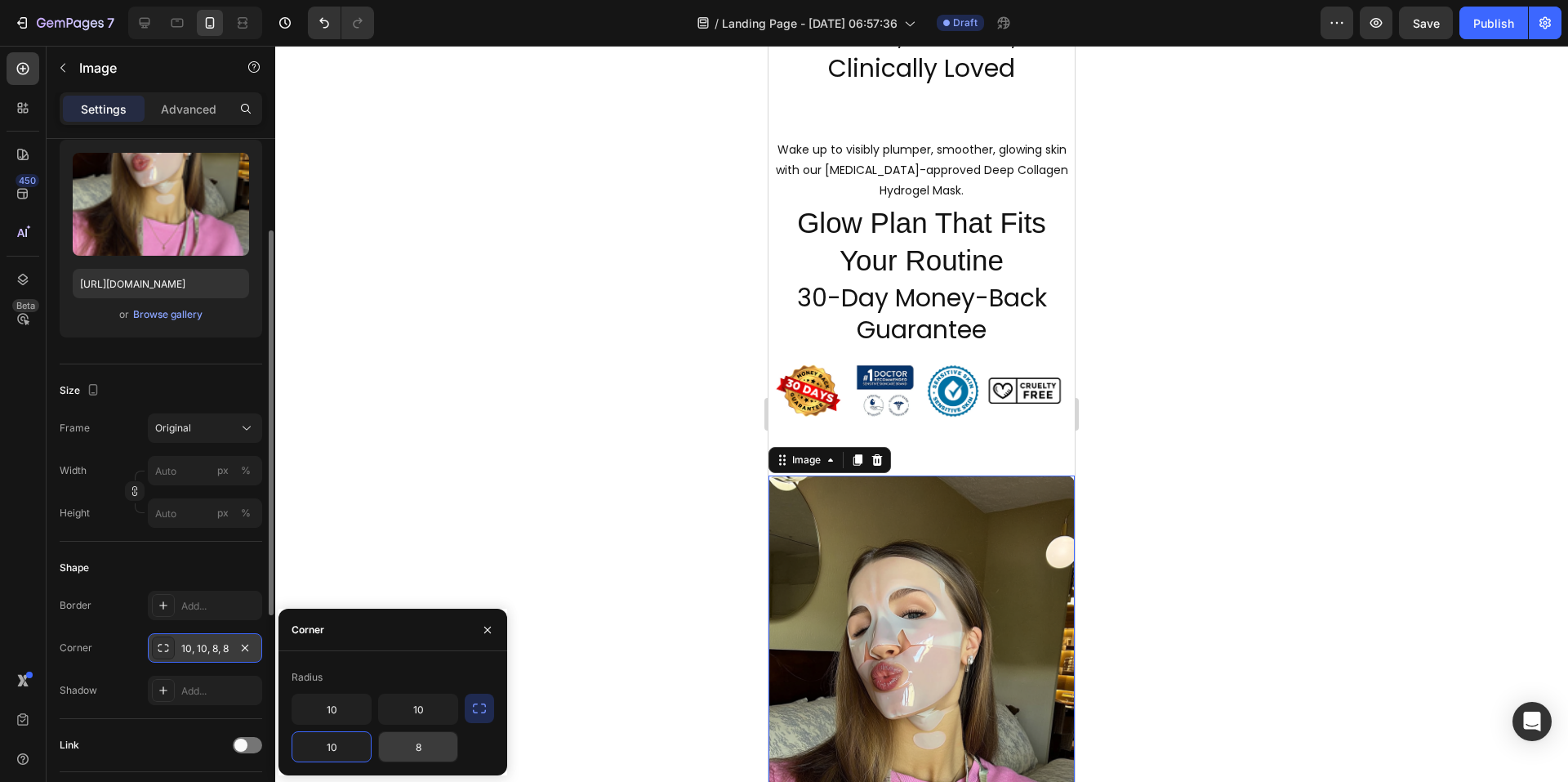
type input "10"
click at [442, 750] on input "8" at bounding box center [419, 746] width 79 height 29
type input "10"
click at [583, 498] on div at bounding box center [921, 414] width 1293 height 736
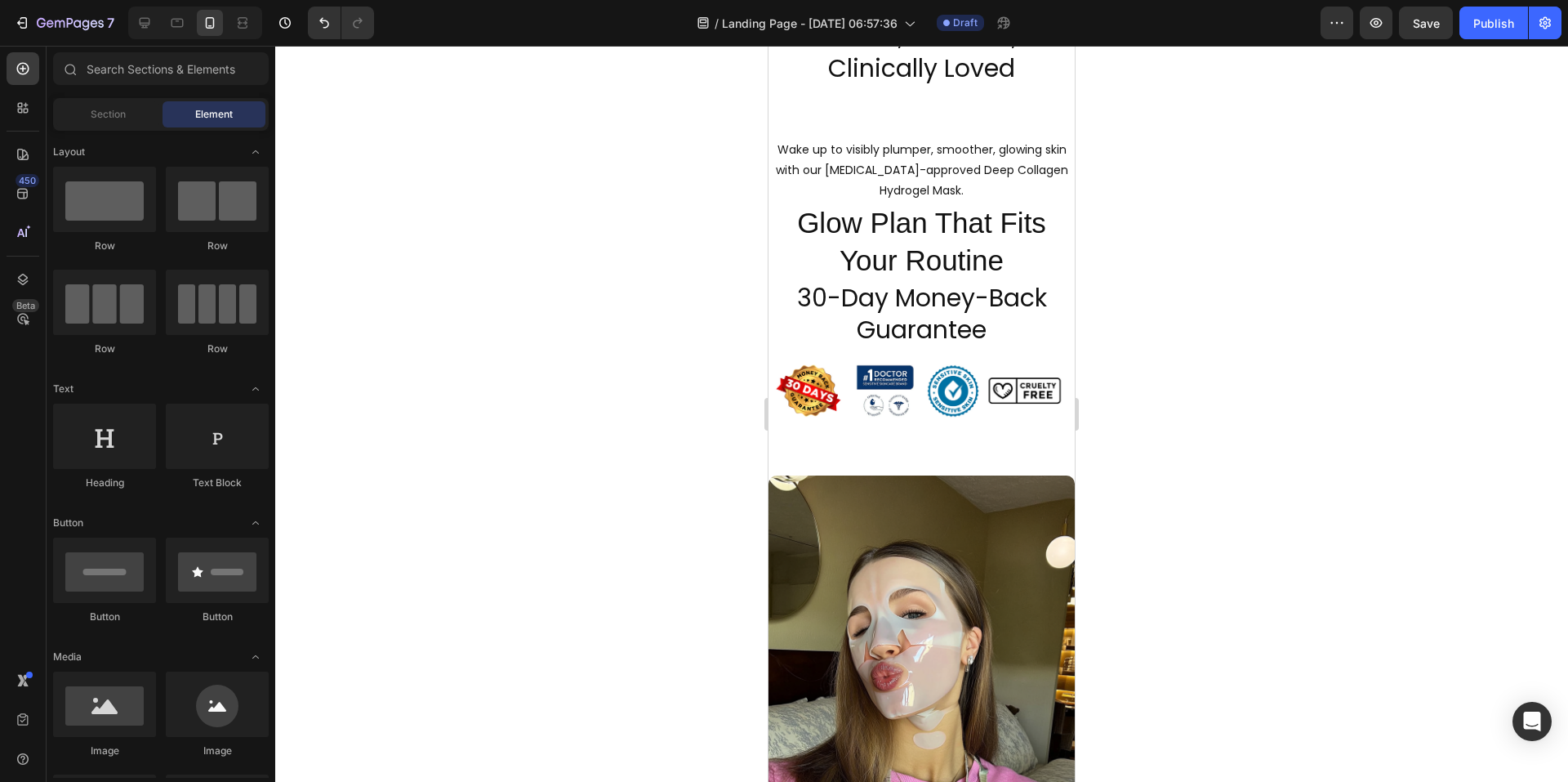
click at [1266, 511] on div at bounding box center [921, 414] width 1293 height 736
click at [107, 121] on span "Section" at bounding box center [108, 114] width 35 height 15
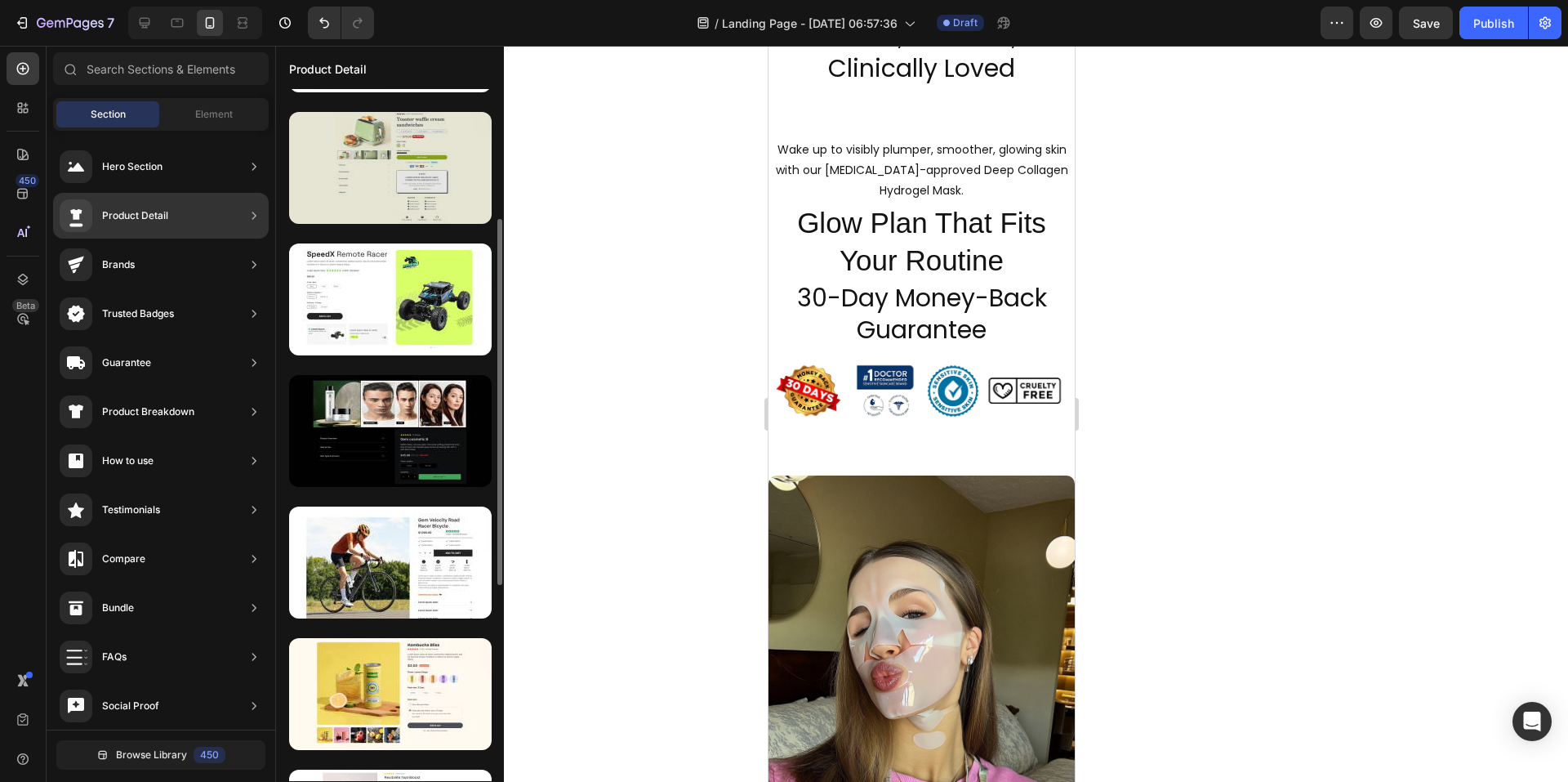
scroll to position [326, 0]
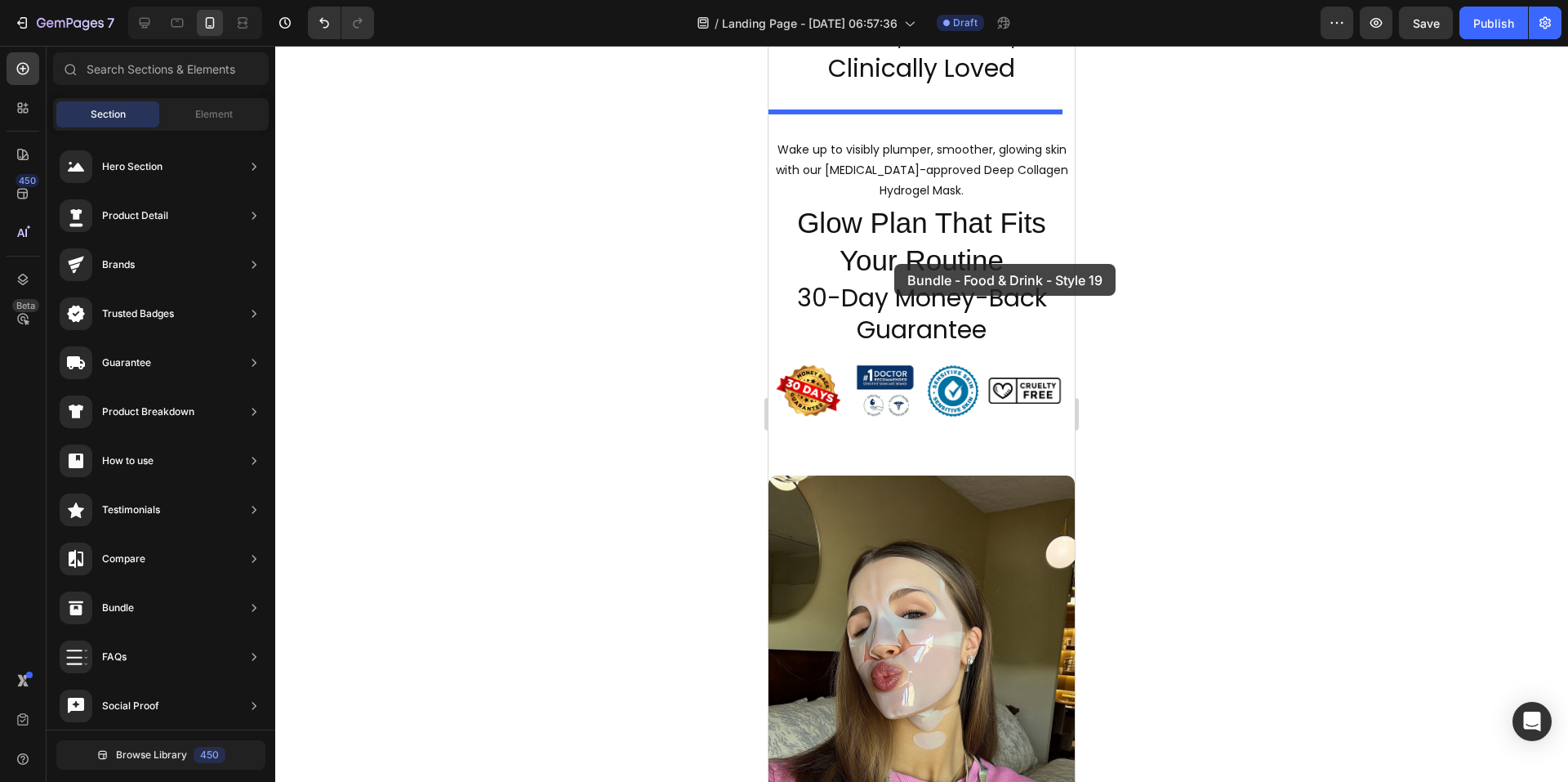
drag, startPoint x: 1169, startPoint y: 398, endPoint x: 895, endPoint y: 264, distance: 305.0
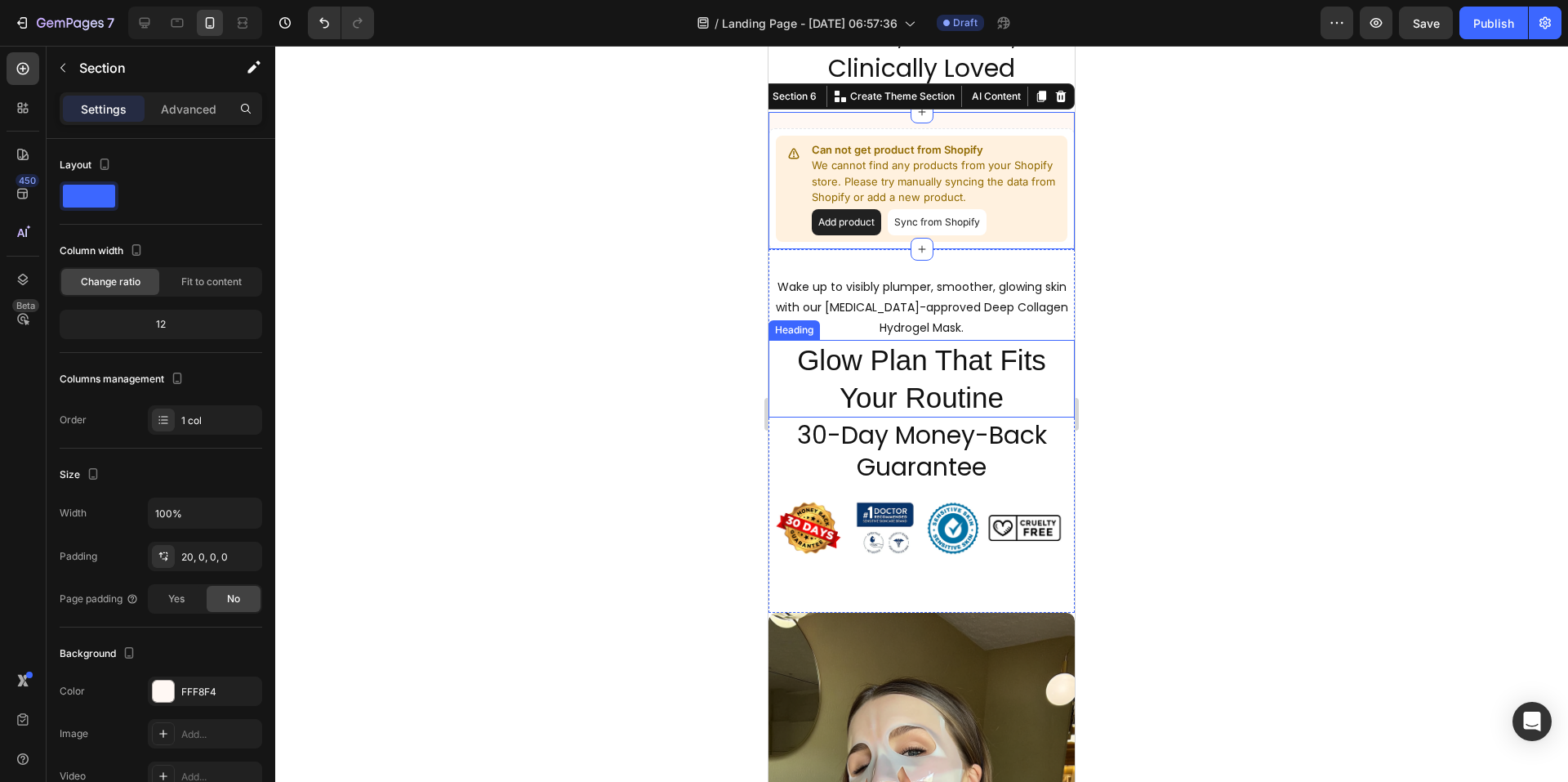
click at [793, 375] on h2 "Glow Plan That Fits Your Routine" at bounding box center [921, 379] width 306 height 78
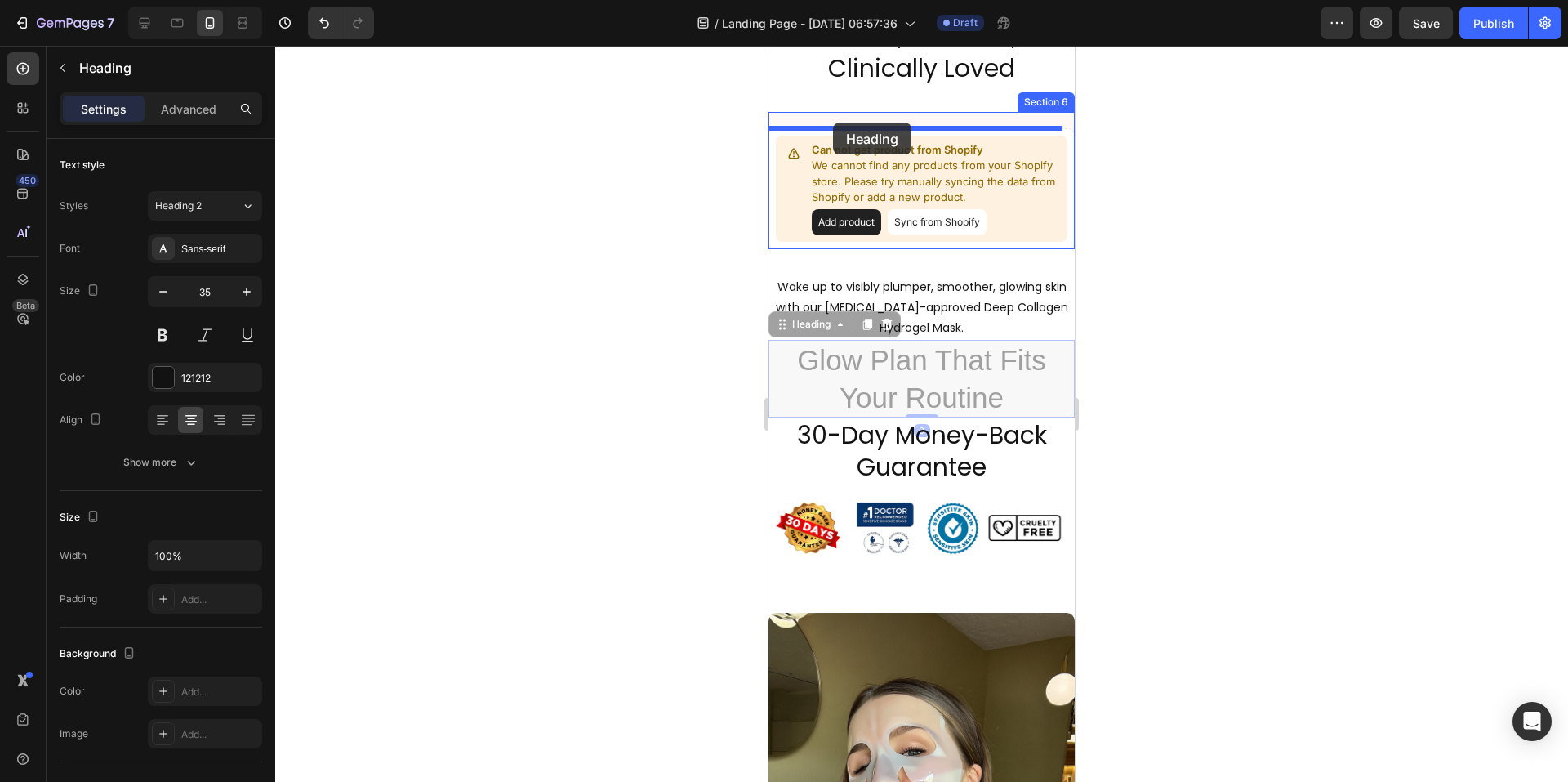
drag, startPoint x: 779, startPoint y: 329, endPoint x: 833, endPoint y: 122, distance: 213.9
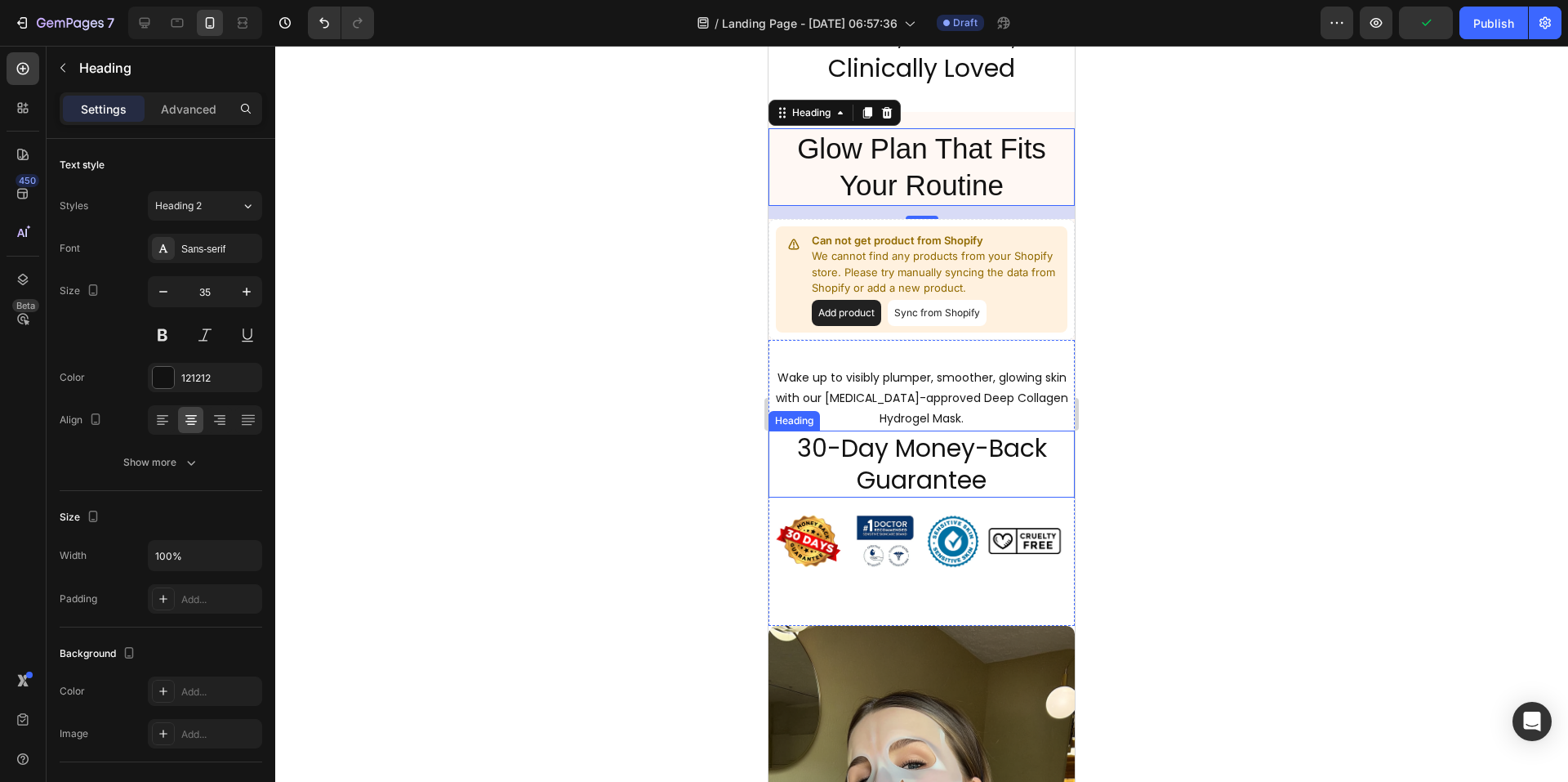
click at [797, 493] on h2 "30-Day Money-Back Guarantee" at bounding box center [921, 464] width 306 height 67
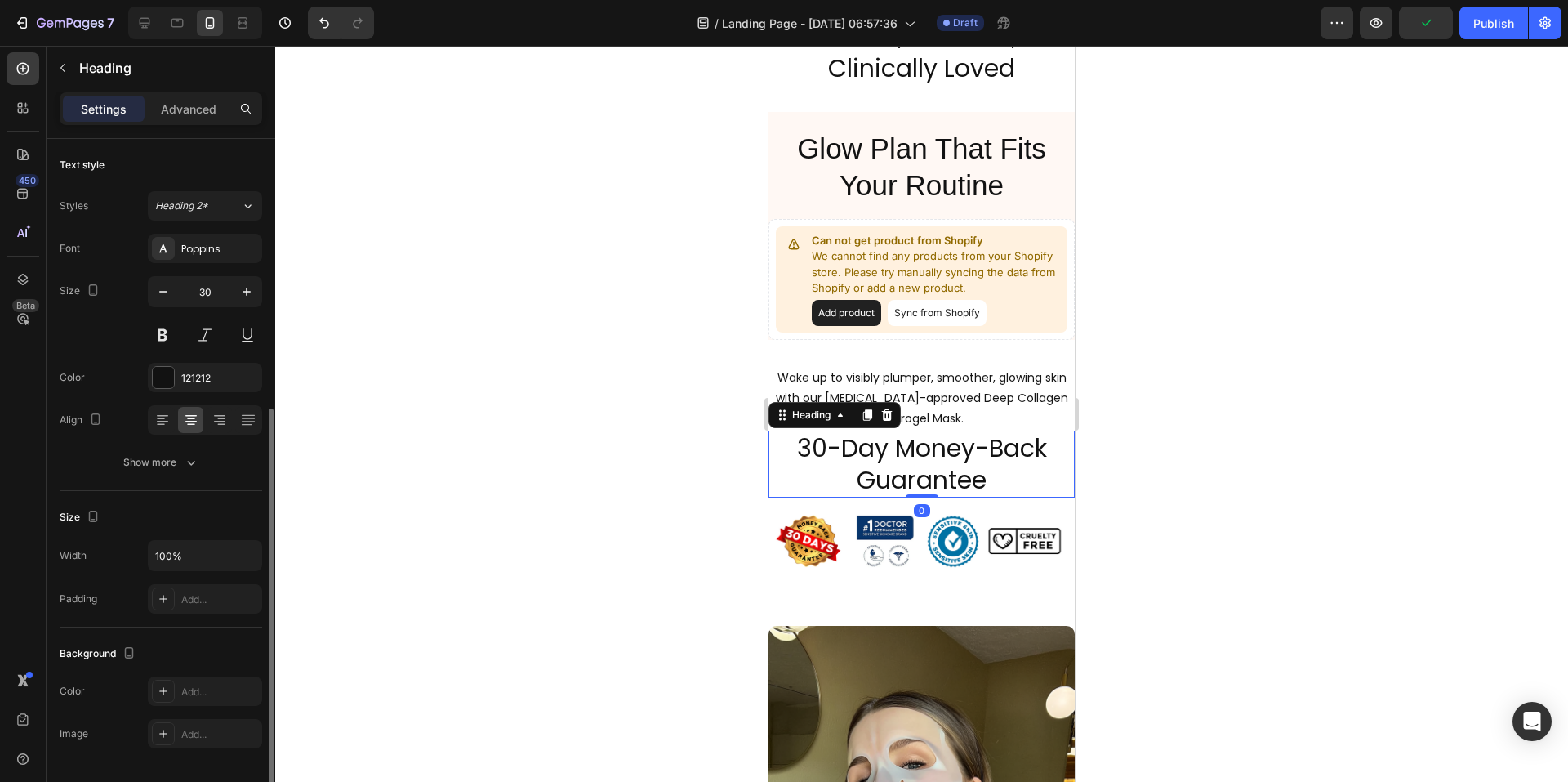
scroll to position [163, 0]
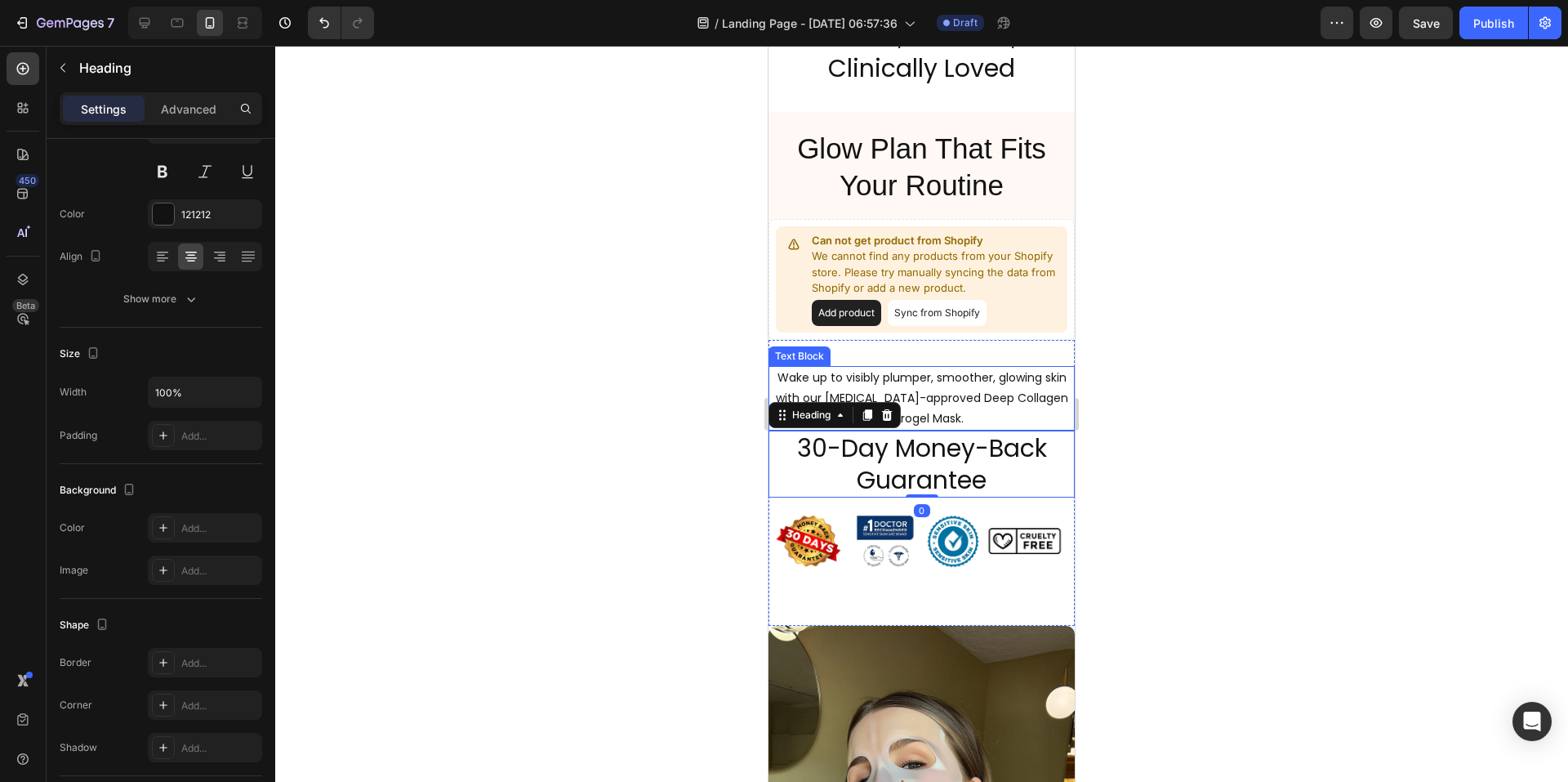
click at [782, 366] on div "Wake up to visibly plumper, smoother, glowing skin with our [MEDICAL_DATA]-appr…" at bounding box center [921, 398] width 306 height 65
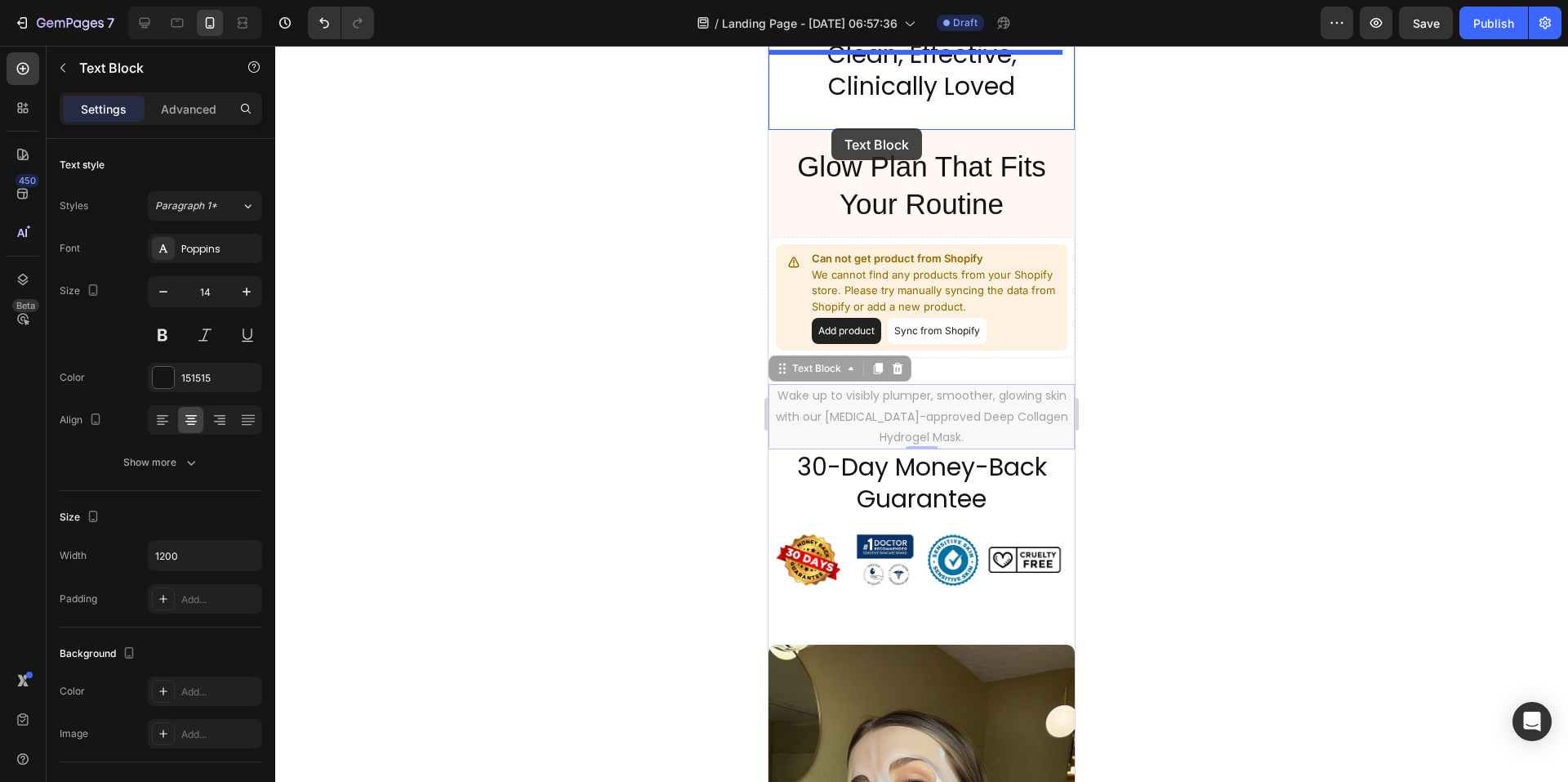
scroll to position [1916, 0]
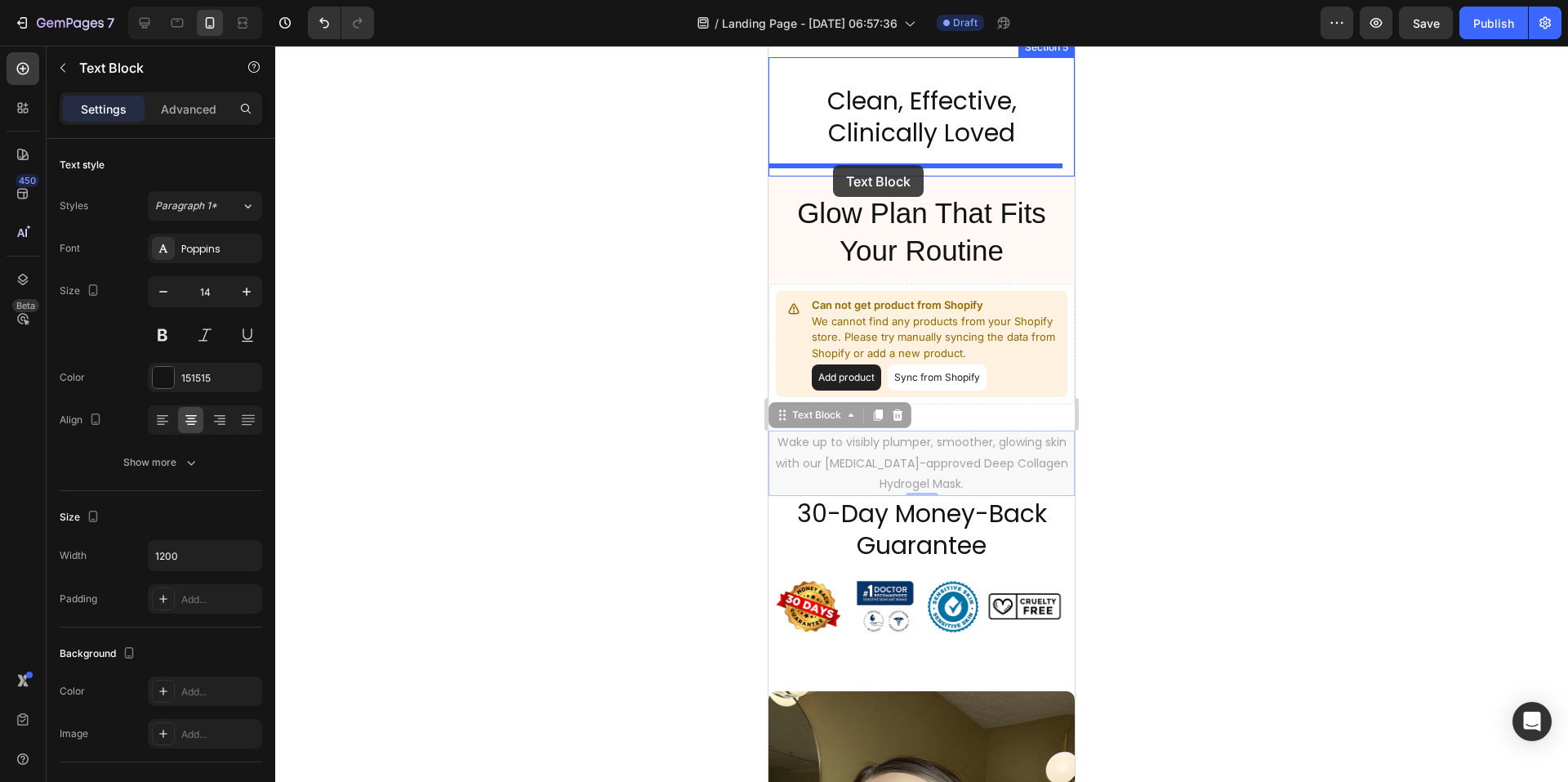
drag, startPoint x: 780, startPoint y: 352, endPoint x: 833, endPoint y: 165, distance: 194.4
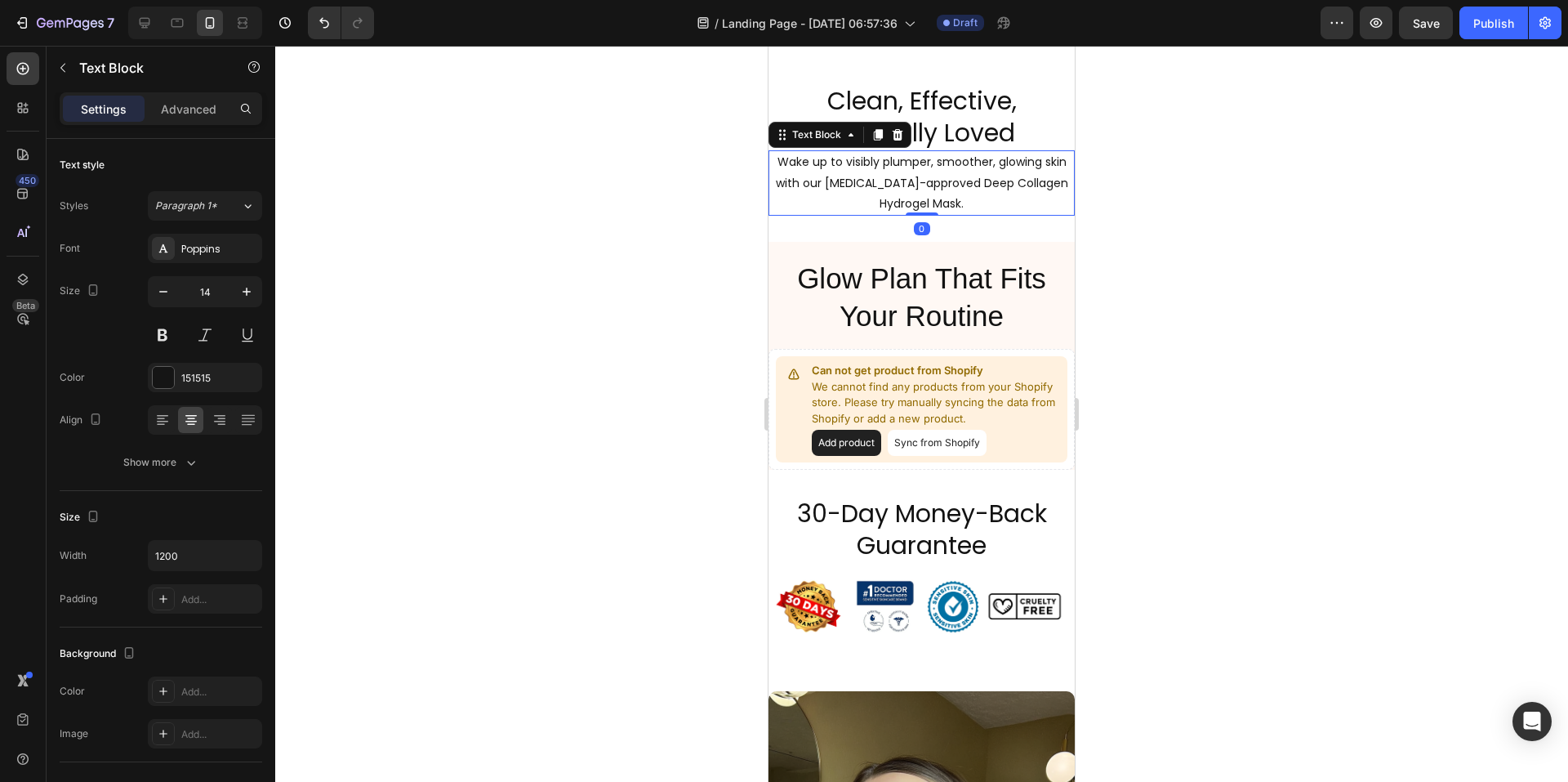
click at [1257, 312] on div at bounding box center [921, 414] width 1293 height 736
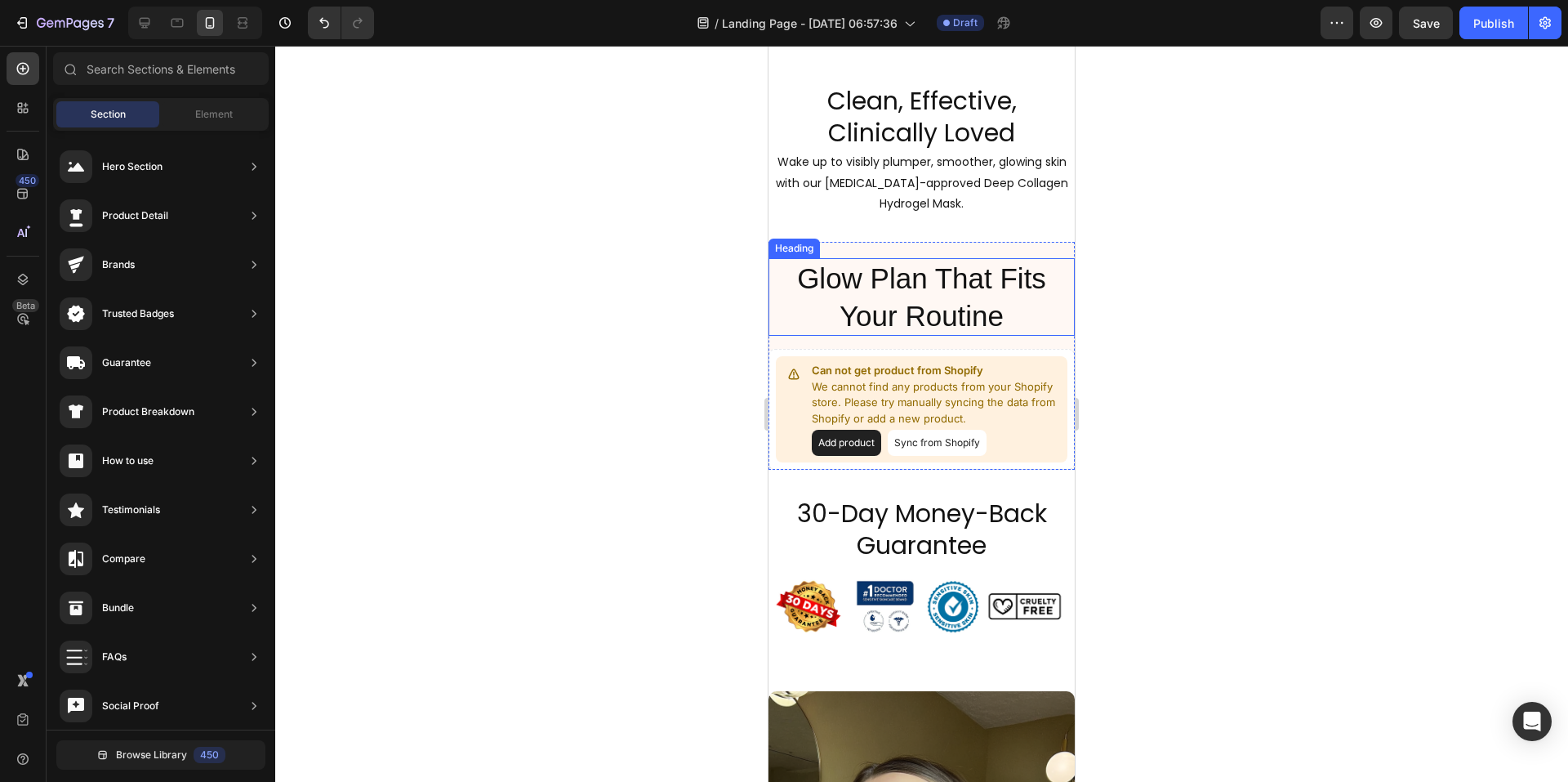
click at [968, 307] on h2 "Glow Plan That Fits Your Routine" at bounding box center [921, 297] width 306 height 78
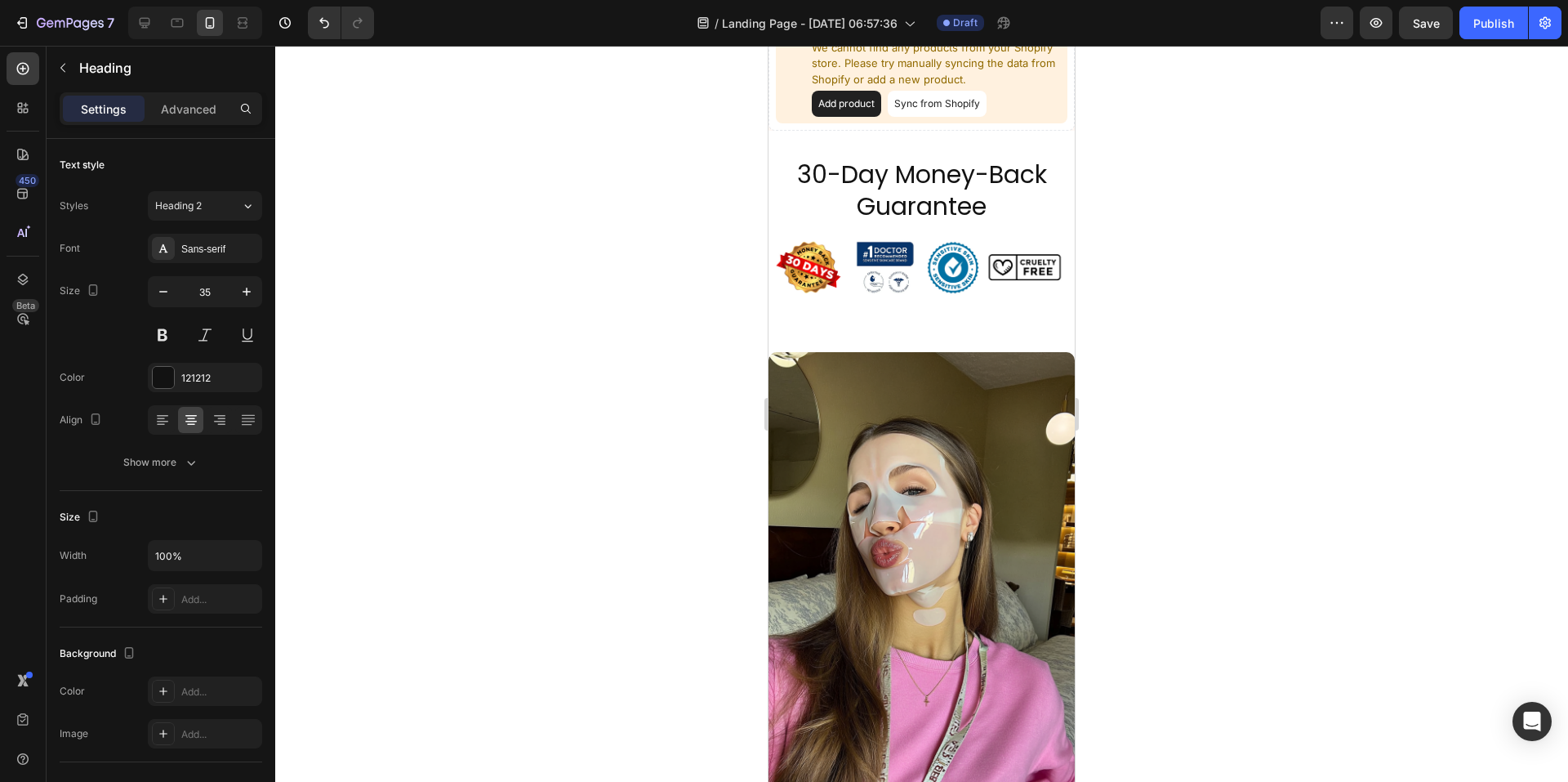
scroll to position [1426, 0]
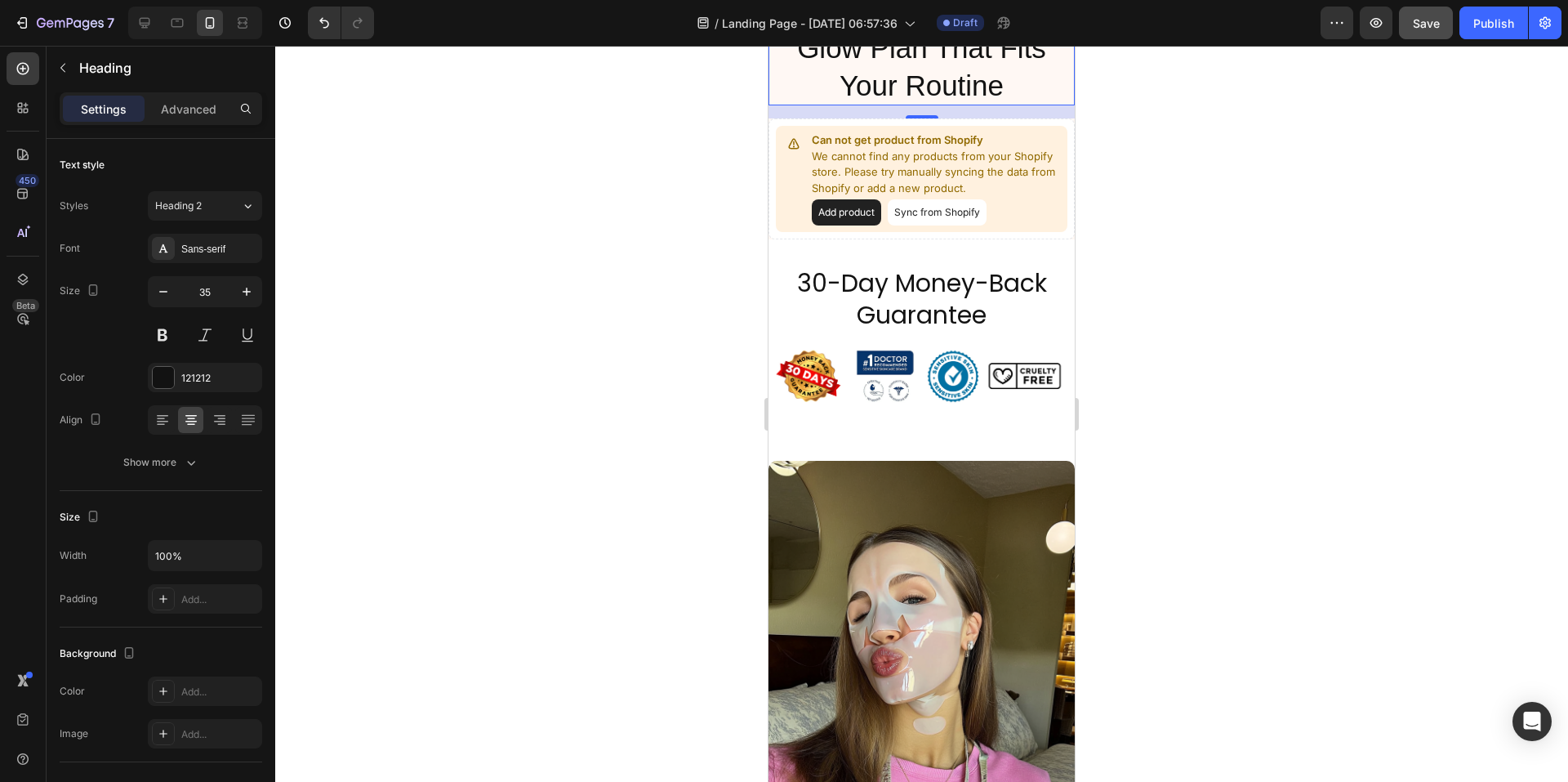
click at [1277, 426] on div at bounding box center [921, 414] width 1293 height 736
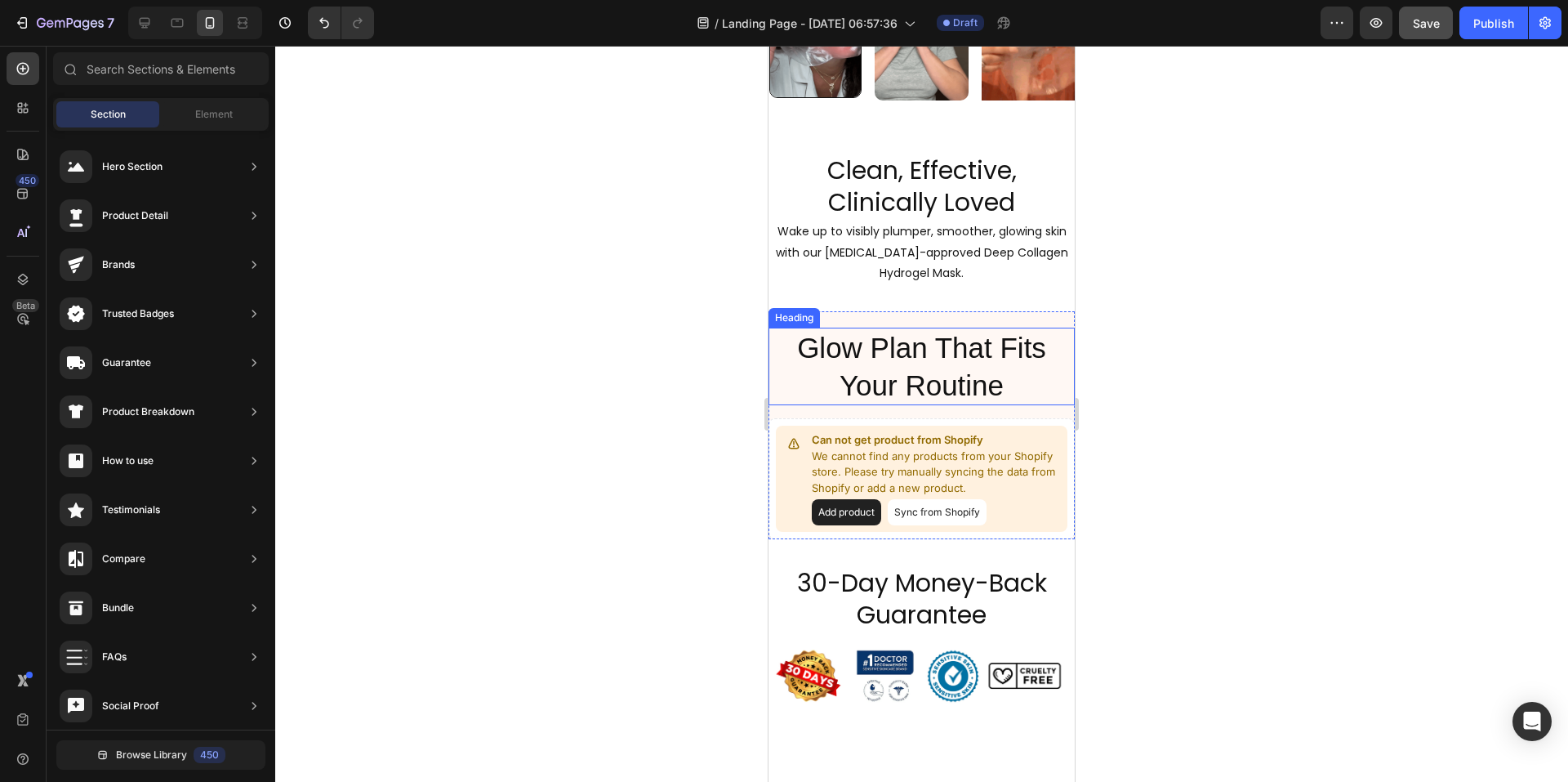
scroll to position [1835, 0]
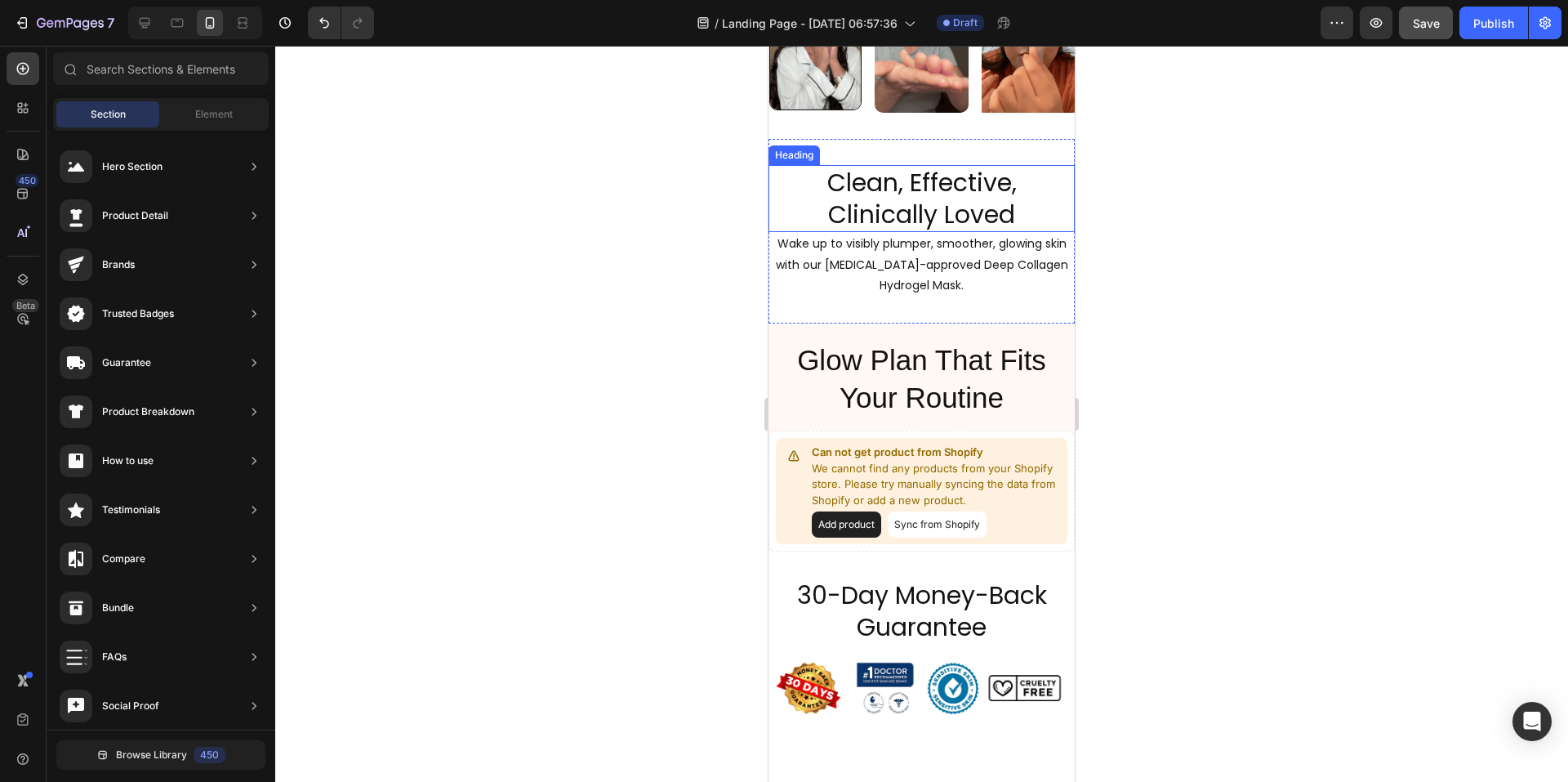
click at [880, 208] on h2 "Clean, Effective, Clinically Loved" at bounding box center [921, 198] width 306 height 67
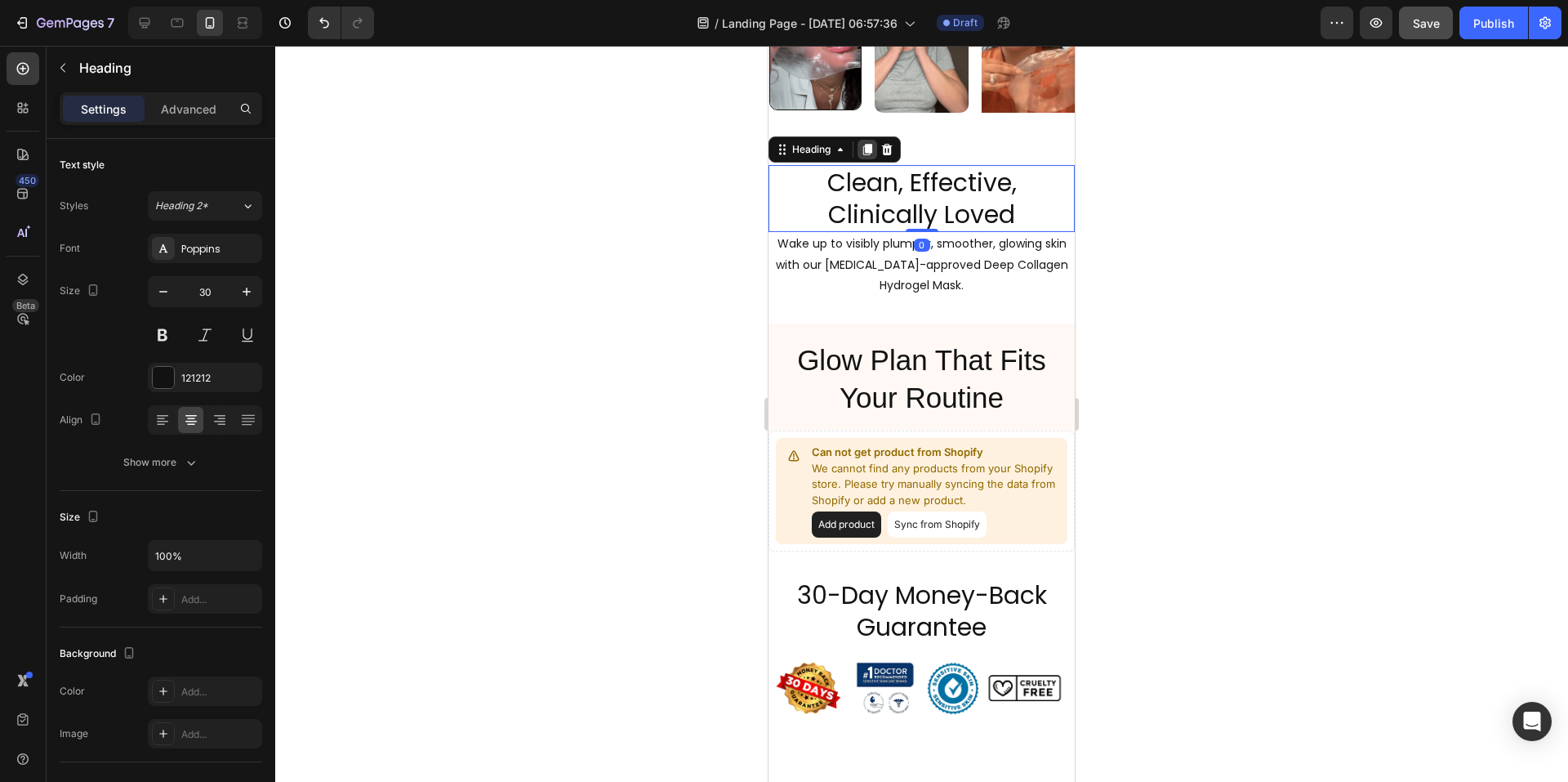
click at [874, 156] on icon at bounding box center [866, 149] width 13 height 13
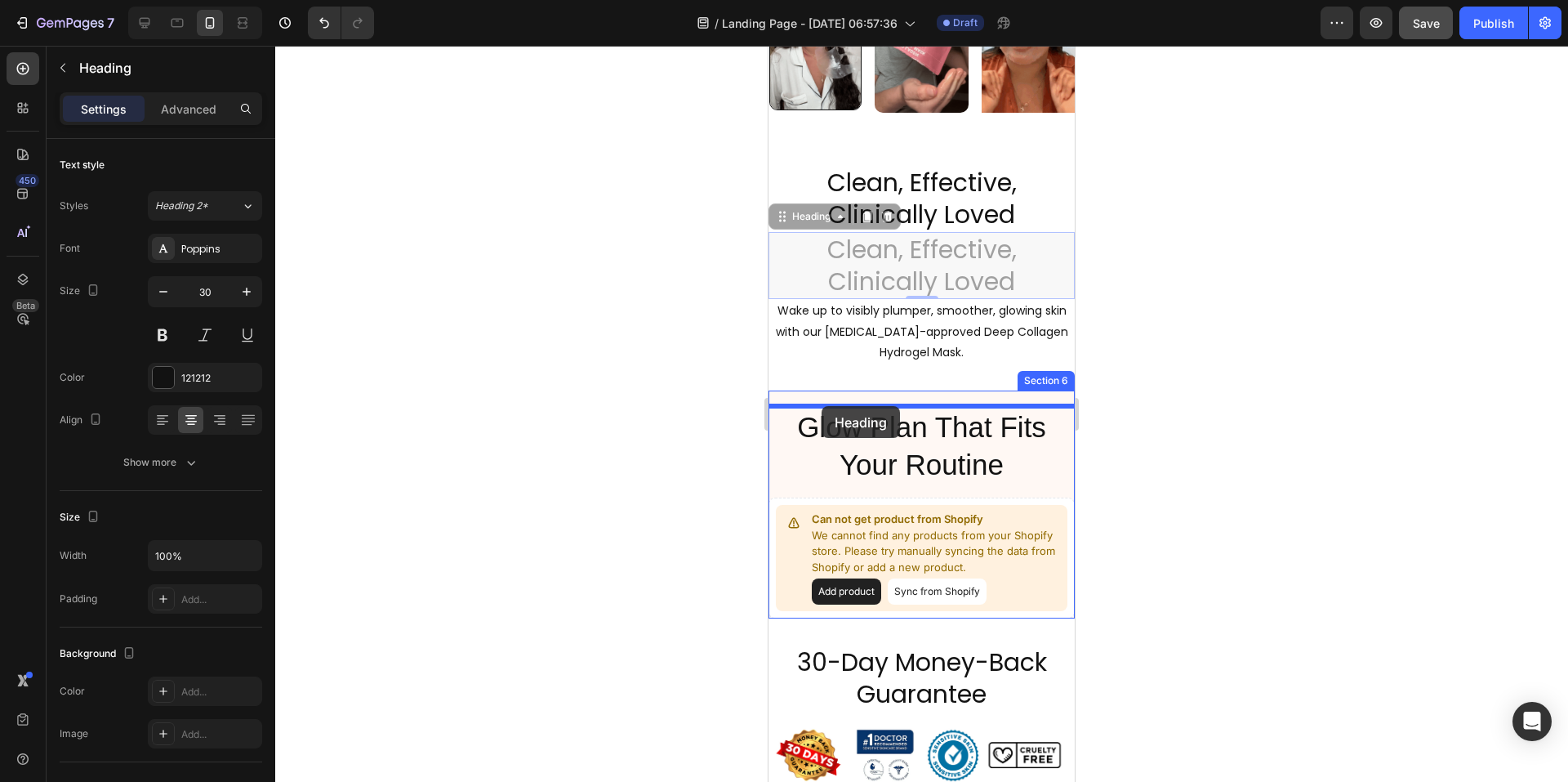
drag, startPoint x: 783, startPoint y: 234, endPoint x: 822, endPoint y: 406, distance: 176.4
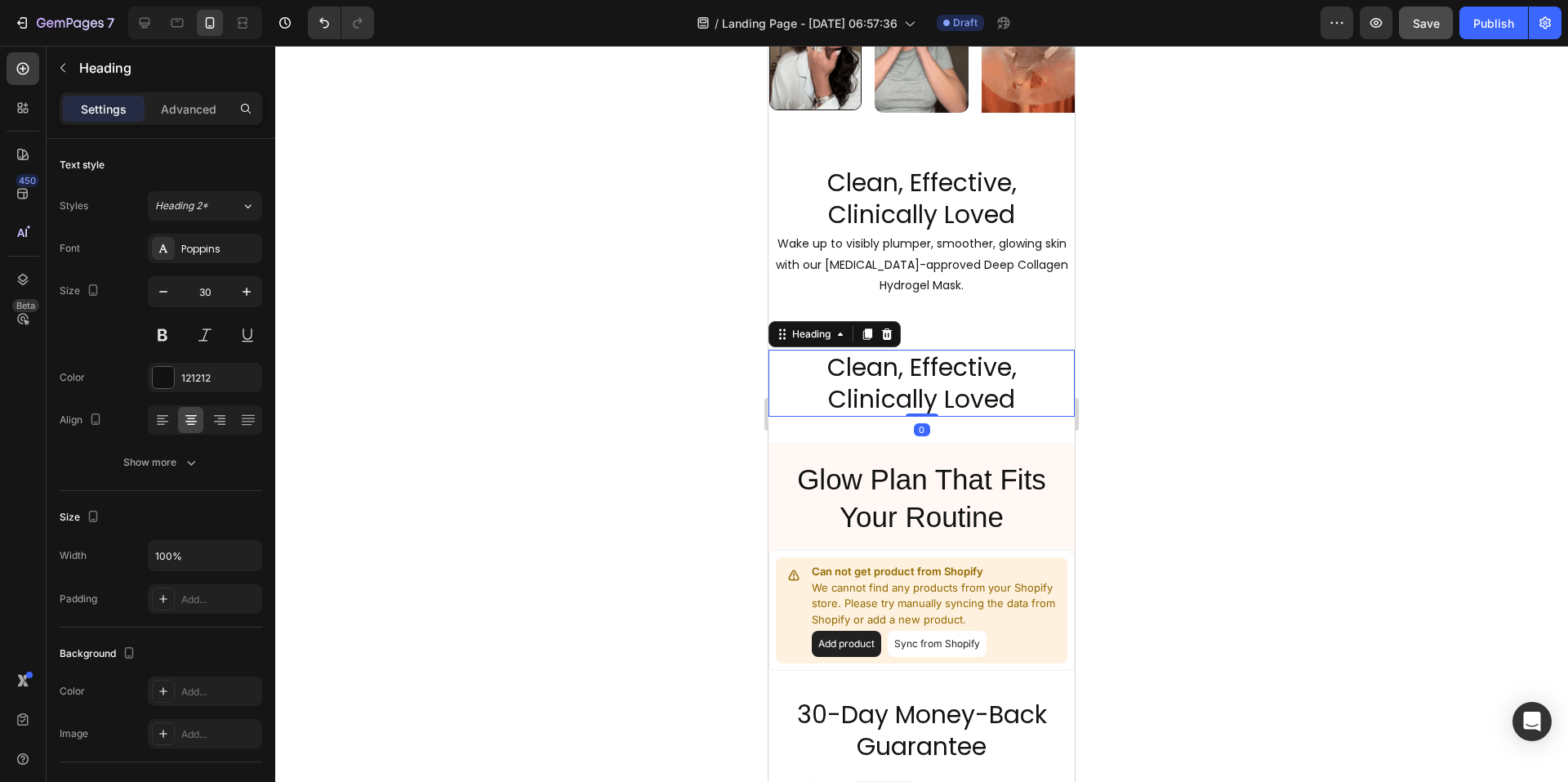
click at [909, 397] on h2 "Clean, Effective, Clinically Loved" at bounding box center [921, 383] width 306 height 67
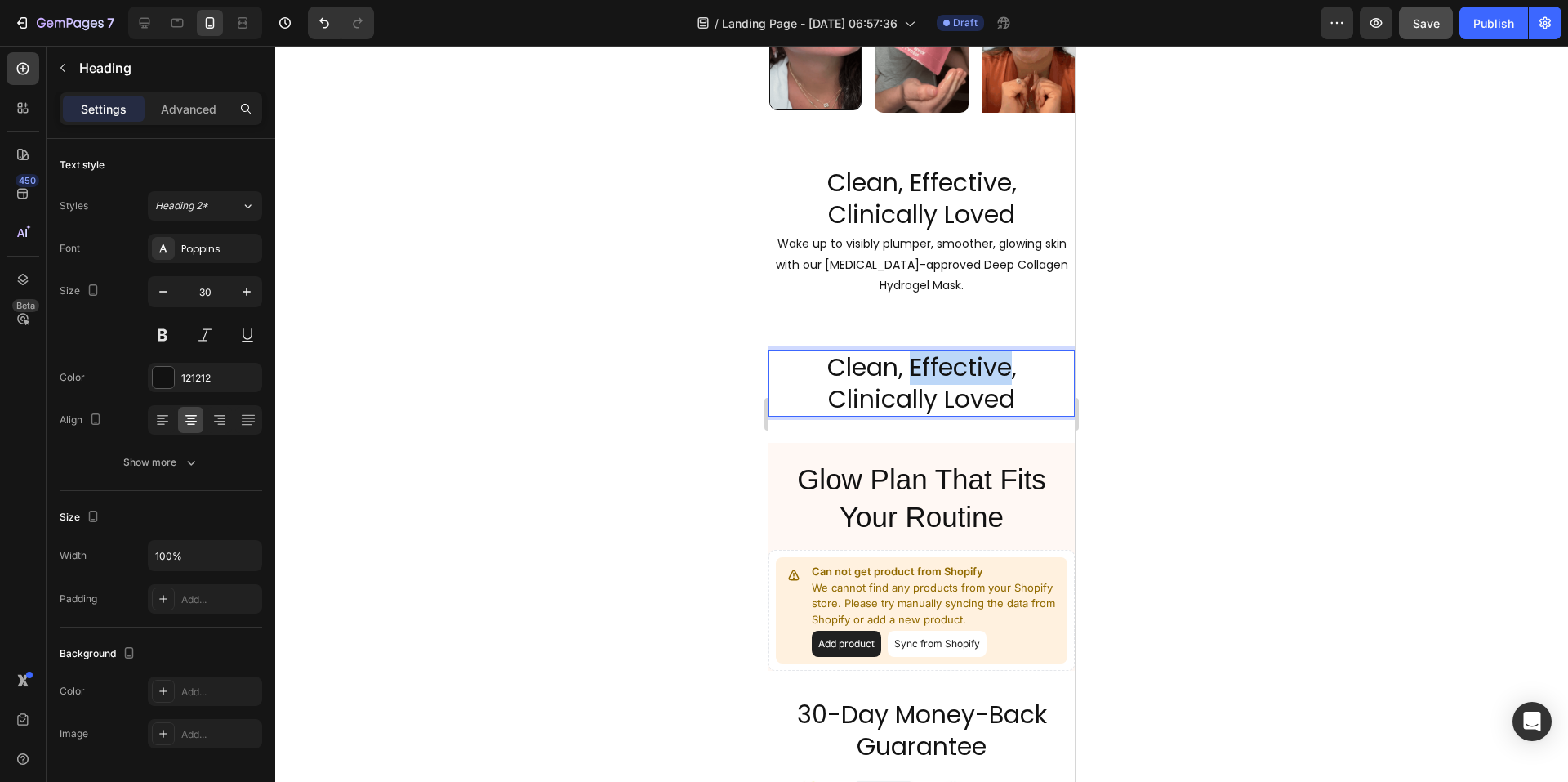
click at [909, 397] on p "Clean, Effective, Clinically Loved" at bounding box center [921, 383] width 303 height 64
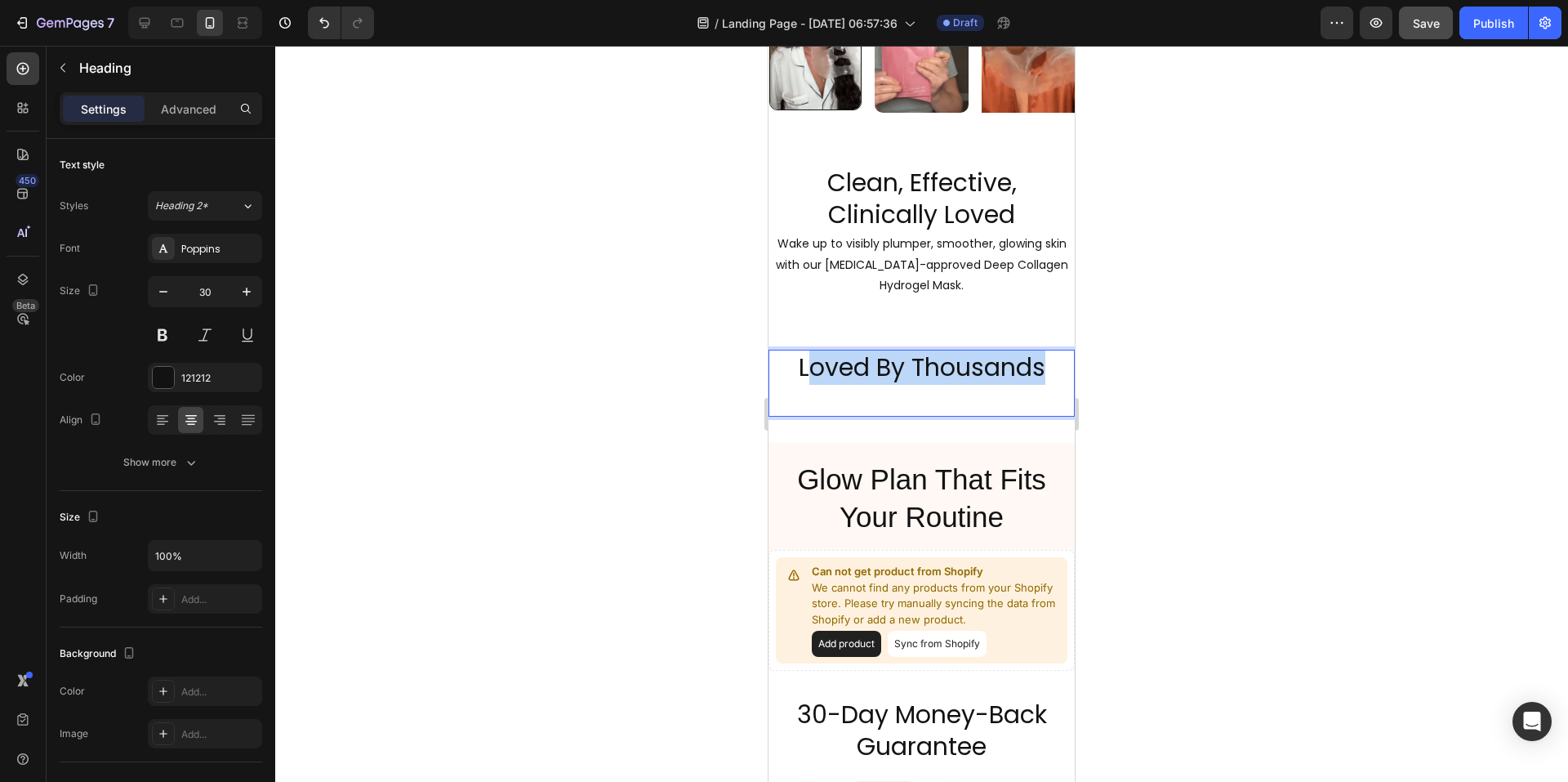
drag, startPoint x: 1043, startPoint y: 386, endPoint x: 804, endPoint y: 381, distance: 239.1
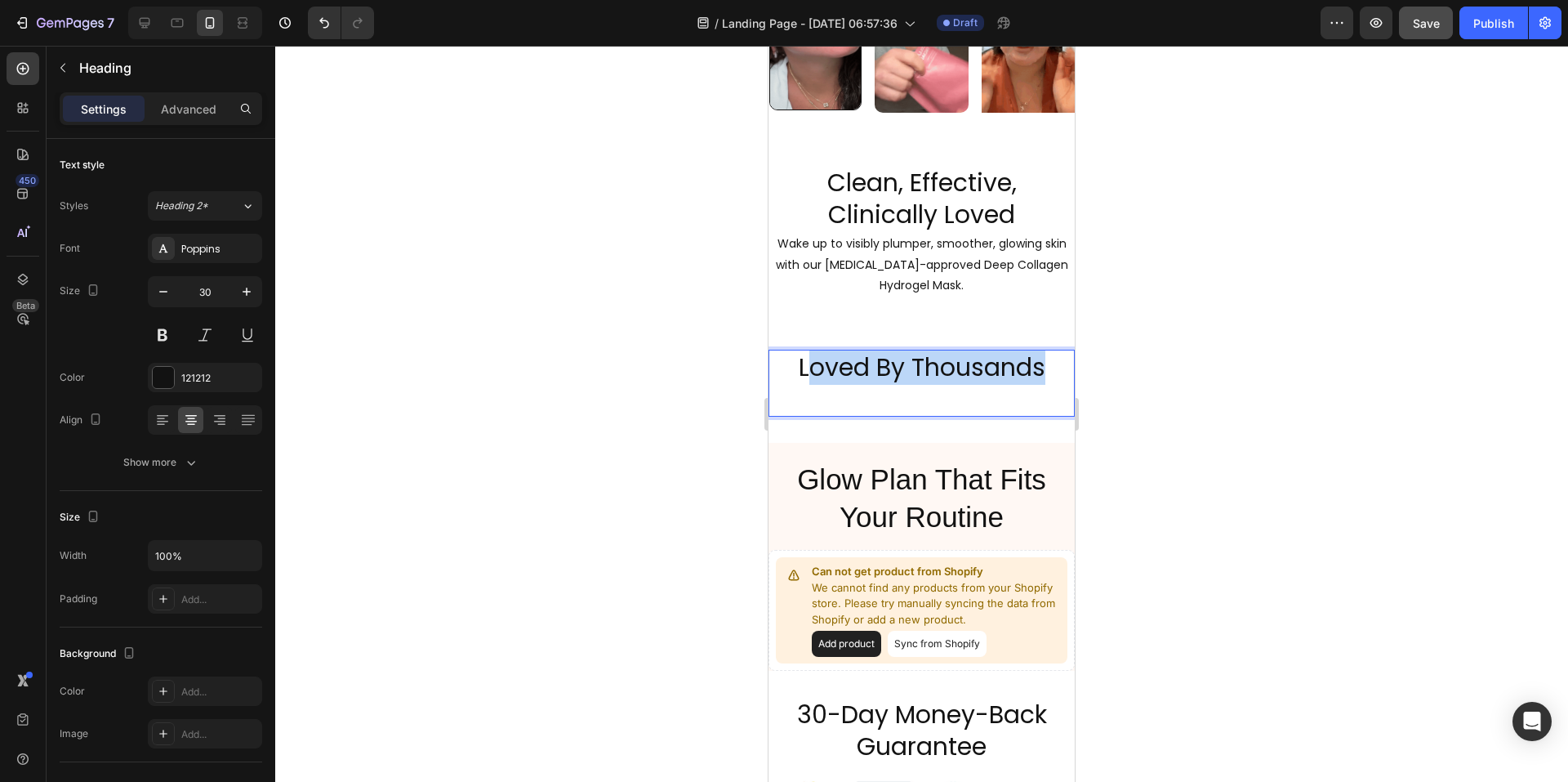
click at [804, 381] on p "Loved By Thousands" at bounding box center [921, 383] width 303 height 64
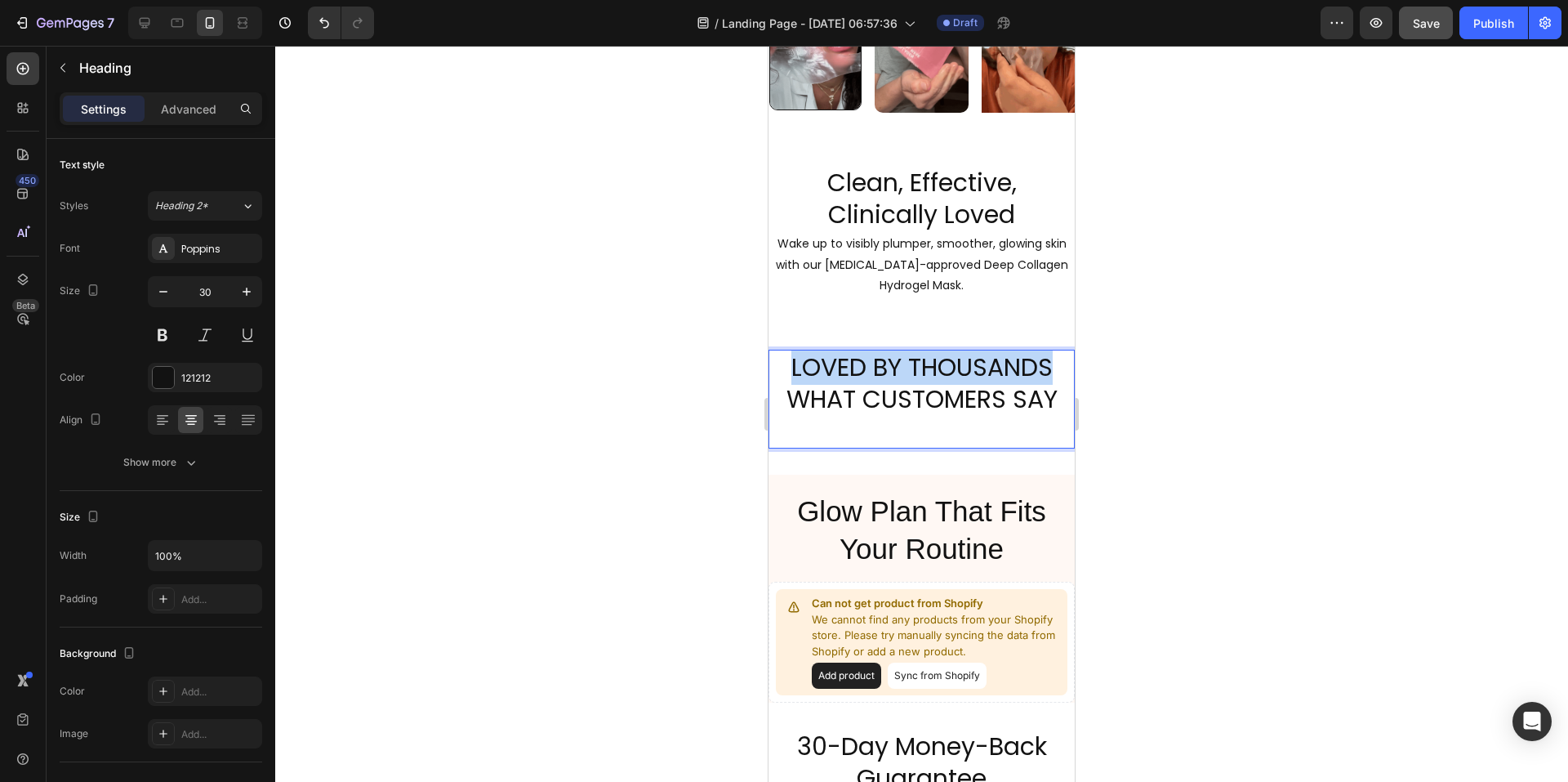
drag, startPoint x: 785, startPoint y: 383, endPoint x: 1043, endPoint y: 392, distance: 258.2
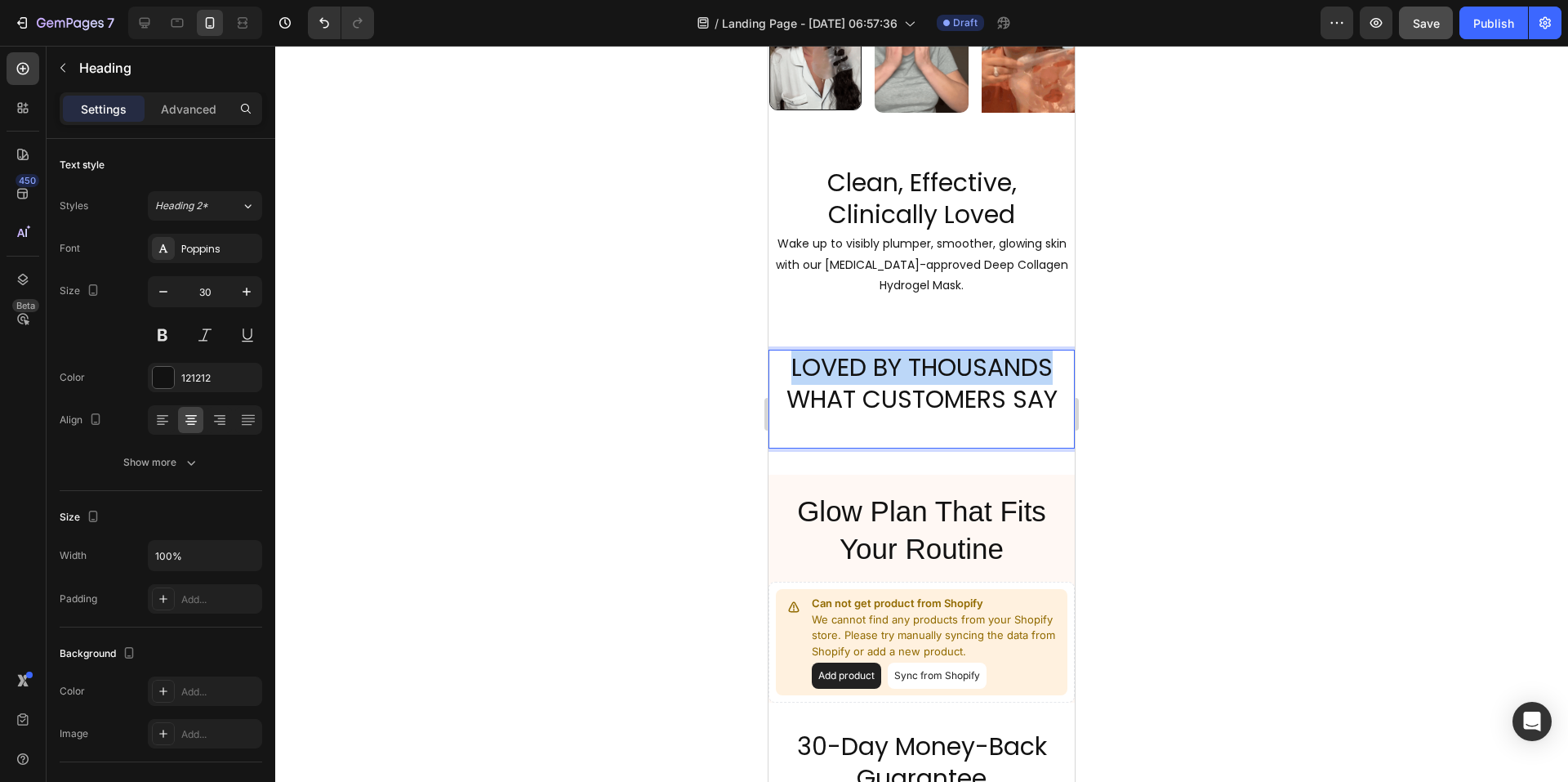
click at [1043, 392] on p "LOVED BY THOUSANDS ⁠⁠⁠⁠⁠⁠⁠WHAT CUSTOMERS SAY" at bounding box center [921, 399] width 303 height 96
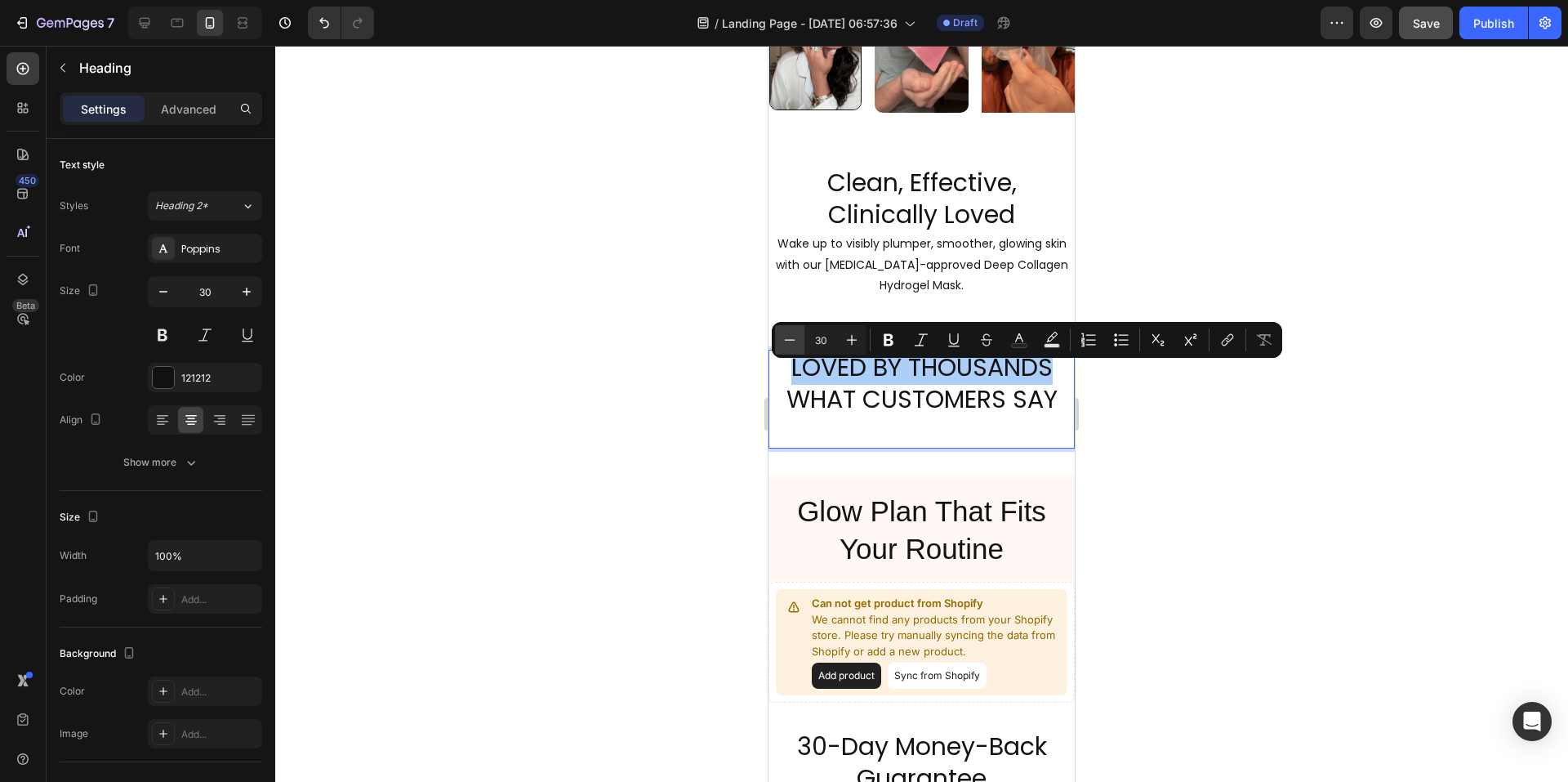
click at [791, 340] on icon "Editor contextual toolbar" at bounding box center [790, 339] width 10 height 1
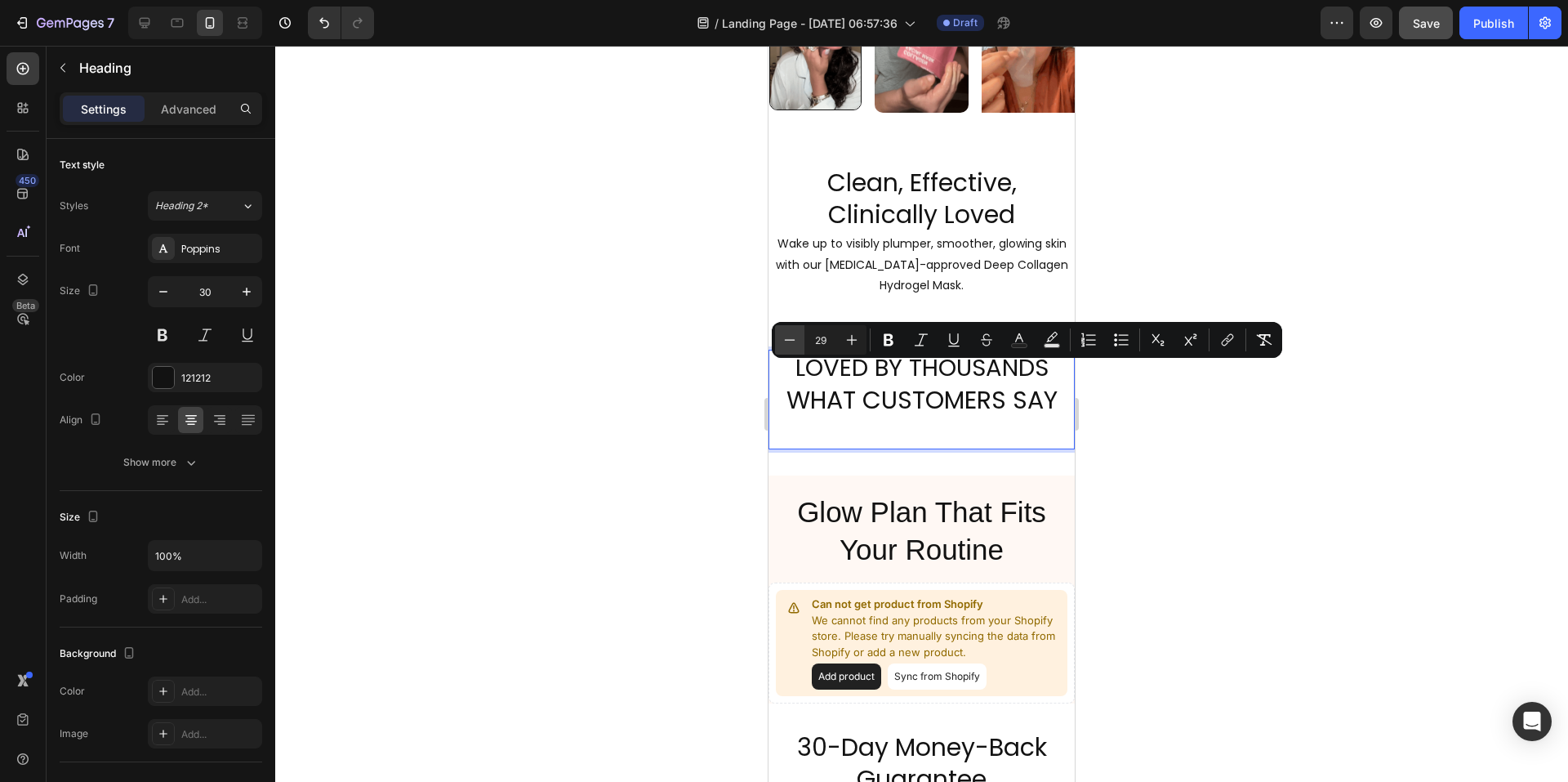
click at [791, 340] on icon "Editor contextual toolbar" at bounding box center [790, 339] width 10 height 1
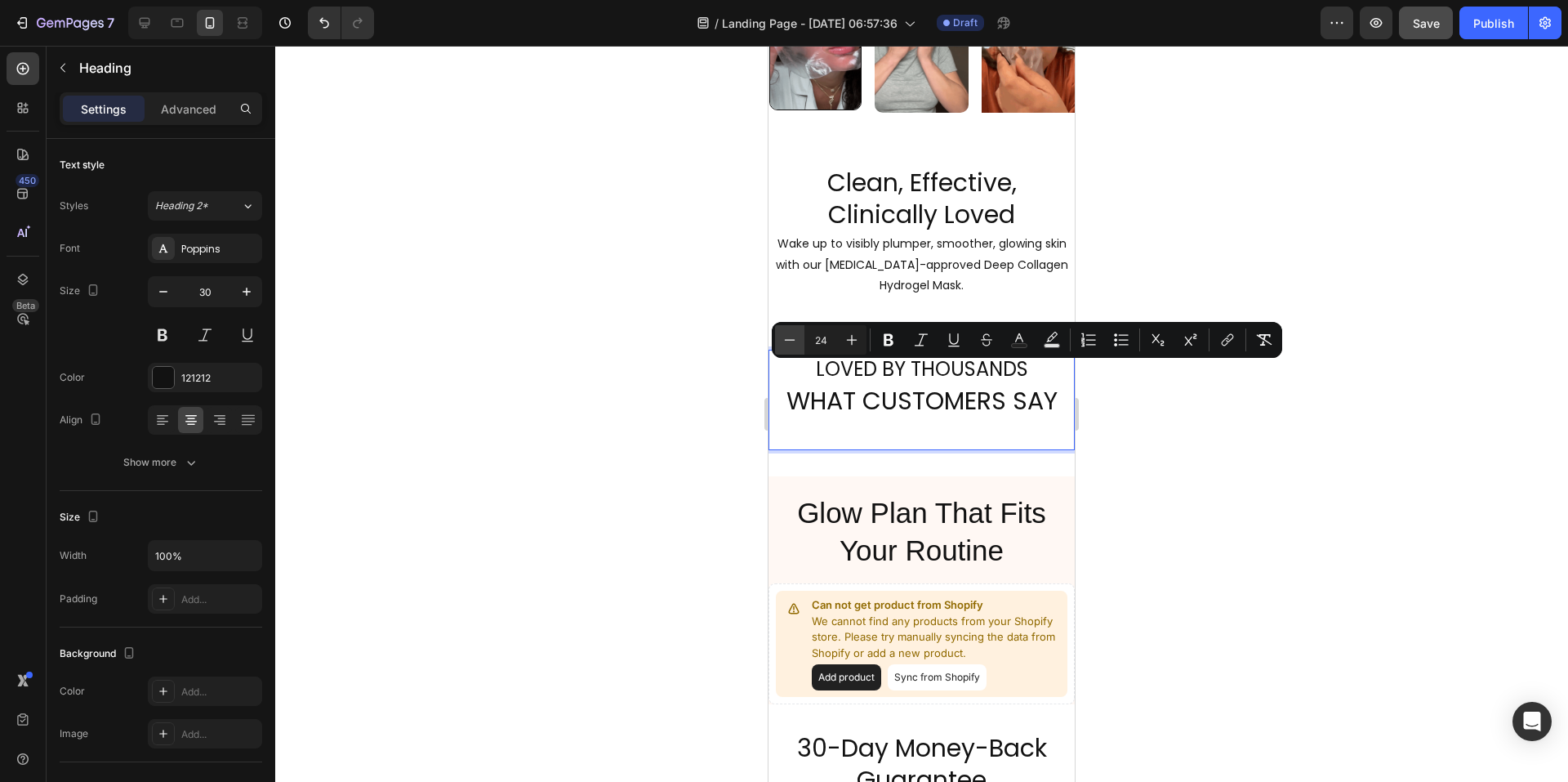
click at [791, 340] on icon "Editor contextual toolbar" at bounding box center [790, 339] width 10 height 1
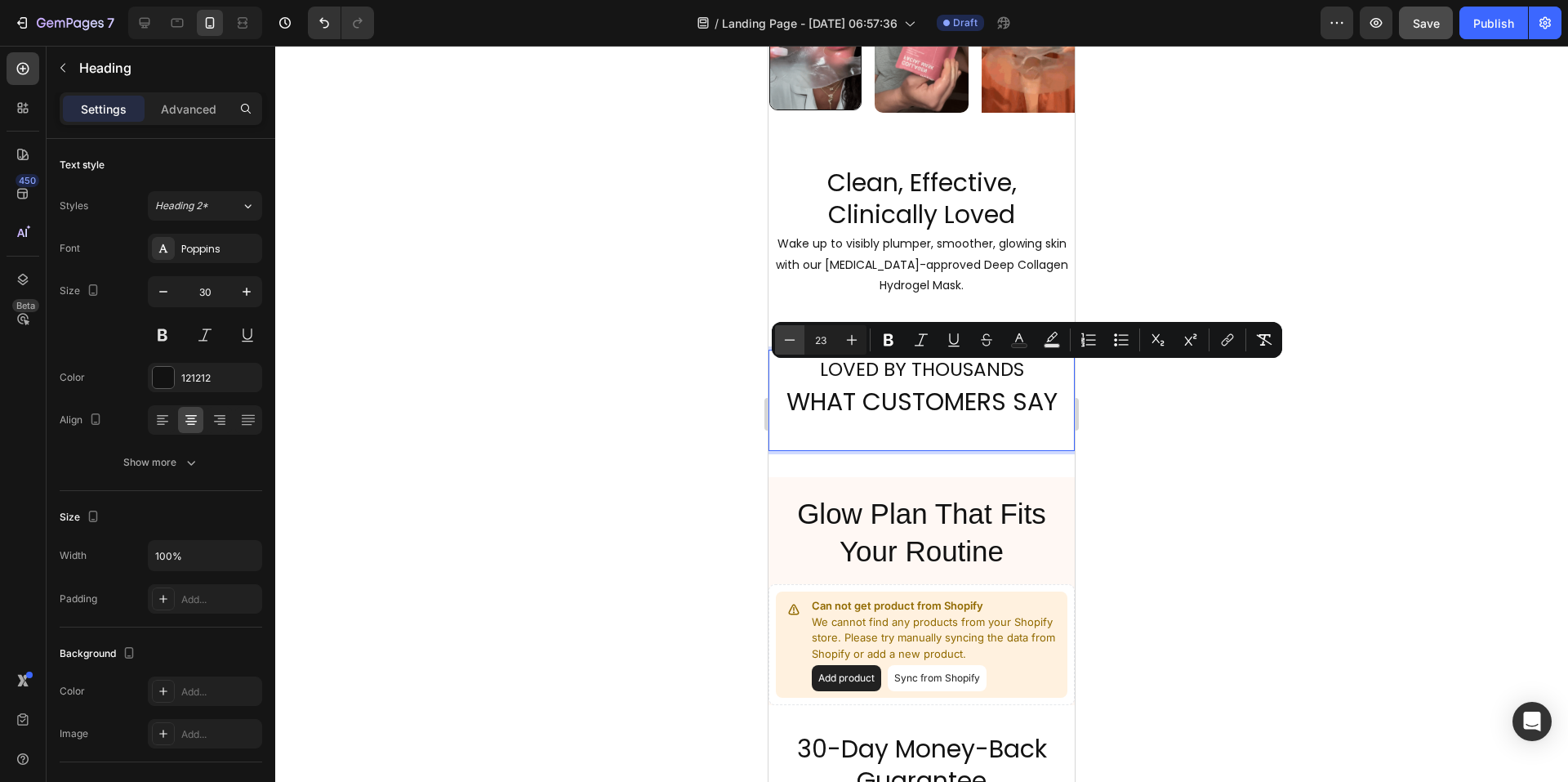
click at [791, 340] on icon "Editor contextual toolbar" at bounding box center [790, 339] width 10 height 1
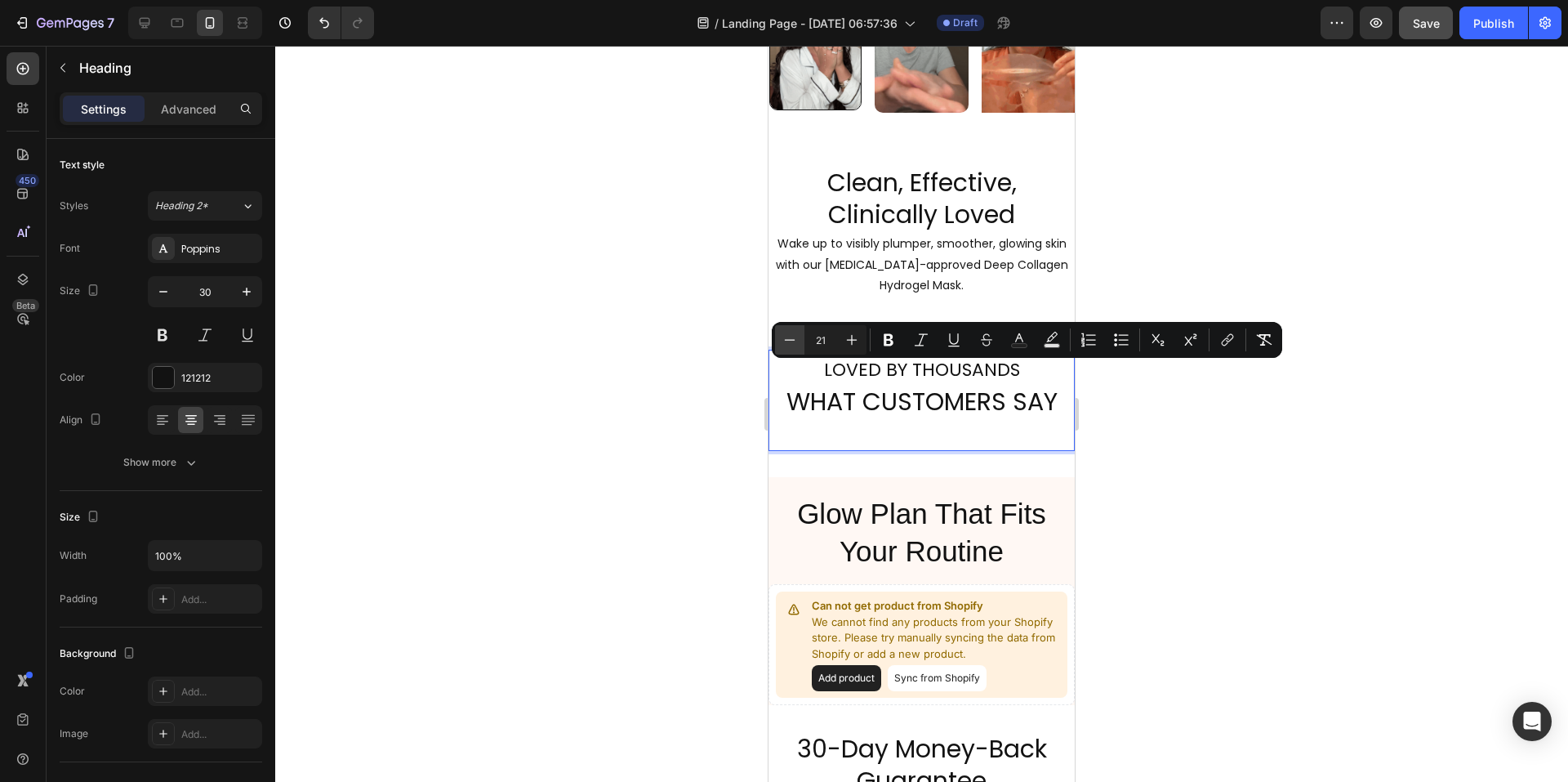
click at [791, 340] on icon "Editor contextual toolbar" at bounding box center [790, 339] width 10 height 1
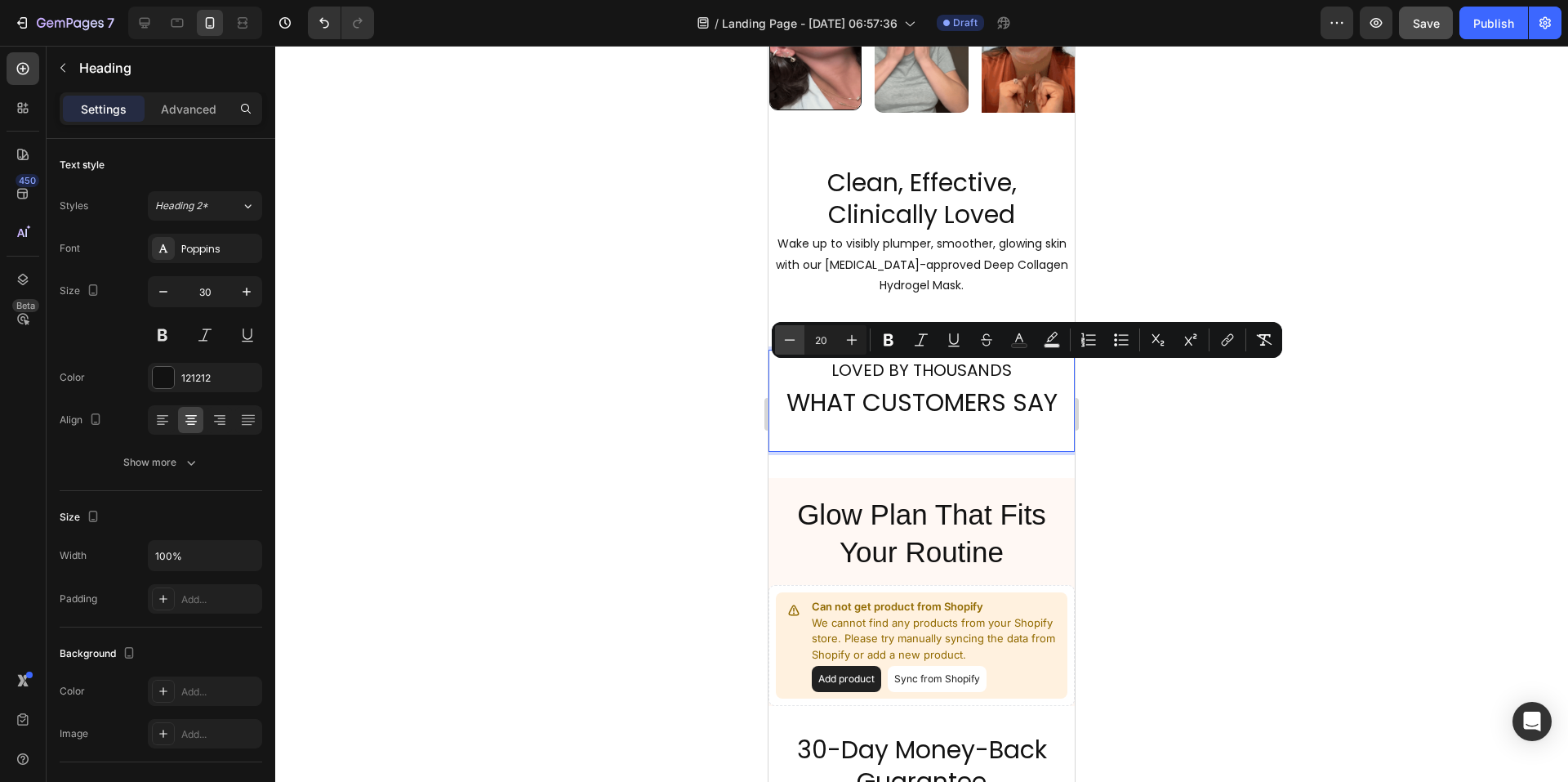
click at [791, 340] on icon "Editor contextual toolbar" at bounding box center [790, 339] width 10 height 1
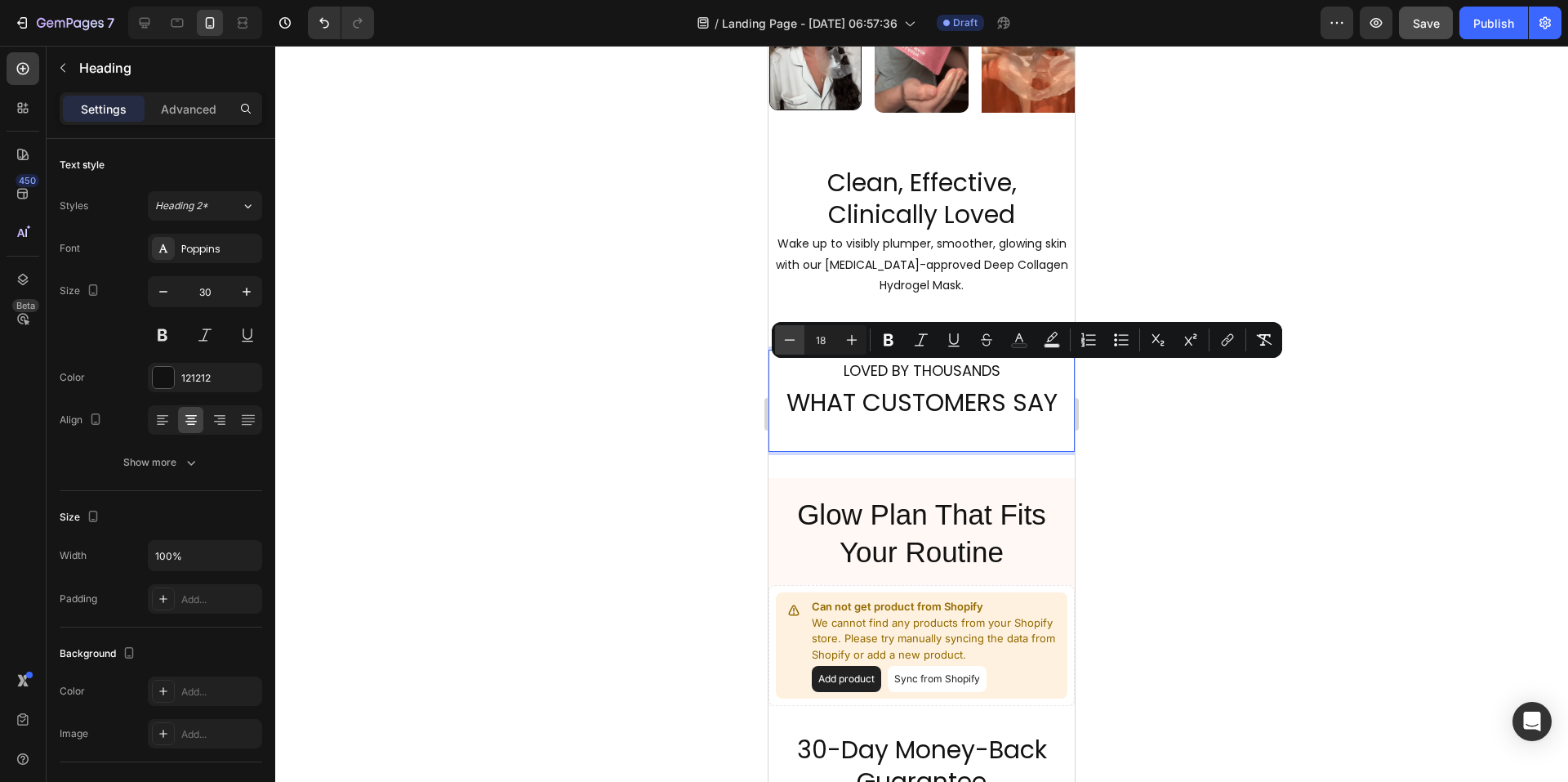
click at [791, 340] on icon "Editor contextual toolbar" at bounding box center [790, 339] width 10 height 1
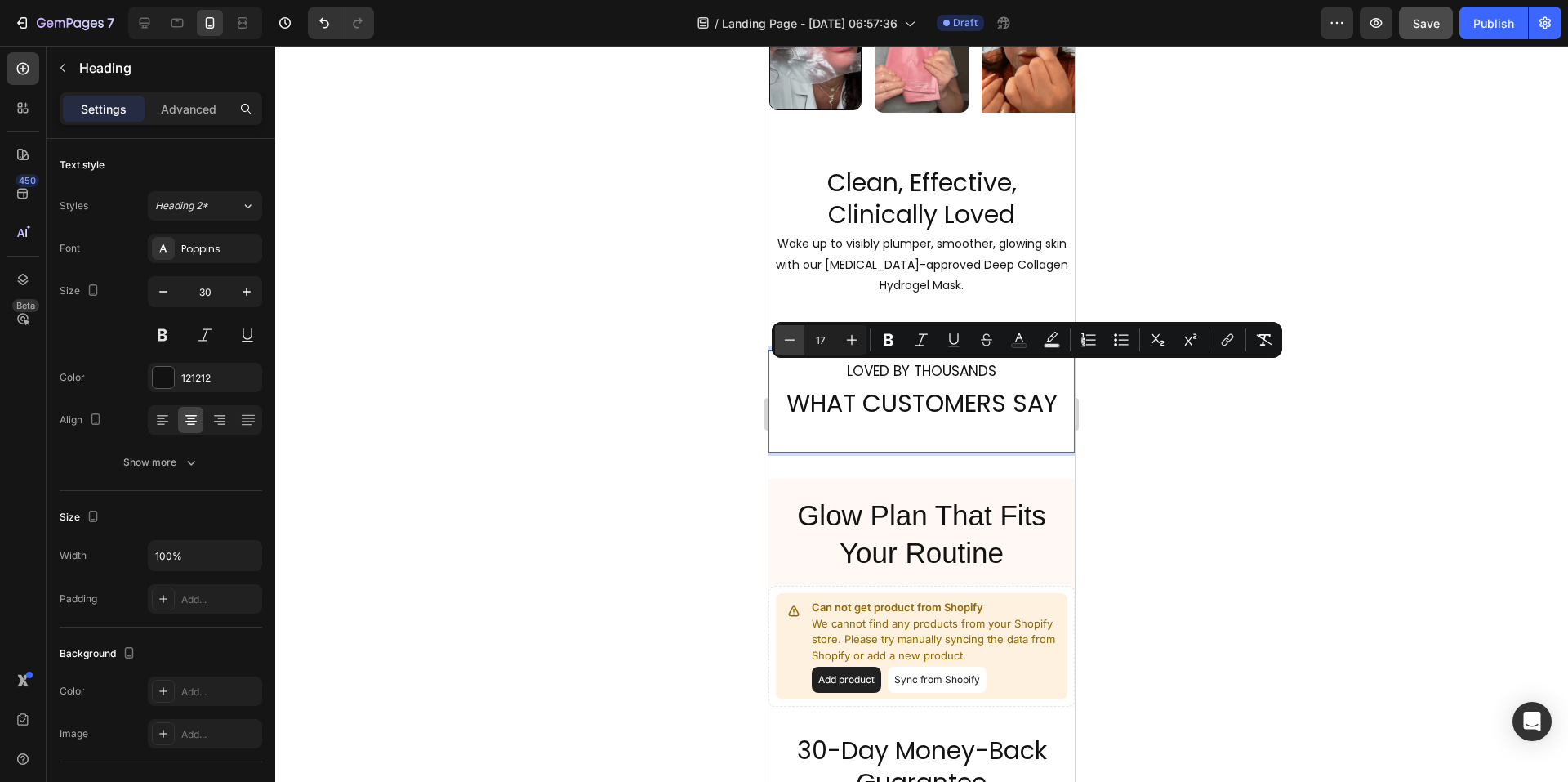
click at [791, 340] on icon "Editor contextual toolbar" at bounding box center [790, 339] width 10 height 1
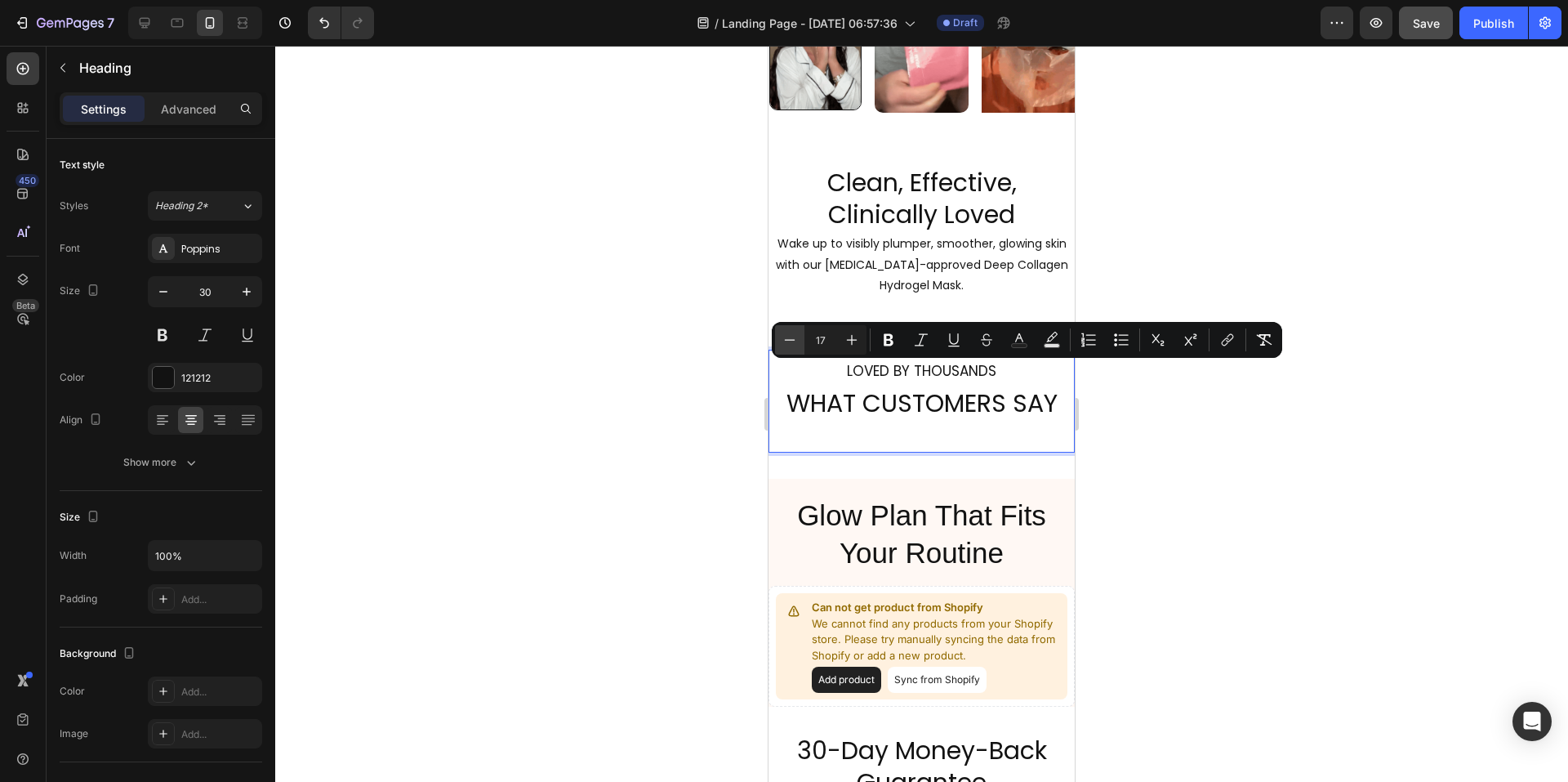
type input "16"
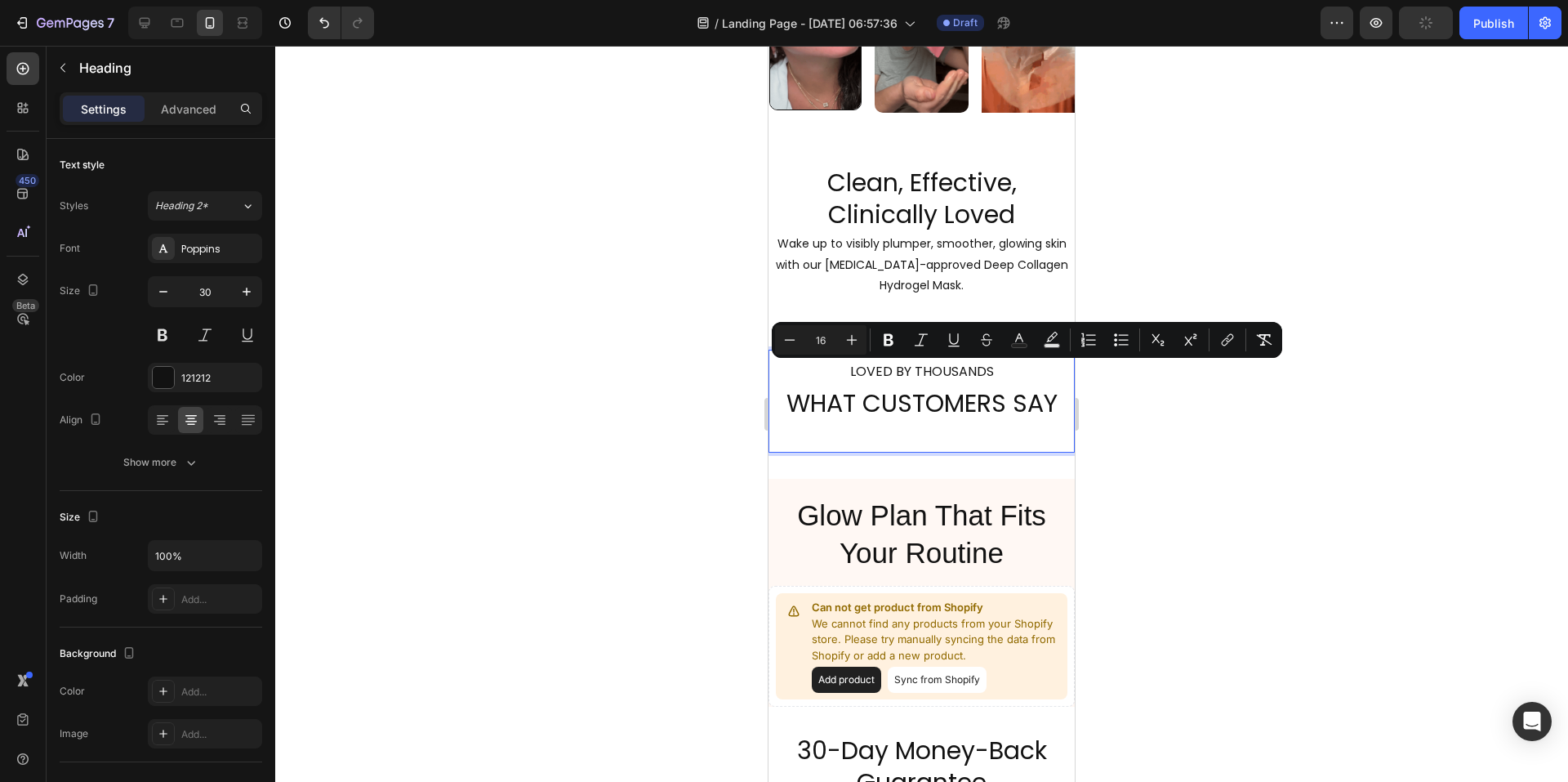
click at [1289, 465] on div at bounding box center [921, 414] width 1293 height 736
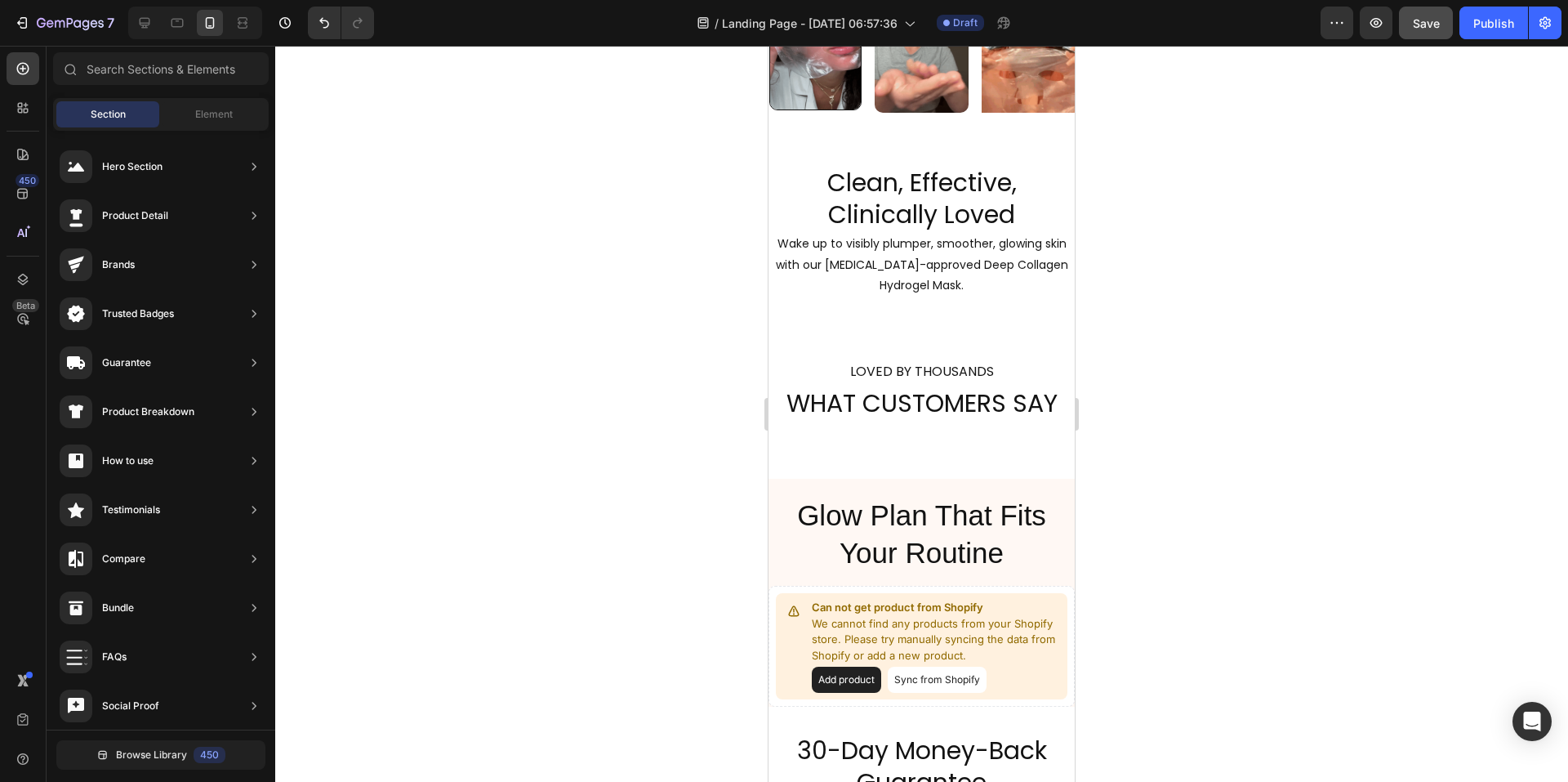
click at [1195, 420] on div at bounding box center [921, 414] width 1293 height 736
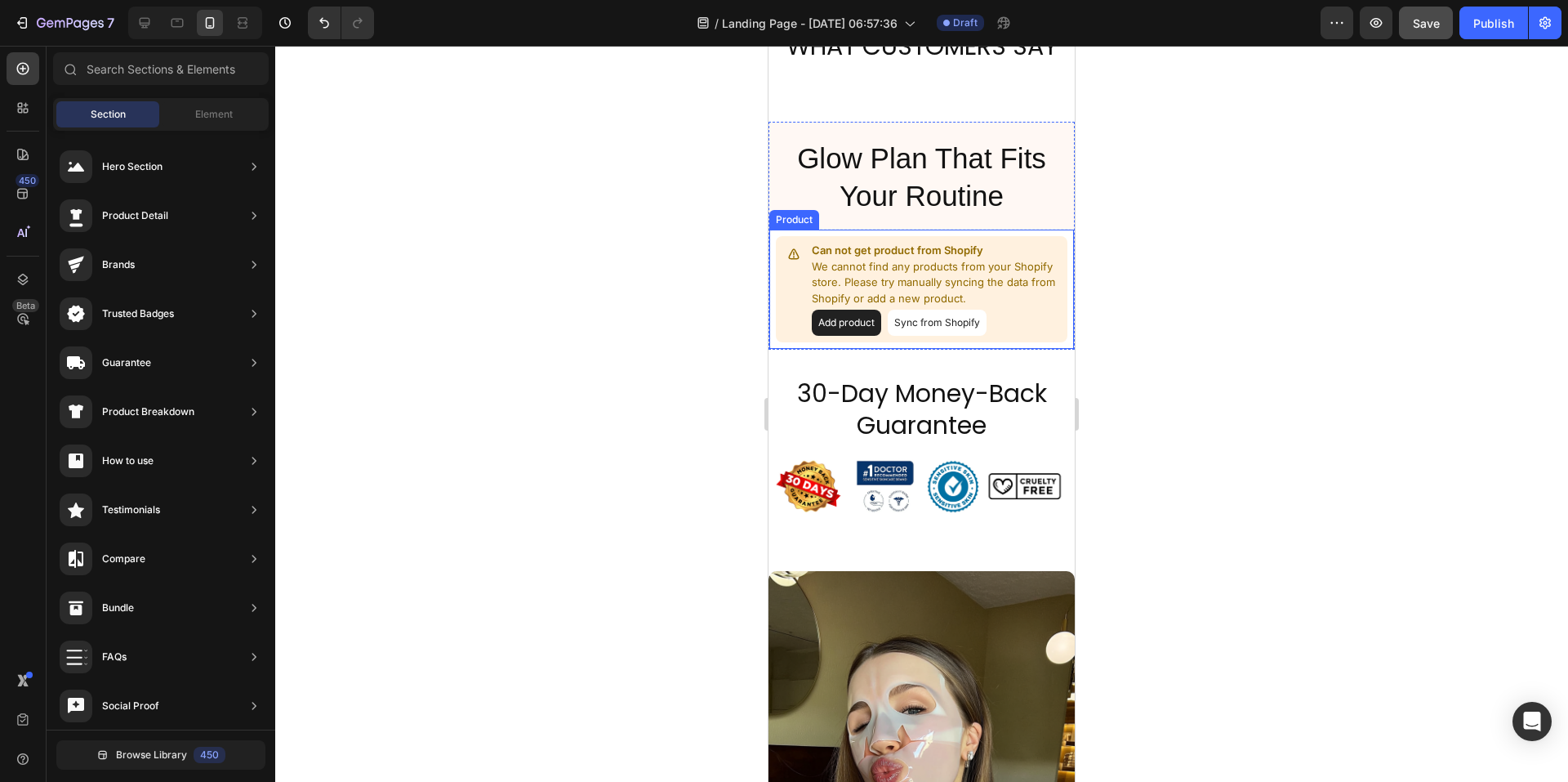
scroll to position [2161, 0]
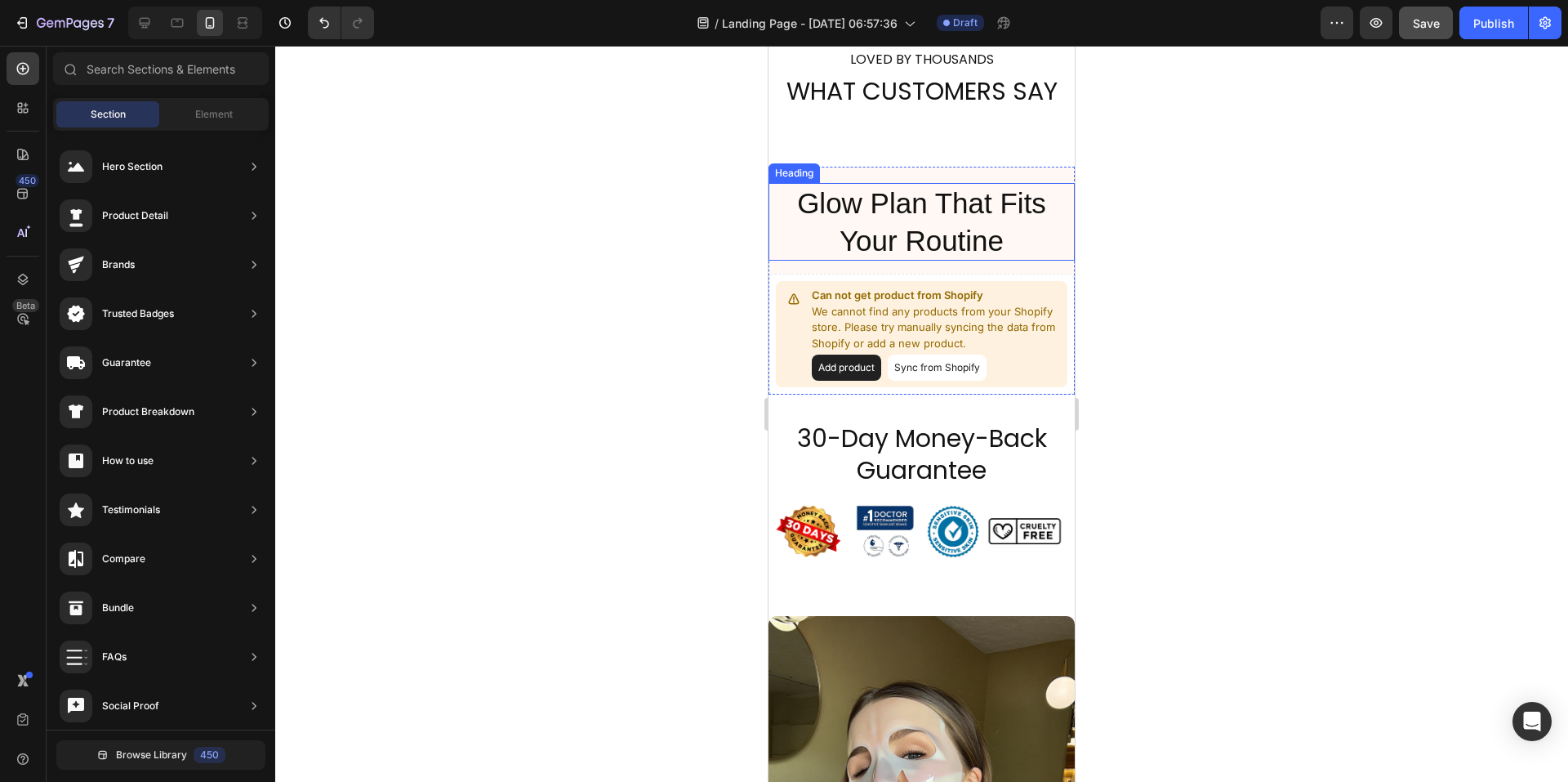
click at [798, 199] on h2 "Glow Plan That Fits Your Routine" at bounding box center [921, 221] width 306 height 78
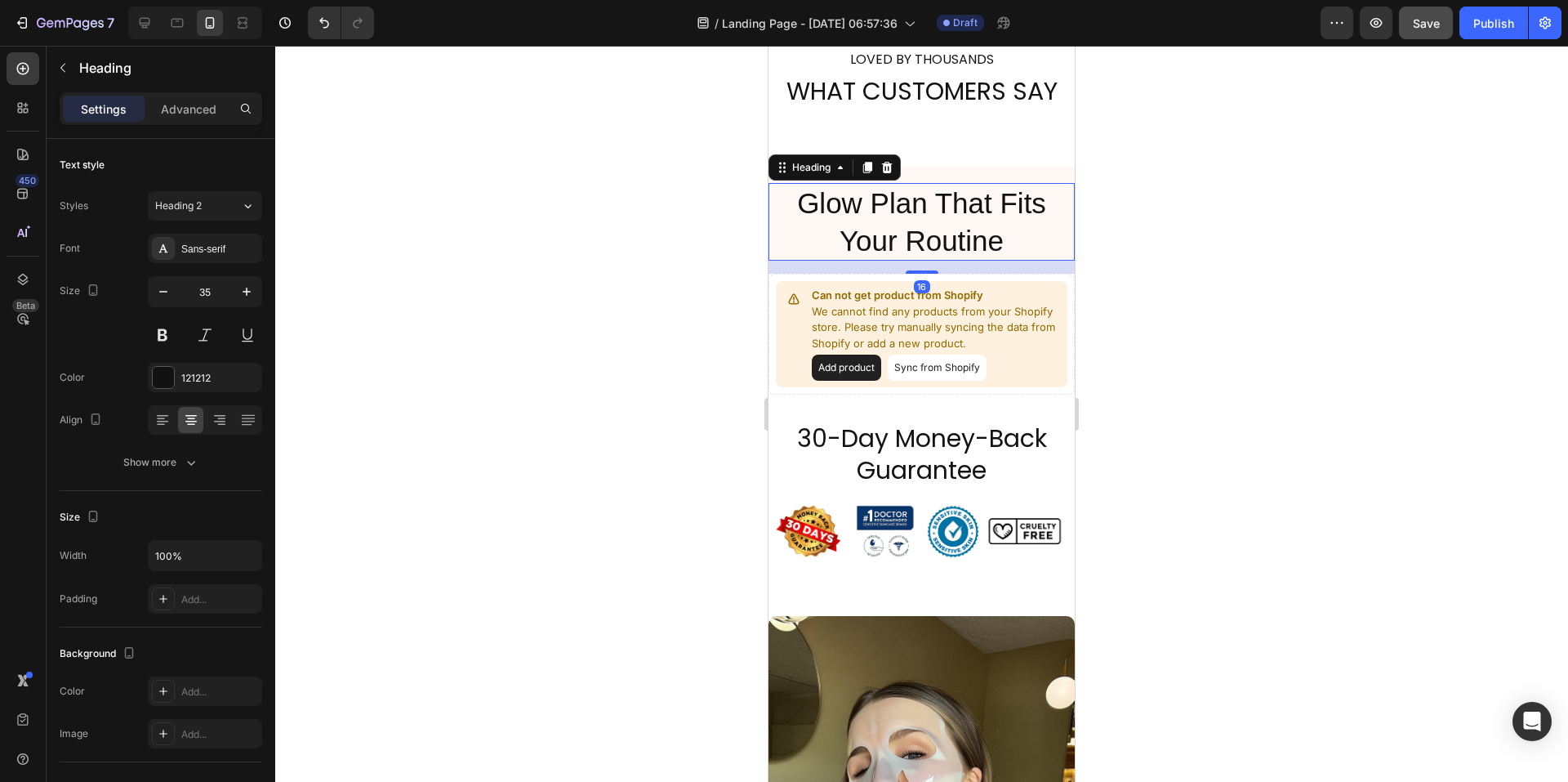
click at [795, 202] on h2 "Glow Plan That Fits Your Routine" at bounding box center [921, 221] width 306 height 78
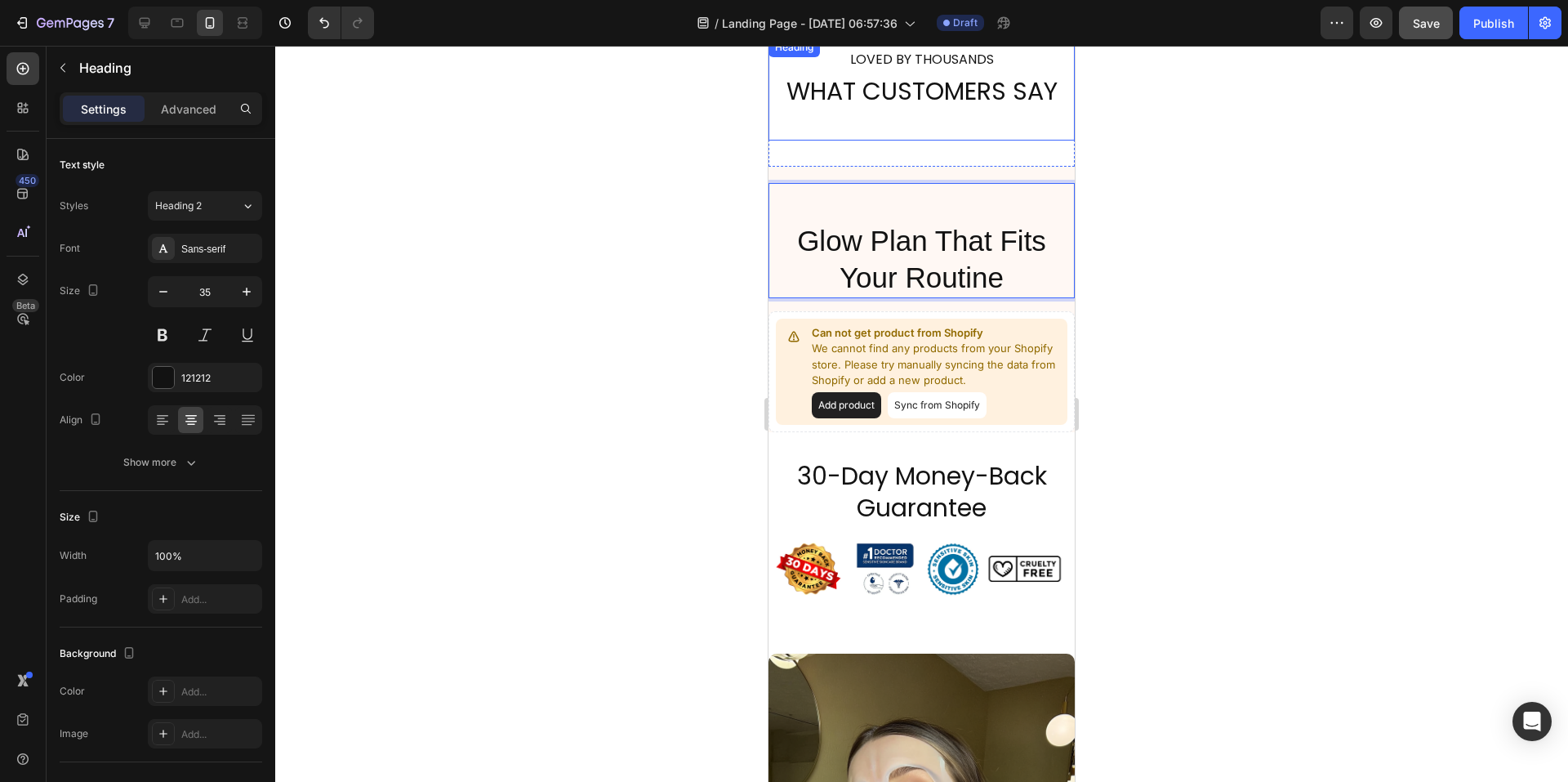
click at [886, 60] on span "LOVED BY THOUSANDS" at bounding box center [922, 59] width 144 height 19
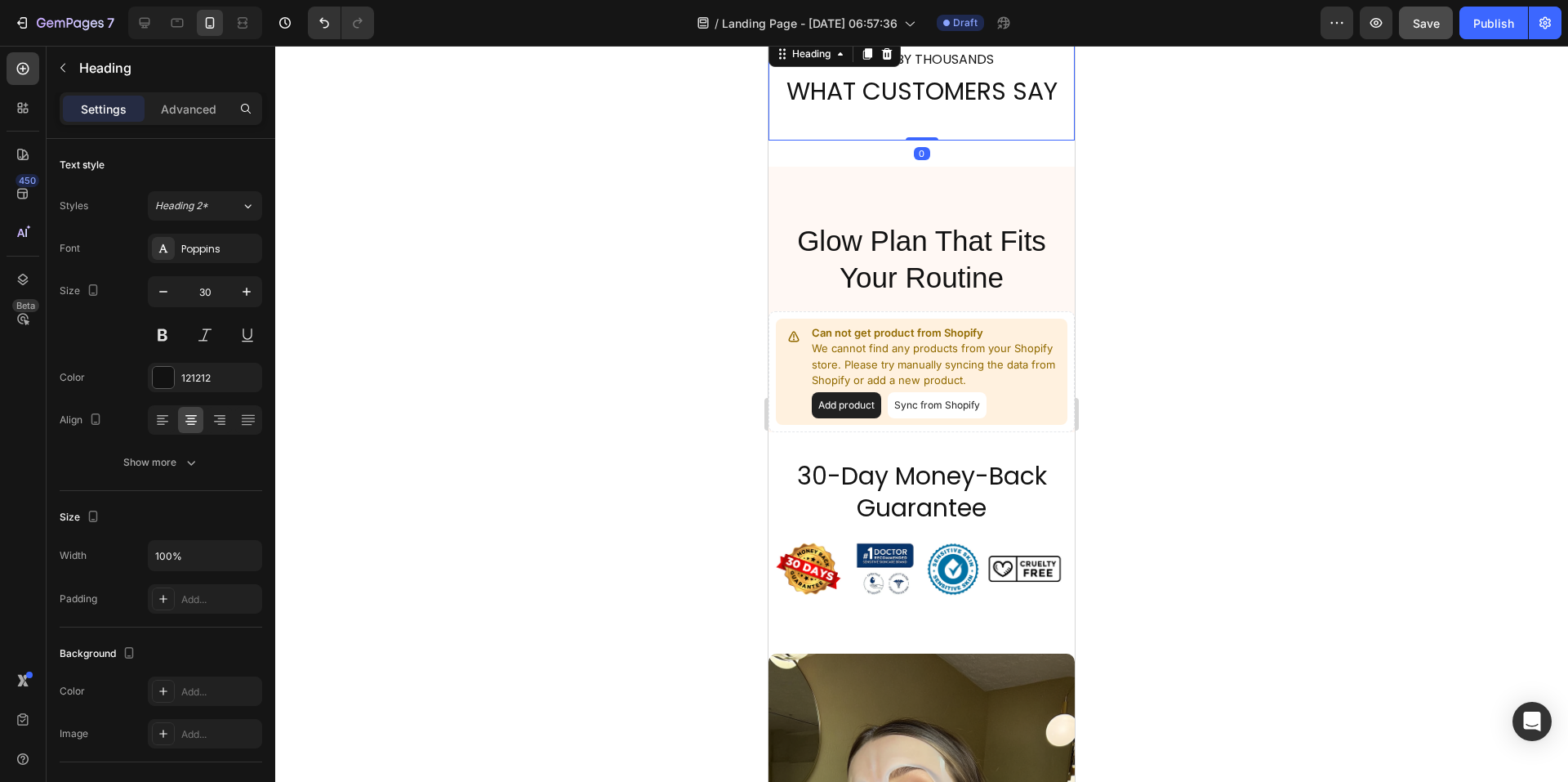
click at [886, 60] on icon at bounding box center [887, 53] width 10 height 11
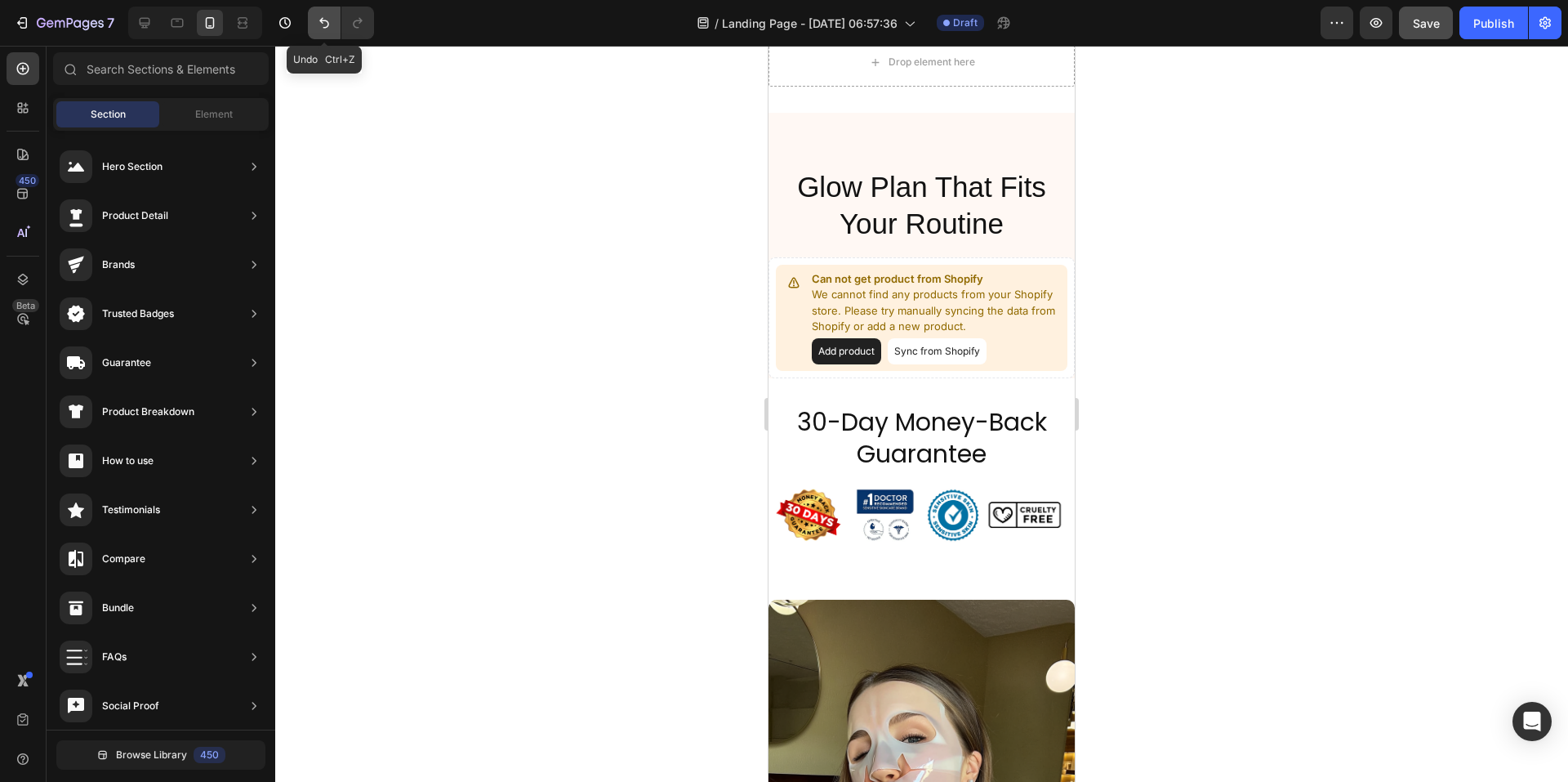
click at [319, 21] on icon "Undo/Redo" at bounding box center [324, 22] width 16 height 16
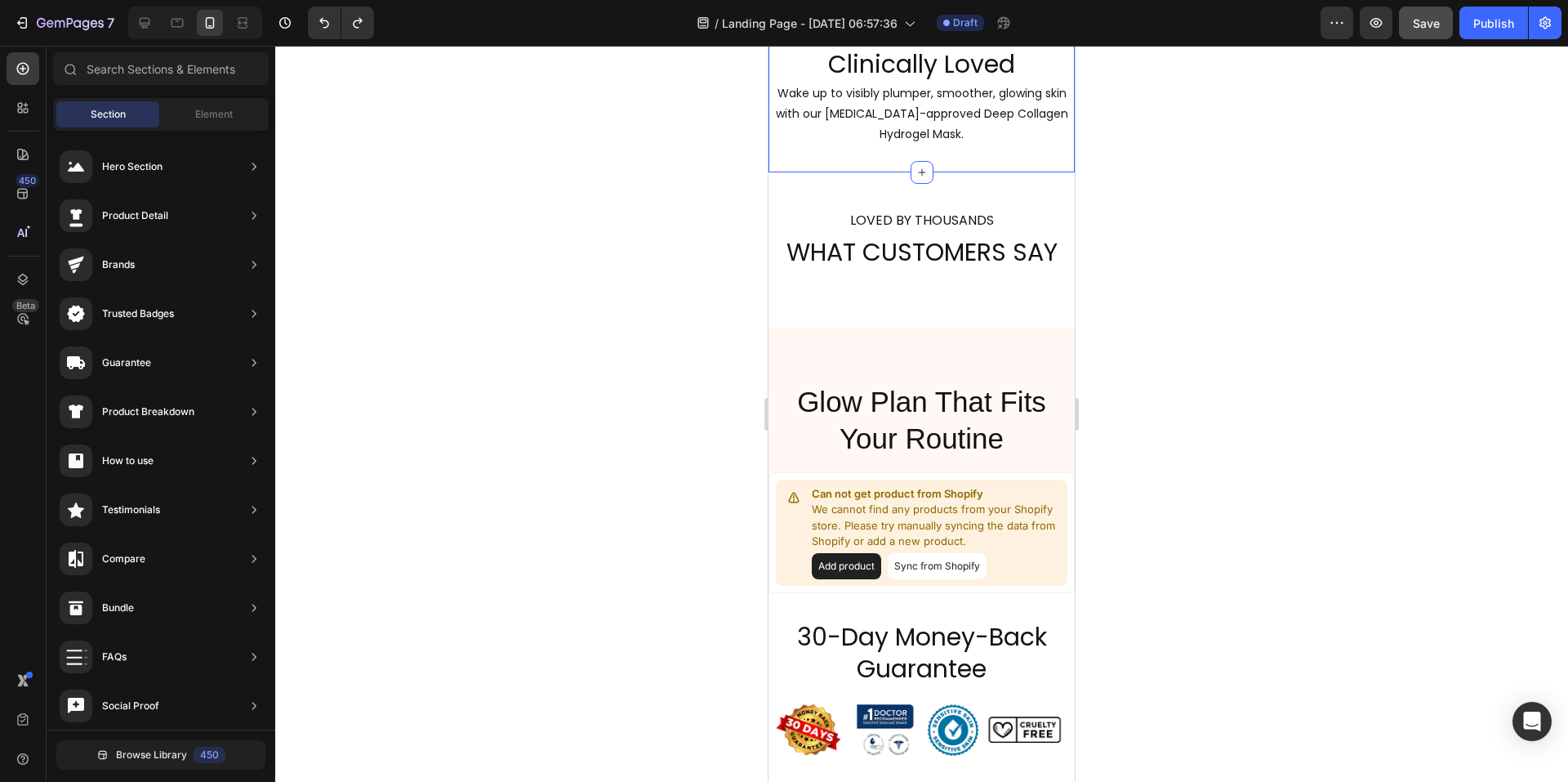
scroll to position [1998, 0]
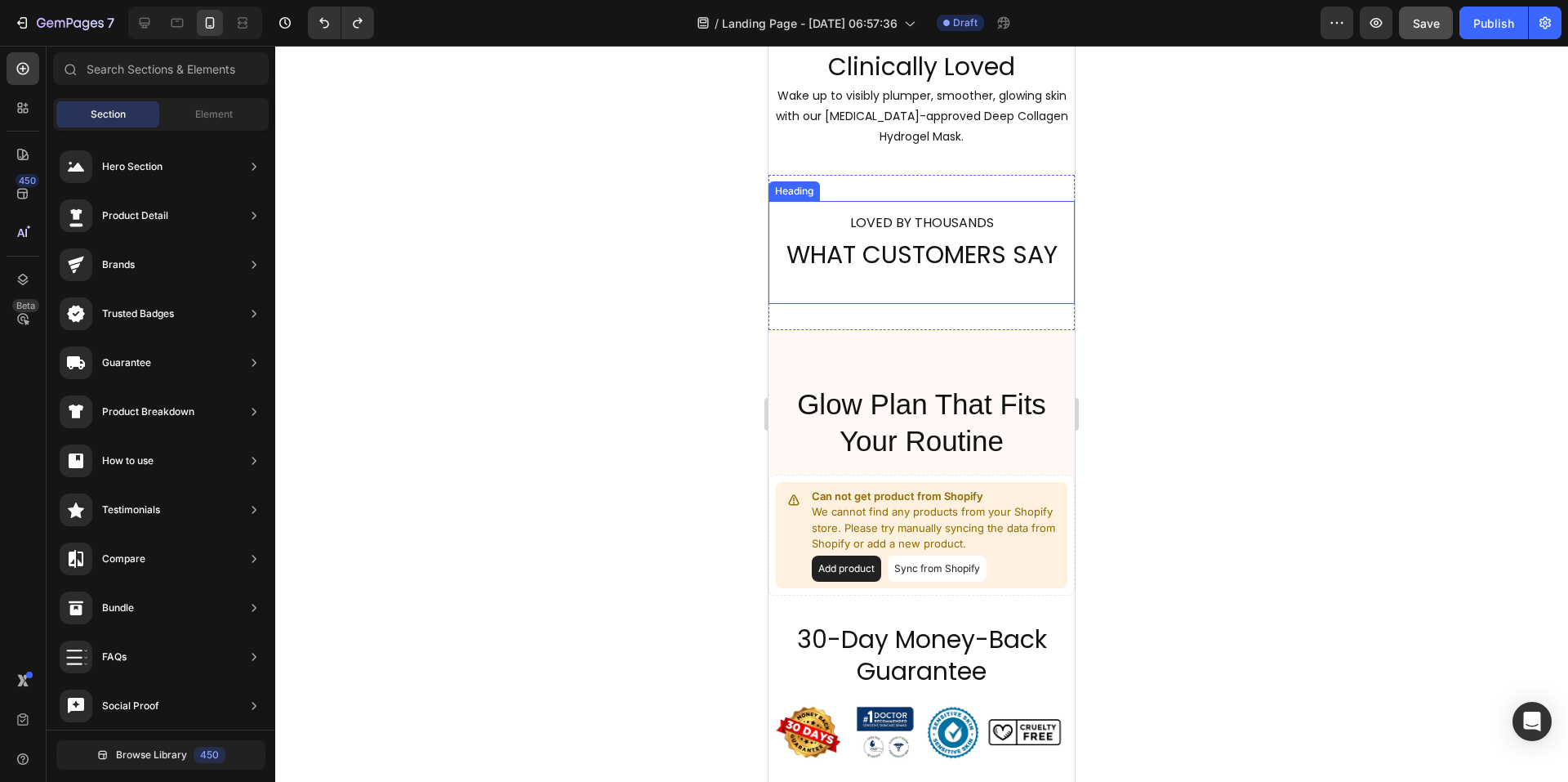
click at [950, 225] on span "LOVED BY THOUSANDS" at bounding box center [922, 222] width 144 height 19
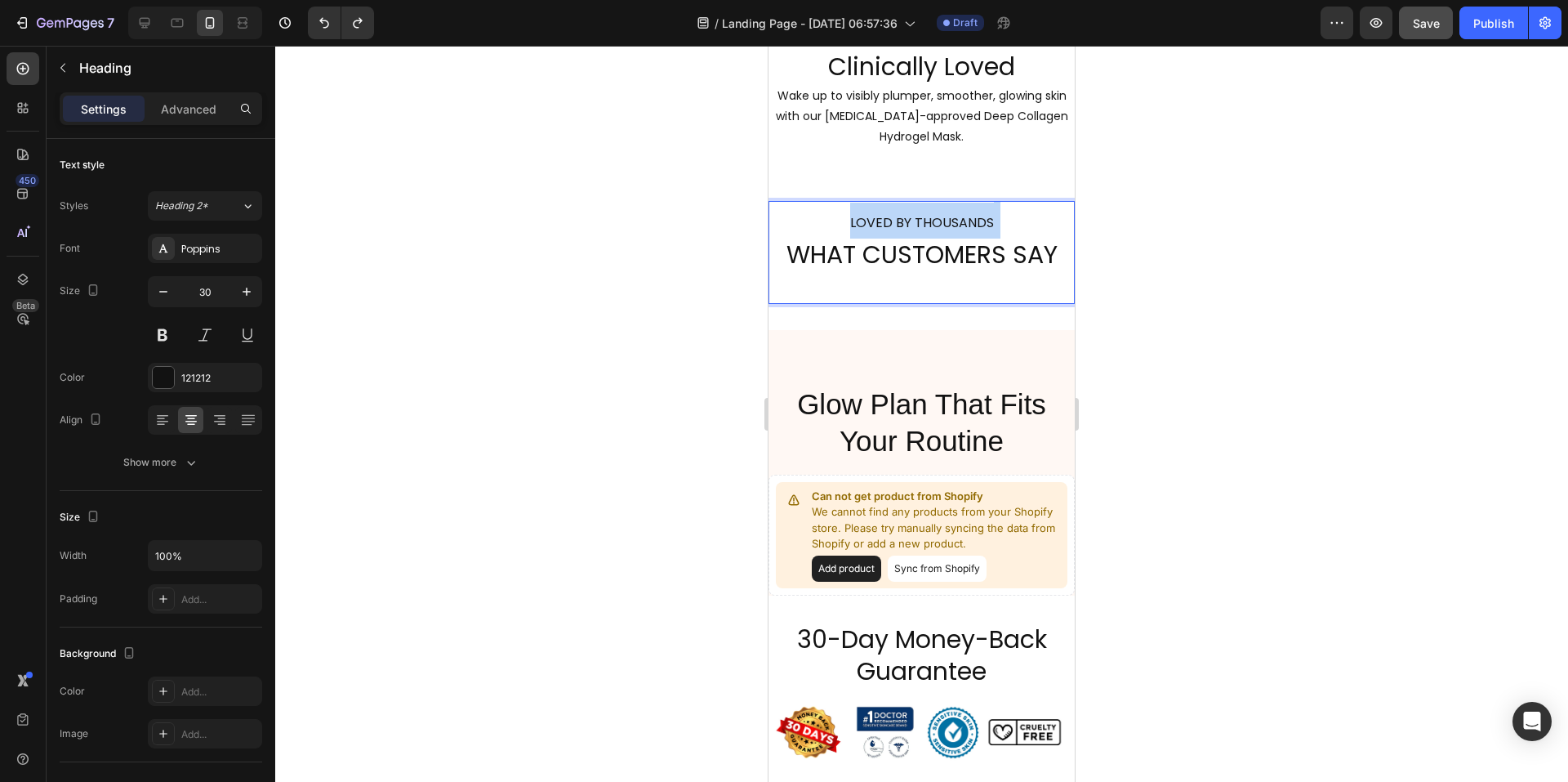
drag, startPoint x: 951, startPoint y: 225, endPoint x: 927, endPoint y: 221, distance: 24.3
click at [927, 221] on span "LOVED BY THOUSANDS" at bounding box center [922, 222] width 144 height 19
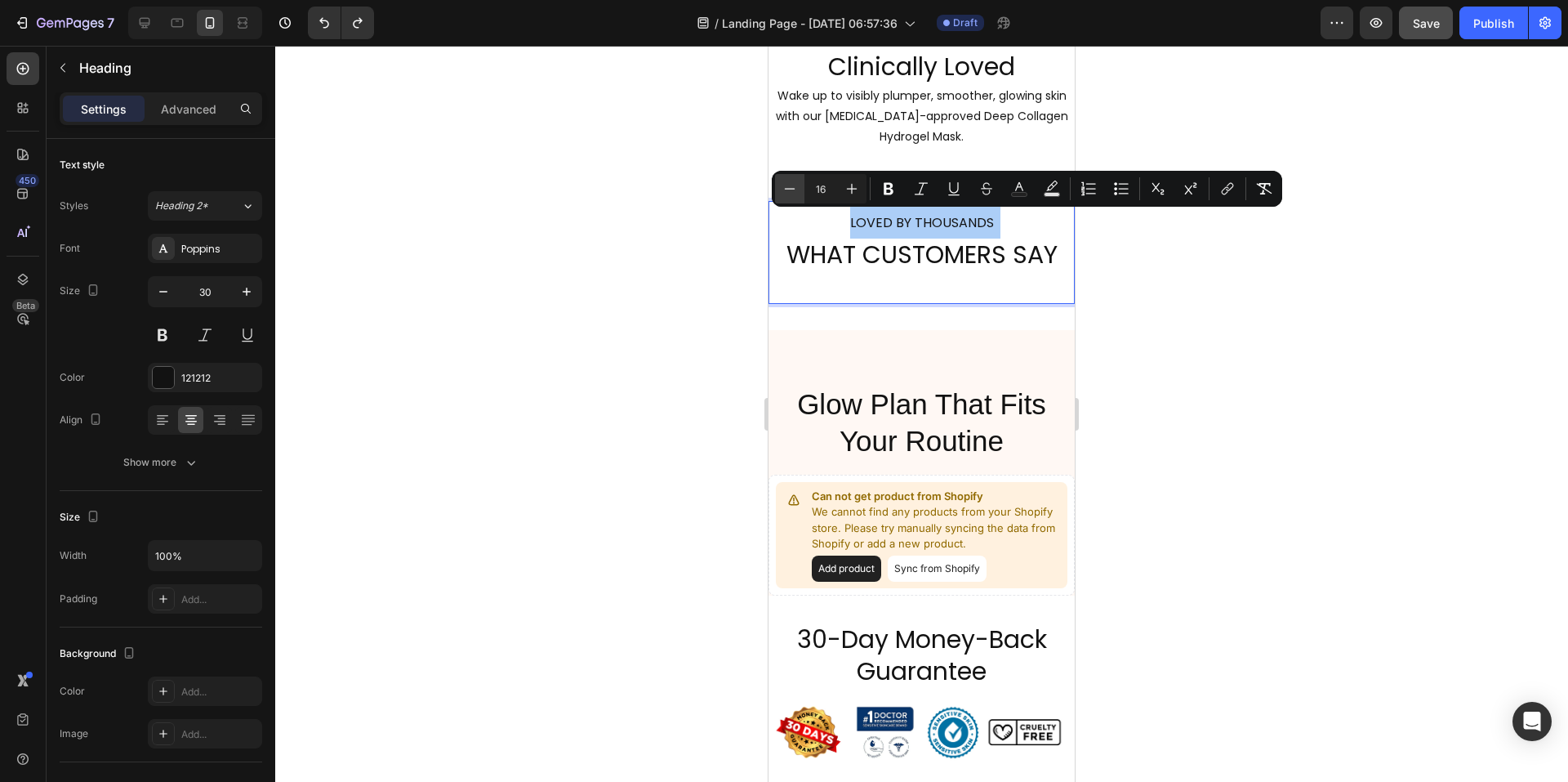
click at [792, 191] on icon "Editor contextual toolbar" at bounding box center [790, 188] width 16 height 16
type input "15"
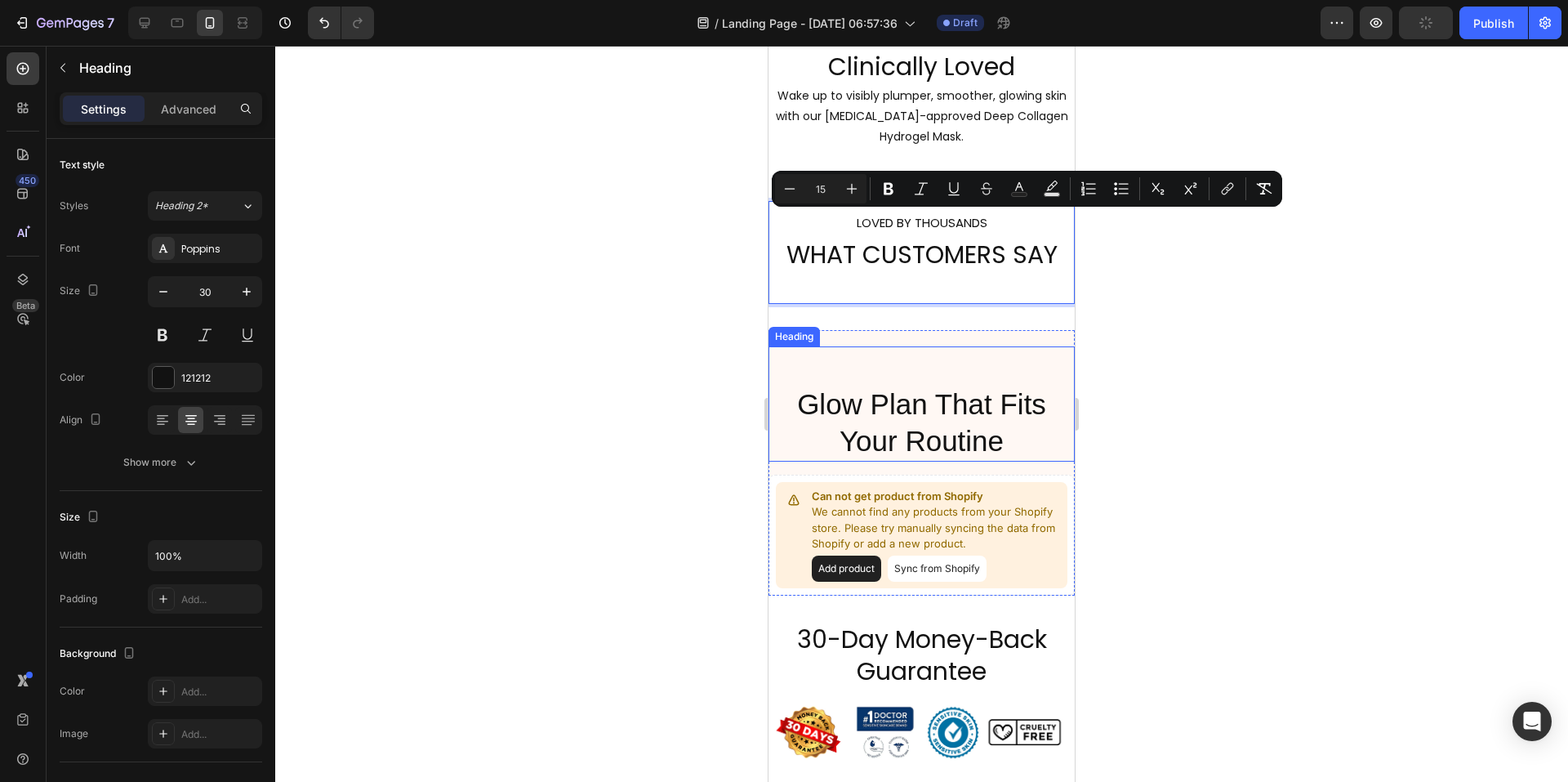
click at [882, 381] on p "⁠⁠⁠⁠⁠⁠⁠ Glow Plan That Fits Your Routine" at bounding box center [921, 403] width 303 height 112
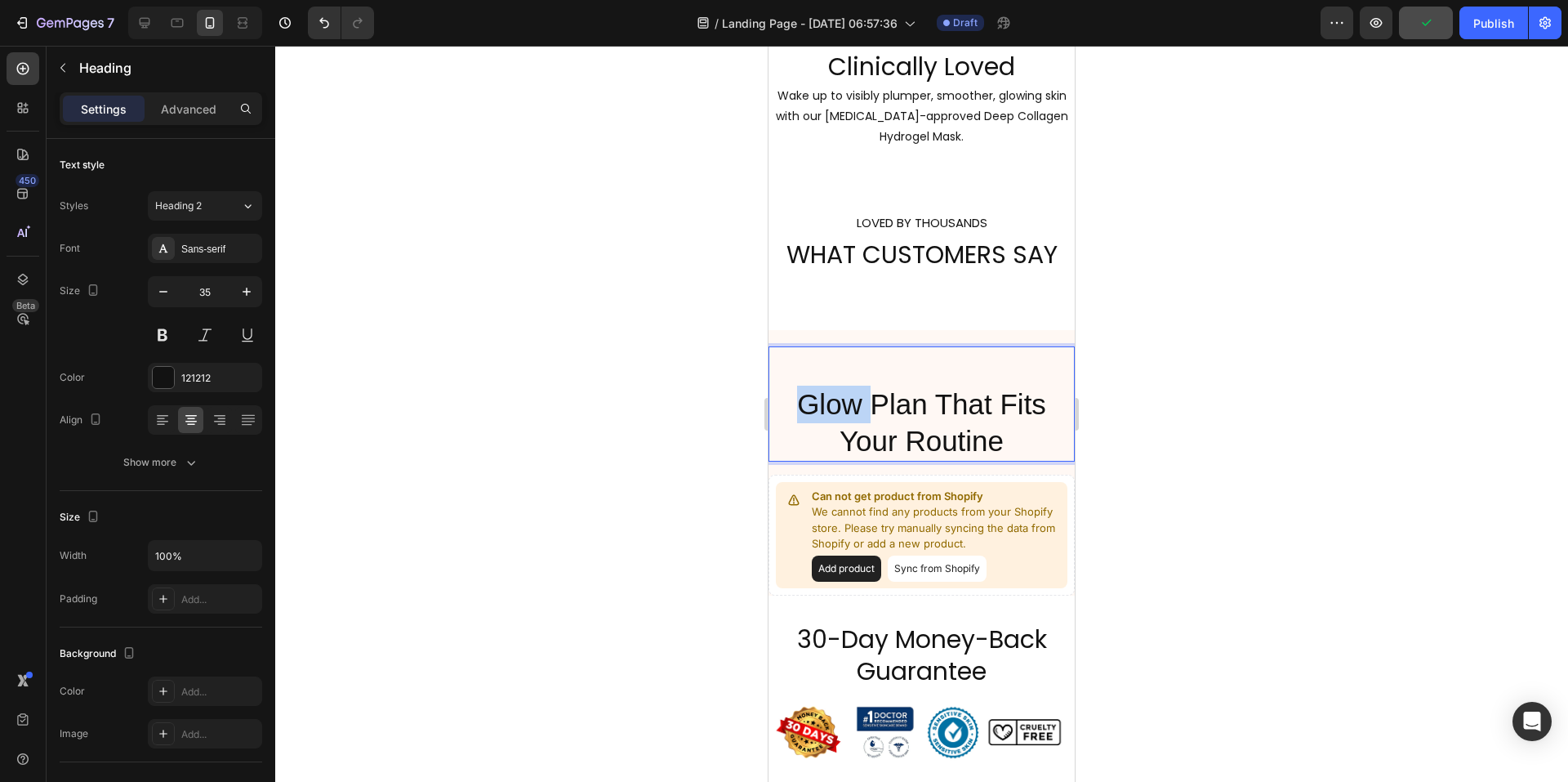
click at [796, 405] on p "⁠⁠⁠⁠⁠⁠⁠ Glow Plan That Fits Your Routine" at bounding box center [921, 403] width 303 height 112
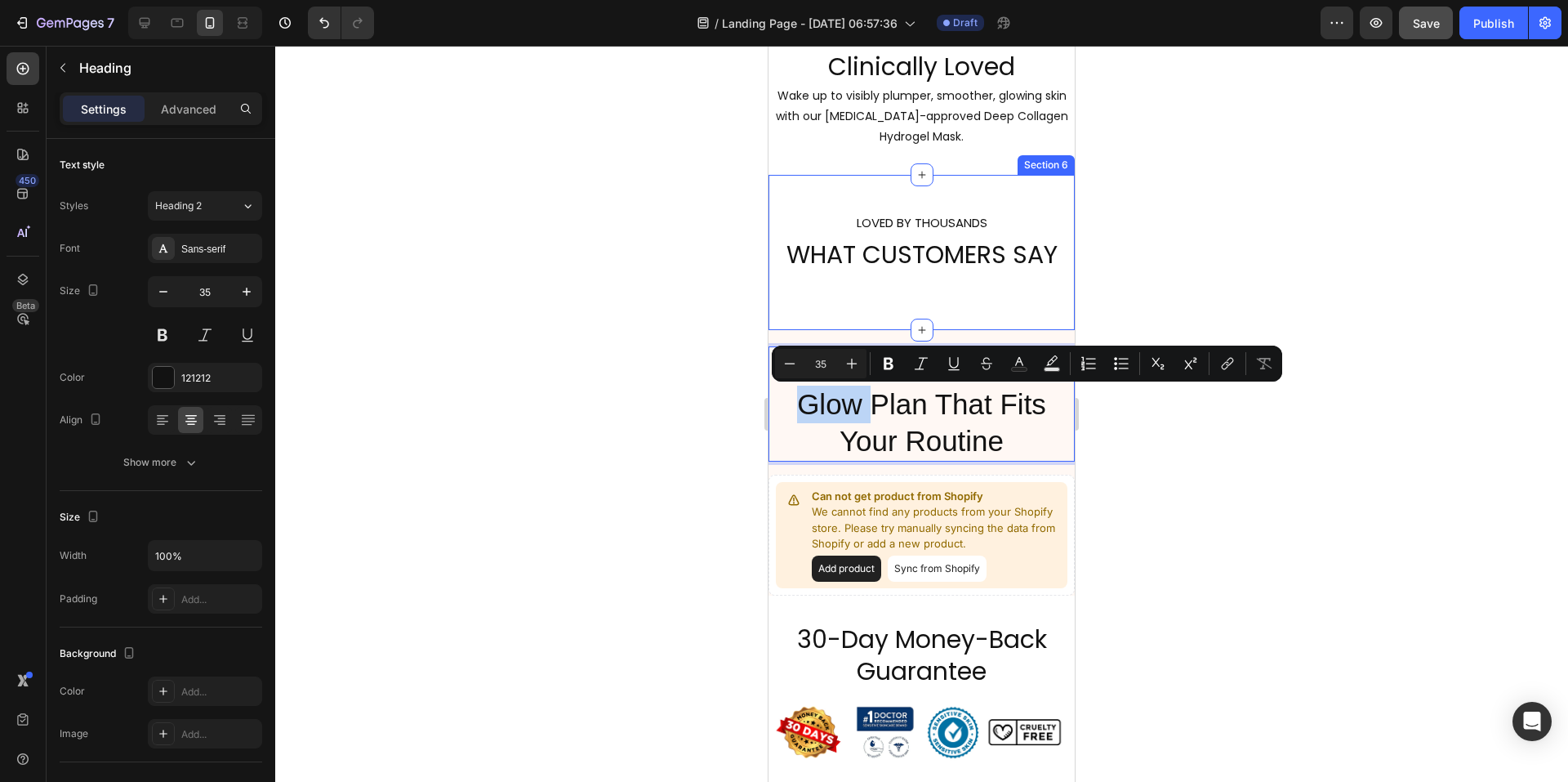
click at [952, 314] on div "⁠⁠⁠⁠⁠⁠⁠ LOVED BY THOUSANDS WHAT CUSTOMERS SAY Heading Section 6" at bounding box center [921, 253] width 306 height 156
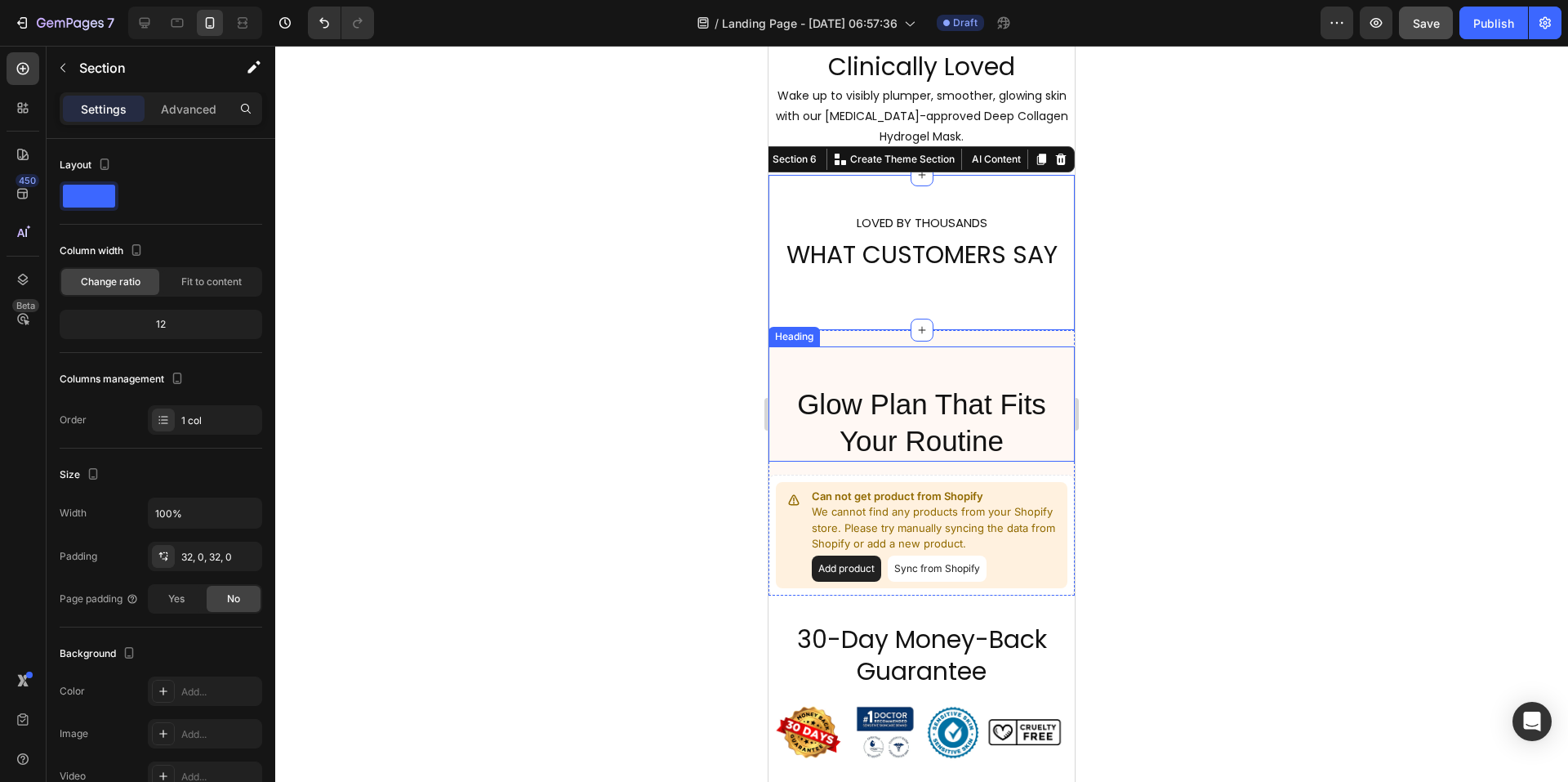
click at [863, 367] on p "⁠⁠⁠⁠⁠⁠⁠ Glow Plan That Fits Your Routine" at bounding box center [921, 403] width 303 height 112
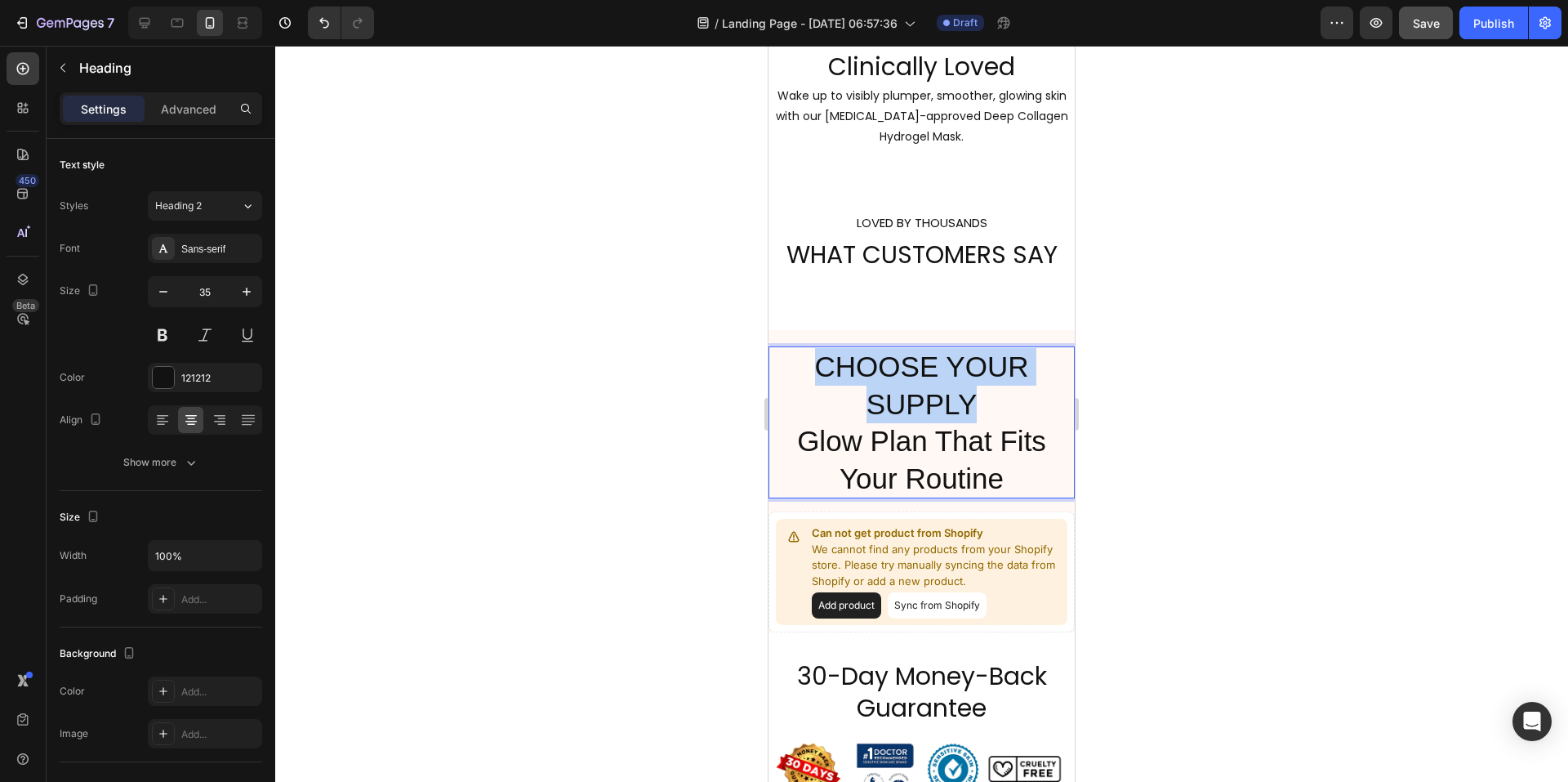
drag, startPoint x: 970, startPoint y: 397, endPoint x: 811, endPoint y: 367, distance: 161.8
click at [811, 367] on p "⁠⁠⁠⁠⁠⁠⁠CHOOSE YOUR SUPPLY Glow Plan That Fits Your Routine" at bounding box center [921, 422] width 303 height 149
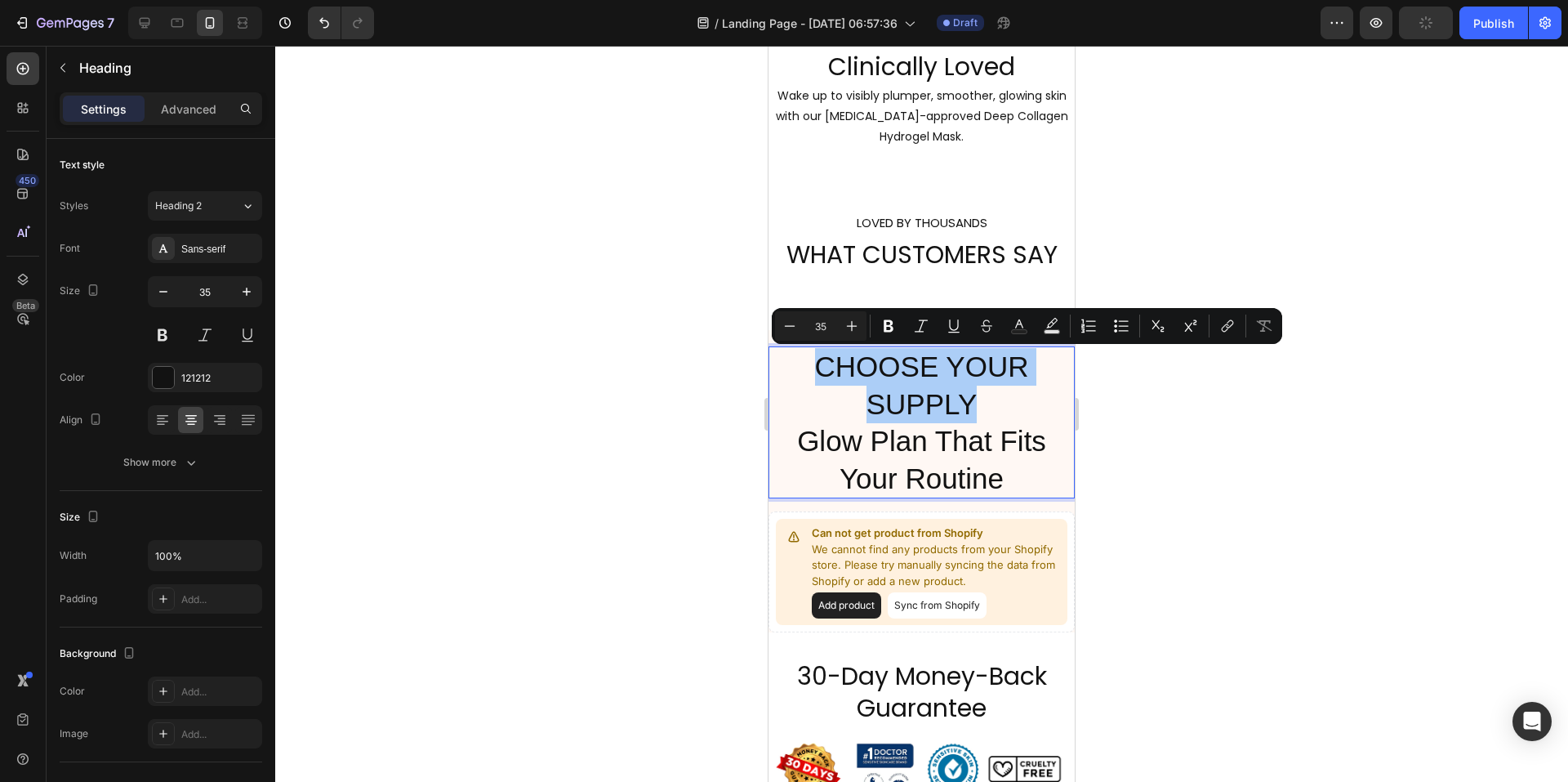
click at [819, 325] on input "35" at bounding box center [821, 326] width 32 height 20
drag, startPoint x: 827, startPoint y: 328, endPoint x: 814, endPoint y: 328, distance: 13.0
click at [814, 328] on input "35" at bounding box center [821, 326] width 32 height 20
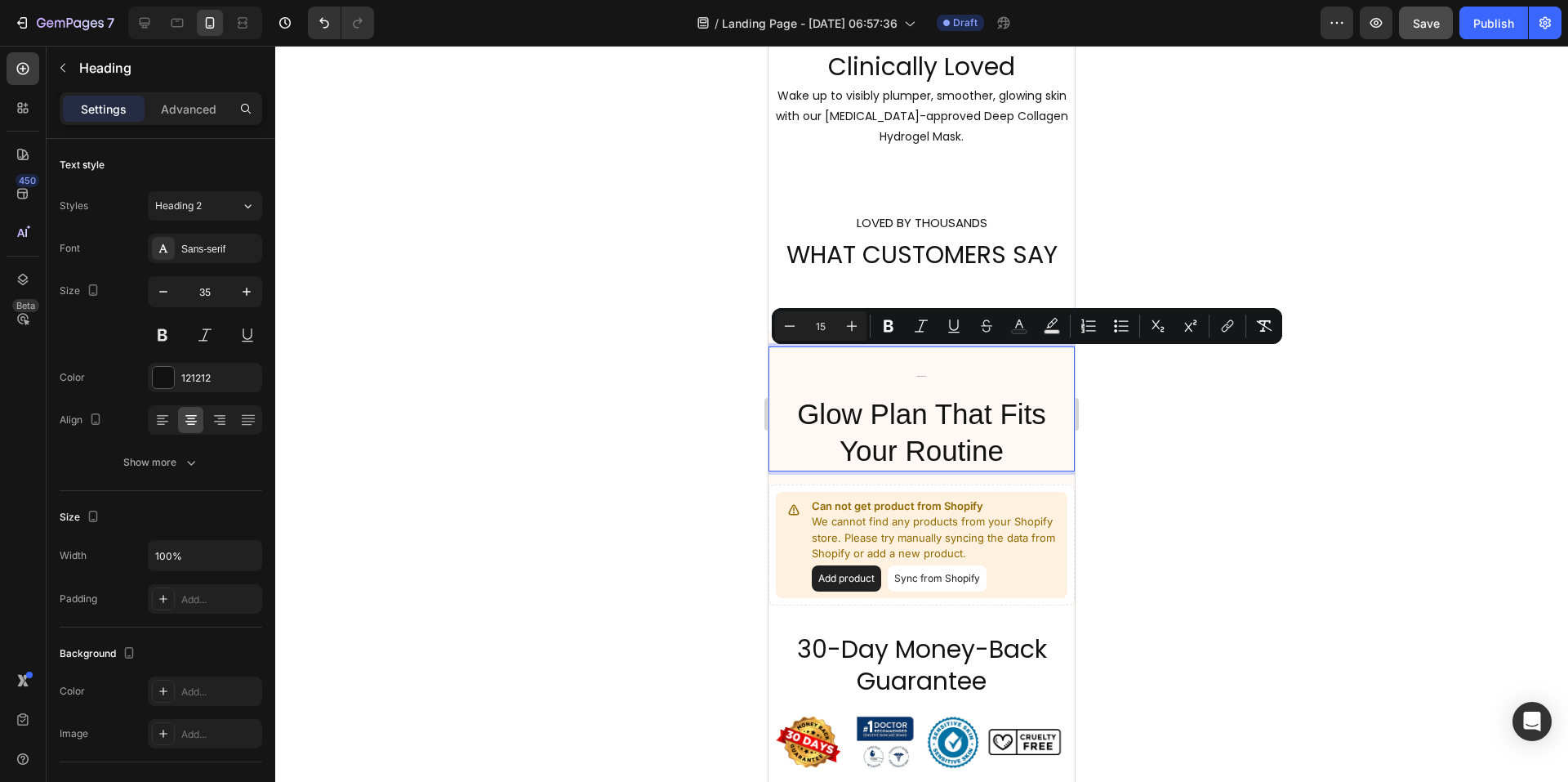
type input "15"
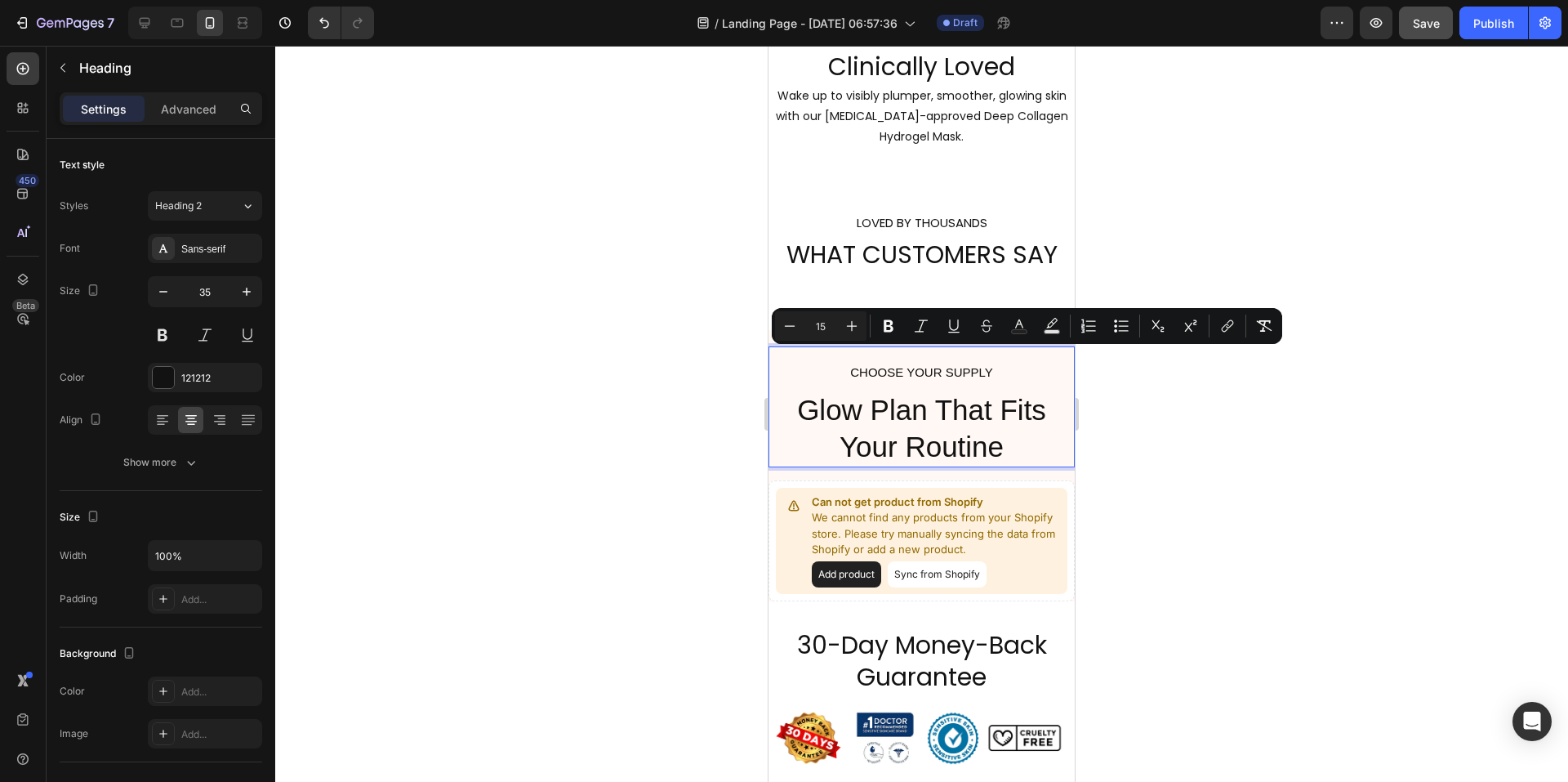
click at [1174, 403] on div at bounding box center [921, 414] width 1293 height 736
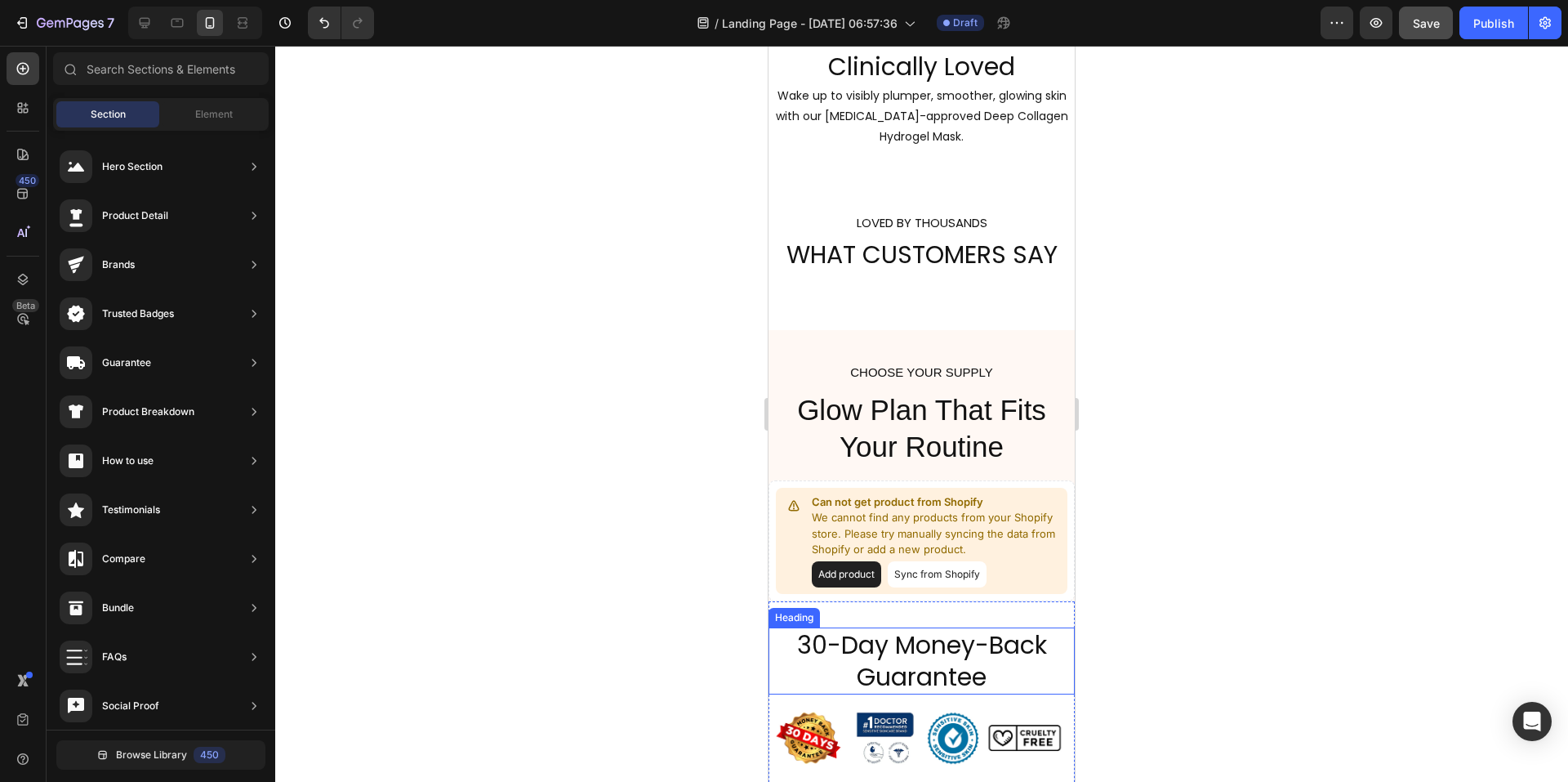
click at [924, 655] on h2 "30-Day Money-Back Guarantee" at bounding box center [921, 661] width 306 height 67
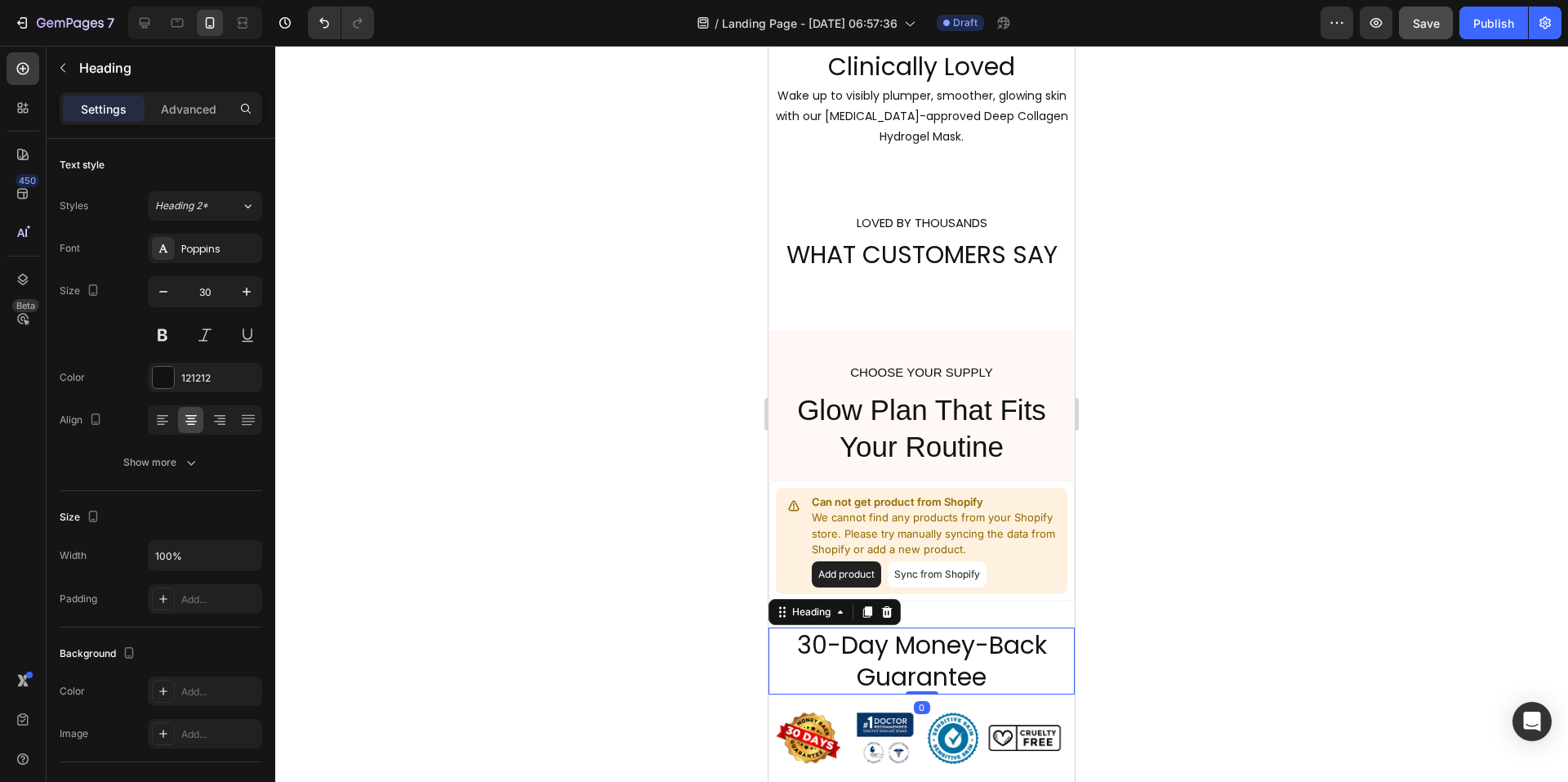
click at [790, 645] on h2 "30-Day Money-Back Guarantee" at bounding box center [921, 661] width 306 height 67
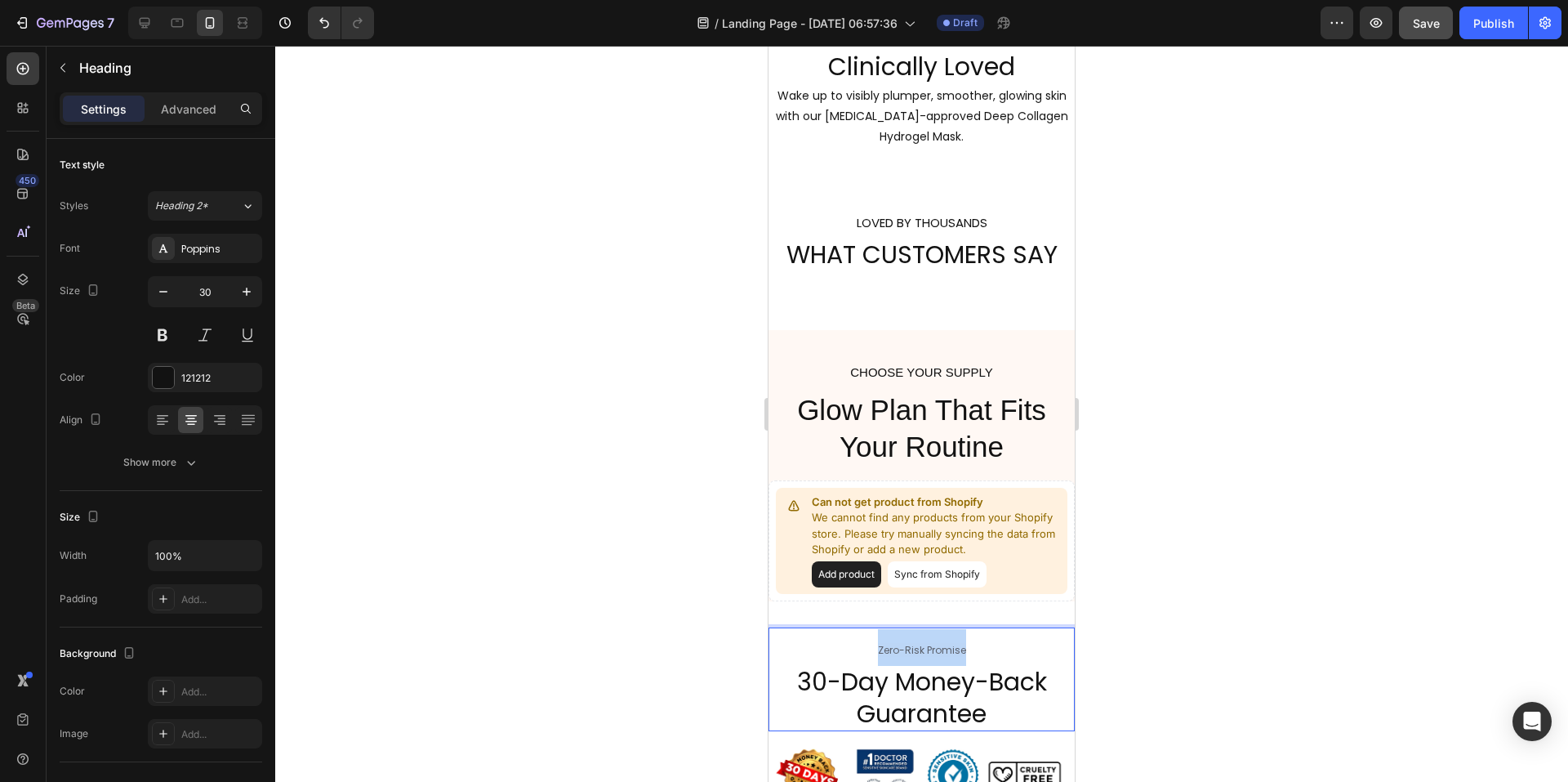
drag, startPoint x: 965, startPoint y: 651, endPoint x: 867, endPoint y: 652, distance: 98.0
click at [867, 652] on p "Zero-Risk Promise 30-Day Money-Back Guarantee" at bounding box center [921, 679] width 303 height 101
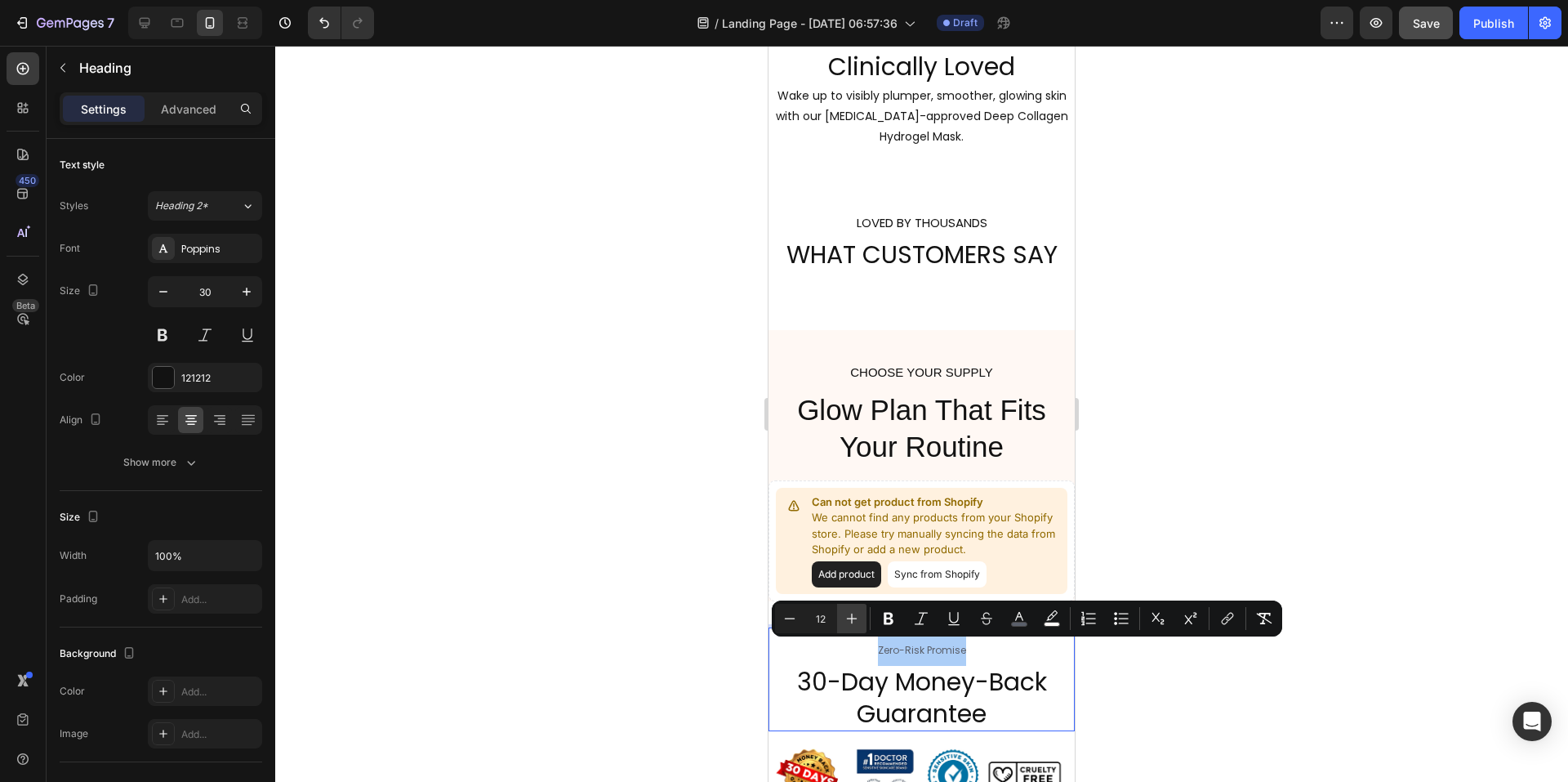
click at [847, 619] on icon "Editor contextual toolbar" at bounding box center [852, 619] width 10 height 10
type input "15"
click at [1016, 619] on icon "Editor contextual toolbar" at bounding box center [1019, 616] width 9 height 9
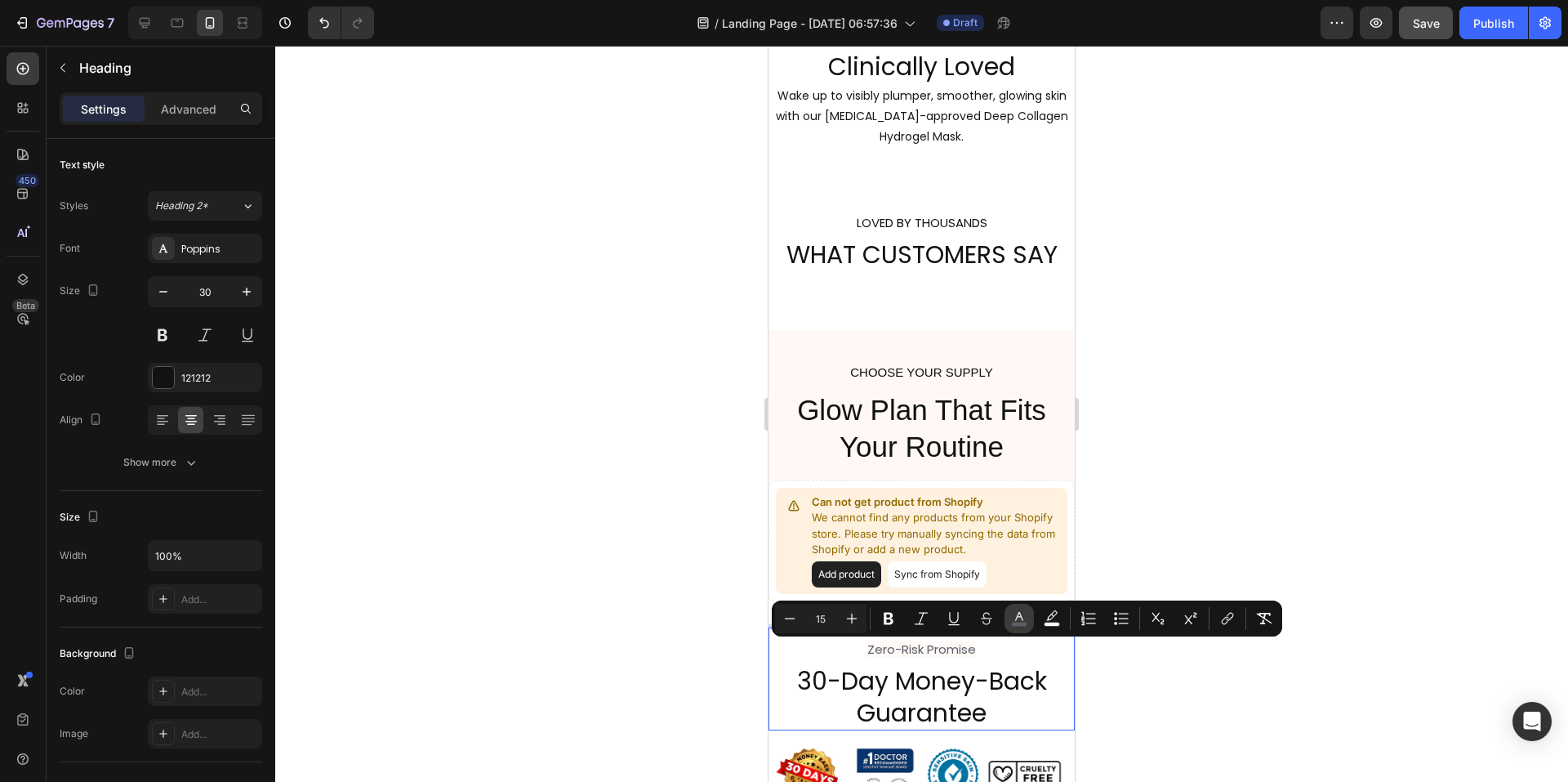
type input "5A5F6A"
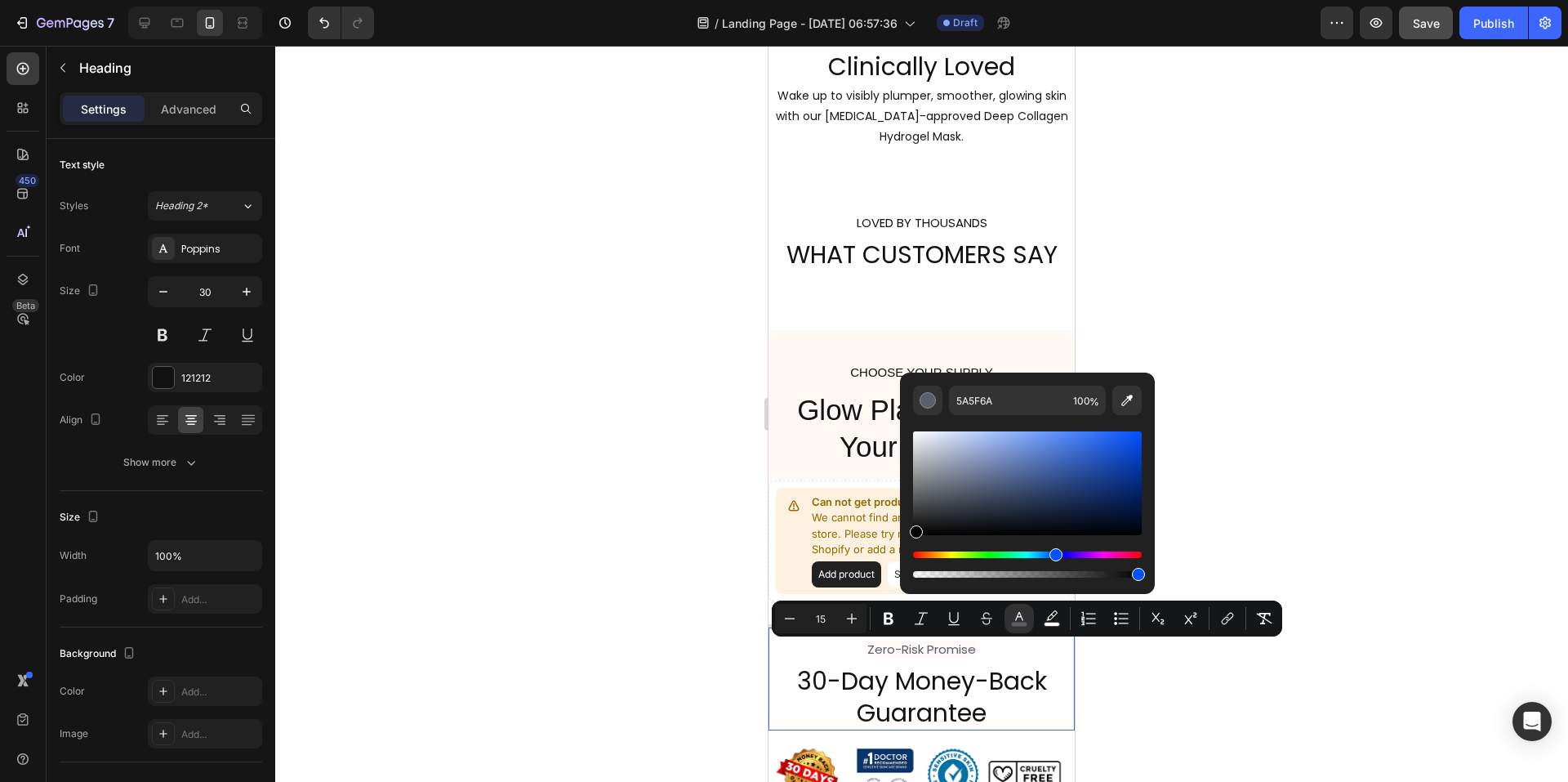
drag, startPoint x: 952, startPoint y: 502, endPoint x: 902, endPoint y: 551, distance: 70.0
click at [902, 551] on div "5A5F6A 100 %" at bounding box center [1027, 477] width 255 height 209
type input "000000"
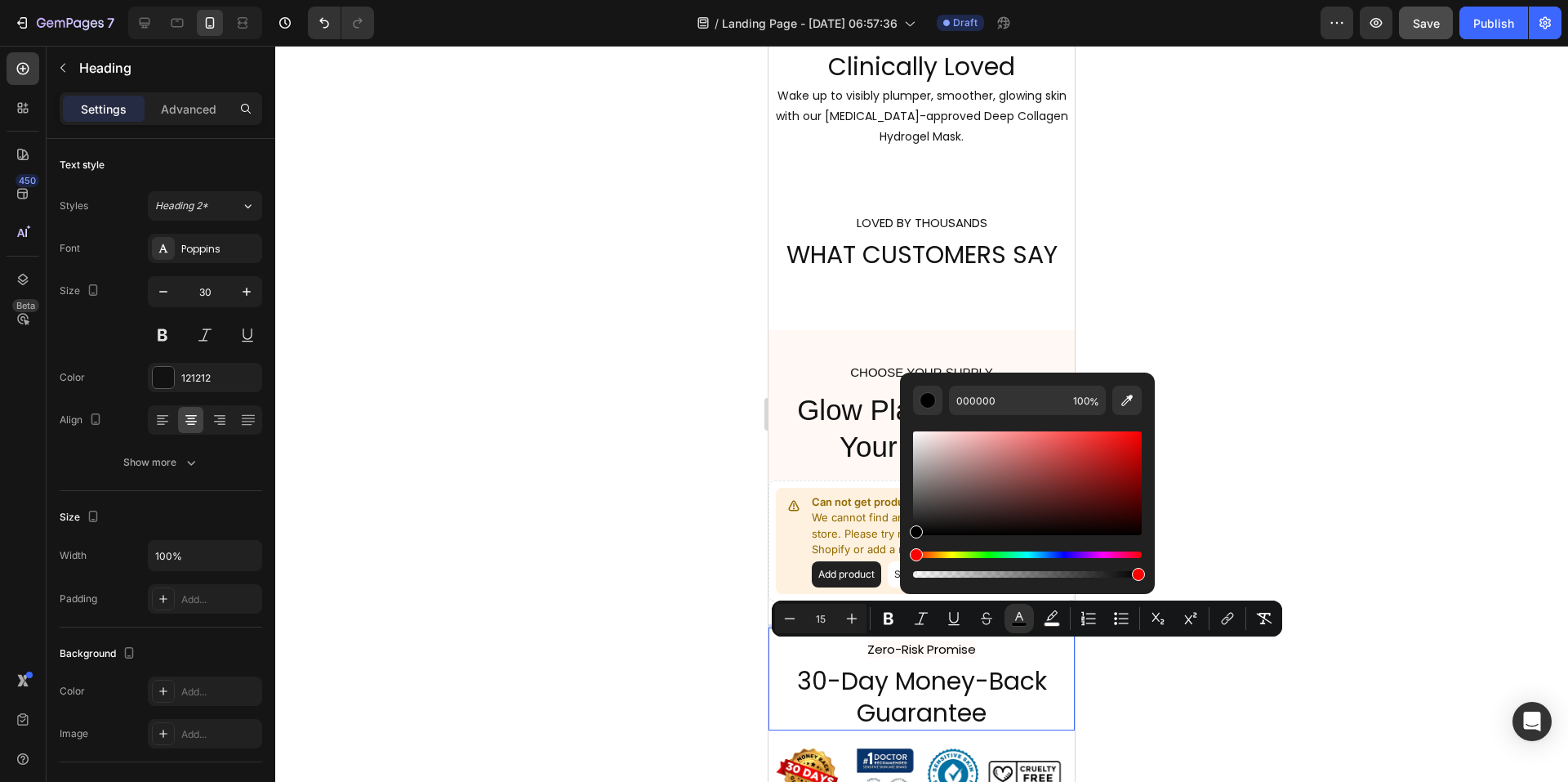
click at [1296, 463] on div at bounding box center [921, 414] width 1293 height 736
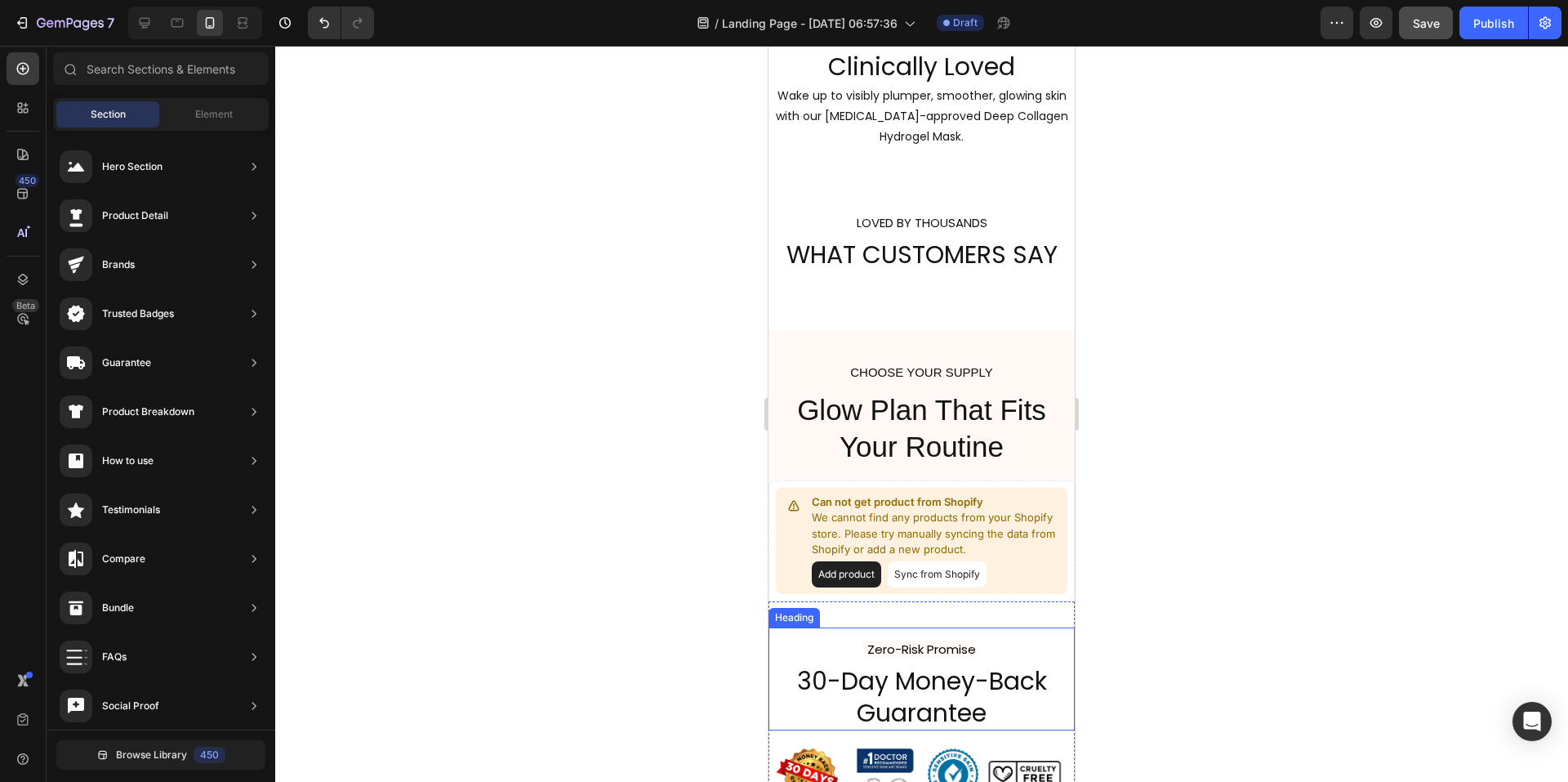
click at [919, 653] on span "Zero-Risk Promise" at bounding box center [921, 649] width 109 height 17
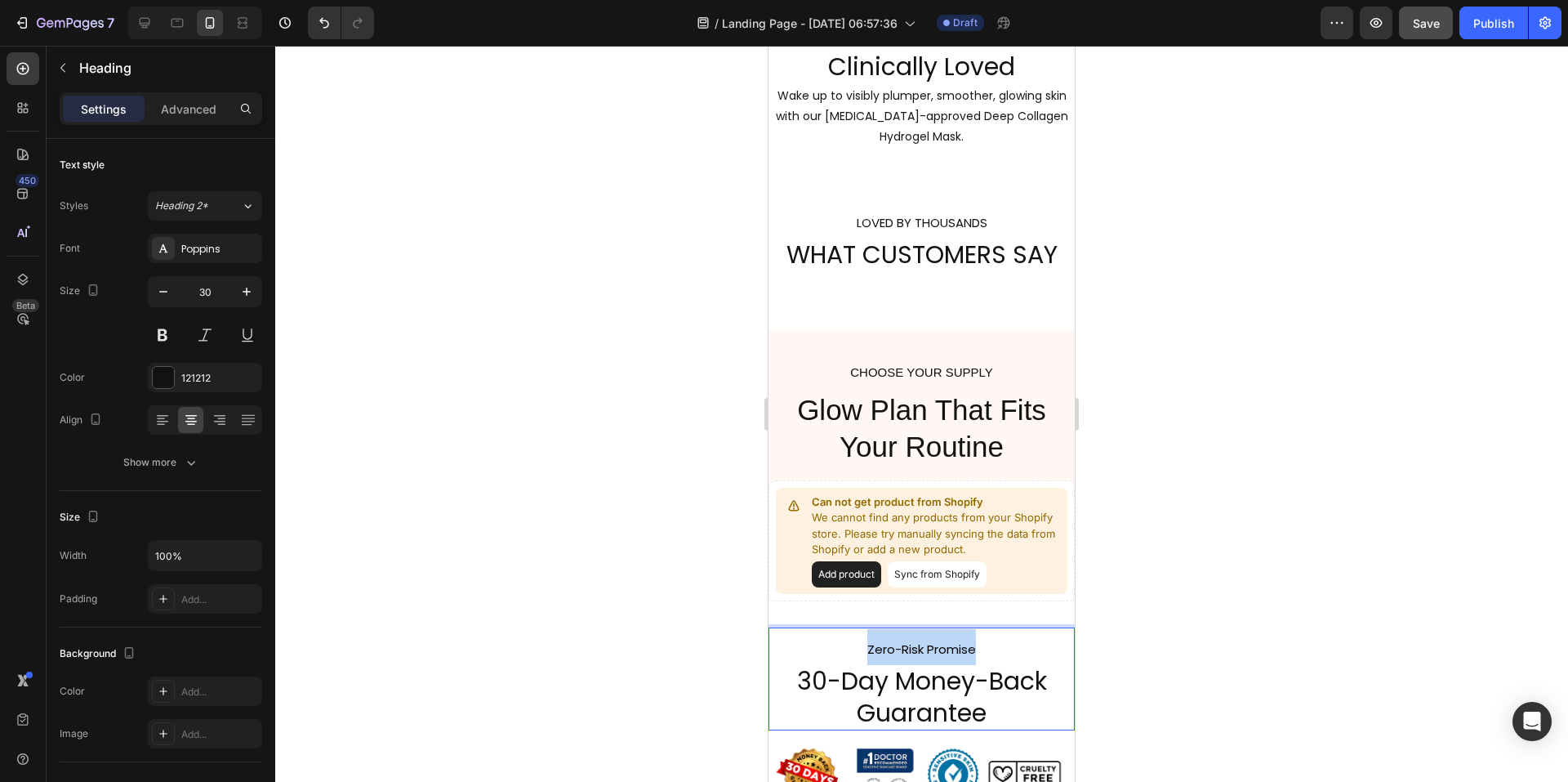
drag, startPoint x: 978, startPoint y: 650, endPoint x: 862, endPoint y: 656, distance: 116.2
click at [862, 656] on p "Zero-Risk Promise 30-Day Money-Back Guarantee" at bounding box center [921, 679] width 303 height 100
click at [1253, 546] on div at bounding box center [921, 414] width 1293 height 736
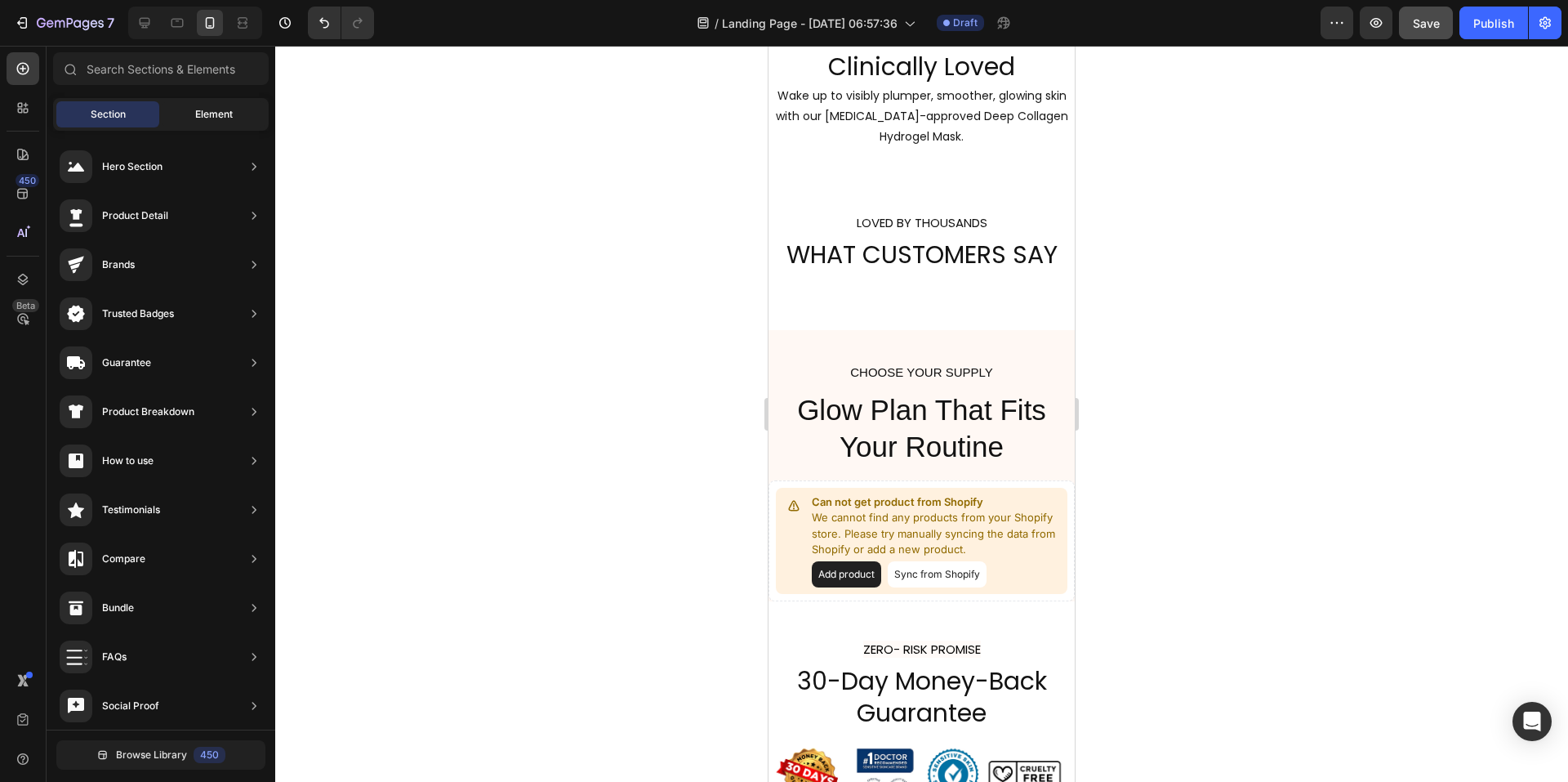
click at [192, 112] on div "Element" at bounding box center [214, 115] width 103 height 26
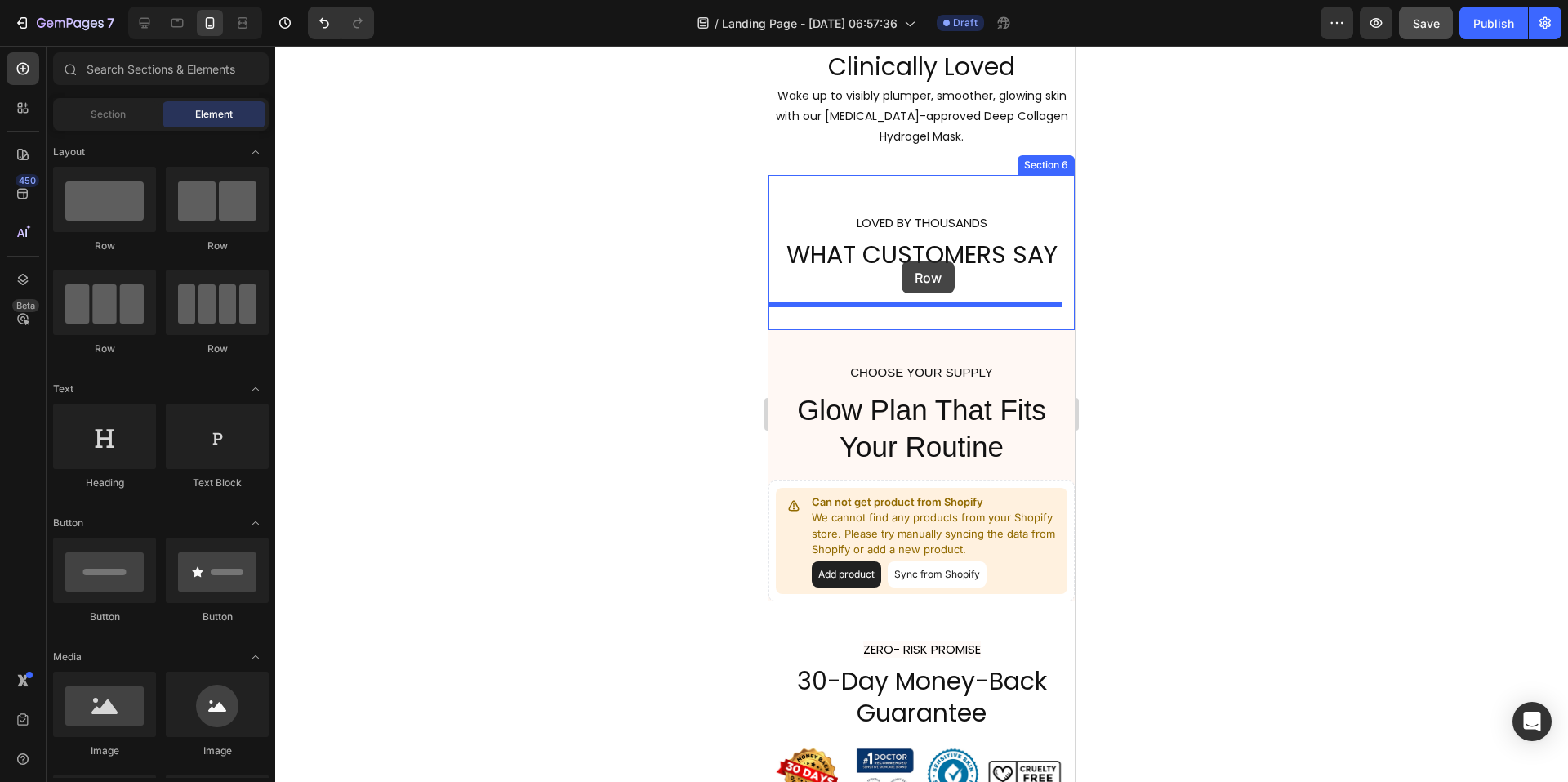
drag, startPoint x: 873, startPoint y: 356, endPoint x: 901, endPoint y: 262, distance: 98.1
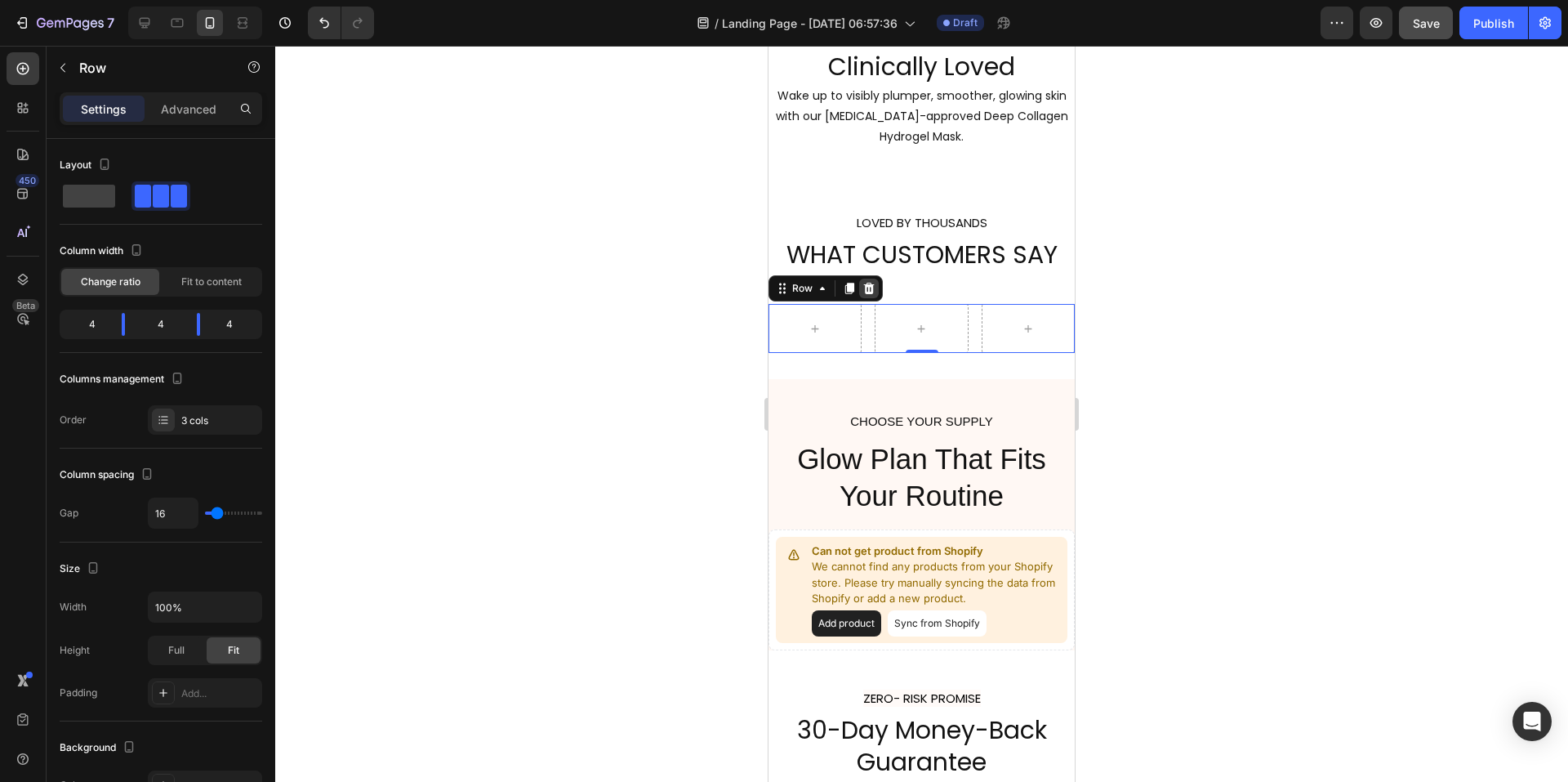
click at [872, 291] on icon at bounding box center [869, 288] width 10 height 11
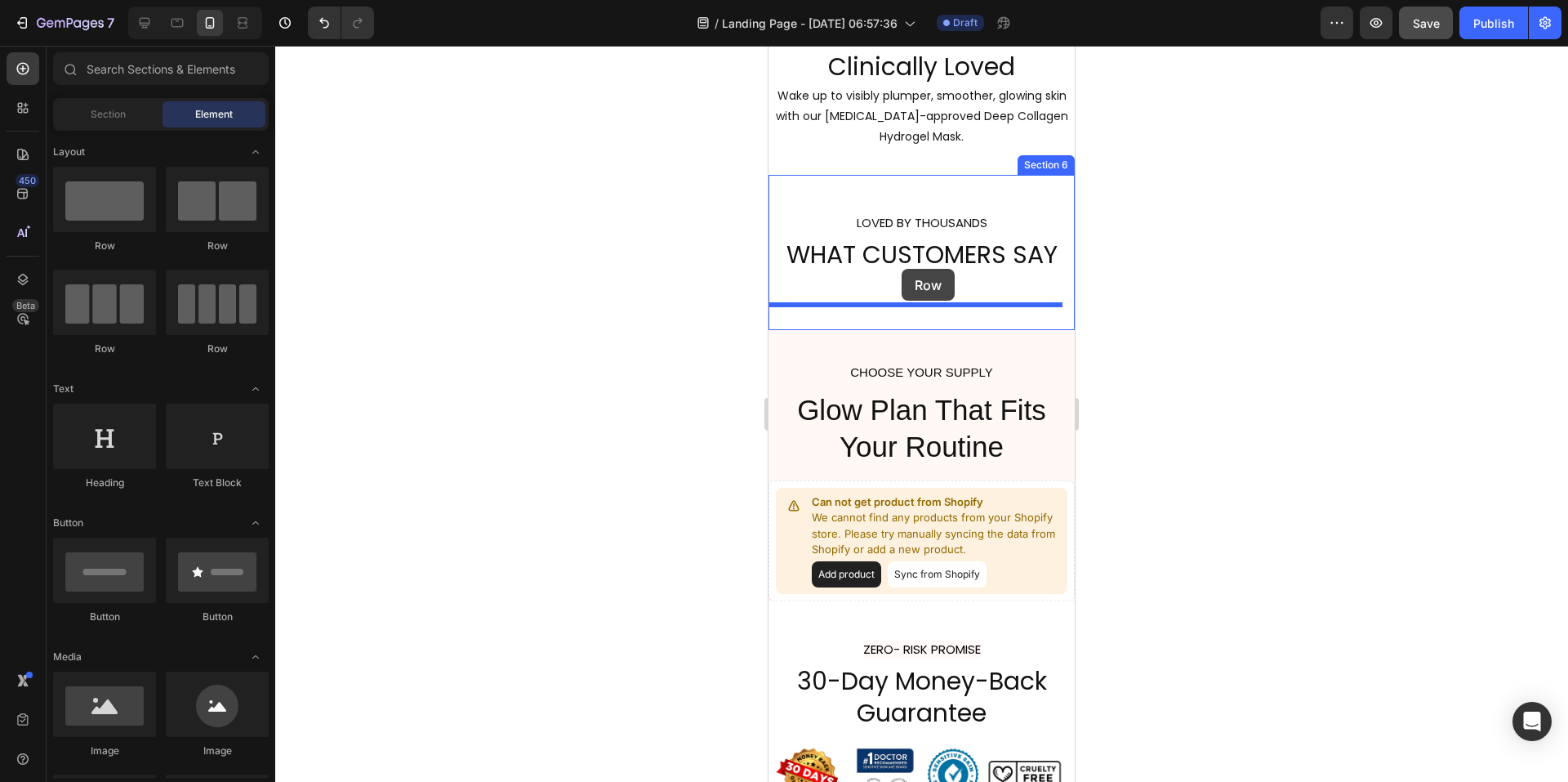
drag, startPoint x: 992, startPoint y: 272, endPoint x: 901, endPoint y: 268, distance: 91.1
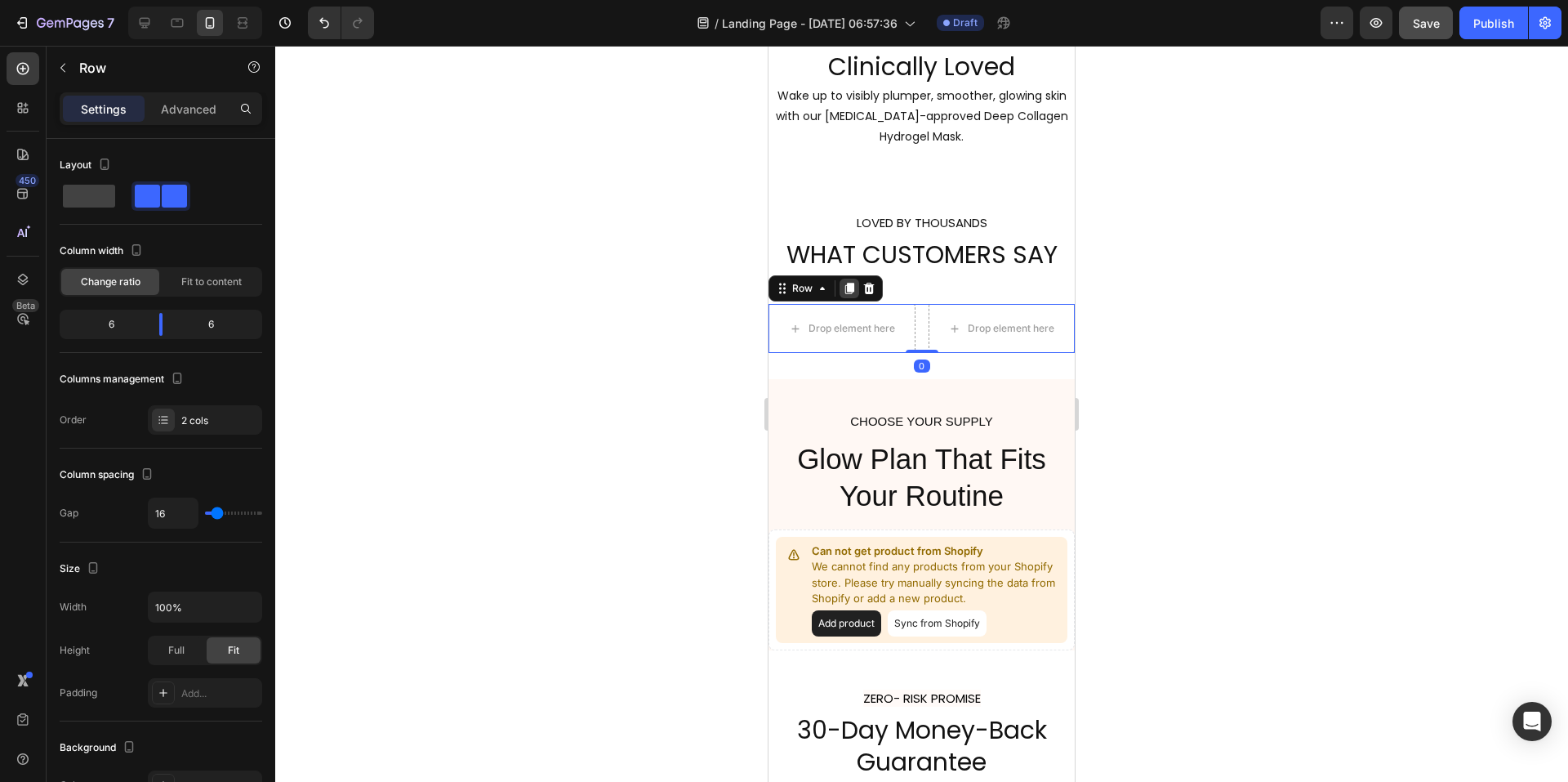
click at [854, 289] on icon at bounding box center [849, 288] width 13 height 13
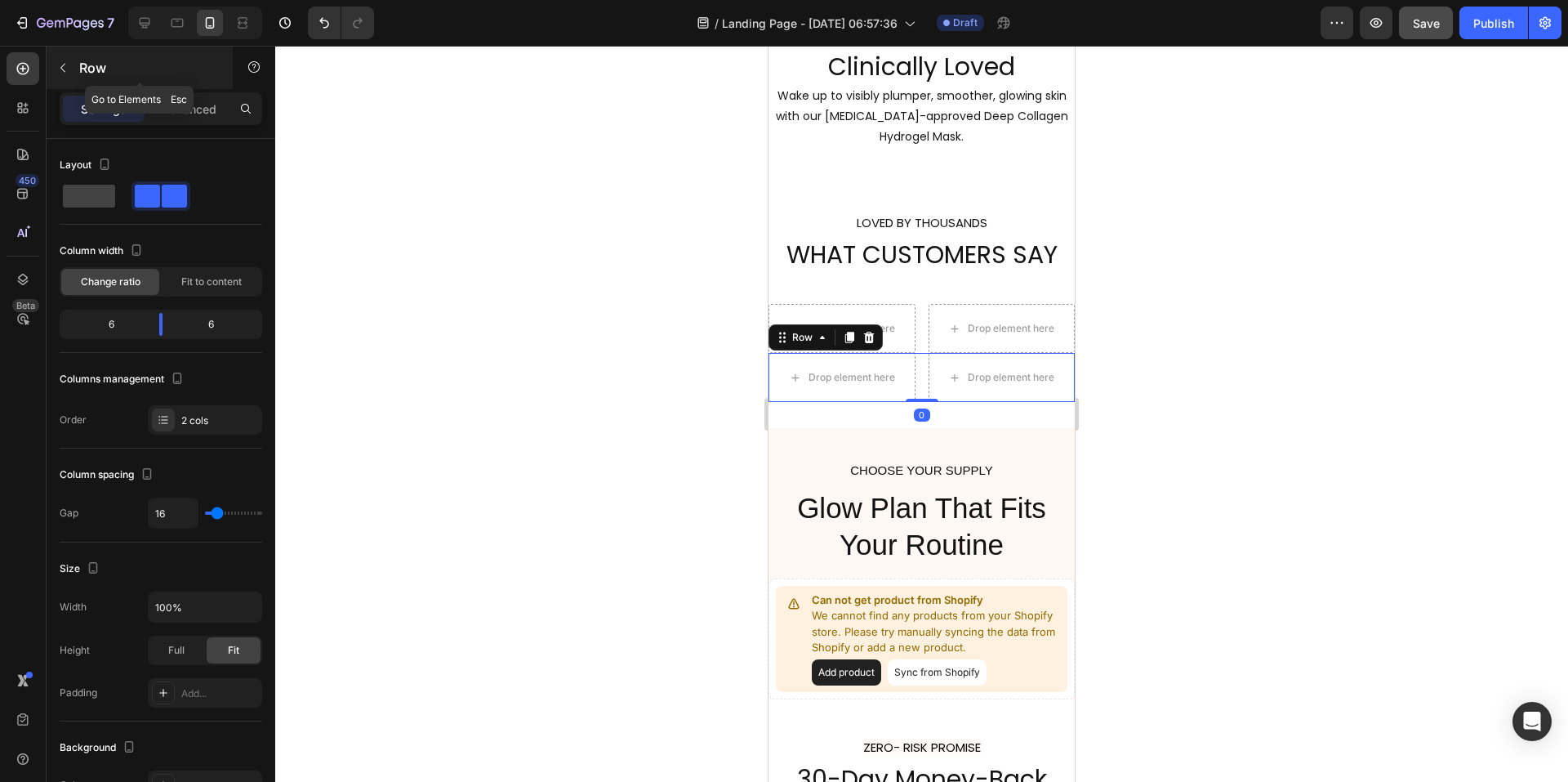
click at [59, 68] on icon "button" at bounding box center [62, 68] width 13 height 13
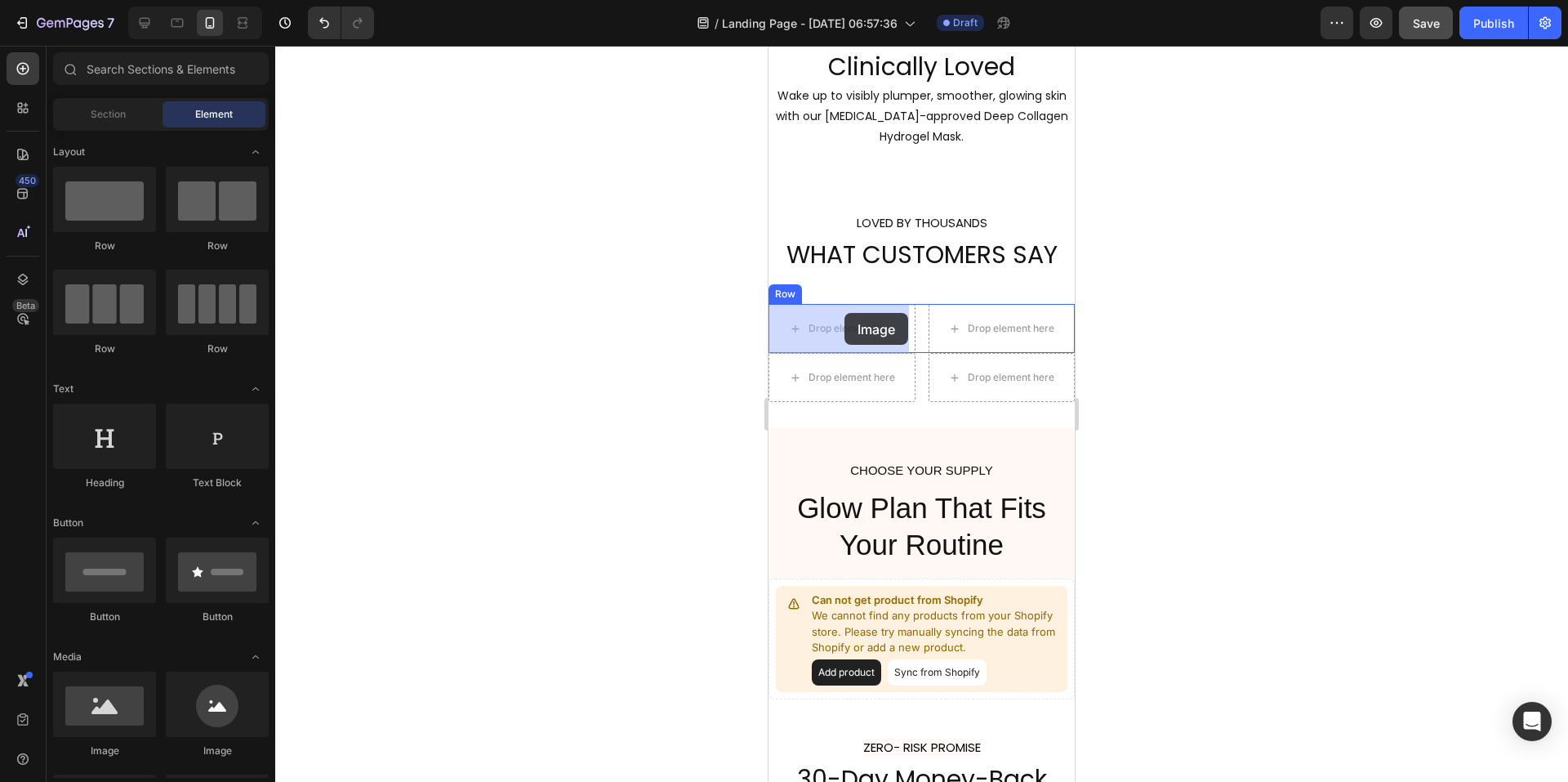
drag, startPoint x: 881, startPoint y: 760, endPoint x: 844, endPoint y: 313, distance: 448.5
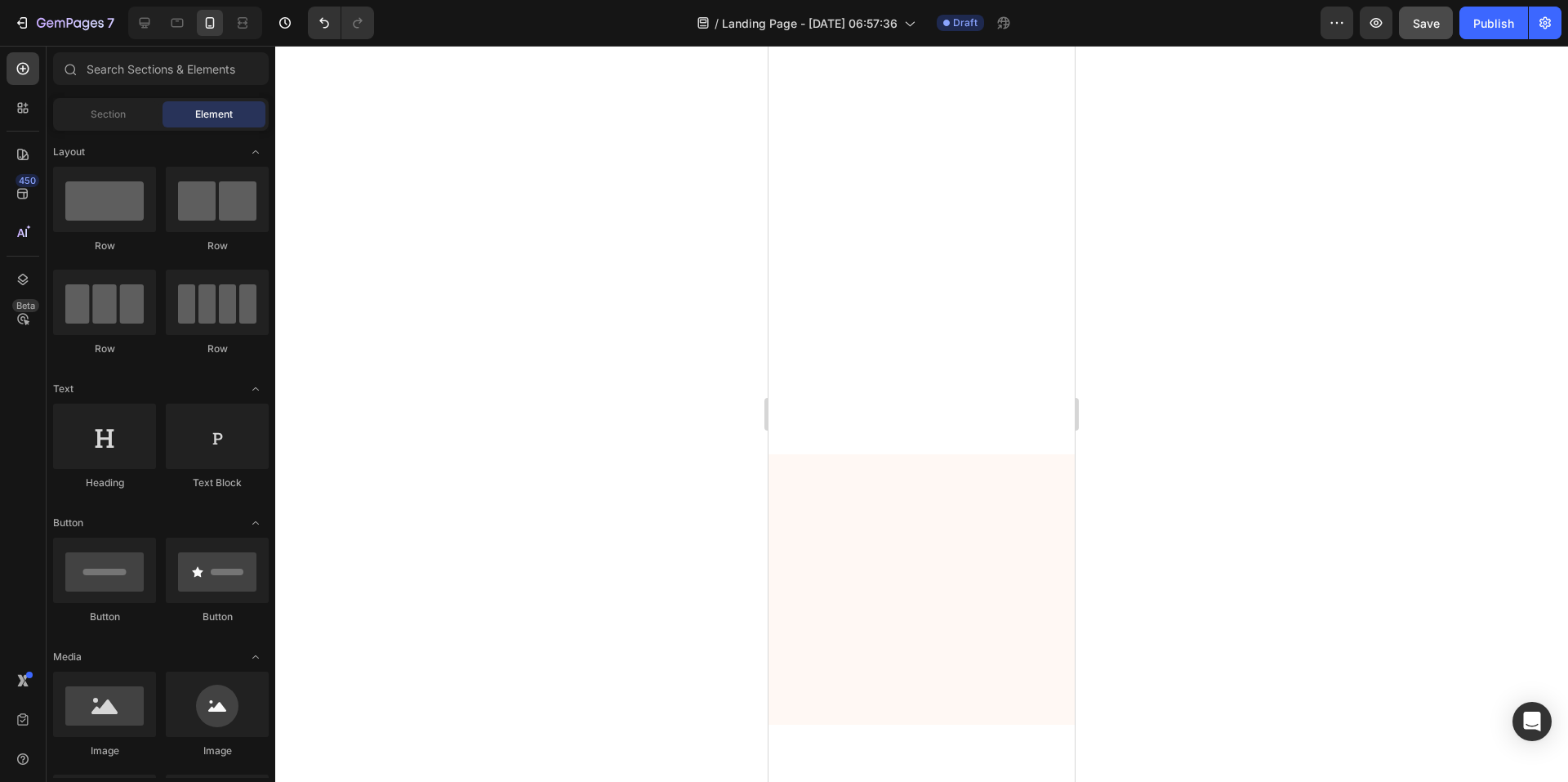
scroll to position [0, 0]
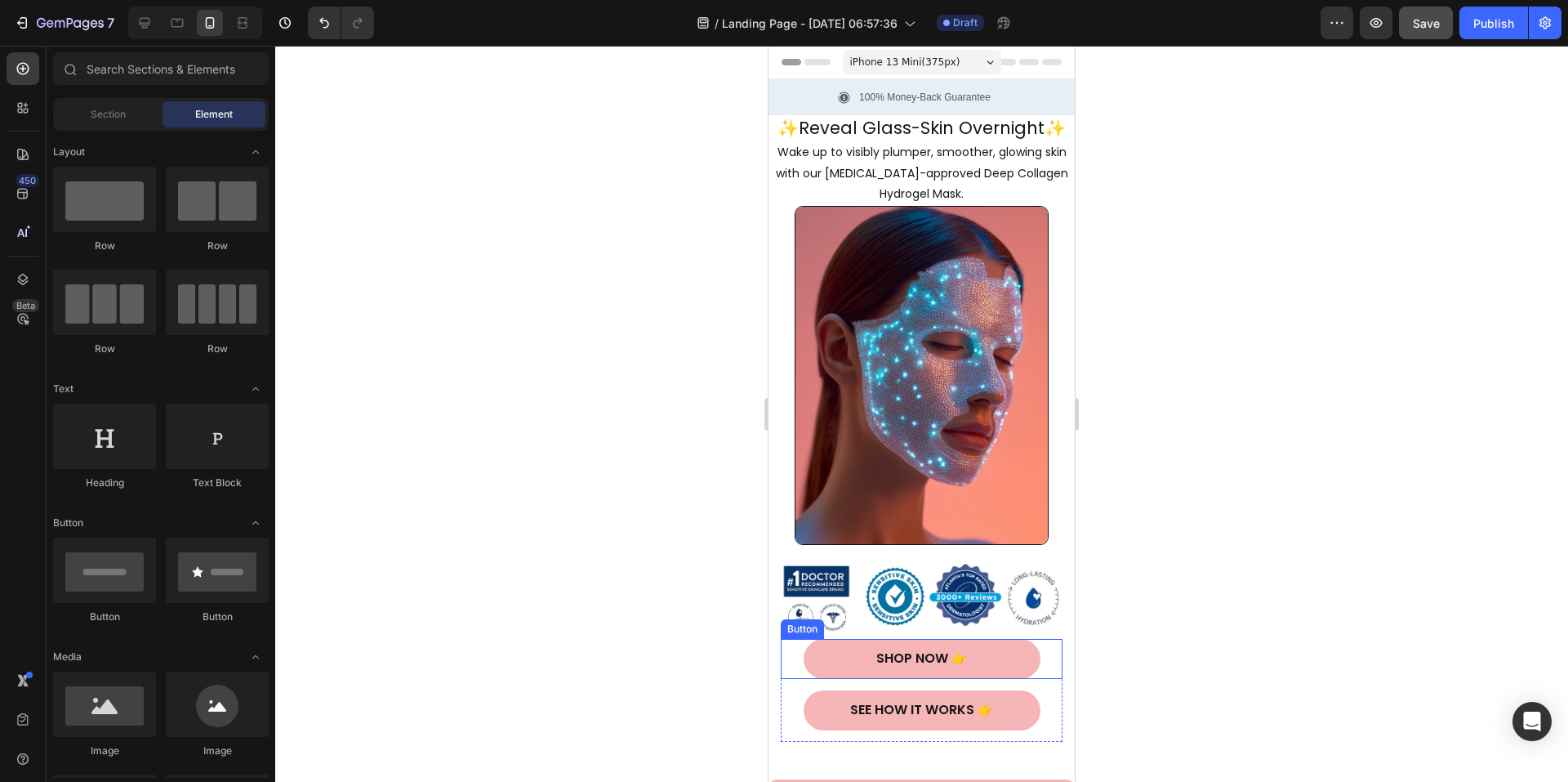
click at [823, 638] on button "Shop Now 👉" at bounding box center [922, 658] width 237 height 40
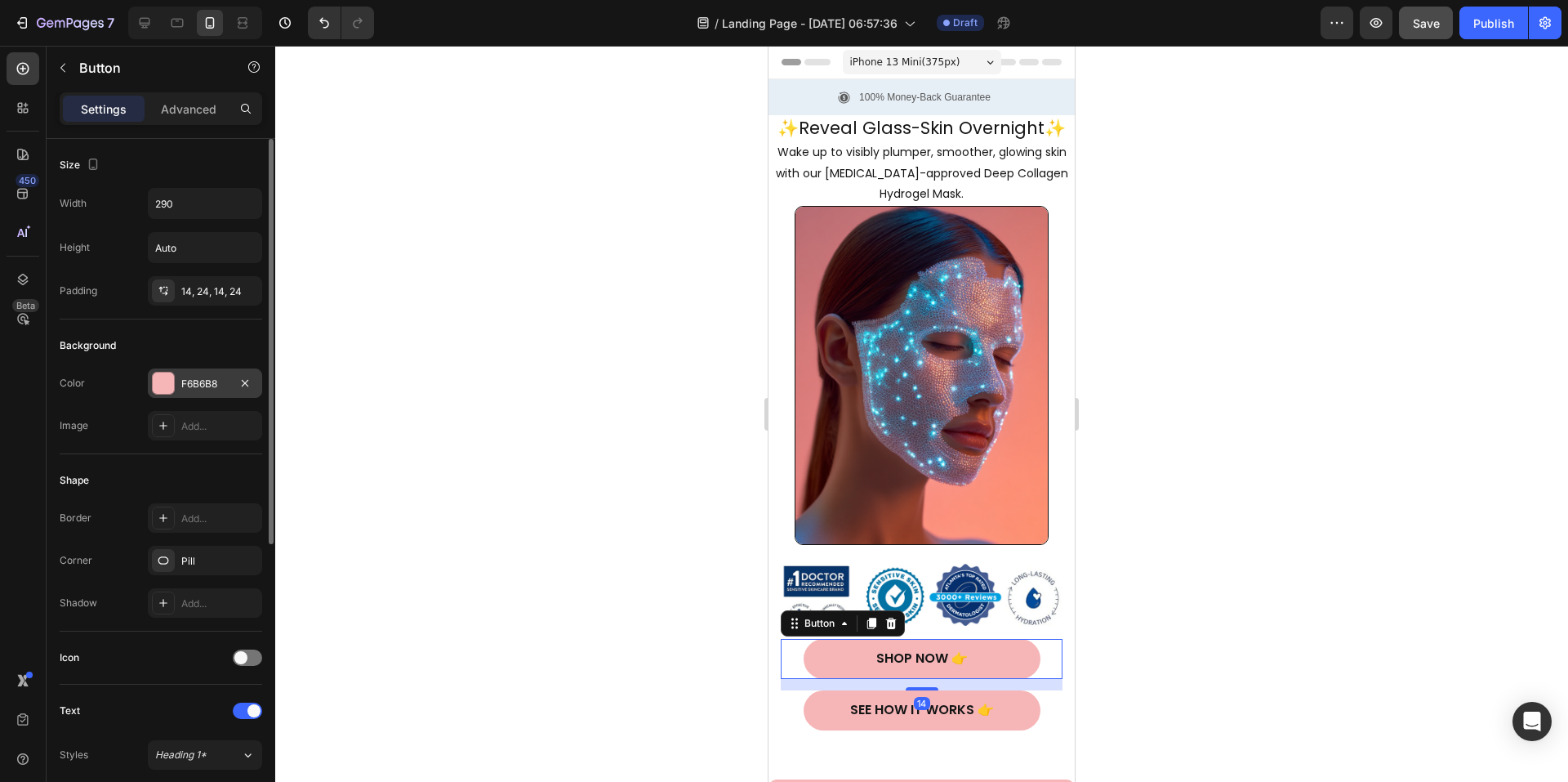
click at [189, 387] on div "F6B6B8" at bounding box center [204, 384] width 47 height 15
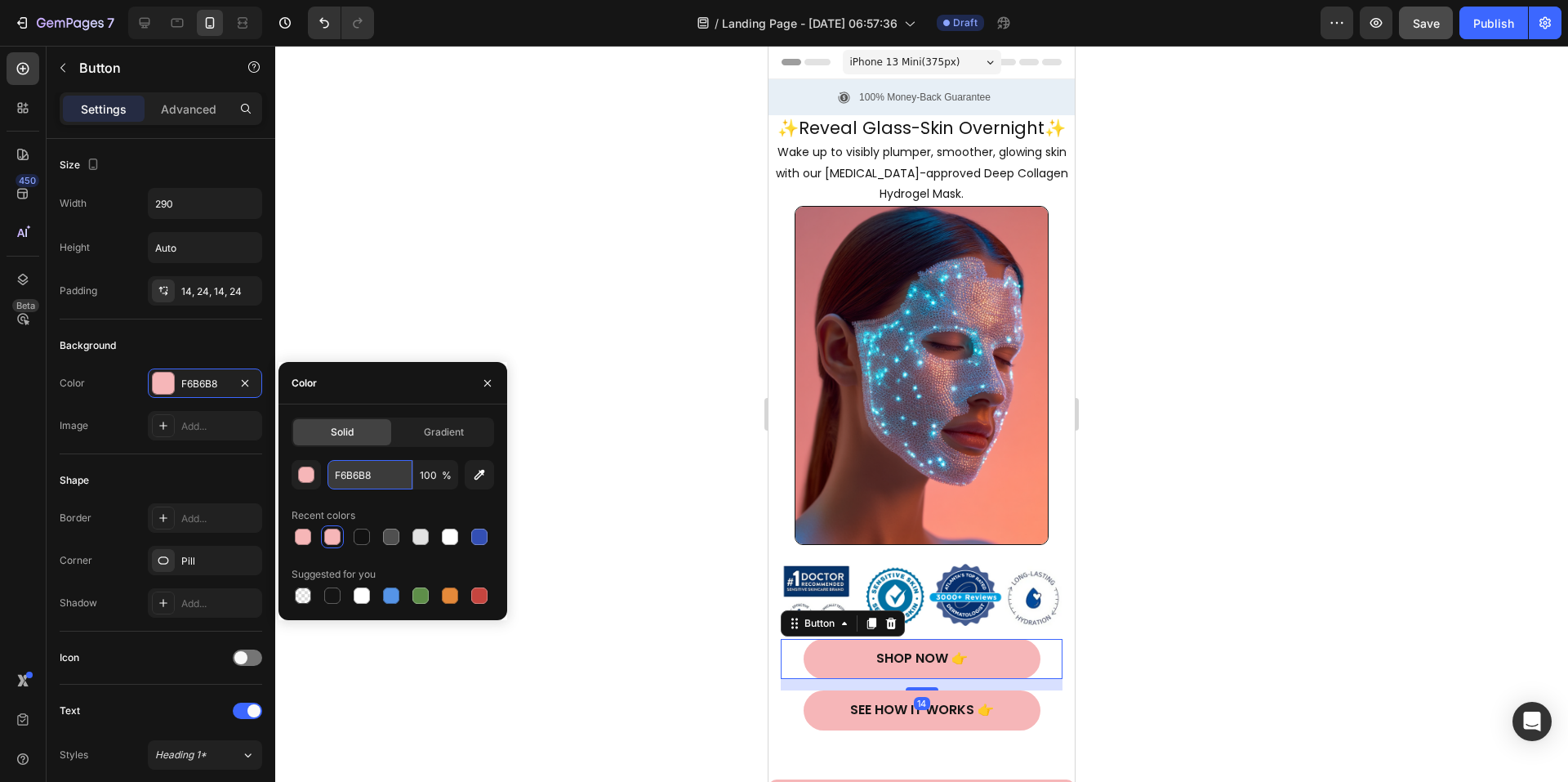
click at [390, 469] on input "F6B6B8" at bounding box center [369, 474] width 85 height 29
